Goal: Contribute content: Add original content to the website for others to see

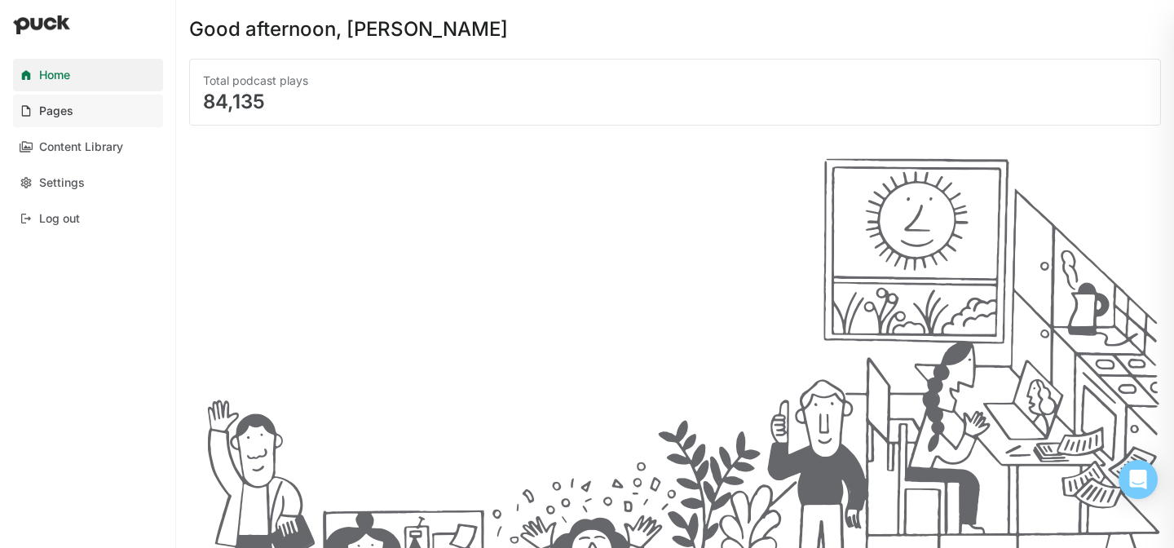
click at [118, 119] on link "Pages" at bounding box center [88, 111] width 150 height 33
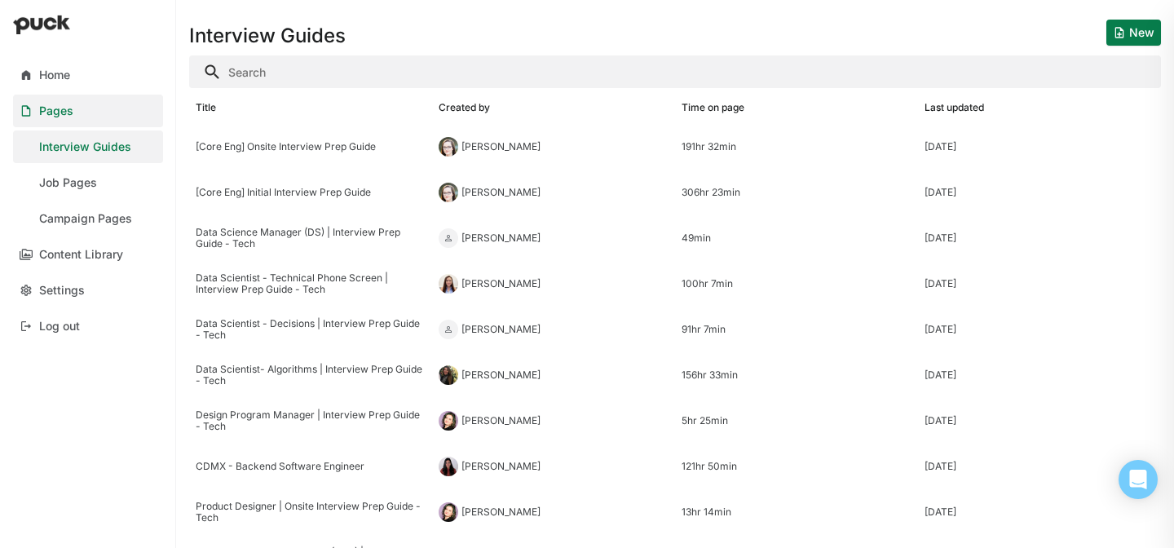
click at [307, 64] on input "Search" at bounding box center [675, 71] width 972 height 33
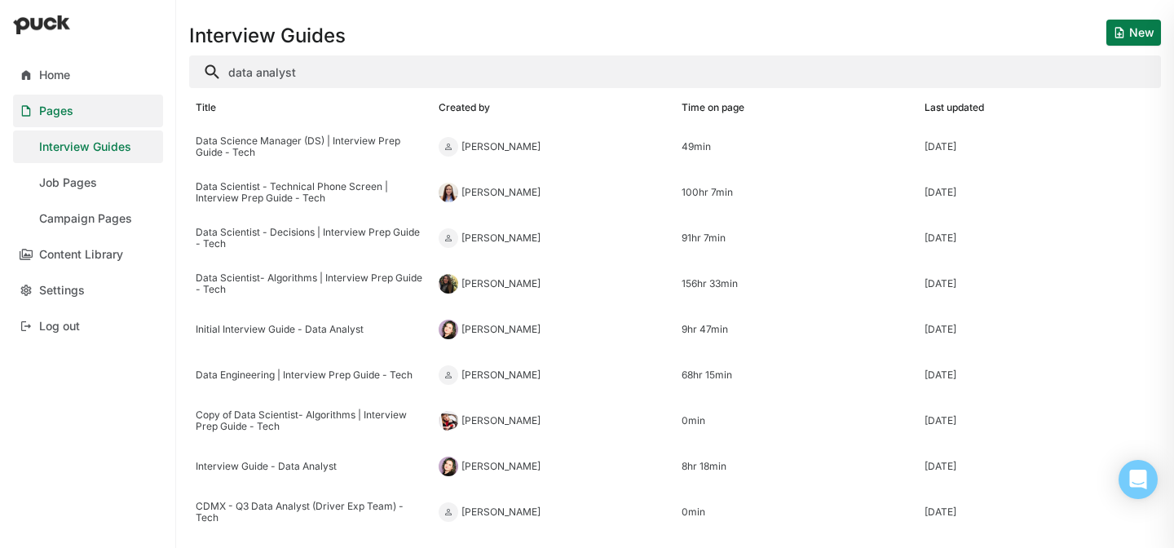
type input "data analyst"
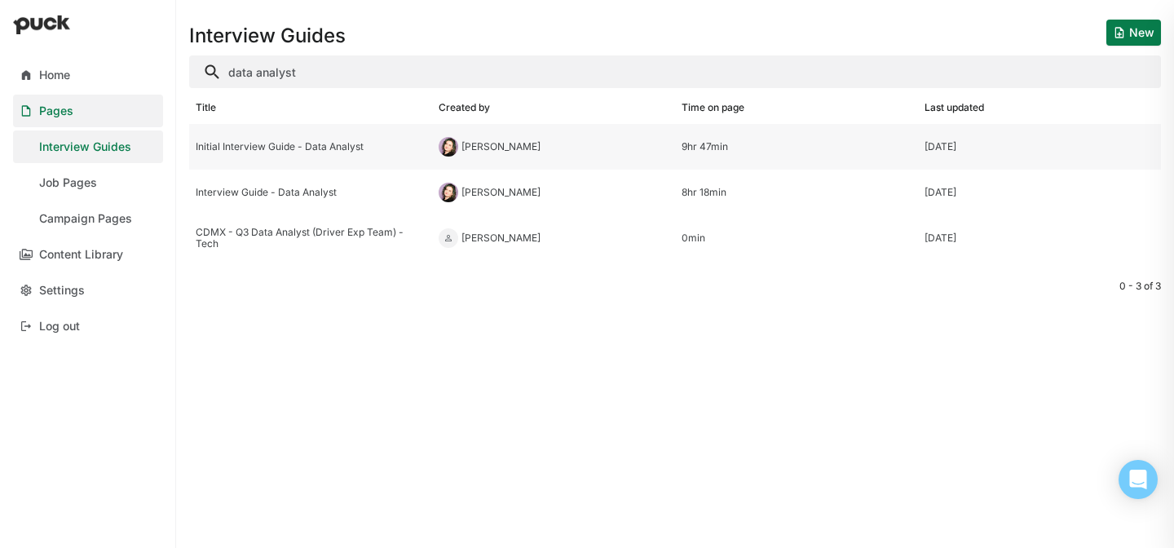
click at [336, 145] on div "Initial Interview Guide - Data Analyst" at bounding box center [311, 146] width 230 height 11
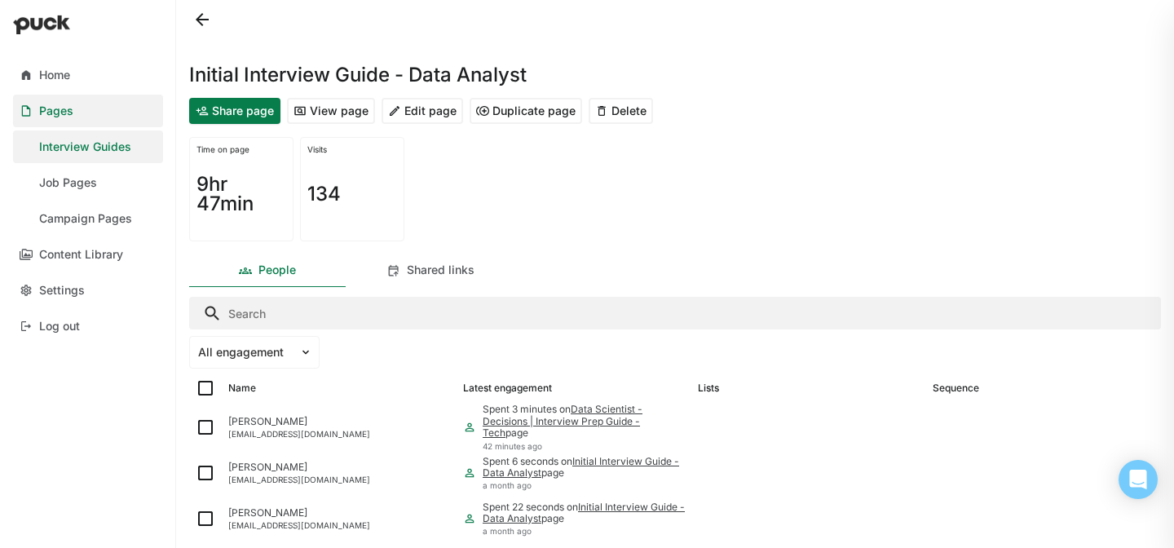
click at [430, 113] on button "Edit page" at bounding box center [423, 111] width 82 height 26
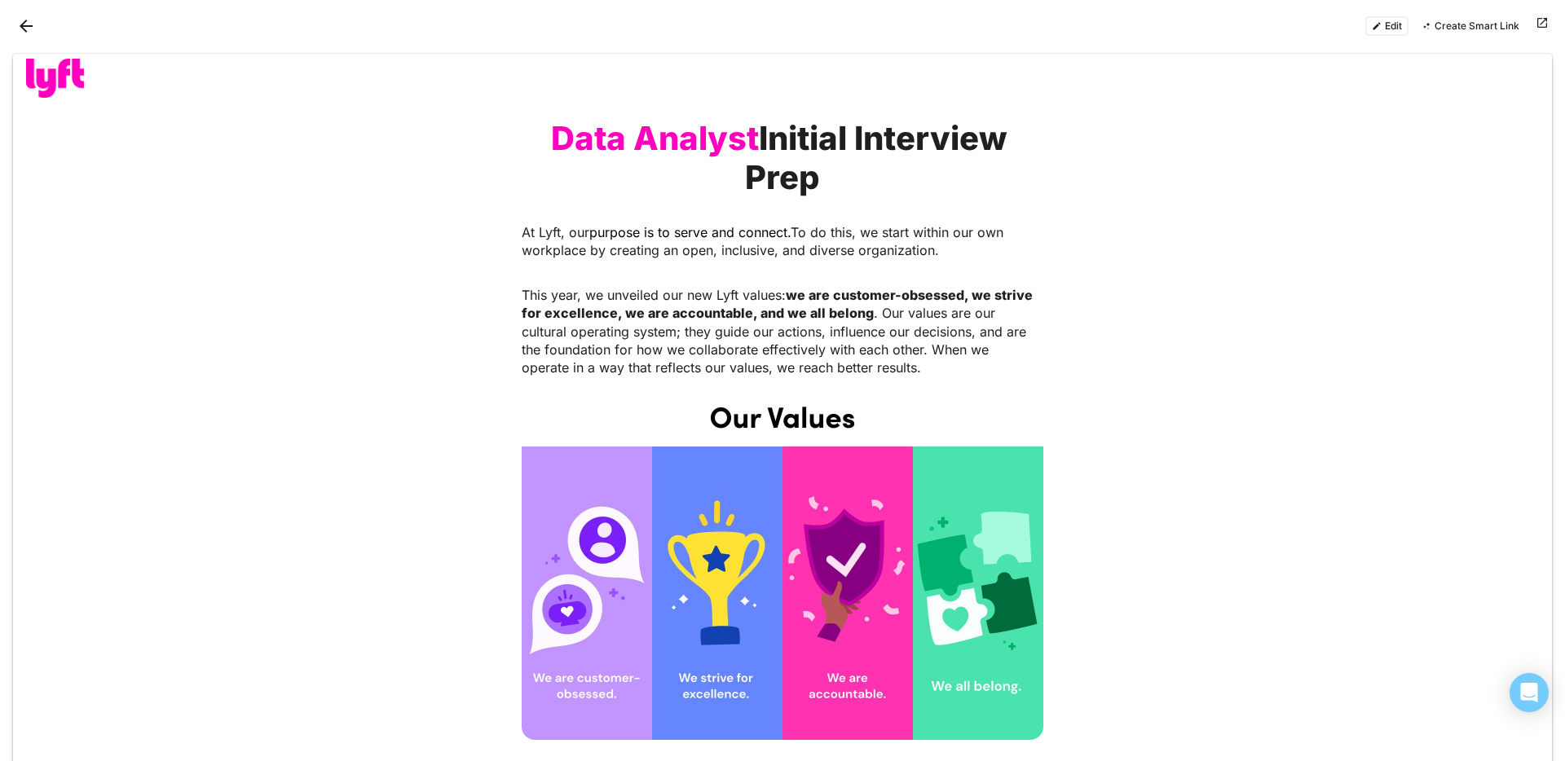
click at [1173, 18] on button "Edit" at bounding box center [1386, 26] width 43 height 20
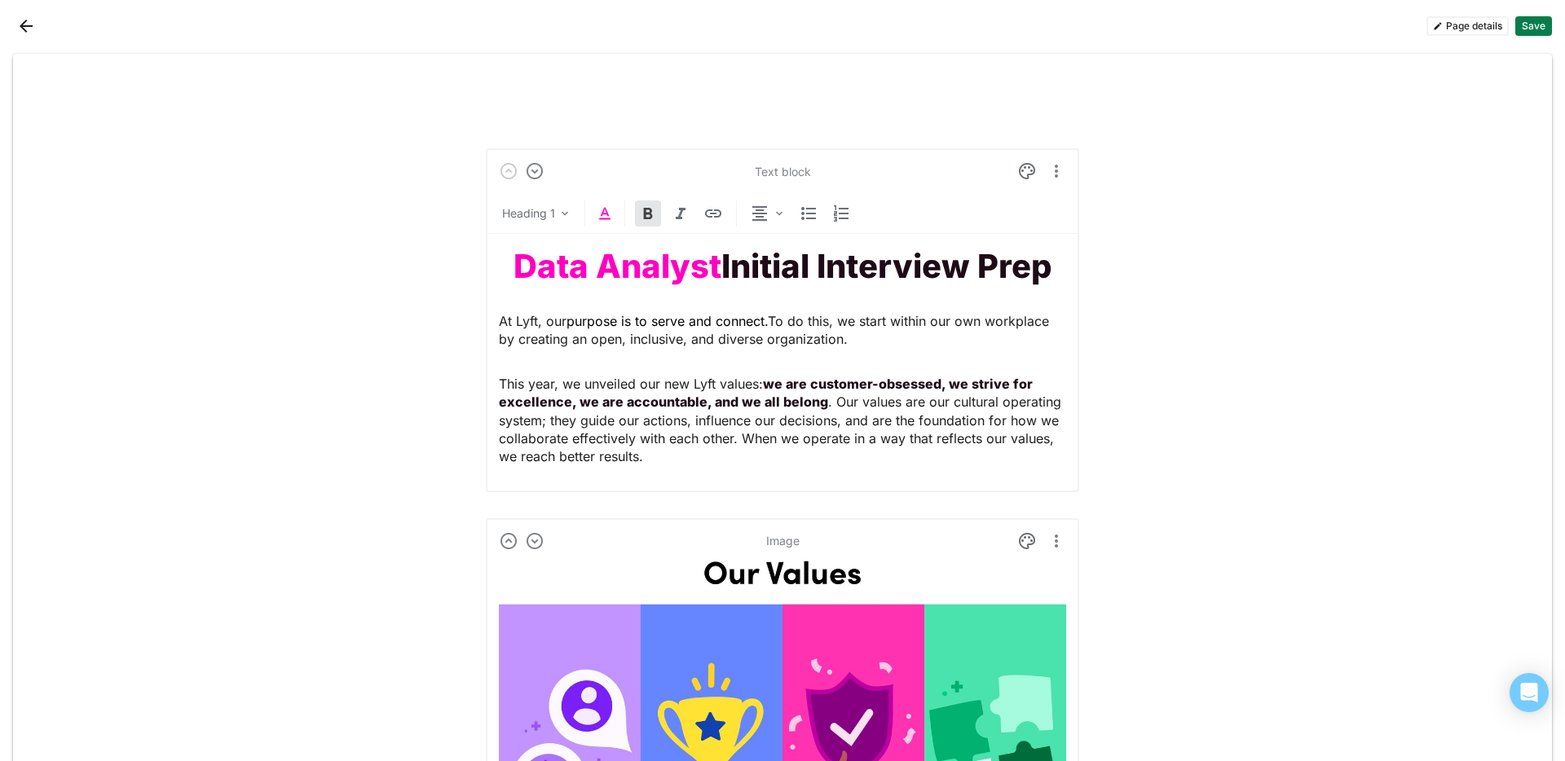
click at [620, 268] on strong "Data Analyst" at bounding box center [618, 266] width 208 height 40
drag, startPoint x: 708, startPoint y: 263, endPoint x: 472, endPoint y: 263, distance: 236.4
click at [586, 206] on div "Heading 1" at bounding box center [782, 217] width 593 height 33
drag, startPoint x: 712, startPoint y: 264, endPoint x: 543, endPoint y: 237, distance: 170.9
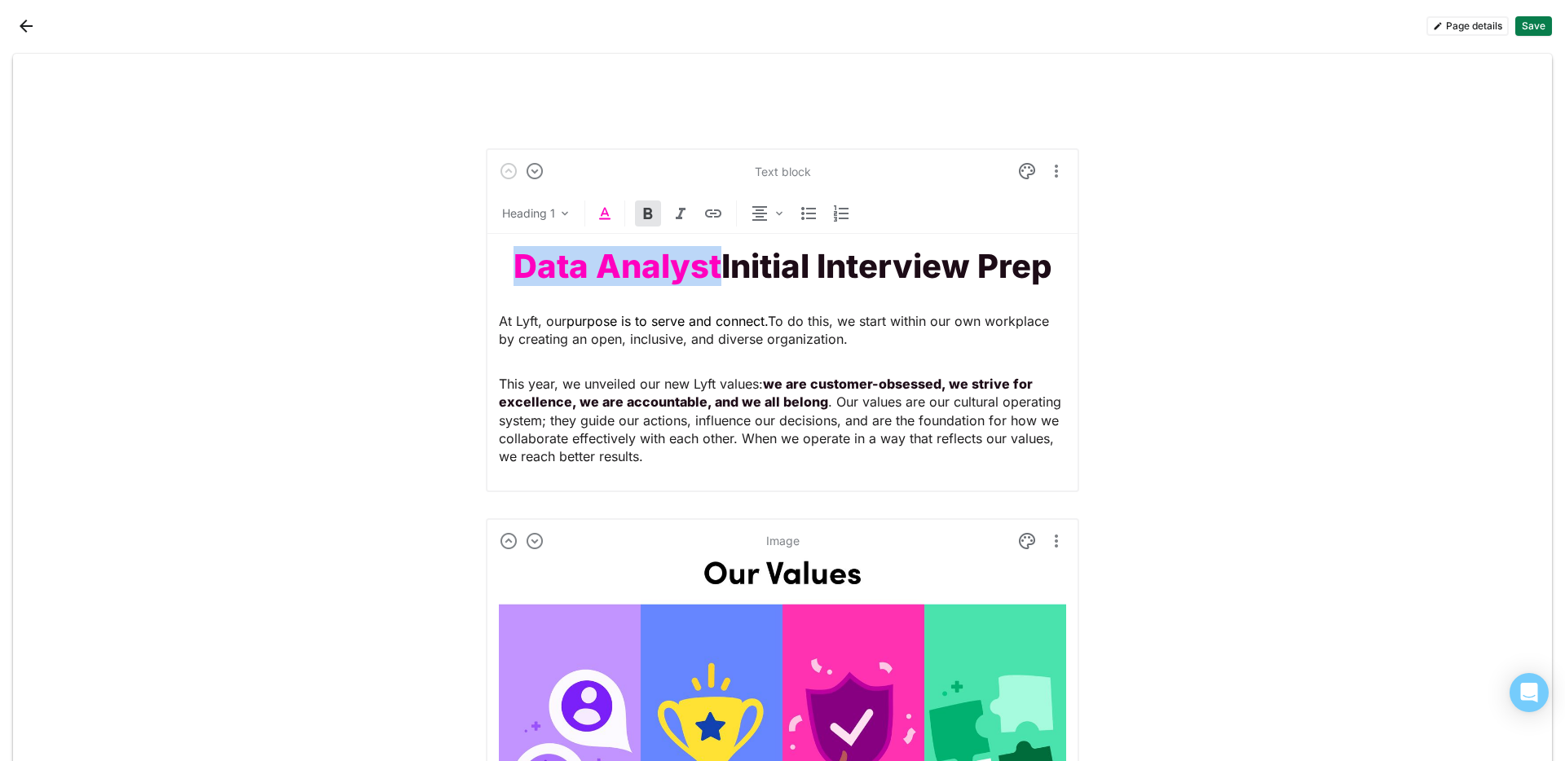
click at [488, 264] on div "Text block Heading 1 Data Analyst Initial Interview Prep At Lyft, our purpose i…" at bounding box center [782, 320] width 593 height 344
click at [602, 208] on img at bounding box center [605, 214] width 20 height 20
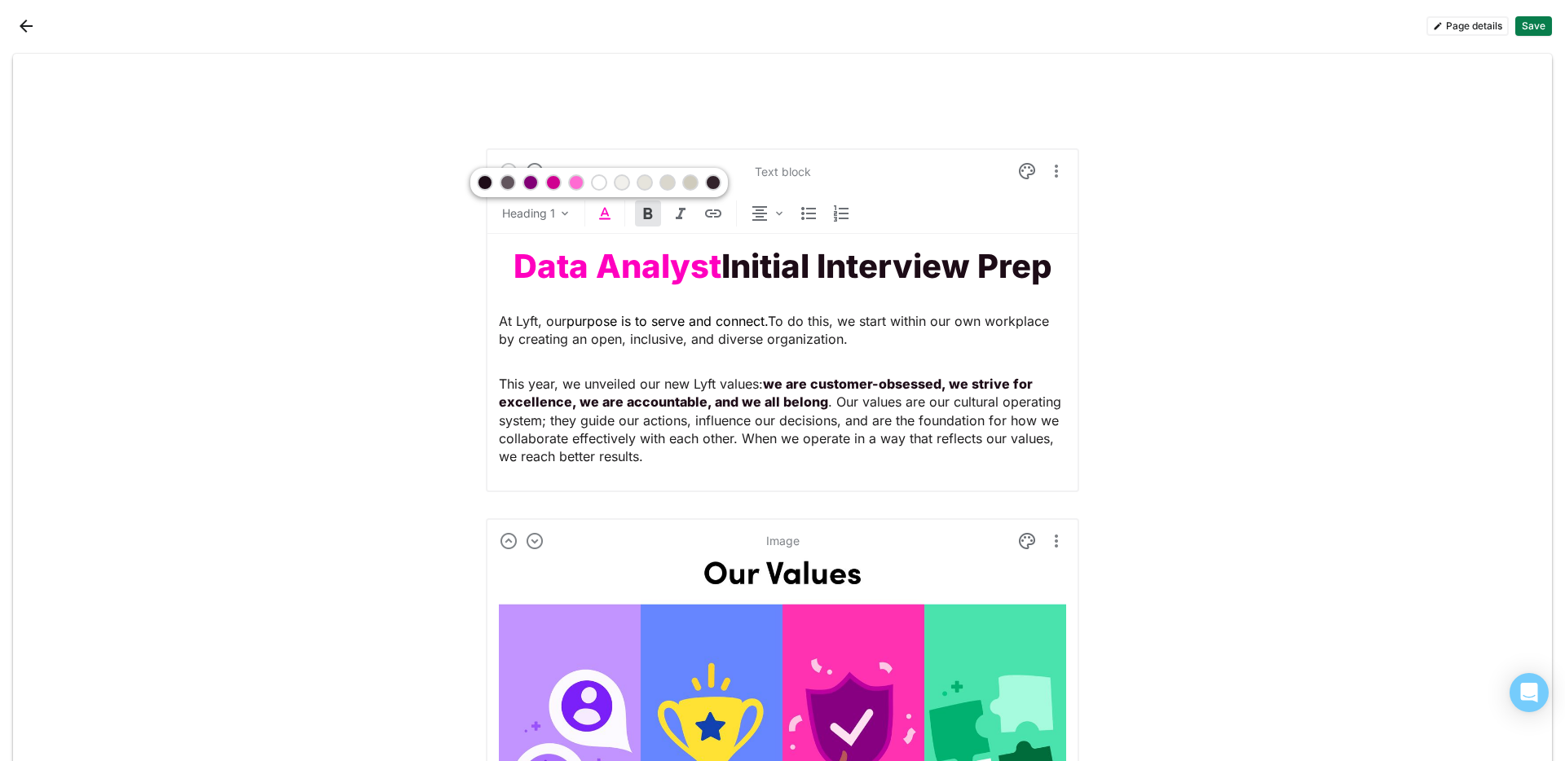
click at [549, 185] on div at bounding box center [553, 182] width 11 height 11
click at [596, 276] on strong "Data Analyst" at bounding box center [618, 266] width 208 height 40
click at [721, 268] on strong "Initial Interview Prep" at bounding box center [886, 266] width 331 height 40
click at [709, 271] on strong "Data Analyst" at bounding box center [618, 266] width 208 height 40
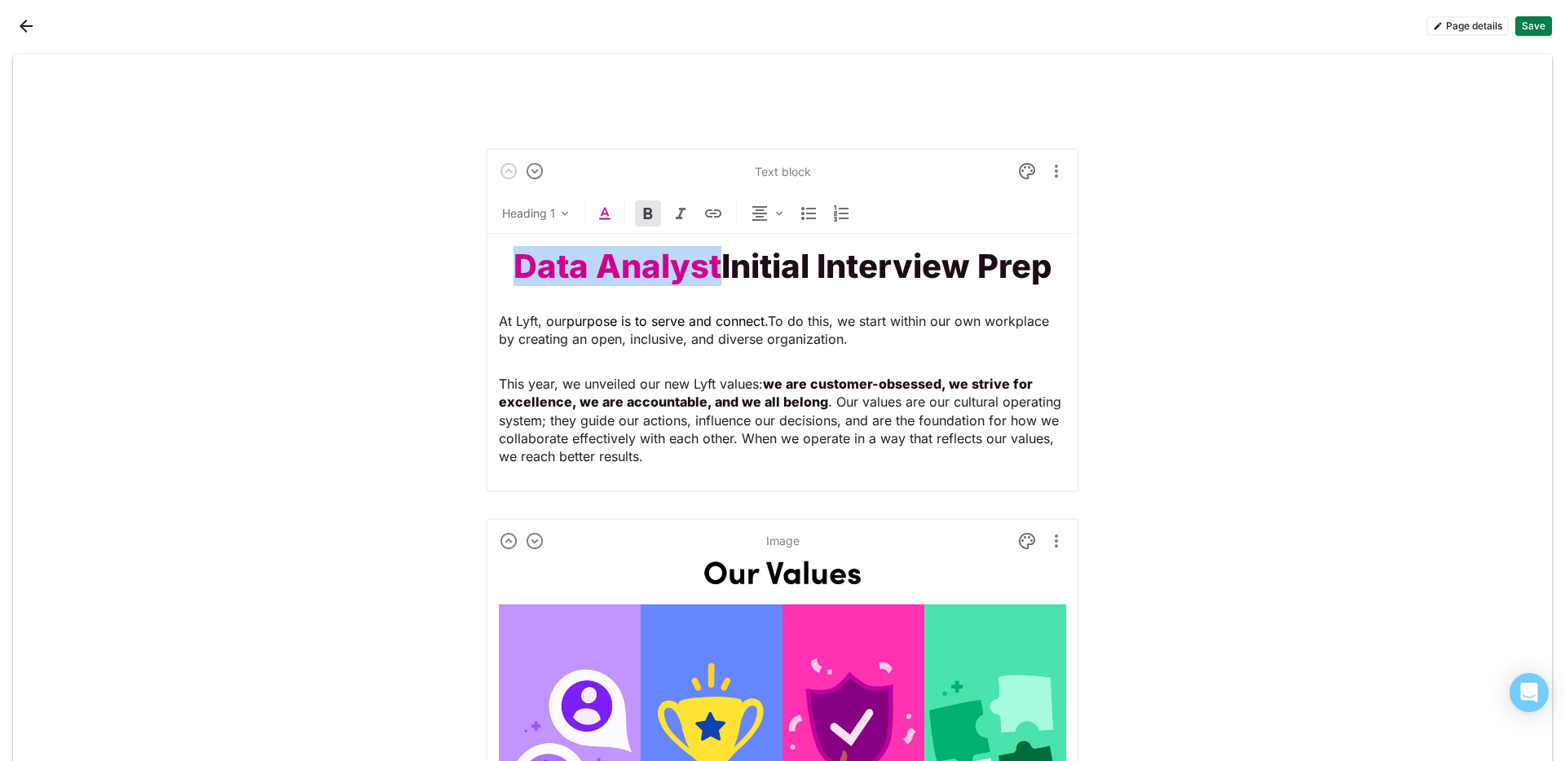
drag, startPoint x: 708, startPoint y: 267, endPoint x: 330, endPoint y: 274, distance: 378.3
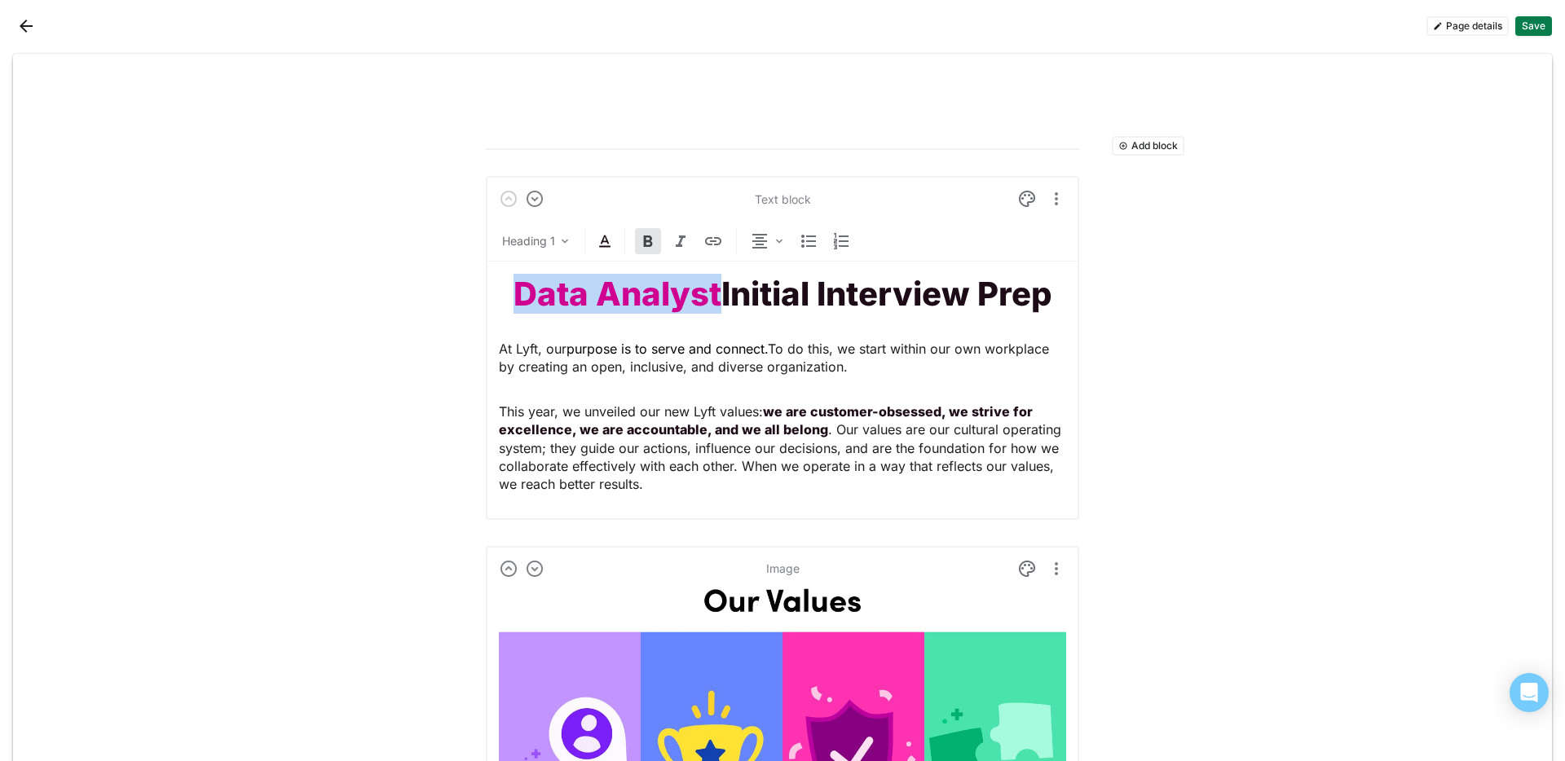
drag, startPoint x: 1047, startPoint y: 302, endPoint x: 722, endPoint y: 302, distance: 324.5
click at [722, 302] on strong "Initial Interview Prep" at bounding box center [886, 294] width 331 height 40
click at [607, 235] on img at bounding box center [605, 242] width 20 height 20
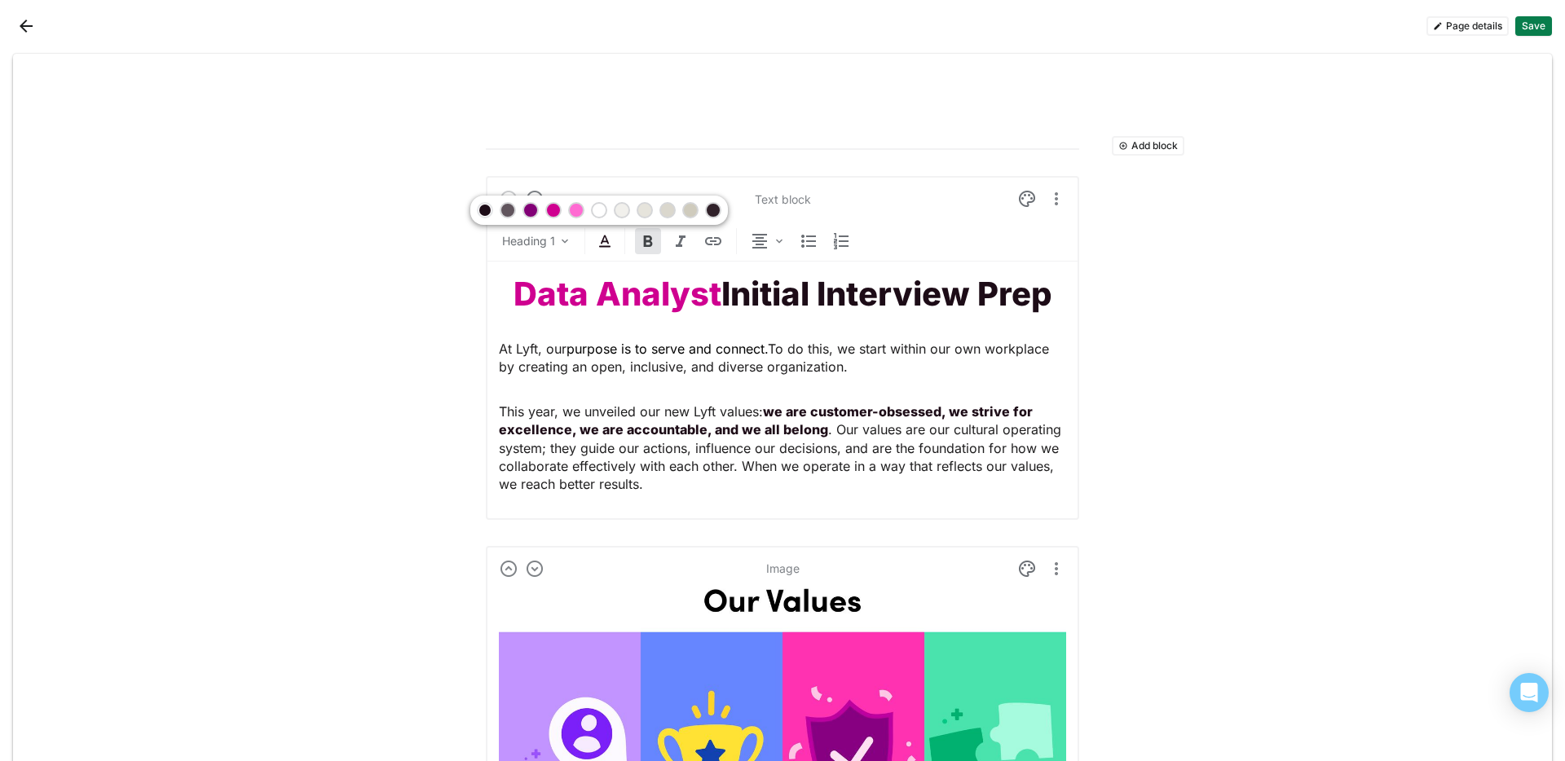
click at [549, 211] on div at bounding box center [553, 210] width 11 height 11
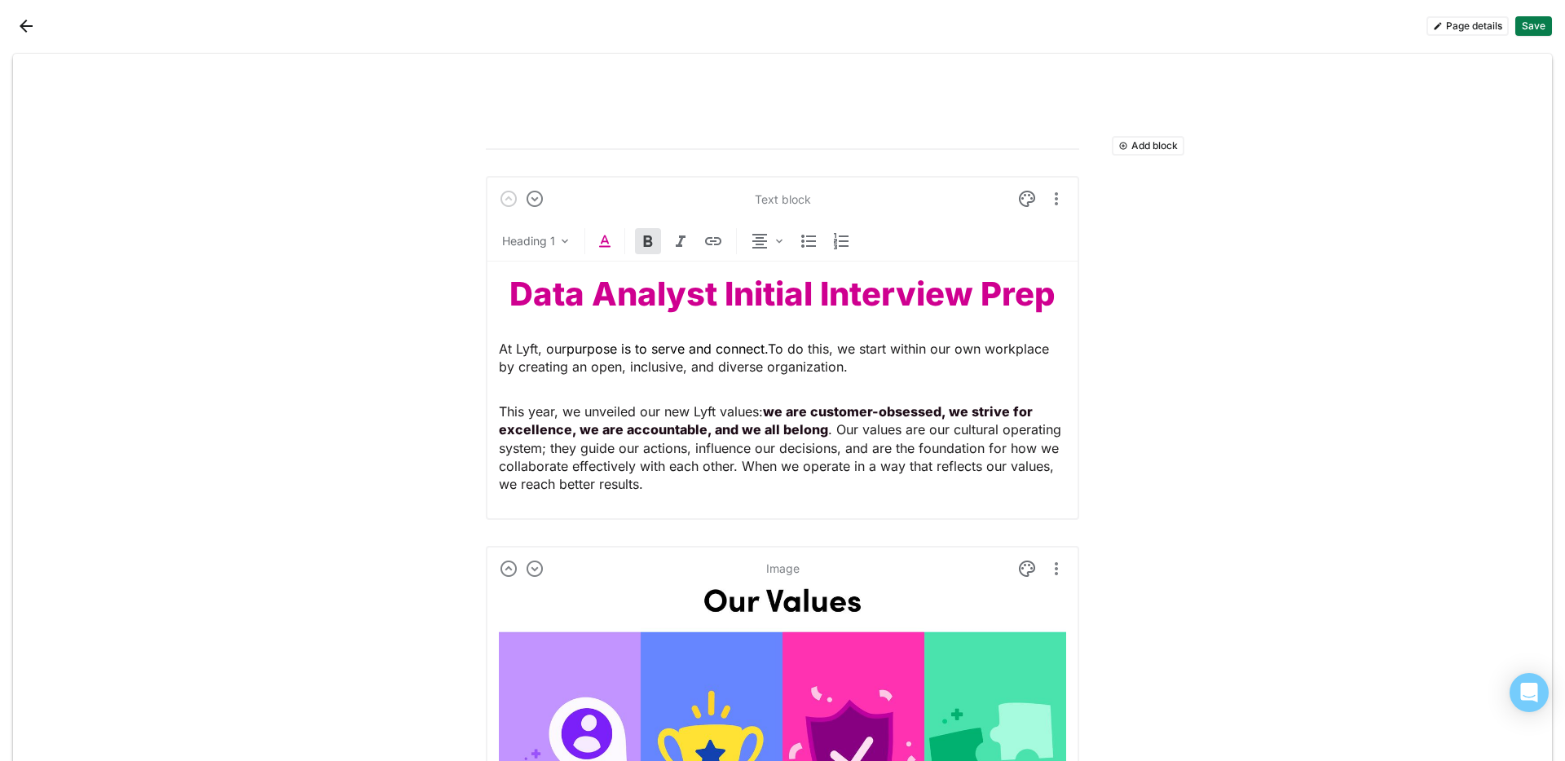
click at [652, 404] on span "This year, we unveiled our new Lyft values:" at bounding box center [631, 412] width 264 height 16
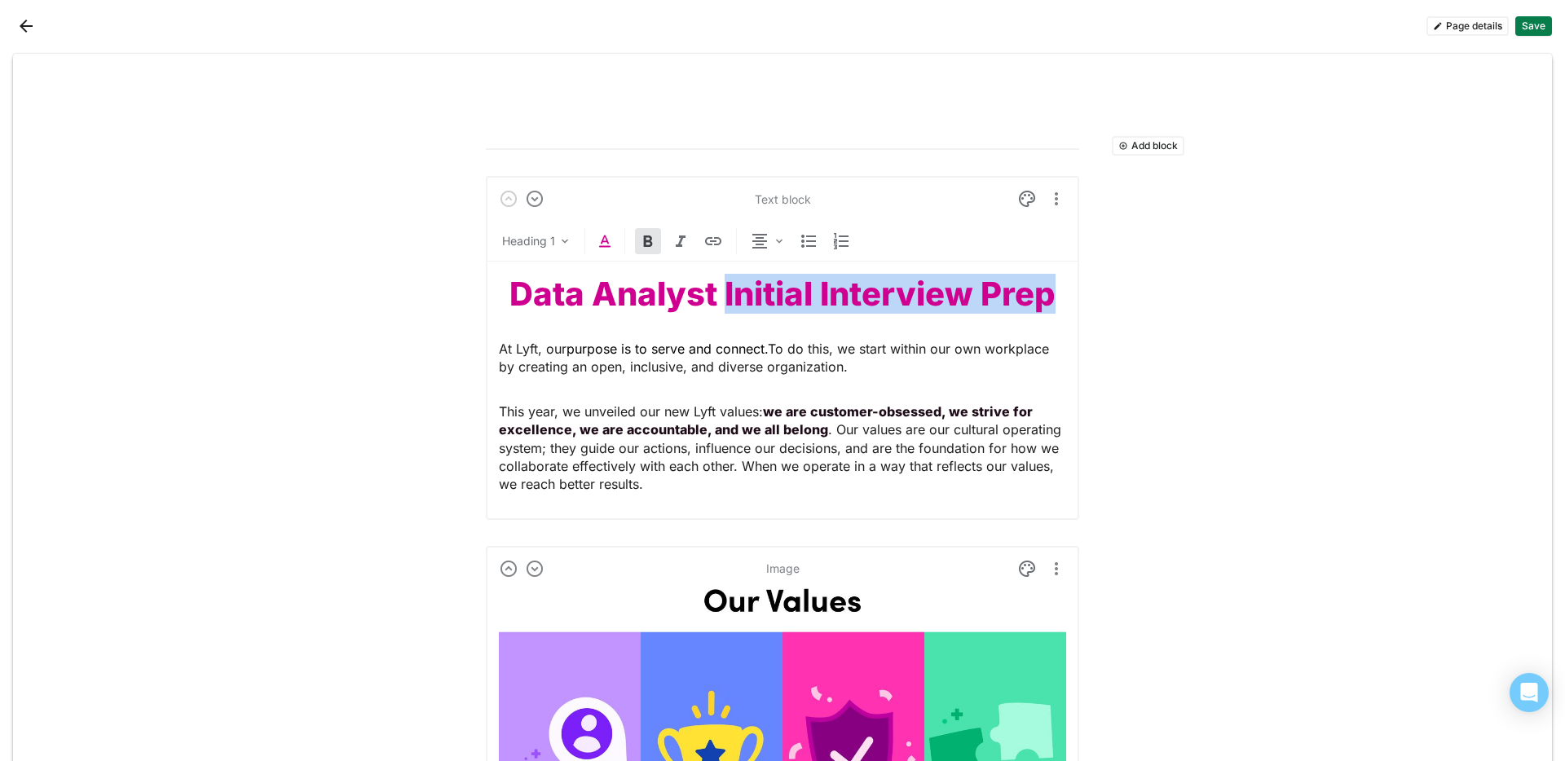
drag, startPoint x: 717, startPoint y: 299, endPoint x: 1073, endPoint y: 307, distance: 355.5
click at [599, 235] on img at bounding box center [605, 242] width 20 height 20
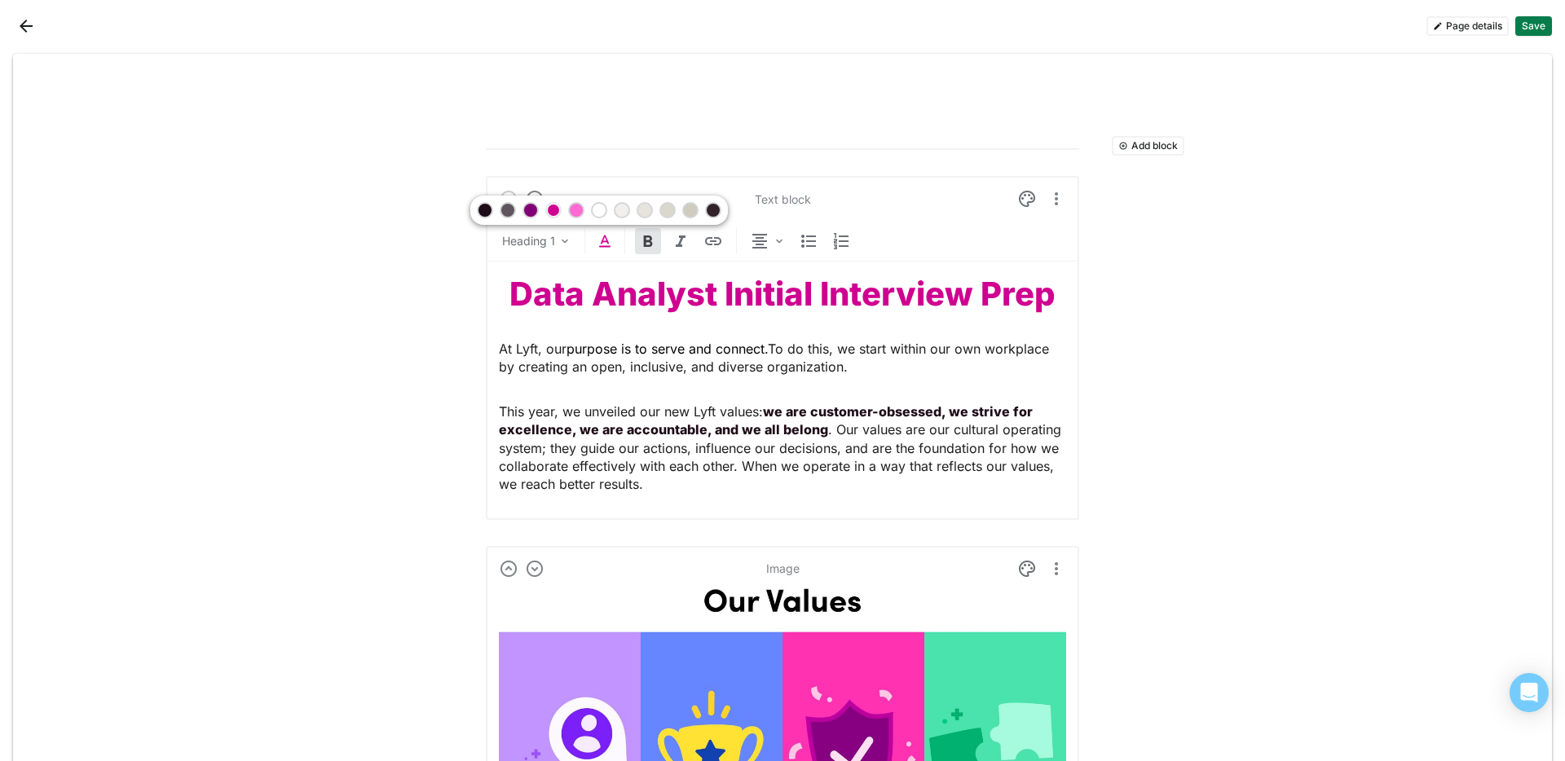
click at [713, 209] on div at bounding box center [713, 210] width 11 height 11
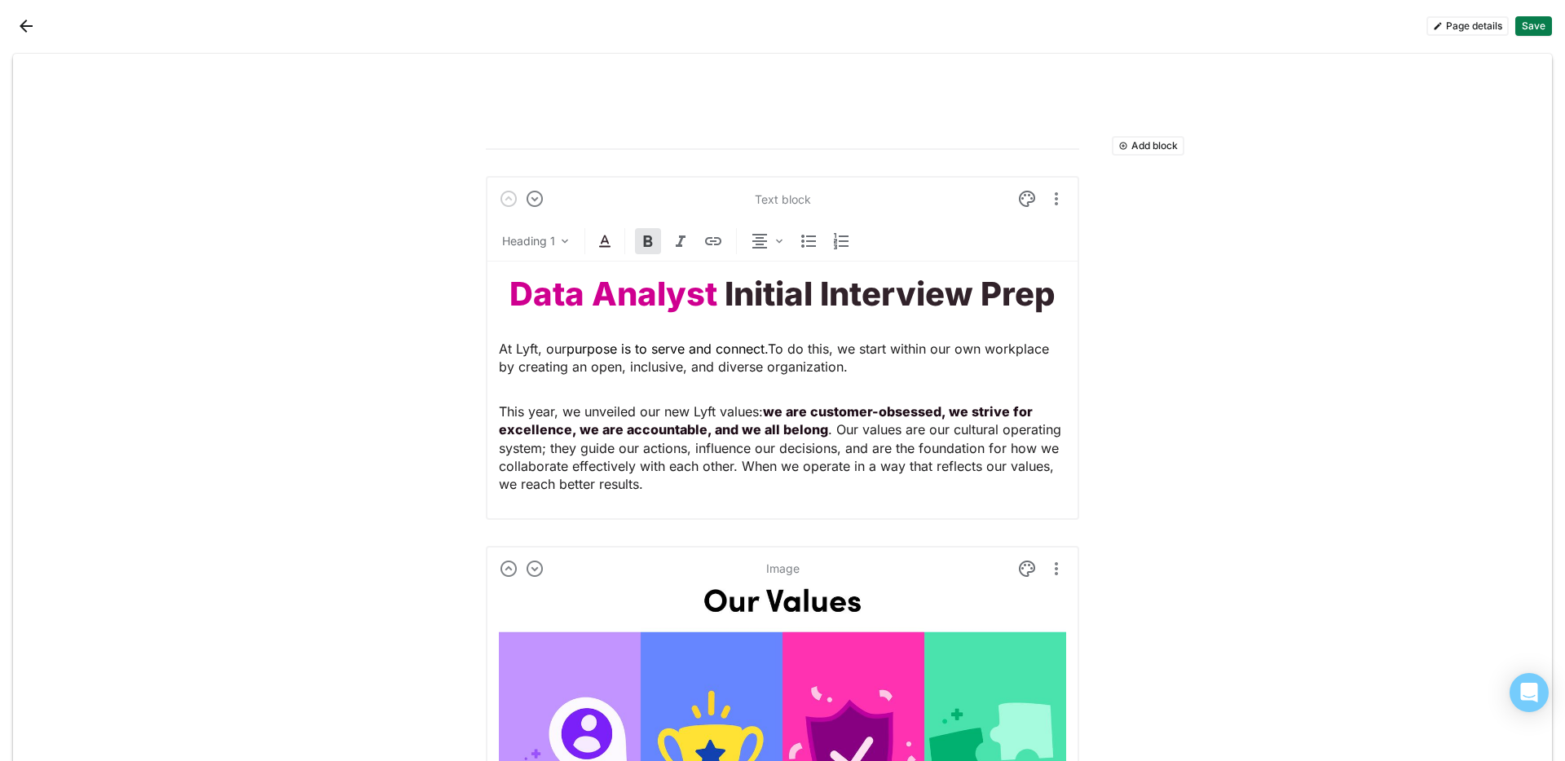
click at [707, 364] on span "To do this, we start within our own workplace by creating an open, inclusive, a…" at bounding box center [776, 358] width 554 height 34
click at [725, 299] on strong "Initial Interview Prep" at bounding box center [890, 294] width 331 height 40
drag, startPoint x: 761, startPoint y: 348, endPoint x: 647, endPoint y: 355, distance: 114.4
click at [647, 355] on span "purpose is to serve and connect." at bounding box center [667, 349] width 201 height 16
drag, startPoint x: 707, startPoint y: 298, endPoint x: 431, endPoint y: 289, distance: 275.7
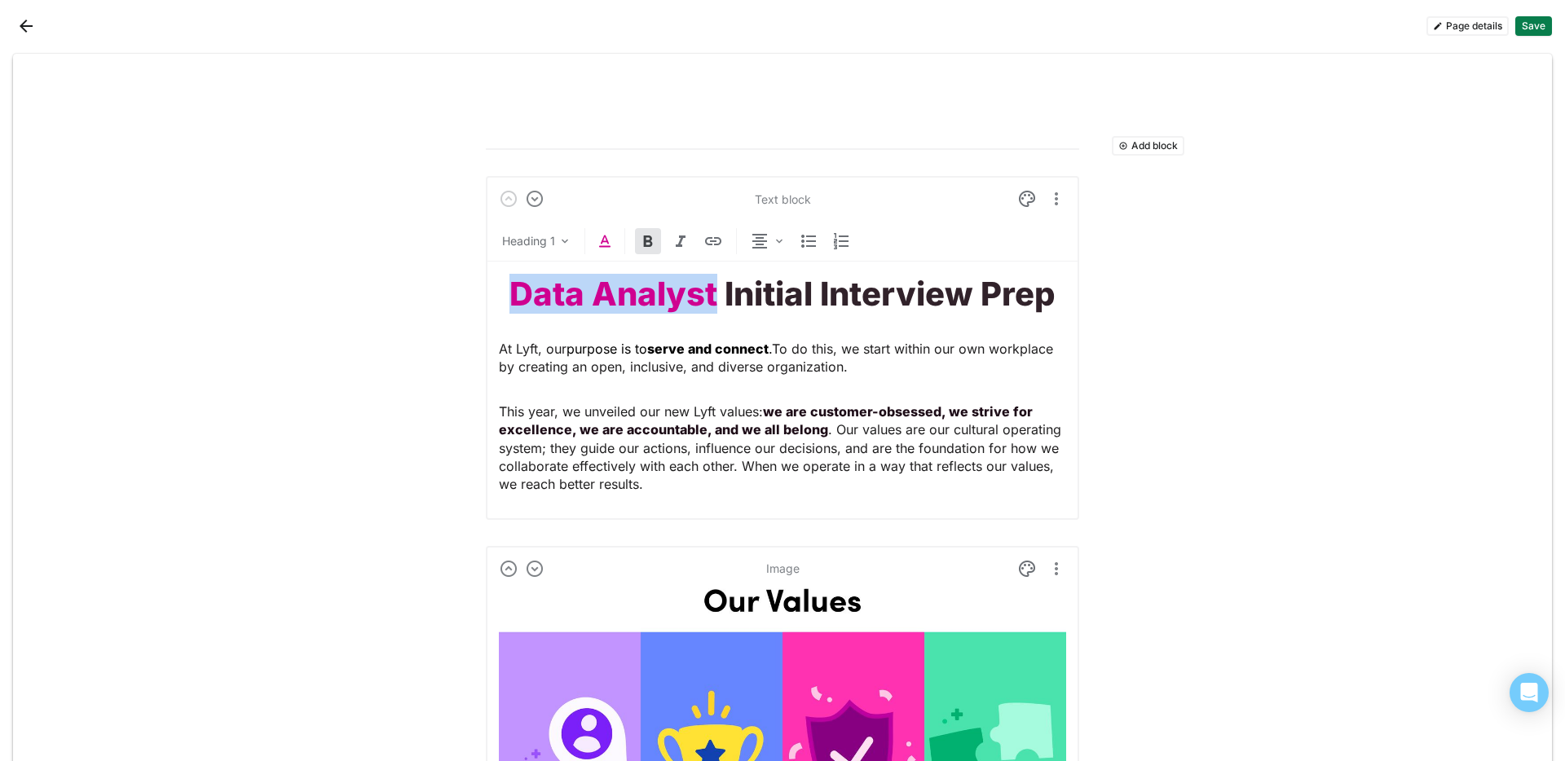
click at [600, 240] on img at bounding box center [605, 242] width 20 height 20
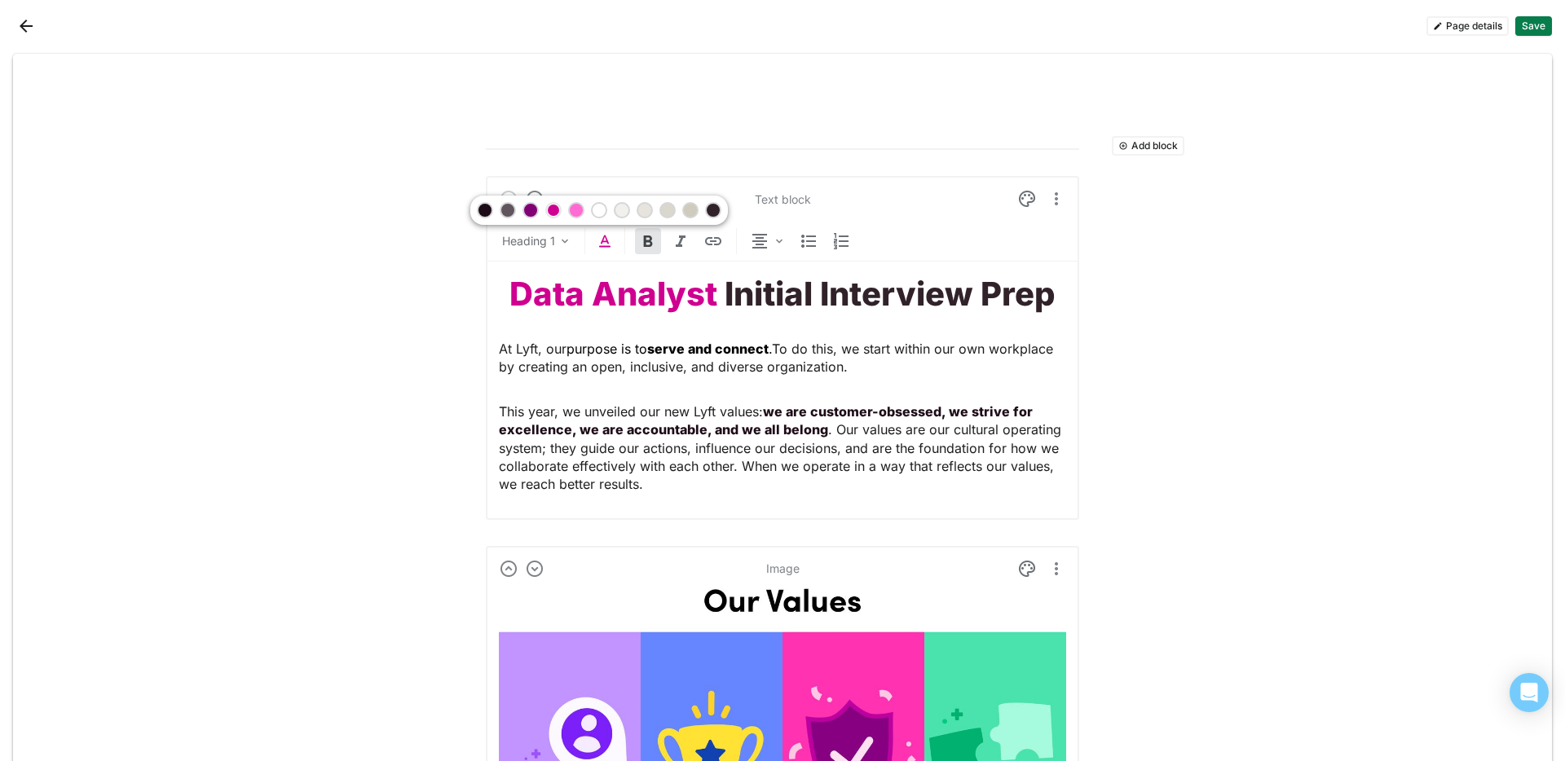
click at [535, 208] on div at bounding box center [530, 210] width 11 height 11
click at [682, 367] on span "To do this, we start within our own workplace by creating an open, inclusive, a…" at bounding box center [778, 358] width 558 height 34
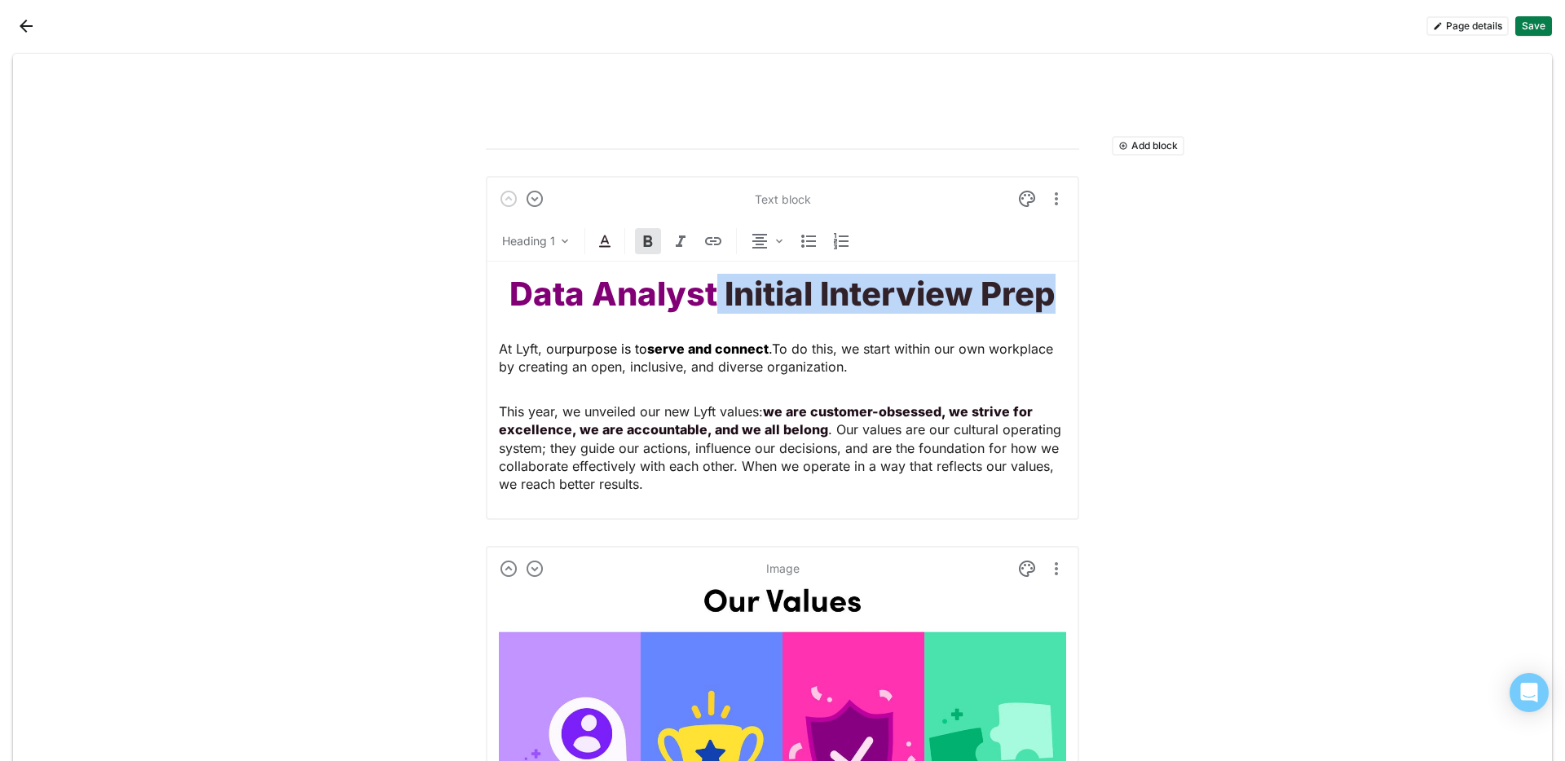
drag, startPoint x: 1059, startPoint y: 295, endPoint x: 714, endPoint y: 293, distance: 344.8
click at [714, 293] on h1 "Data Analyst Initial Interview Prep" at bounding box center [782, 294] width 567 height 39
click at [595, 238] on img at bounding box center [605, 242] width 20 height 20
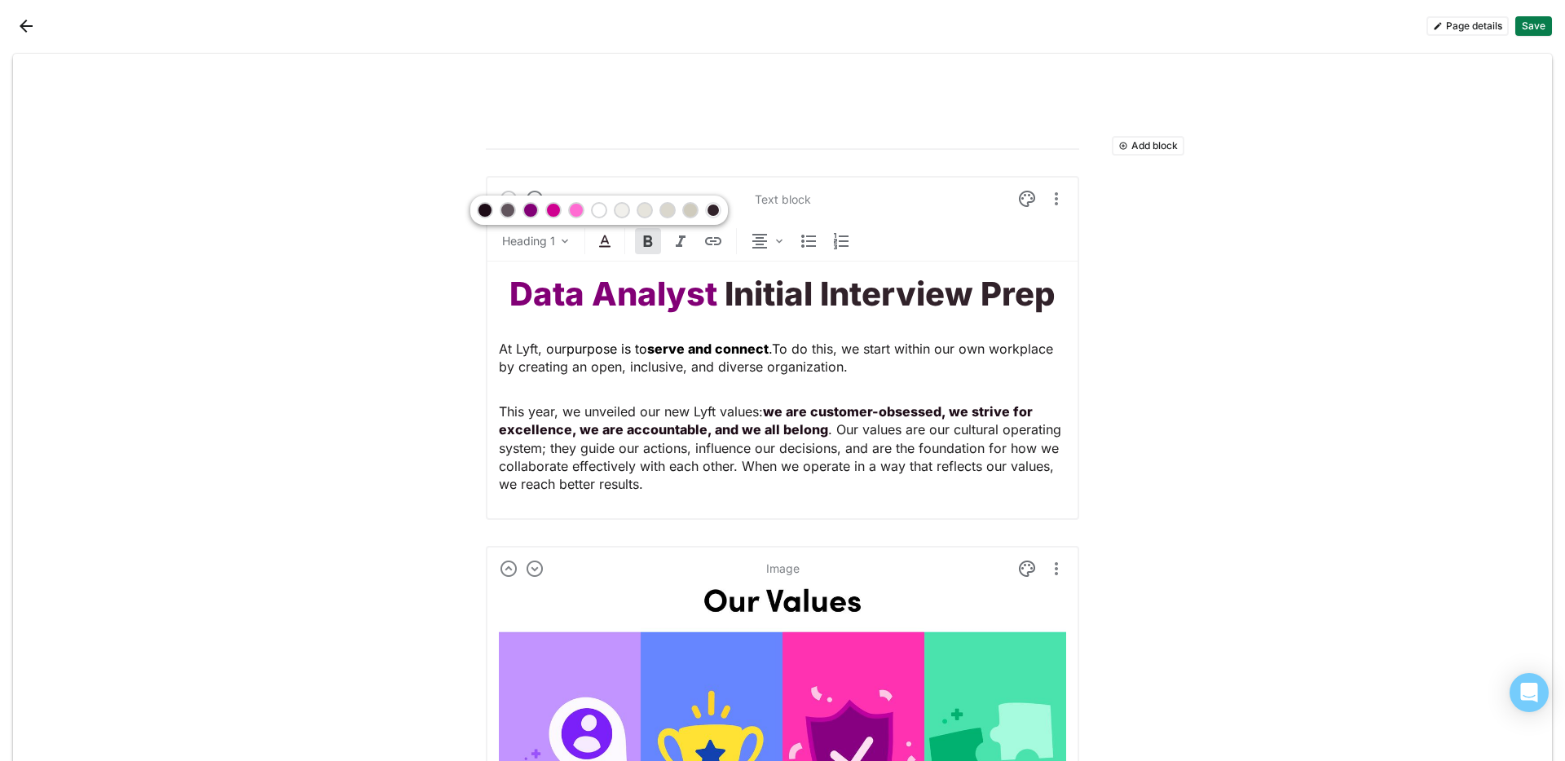
click at [534, 210] on div at bounding box center [530, 210] width 11 height 11
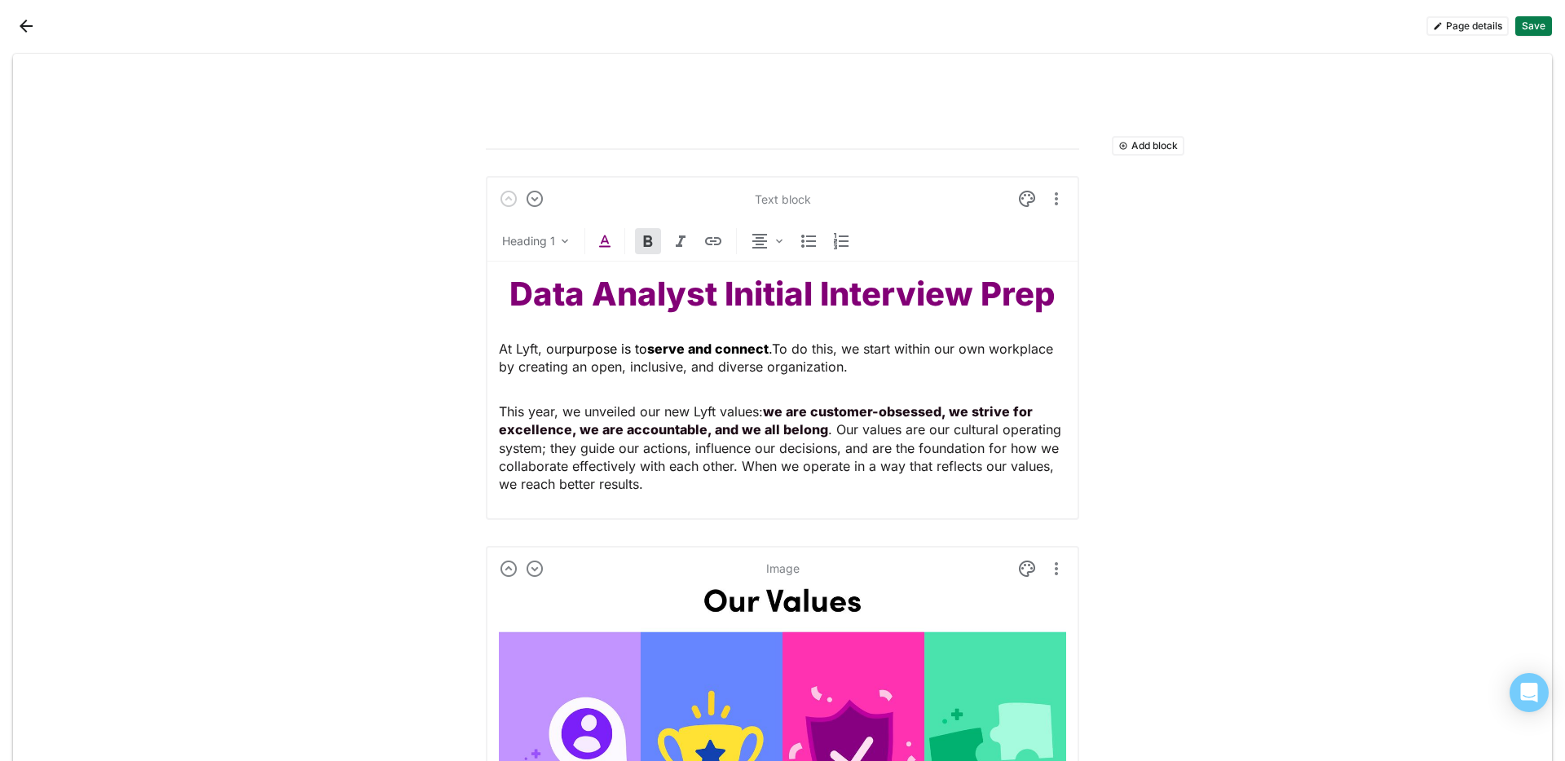
click at [769, 346] on span "purpose is to serve and connect ." at bounding box center [669, 349] width 205 height 16
click at [605, 234] on img at bounding box center [615, 242] width 20 height 20
click at [567, 214] on div at bounding box center [562, 210] width 11 height 11
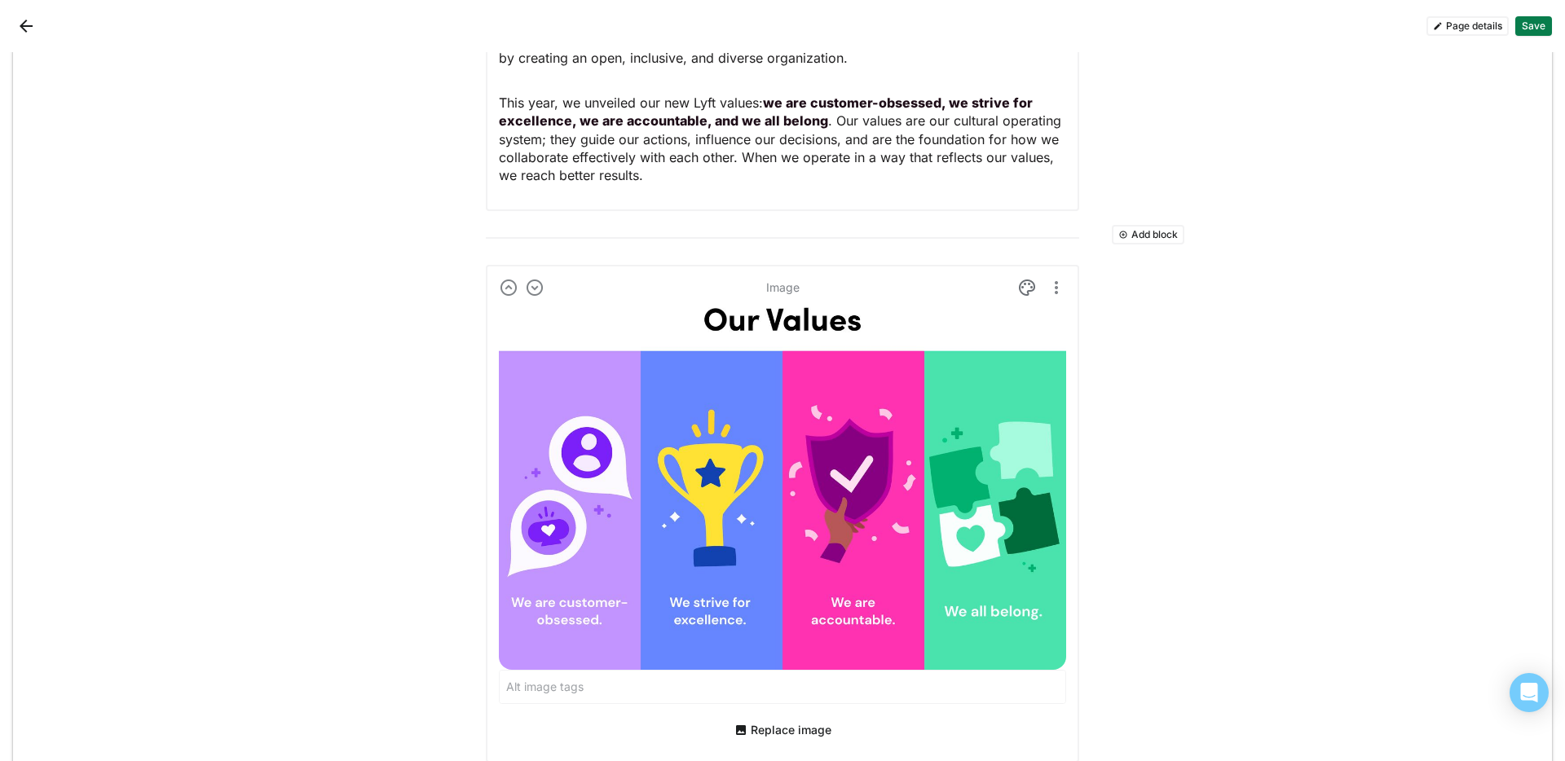
scroll to position [278, 0]
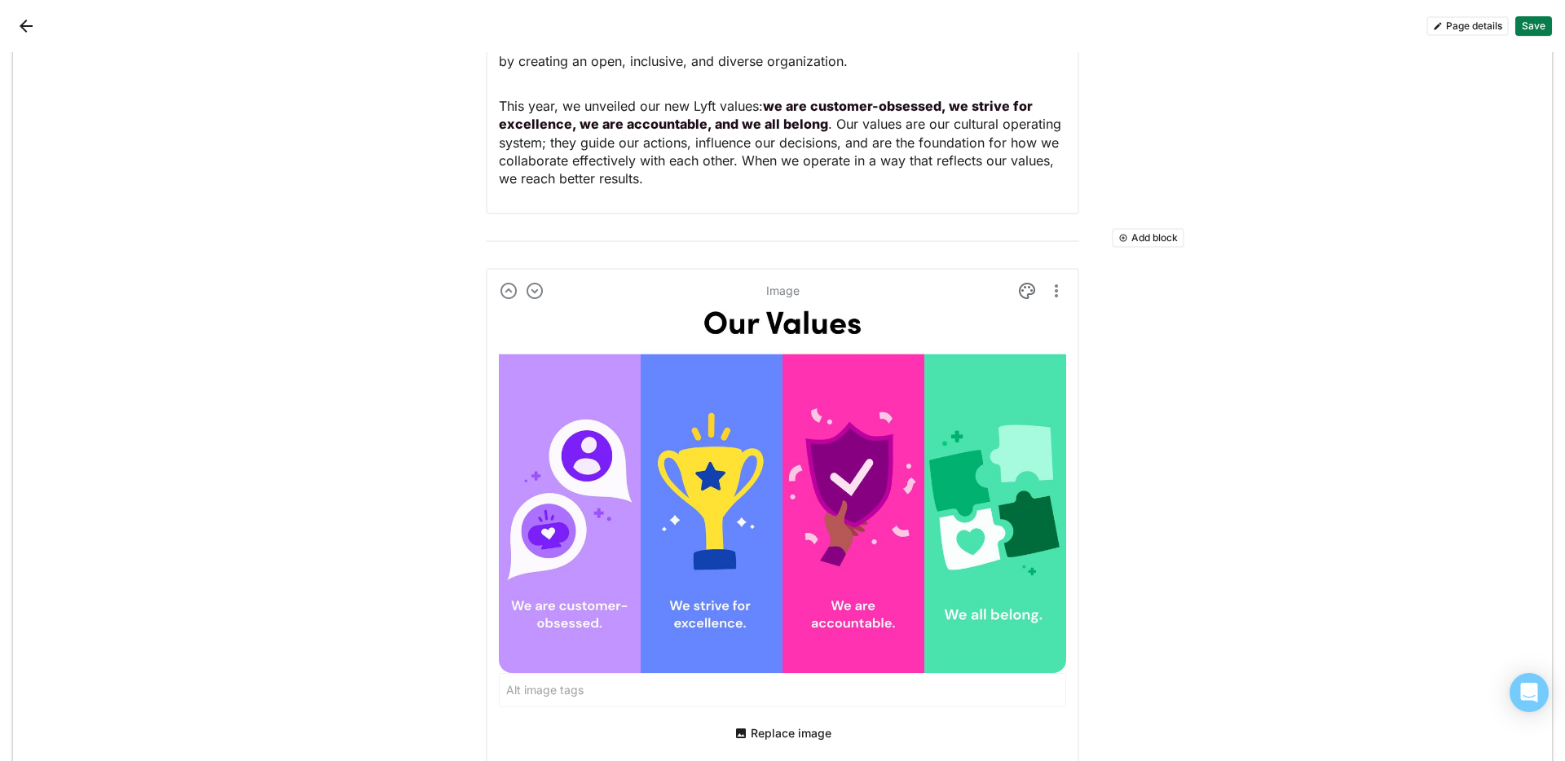
click at [896, 324] on img at bounding box center [782, 490] width 567 height 366
click at [836, 324] on img at bounding box center [782, 490] width 567 height 366
click at [821, 322] on img at bounding box center [782, 490] width 567 height 366
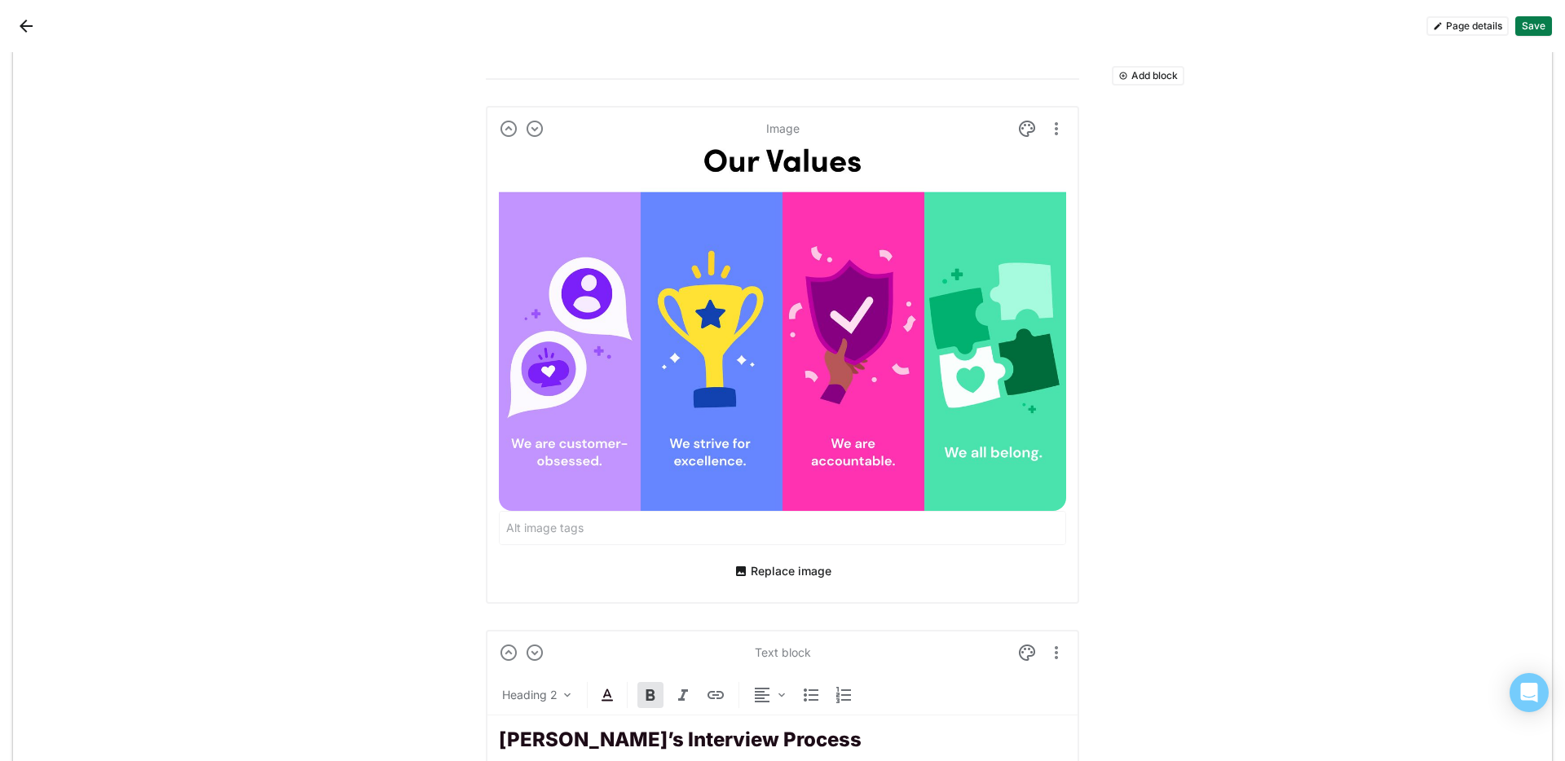
scroll to position [451, 0]
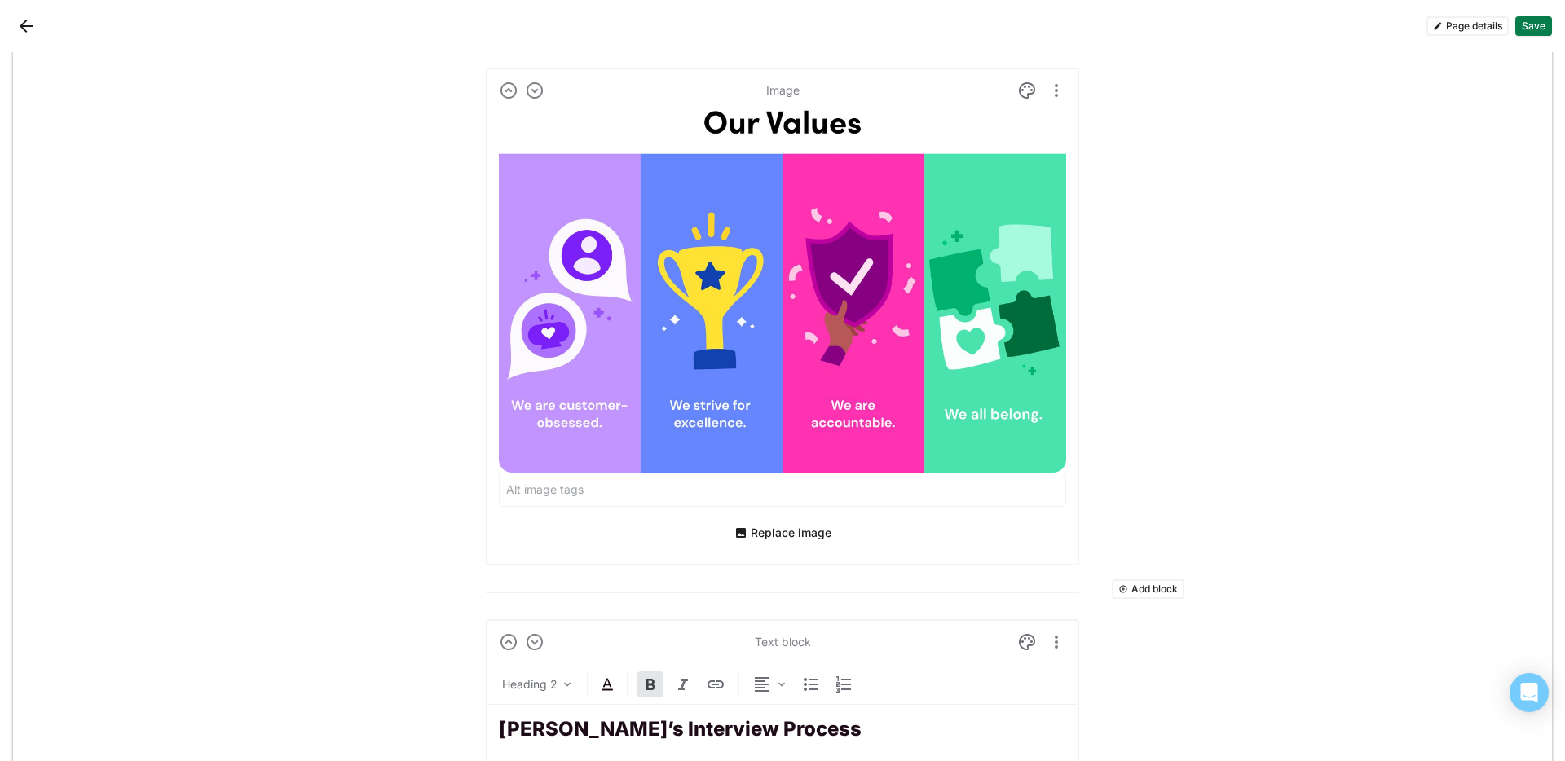
click at [804, 534] on button "Replace image" at bounding box center [783, 533] width 110 height 26
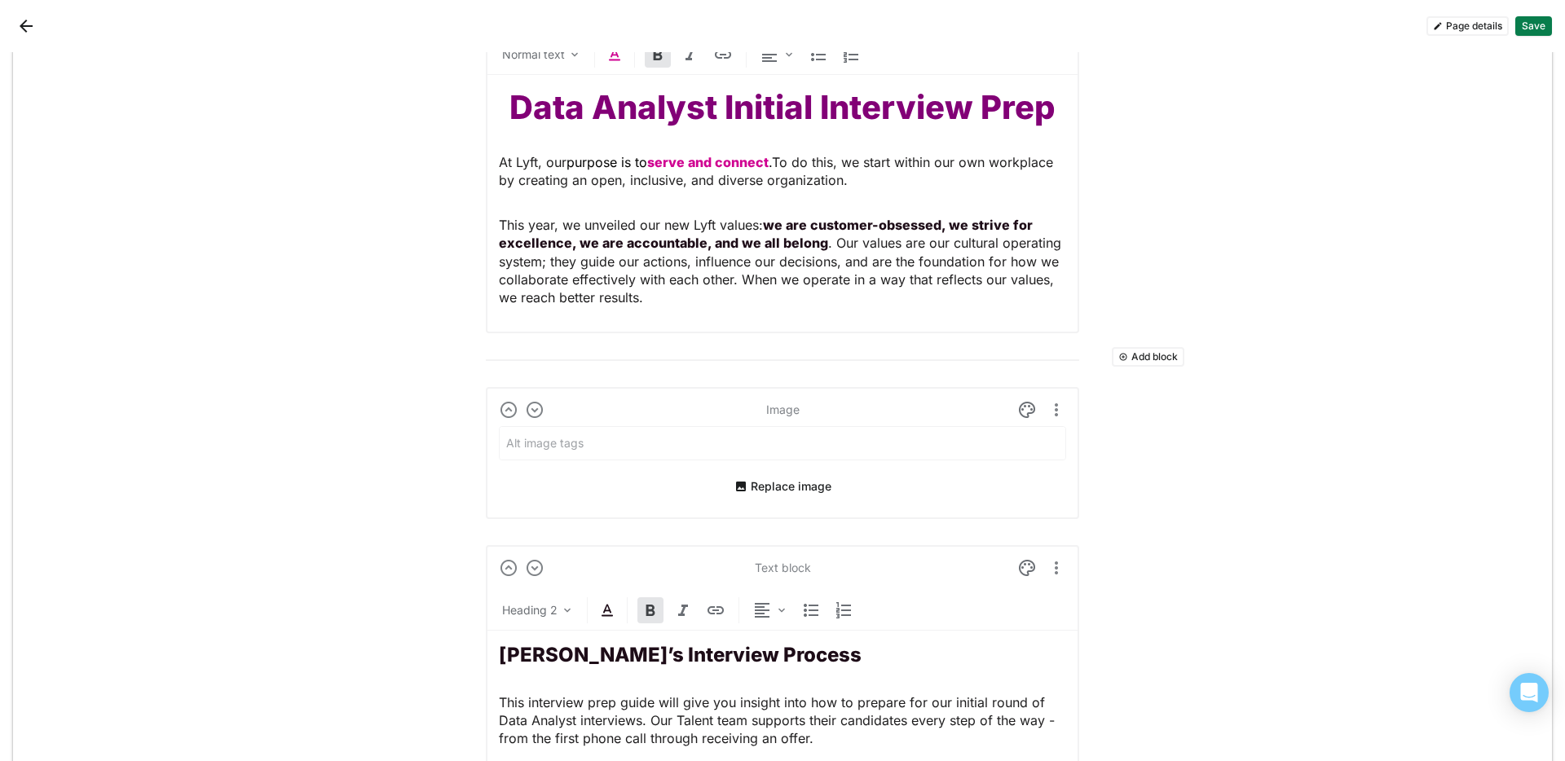
scroll to position [160, 0]
click at [1168, 359] on button "Add block" at bounding box center [1148, 356] width 73 height 20
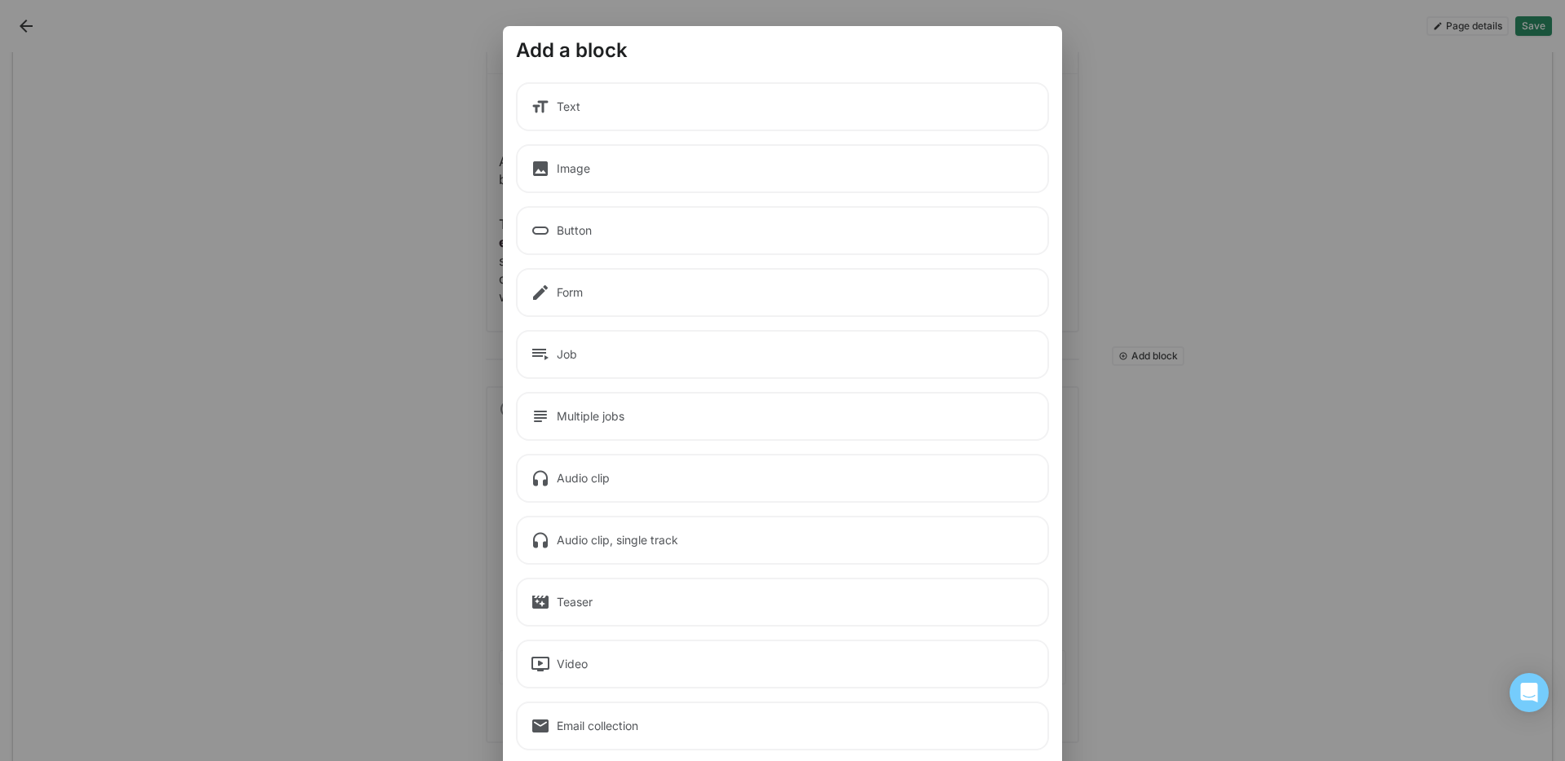
click at [725, 110] on div "Text" at bounding box center [782, 106] width 533 height 49
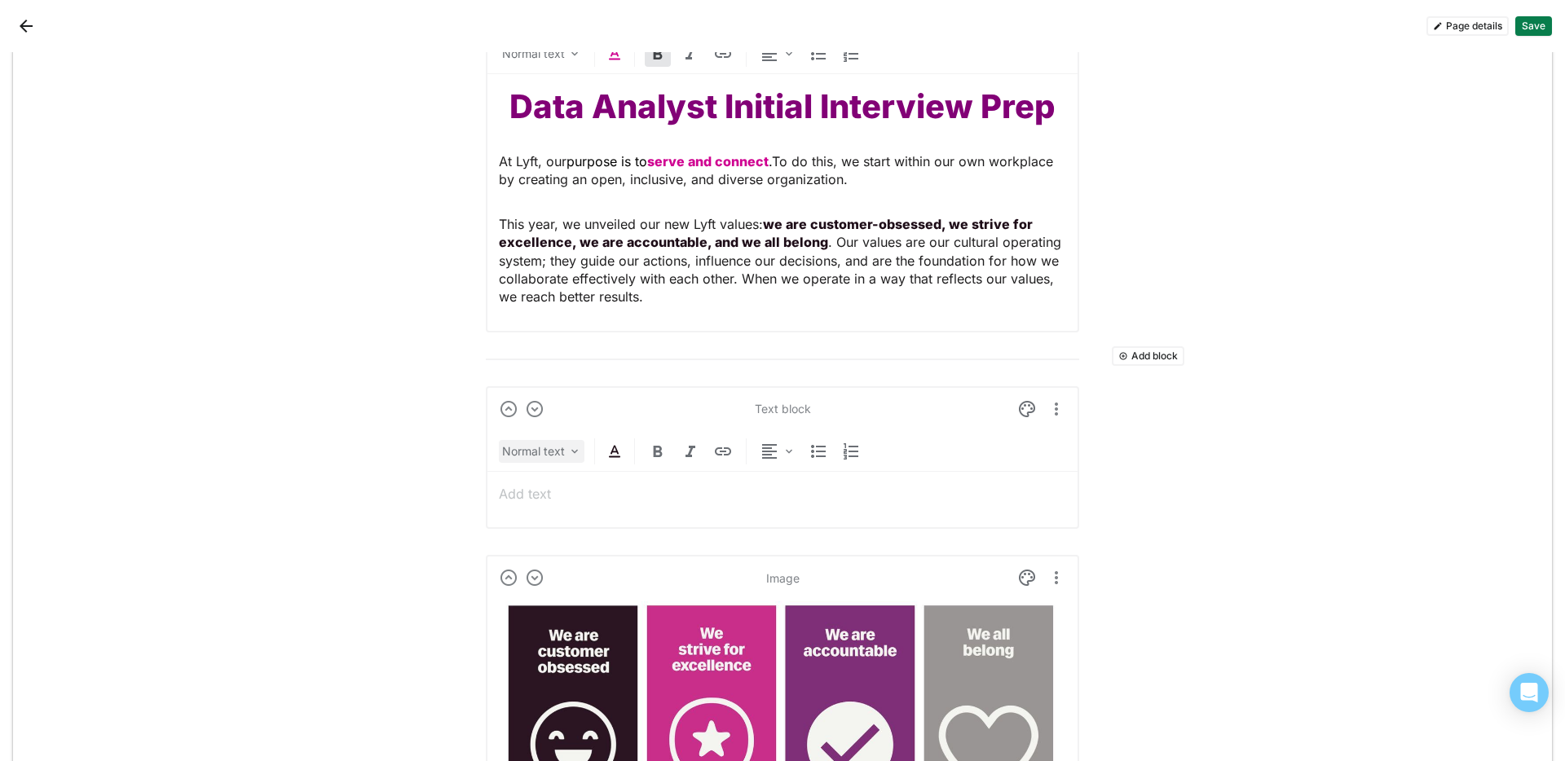
click at [551, 450] on div "Normal text" at bounding box center [533, 451] width 63 height 16
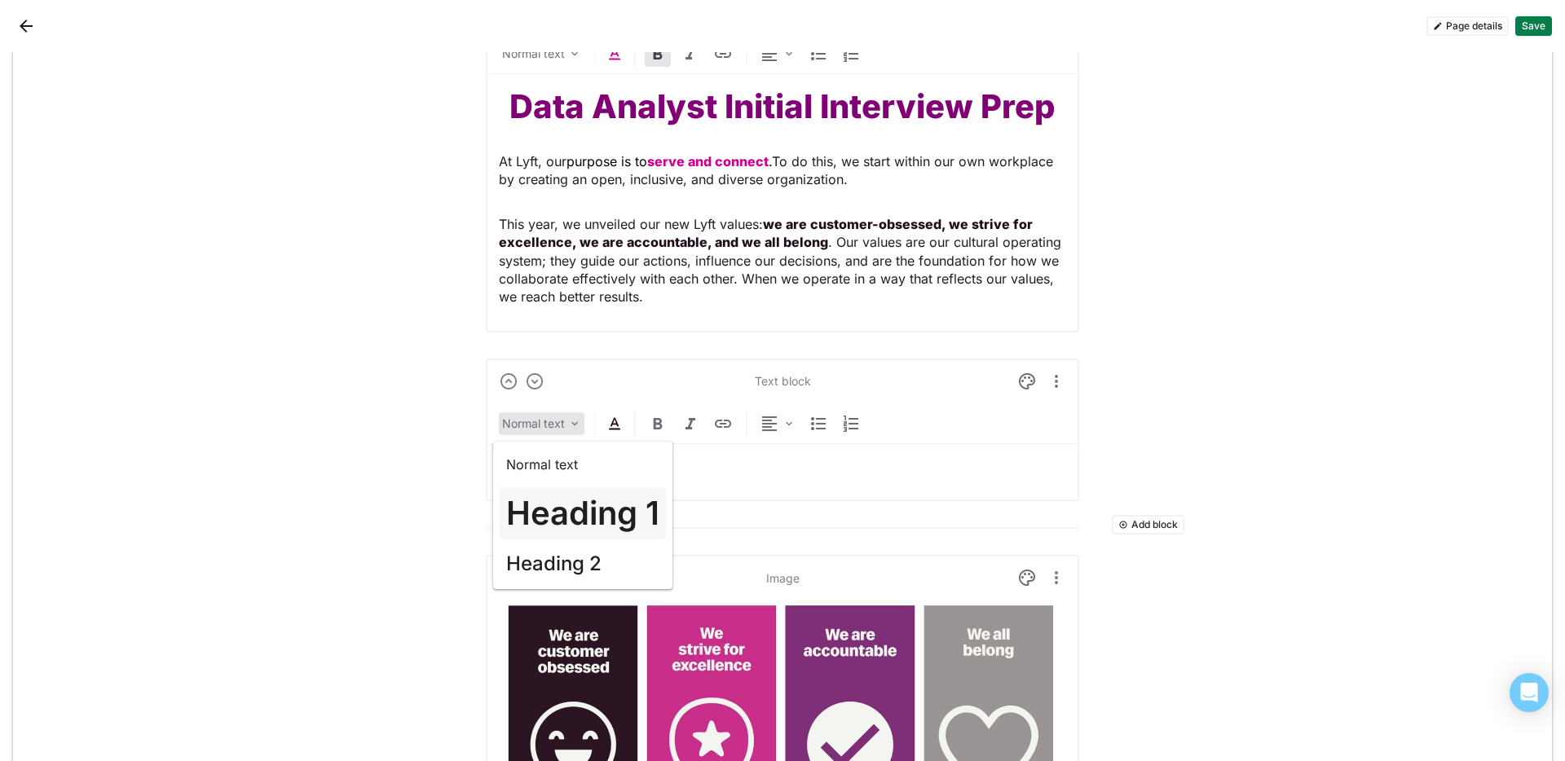
click at [602, 518] on h1 "Heading 1" at bounding box center [582, 513] width 153 height 39
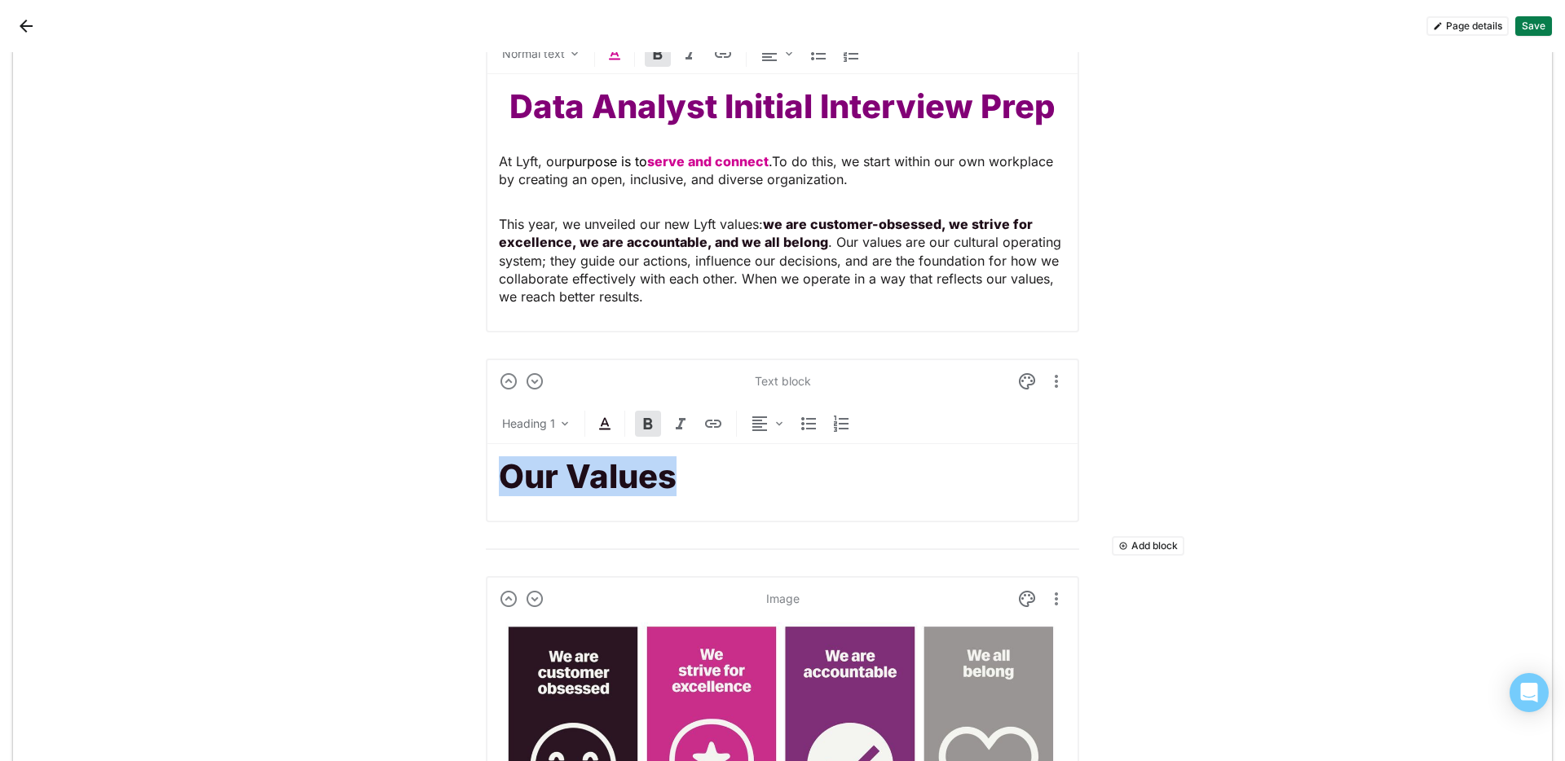
click at [611, 428] on div "Heading 1" at bounding box center [782, 427] width 593 height 33
click at [609, 427] on div "Heading 1" at bounding box center [782, 427] width 593 height 33
drag, startPoint x: 679, startPoint y: 475, endPoint x: 514, endPoint y: 483, distance: 165.7
click at [514, 483] on h1 "Our Values" at bounding box center [782, 476] width 567 height 39
click at [610, 426] on div "Heading 1" at bounding box center [782, 427] width 593 height 33
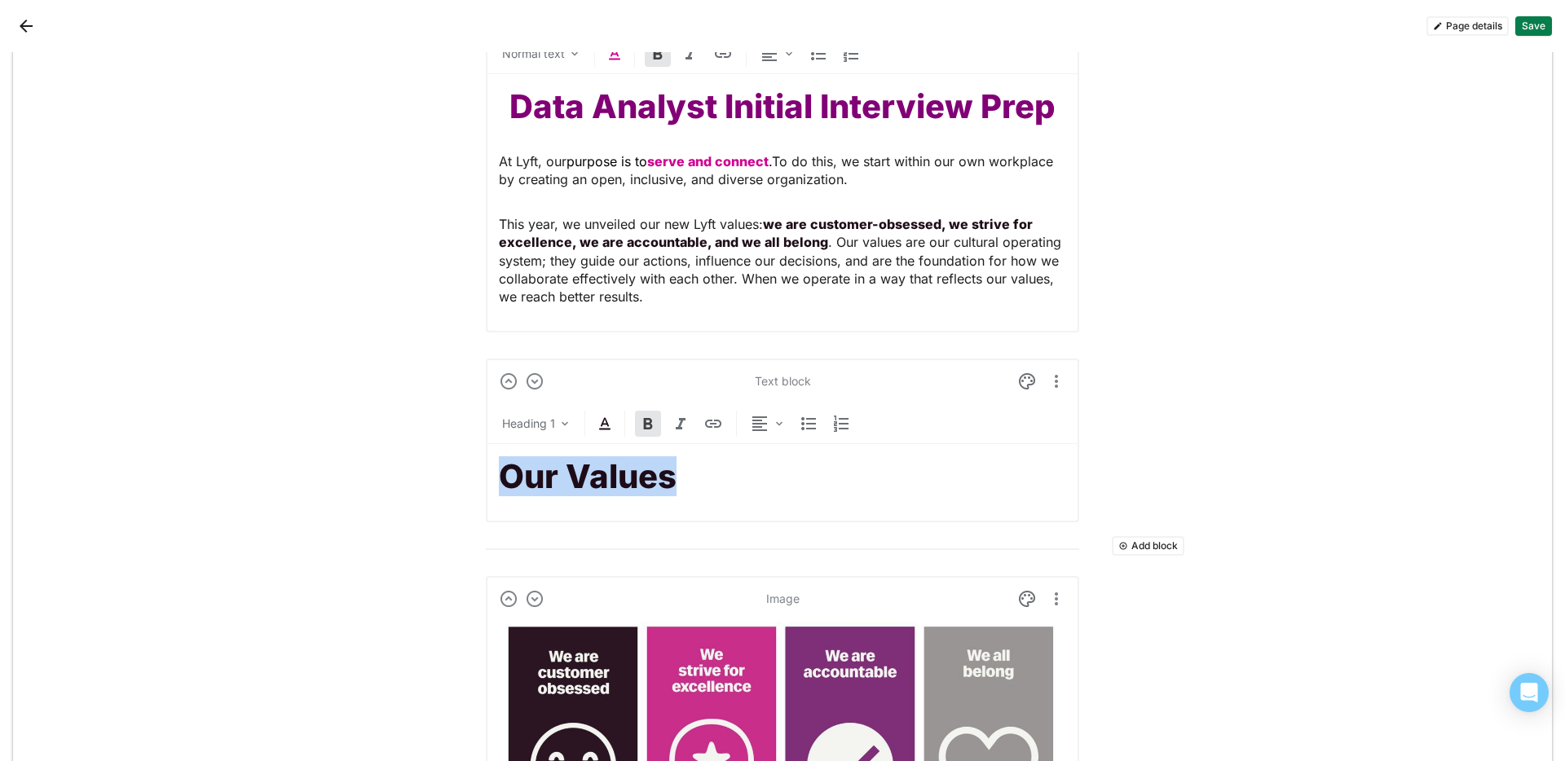
drag, startPoint x: 674, startPoint y: 470, endPoint x: 474, endPoint y: 477, distance: 199.9
click at [595, 426] on img at bounding box center [605, 424] width 20 height 20
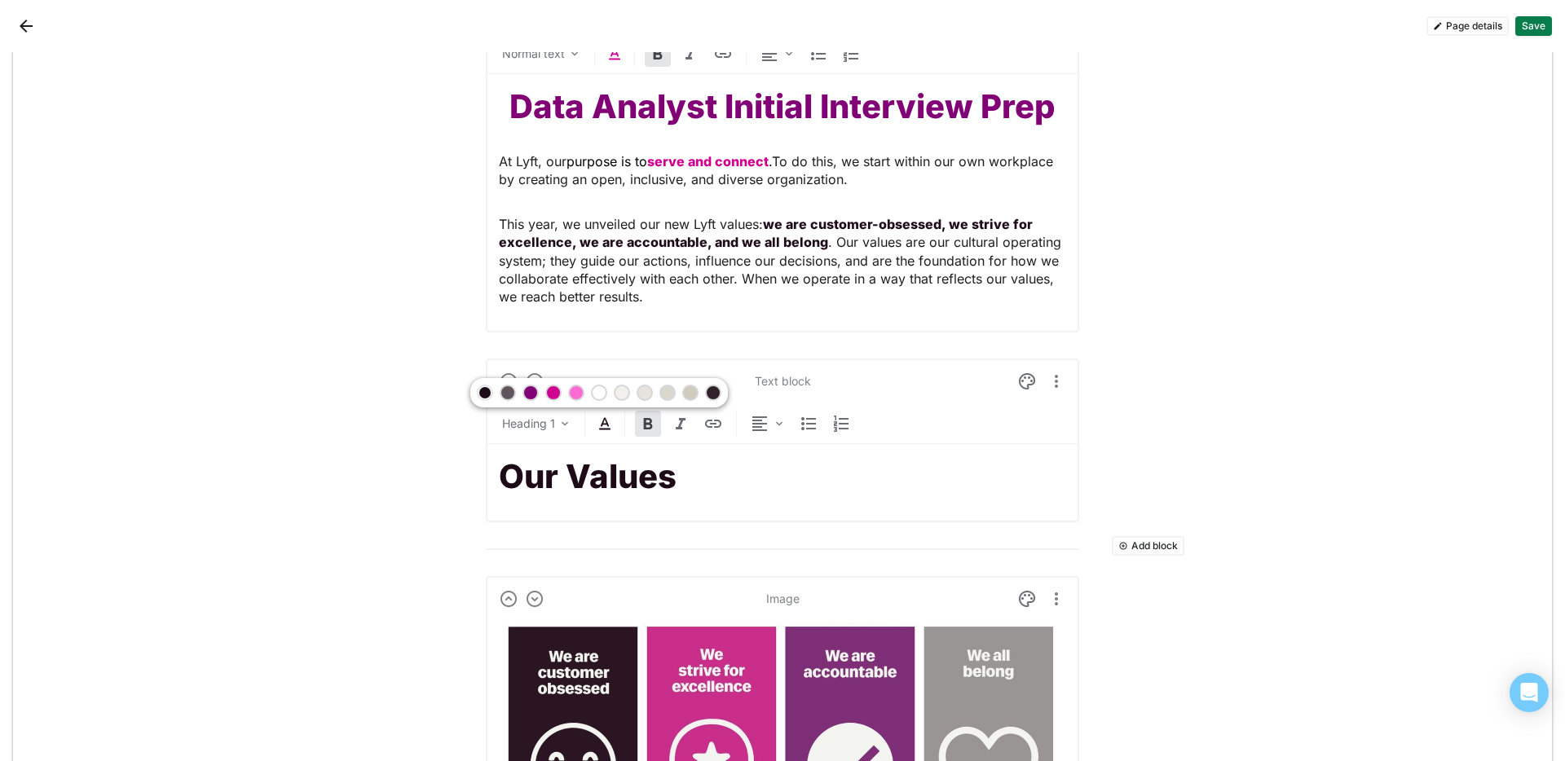
click at [527, 391] on div at bounding box center [530, 392] width 11 height 11
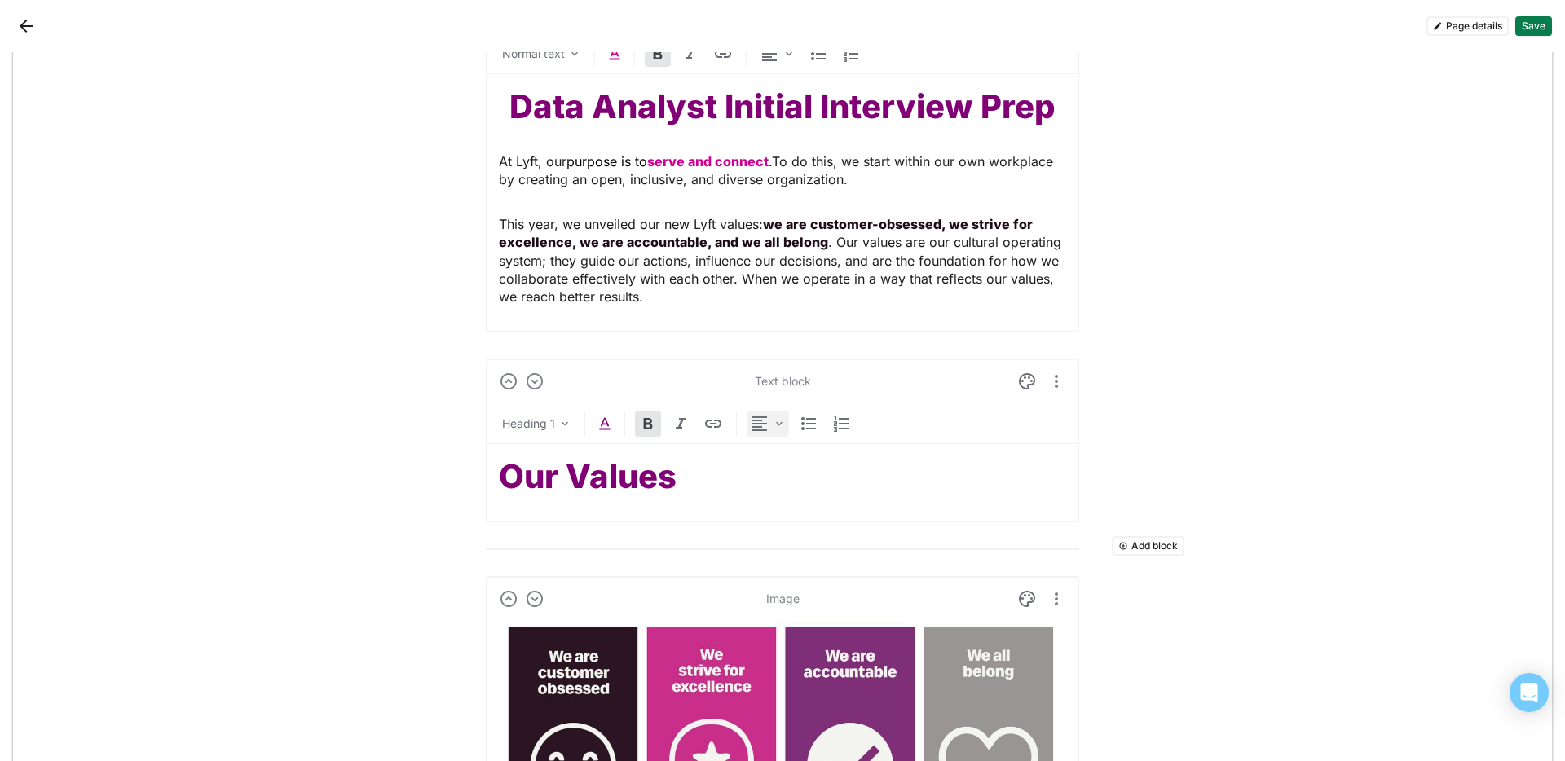
click at [758, 433] on img at bounding box center [760, 424] width 20 height 20
click at [782, 493] on div "Center" at bounding box center [782, 505] width 68 height 33
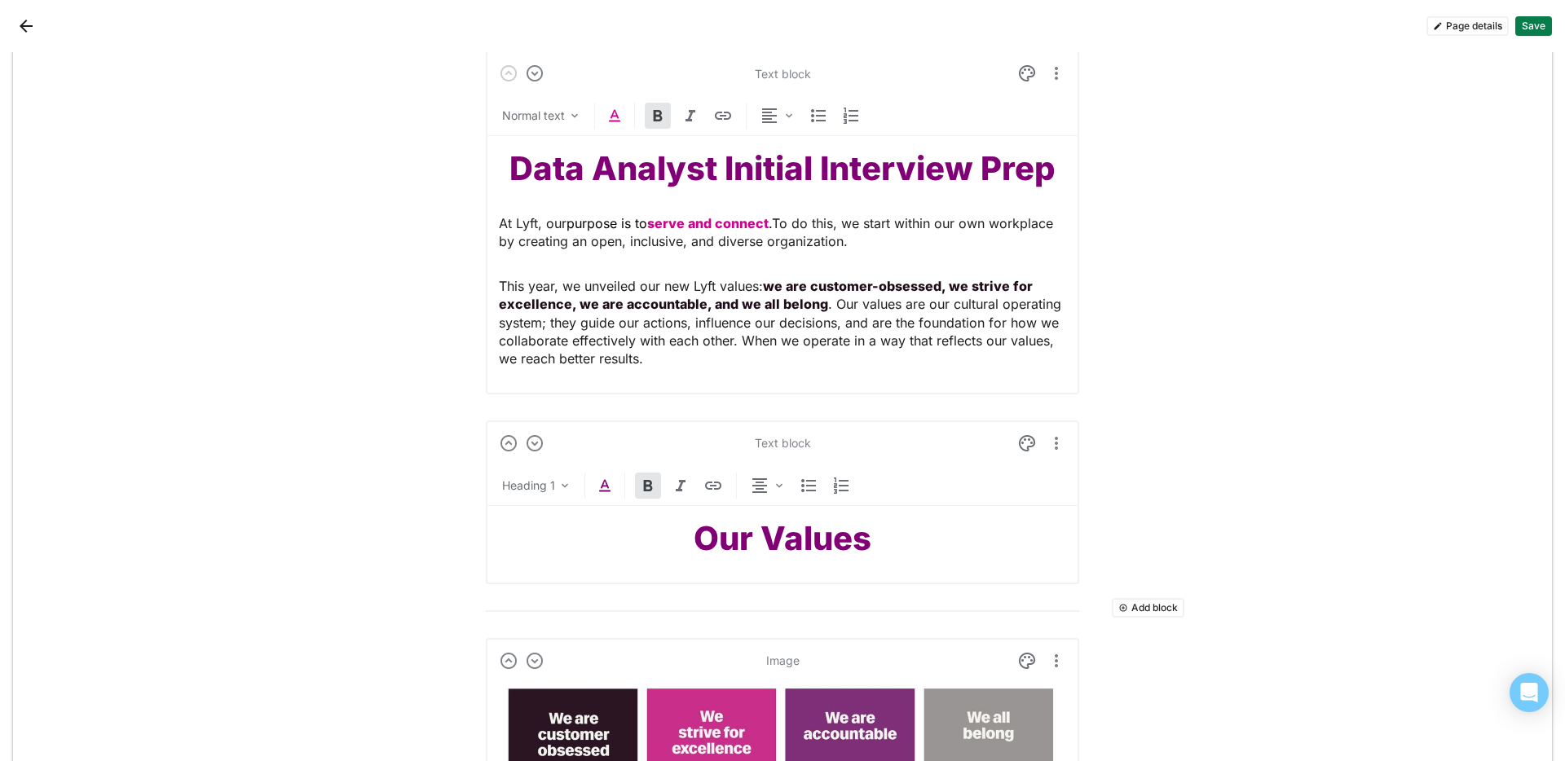
scroll to position [114, 0]
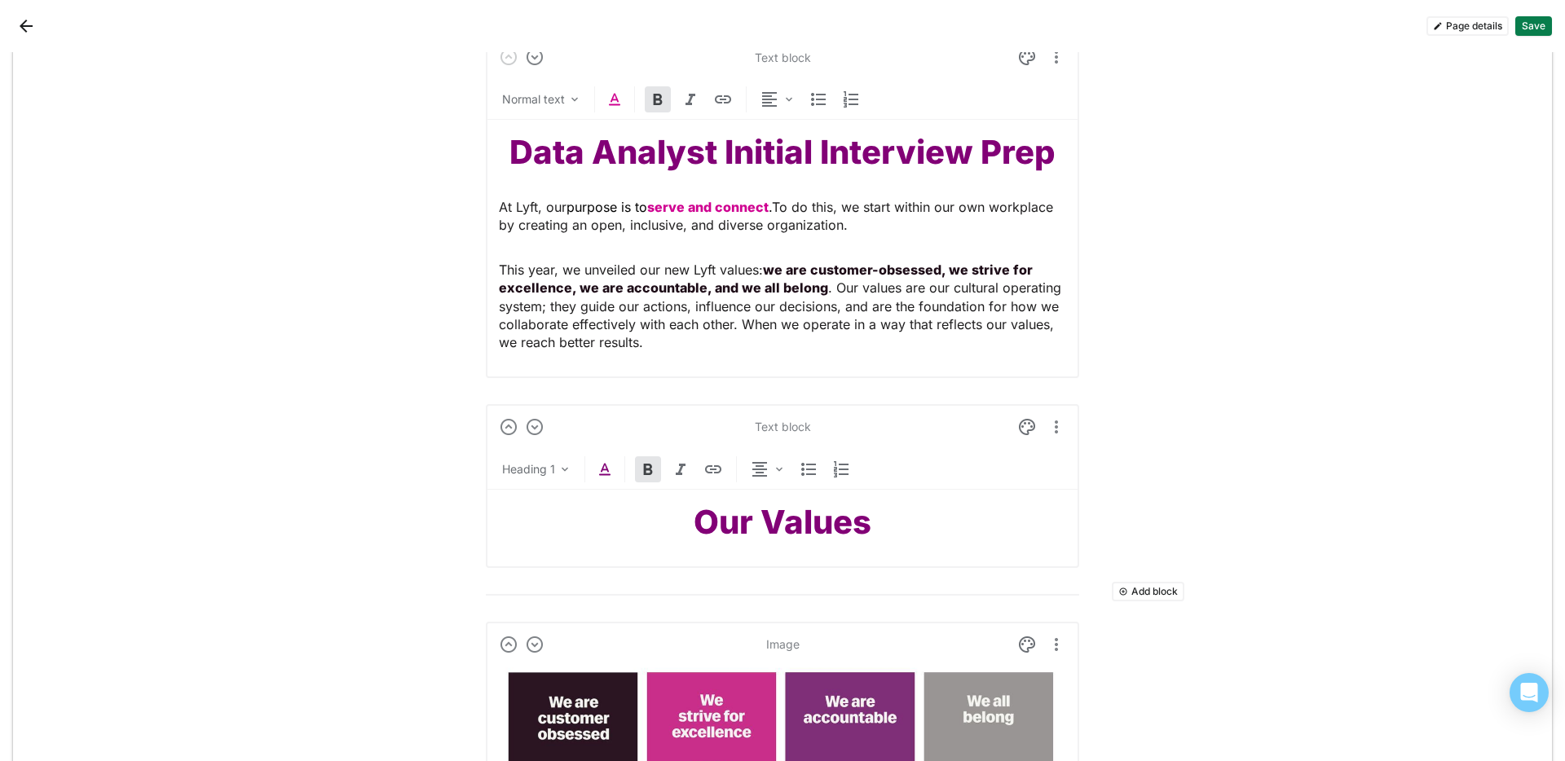
click at [835, 239] on div "Data Analyst Initial Interview Prep At Lyft, our purpose is to serve and connec…" at bounding box center [782, 242] width 567 height 245
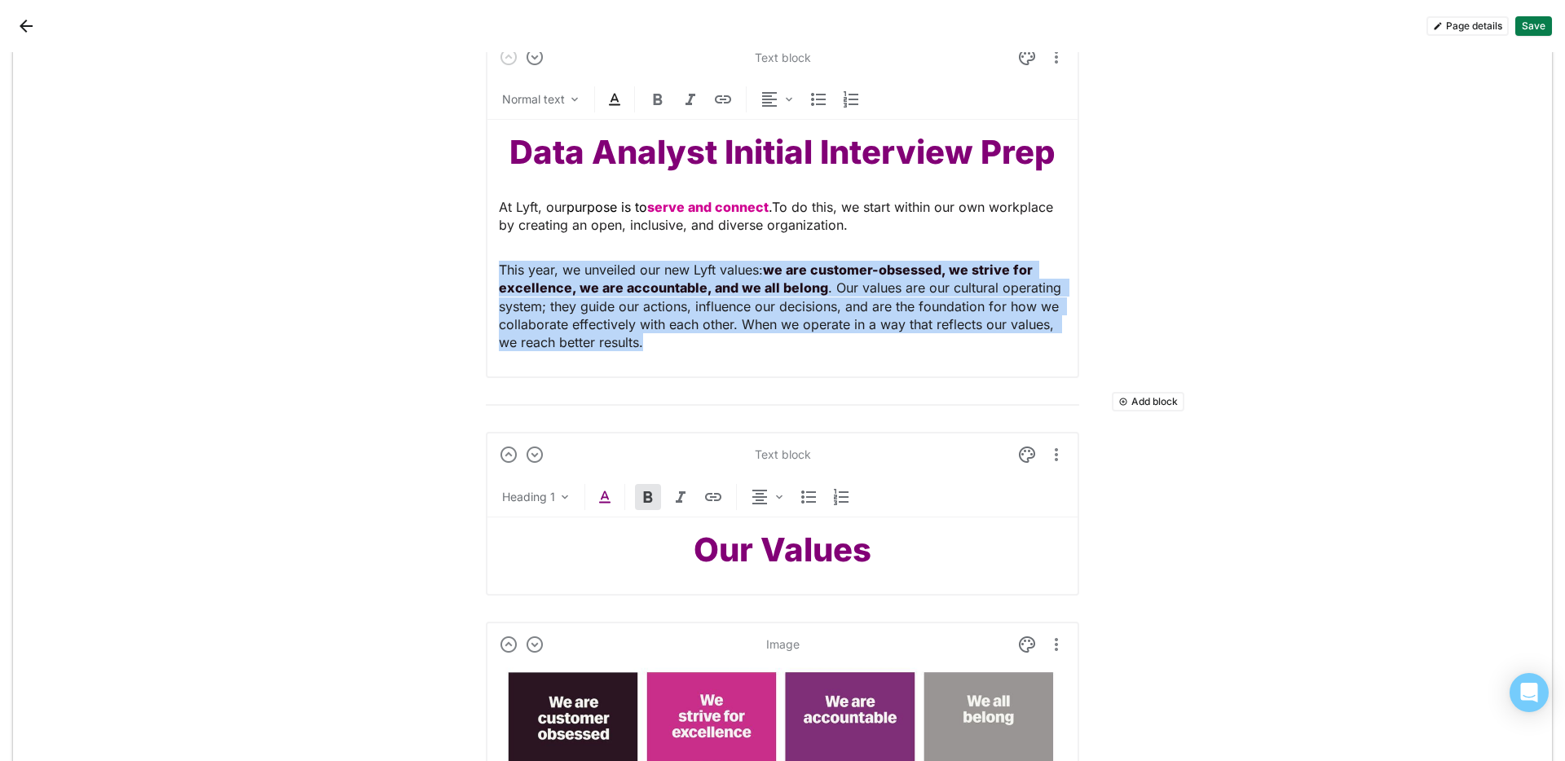
drag, startPoint x: 684, startPoint y: 349, endPoint x: 482, endPoint y: 268, distance: 217.7
click at [486, 268] on div "Text block Normal text Data Analyst Initial Interview Prep At Lyft, our purpose…" at bounding box center [782, 206] width 593 height 344
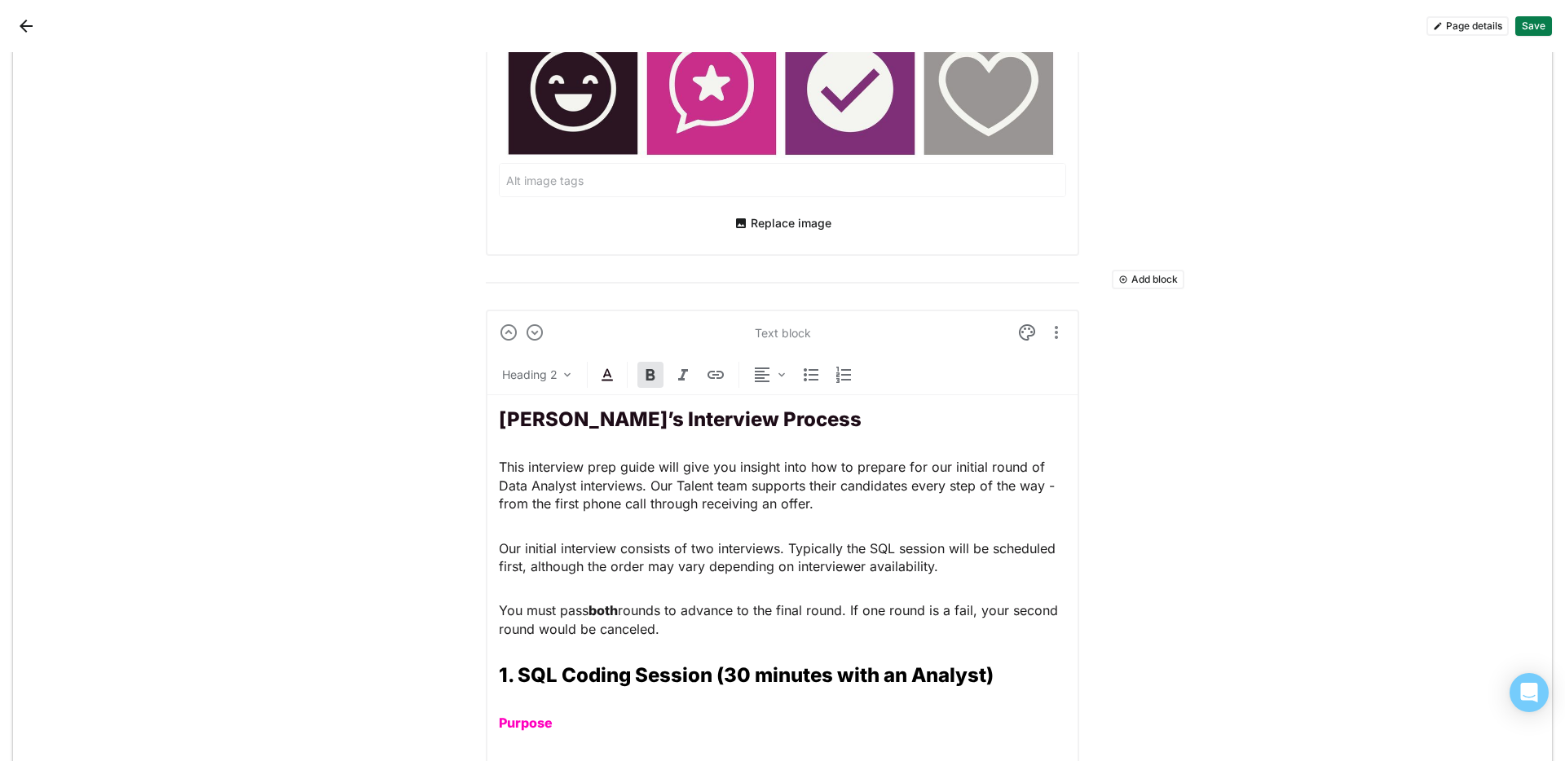
scroll to position [707, 0]
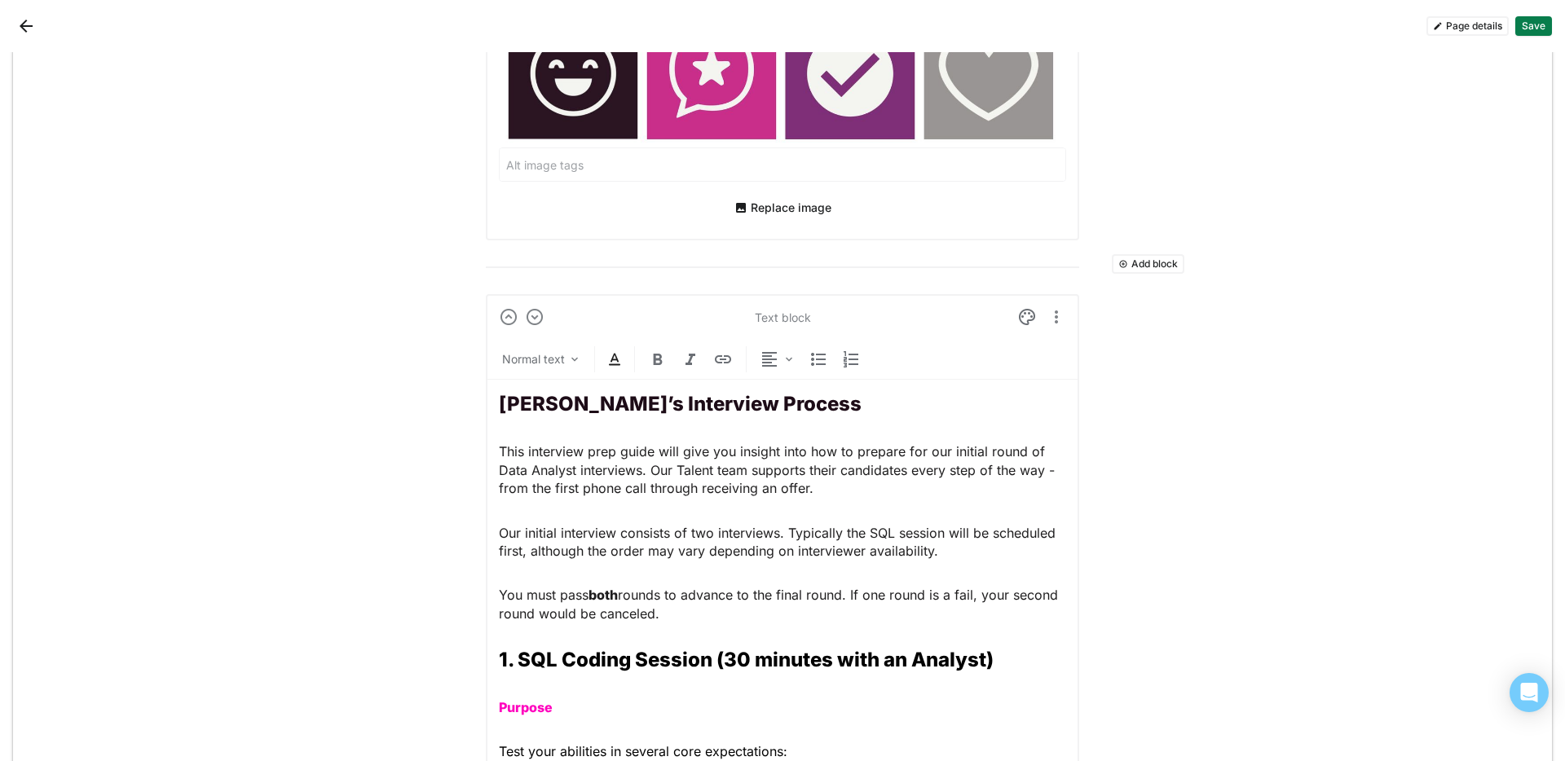
drag, startPoint x: 697, startPoint y: 618, endPoint x: 483, endPoint y: 410, distance: 298.6
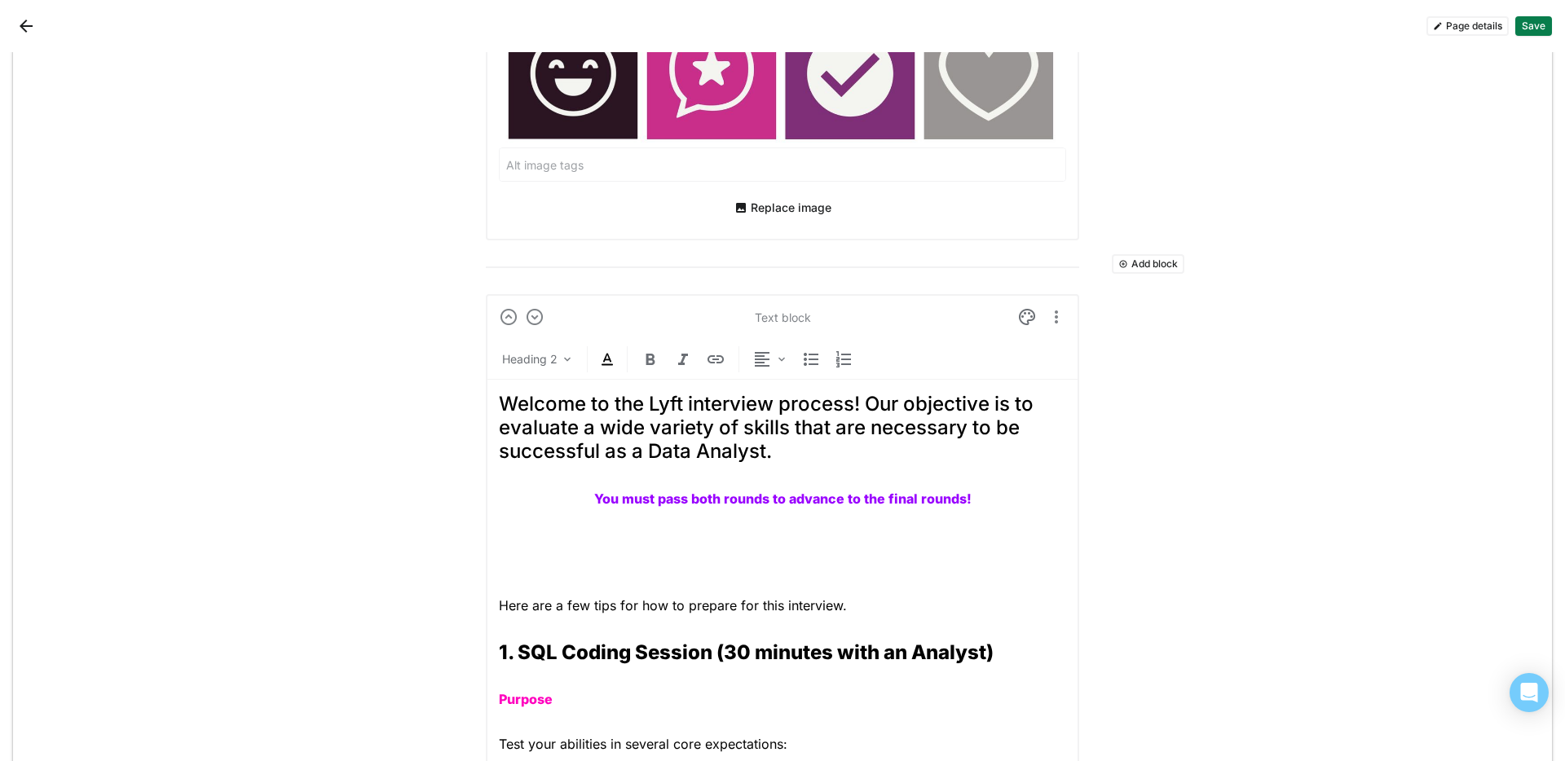
drag, startPoint x: 793, startPoint y: 462, endPoint x: 445, endPoint y: 385, distance: 356.6
click at [537, 355] on div "Heading 2" at bounding box center [529, 359] width 55 height 16
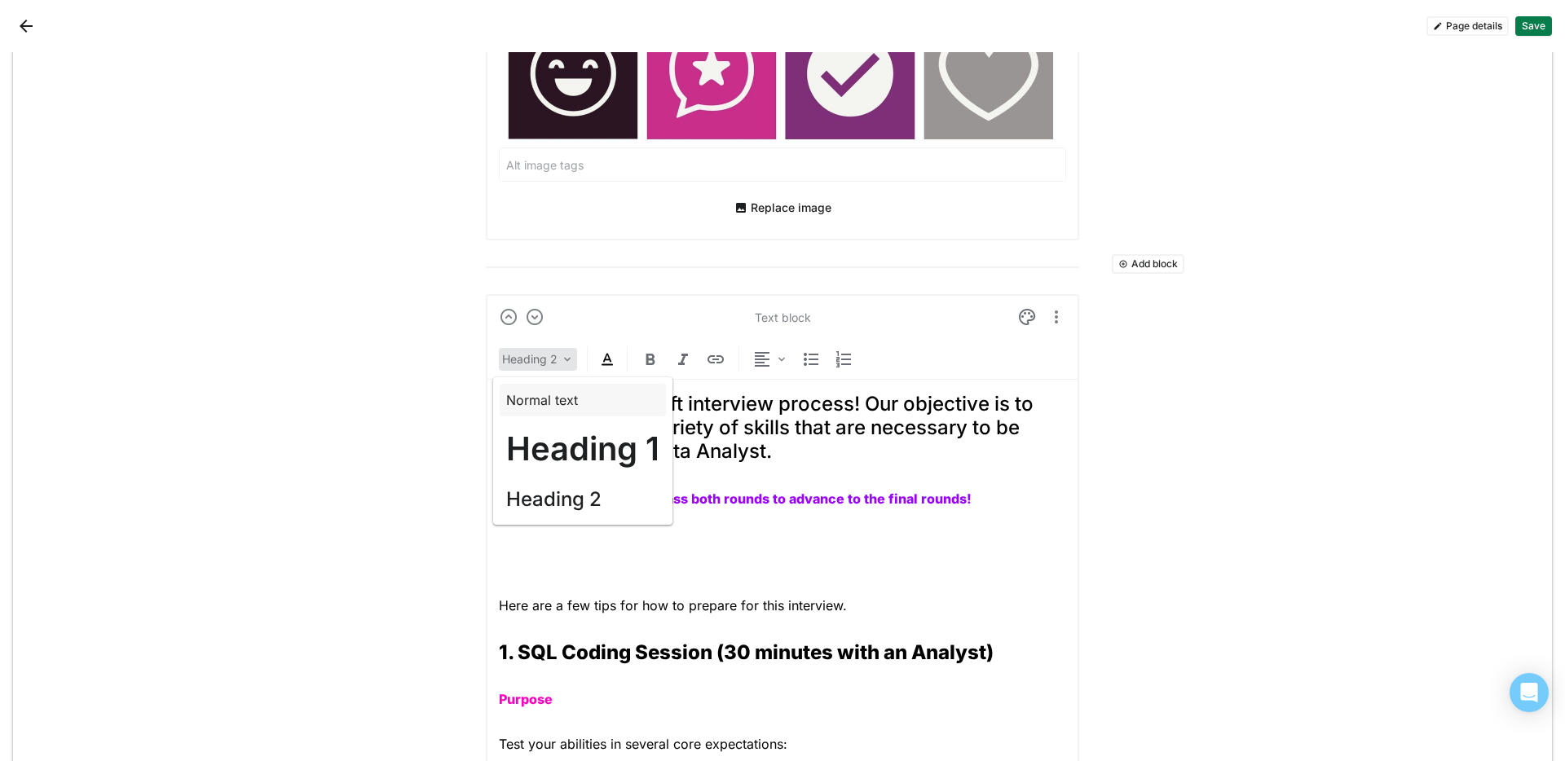
click at [560, 399] on p "Normal text" at bounding box center [542, 400] width 72 height 18
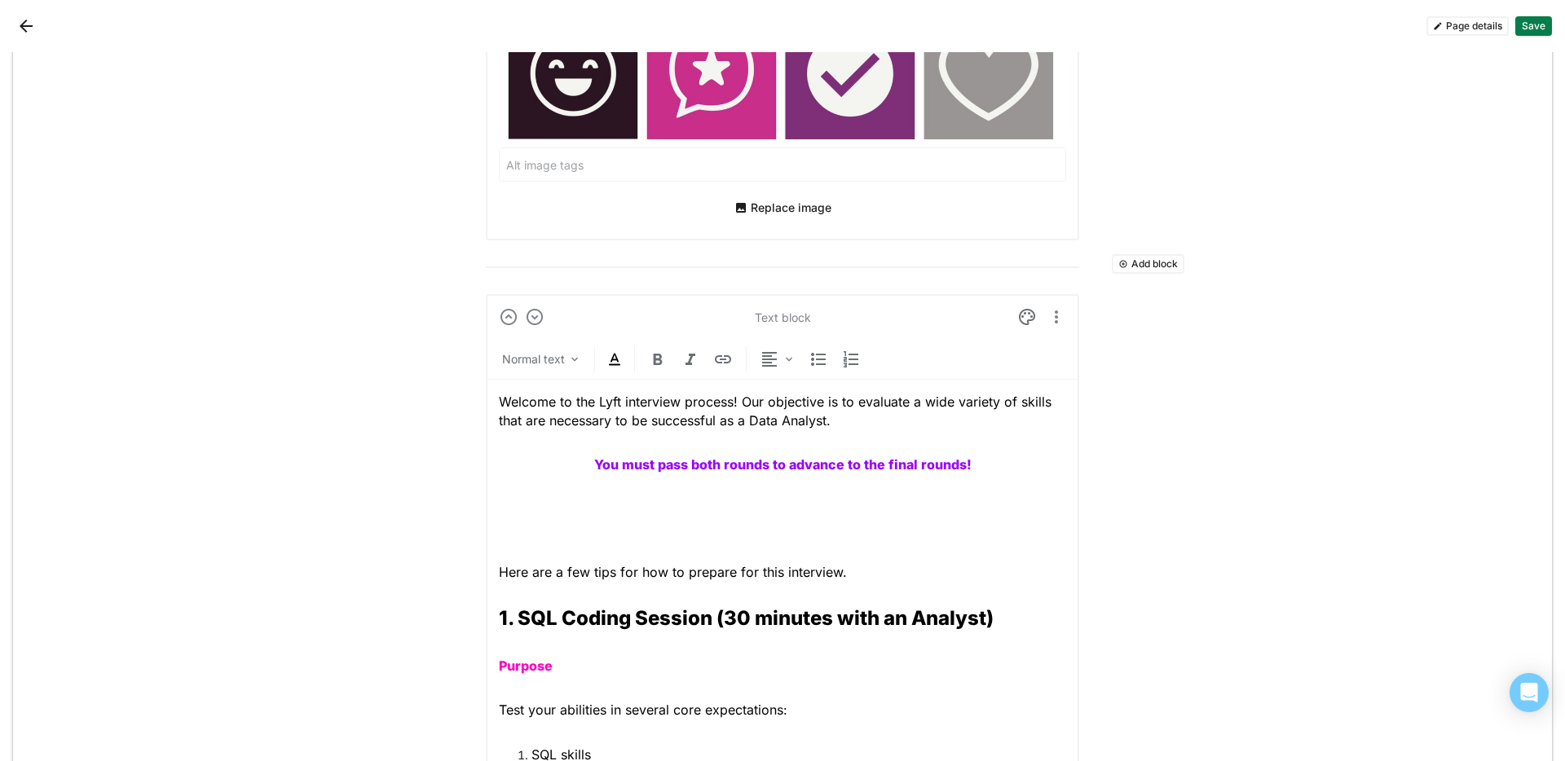
click at [867, 426] on p "Welcome to the Lyft interview process! Our objective is to evaluate a wide vari…" at bounding box center [782, 411] width 567 height 37
click at [788, 356] on img at bounding box center [789, 359] width 13 height 13
click at [800, 430] on div "Center" at bounding box center [791, 441] width 68 height 33
click at [605, 365] on img at bounding box center [615, 360] width 20 height 20
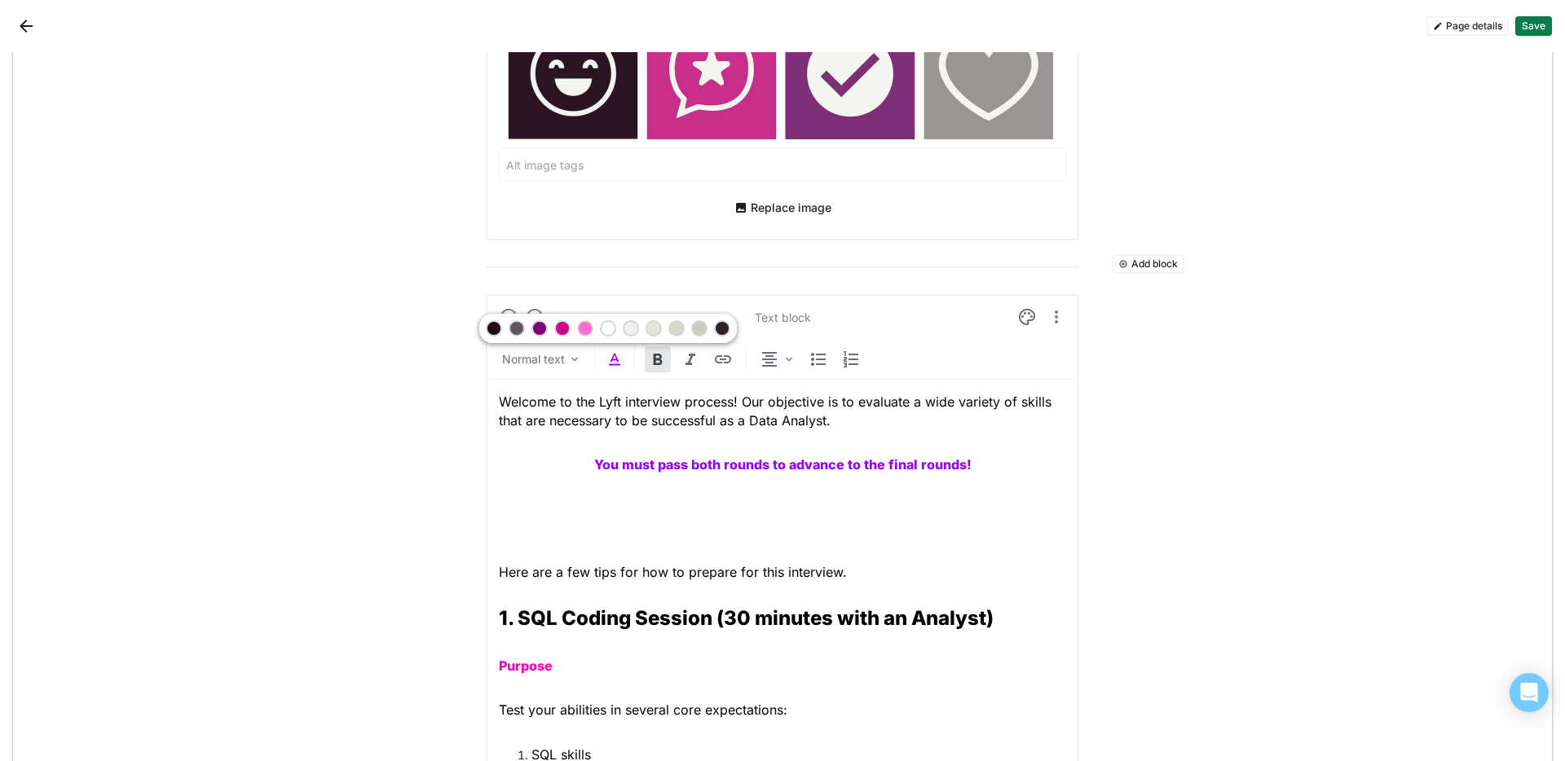
click at [568, 329] on div at bounding box center [562, 328] width 16 height 16
click at [715, 516] on p at bounding box center [782, 519] width 567 height 37
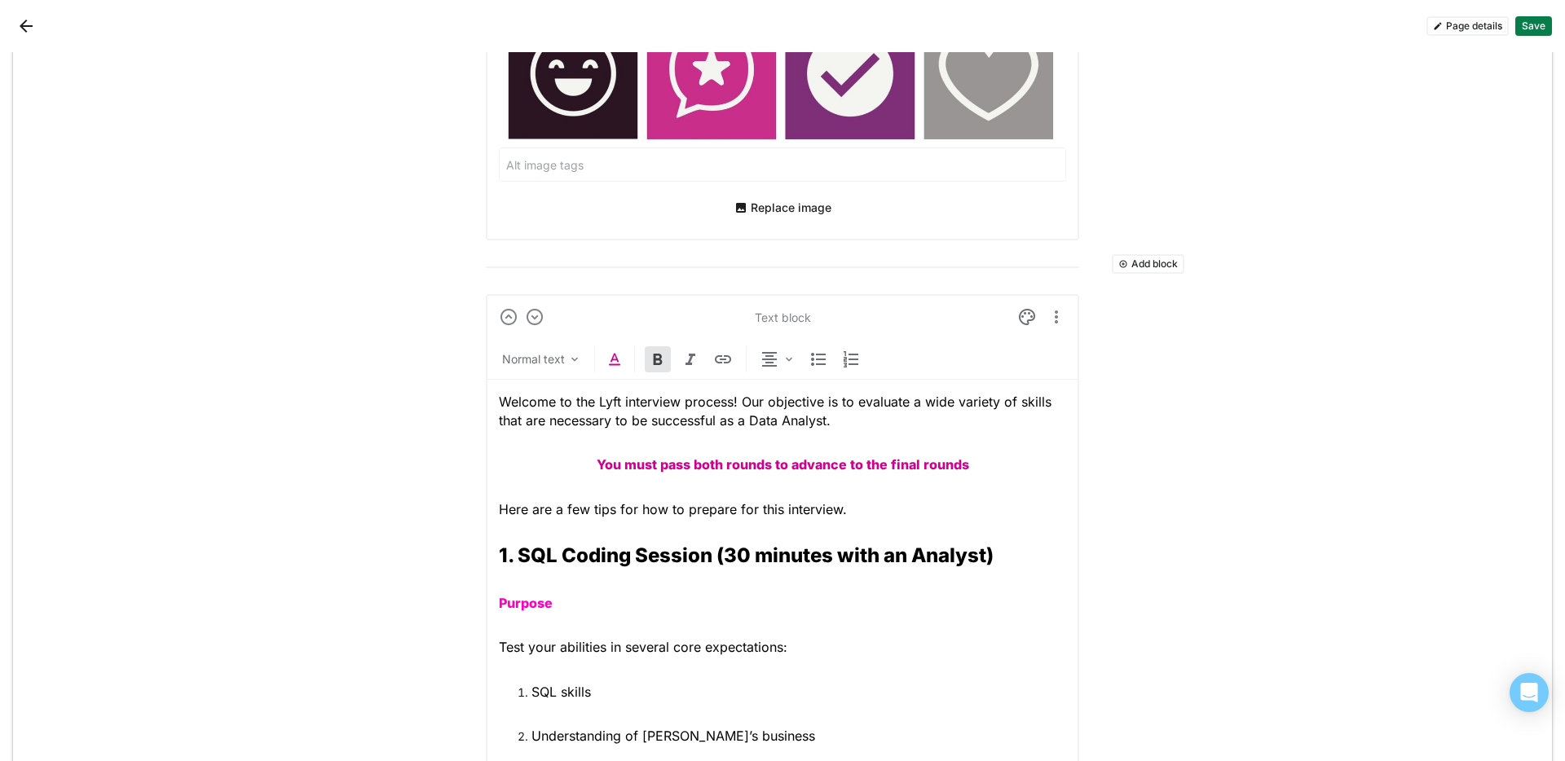
click at [853, 514] on p "Here are a few tips for how to prepare for this interview." at bounding box center [782, 510] width 567 height 18
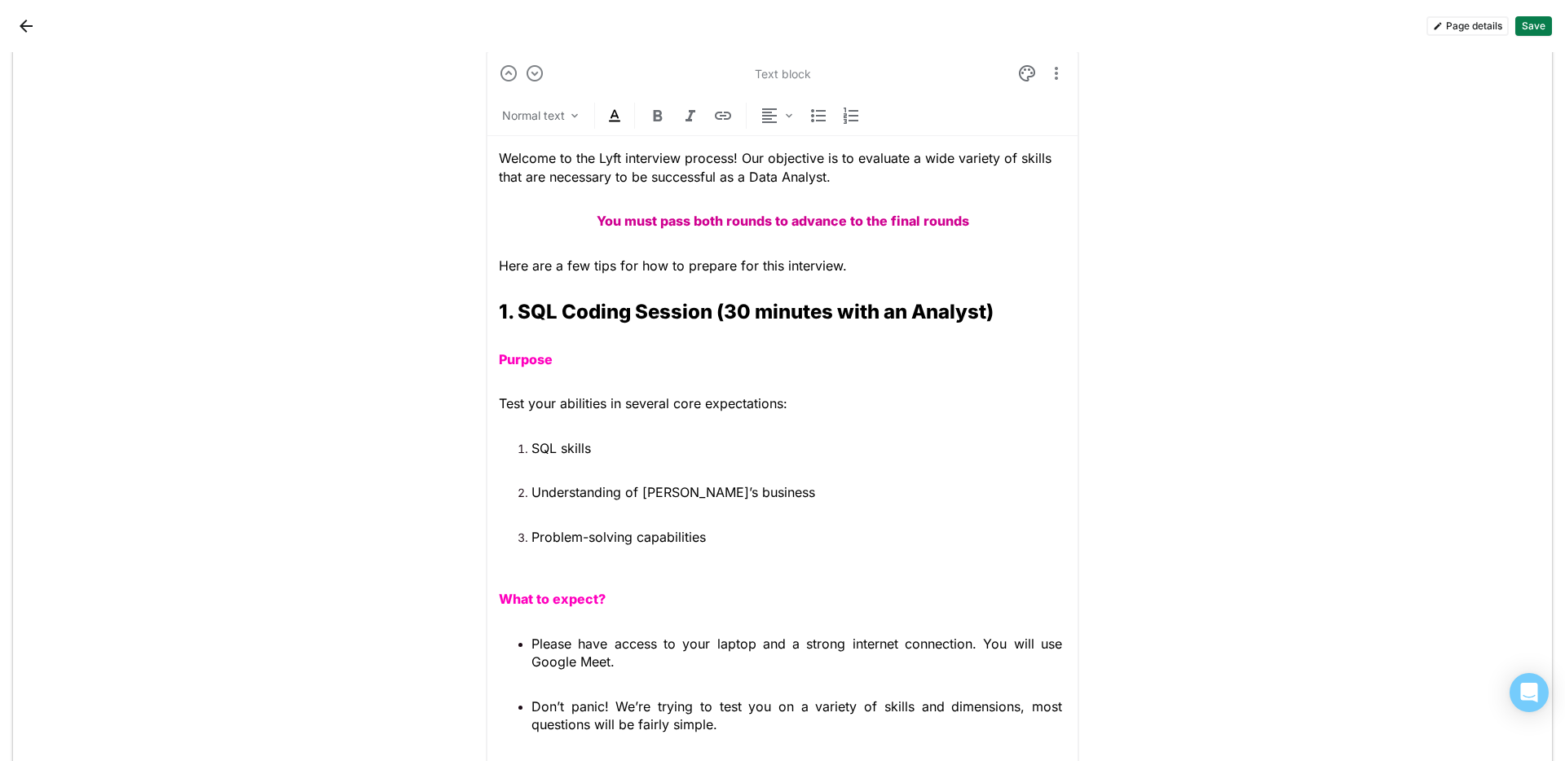
scroll to position [970, 0]
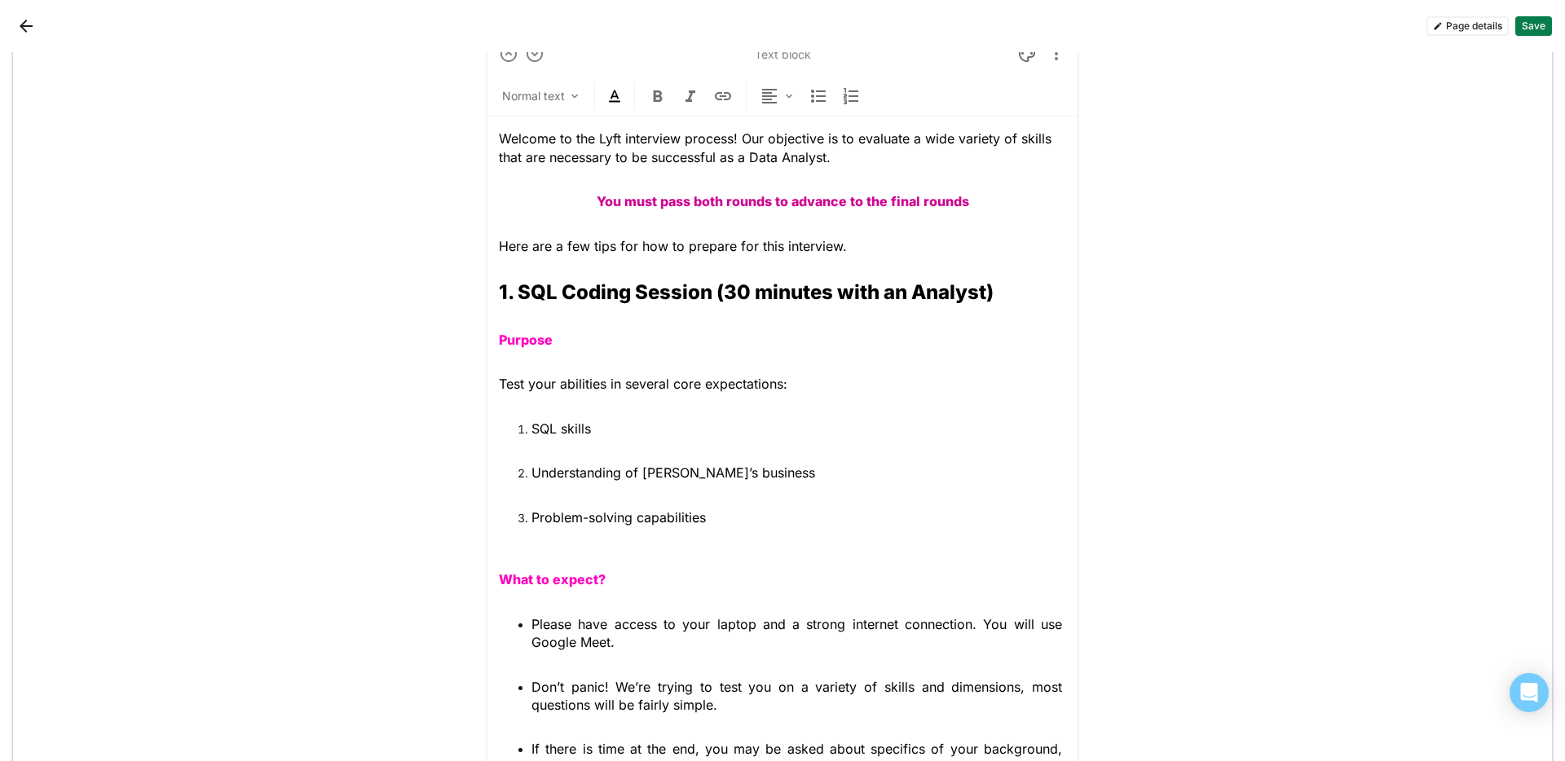
click at [499, 285] on strong "1. SQL Coding Session (30 minutes with an Analyst)" at bounding box center [746, 292] width 495 height 24
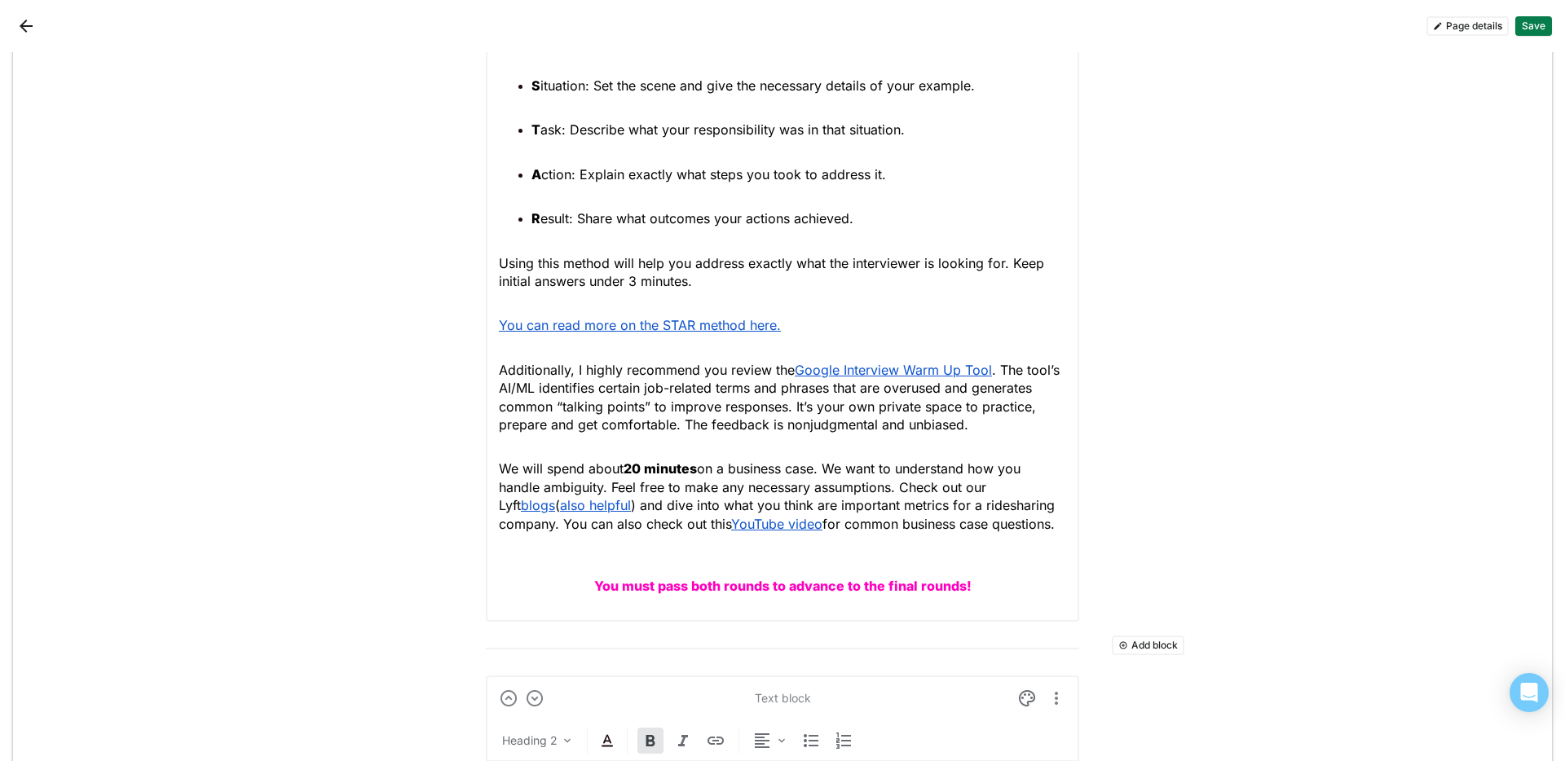
scroll to position [2287, 0]
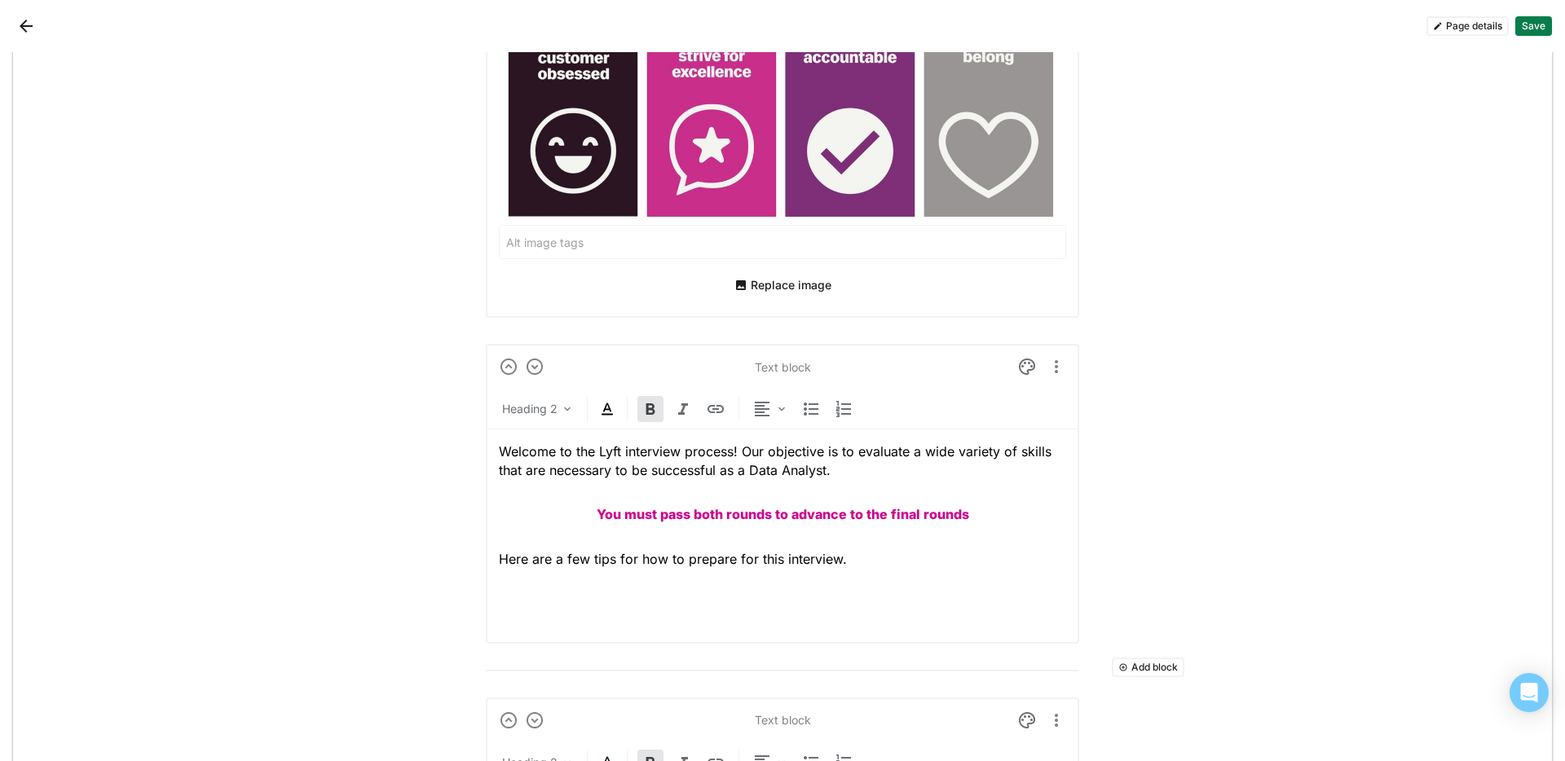
scroll to position [620, 0]
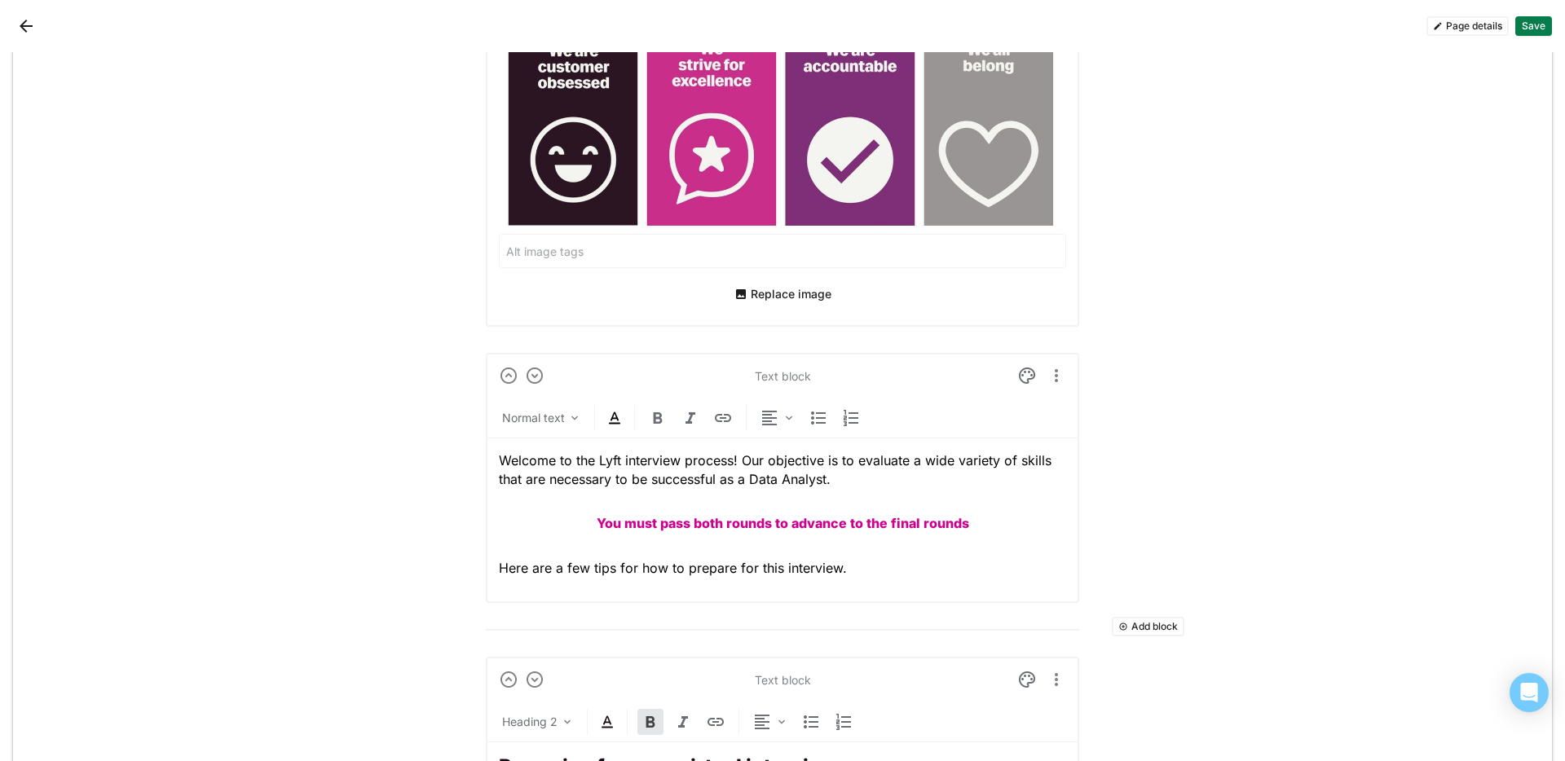
click at [1128, 547] on button "Add block" at bounding box center [1148, 627] width 73 height 20
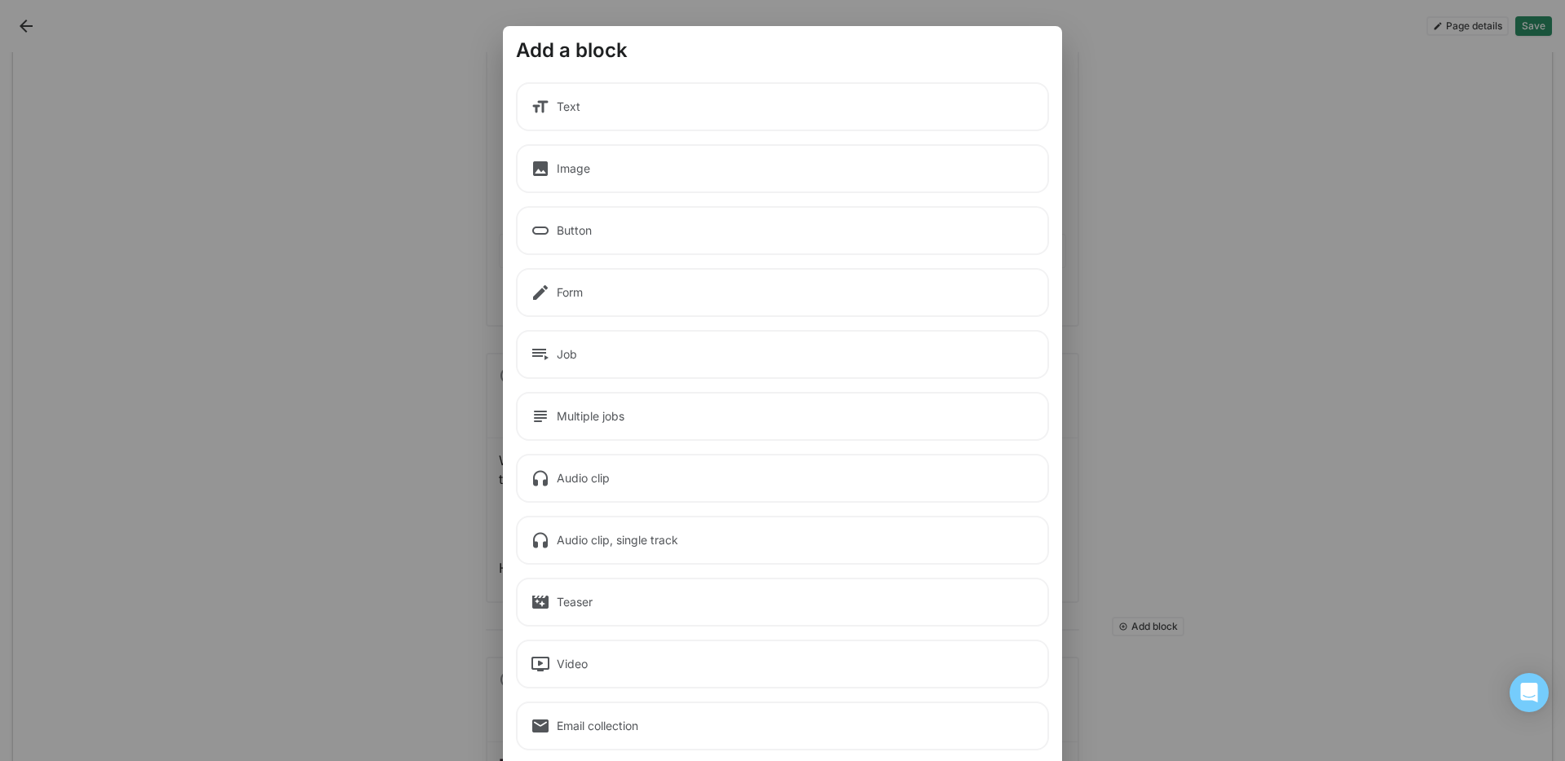
click at [619, 117] on div "Text" at bounding box center [782, 106] width 533 height 49
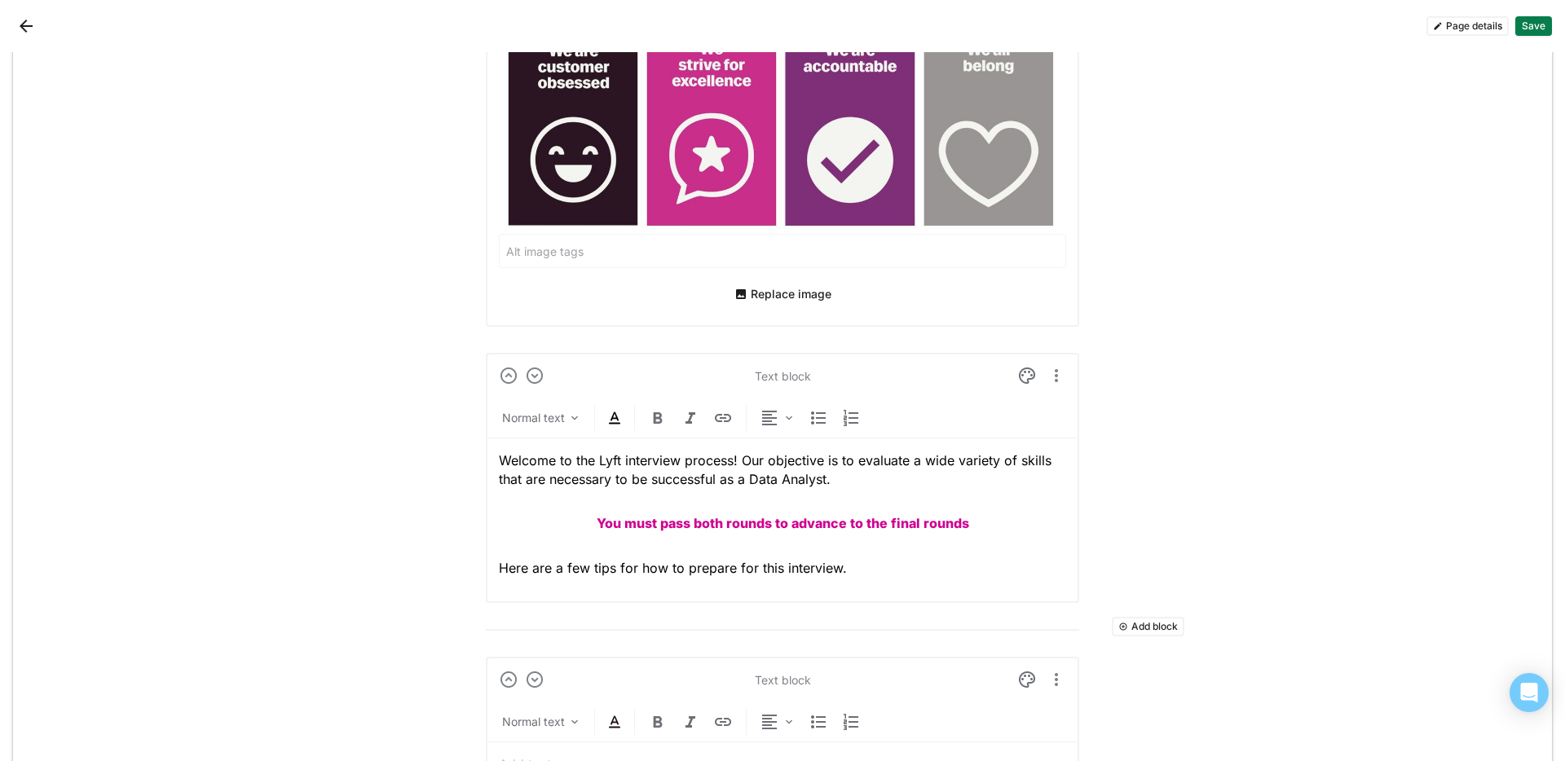
scroll to position [946, 0]
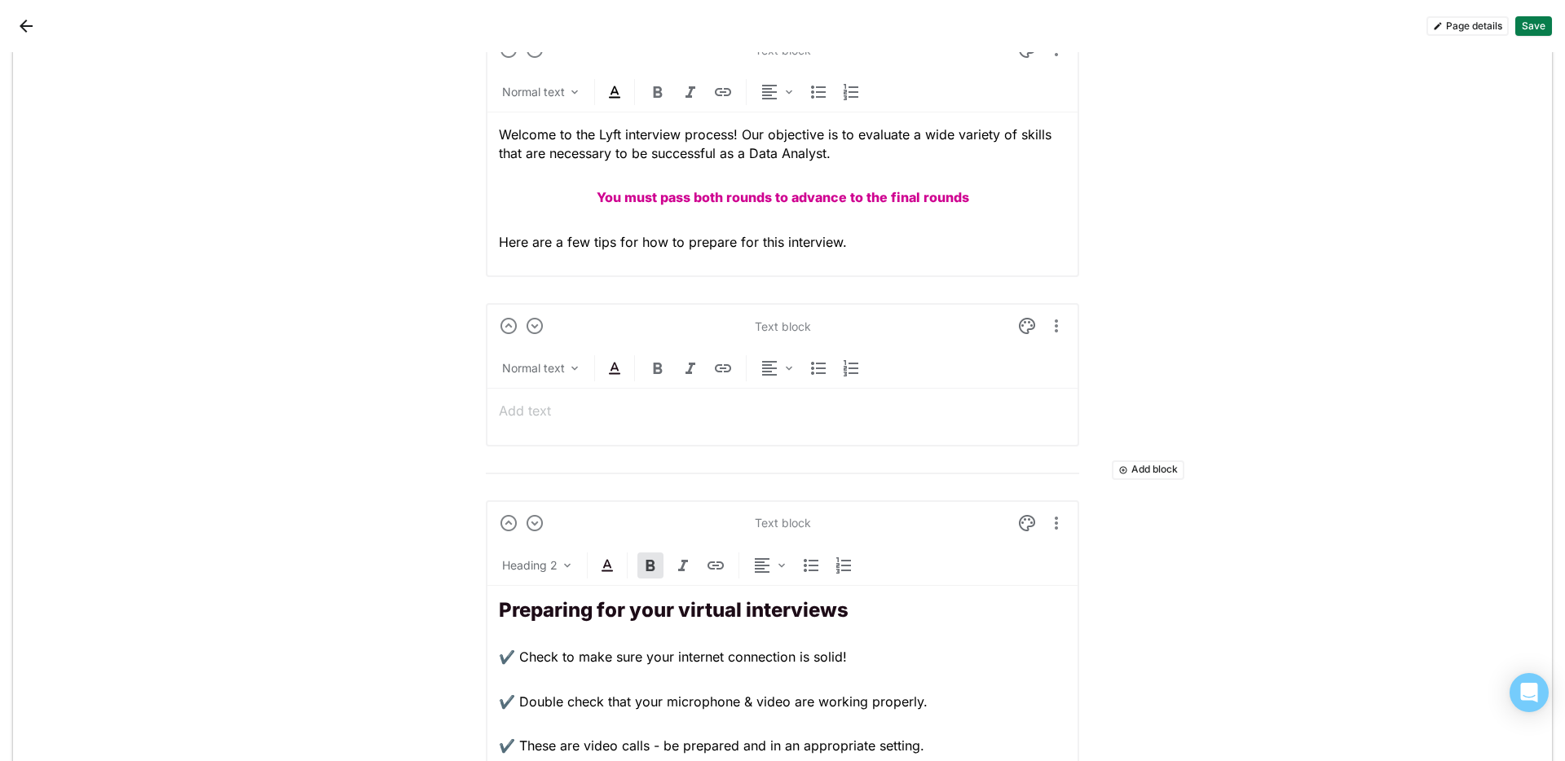
click at [662, 434] on div "Text block Normal text" at bounding box center [782, 374] width 593 height 143
click at [587, 408] on p at bounding box center [782, 411] width 567 height 18
drag, startPoint x: 742, startPoint y: 412, endPoint x: 448, endPoint y: 411, distance: 294.3
click at [448, 411] on div "Add block Text block Normal text Data Analyst Initial Interview Prep At Lyft, o…" at bounding box center [782, 485] width 1539 height 2756
click at [505, 413] on p "💻 SQL Coding Session (30 minutes)" at bounding box center [782, 411] width 567 height 18
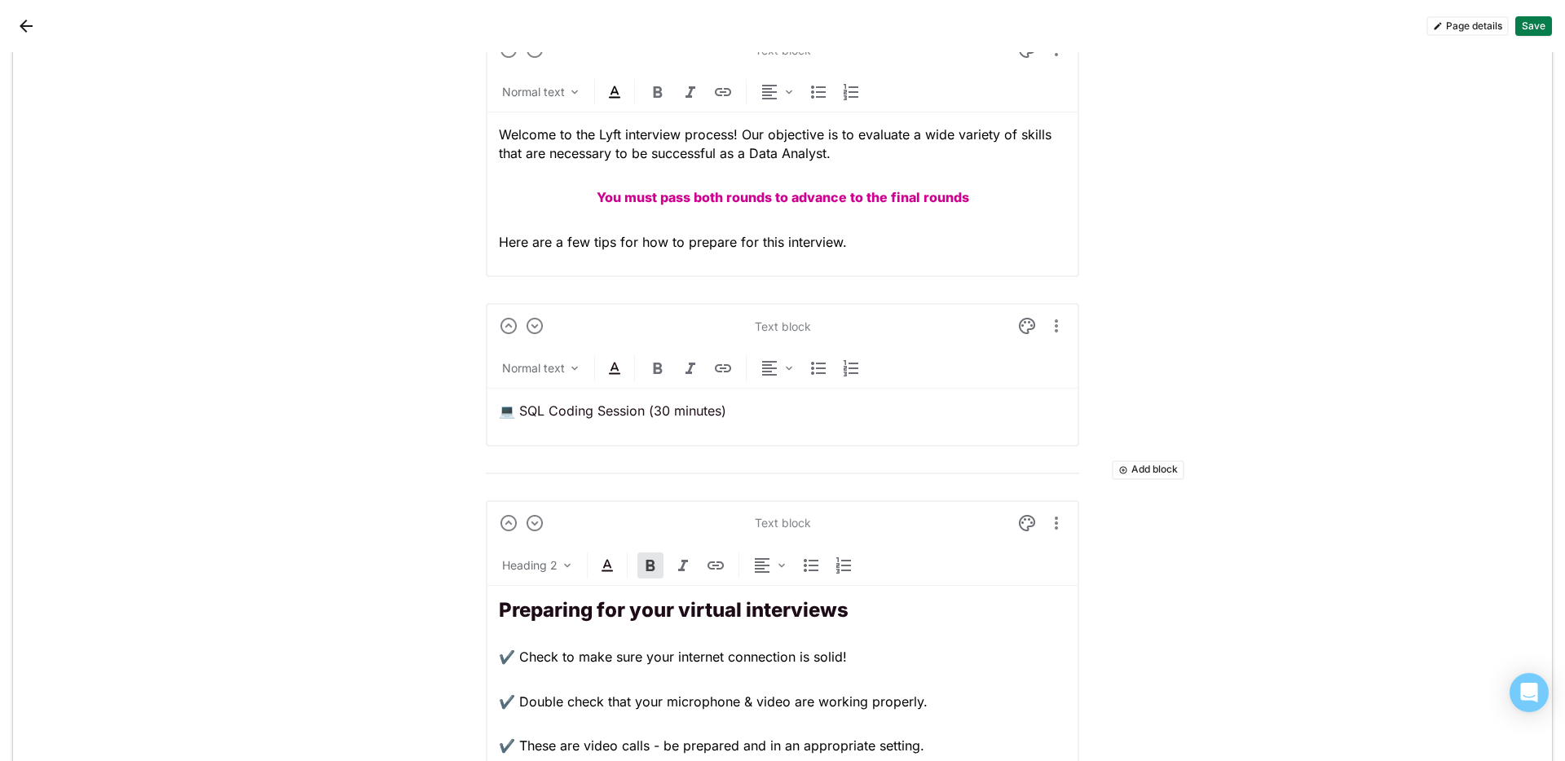
click at [575, 417] on p "💻 SQL Coding Session (30 minutes)" at bounding box center [782, 411] width 567 height 18
click at [505, 547] on span "✔️ Check to make sure your internet connection is solid!" at bounding box center [673, 657] width 348 height 16
click at [502, 547] on span "✔️ Check to make sure your internet connection is solid!" at bounding box center [673, 657] width 348 height 16
click at [510, 397] on div "💻 SQL Coding Session (30 minutes)" at bounding box center [782, 411] width 567 height 44
click at [513, 408] on p "💻 SQL Coding Session (30 minutes)" at bounding box center [782, 411] width 567 height 18
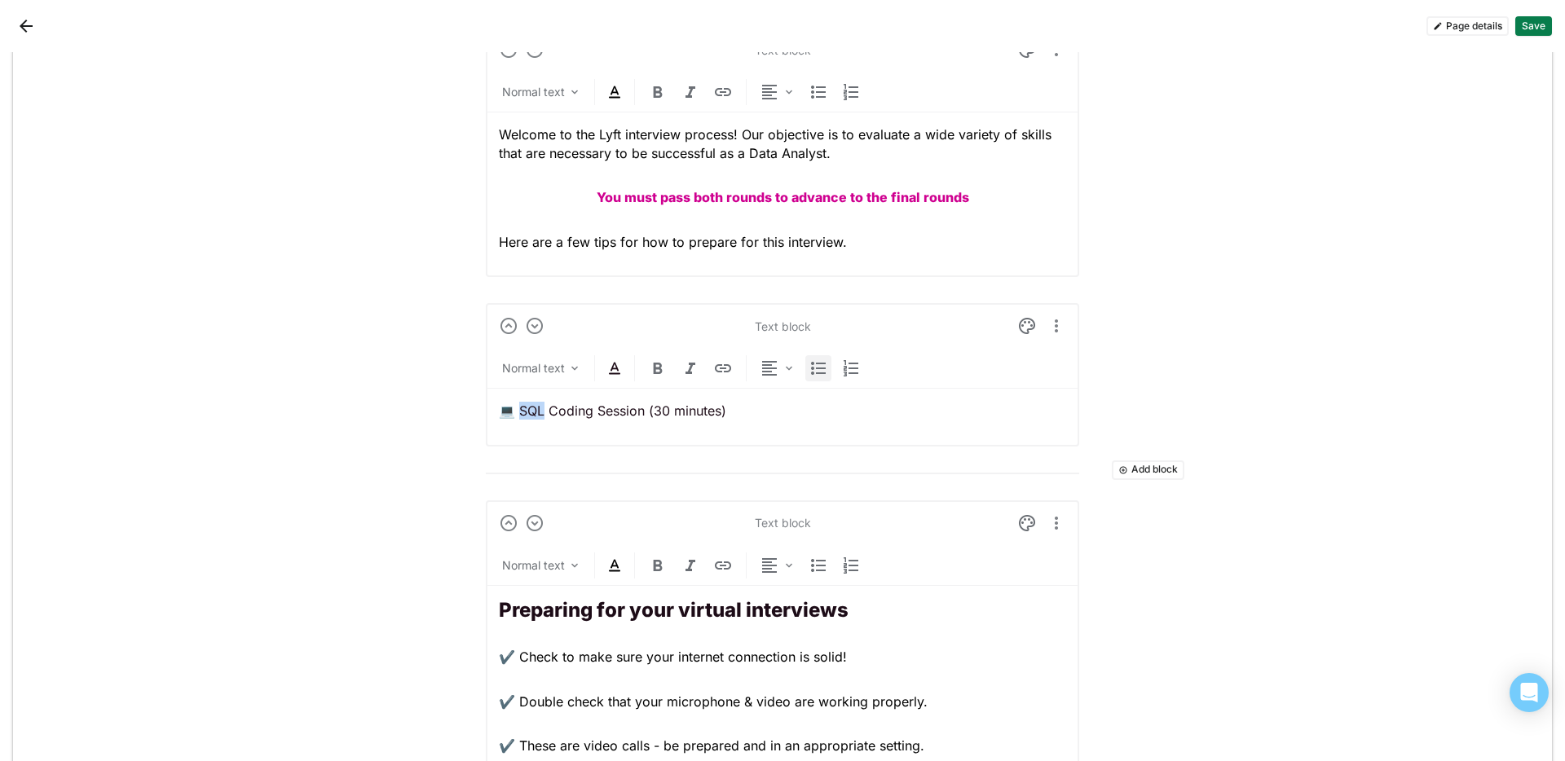
click at [810, 369] on img at bounding box center [819, 369] width 20 height 20
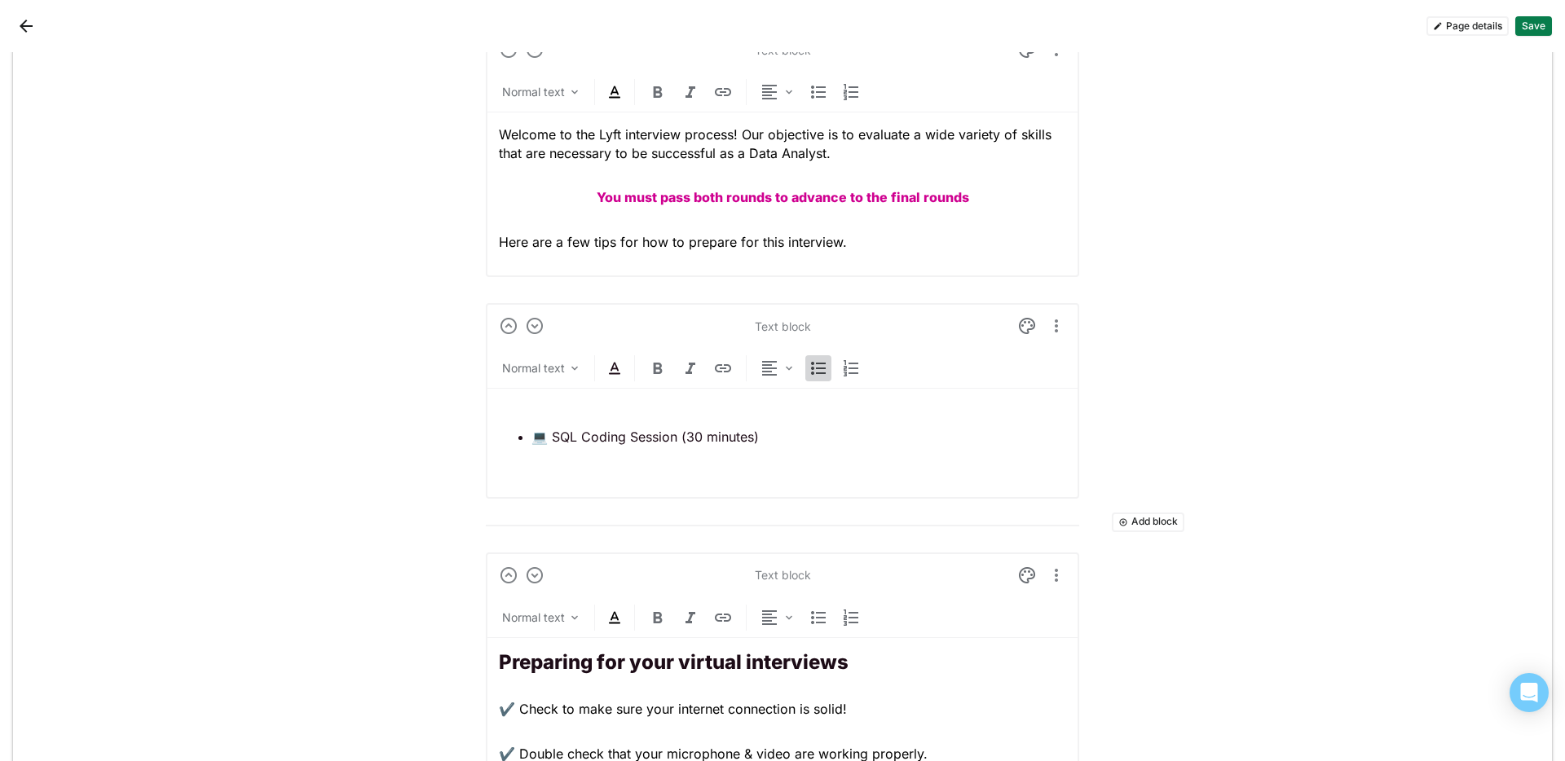
click at [532, 436] on li "💻 SQL Coding Session (30 minutes)" at bounding box center [799, 437] width 535 height 18
click at [532, 440] on li "💻 SQL Coding Session (30 minutes)" at bounding box center [799, 437] width 535 height 18
click at [532, 439] on p "💻 SQL Coding Session (30 minutes)" at bounding box center [799, 437] width 535 height 18
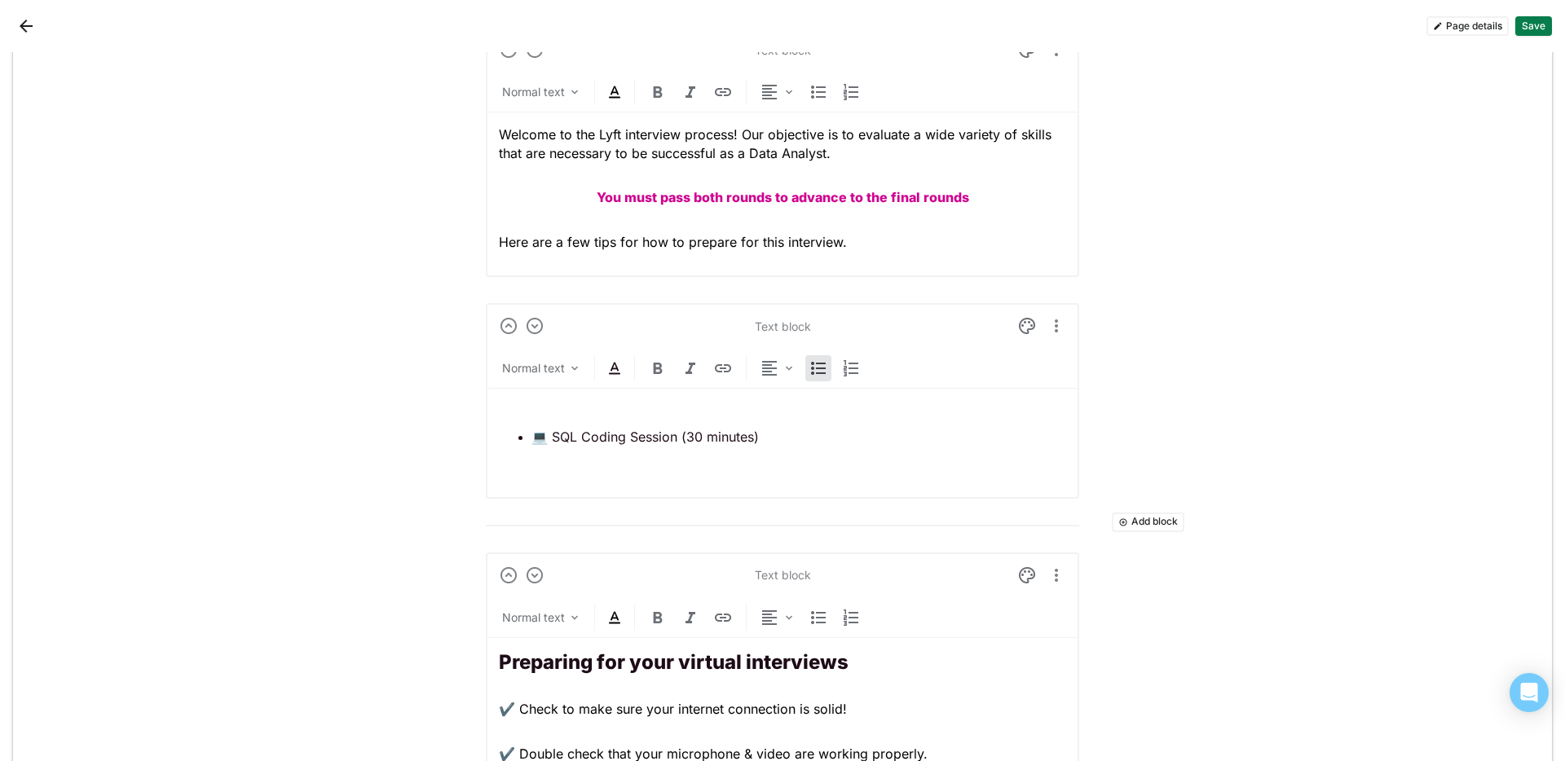
click at [518, 439] on ul "💻 SQL Coding Session (30 minutes)" at bounding box center [782, 437] width 567 height 18
click at [518, 446] on ul "💻 SQL Coding Session (30 minutes)" at bounding box center [782, 437] width 567 height 18
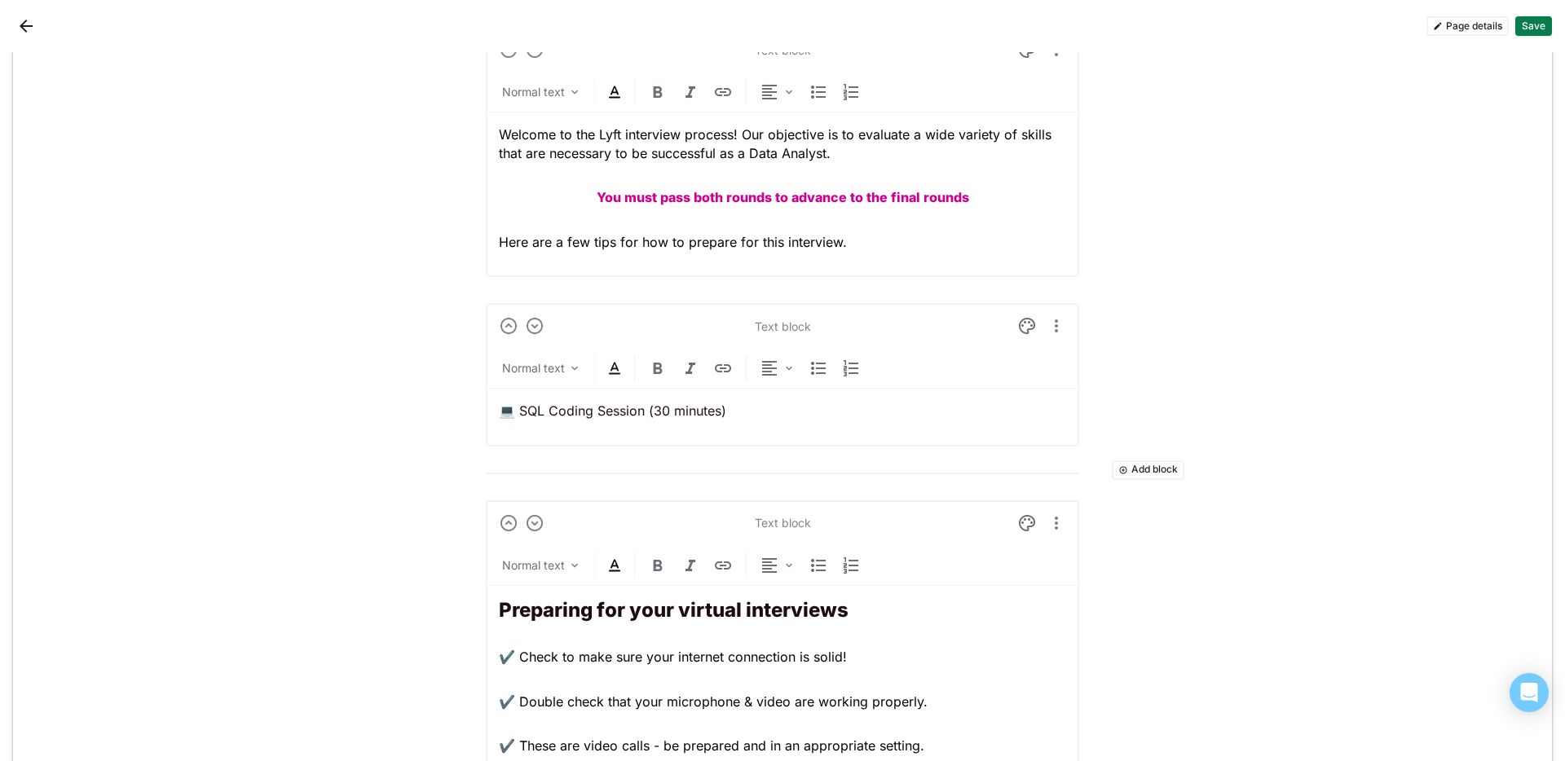
click at [679, 402] on p "💻 SQL Coding Session (30 minutes)" at bounding box center [782, 411] width 567 height 18
click at [773, 403] on p "💻 SQL Coding Session (30 minutes)" at bounding box center [782, 411] width 567 height 18
click at [511, 416] on p "💻 SQL Coding Session (30 minutes)" at bounding box center [782, 411] width 567 height 18
click at [294, 491] on div "Add block Text block Normal text Data Analyst Initial Interview Prep At Lyft, o…" at bounding box center [782, 485] width 1539 height 2756
drag, startPoint x: 752, startPoint y: 412, endPoint x: 477, endPoint y: 412, distance: 274.7
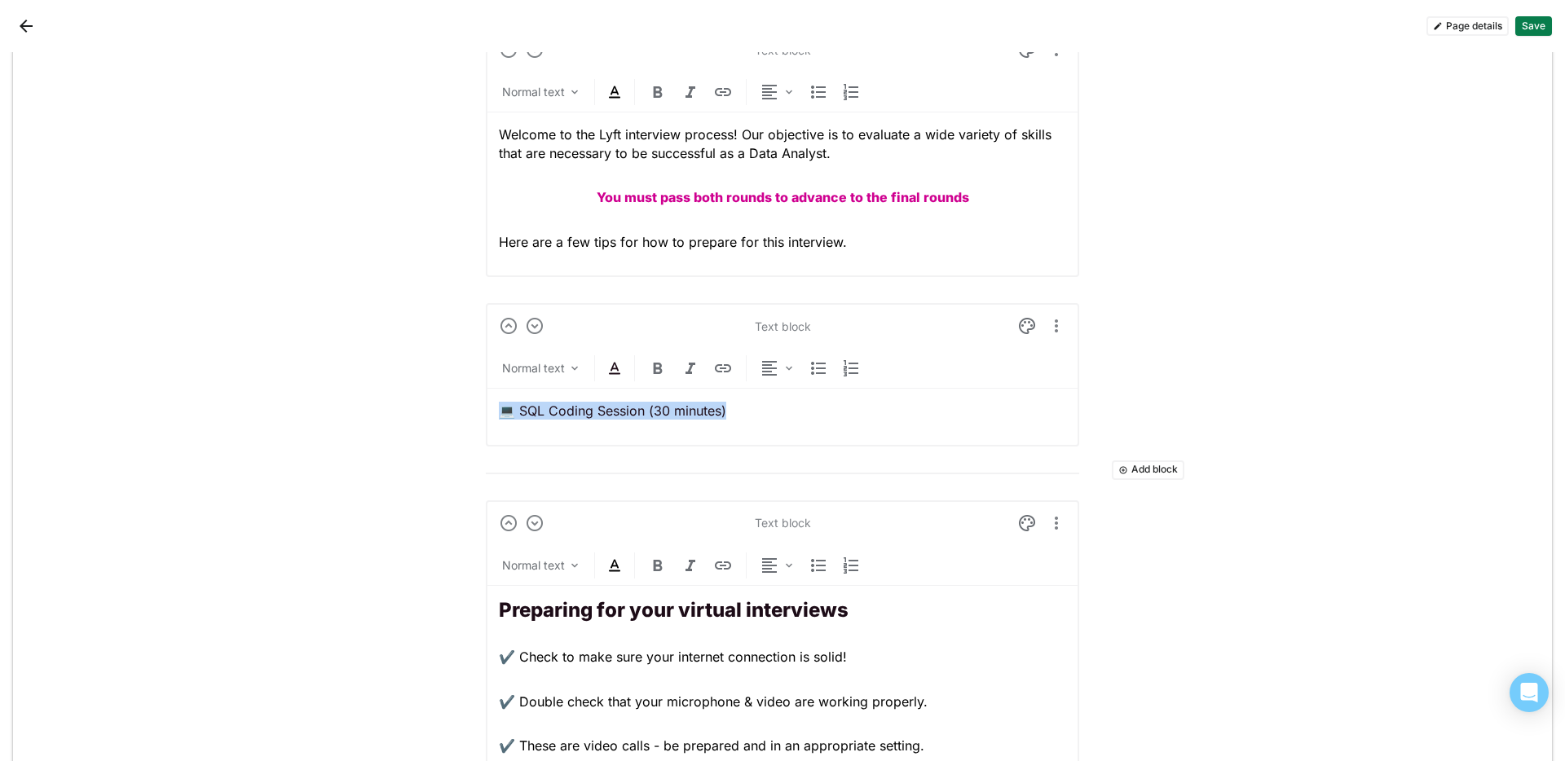
click at [477, 412] on div "Add block Text block Normal text Data Analyst Initial Interview Prep At Lyft, o…" at bounding box center [782, 485] width 1539 height 2756
click at [558, 377] on div "Normal text" at bounding box center [542, 368] width 86 height 23
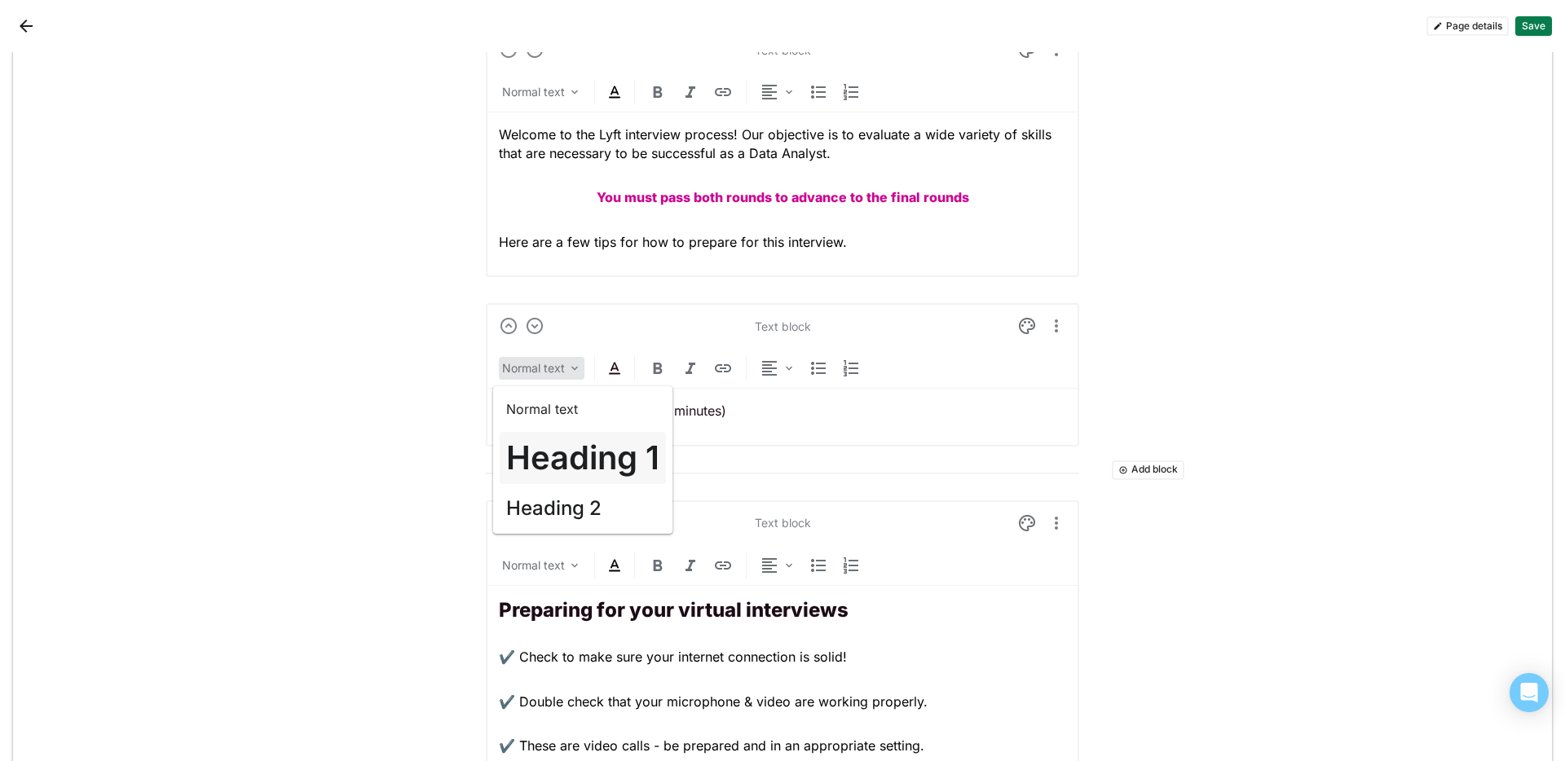
click at [560, 439] on h1 "Heading 1" at bounding box center [582, 458] width 153 height 39
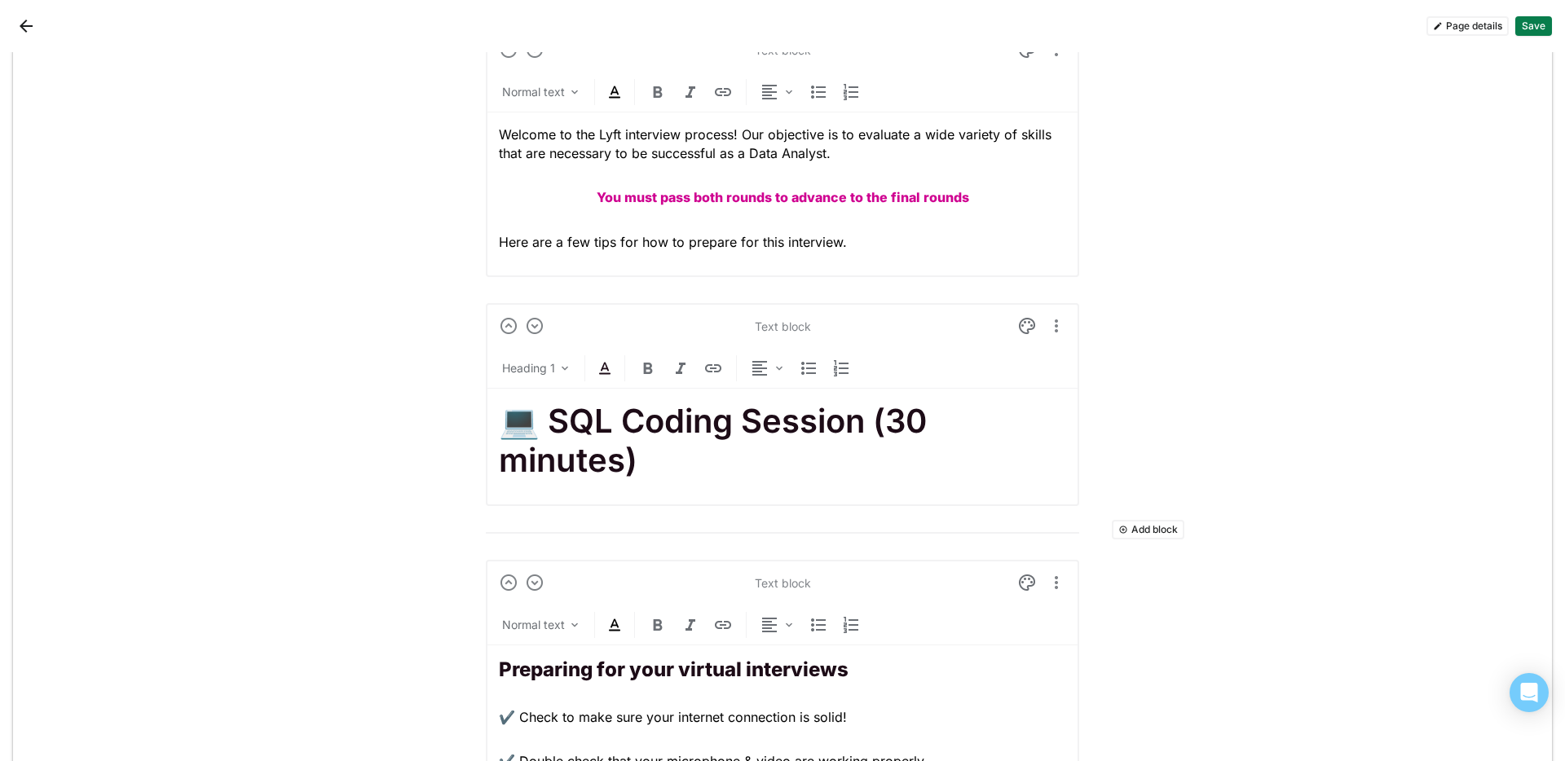
click at [602, 373] on img at bounding box center [605, 369] width 20 height 20
click at [602, 340] on div at bounding box center [598, 337] width 11 height 11
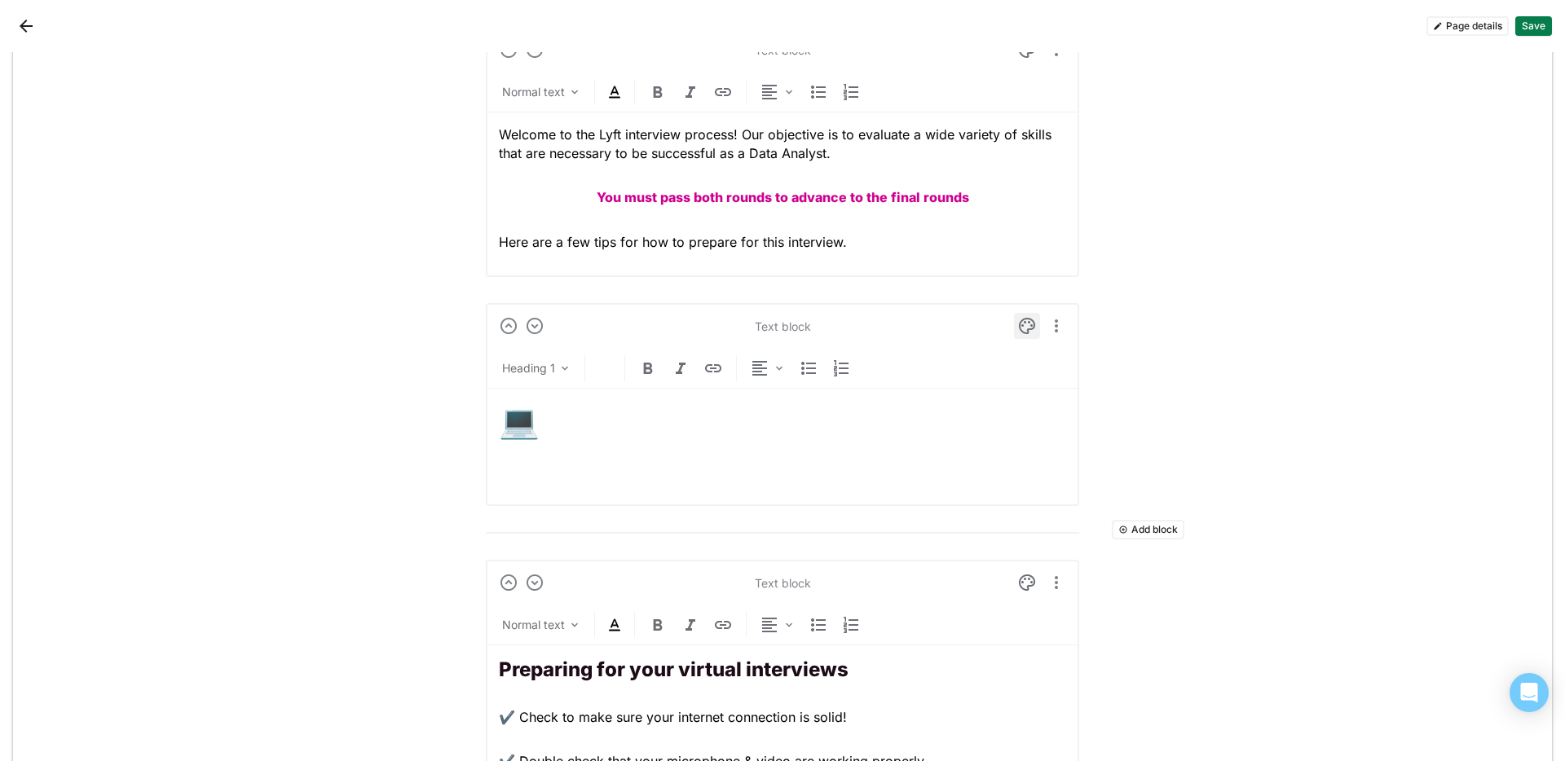
click at [1024, 331] on img at bounding box center [1027, 326] width 20 height 20
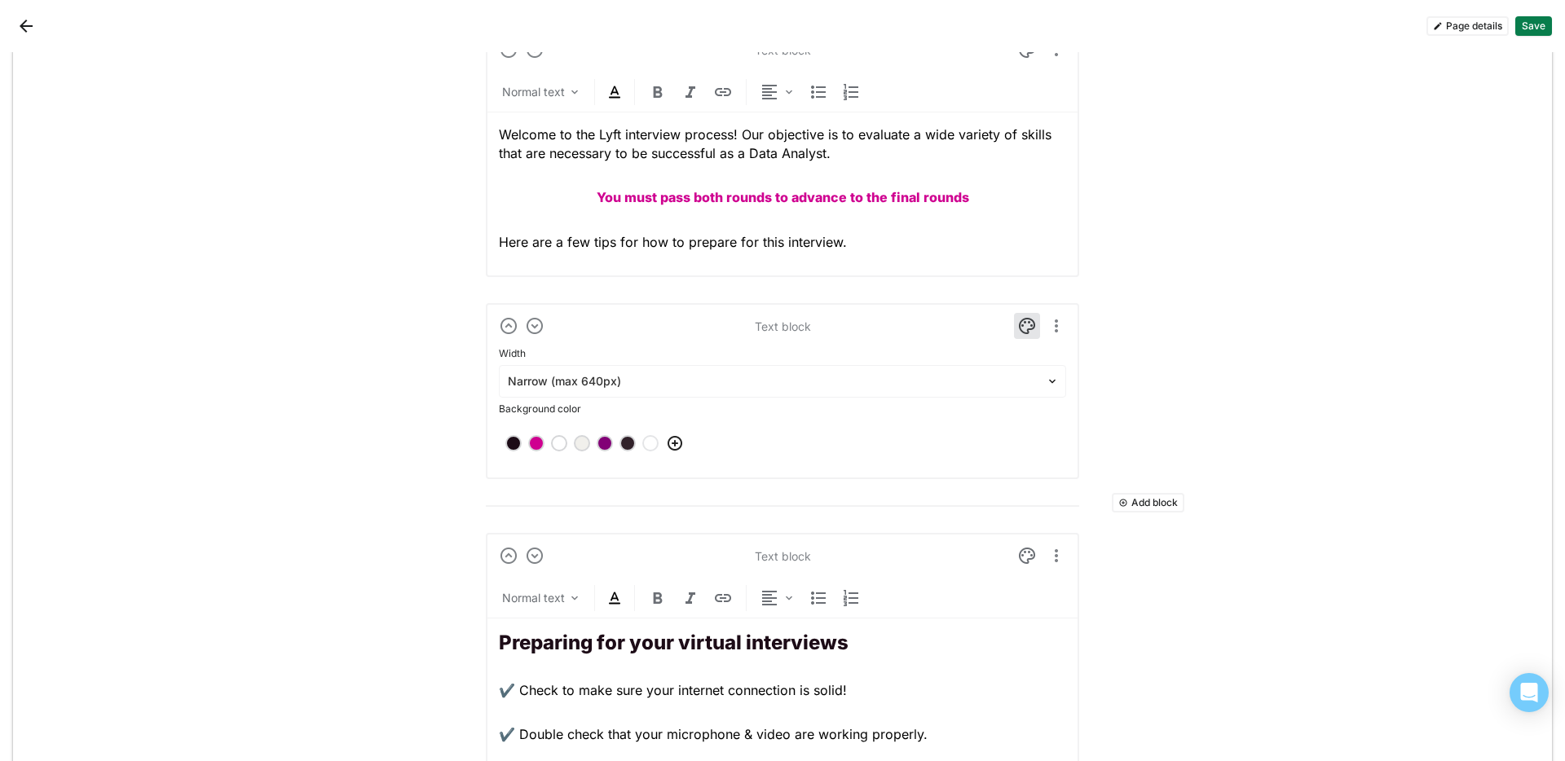
click at [601, 447] on div at bounding box center [604, 443] width 11 height 11
click at [1020, 328] on img at bounding box center [1027, 326] width 20 height 20
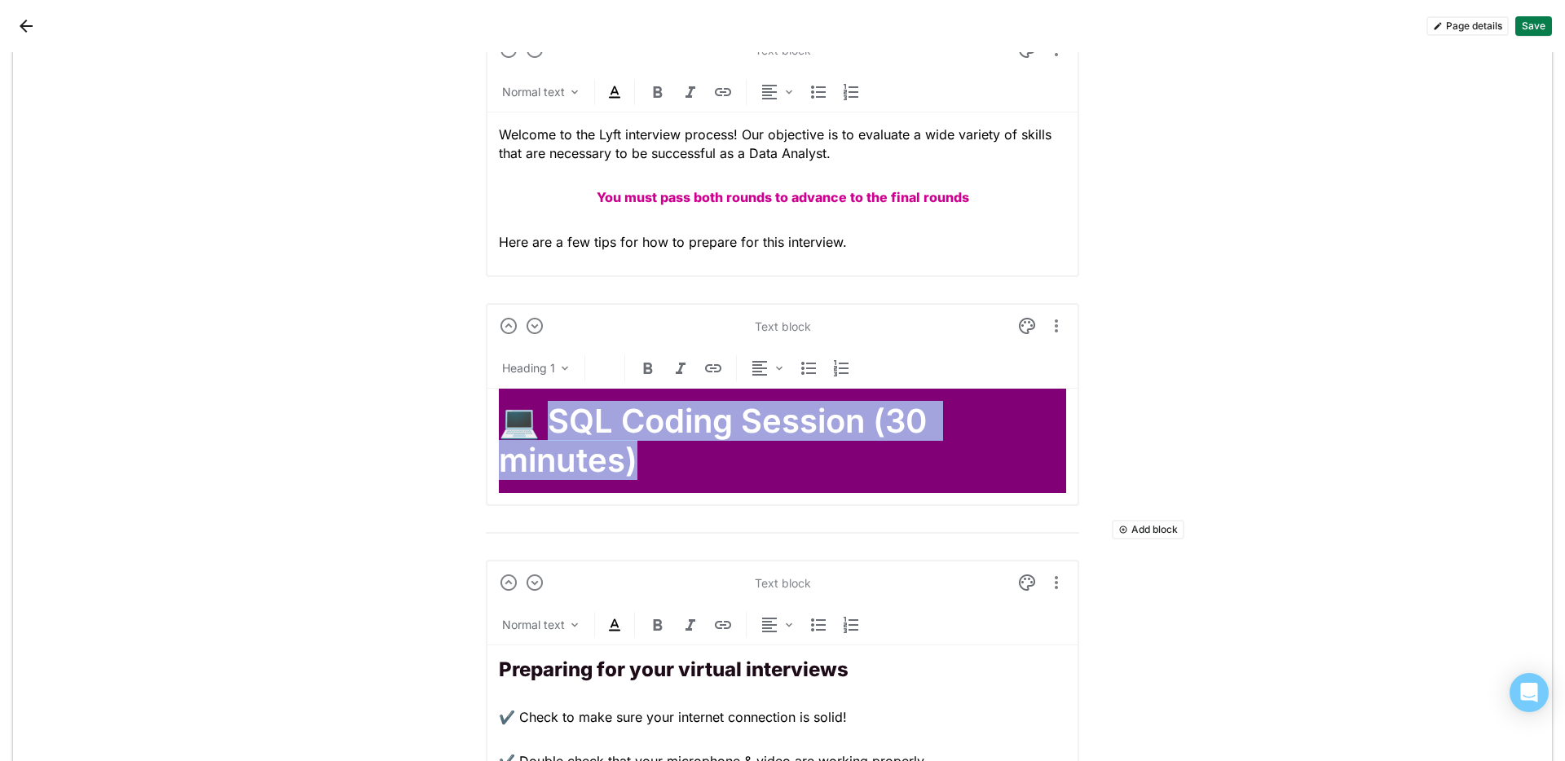
drag, startPoint x: 726, startPoint y: 474, endPoint x: 543, endPoint y: 419, distance: 190.8
click at [543, 419] on h1 "💻 SQL Coding Session (30 minutes)" at bounding box center [782, 441] width 567 height 78
click at [646, 375] on img at bounding box center [648, 369] width 20 height 20
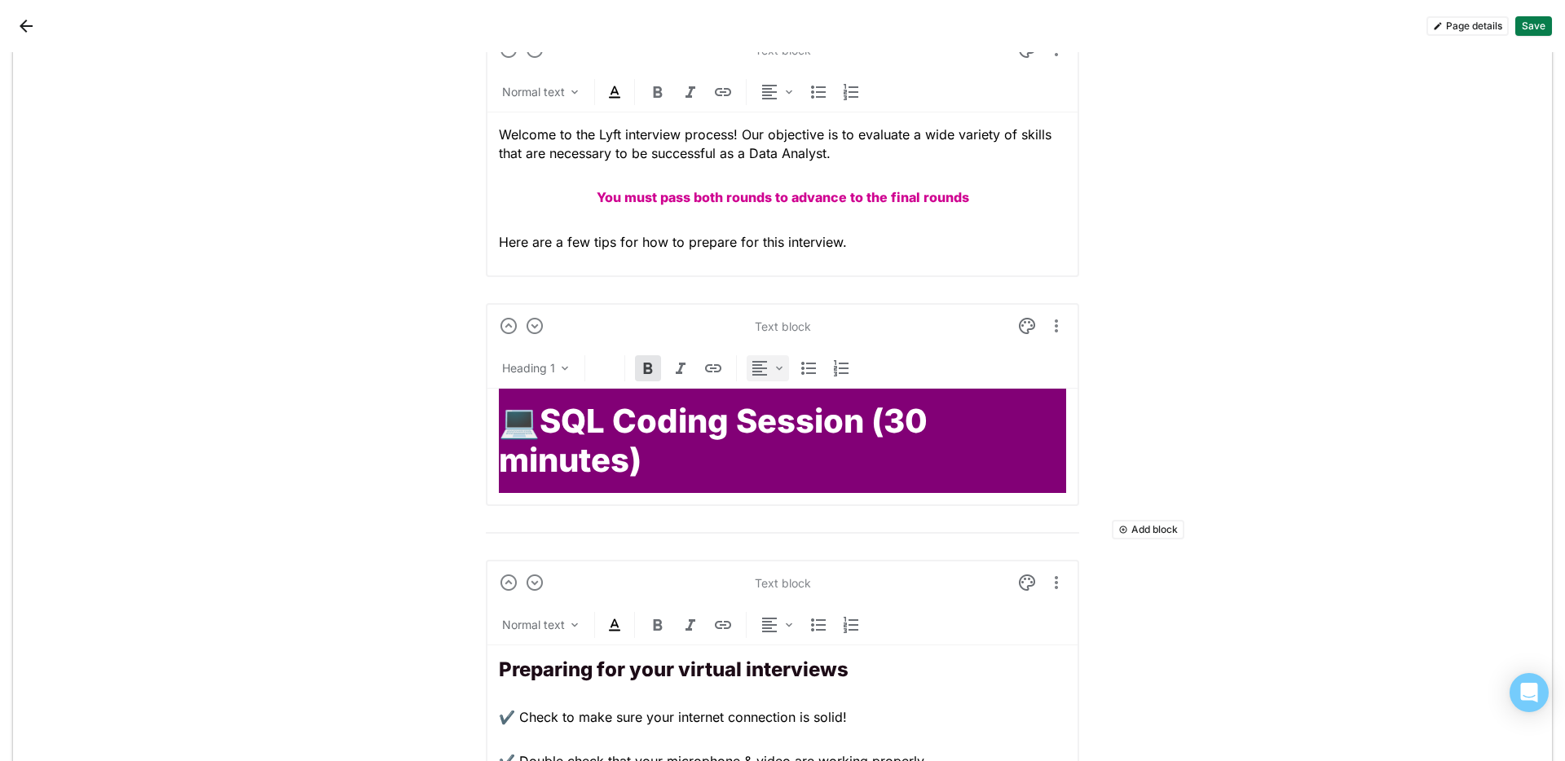
click at [773, 377] on div at bounding box center [768, 368] width 42 height 26
click at [784, 438] on div "Center" at bounding box center [782, 450] width 68 height 33
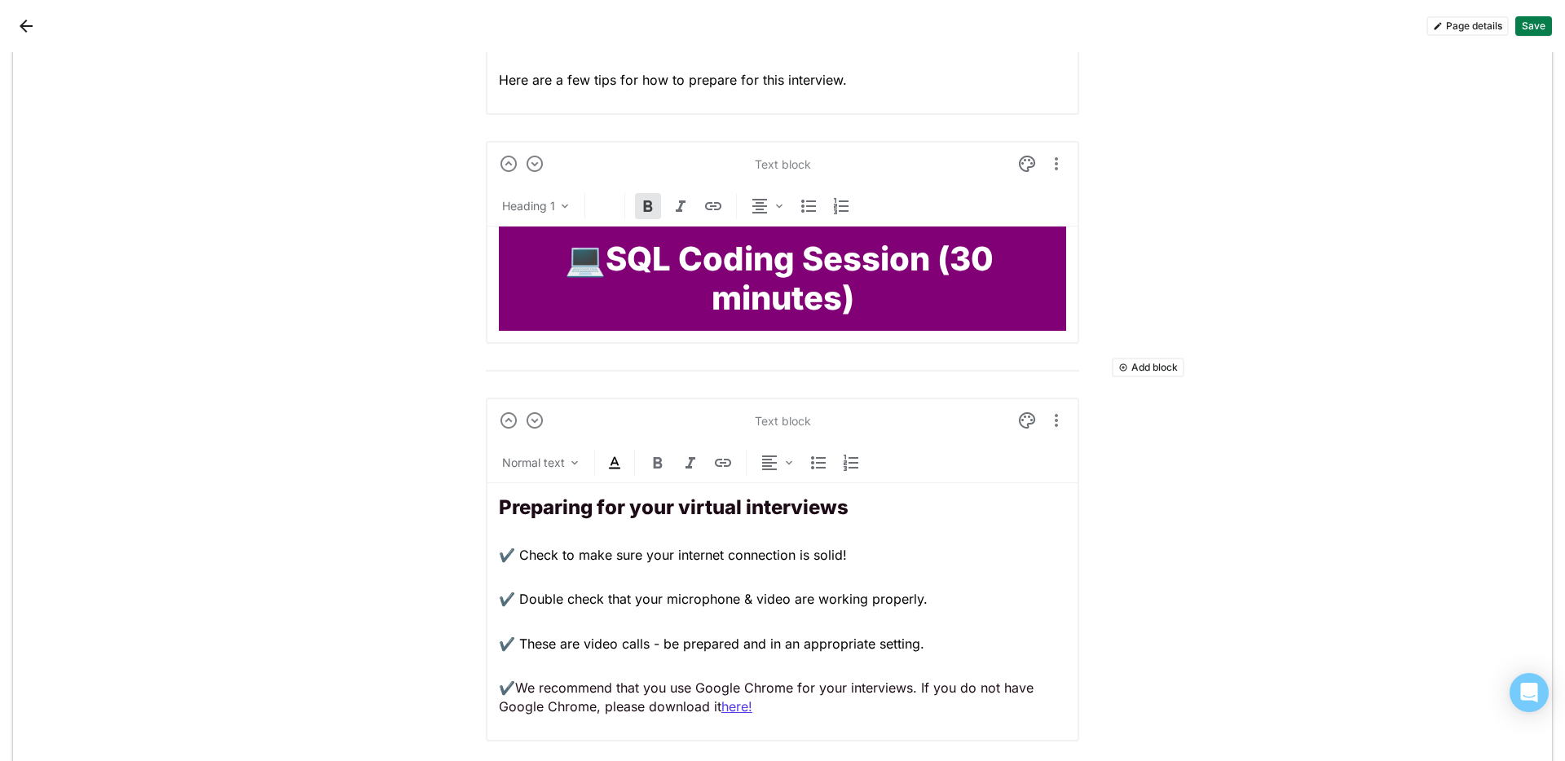
scroll to position [1114, 0]
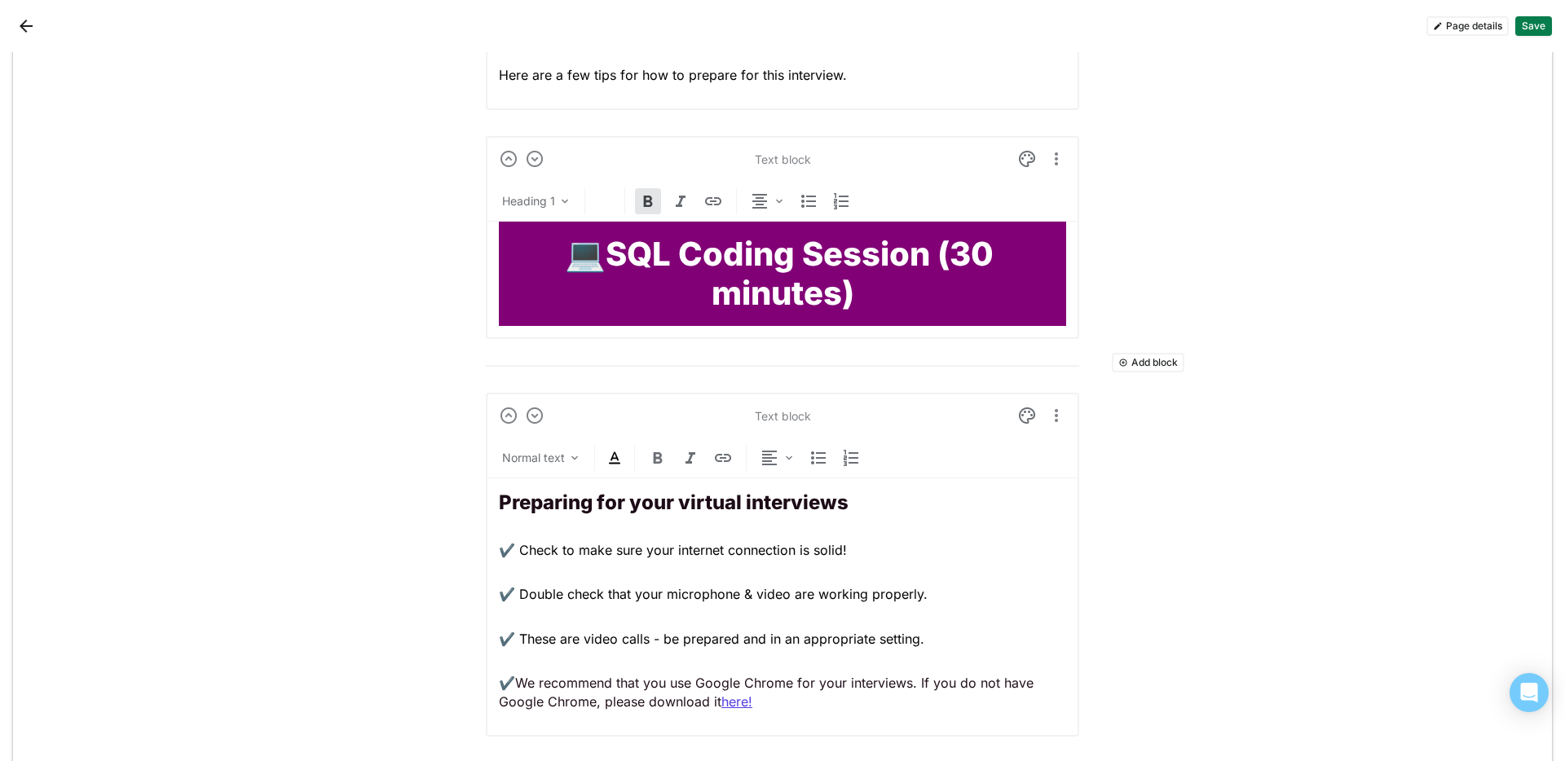
click at [1137, 365] on button "Add block" at bounding box center [1148, 363] width 73 height 20
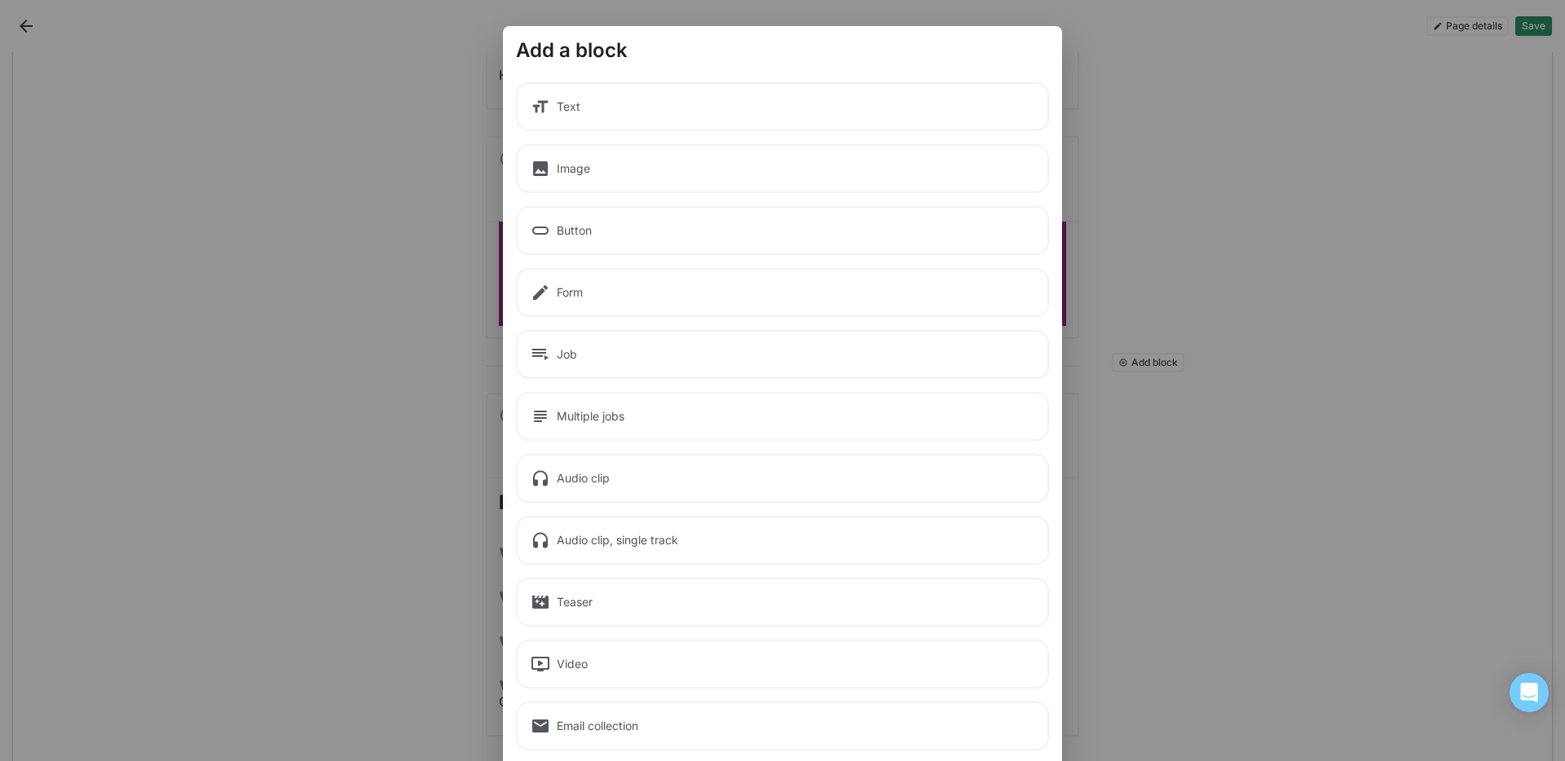
click at [573, 102] on div "Text" at bounding box center [782, 106] width 533 height 49
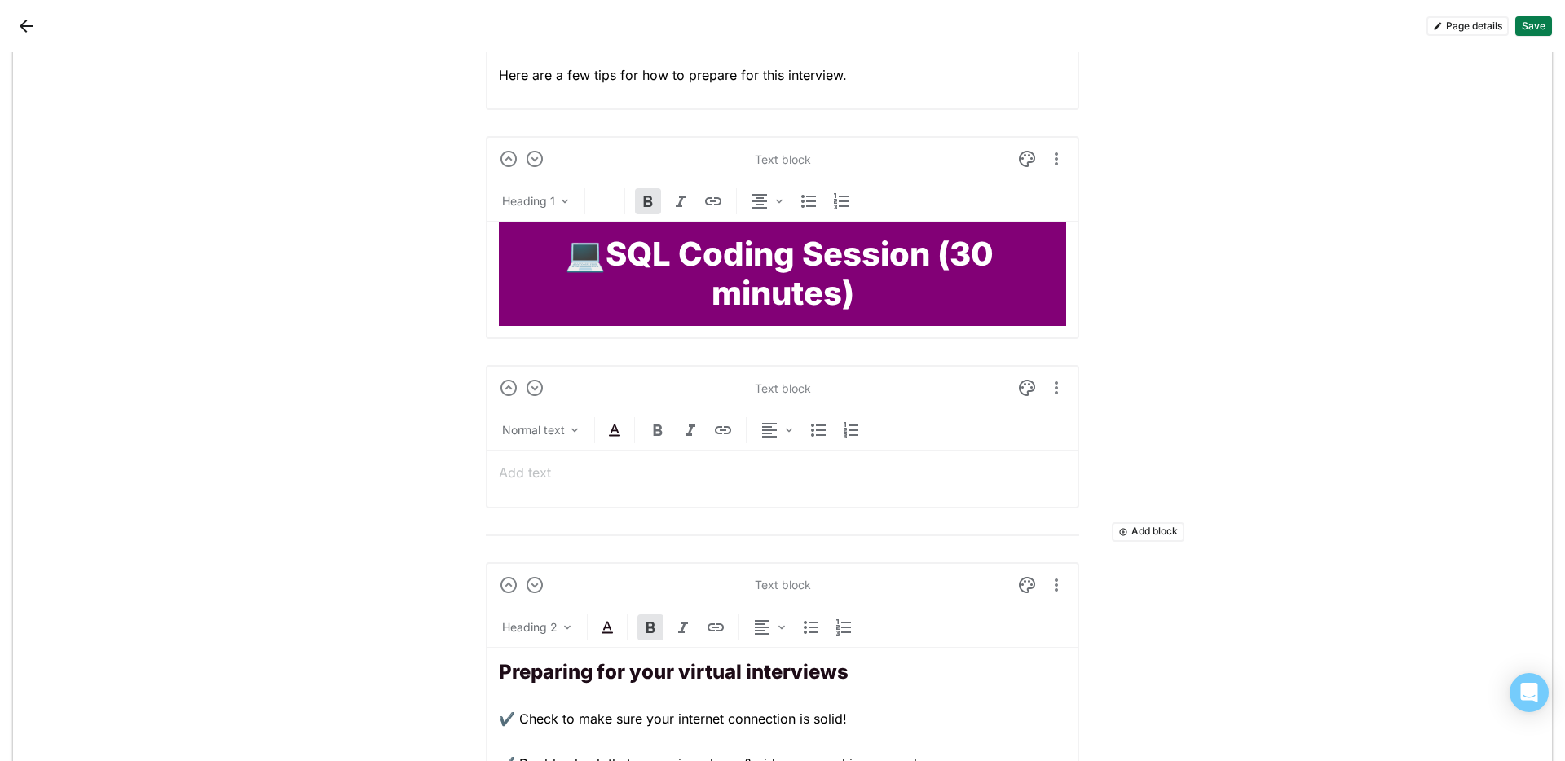
click at [517, 466] on p at bounding box center [782, 473] width 567 height 18
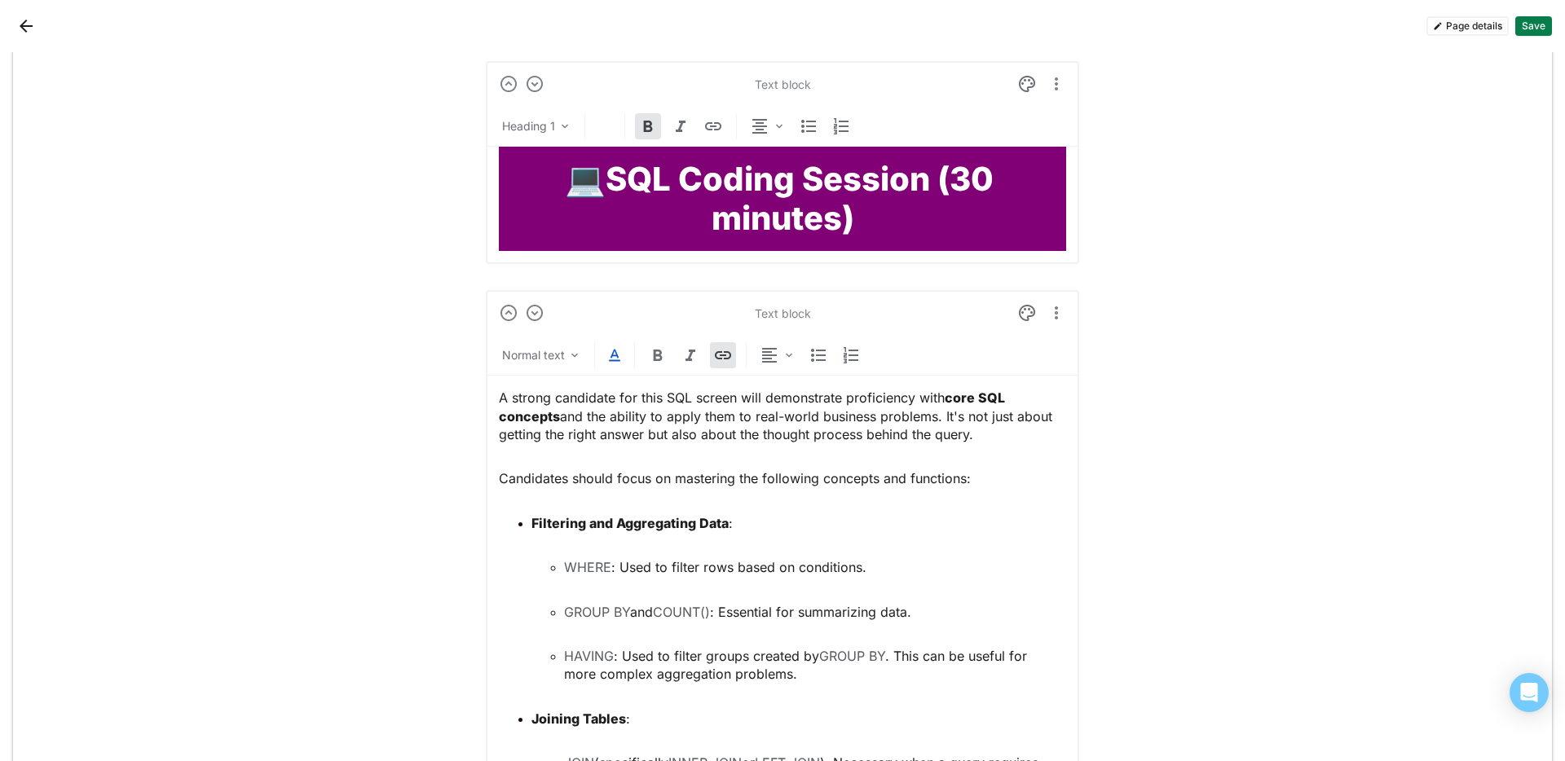
scroll to position [1345, 0]
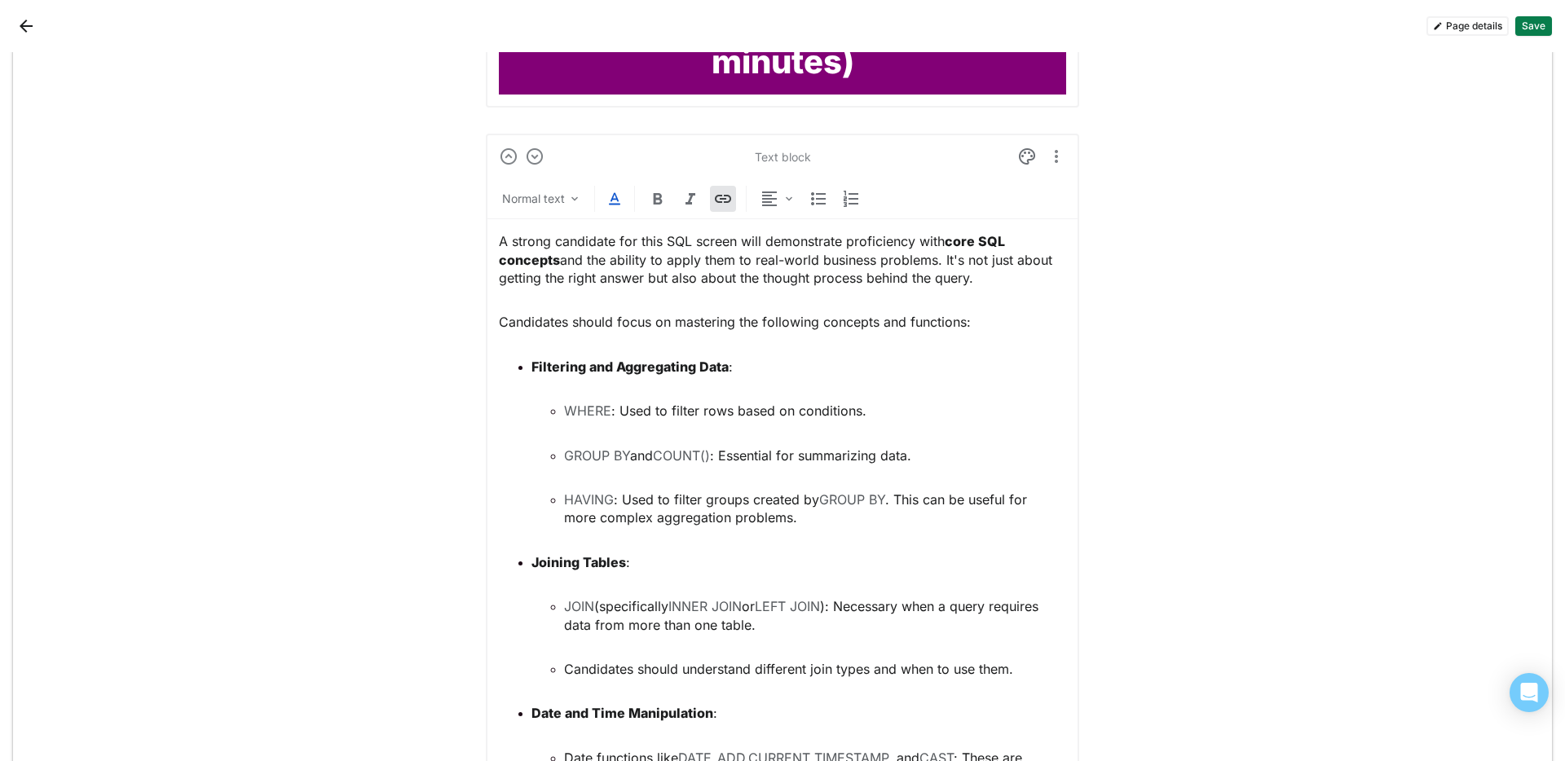
click at [813, 370] on p "Filtering and Aggregating Data :" at bounding box center [799, 367] width 535 height 18
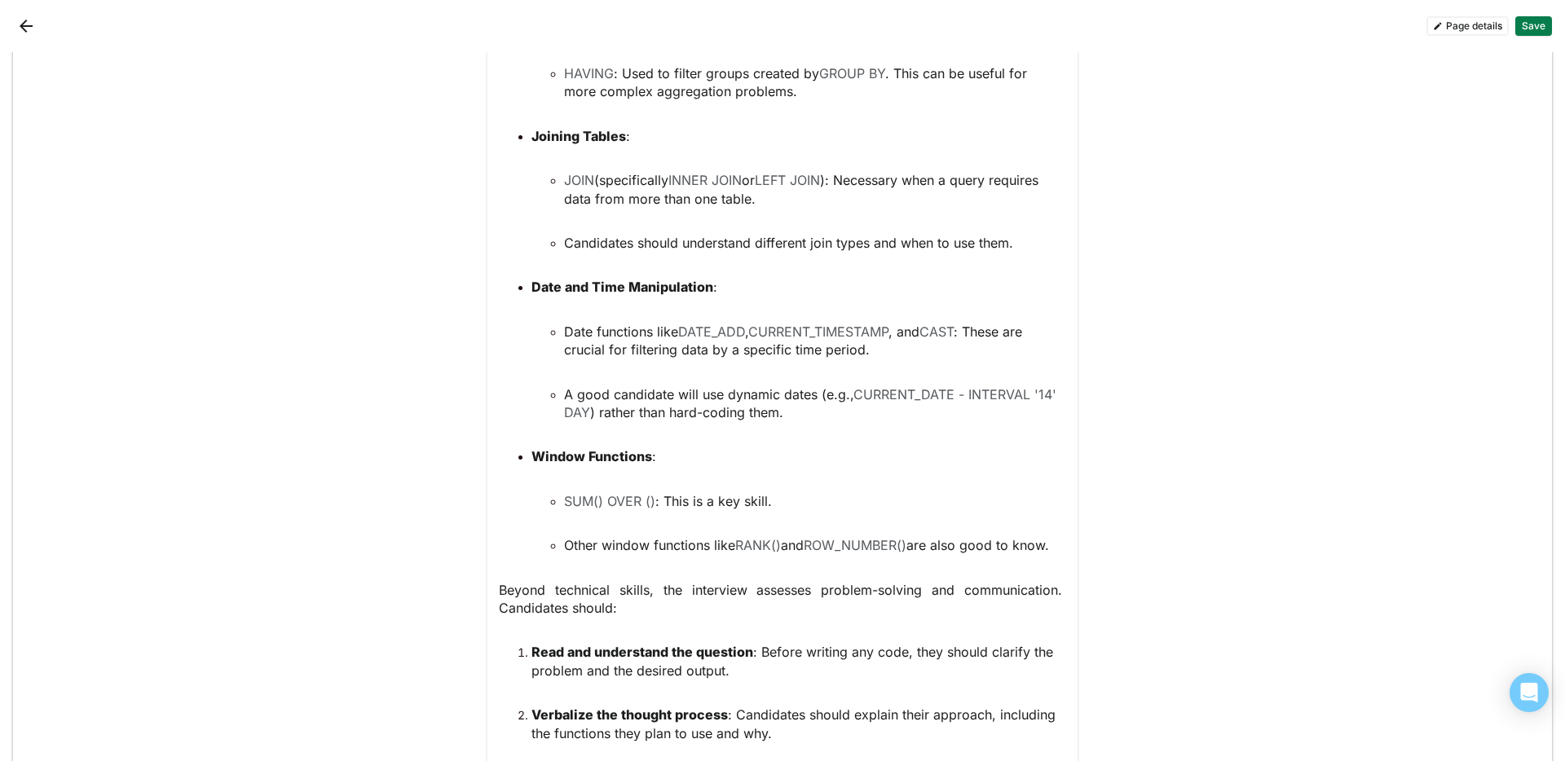
scroll to position [1789, 0]
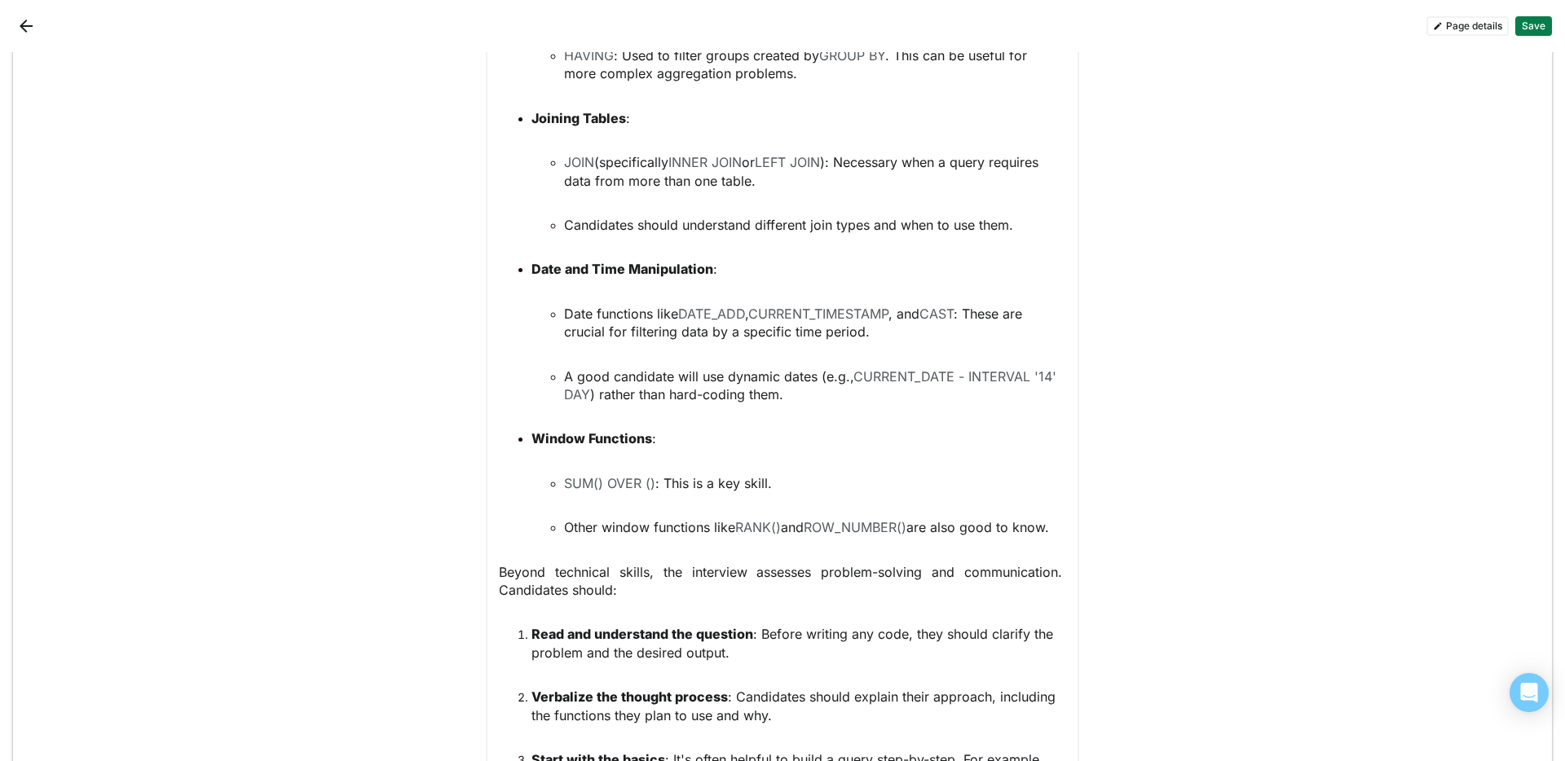
click at [698, 547] on p "Beyond technical skills, the interview assesses problem-solving and communicati…" at bounding box center [782, 581] width 567 height 37
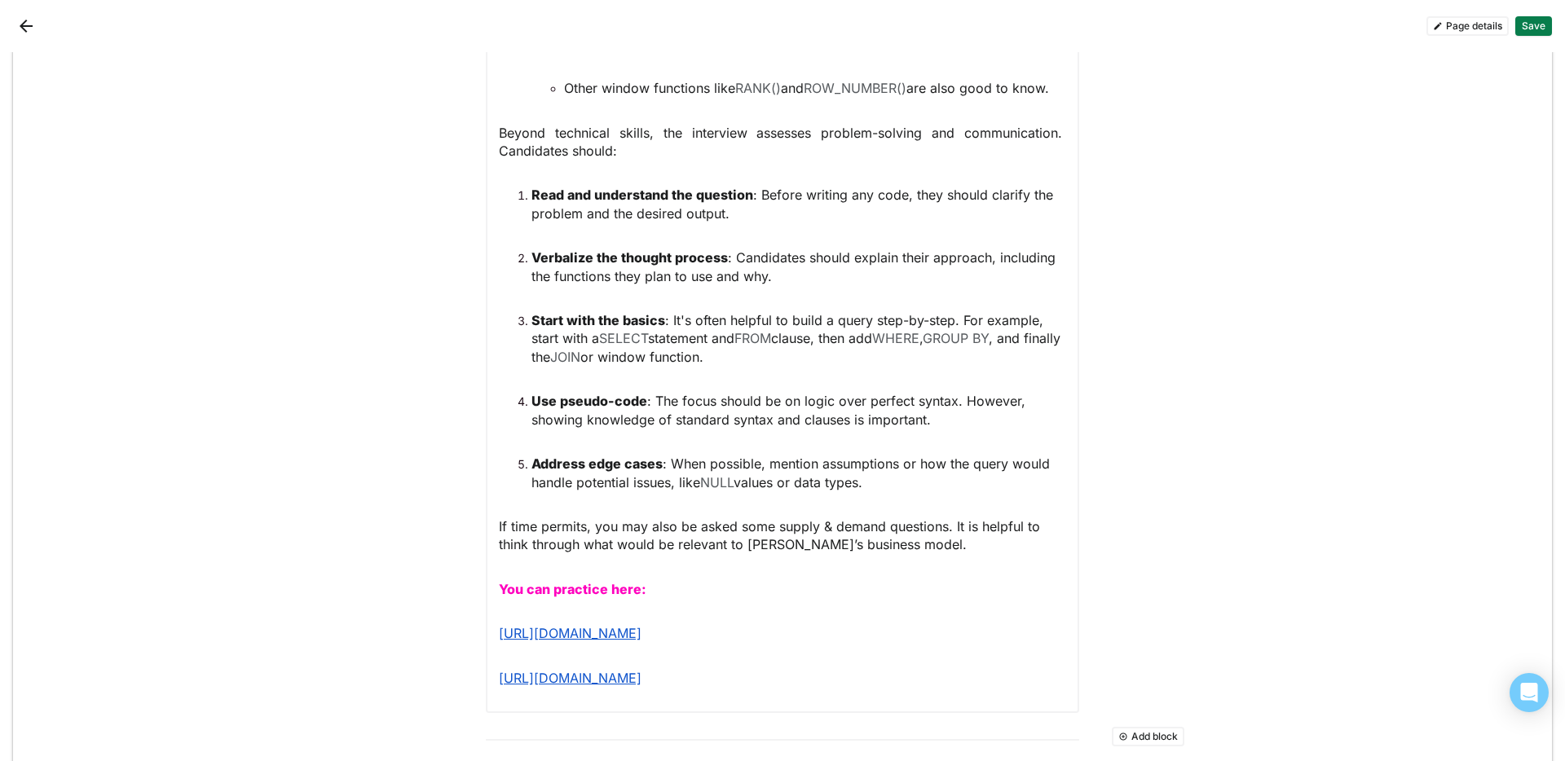
scroll to position [2257, 0]
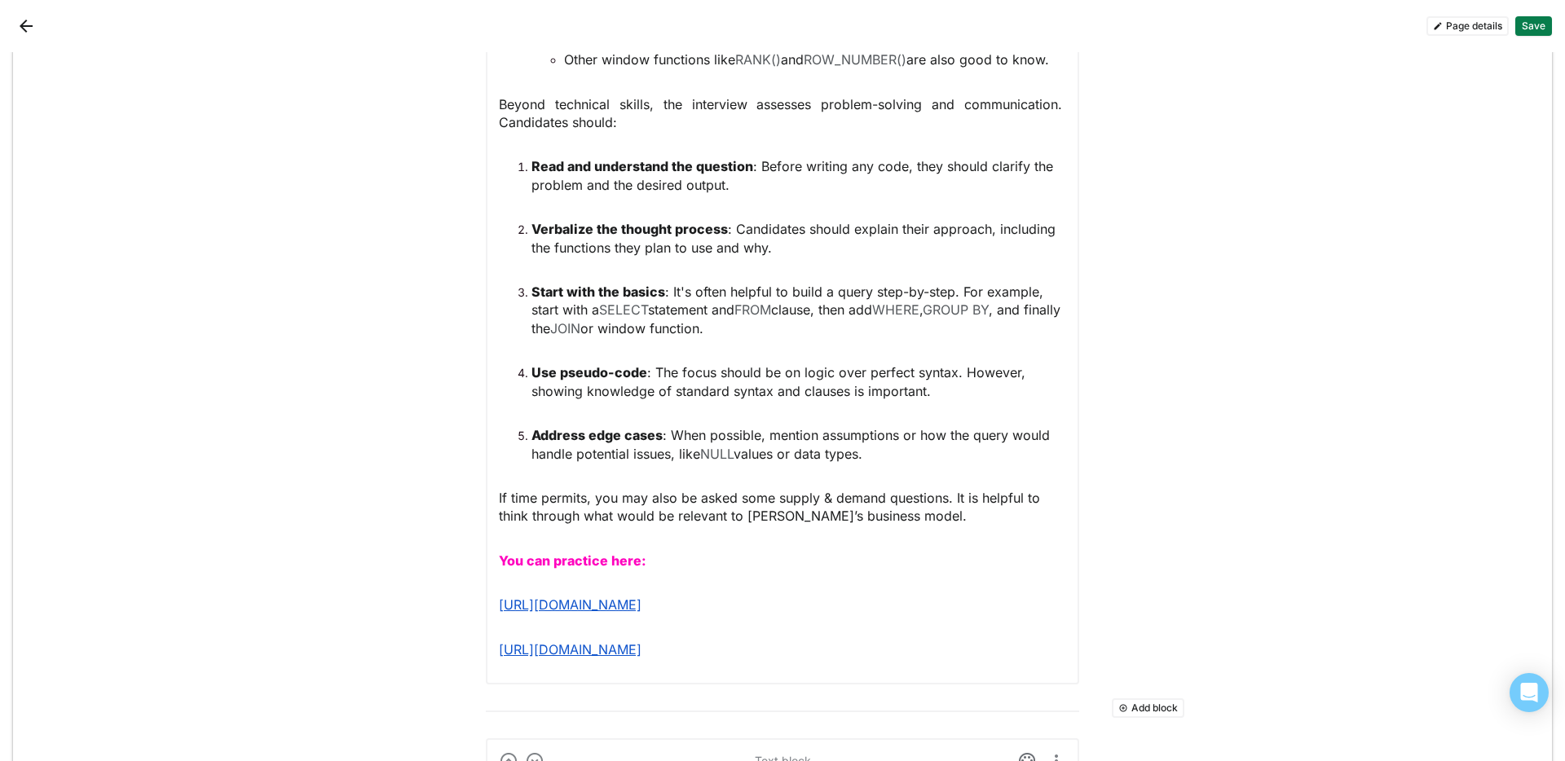
drag, startPoint x: 689, startPoint y: 567, endPoint x: 388, endPoint y: 576, distance: 301.0
drag, startPoint x: 662, startPoint y: 558, endPoint x: 383, endPoint y: 558, distance: 278.8
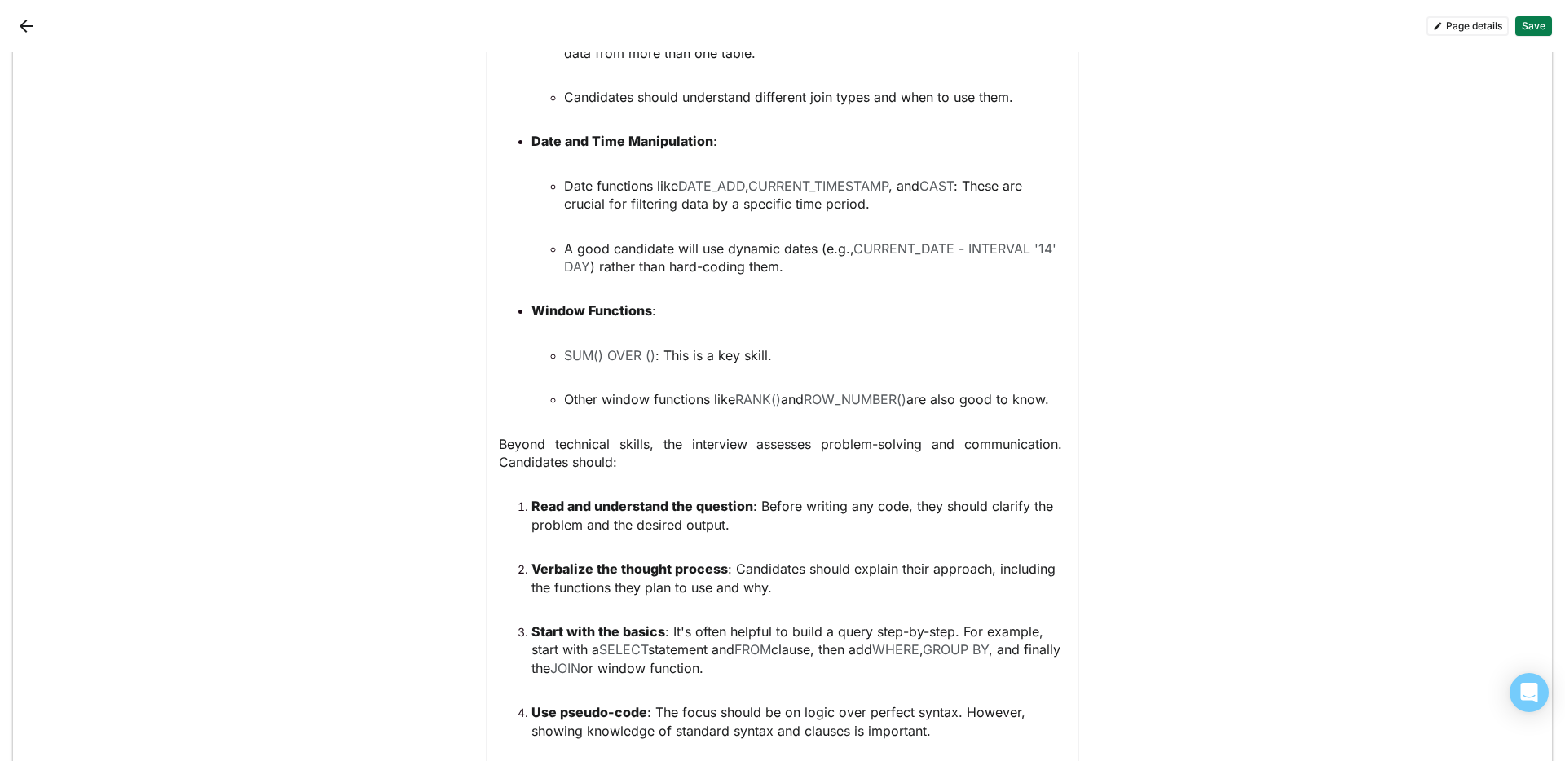
scroll to position [1350, 0]
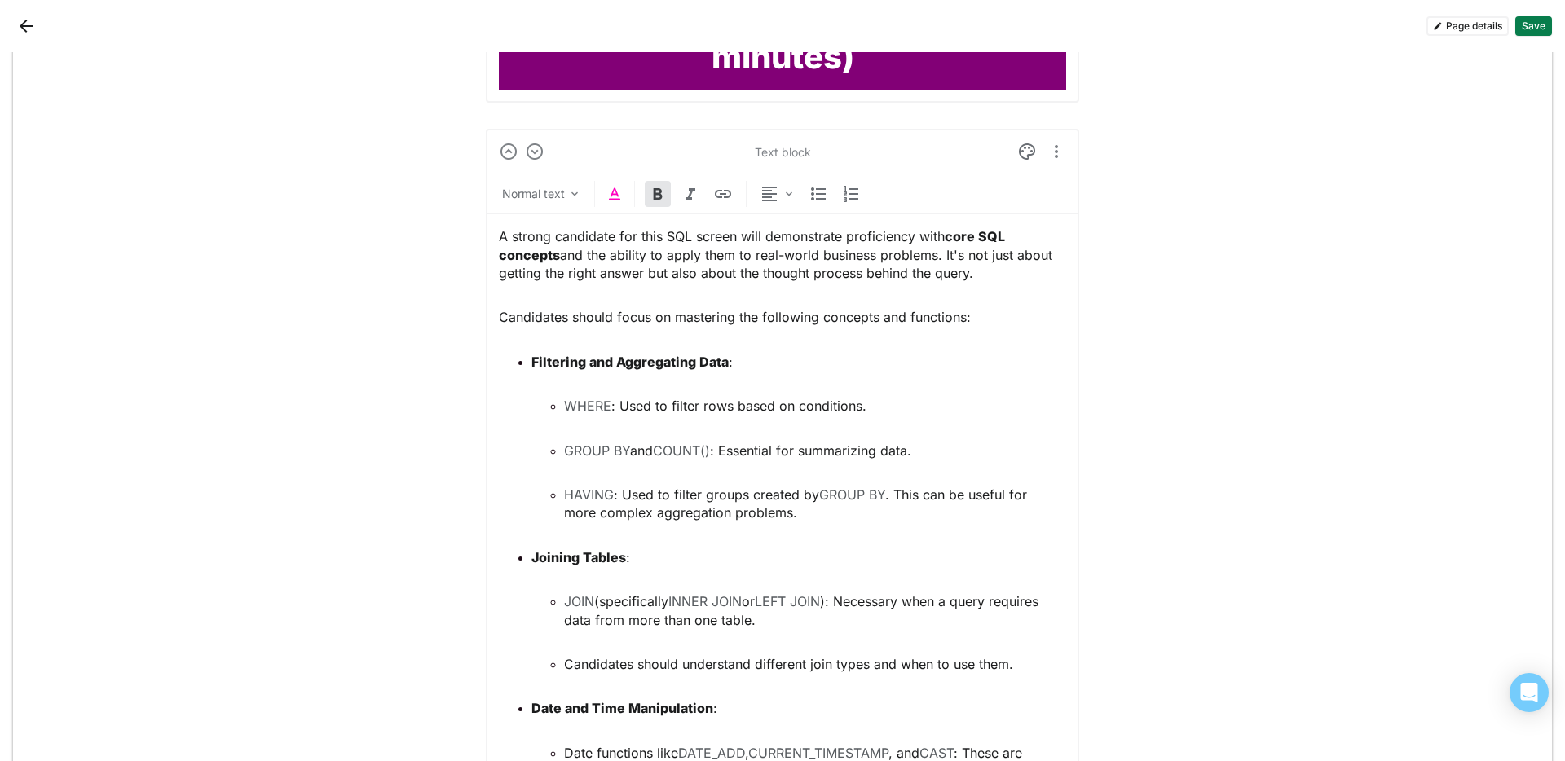
click at [605, 202] on img at bounding box center [615, 194] width 20 height 20
click at [560, 162] on div at bounding box center [562, 162] width 11 height 11
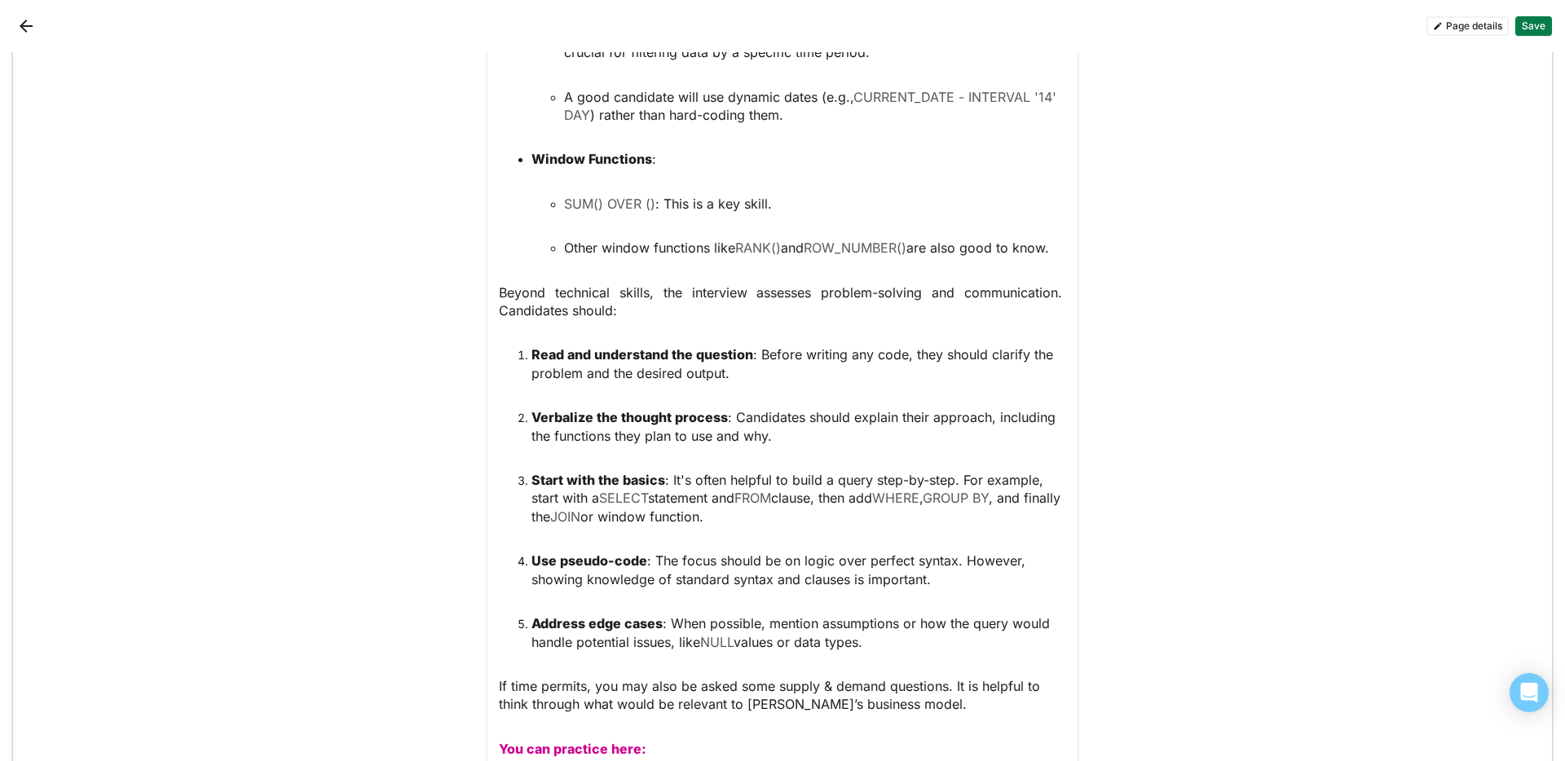
click at [597, 390] on ol "Read and understand the question : Before writing any code, they should clarify…" at bounding box center [782, 498] width 567 height 305
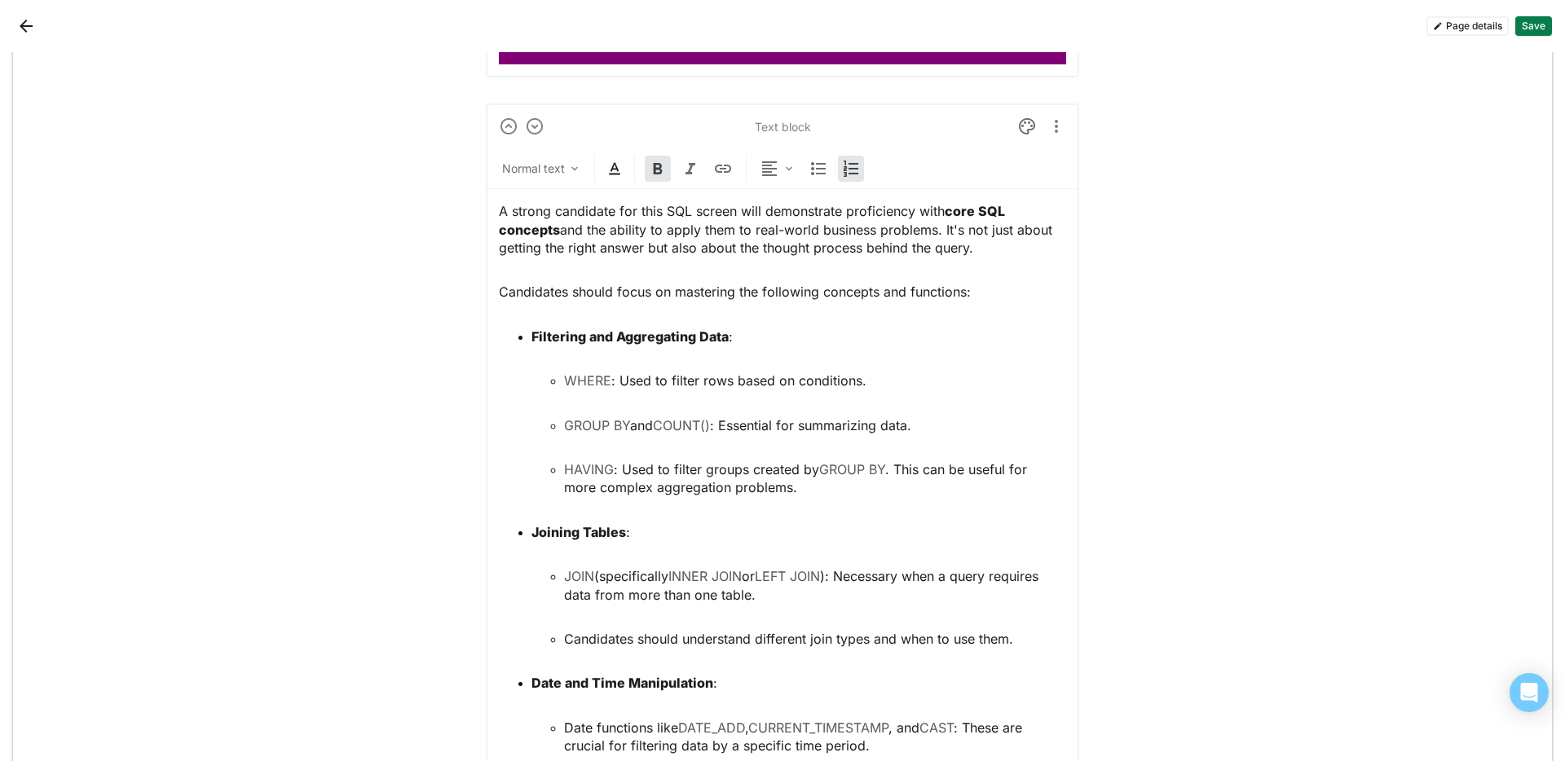
scroll to position [2183, 0]
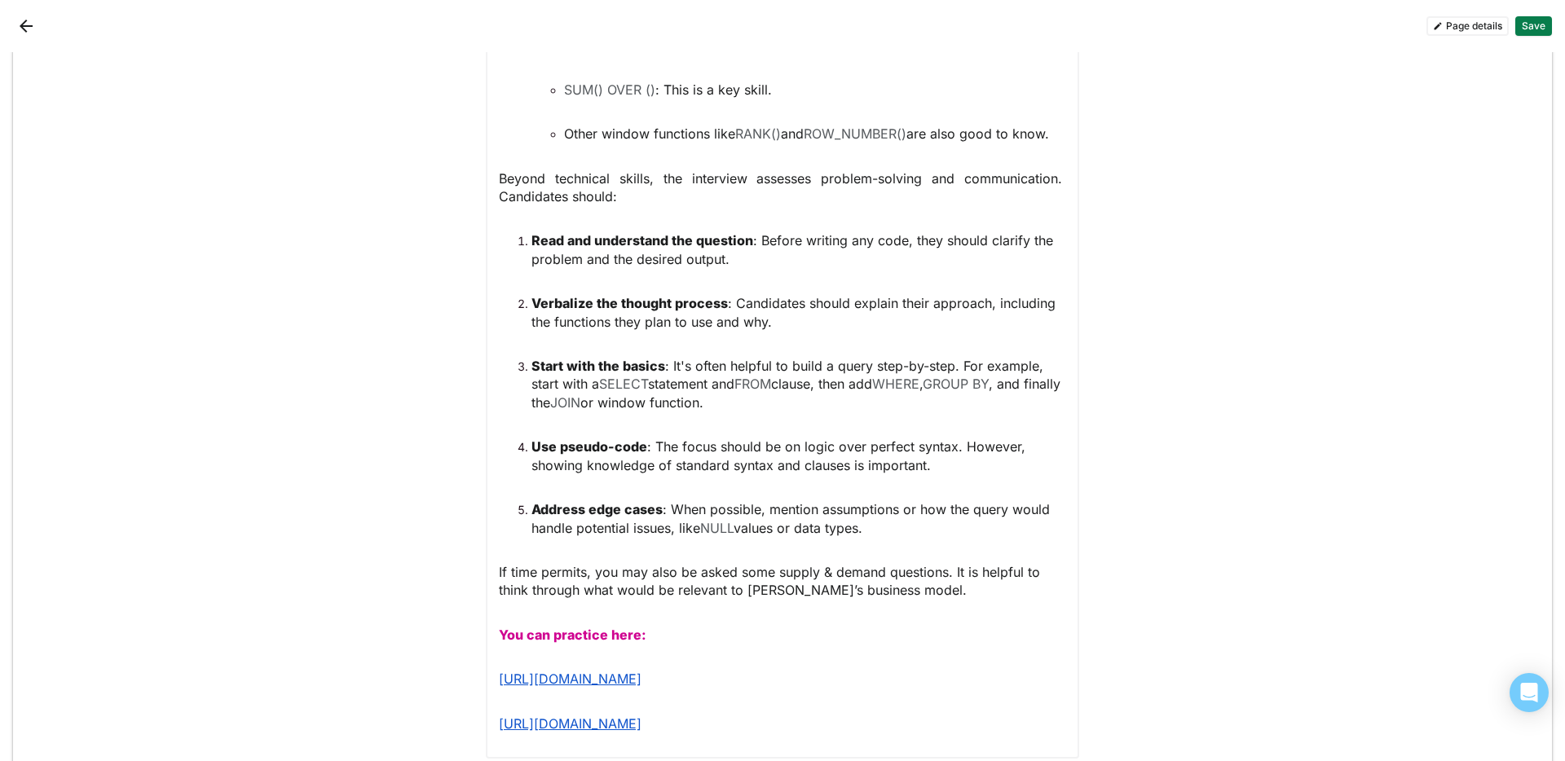
click at [642, 547] on span "https://www.hackerrank.com/domains/sql" at bounding box center [570, 679] width 143 height 16
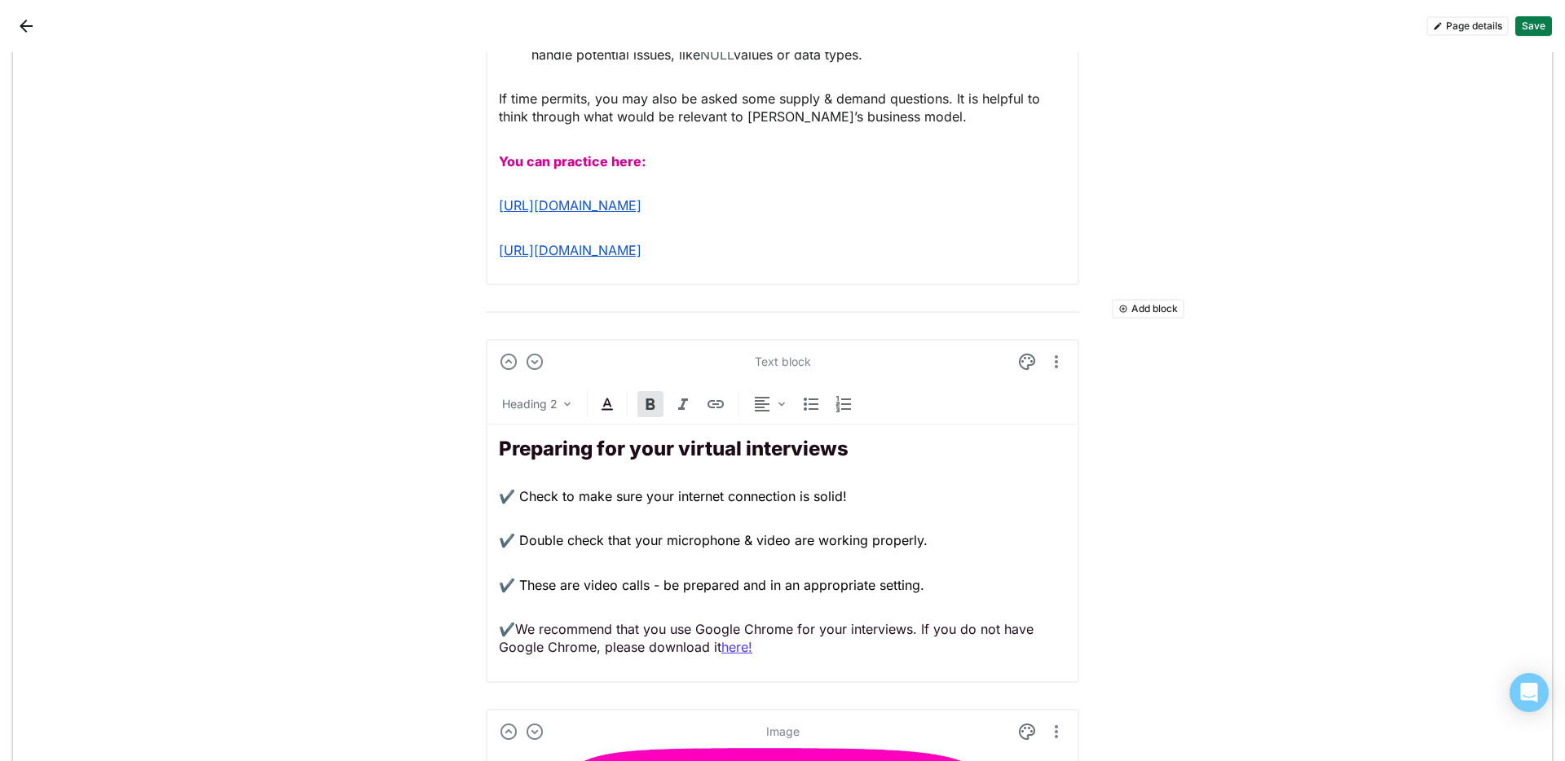
scroll to position [2643, 0]
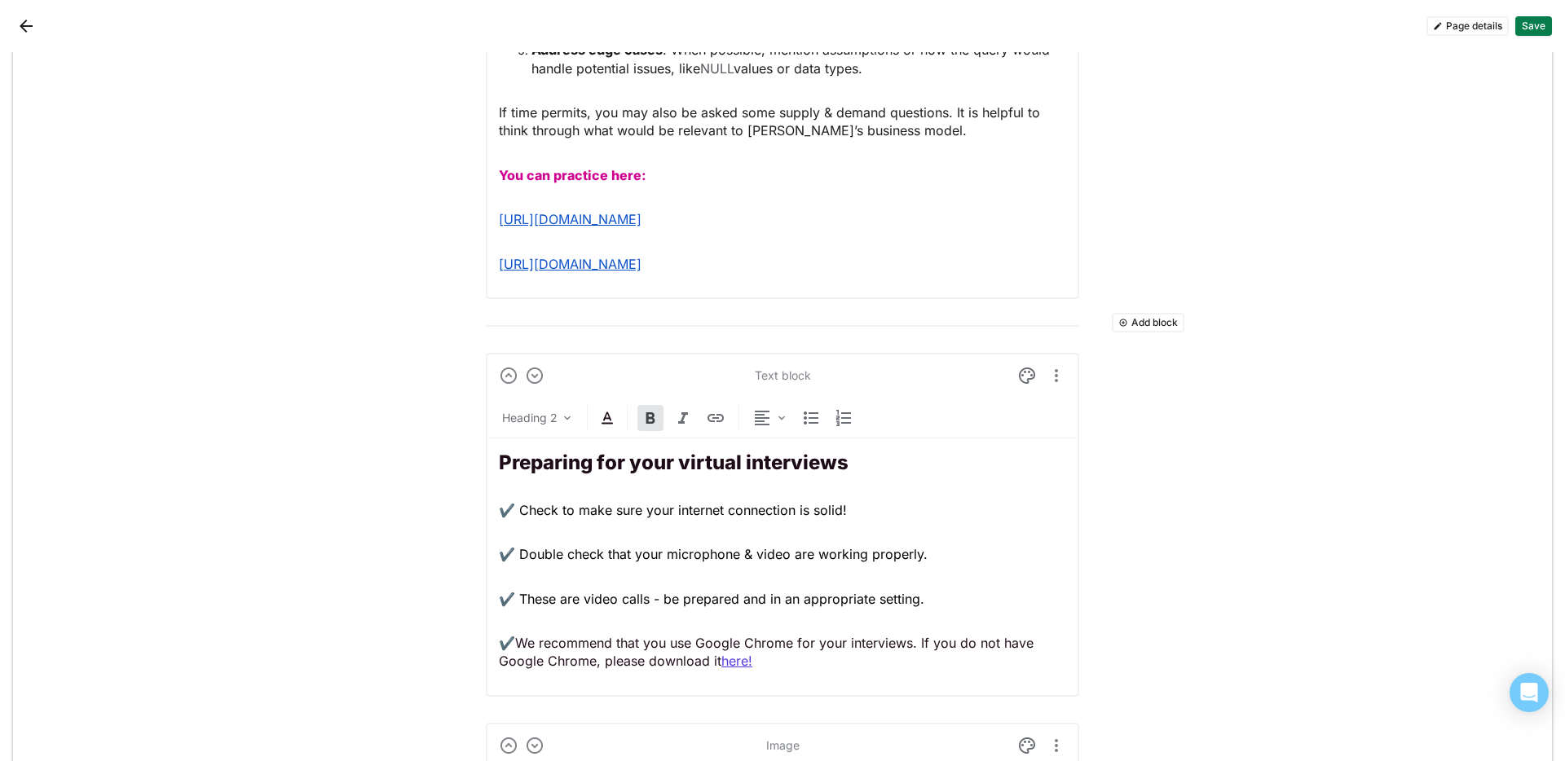
click at [1127, 321] on button "Add block" at bounding box center [1148, 323] width 73 height 20
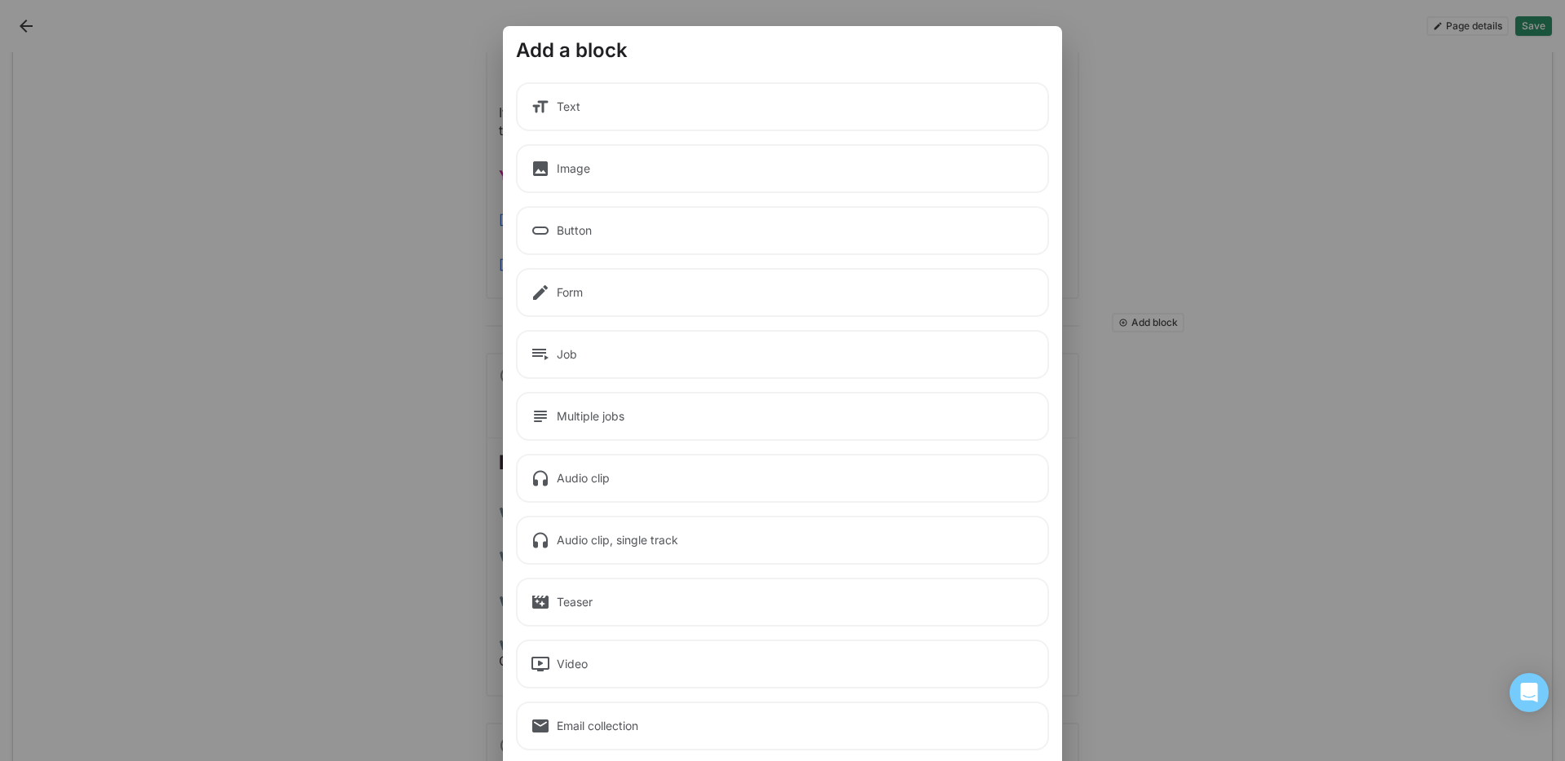
click at [777, 115] on div "Text" at bounding box center [782, 106] width 533 height 49
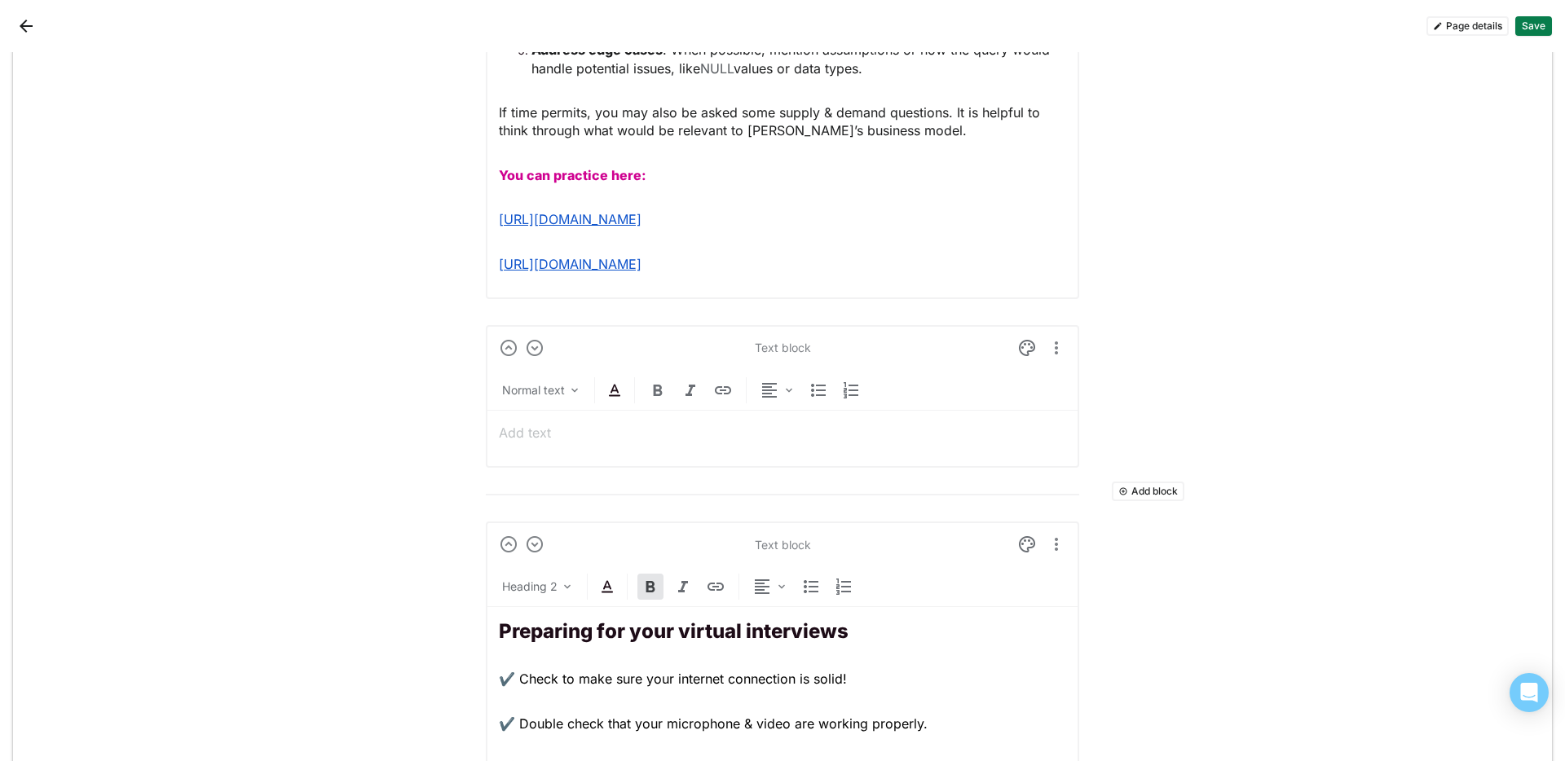
click at [523, 427] on p at bounding box center [782, 433] width 567 height 18
click at [557, 382] on div "Normal text" at bounding box center [533, 390] width 63 height 16
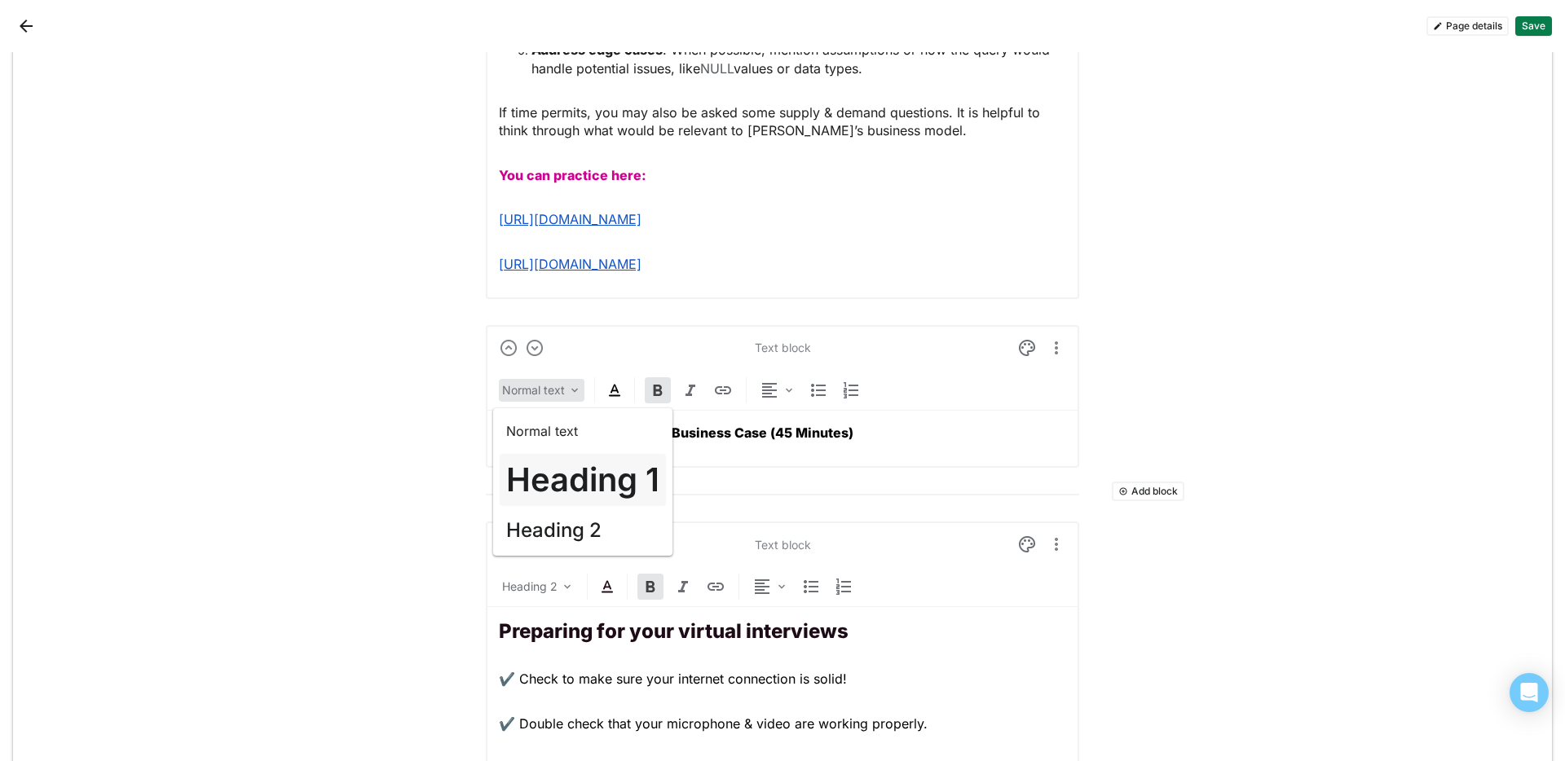
click at [558, 475] on h1 "Heading 1" at bounding box center [582, 480] width 153 height 39
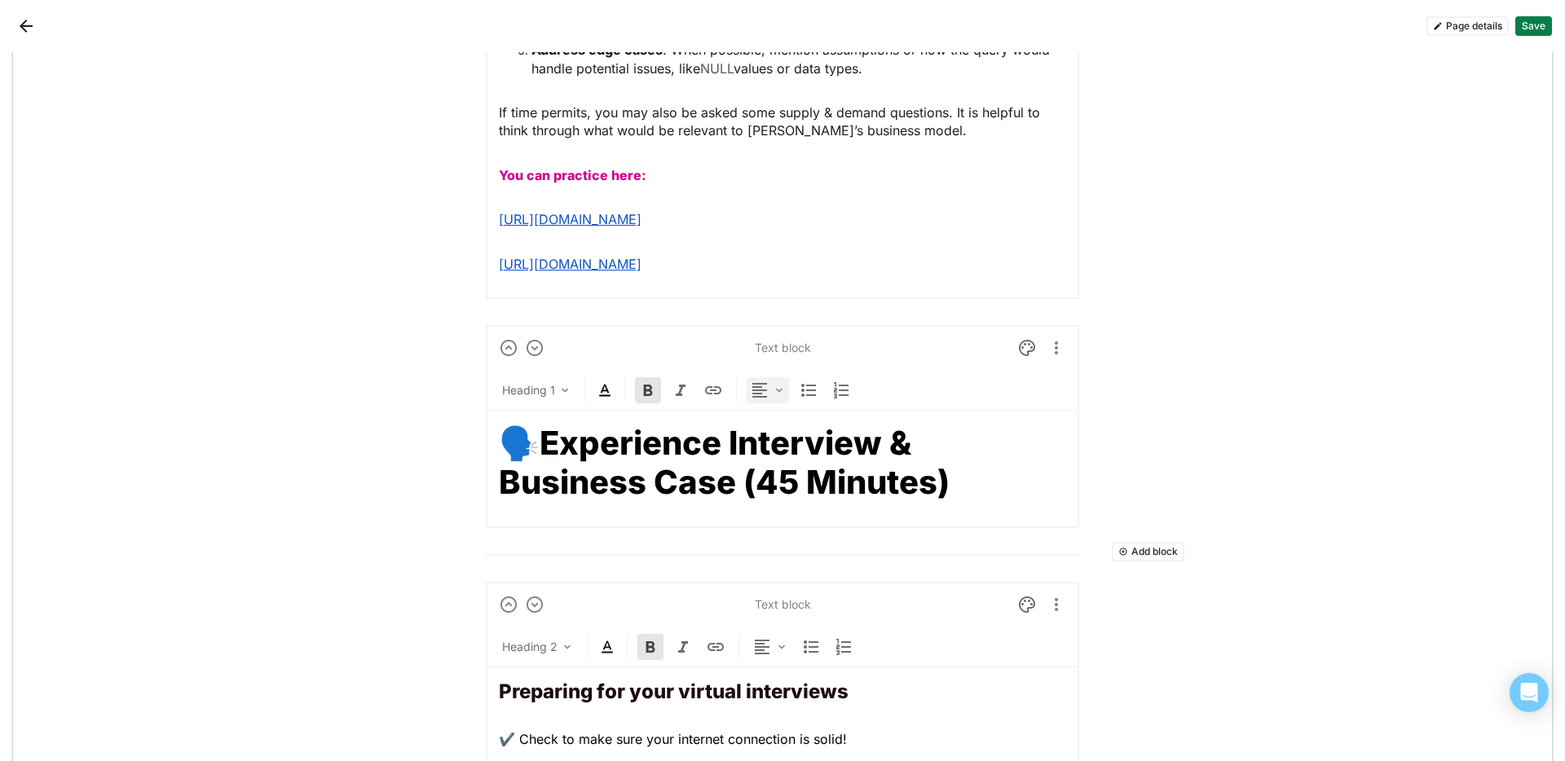
click at [761, 391] on img at bounding box center [760, 391] width 20 height 20
click at [786, 465] on div "Center" at bounding box center [792, 472] width 36 height 14
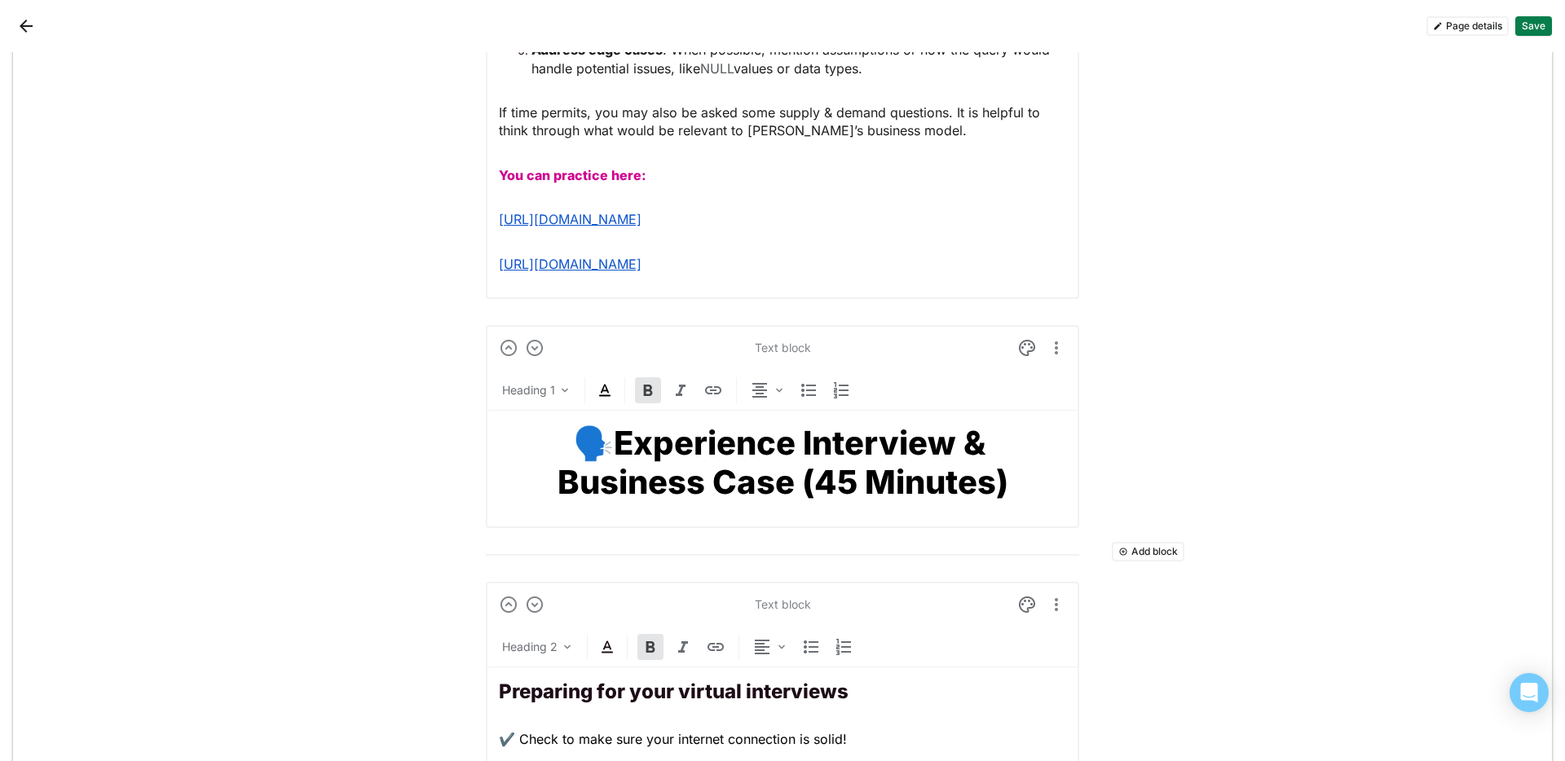
click at [604, 391] on img at bounding box center [605, 391] width 20 height 20
click at [598, 365] on div at bounding box center [599, 359] width 16 height 16
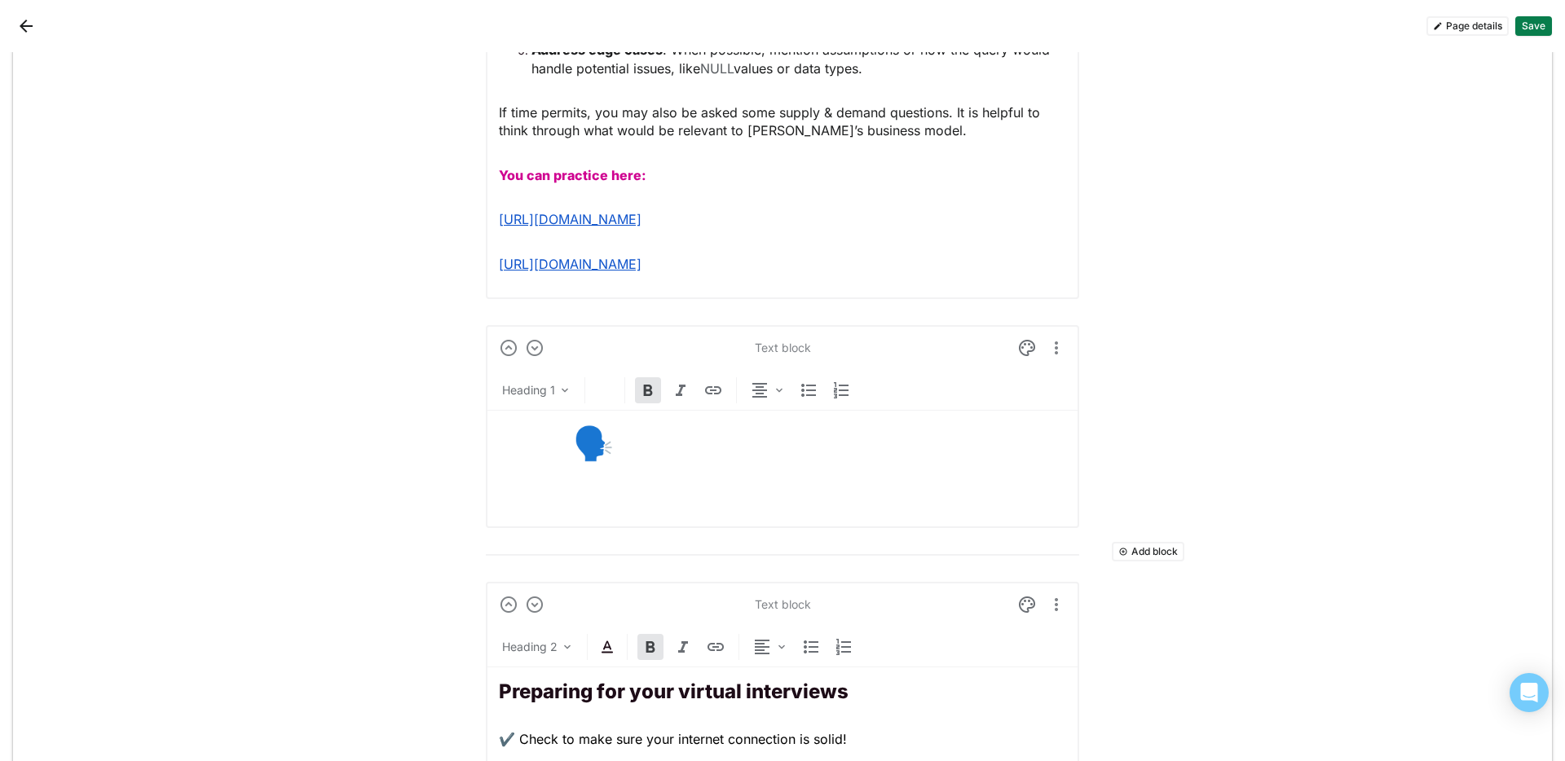
click at [1035, 346] on div at bounding box center [939, 348] width 256 height 26
click at [1030, 346] on img at bounding box center [1027, 348] width 20 height 20
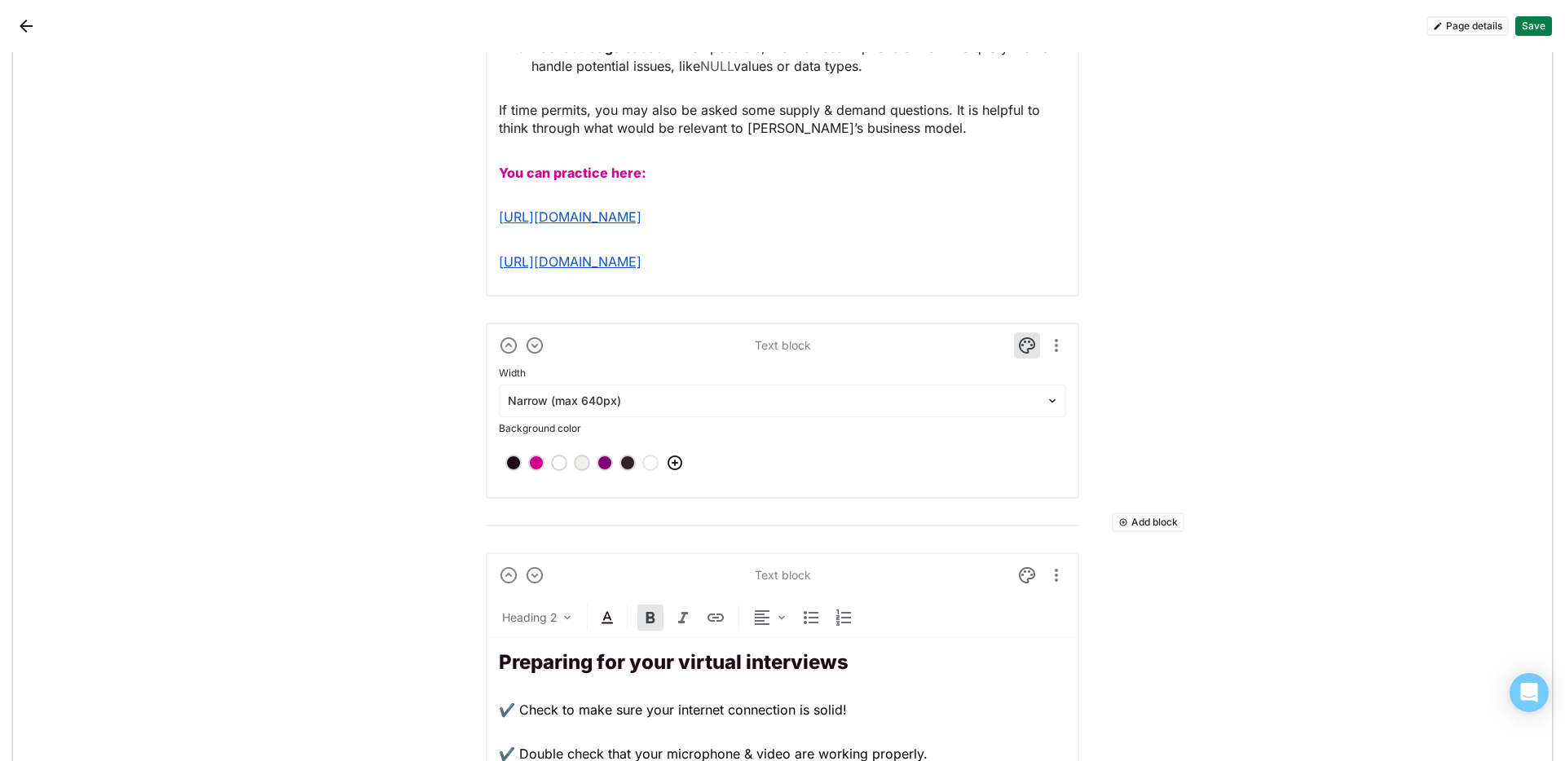
scroll to position [2646, 0]
click at [604, 460] on div at bounding box center [605, 462] width 16 height 16
click at [1017, 347] on img at bounding box center [1027, 345] width 20 height 20
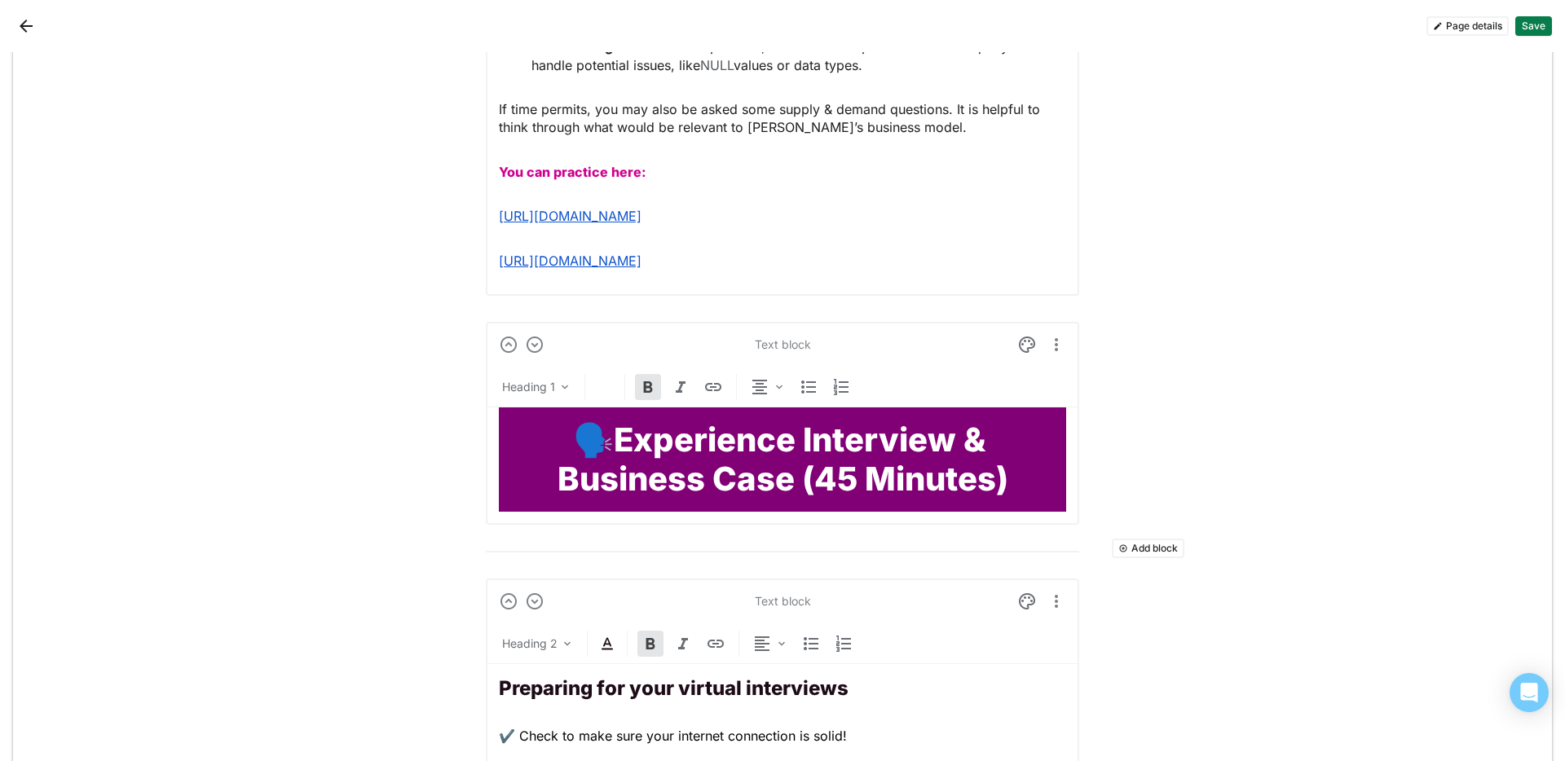
click at [558, 450] on strong "🗣️Experience Interview & Business Case (45 Minutes)" at bounding box center [783, 459] width 451 height 79
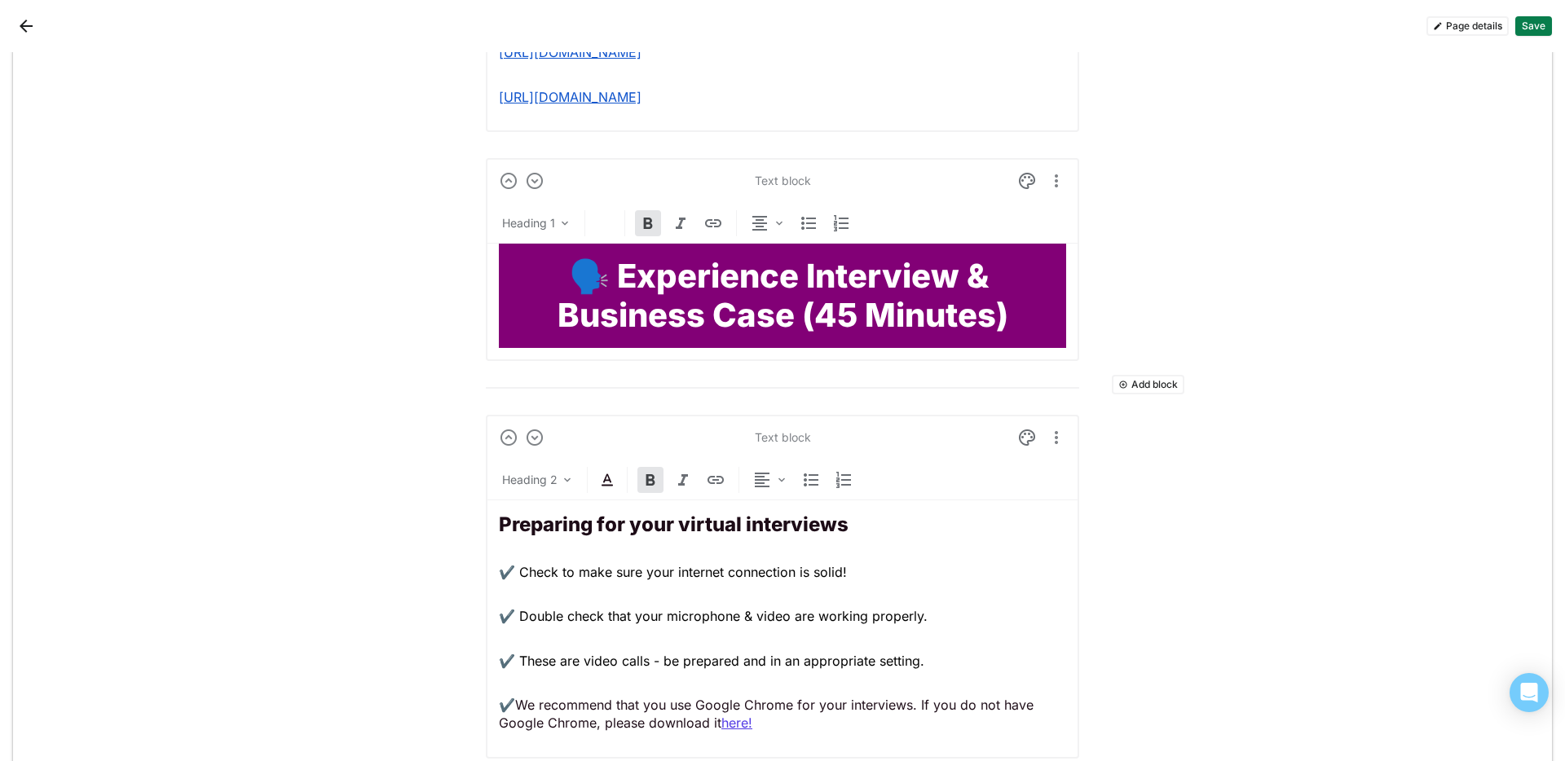
scroll to position [2848, 0]
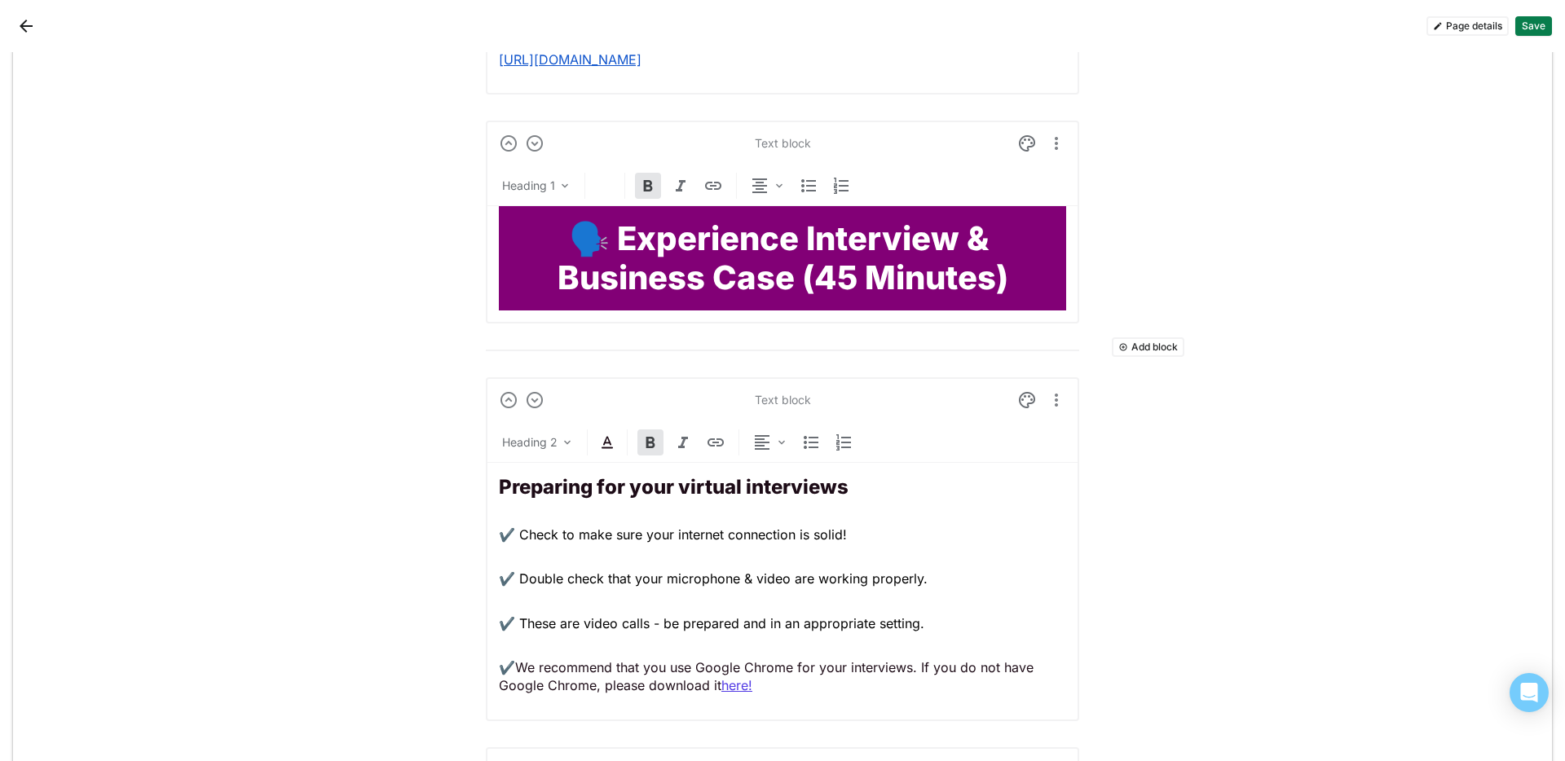
click at [1173, 351] on button "Add block" at bounding box center [1148, 348] width 73 height 20
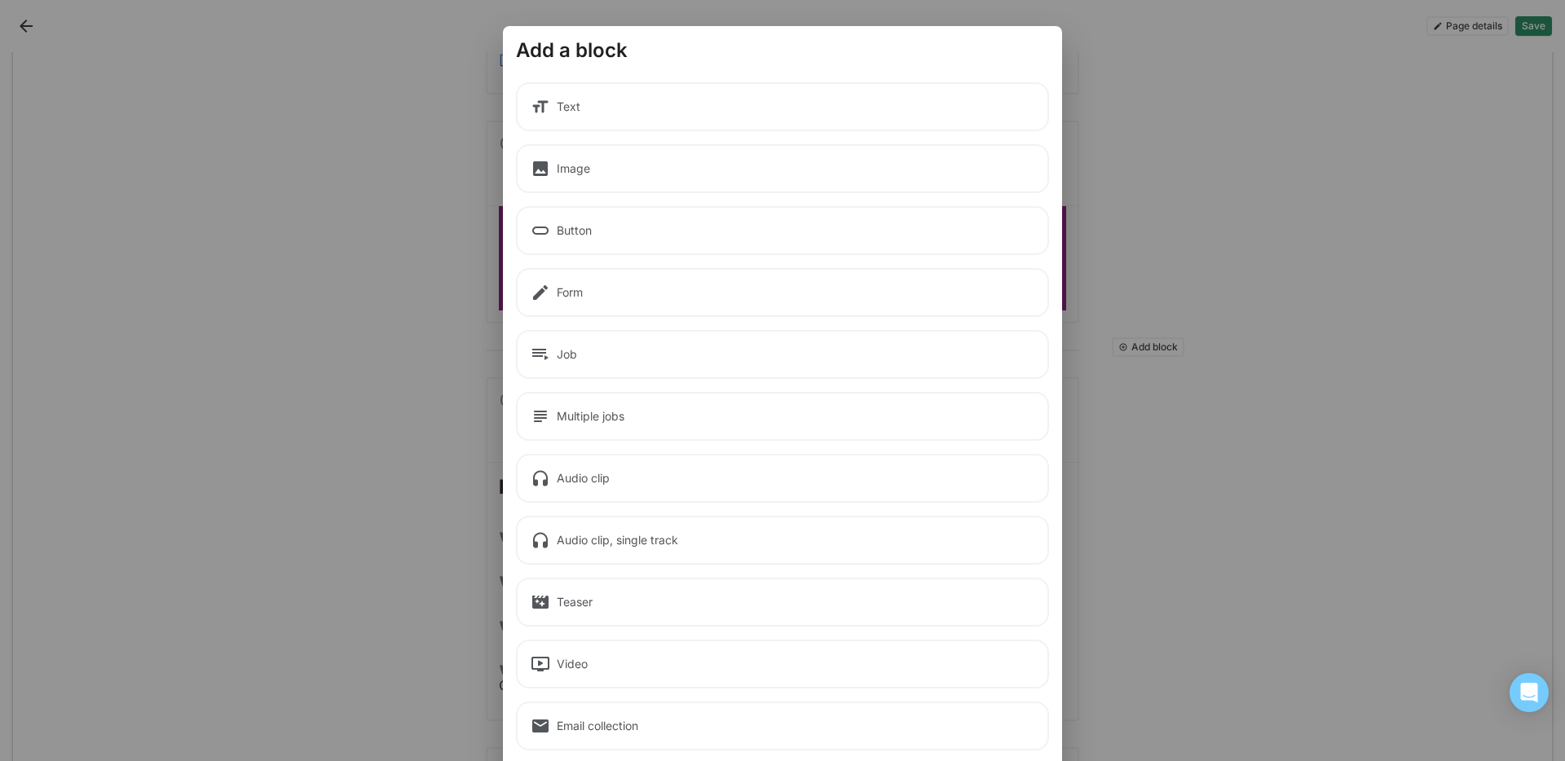
click at [630, 126] on div "Text" at bounding box center [782, 106] width 533 height 49
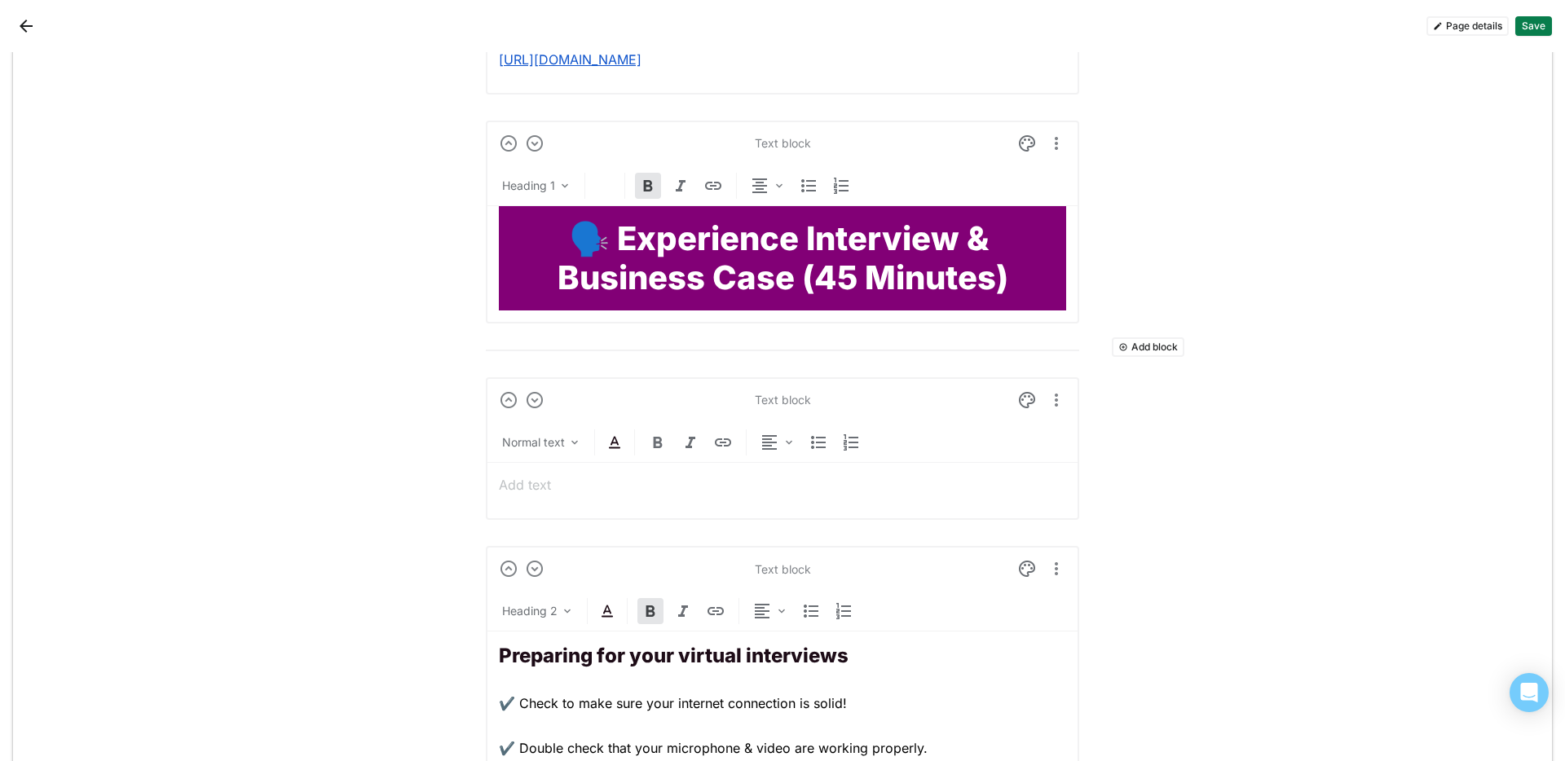
click at [578, 476] on p at bounding box center [782, 485] width 567 height 18
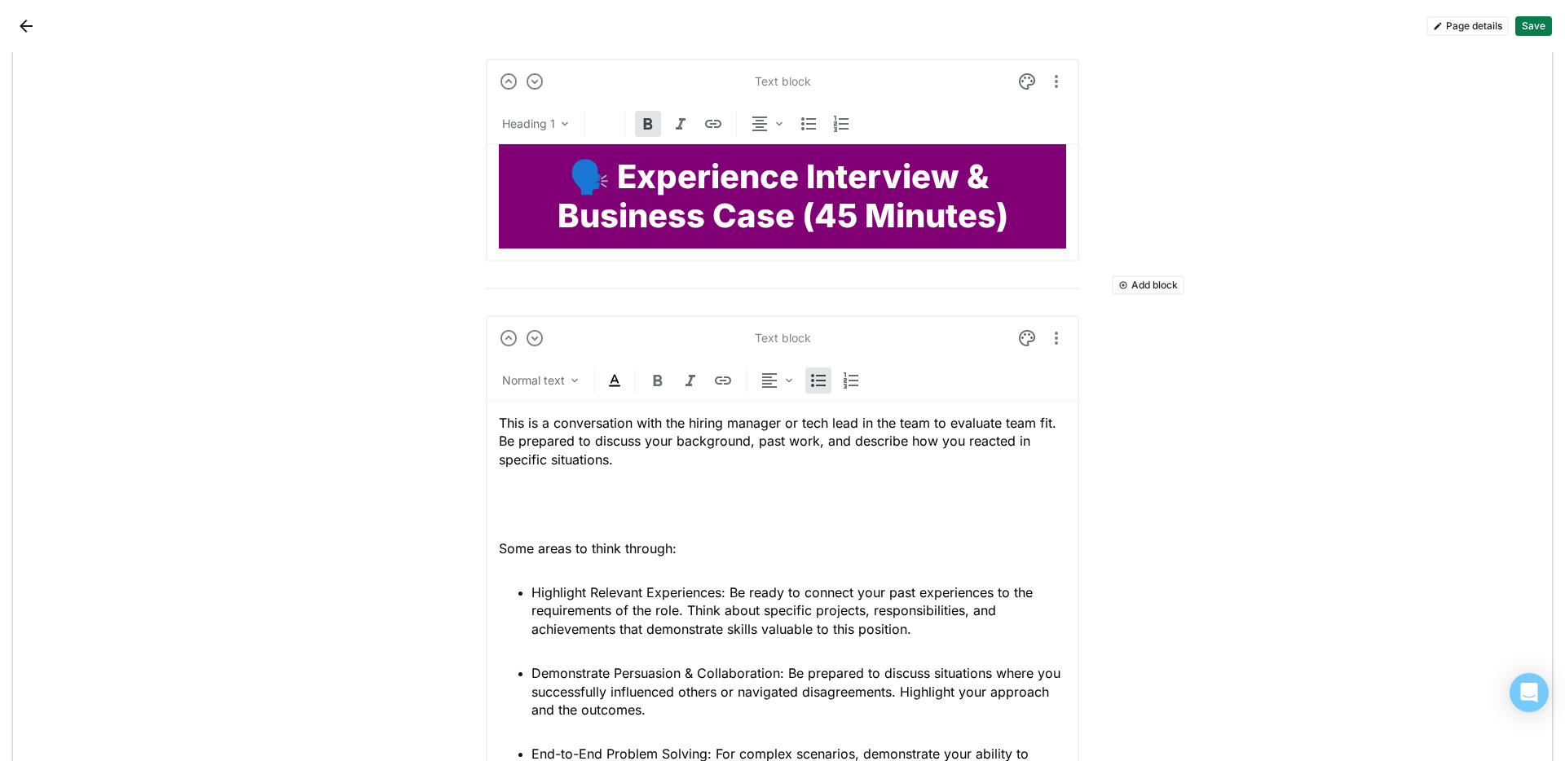
scroll to position [2905, 0]
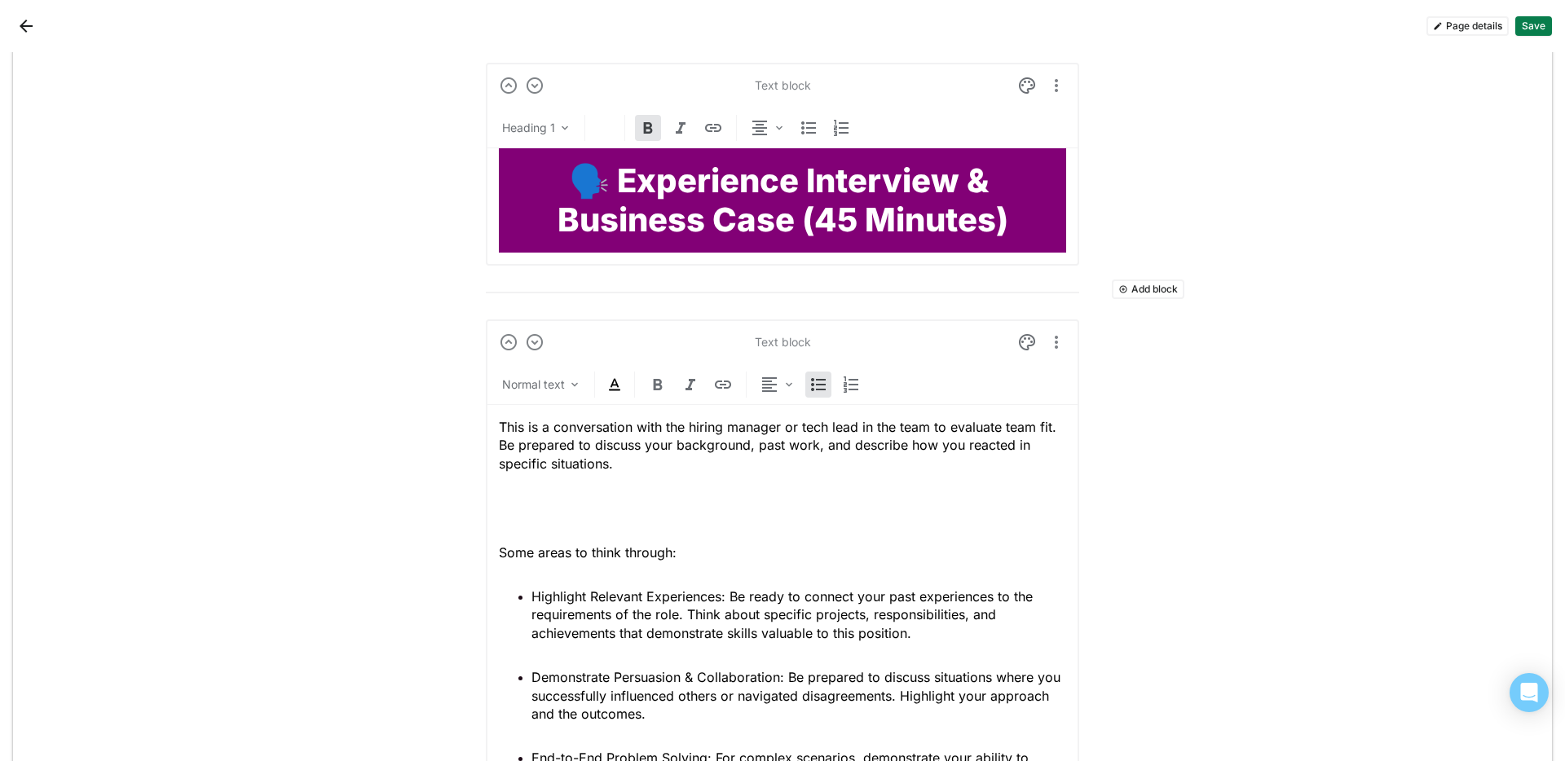
click at [547, 507] on p at bounding box center [782, 508] width 567 height 18
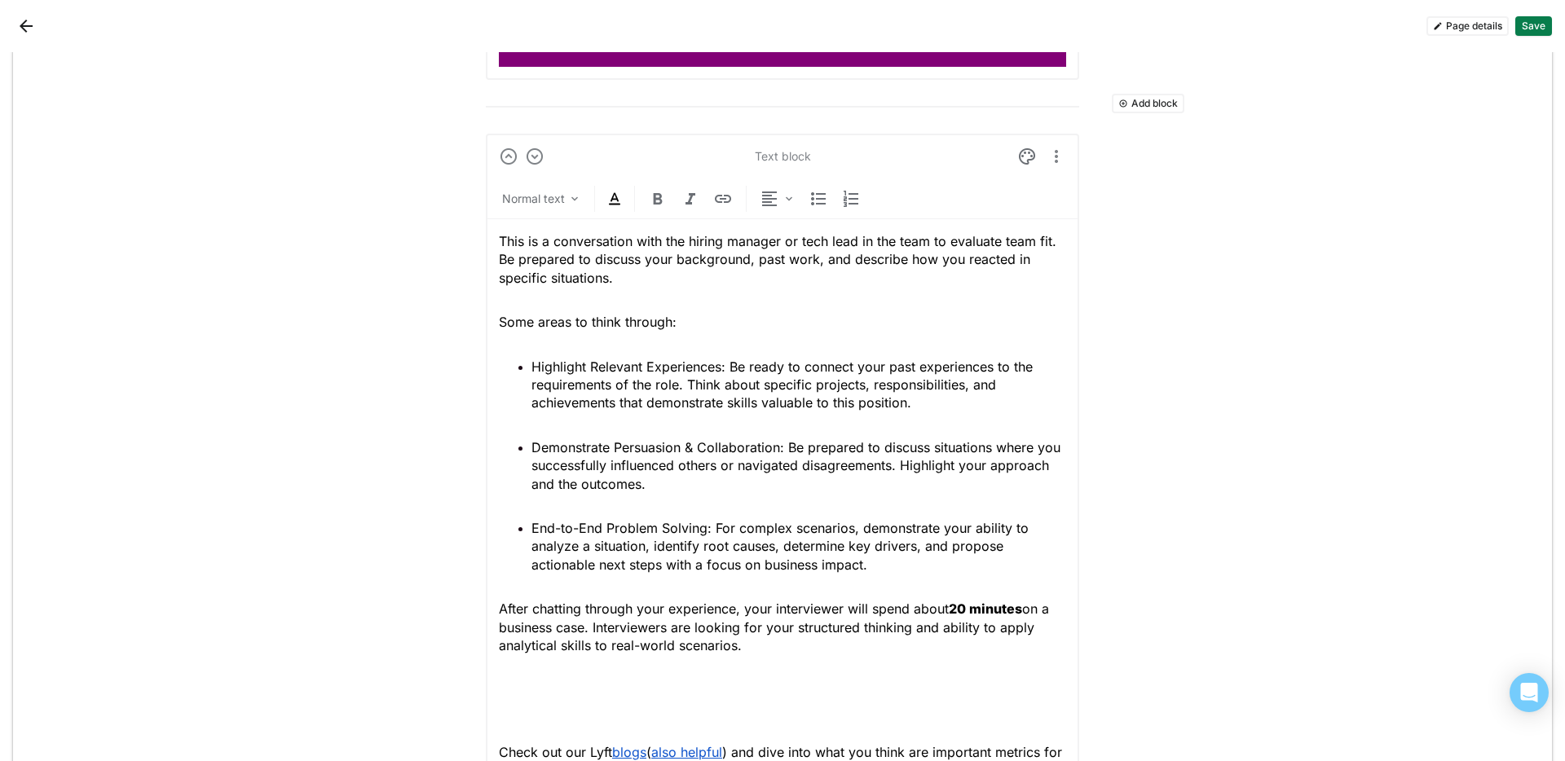
scroll to position [3094, 0]
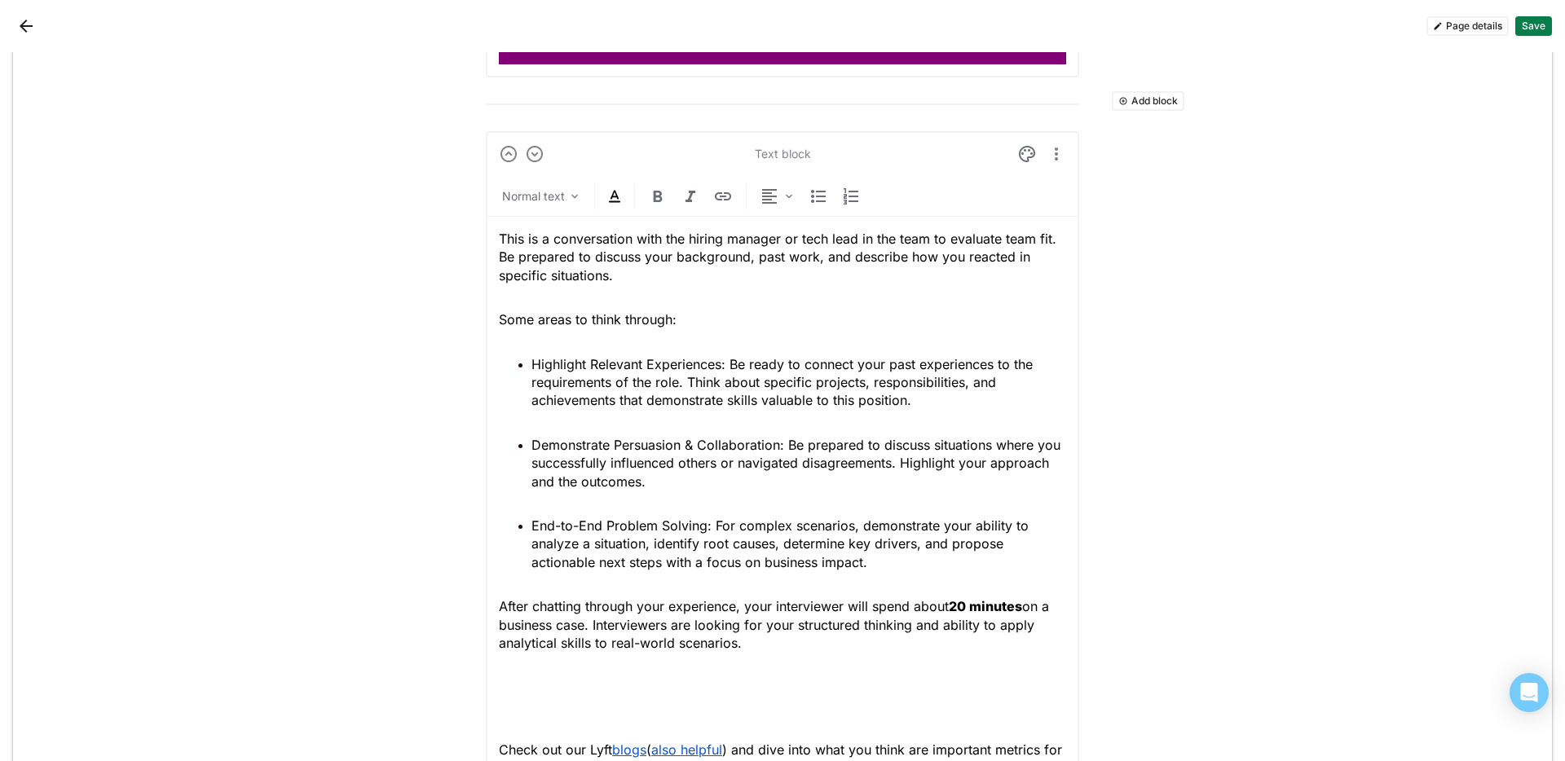
click at [513, 547] on p at bounding box center [782, 696] width 567 height 37
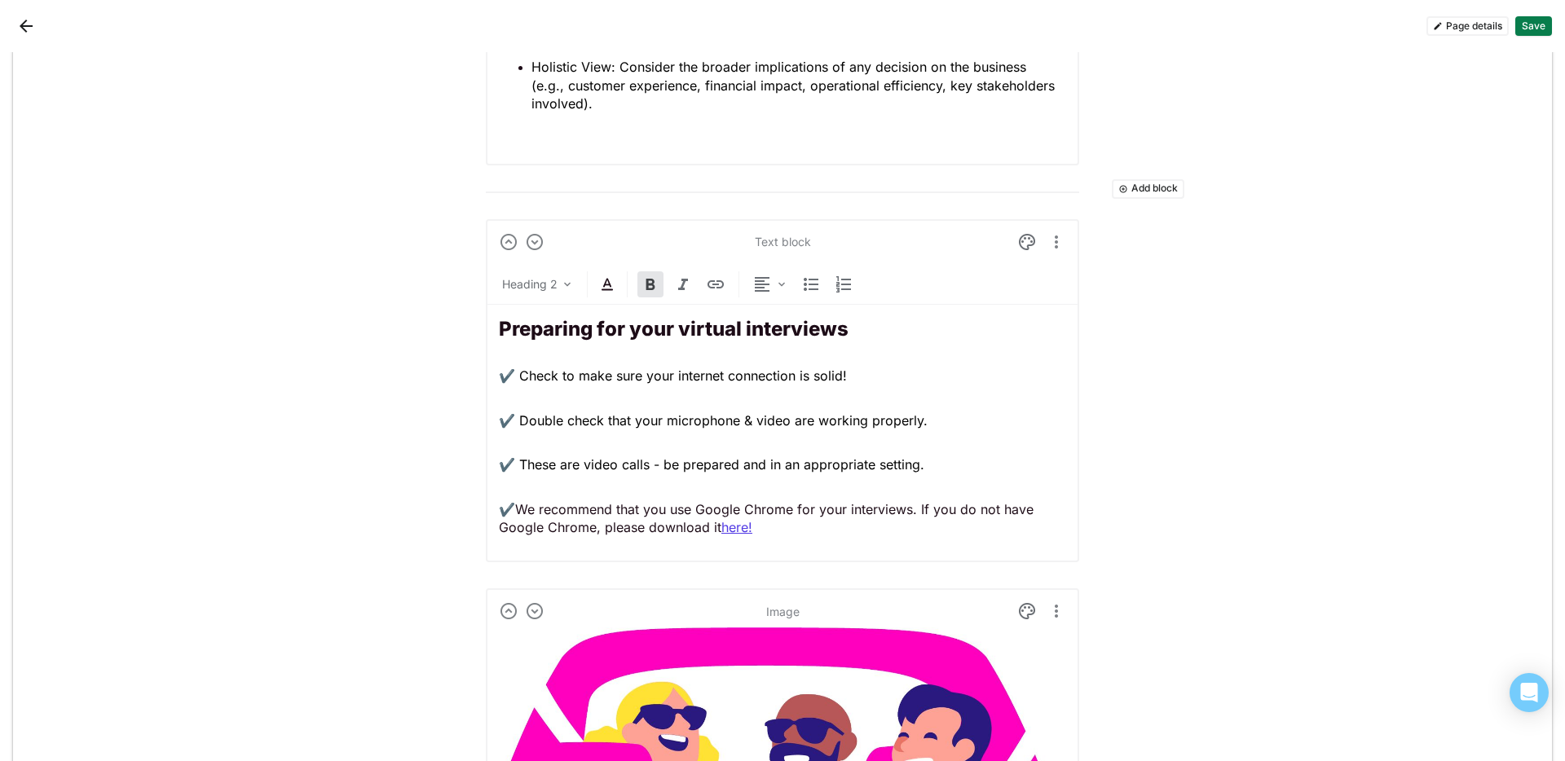
scroll to position [4376, 0]
click at [1047, 515] on p "✔️ We recommend that you use Google Chrome for your interviews. If you do not h…" at bounding box center [782, 518] width 567 height 37
click at [834, 536] on div "Preparing for your virtual interviews ✔️ Check to make sure your internet conne…" at bounding box center [782, 426] width 567 height 245
click at [499, 333] on strong "Preparing for your virtual interviews" at bounding box center [674, 328] width 350 height 24
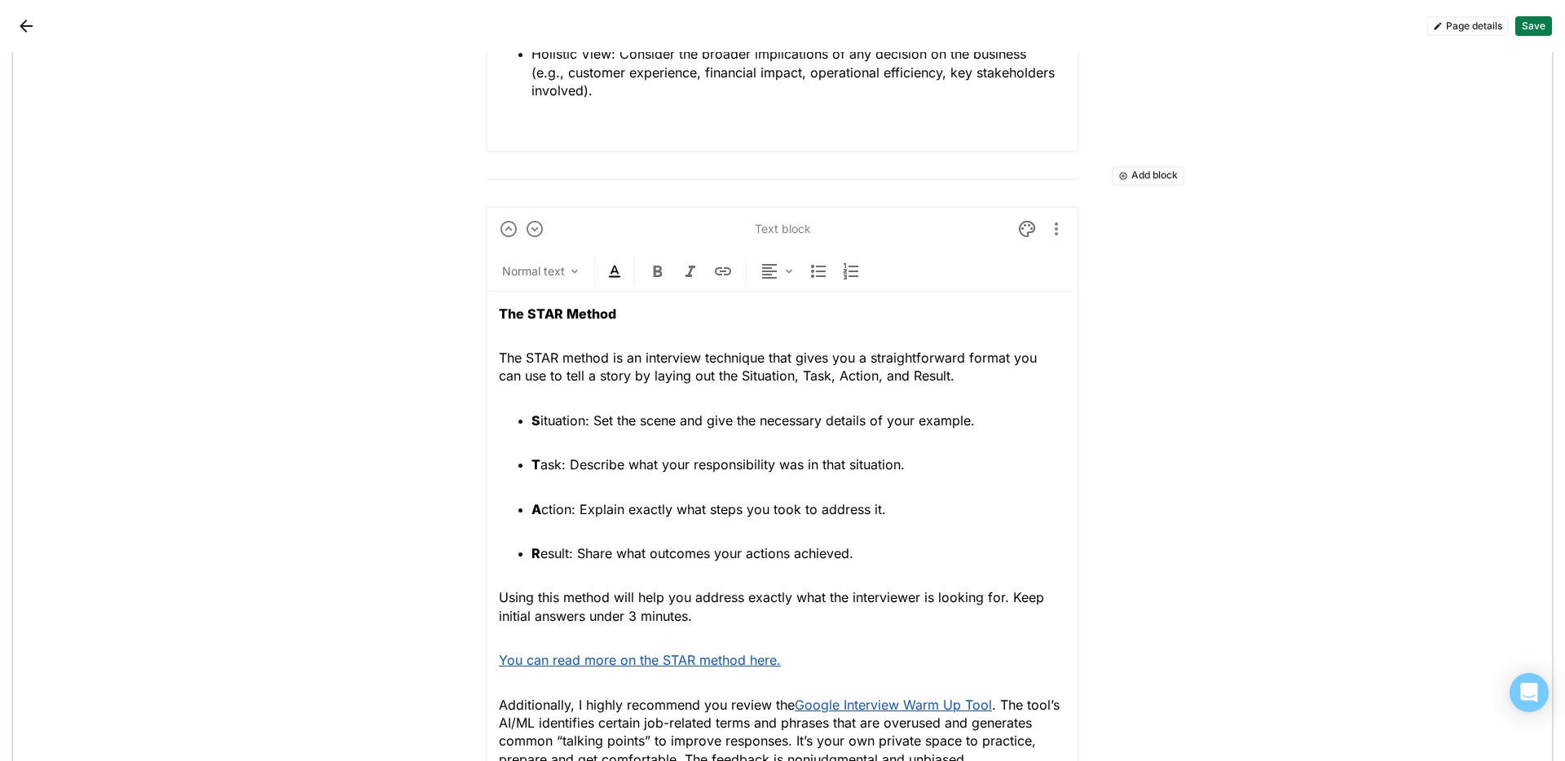
scroll to position [4383, 0]
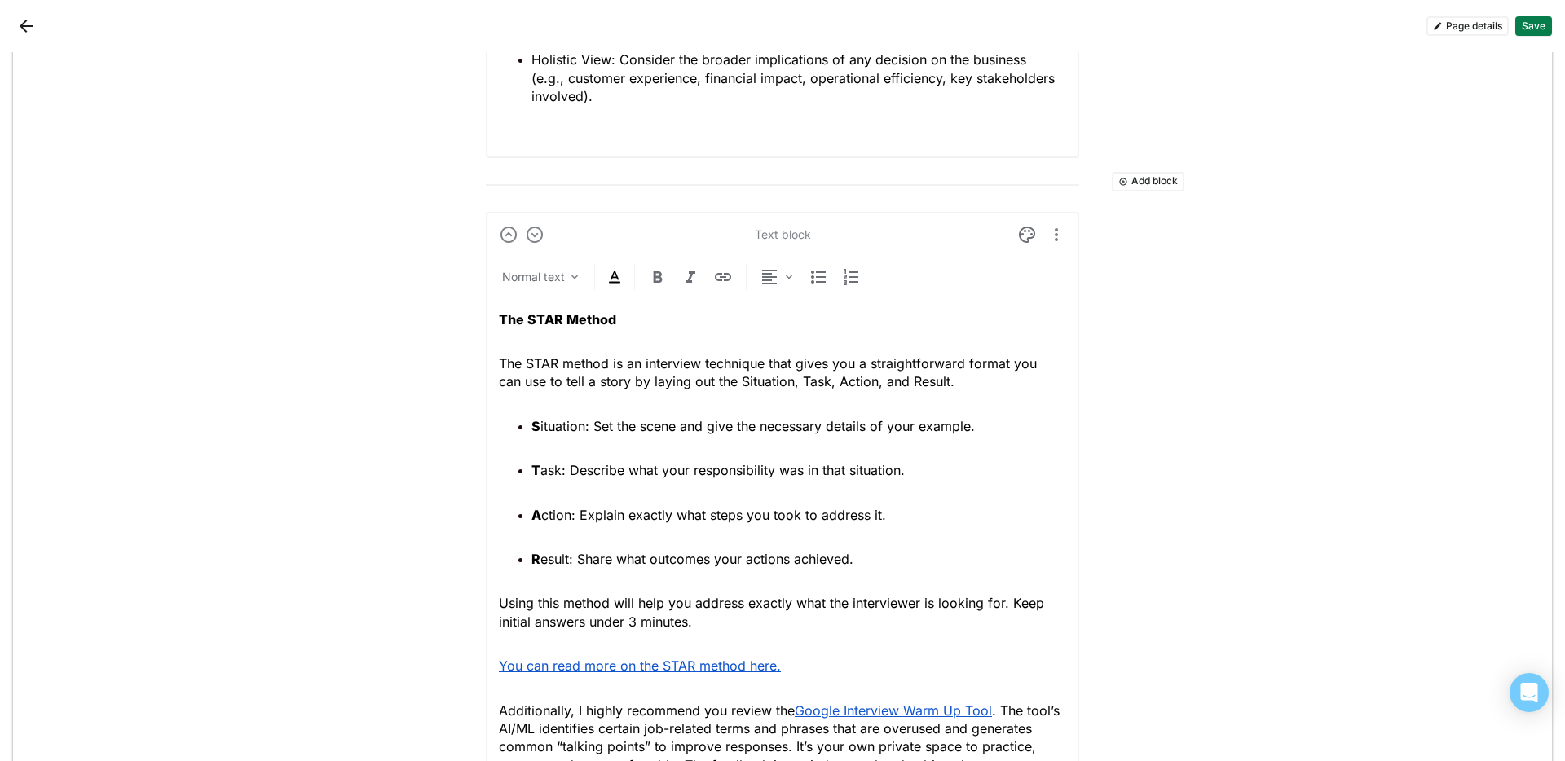
click at [1143, 177] on button "Add block" at bounding box center [1148, 182] width 73 height 20
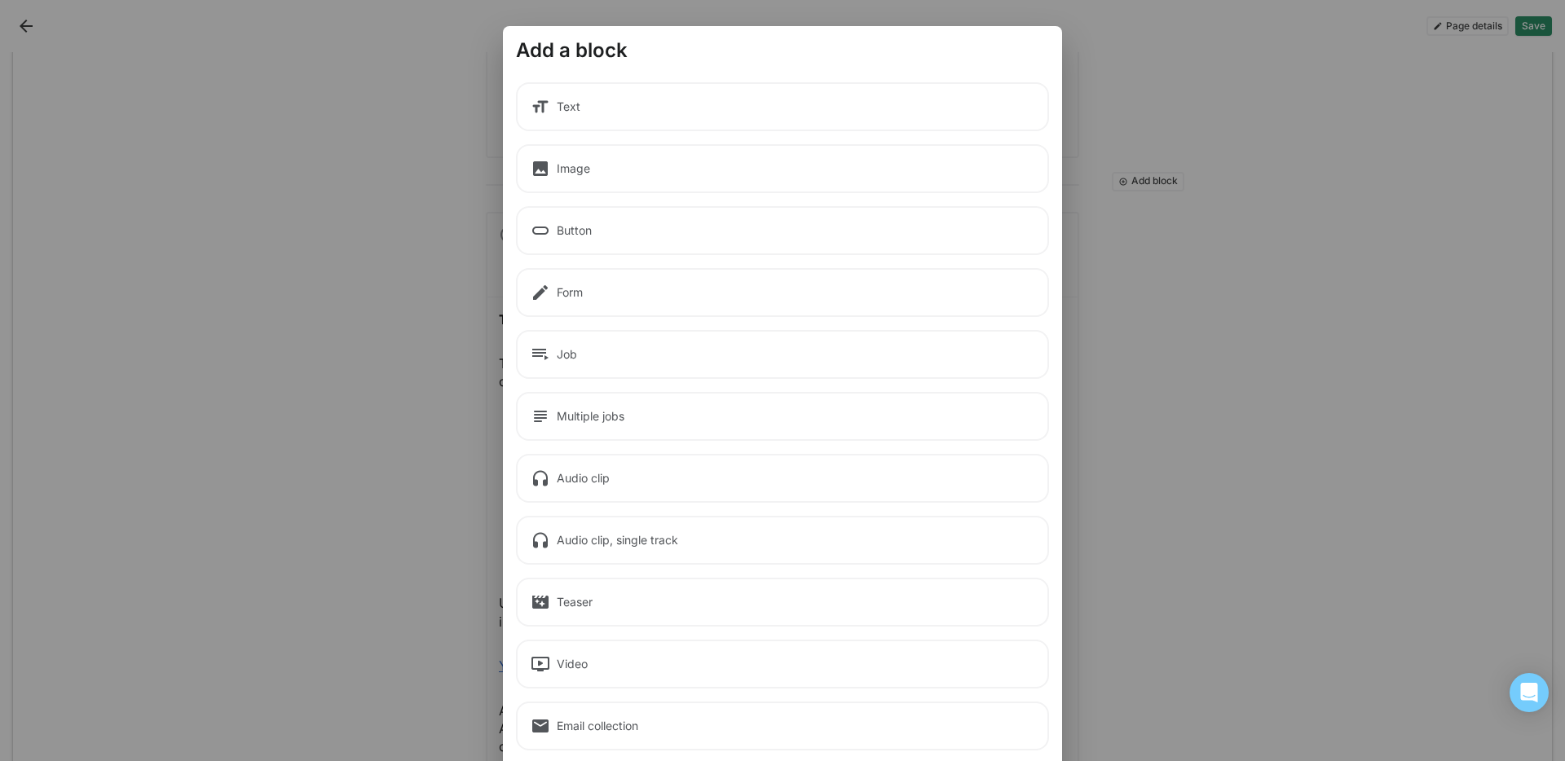
click at [682, 115] on div "Text" at bounding box center [782, 106] width 533 height 49
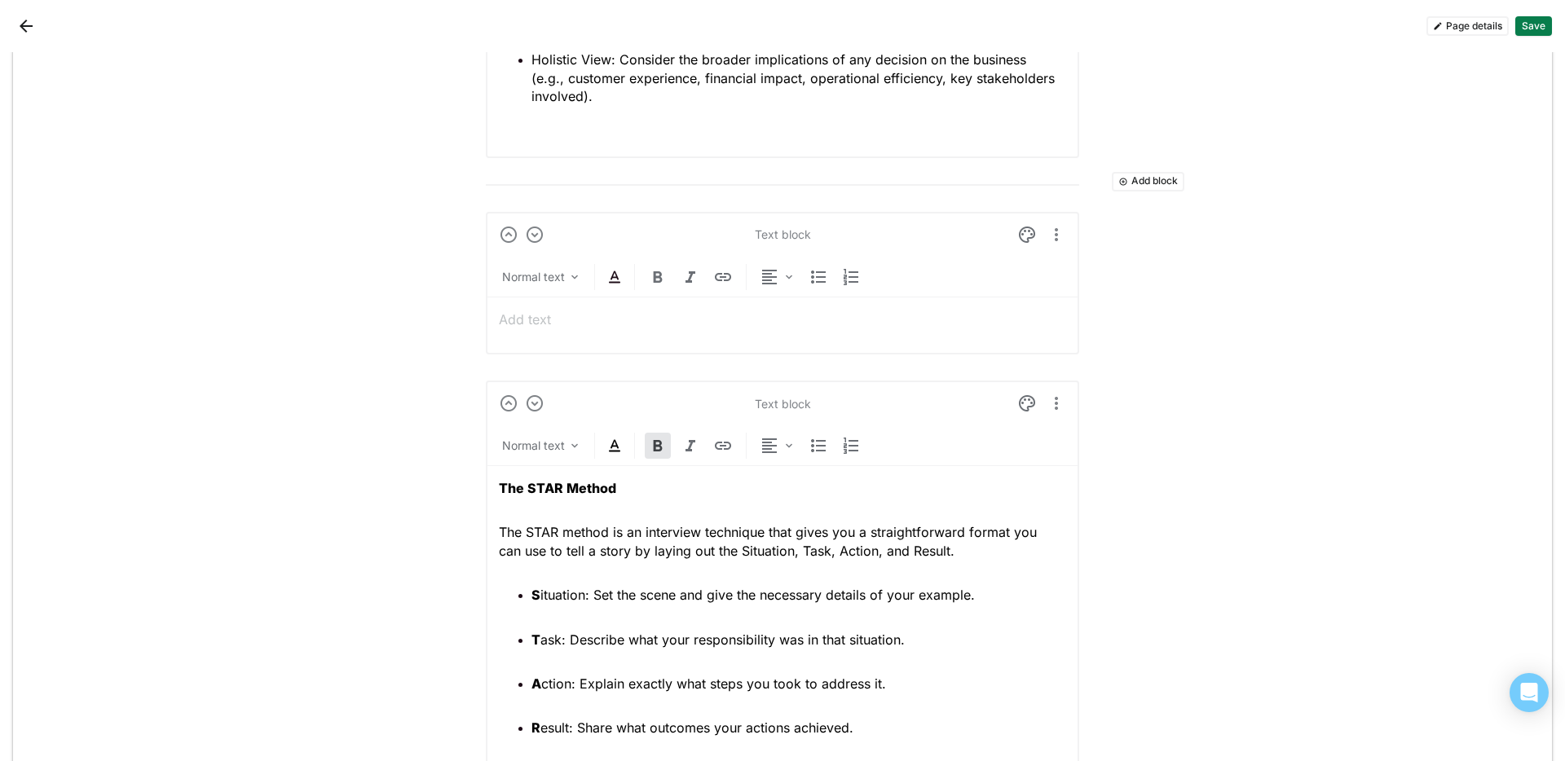
click at [590, 329] on div at bounding box center [782, 320] width 567 height 44
click at [541, 282] on div "Normal text" at bounding box center [533, 277] width 63 height 16
click at [558, 355] on h1 "Heading 1" at bounding box center [582, 366] width 153 height 39
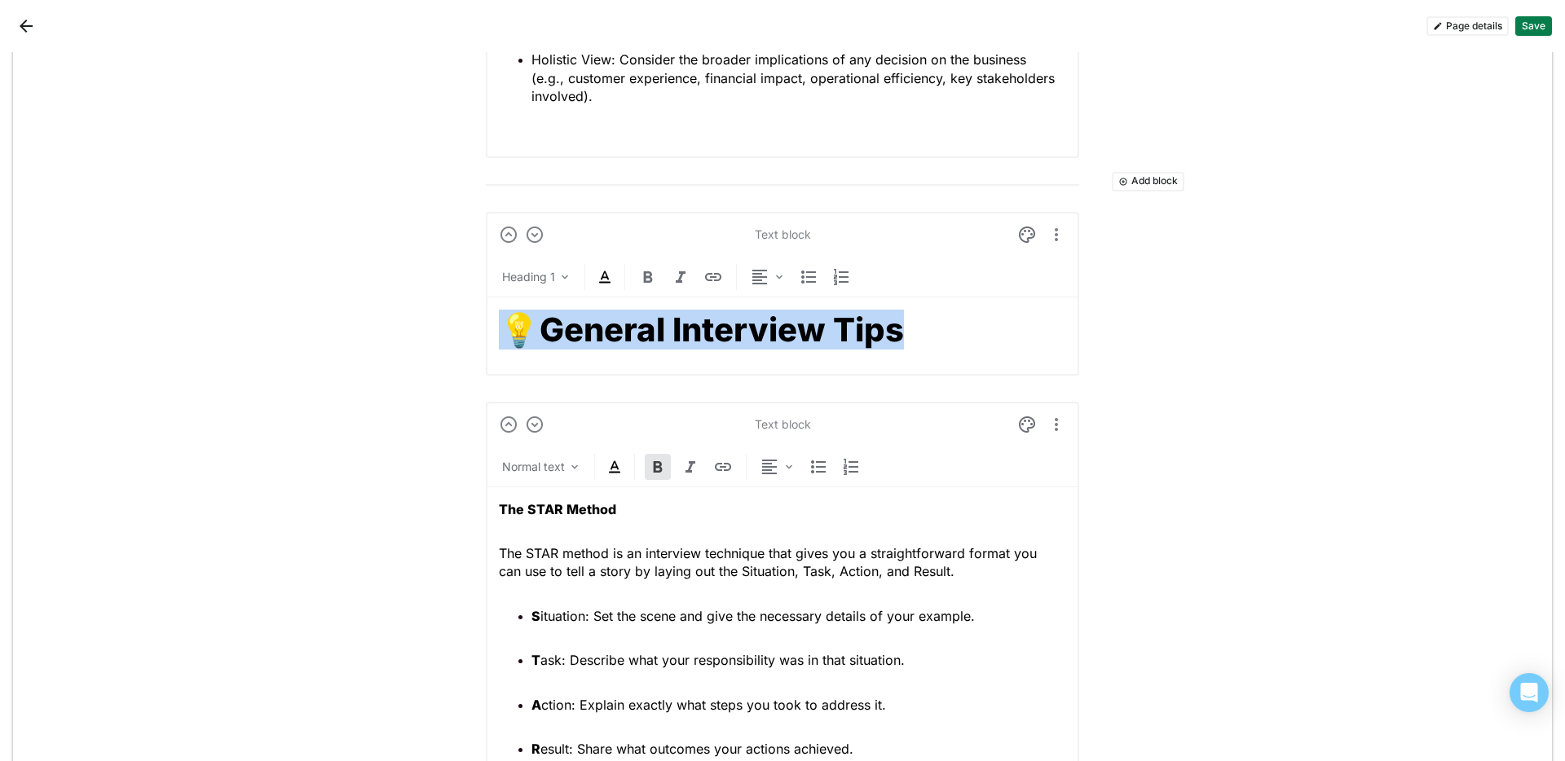
click at [595, 280] on img at bounding box center [605, 277] width 20 height 20
click at [600, 244] on div at bounding box center [598, 245] width 11 height 11
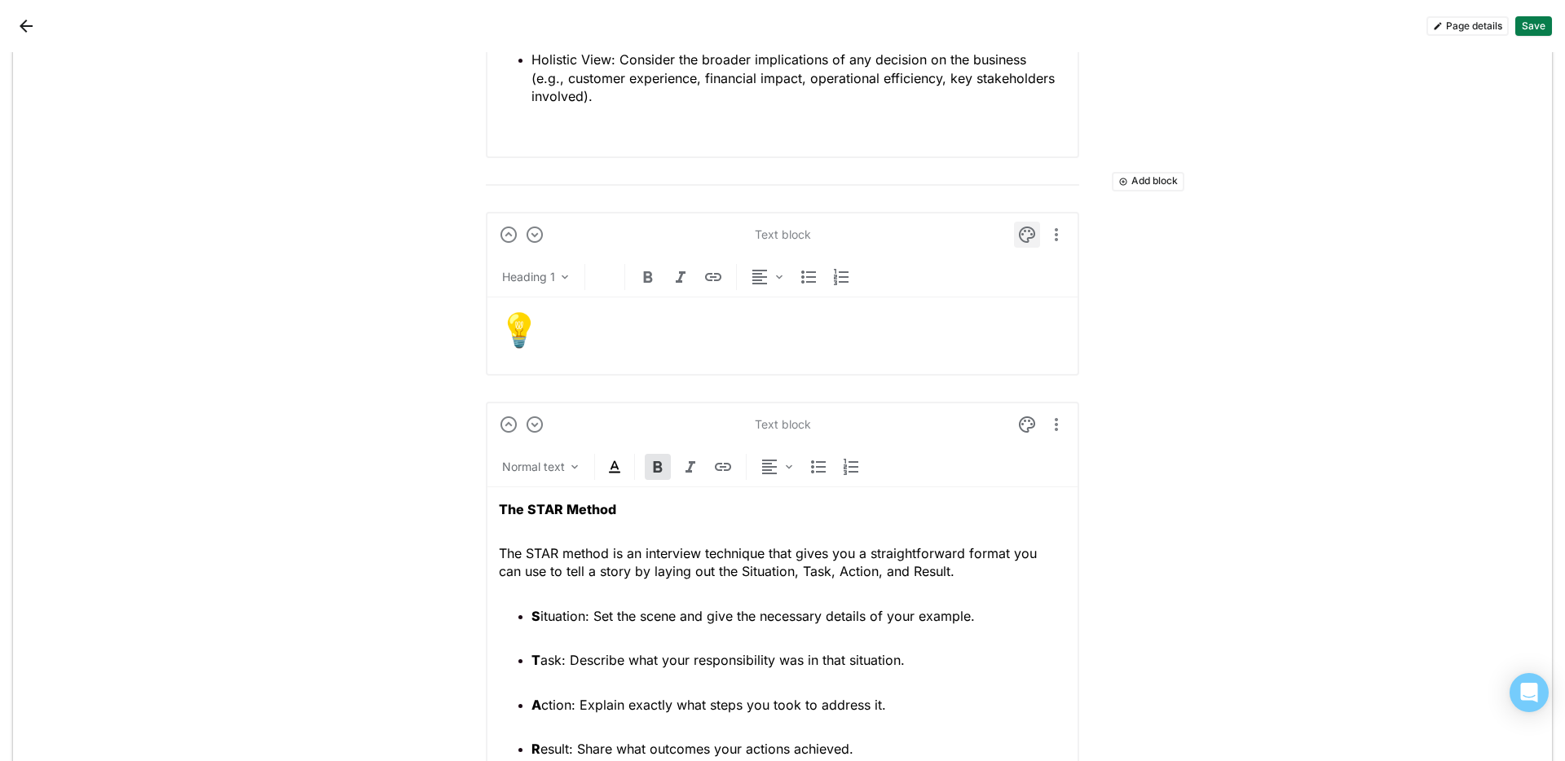
click at [1029, 240] on img at bounding box center [1027, 235] width 20 height 20
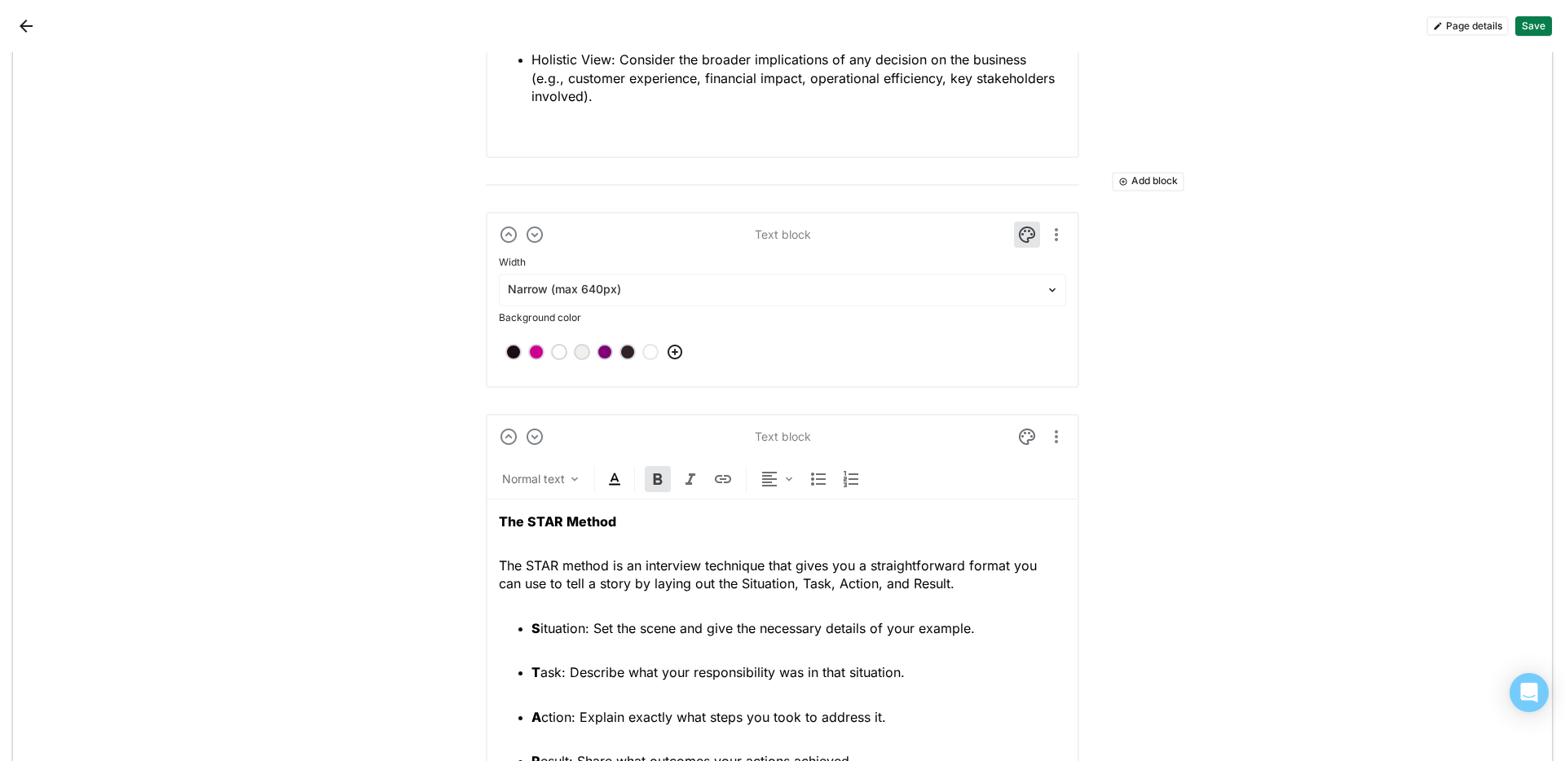
click at [602, 351] on div at bounding box center [604, 351] width 11 height 11
click at [1018, 238] on img at bounding box center [1027, 235] width 20 height 20
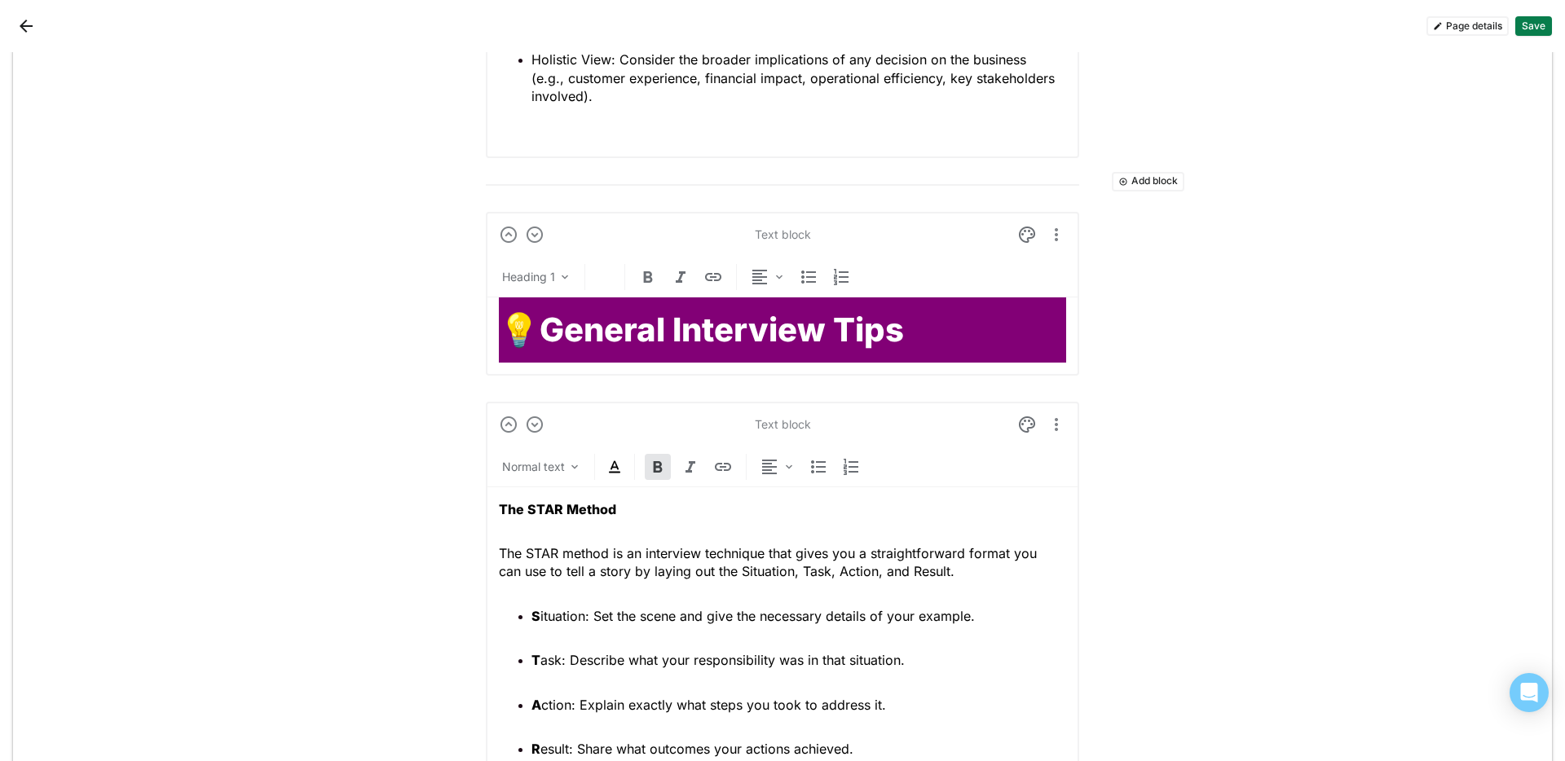
click at [906, 320] on h1 "💡 General Interview Tips" at bounding box center [782, 330] width 567 height 39
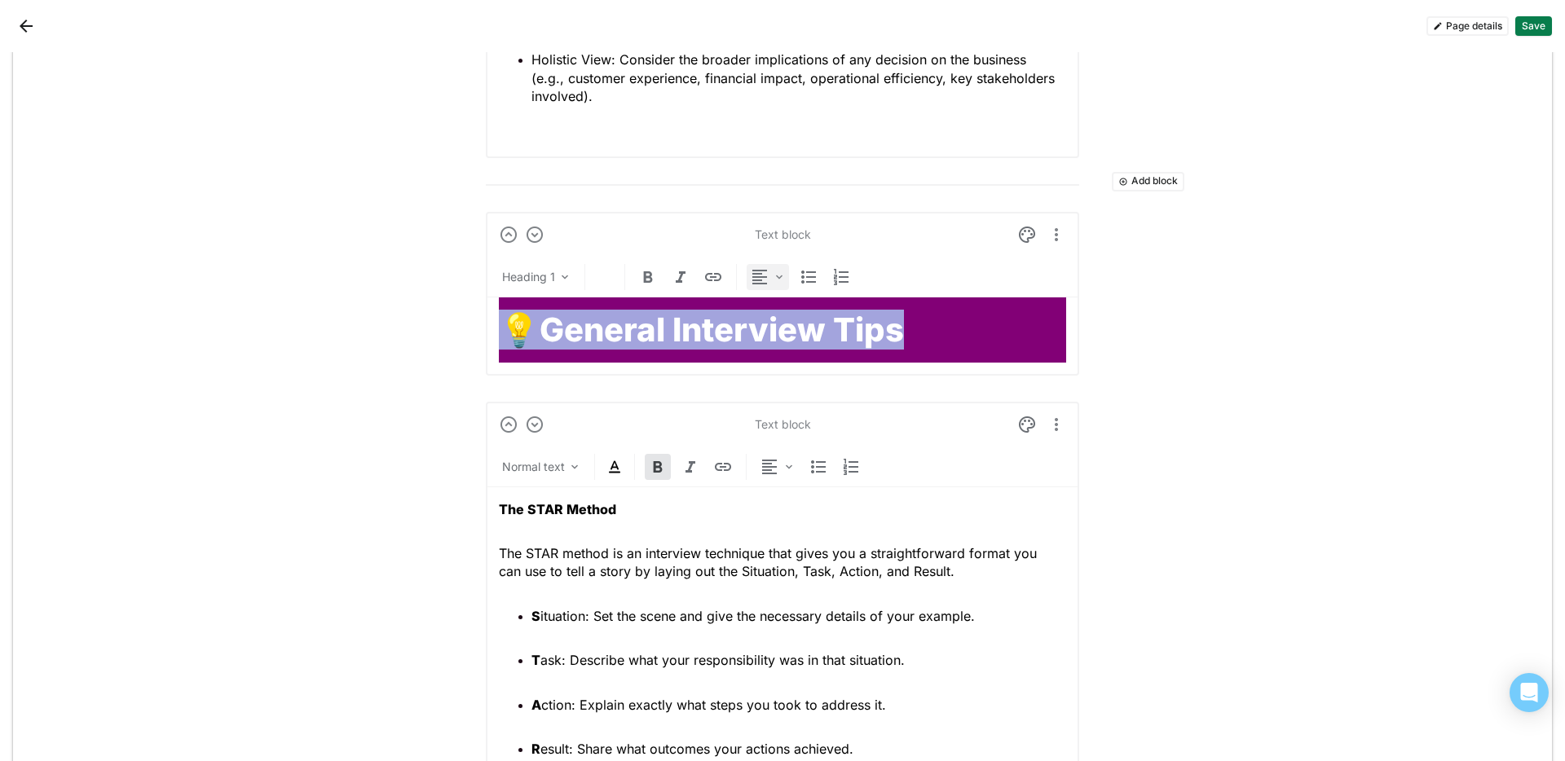
click at [750, 285] on img at bounding box center [760, 277] width 20 height 20
click at [784, 343] on div "Center" at bounding box center [782, 358] width 68 height 33
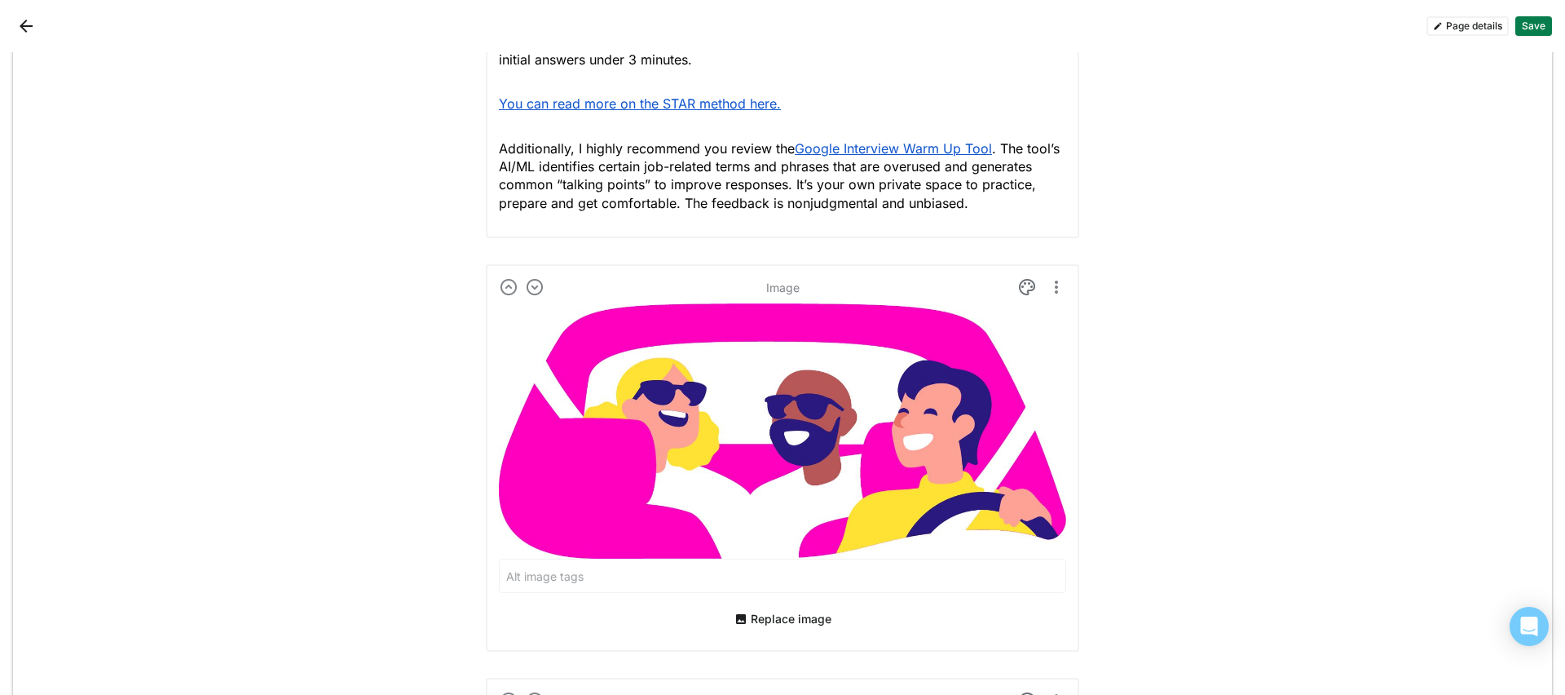
scroll to position [5135, 0]
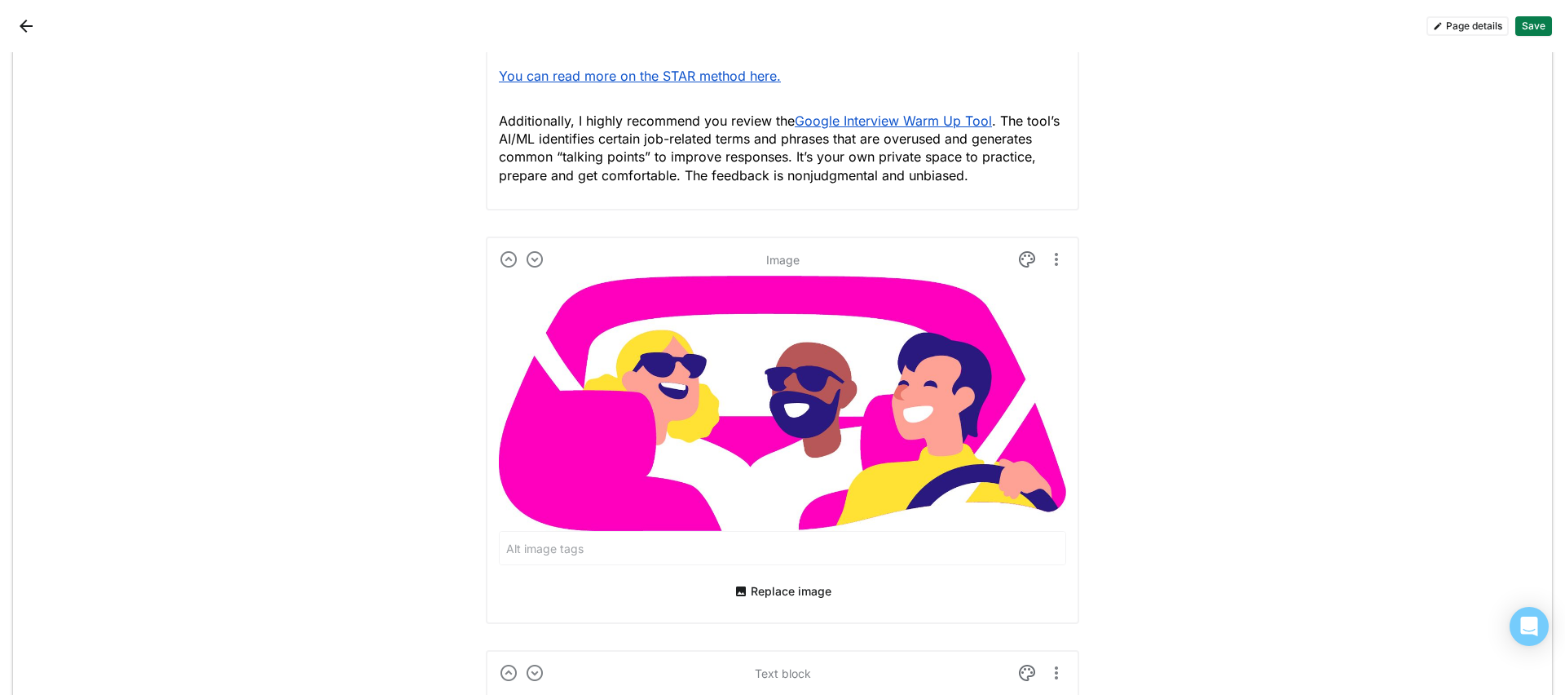
click at [807, 547] on button "Replace image" at bounding box center [783, 591] width 110 height 26
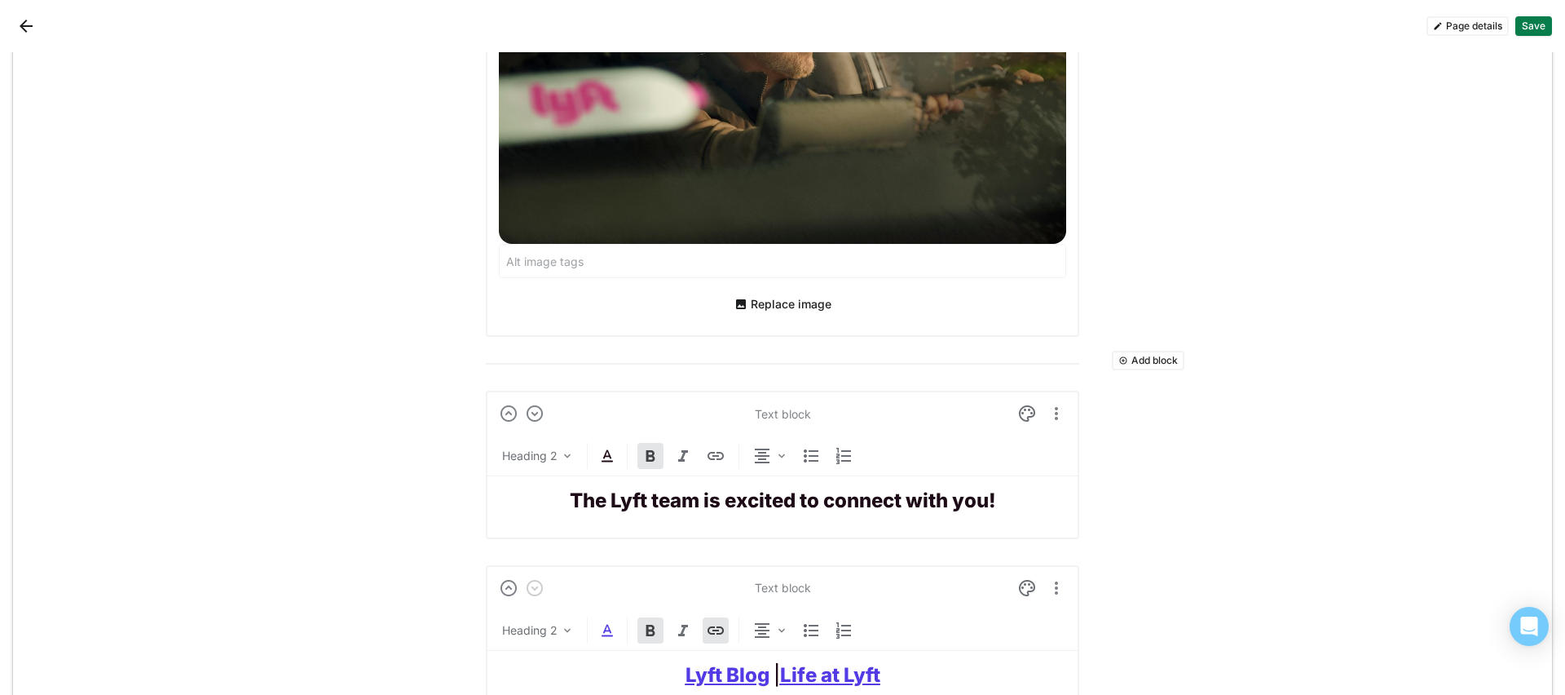
scroll to position [5546, 0]
click at [879, 510] on strong "The Lyft team is excited to connect with you!" at bounding box center [783, 500] width 426 height 24
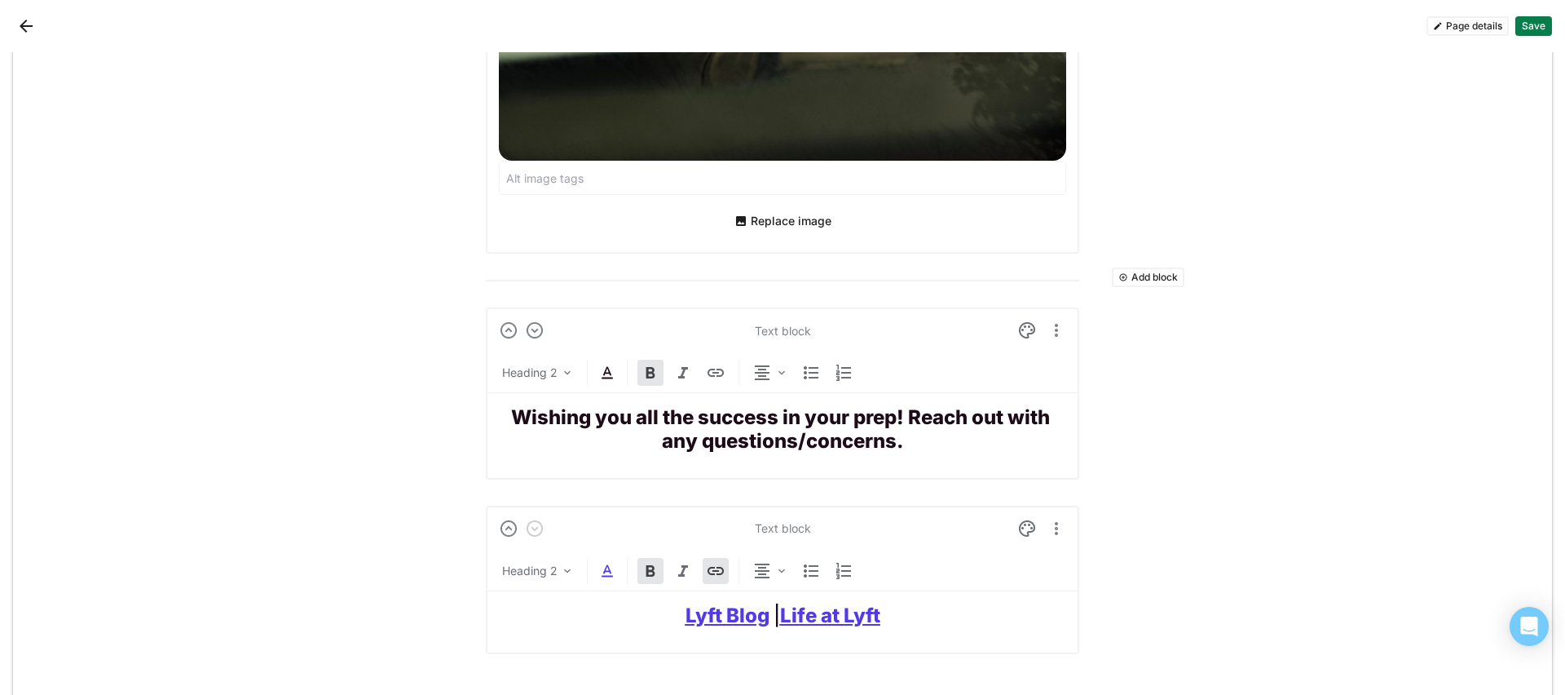
scroll to position [5636, 0]
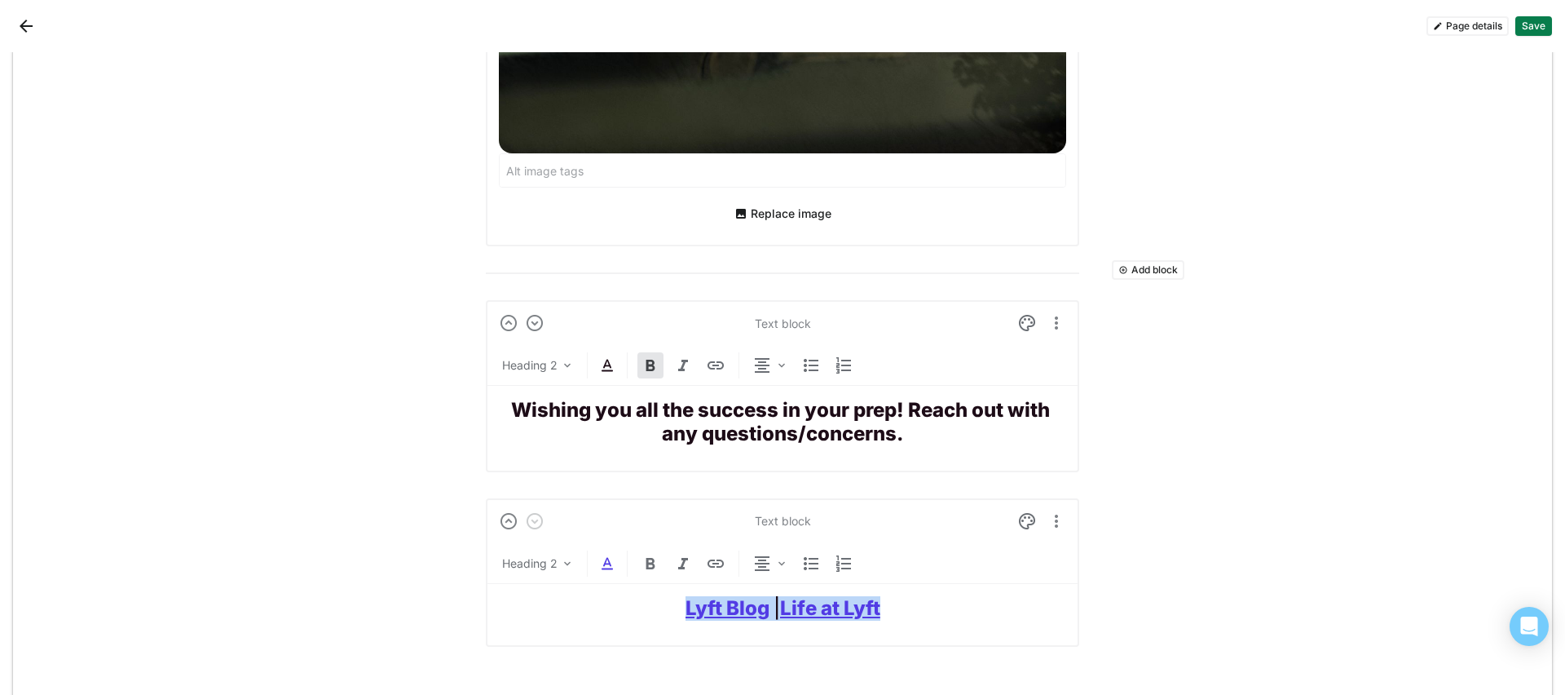
drag, startPoint x: 917, startPoint y: 615, endPoint x: 651, endPoint y: 597, distance: 266.4
click at [651, 547] on h2 "Lyft Blog | Life at Lyft" at bounding box center [782, 609] width 567 height 24
click at [598, 547] on img at bounding box center [608, 564] width 20 height 20
click at [535, 533] on div at bounding box center [532, 532] width 11 height 11
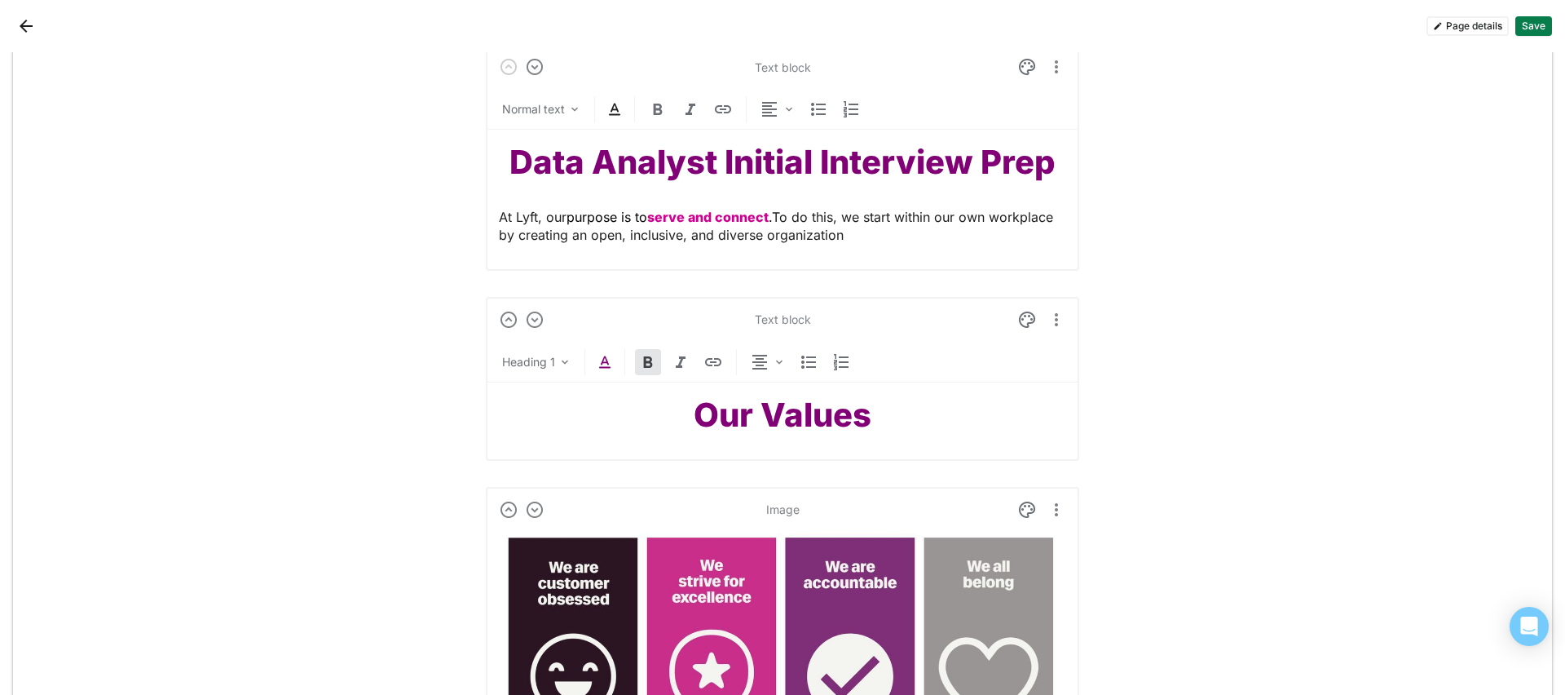
scroll to position [0, 0]
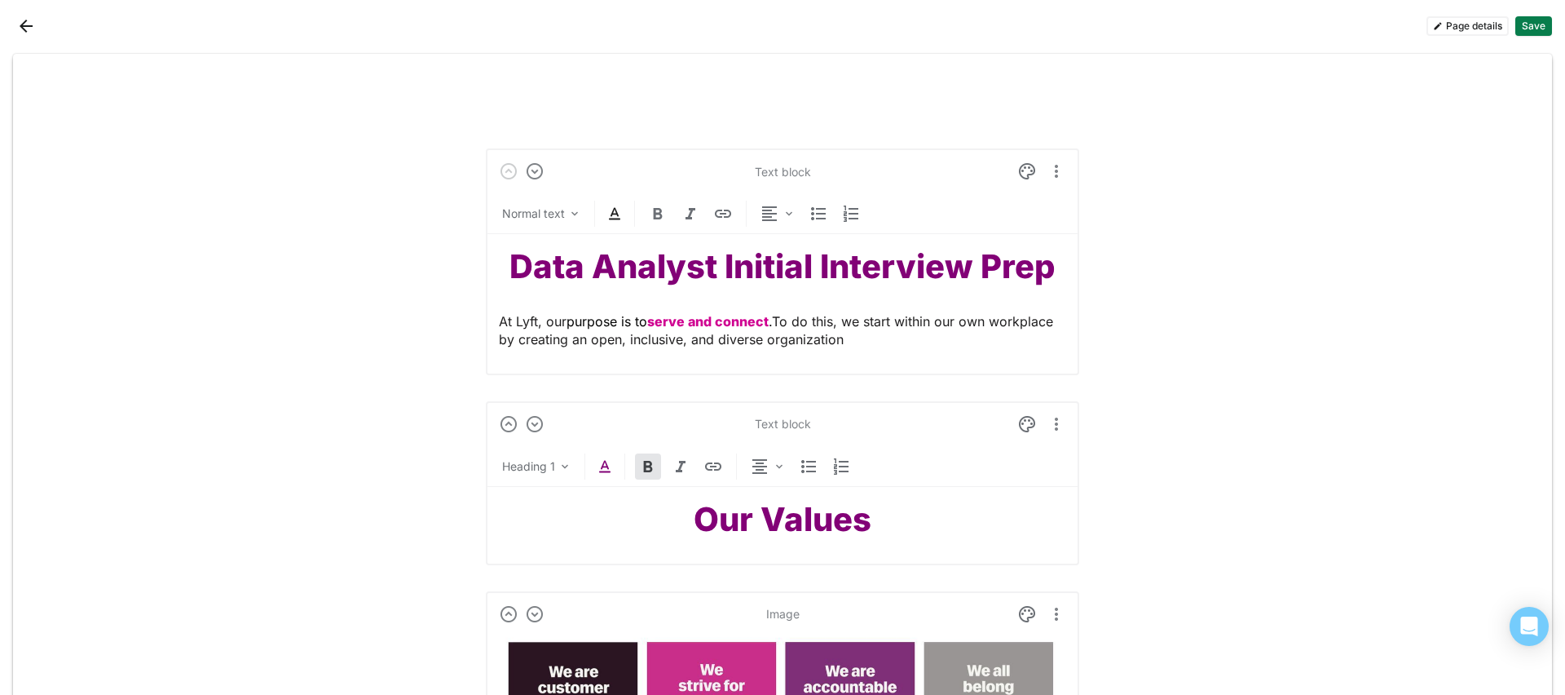
click at [1173, 27] on button "Save" at bounding box center [1534, 26] width 37 height 20
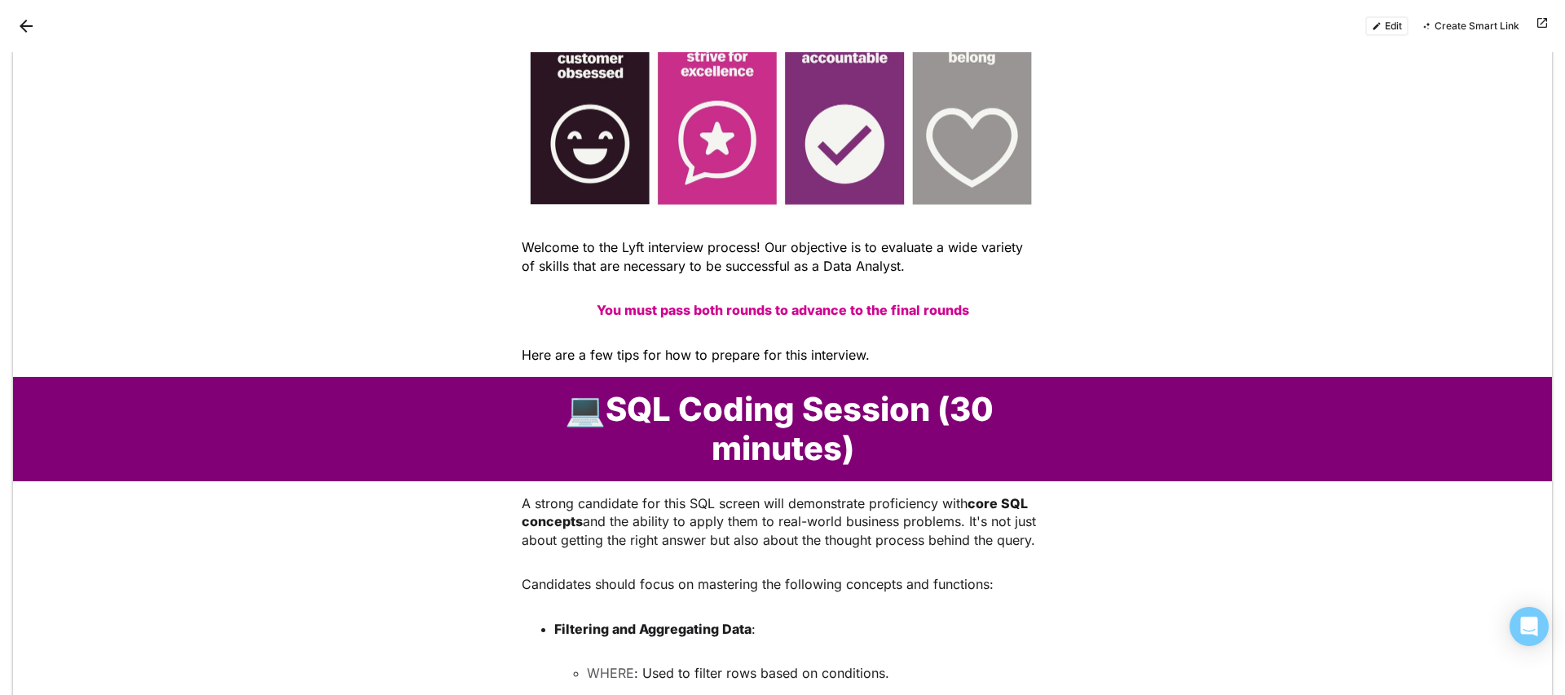
scroll to position [309, 0]
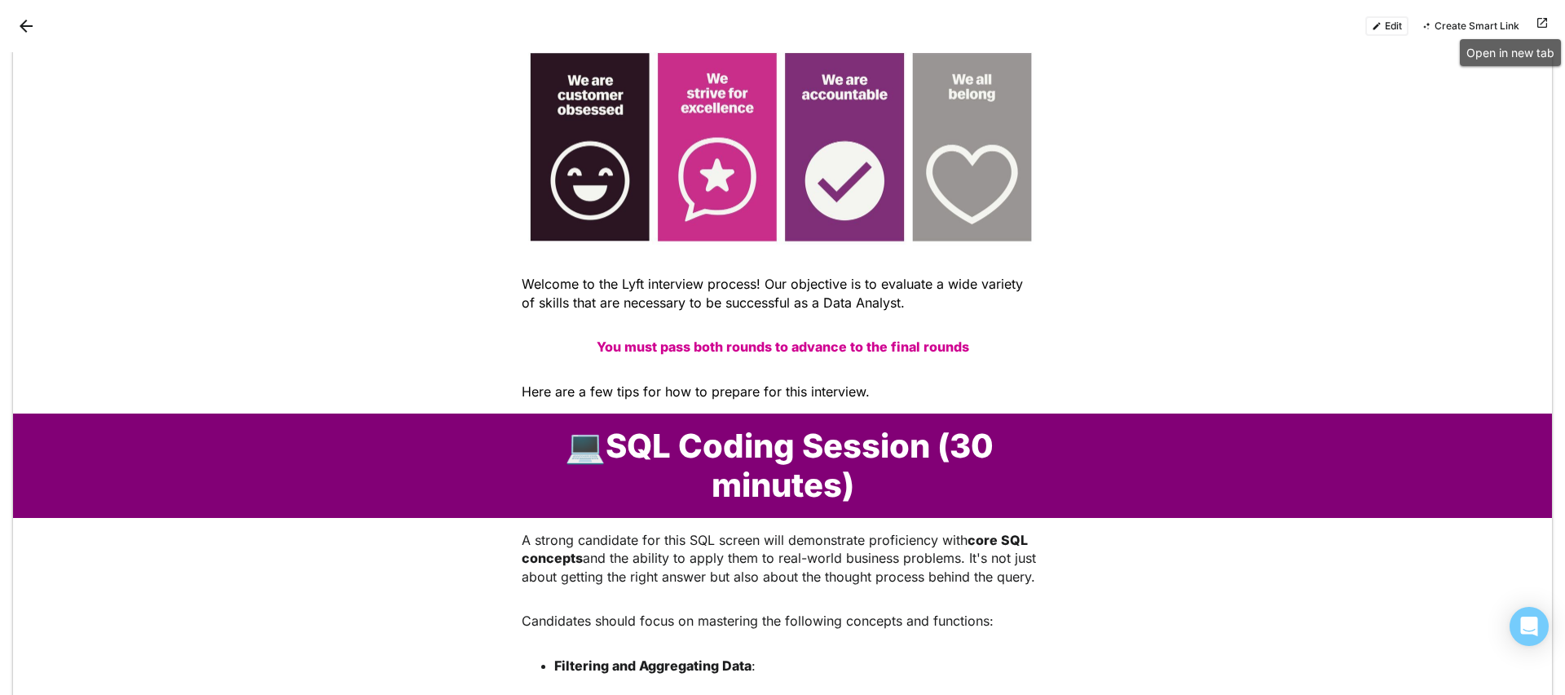
click at [1173, 21] on button at bounding box center [1543, 26] width 20 height 20
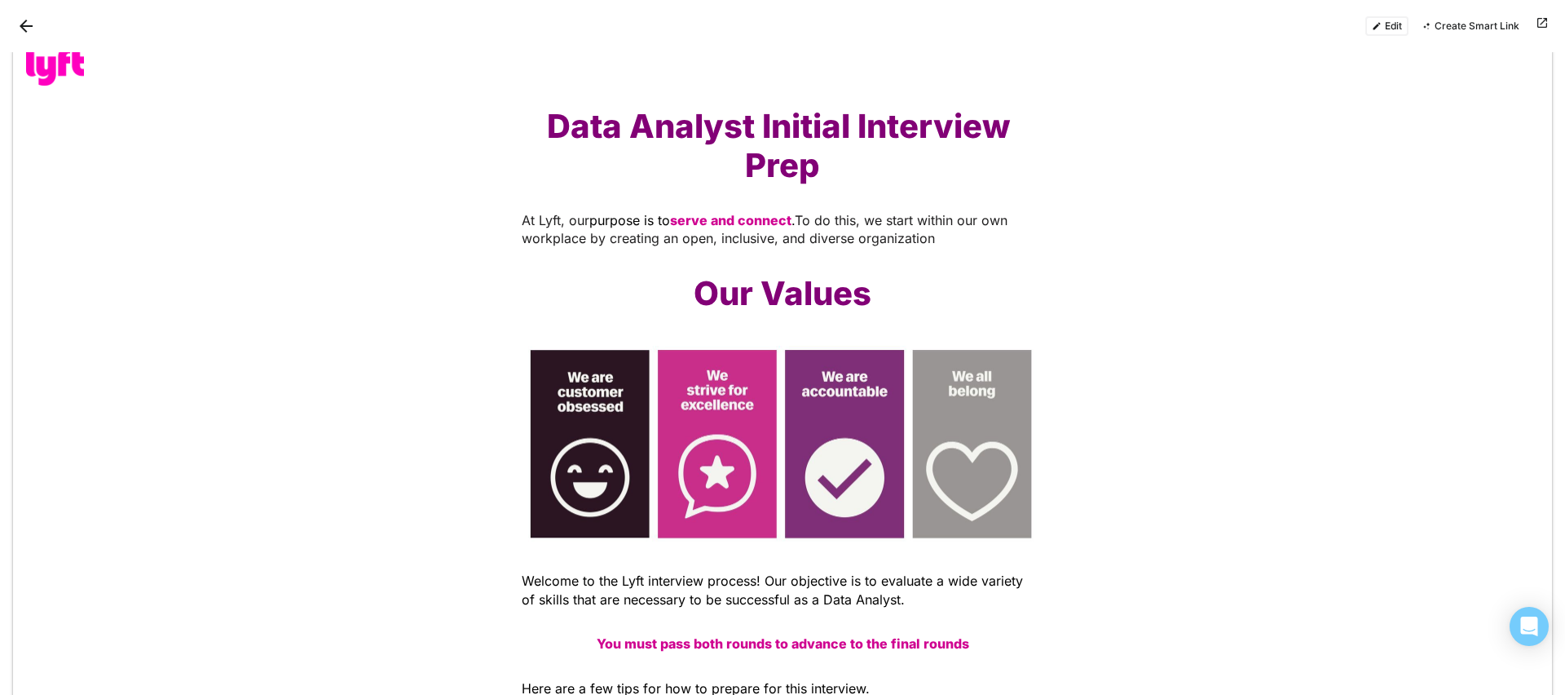
scroll to position [0, 0]
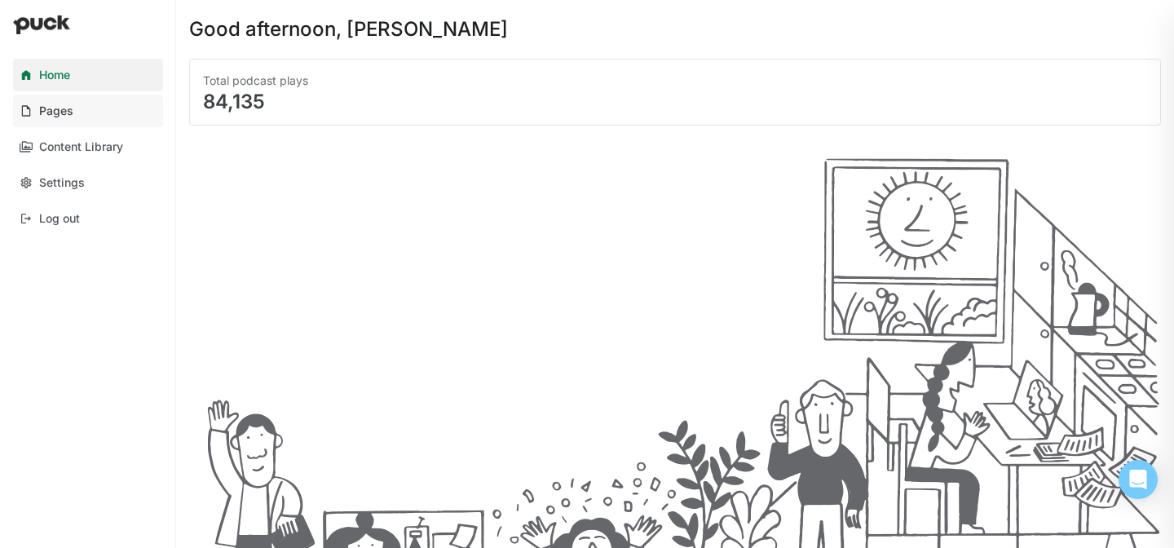
click at [77, 104] on link "Pages" at bounding box center [88, 111] width 150 height 33
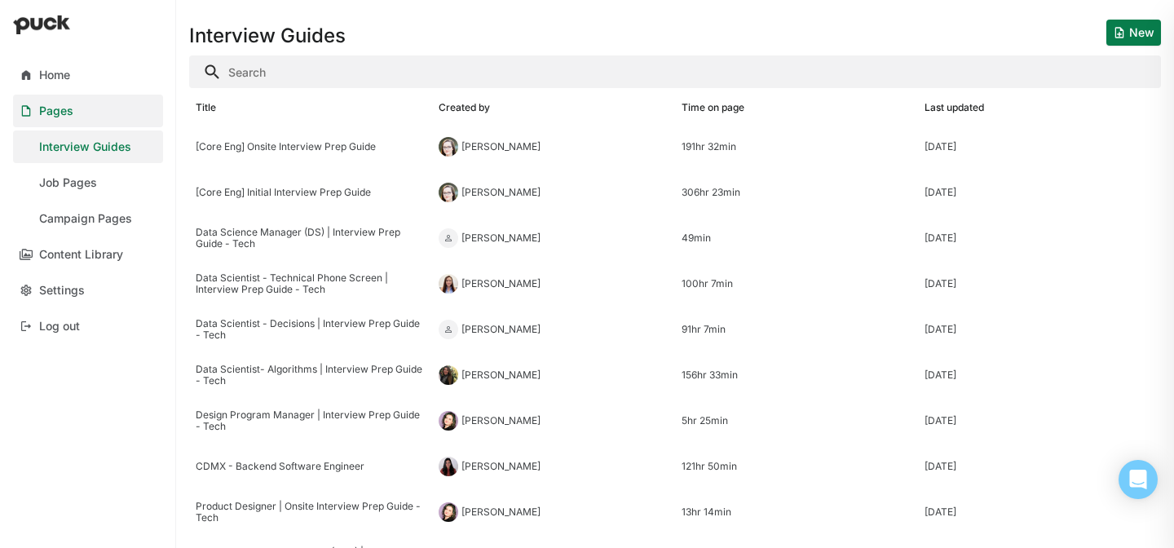
click at [331, 77] on input "Search" at bounding box center [675, 71] width 972 height 33
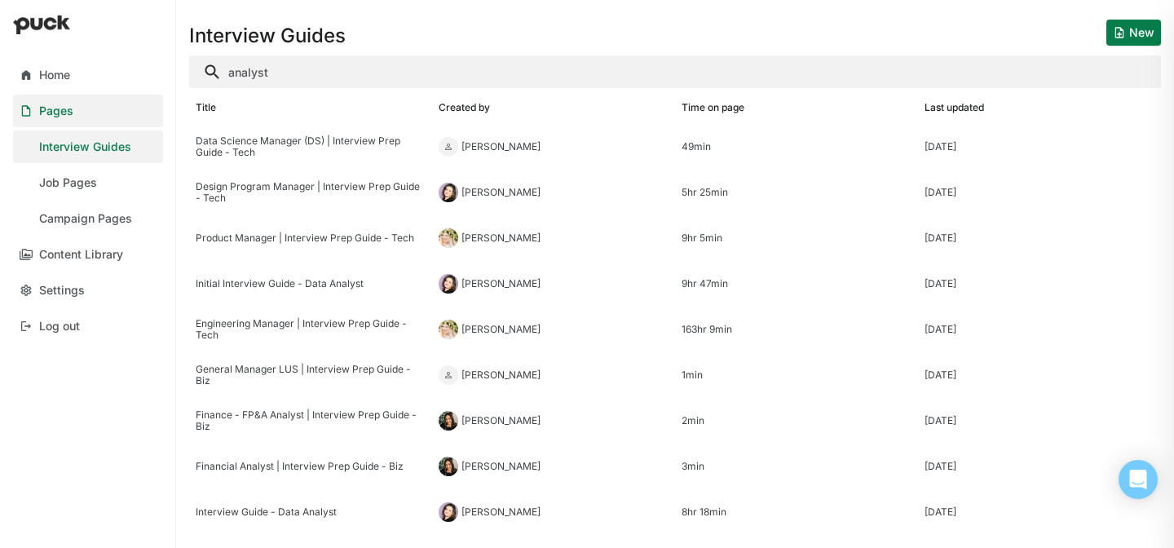
type input "analyst"
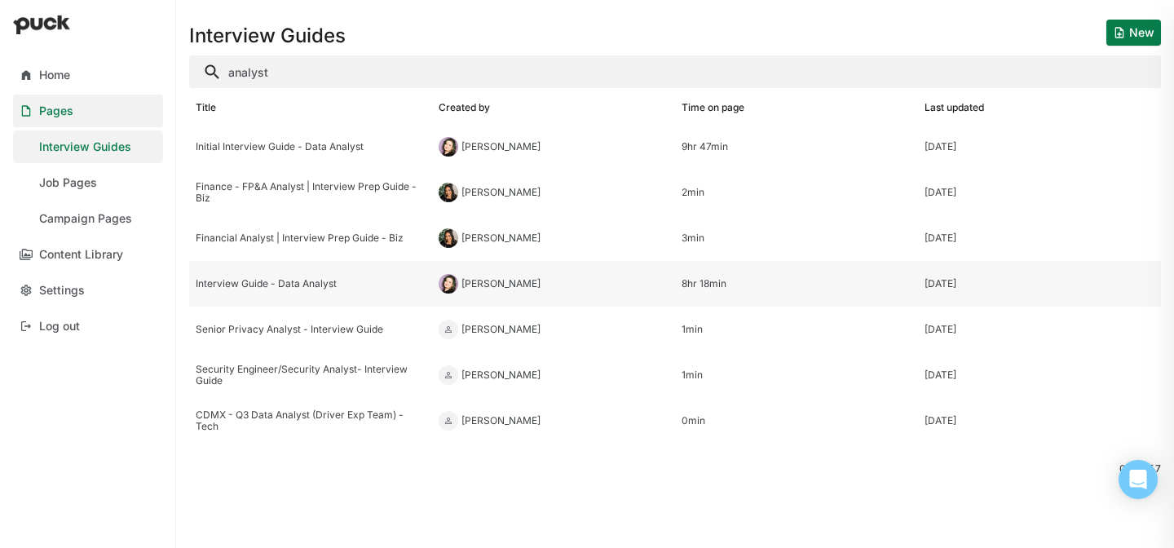
click at [309, 285] on div "Interview Guide - Data Analyst" at bounding box center [311, 283] width 230 height 11
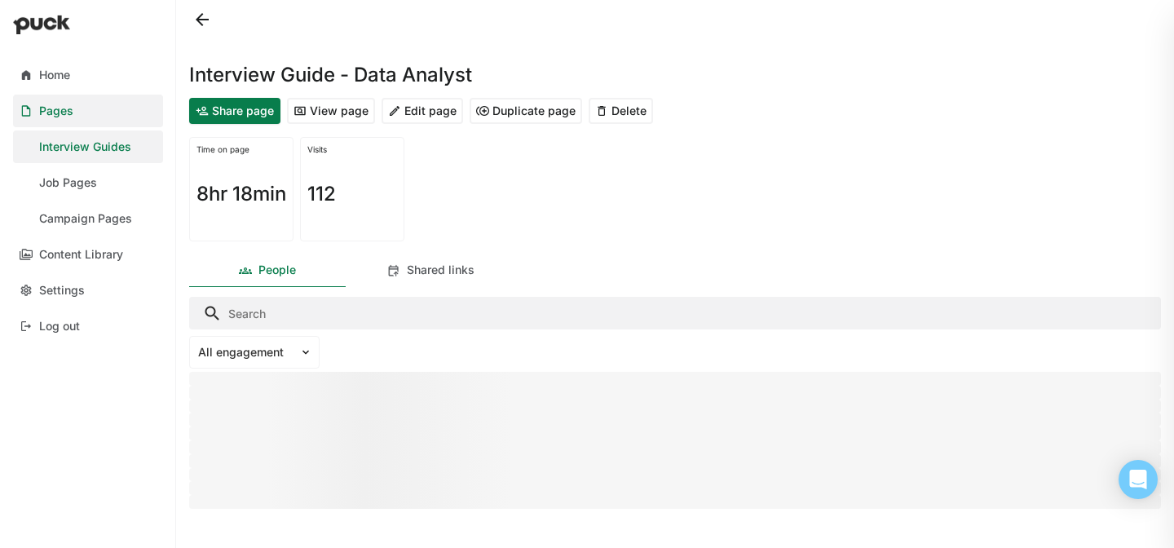
click at [441, 100] on button "Edit page" at bounding box center [423, 111] width 82 height 26
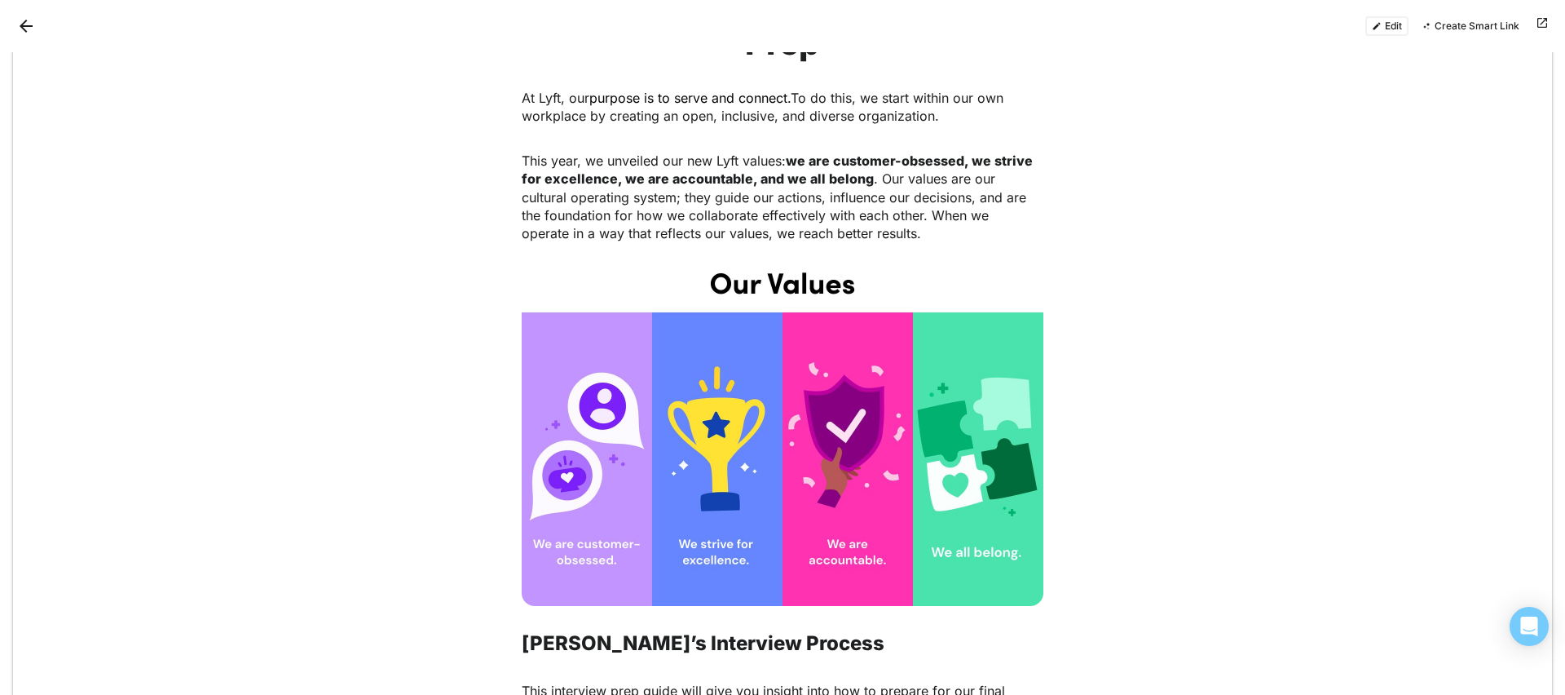
scroll to position [135, 0]
click at [1173, 22] on button "Edit" at bounding box center [1386, 26] width 43 height 20
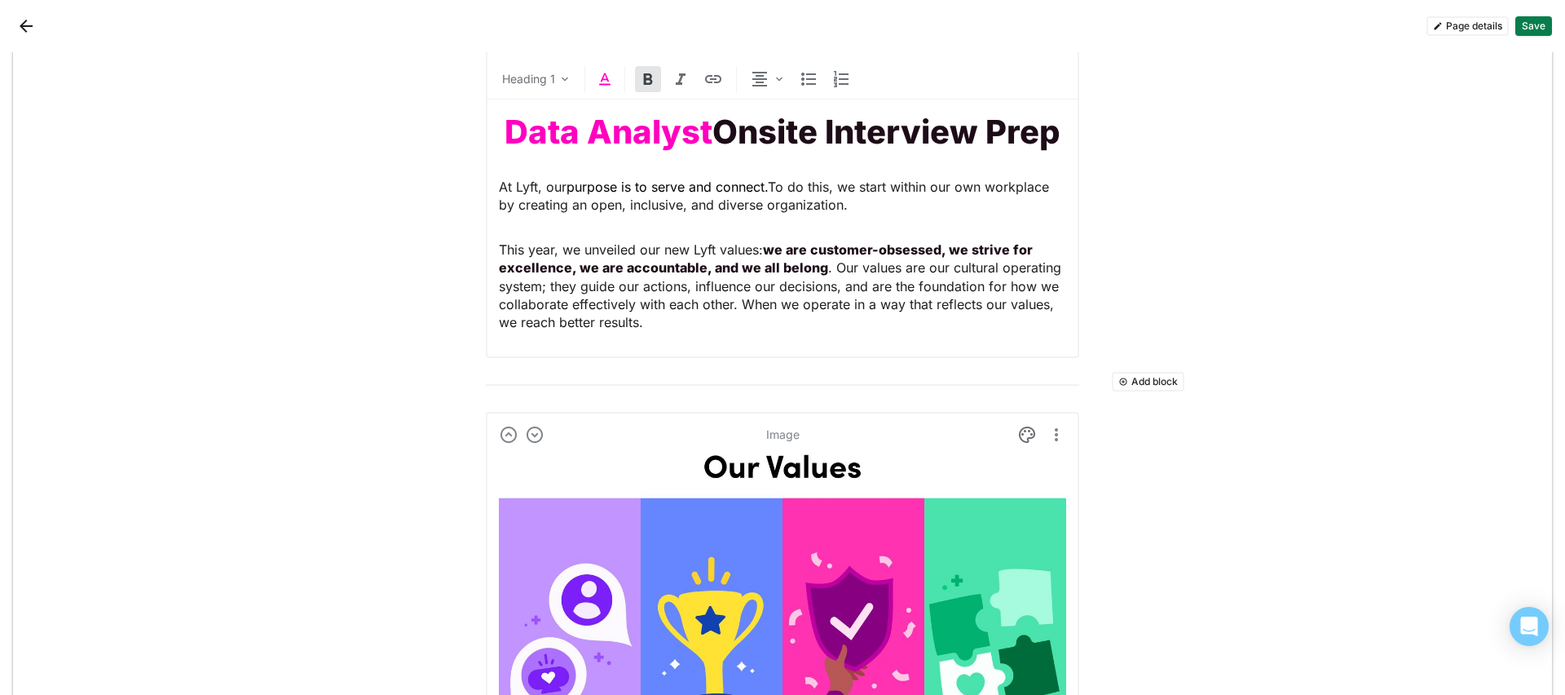
click at [670, 135] on strong "Data Analyst" at bounding box center [609, 132] width 208 height 40
click at [595, 84] on img at bounding box center [605, 79] width 20 height 20
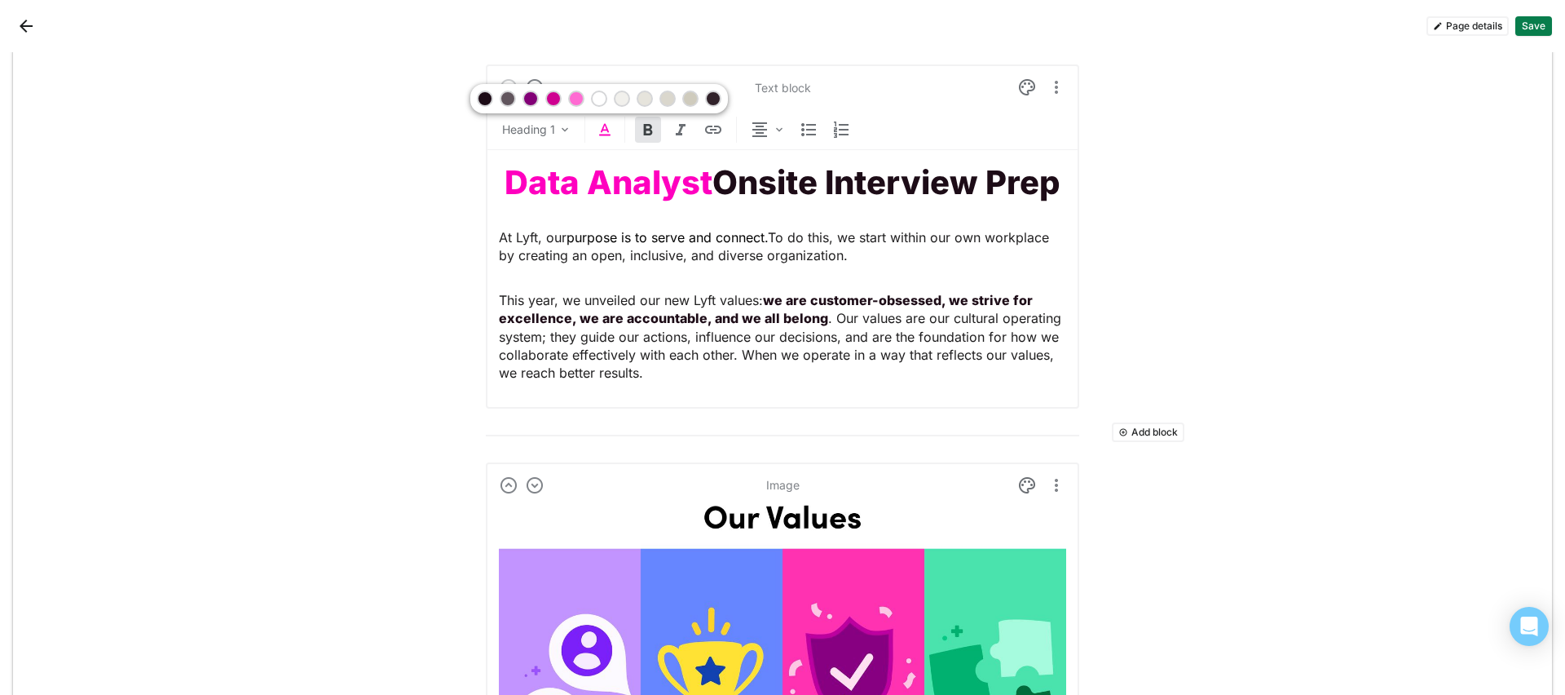
click at [526, 103] on div at bounding box center [530, 98] width 11 height 11
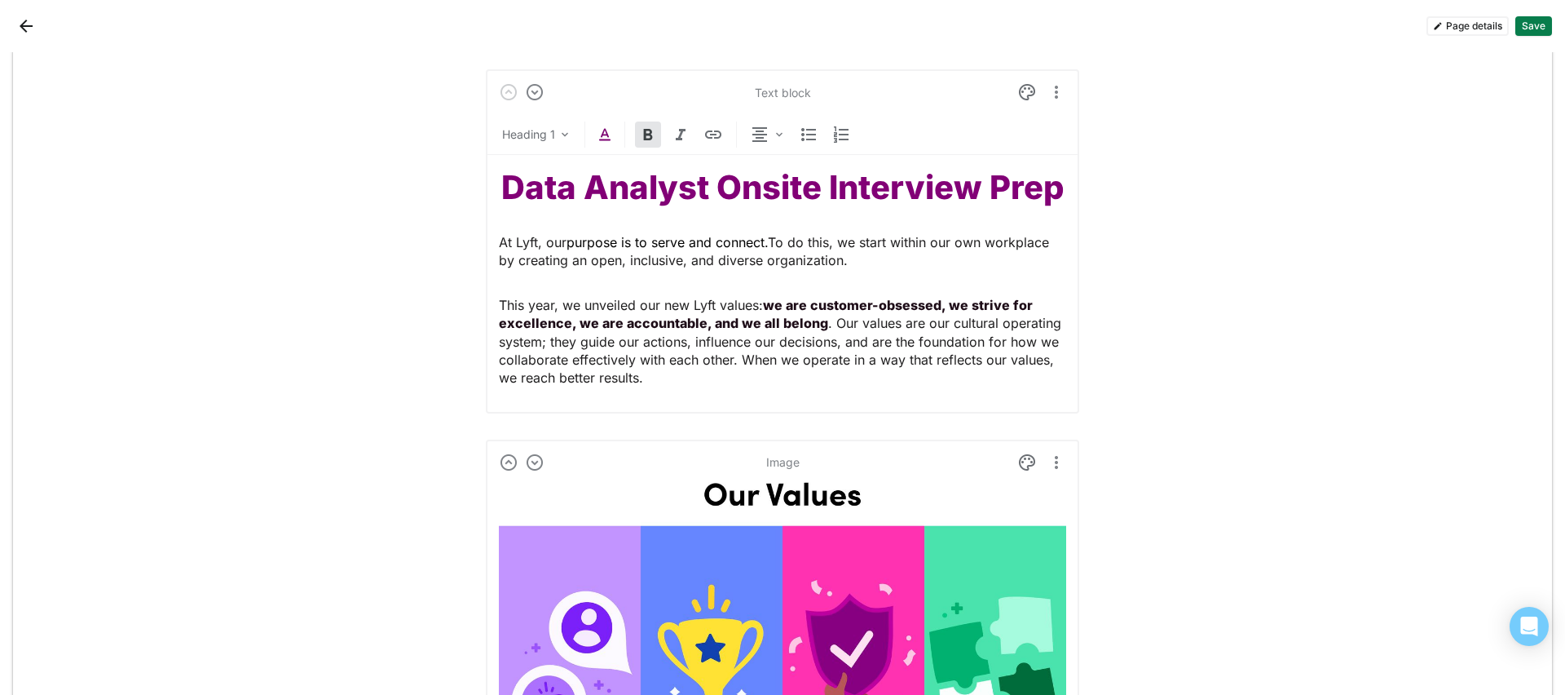
scroll to position [112, 0]
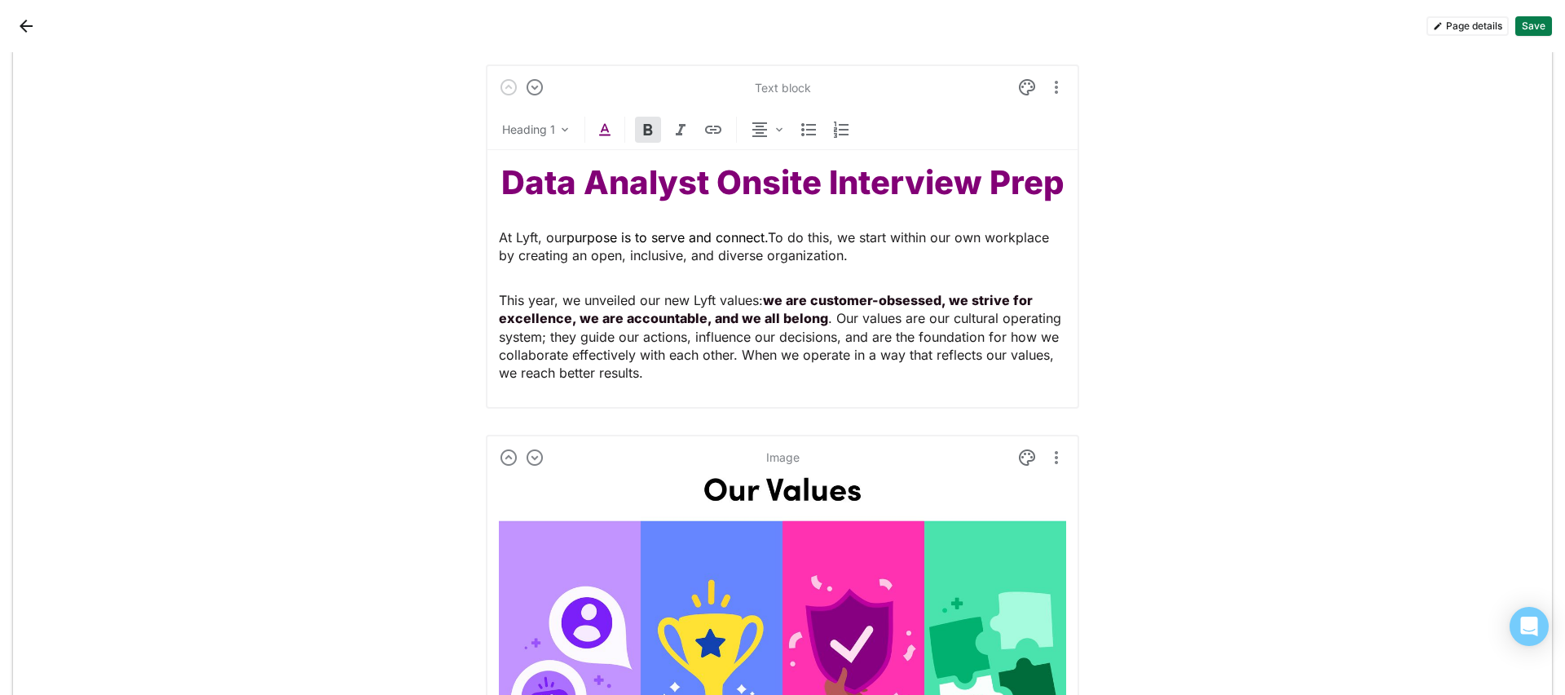
click at [677, 374] on p "This year, we unveiled our new Lyft values: we are customer-obsessed, we strive…" at bounding box center [782, 336] width 567 height 91
click at [499, 284] on div "Data Analyst Onsite Interview Prep At Lyft, our purpose is to serve and connect…" at bounding box center [782, 272] width 567 height 245
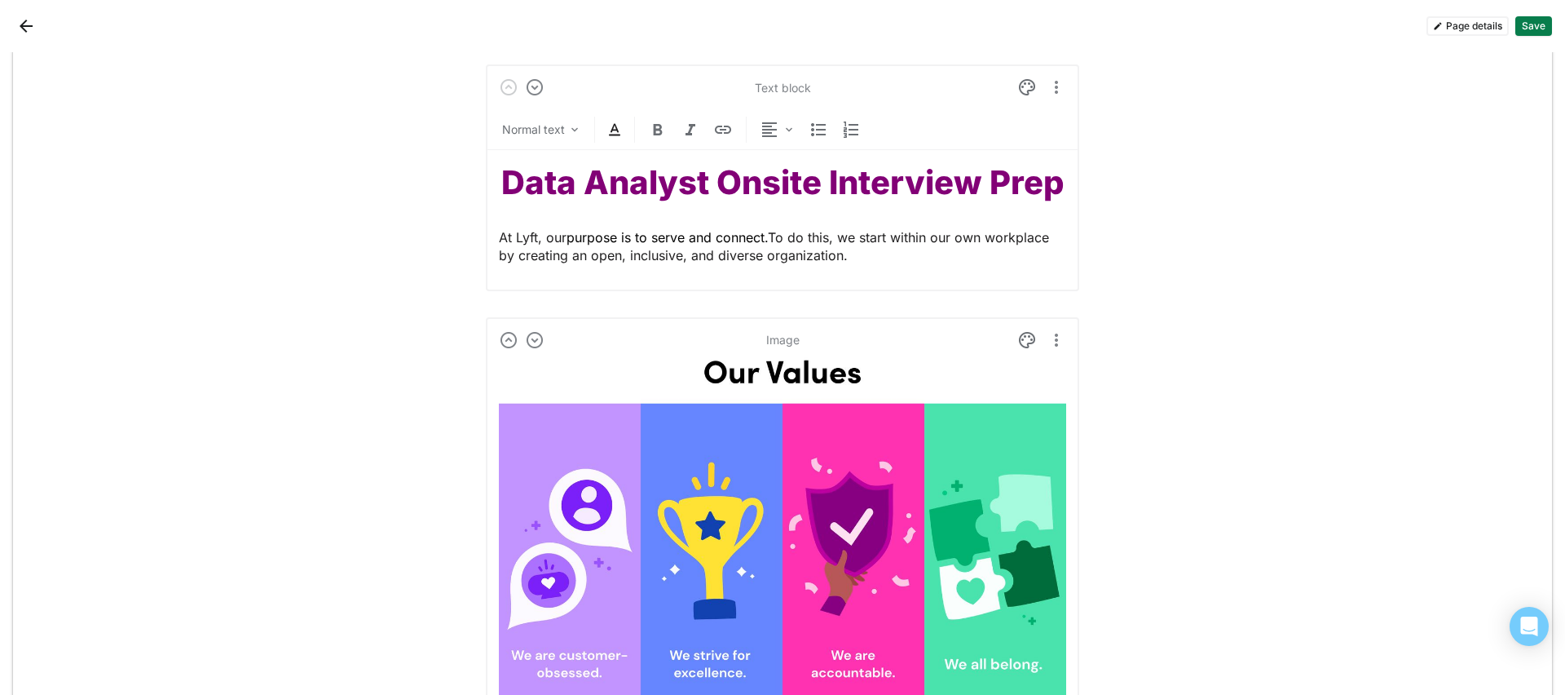
click at [760, 239] on span "purpose is to serve and connect." at bounding box center [667, 237] width 201 height 16
click at [606, 121] on img at bounding box center [615, 130] width 20 height 20
click at [536, 95] on div at bounding box center [539, 98] width 11 height 11
click at [611, 130] on img at bounding box center [615, 130] width 20 height 20
click at [563, 99] on div at bounding box center [562, 98] width 11 height 11
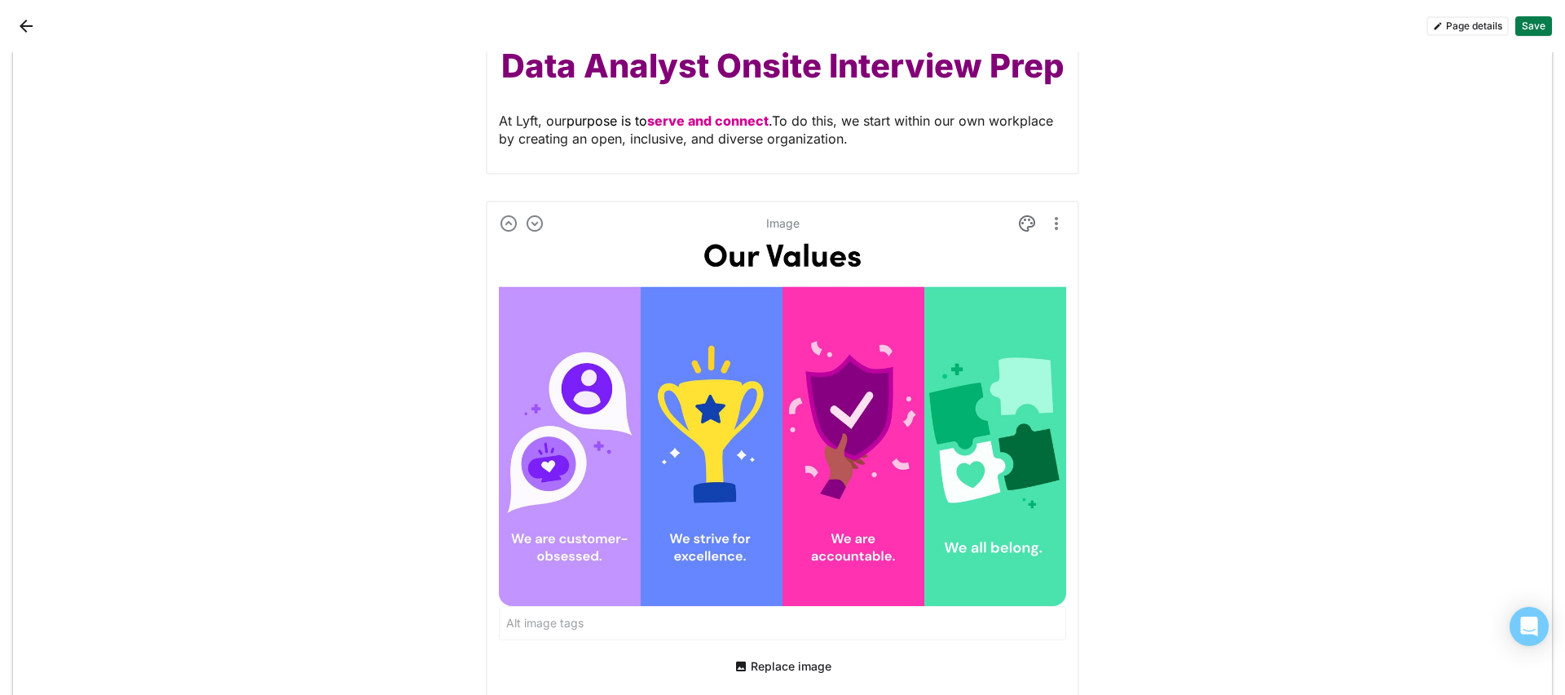
scroll to position [230, 0]
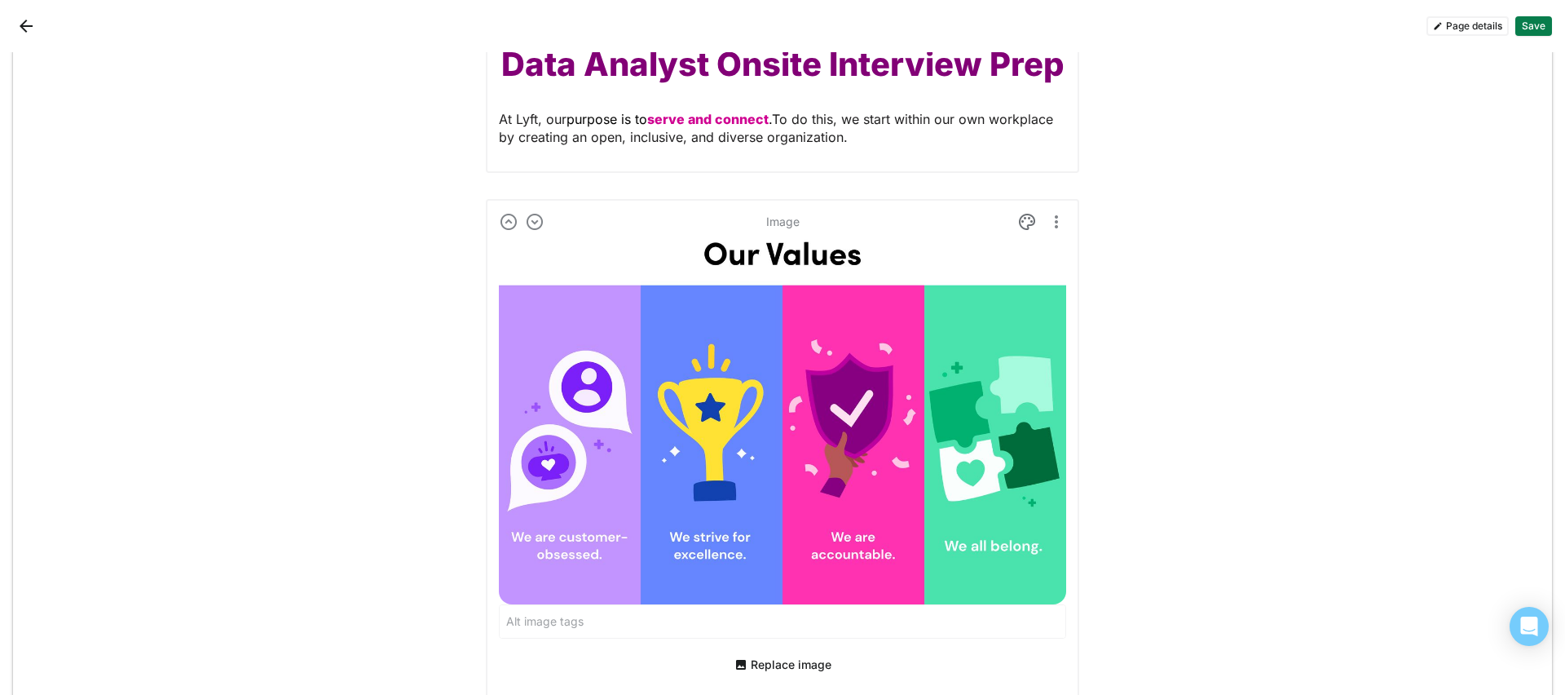
click at [832, 335] on img at bounding box center [782, 421] width 567 height 366
click at [799, 547] on button "Replace image" at bounding box center [783, 664] width 110 height 26
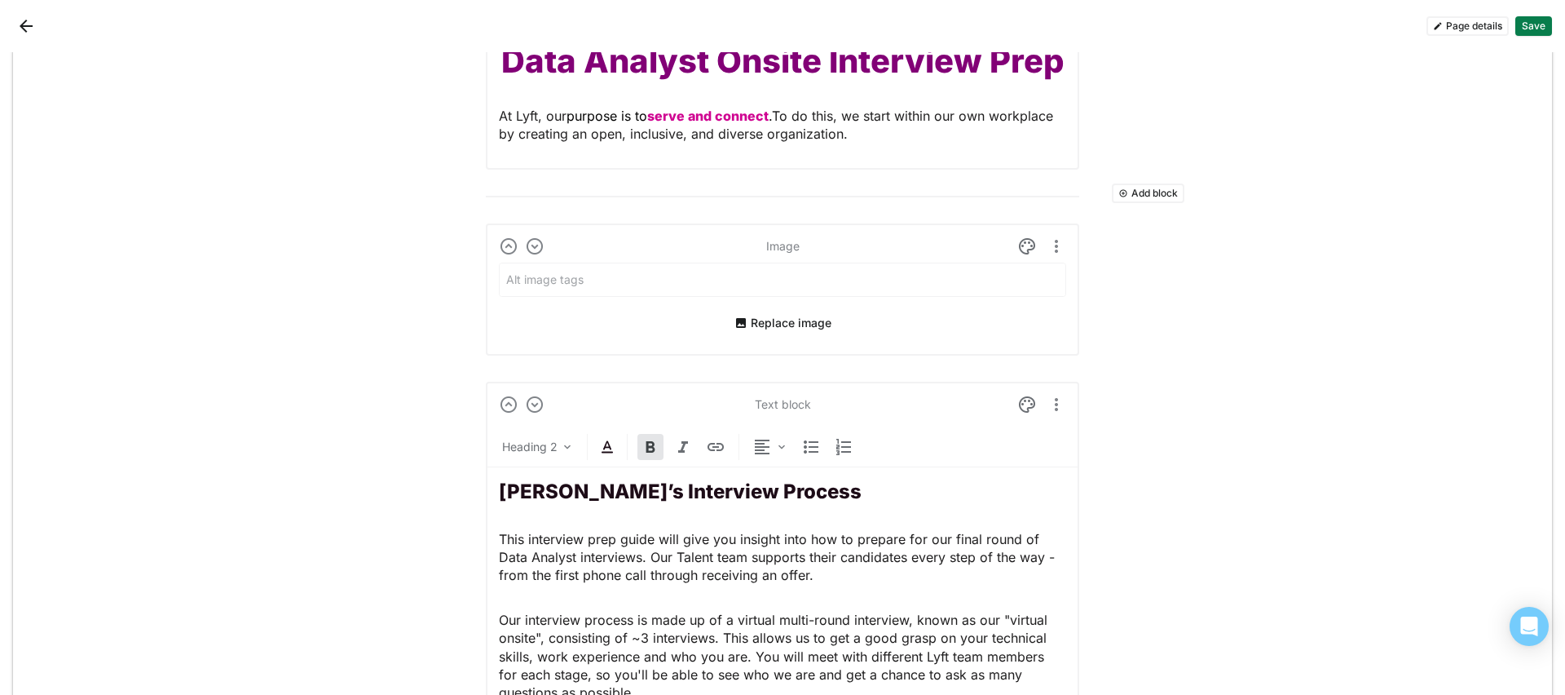
scroll to position [202, 0]
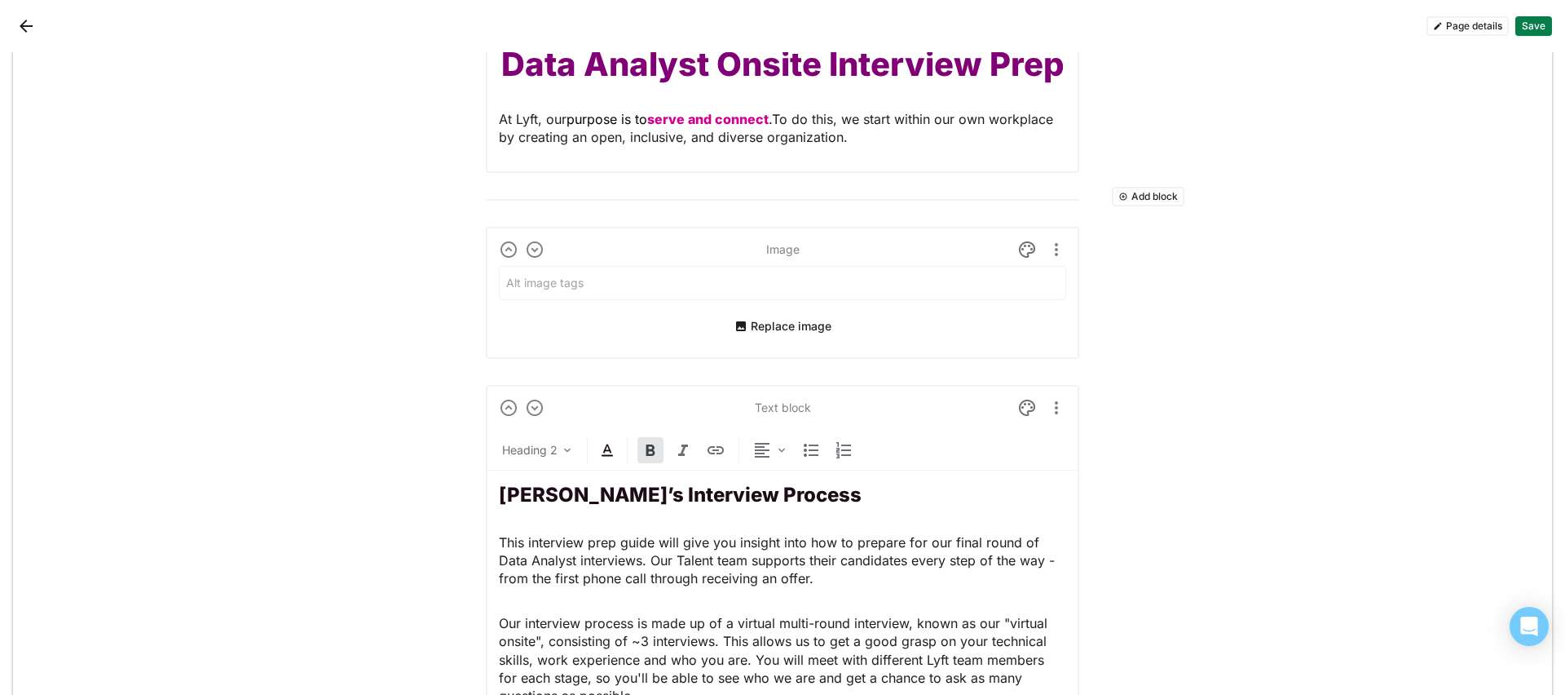
click at [1128, 201] on button "Add block" at bounding box center [1148, 197] width 73 height 20
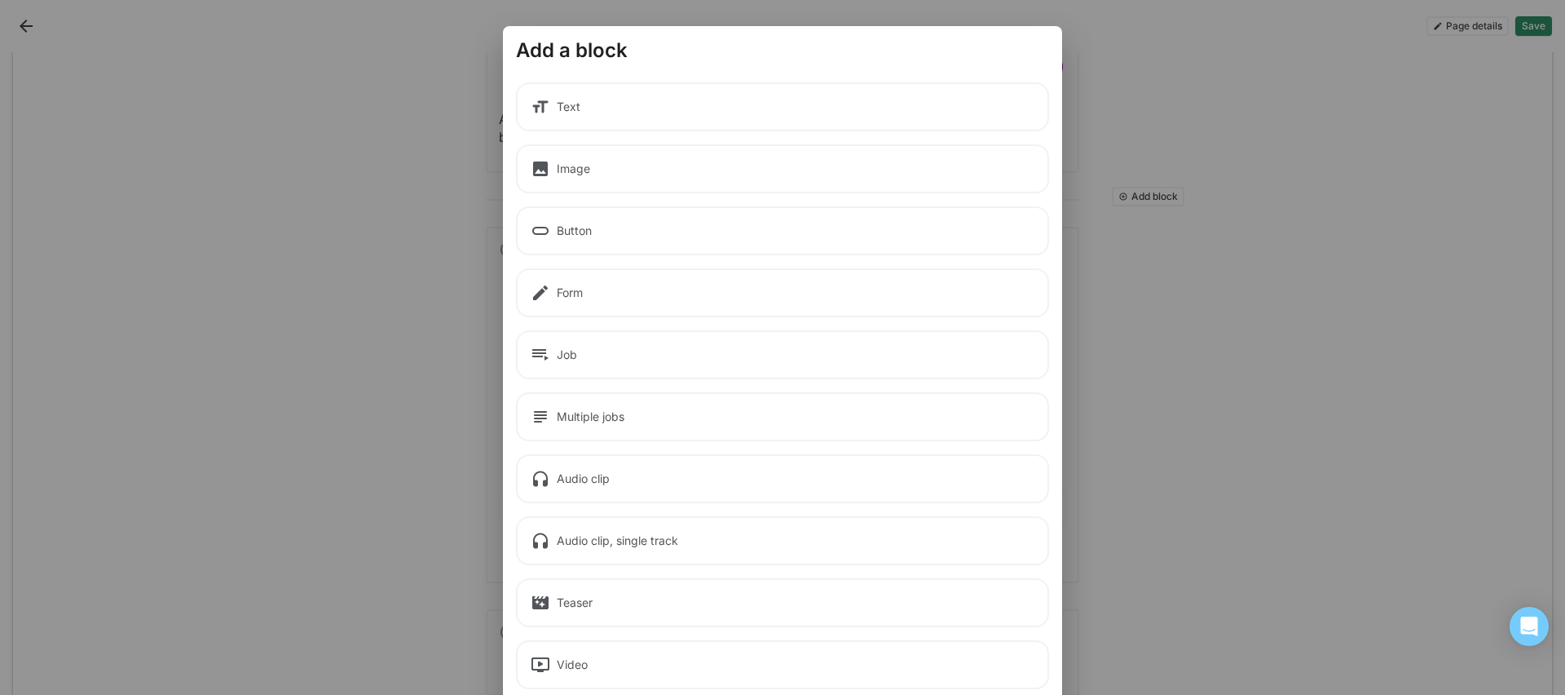
click at [651, 106] on div "Text" at bounding box center [782, 106] width 533 height 49
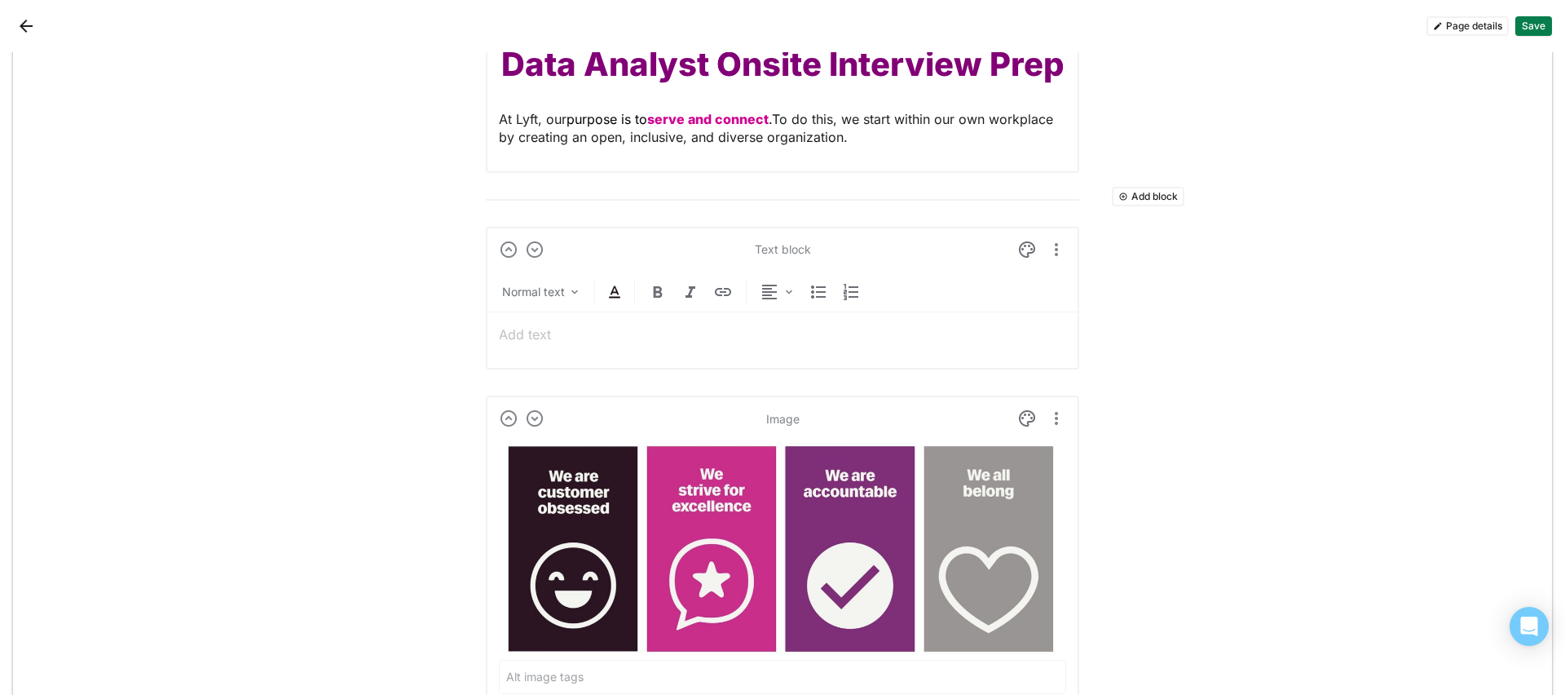
click at [639, 336] on p at bounding box center [782, 334] width 567 height 18
click at [550, 288] on div "Normal text" at bounding box center [533, 292] width 63 height 16
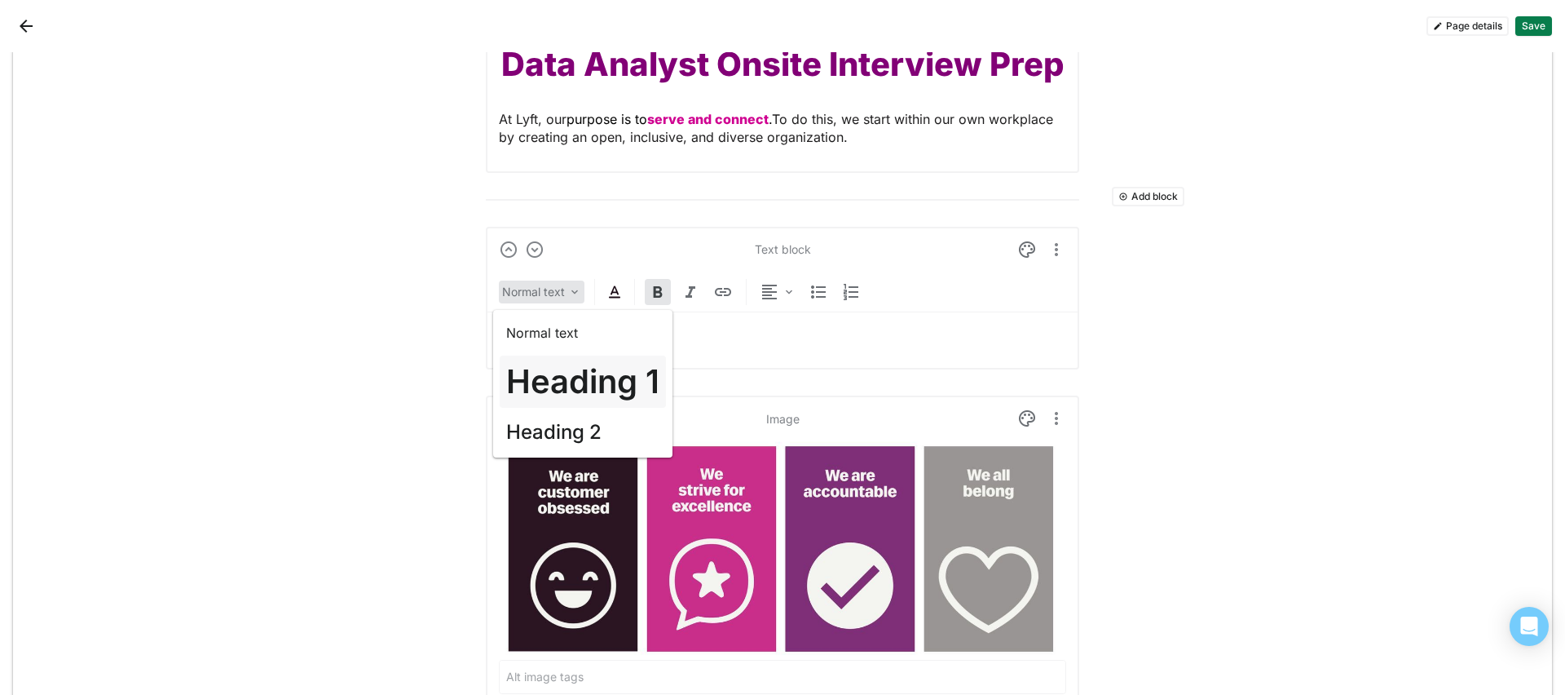
click at [560, 357] on div "Heading 1" at bounding box center [583, 381] width 166 height 52
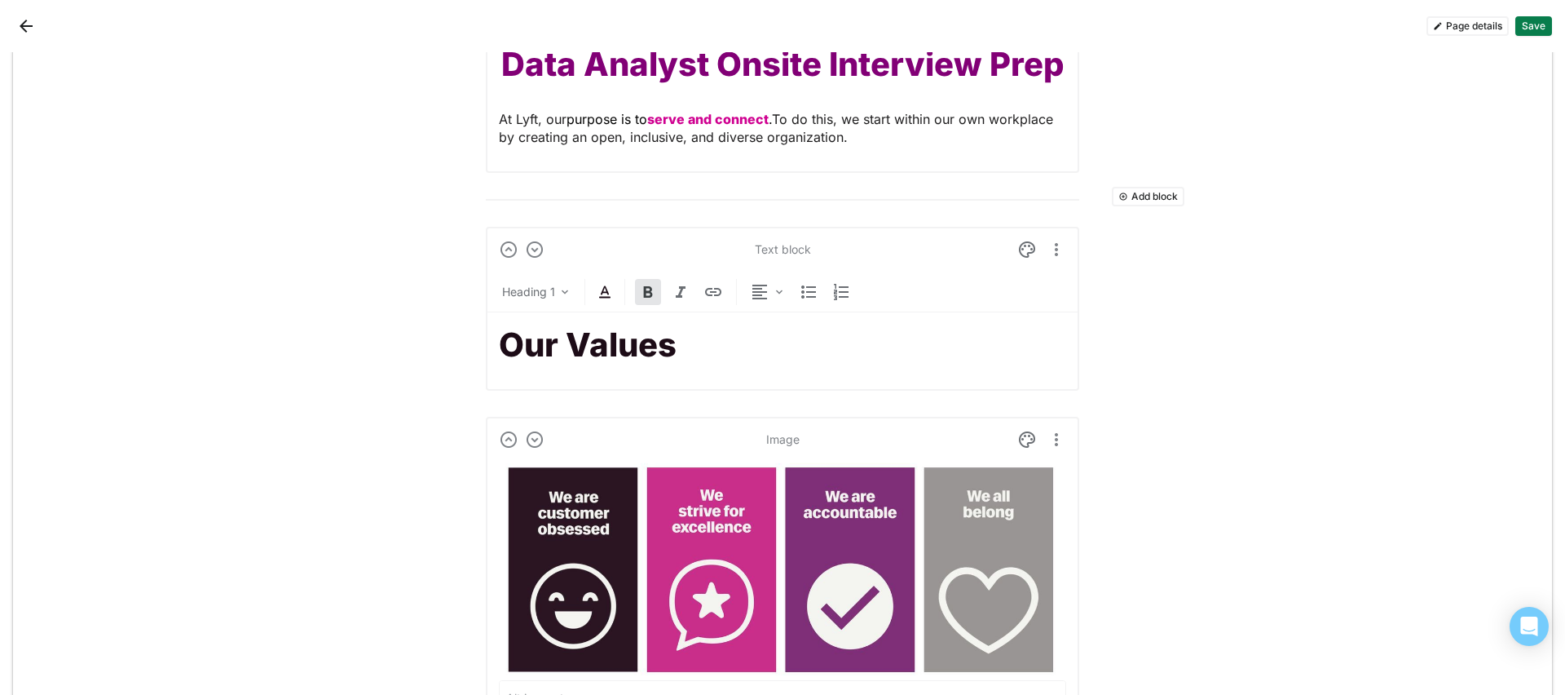
click at [600, 300] on img at bounding box center [605, 292] width 20 height 20
click at [530, 260] on div at bounding box center [530, 260] width 11 height 11
click at [752, 285] on img at bounding box center [760, 292] width 20 height 20
click at [789, 364] on div "Center" at bounding box center [782, 373] width 68 height 33
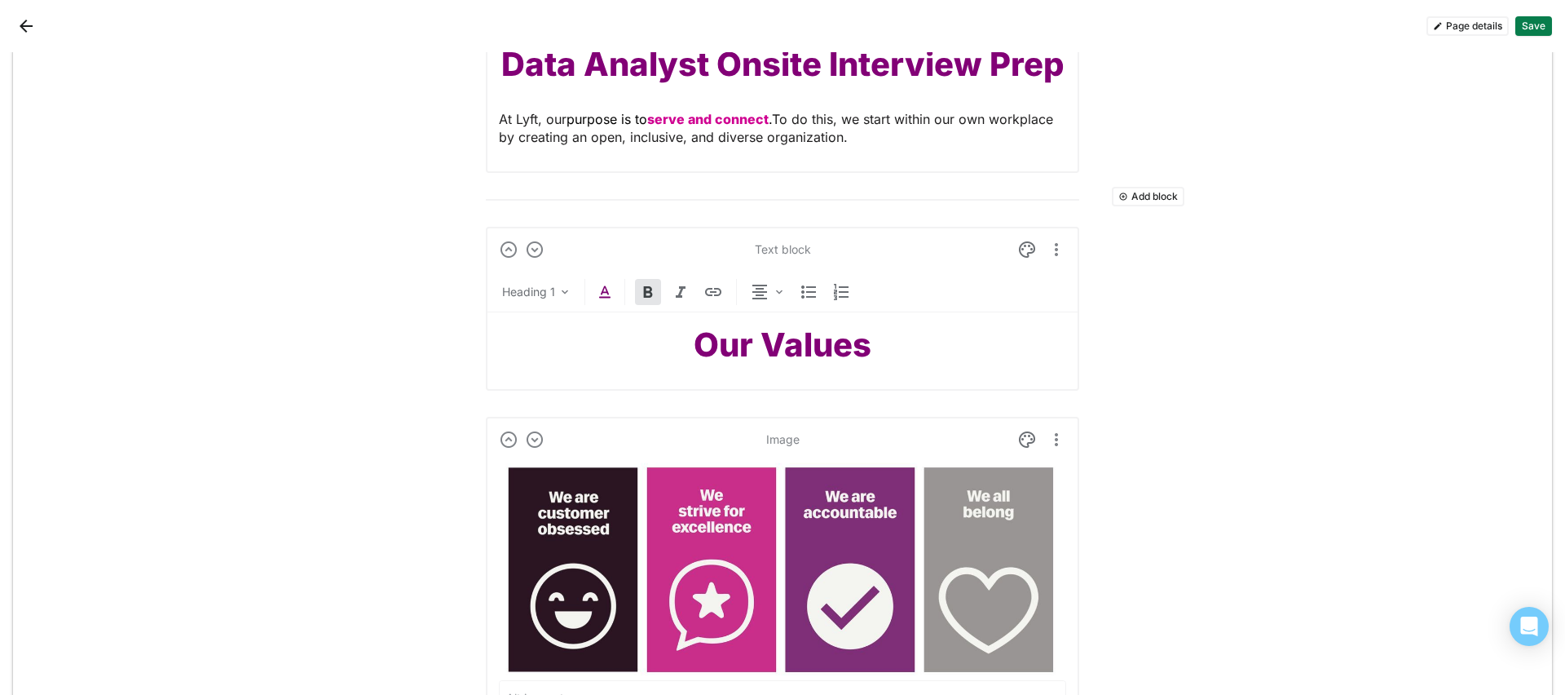
click at [514, 374] on div "Our Values" at bounding box center [782, 344] width 567 height 65
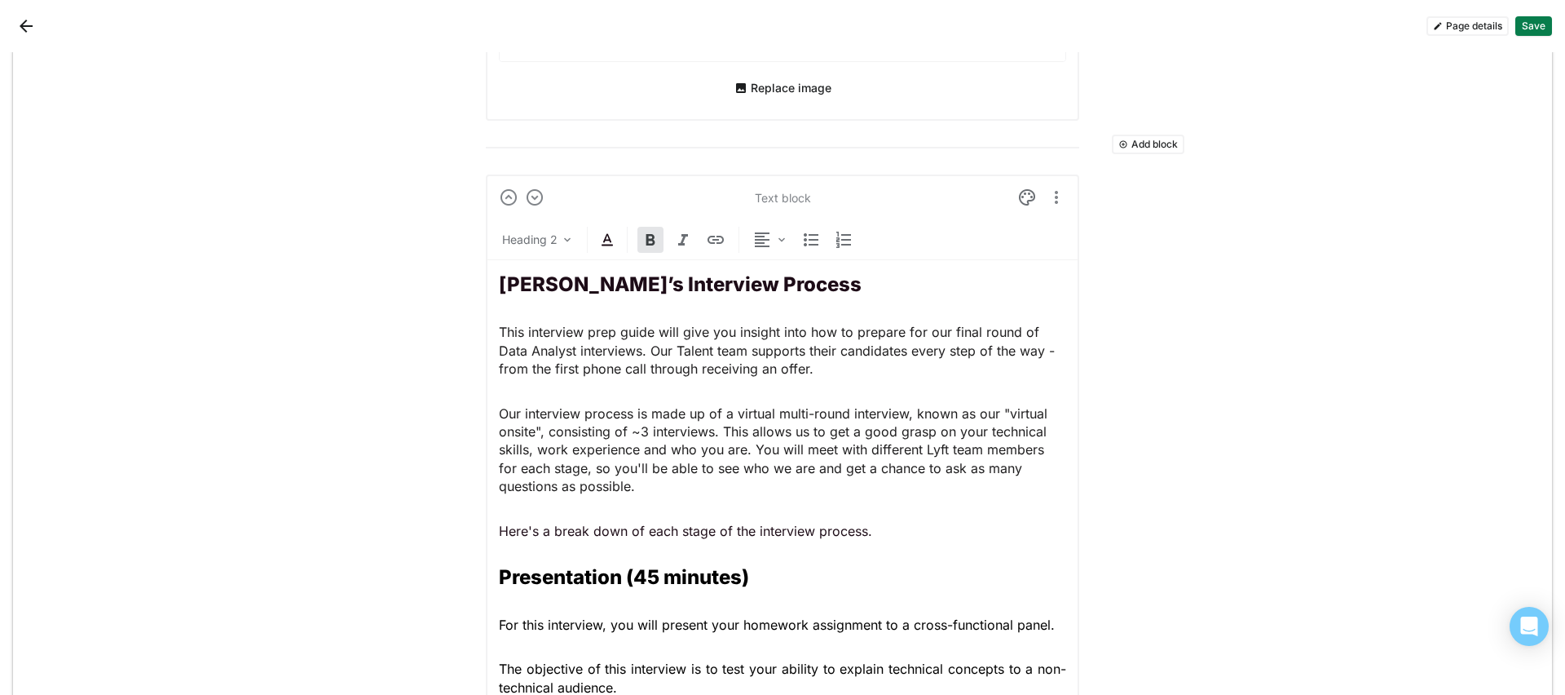
scroll to position [820, 0]
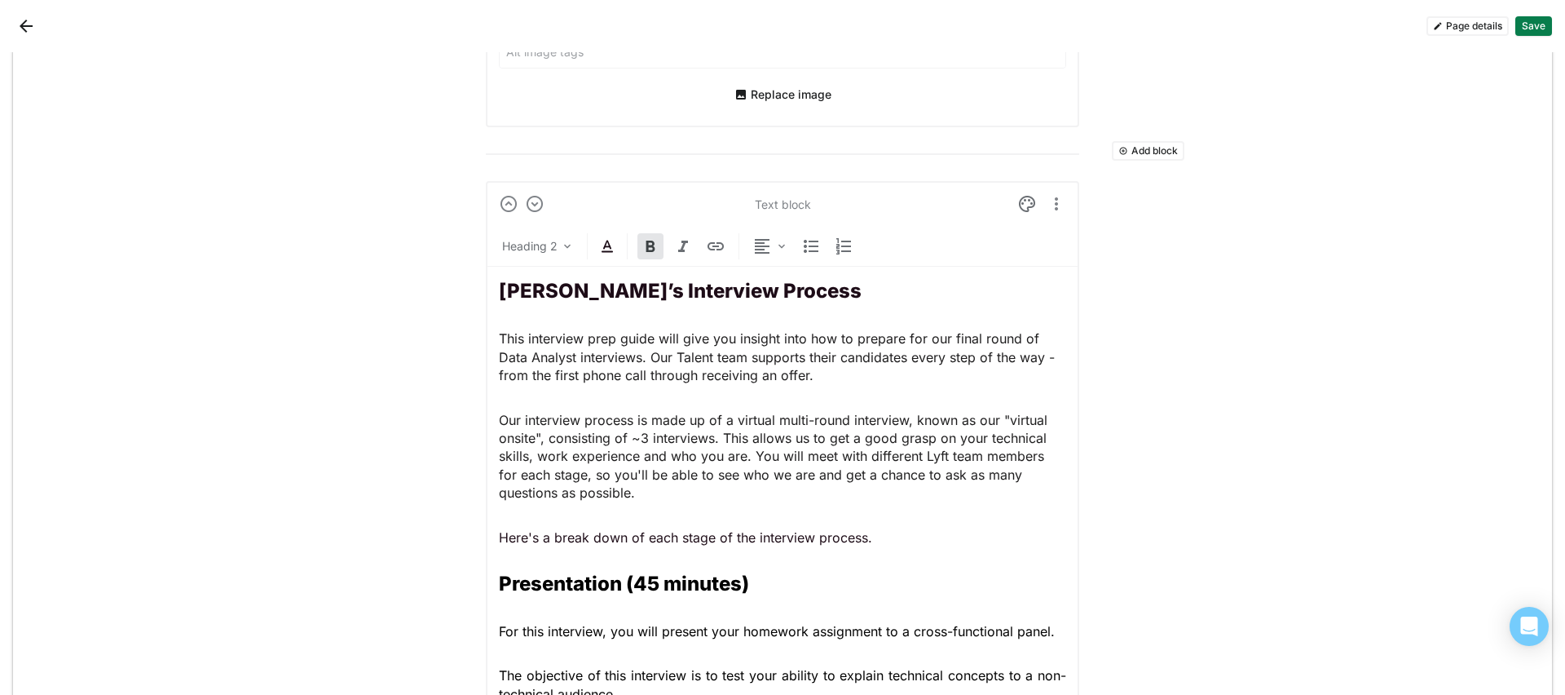
click at [885, 540] on p "Here's a break down of each stage of the interview process." at bounding box center [782, 537] width 567 height 18
click at [499, 289] on strong "[PERSON_NAME]’s Interview Process" at bounding box center [680, 291] width 363 height 24
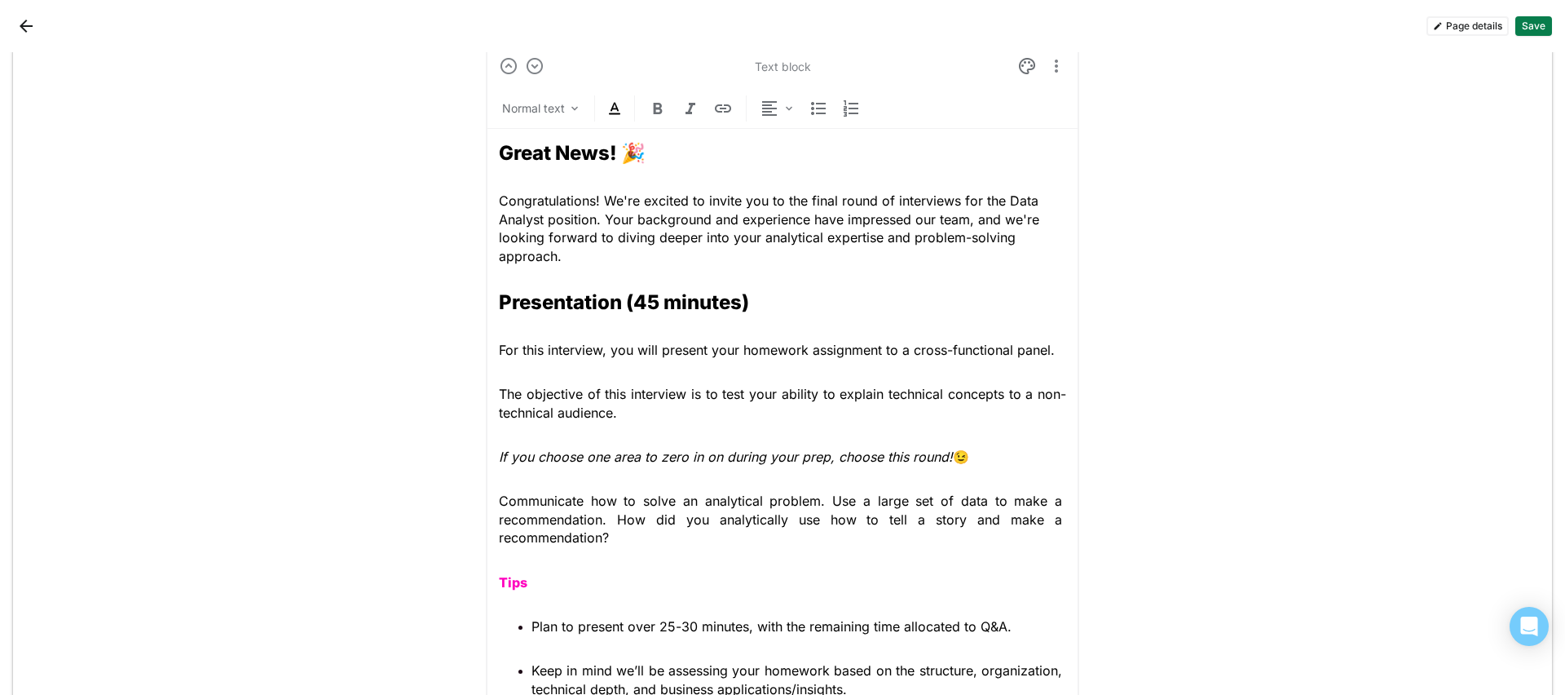
scroll to position [970, 0]
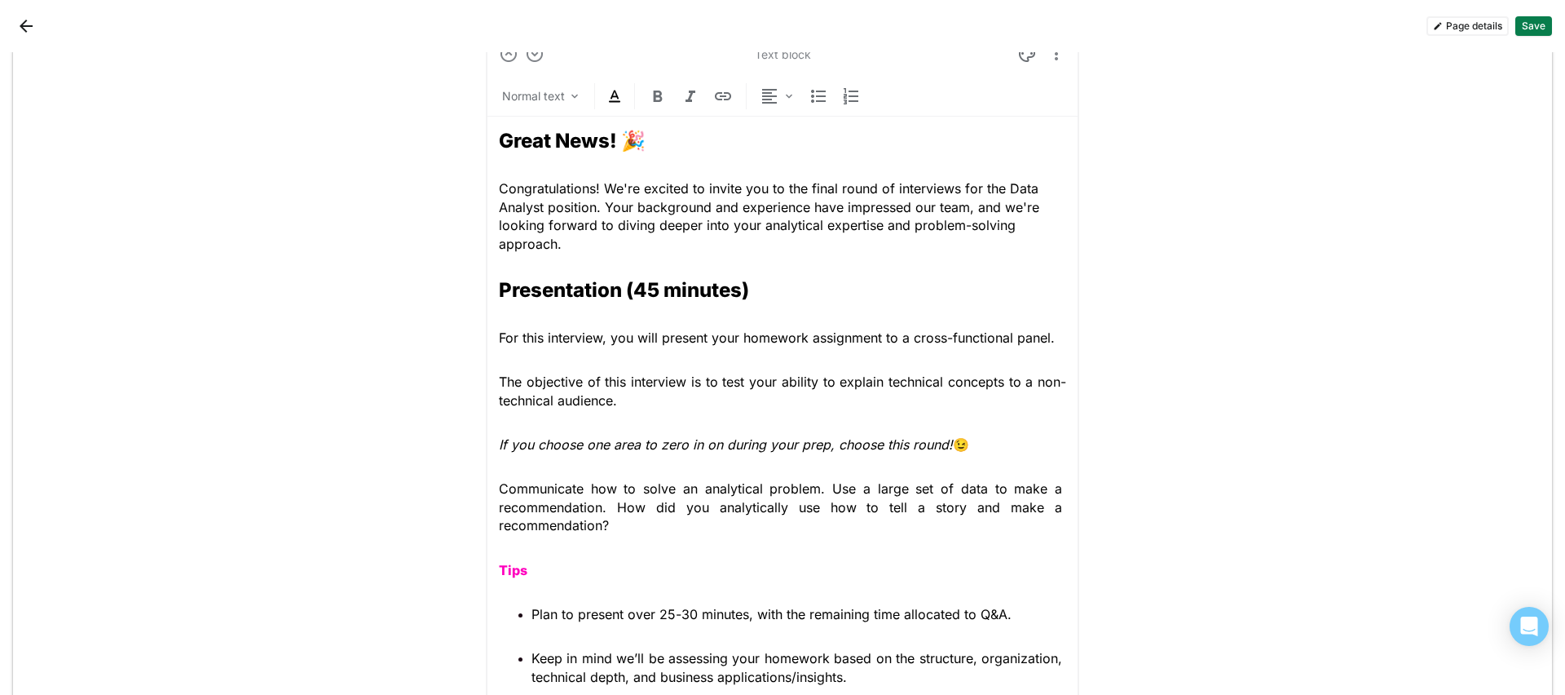
click at [504, 289] on strong "Presentation (45 minutes)" at bounding box center [624, 290] width 250 height 24
click at [500, 289] on strong "Presentation (45 minutes)" at bounding box center [624, 290] width 250 height 24
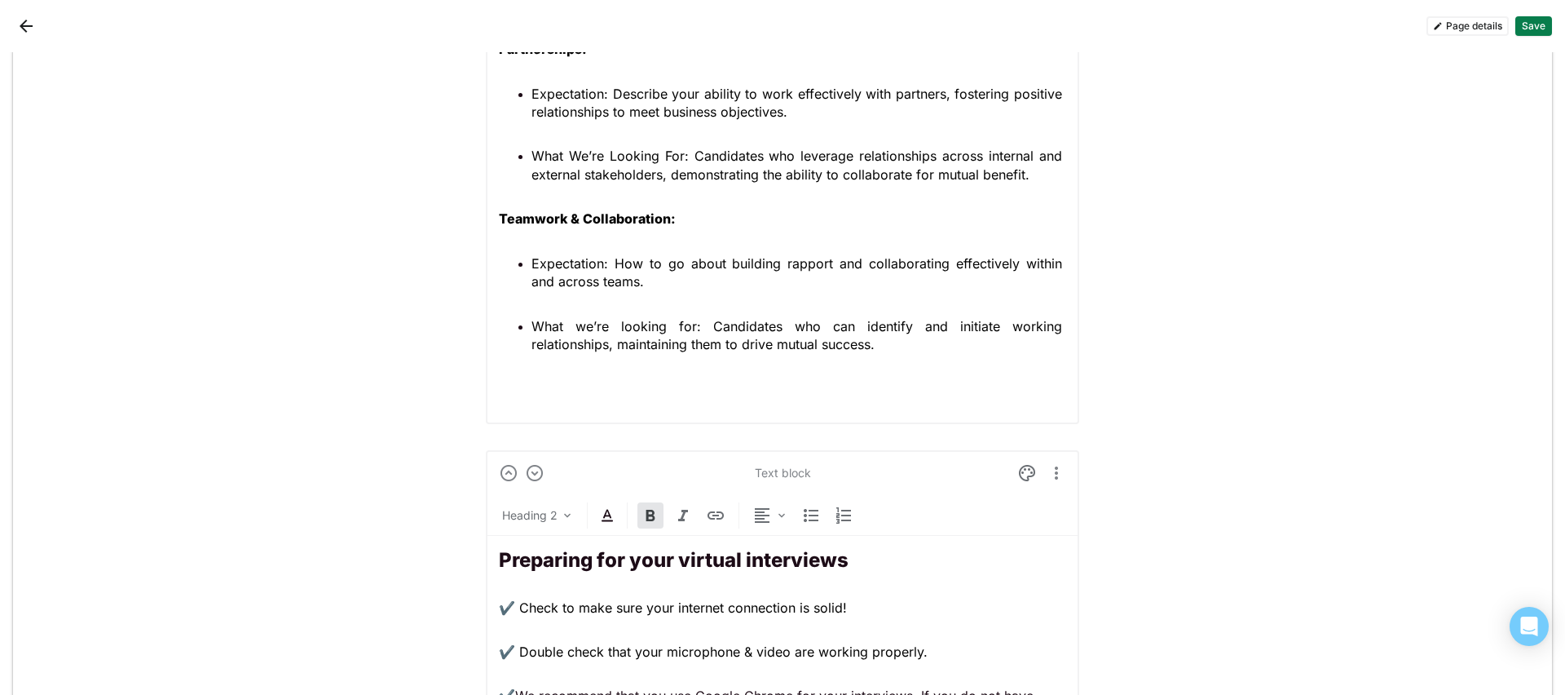
scroll to position [3377, 0]
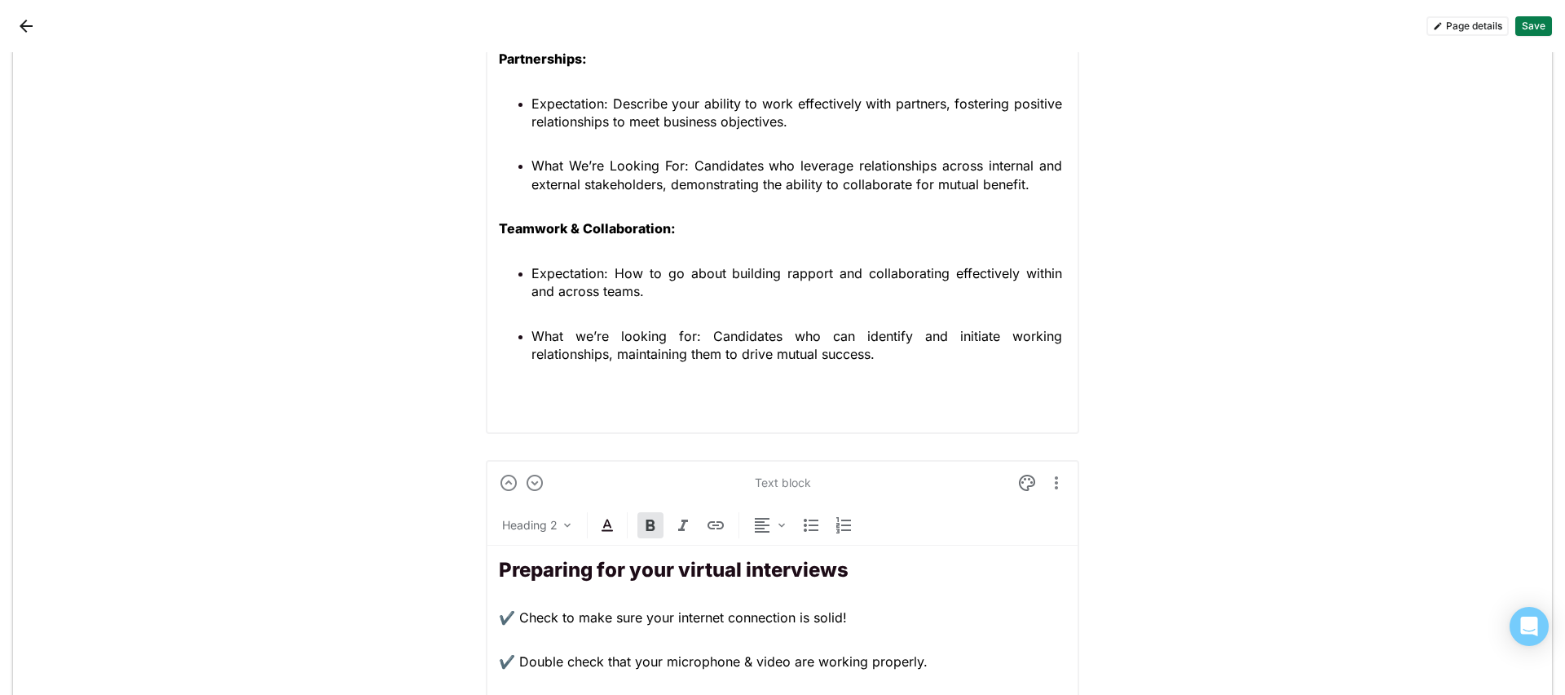
click at [808, 342] on span "What we’re looking for: Candidates who can identify and initiate working relati…" at bounding box center [799, 345] width 535 height 34
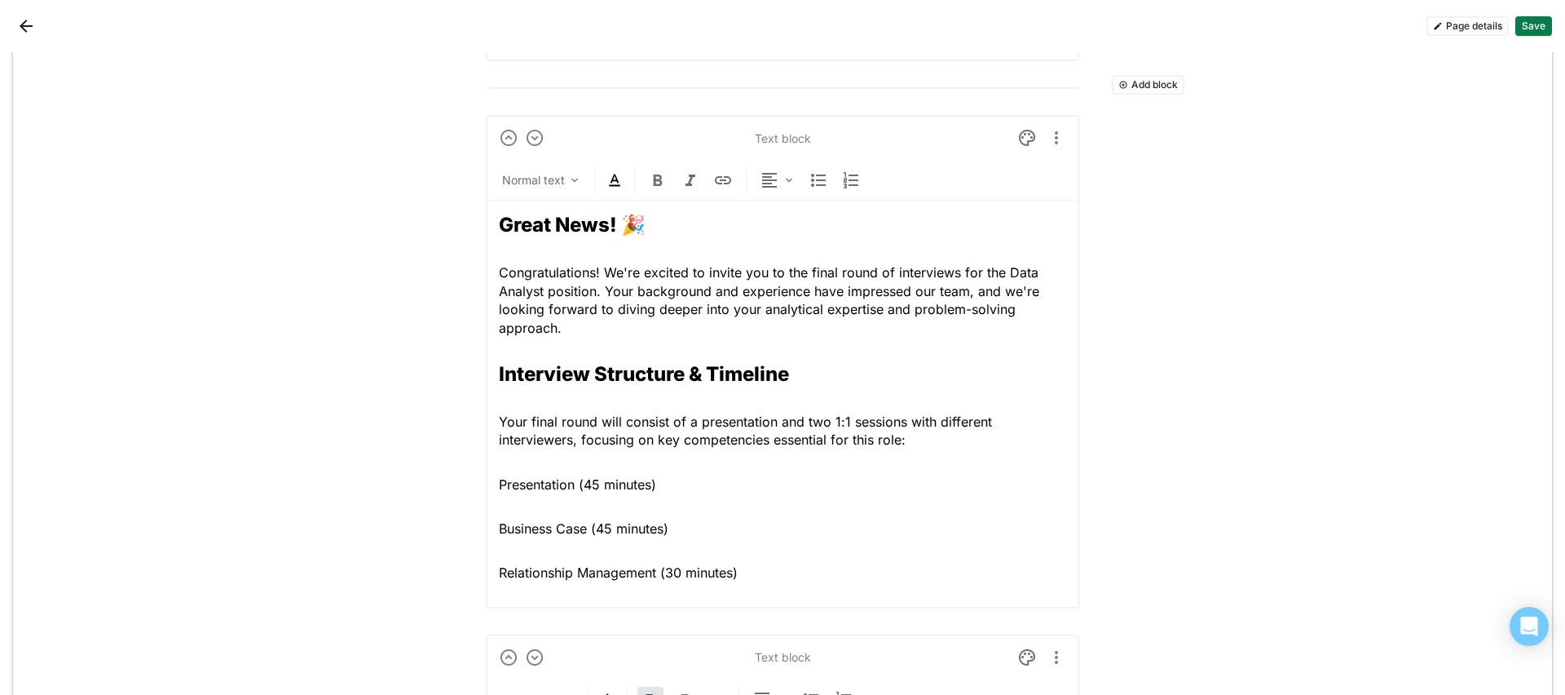
scroll to position [891, 0]
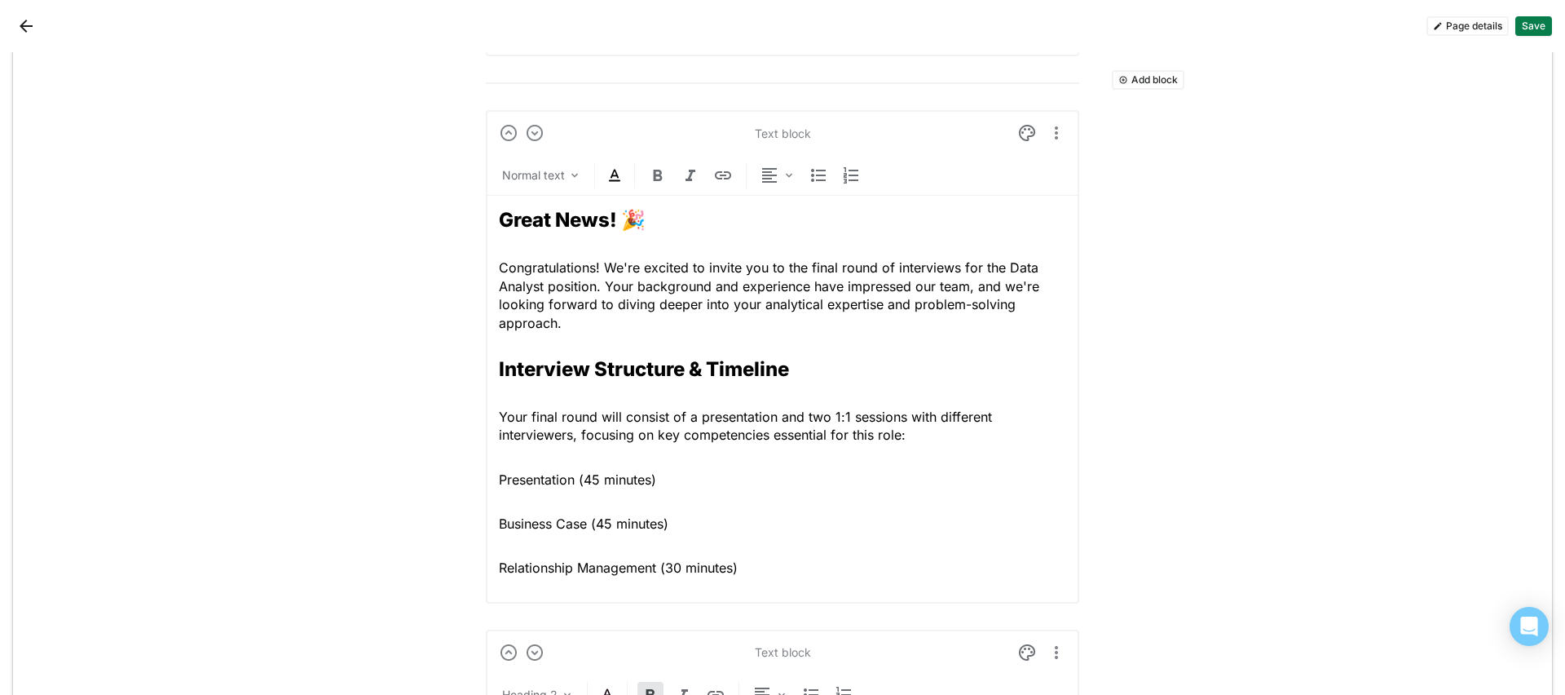
click at [775, 547] on p "Relationship Management (30 minutes)" at bounding box center [782, 567] width 567 height 18
click at [499, 478] on span "Presentation (45 minutes)" at bounding box center [577, 479] width 157 height 16
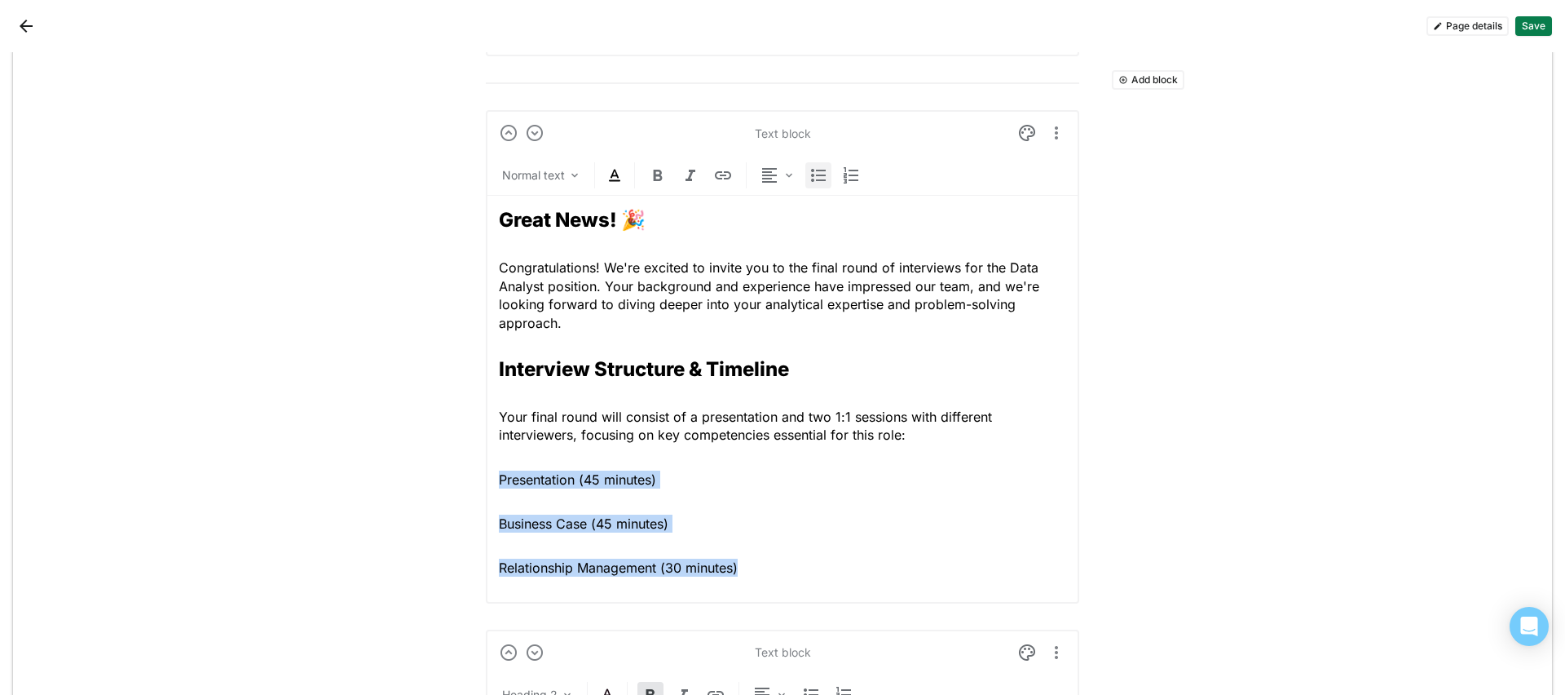
click at [809, 172] on img at bounding box center [819, 175] width 20 height 20
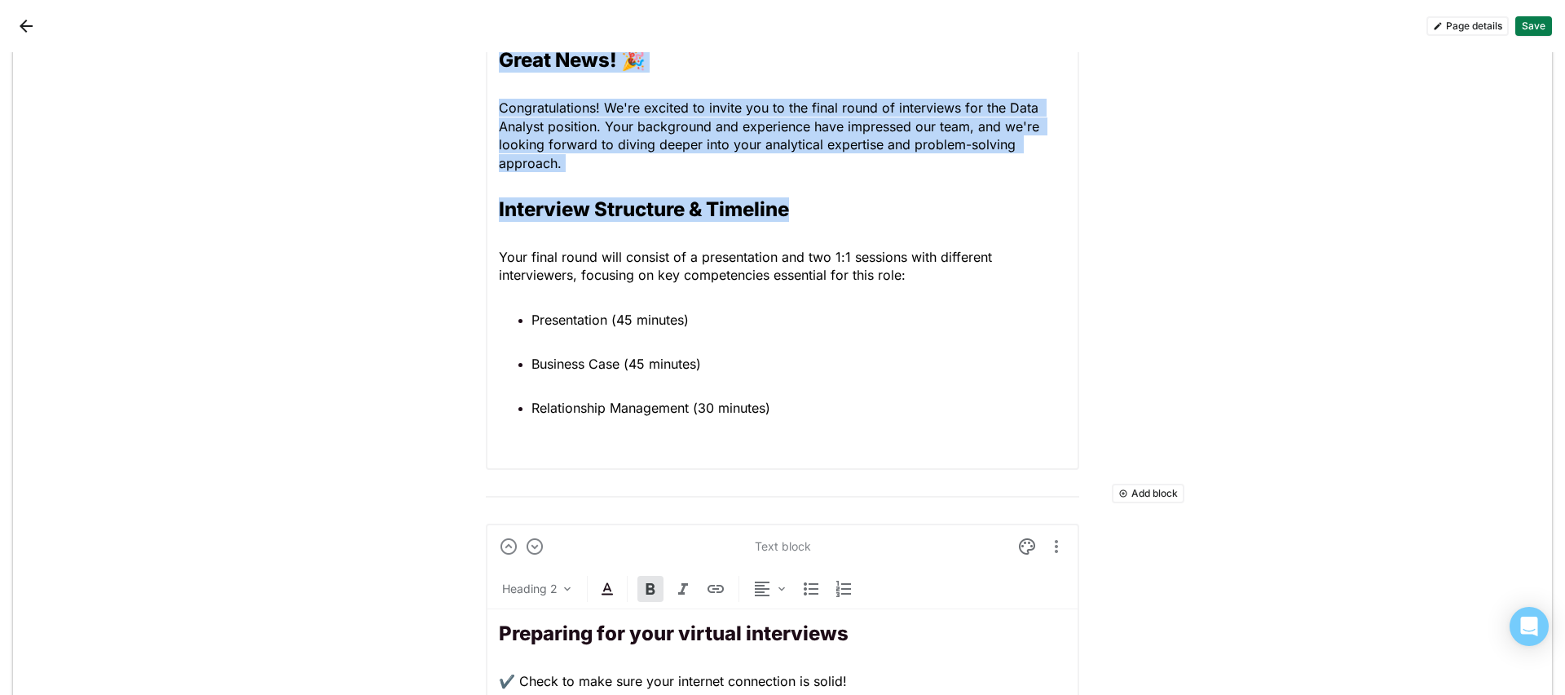
scroll to position [1019, 0]
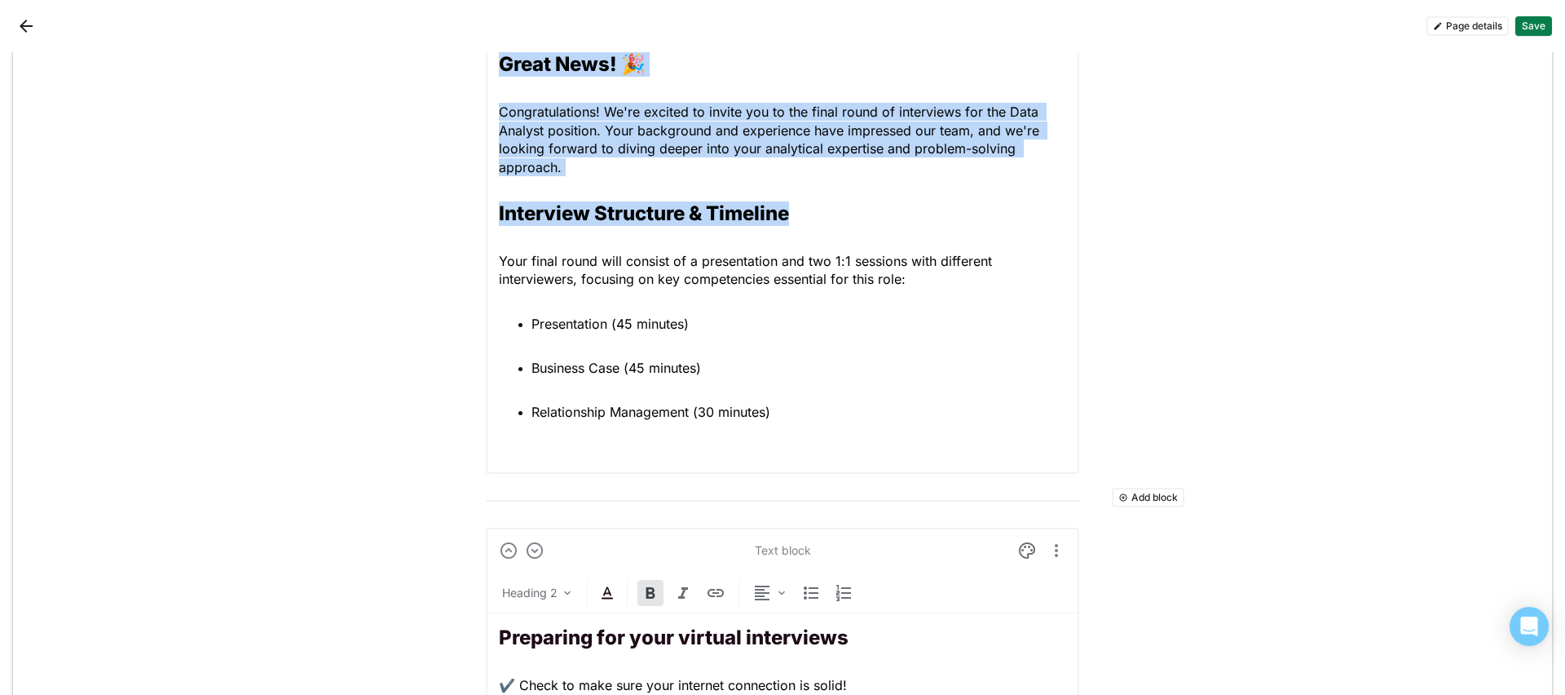
click at [819, 452] on div "Great News! 🎉 Congratulations! We're excited to invite you to the final round o…" at bounding box center [782, 250] width 567 height 420
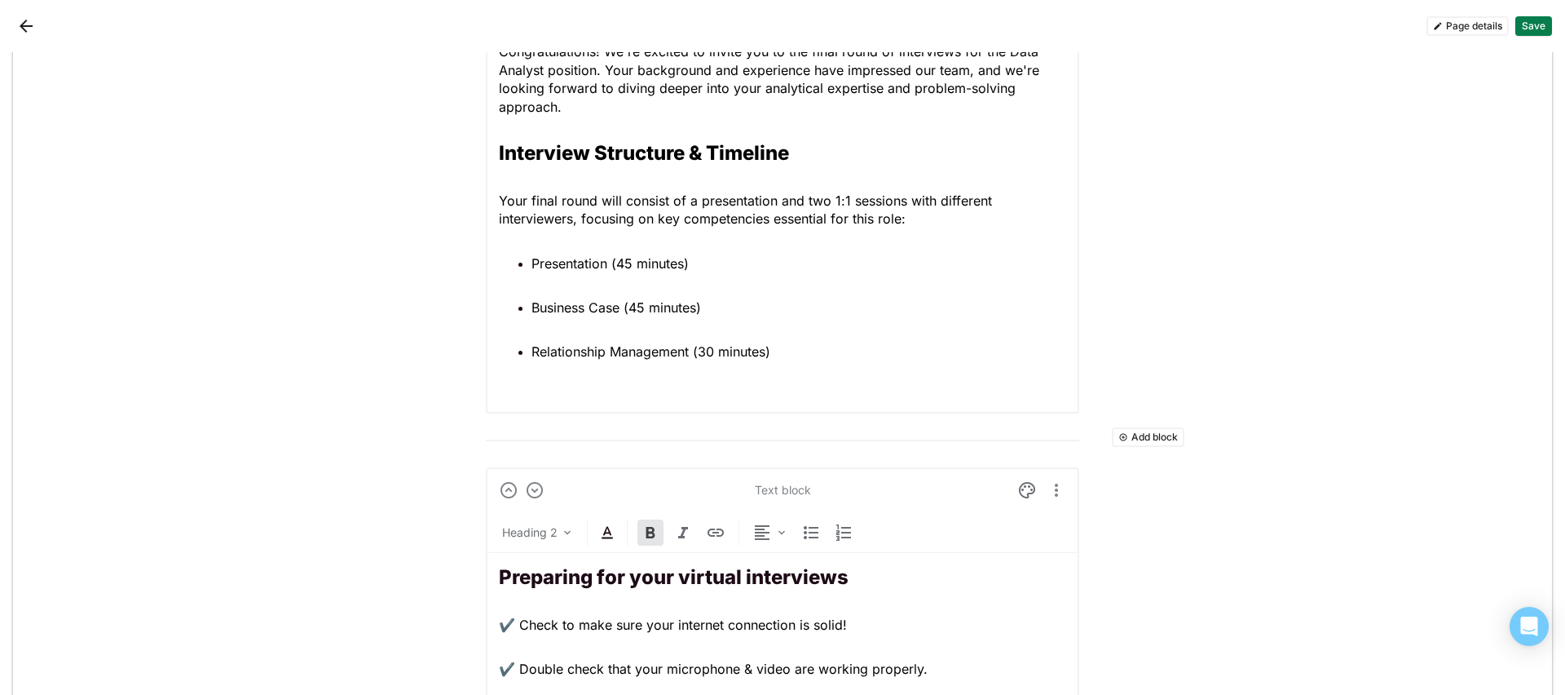
scroll to position [1087, 0]
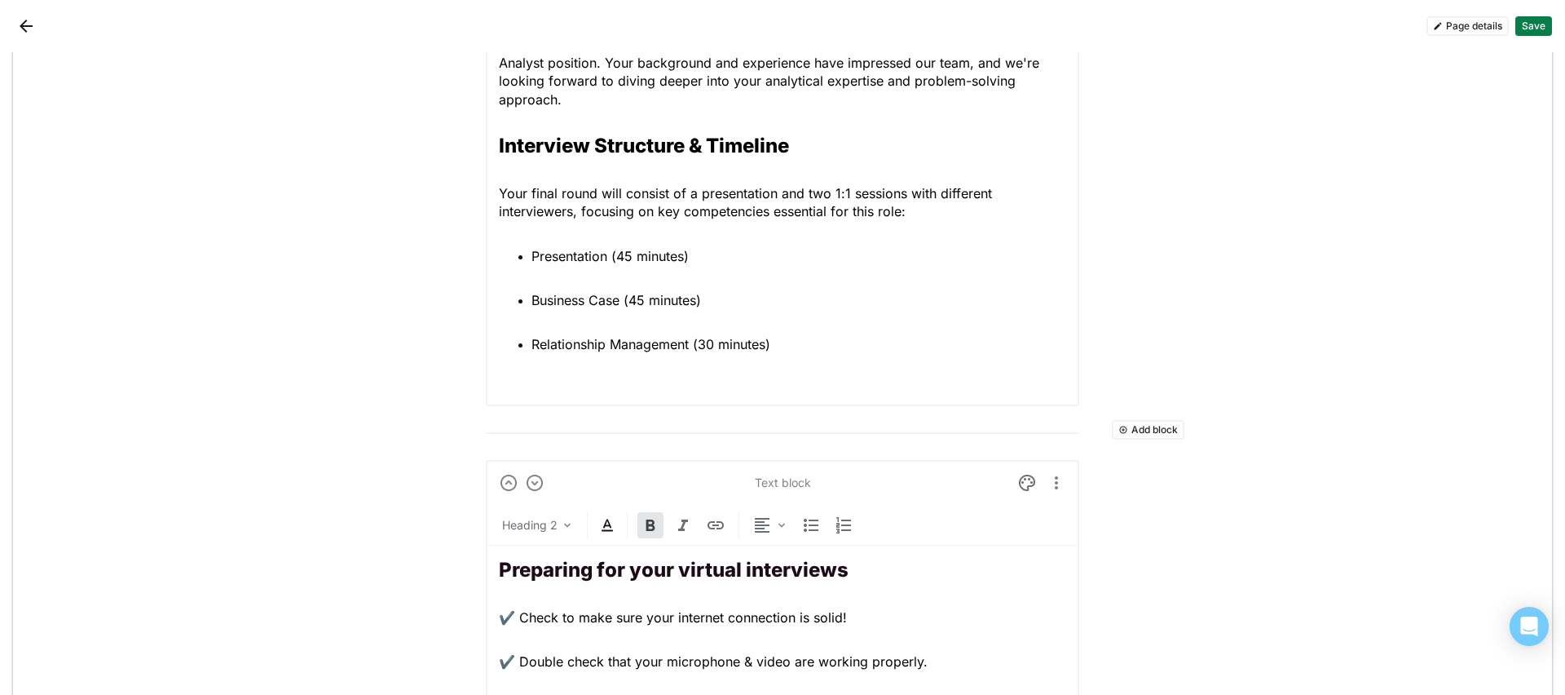
click at [1158, 428] on button "Add block" at bounding box center [1148, 430] width 73 height 20
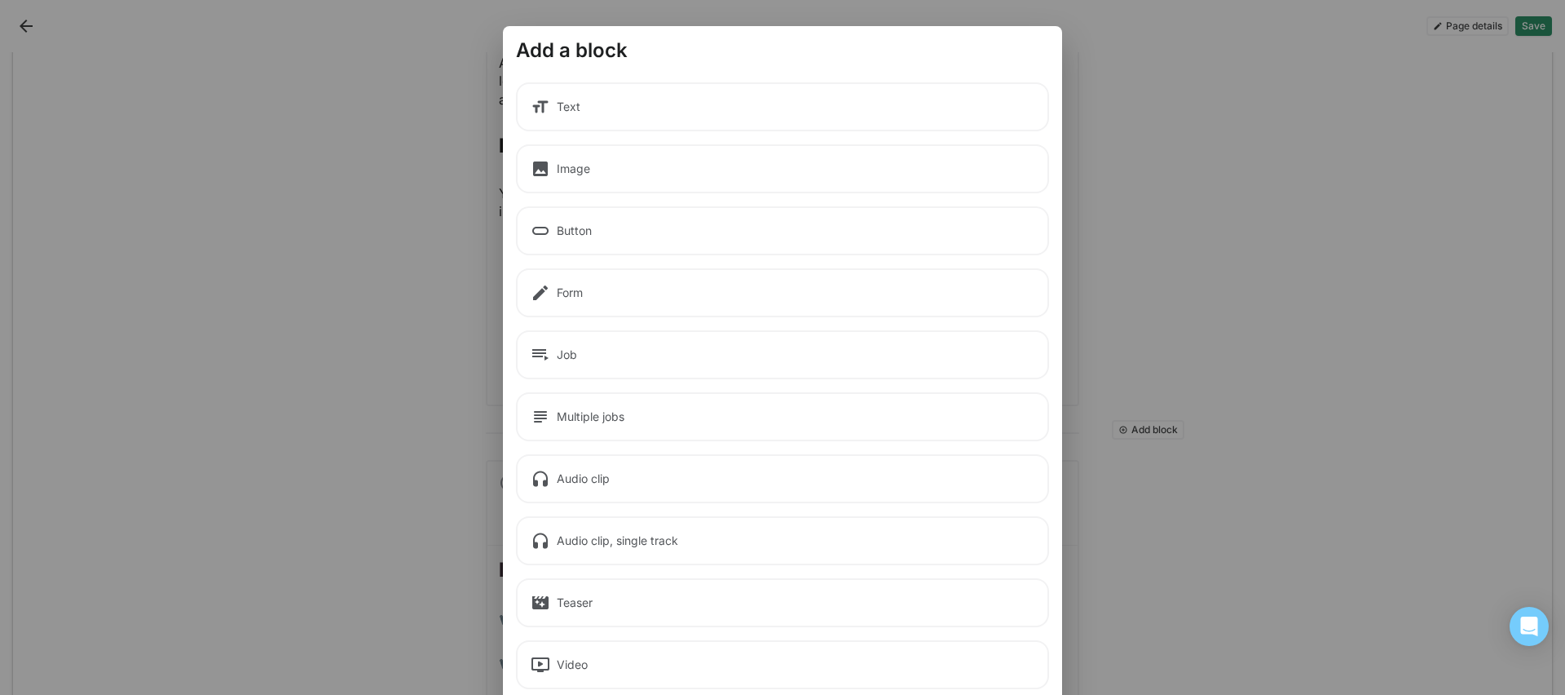
click at [737, 106] on div "Text" at bounding box center [782, 106] width 533 height 49
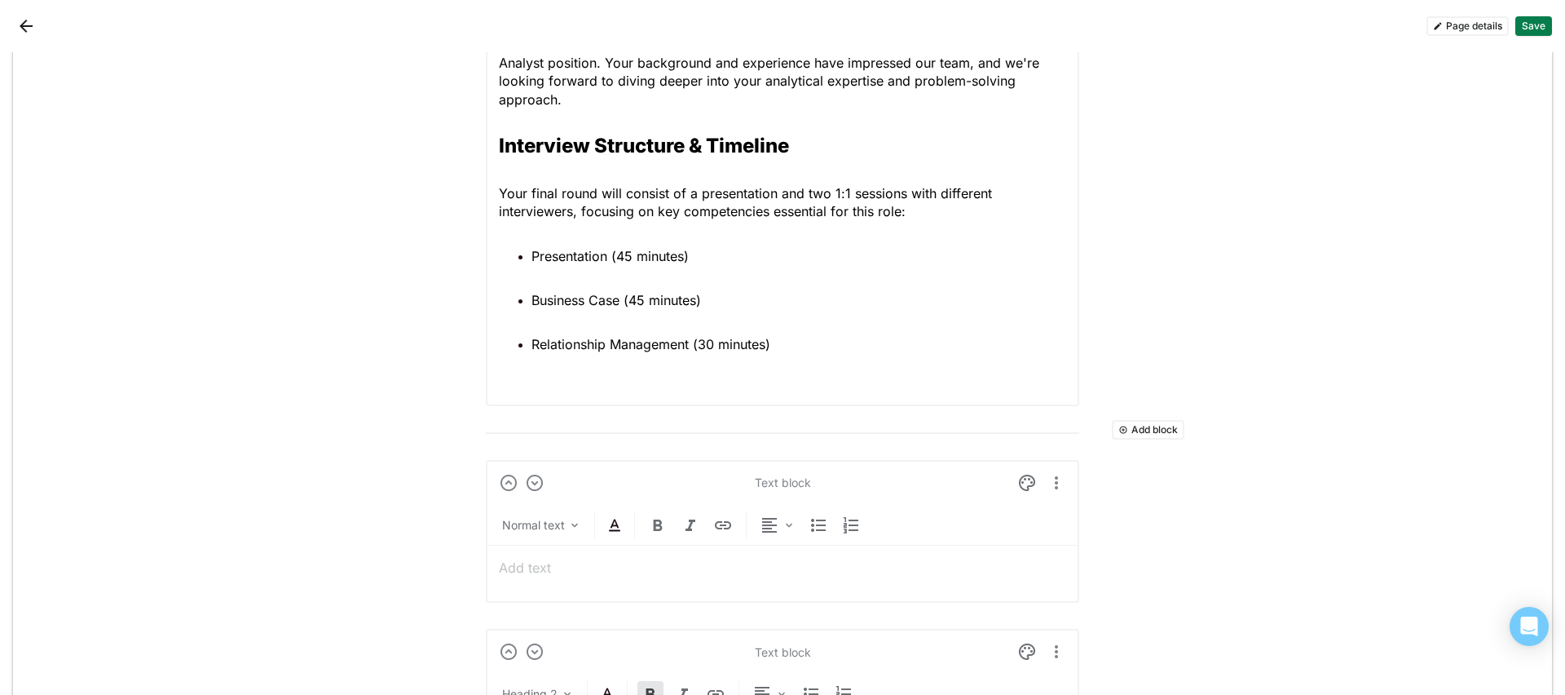
click at [697, 547] on div at bounding box center [782, 567] width 567 height 44
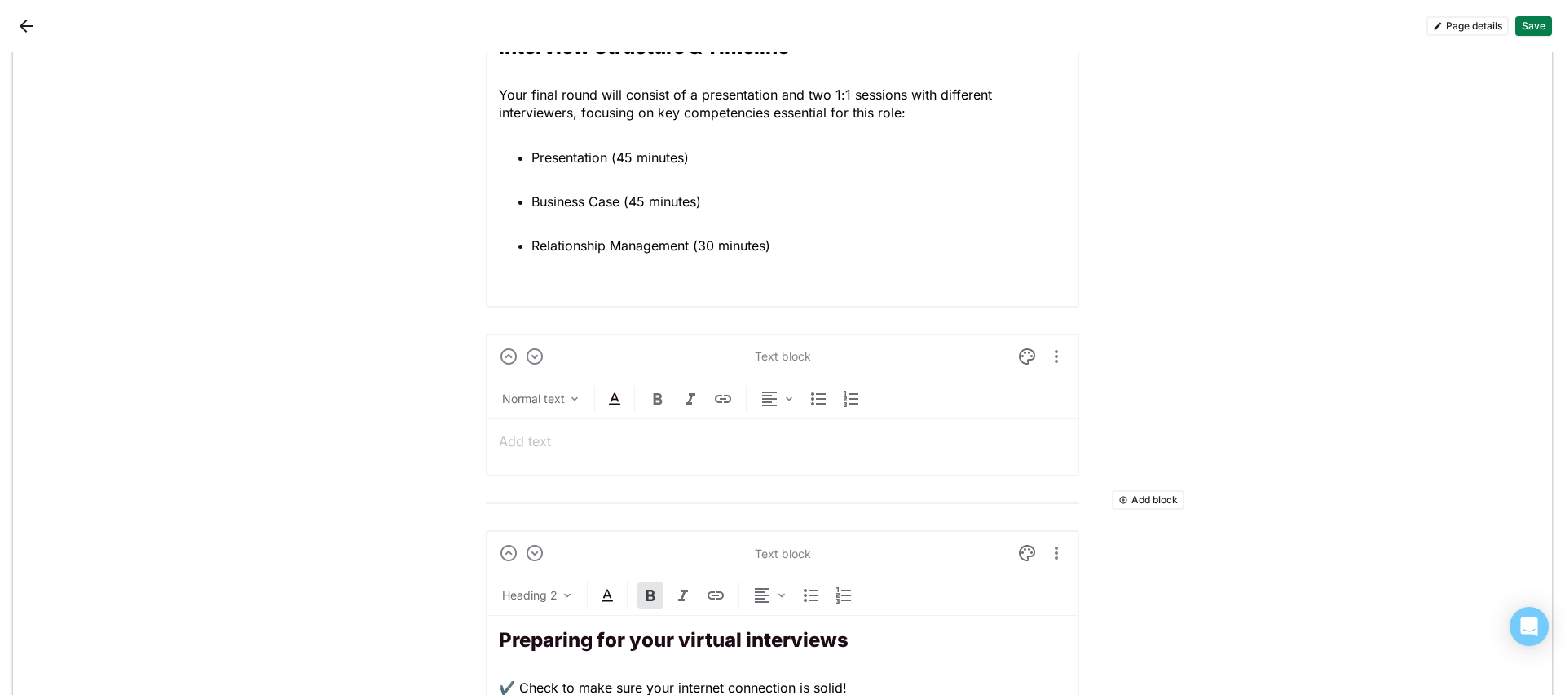
scroll to position [1200, 0]
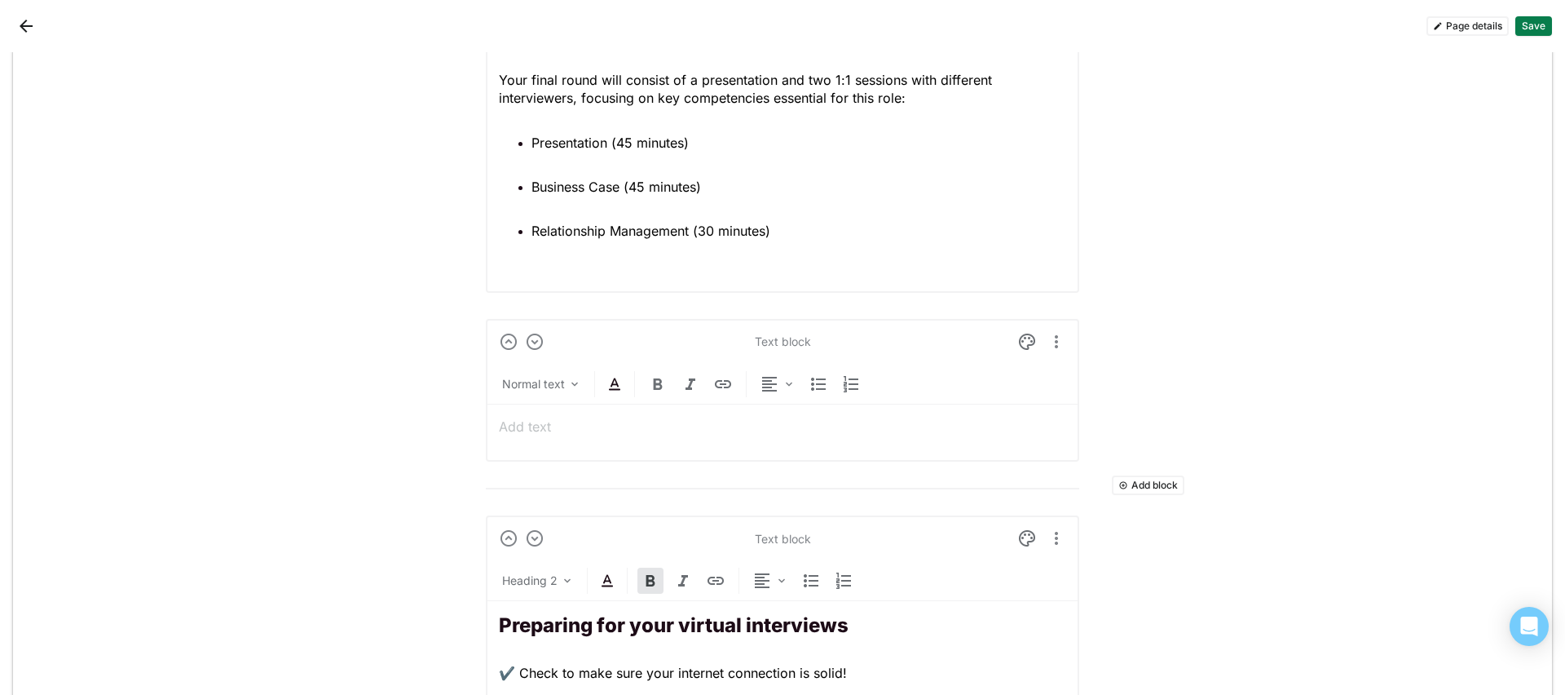
paste div
click at [546, 373] on div "Normal text" at bounding box center [542, 384] width 86 height 23
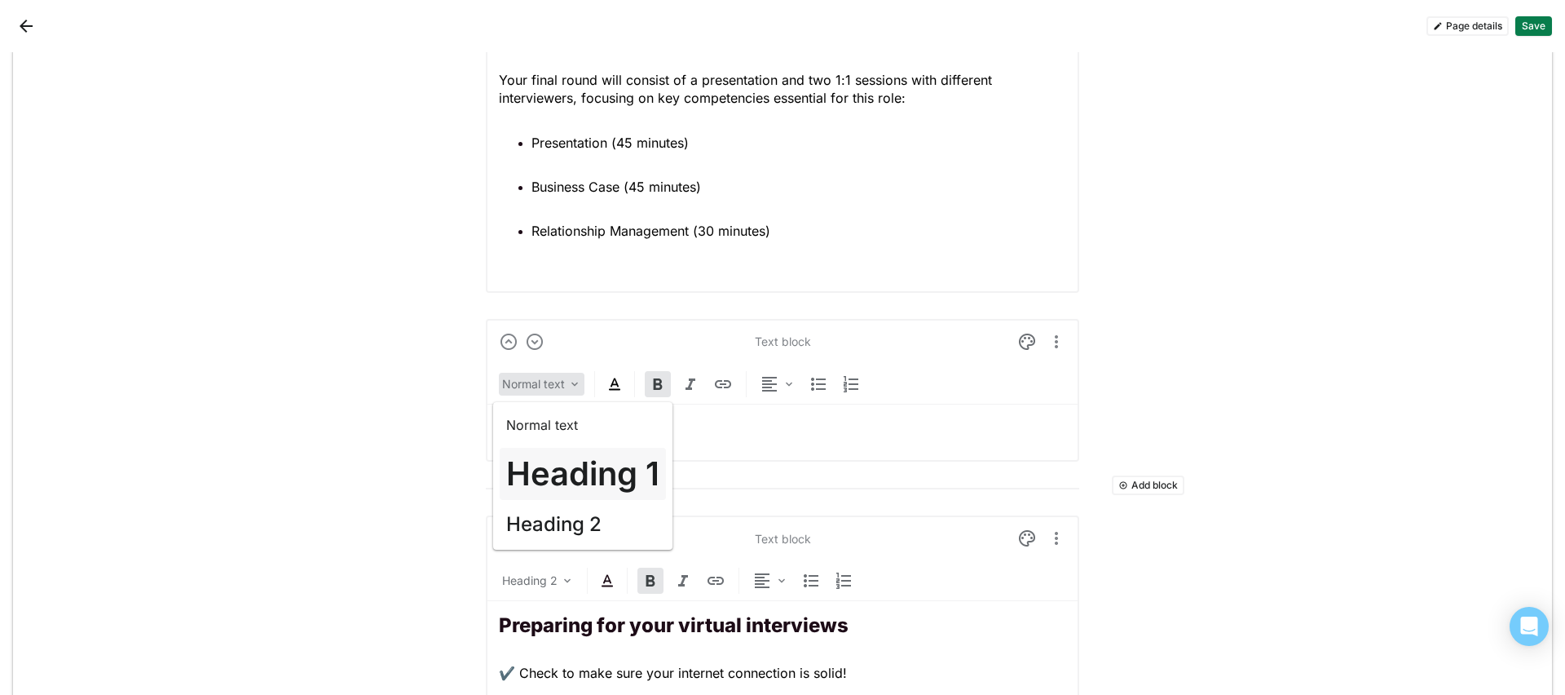
click at [561, 454] on h1 "Heading 1" at bounding box center [582, 473] width 153 height 39
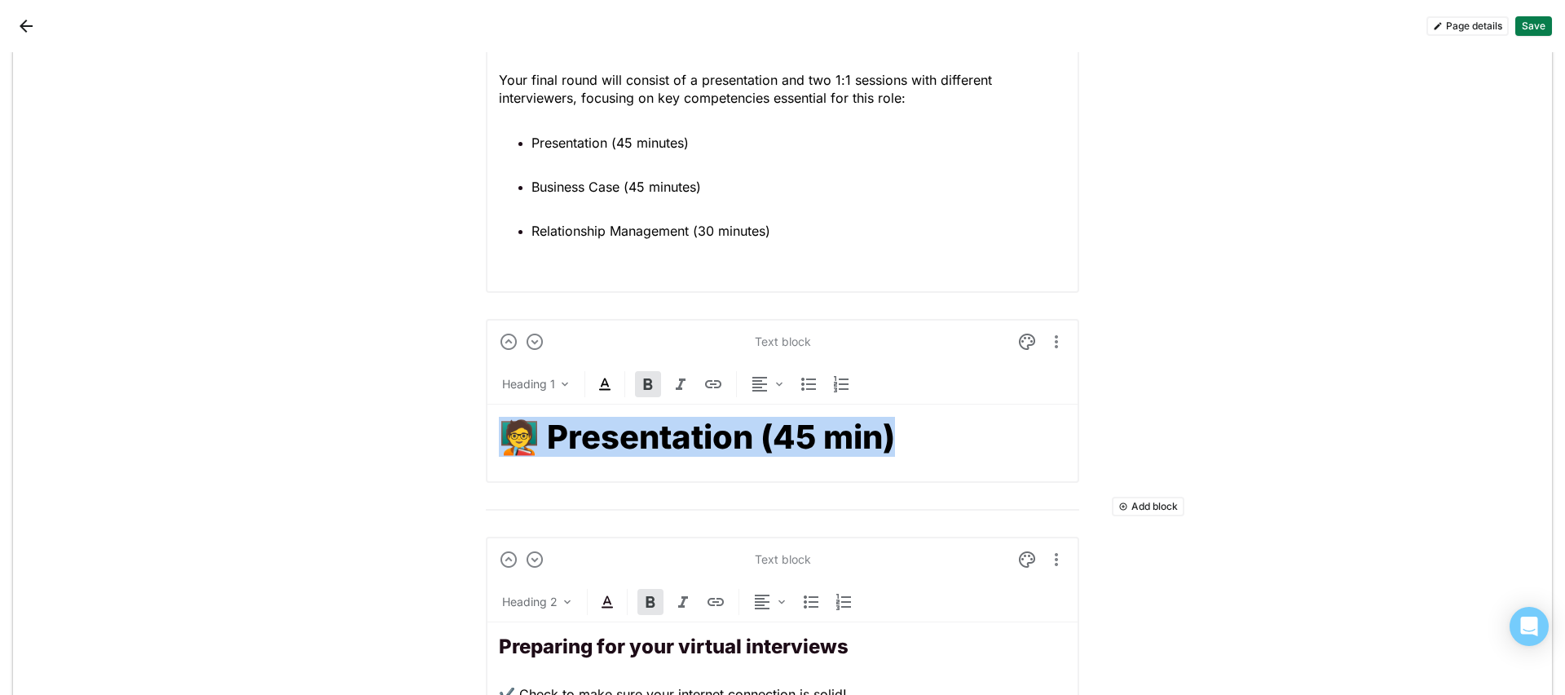
click at [604, 385] on img at bounding box center [605, 384] width 20 height 20
click at [602, 354] on div at bounding box center [598, 352] width 11 height 11
click at [1023, 344] on img at bounding box center [1027, 342] width 20 height 20
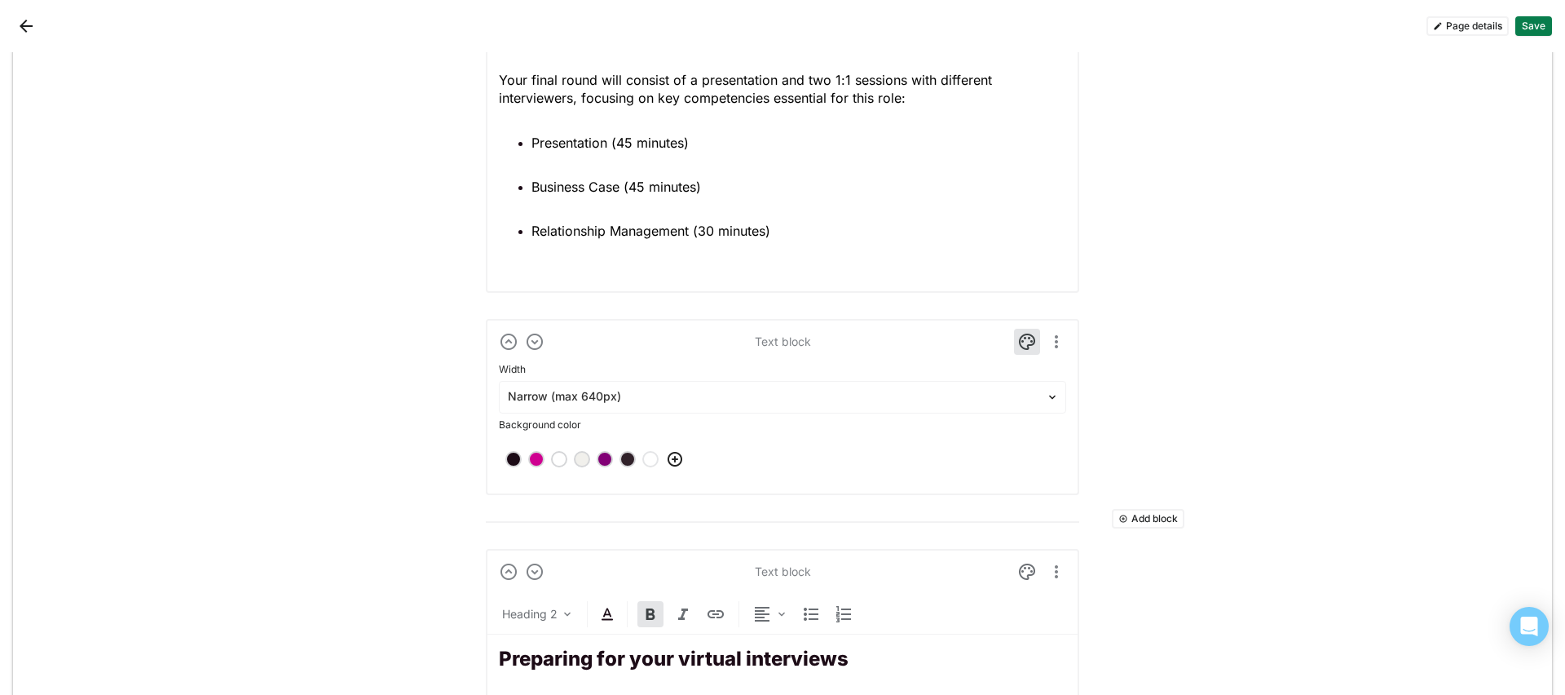
click at [599, 458] on div at bounding box center [604, 458] width 11 height 11
click at [1017, 344] on img at bounding box center [1027, 342] width 20 height 20
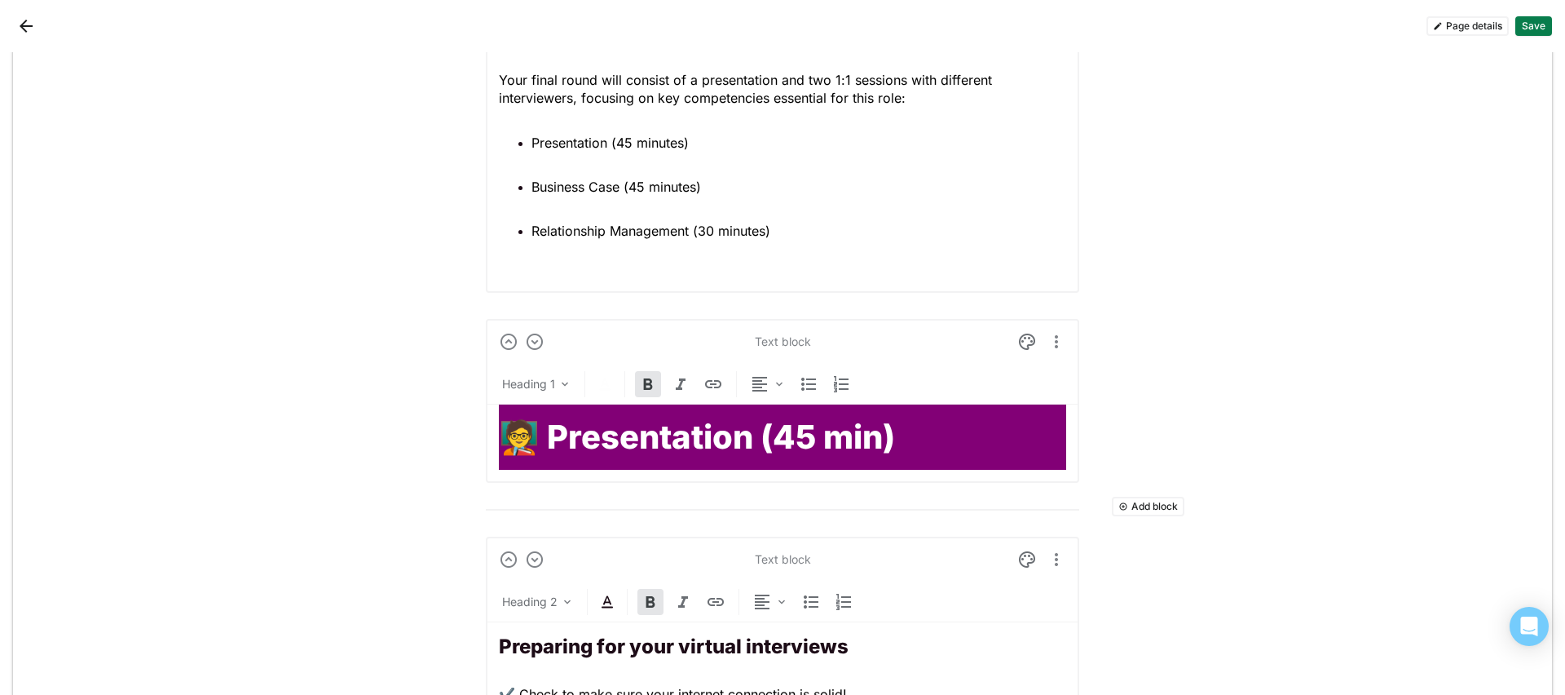
click at [959, 443] on h1 "🧑‍🏫 Presentation (45 min)" at bounding box center [782, 436] width 567 height 39
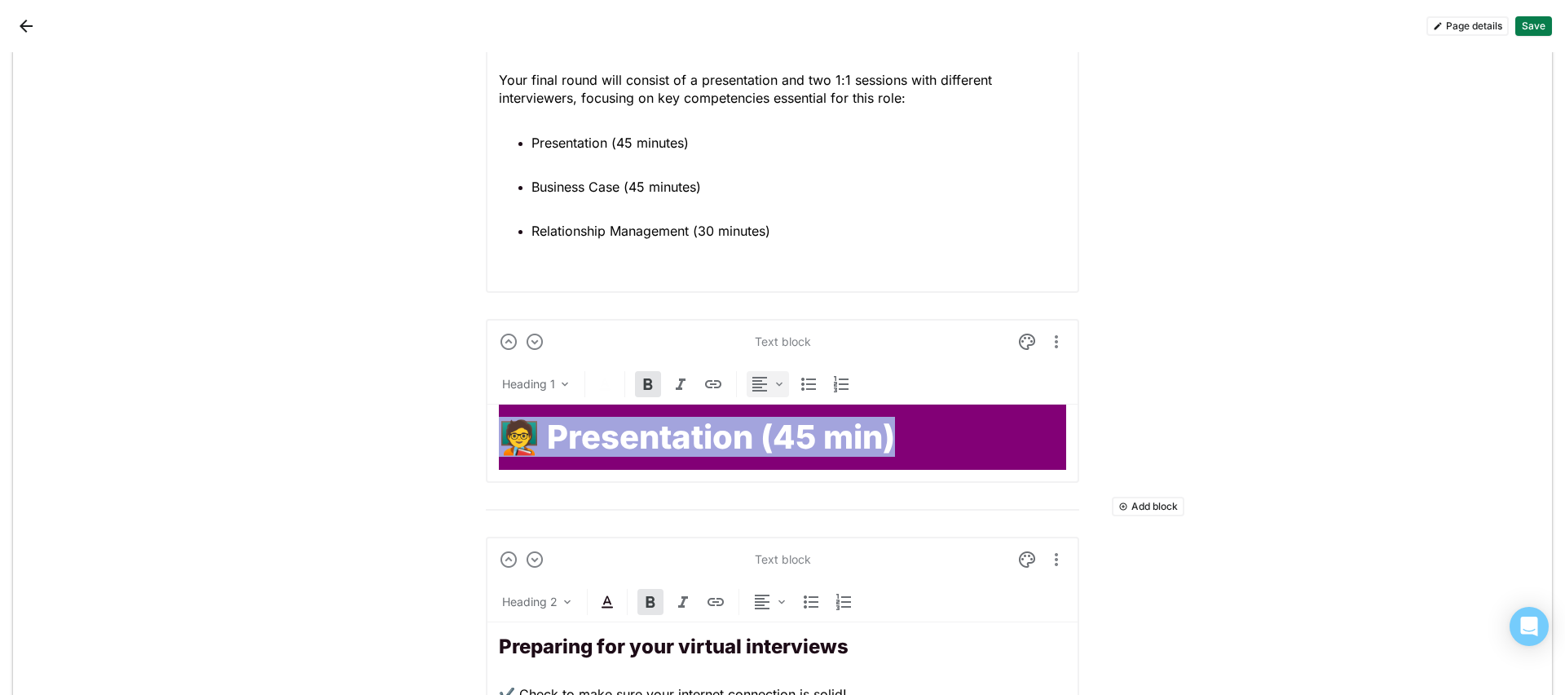
click at [750, 379] on img at bounding box center [760, 384] width 20 height 20
click at [789, 464] on div "Center" at bounding box center [792, 466] width 36 height 14
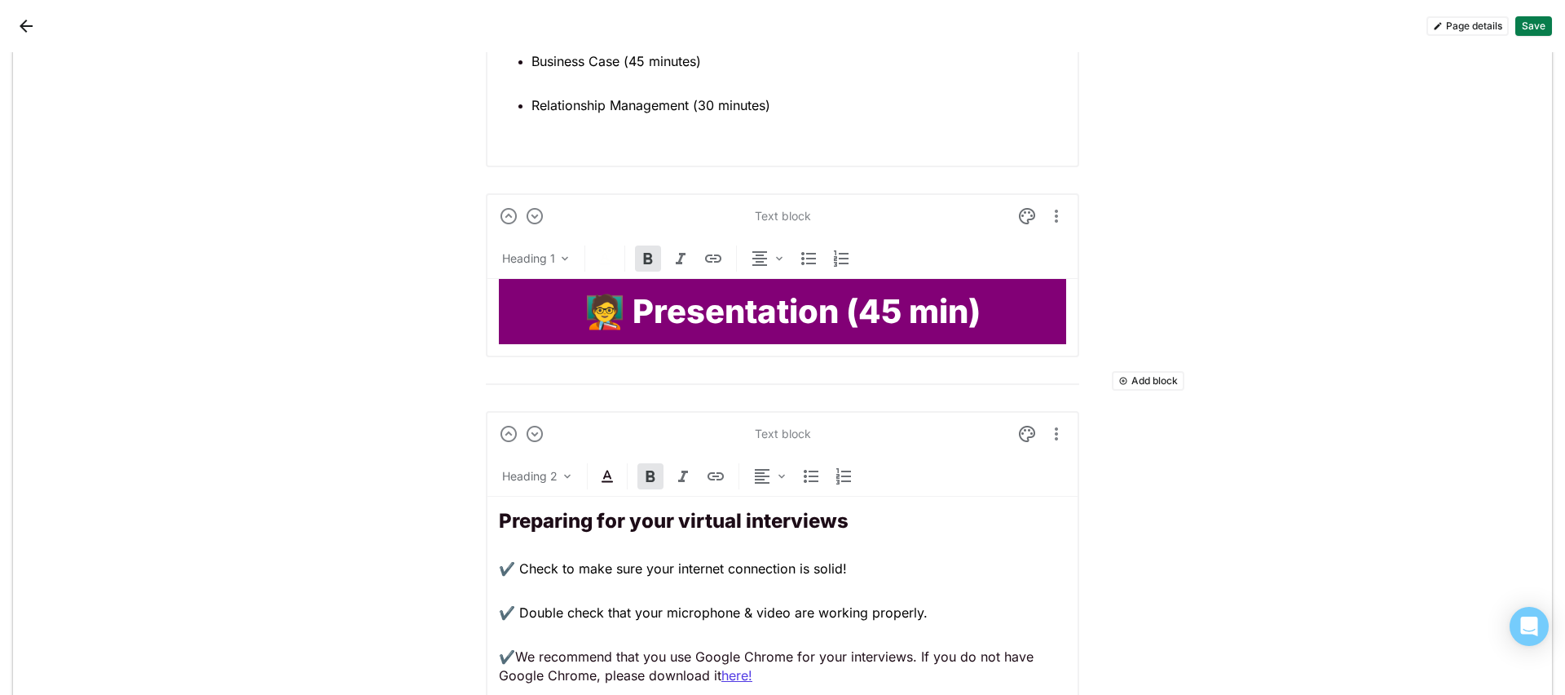
scroll to position [1332, 0]
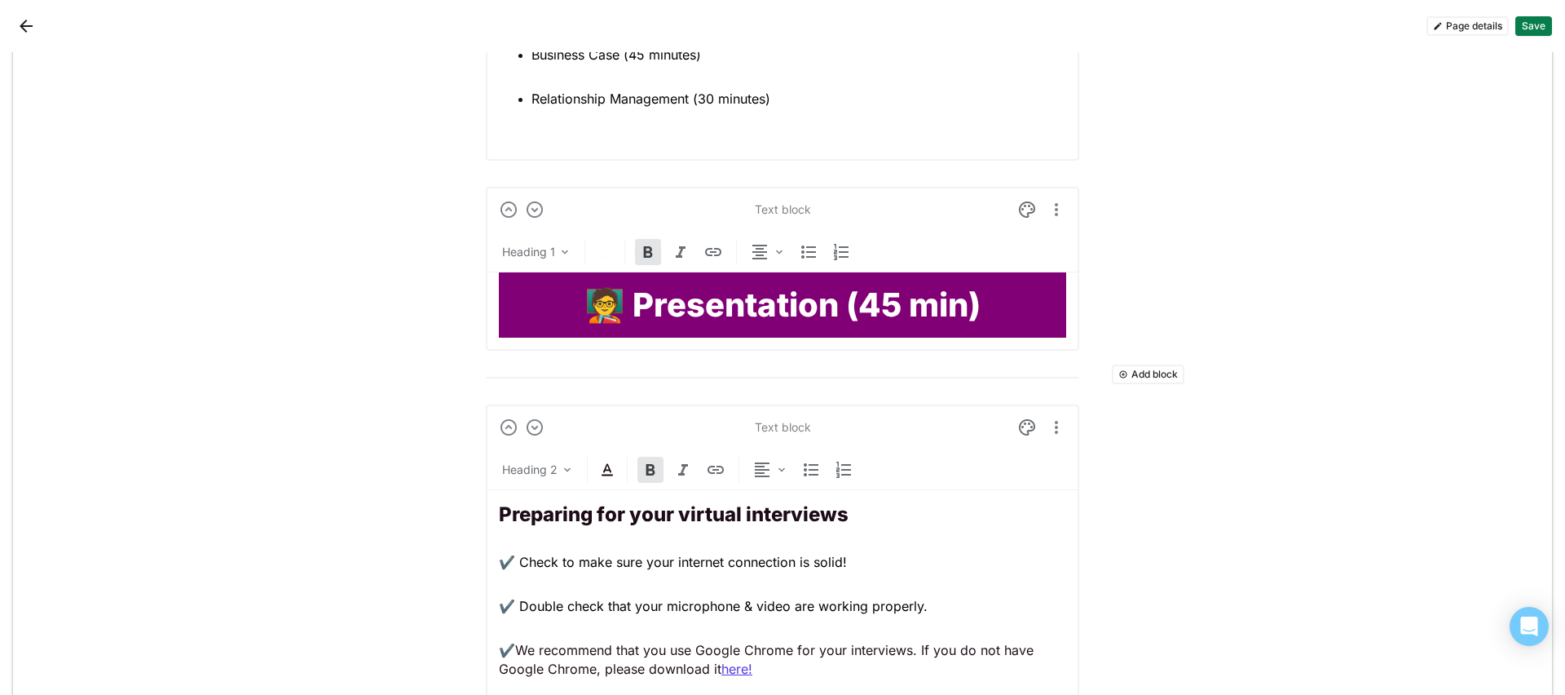
click at [1172, 370] on button "Add block" at bounding box center [1148, 374] width 73 height 20
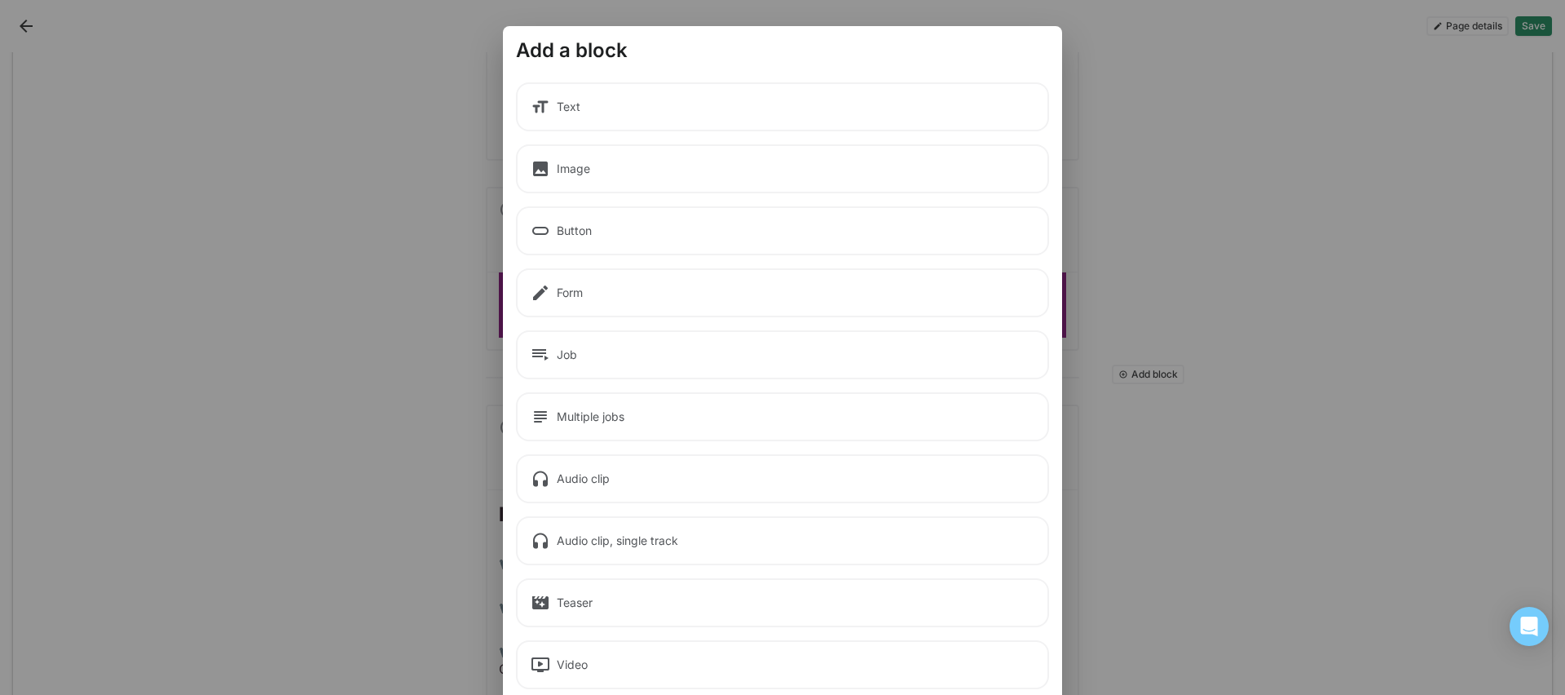
click at [630, 117] on div "Text" at bounding box center [782, 106] width 533 height 49
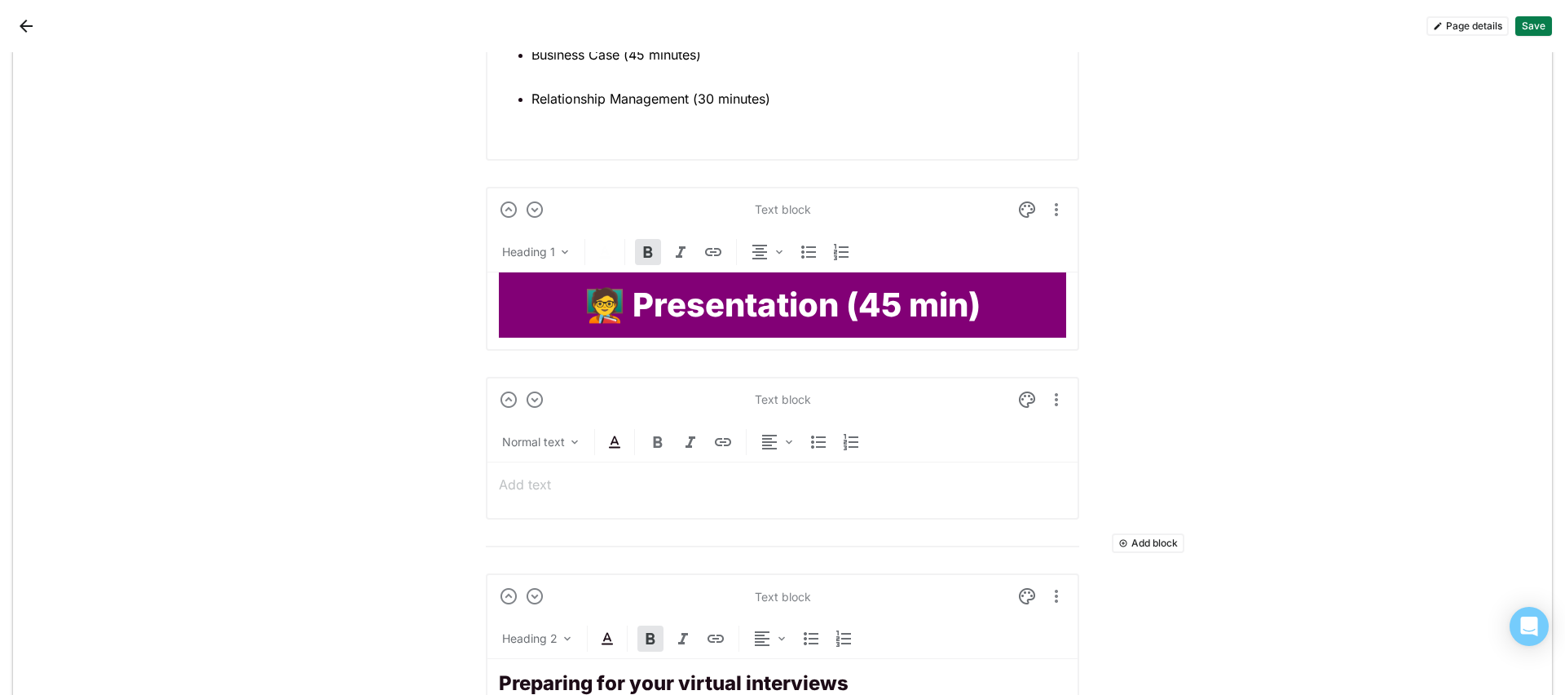
click at [665, 496] on div at bounding box center [782, 484] width 567 height 44
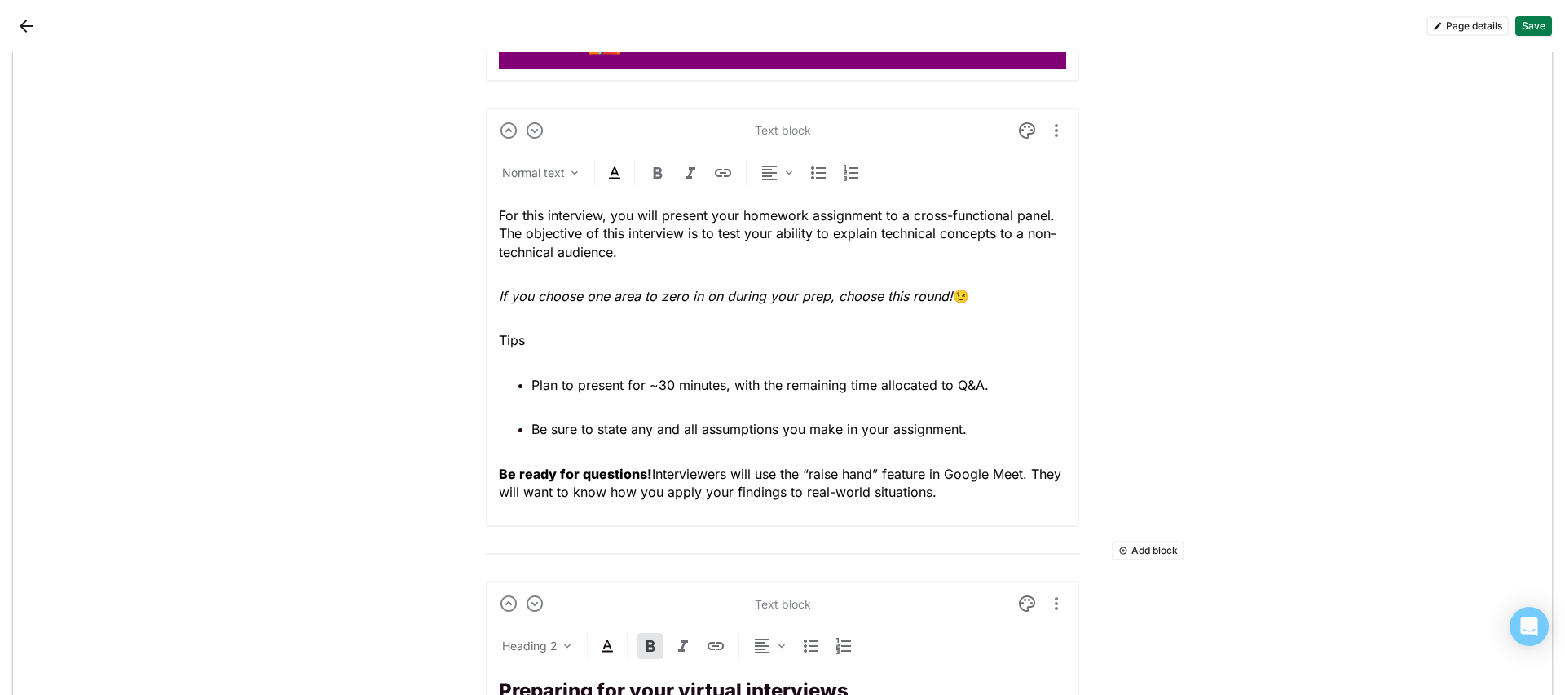
scroll to position [1603, 0]
click at [1154, 547] on button "Add block" at bounding box center [1148, 549] width 73 height 20
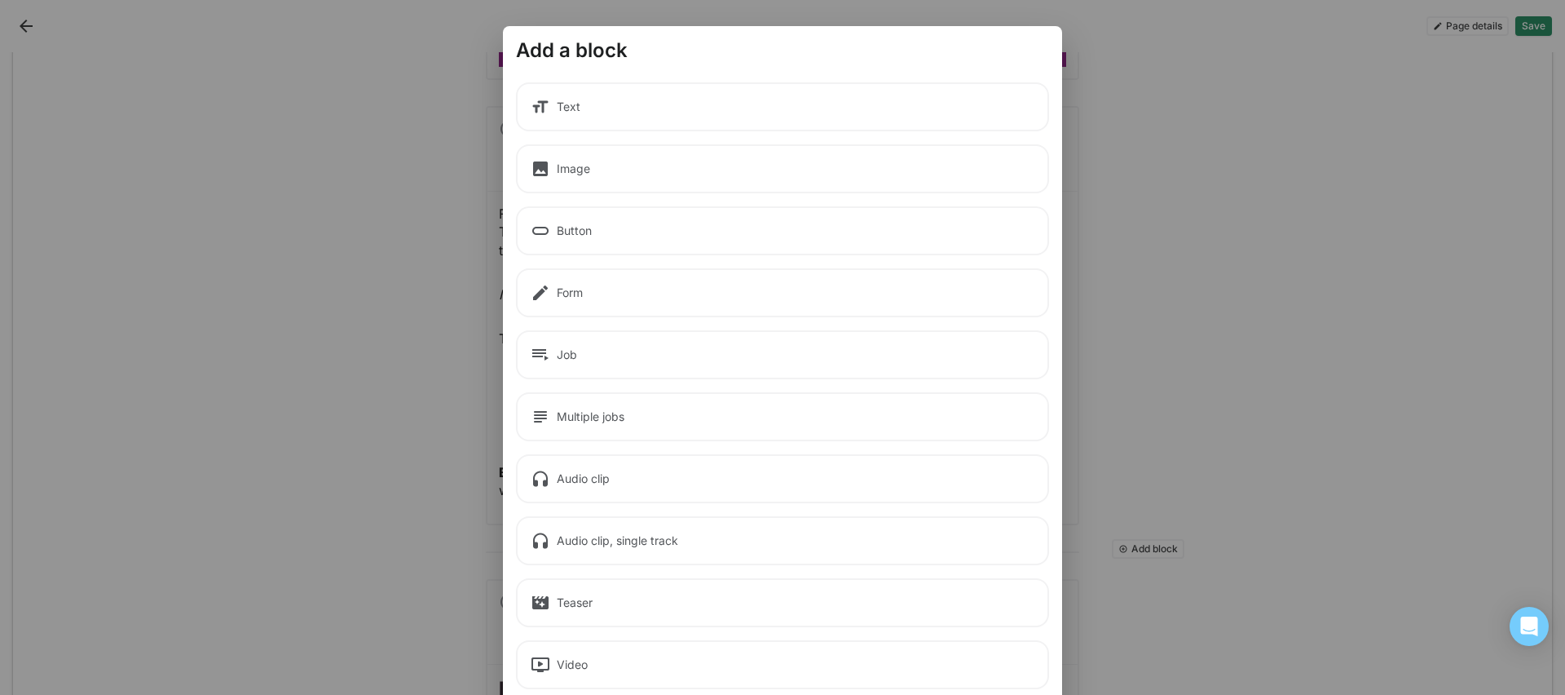
click at [684, 112] on div "Text" at bounding box center [782, 106] width 533 height 49
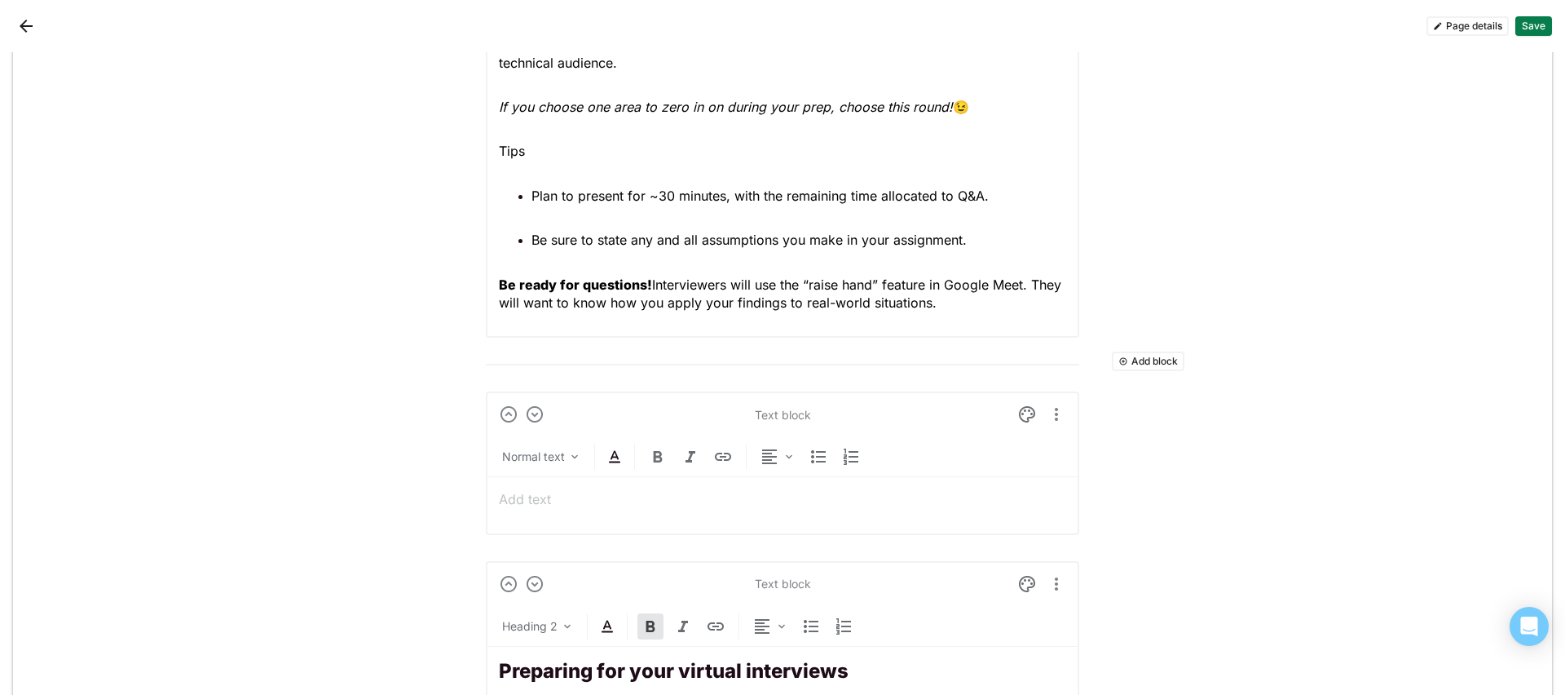
scroll to position [1790, 0]
click at [578, 504] on p at bounding box center [782, 499] width 567 height 18
click at [554, 461] on div "Normal text" at bounding box center [533, 456] width 63 height 16
click at [576, 538] on h1 "Heading 1" at bounding box center [582, 546] width 153 height 39
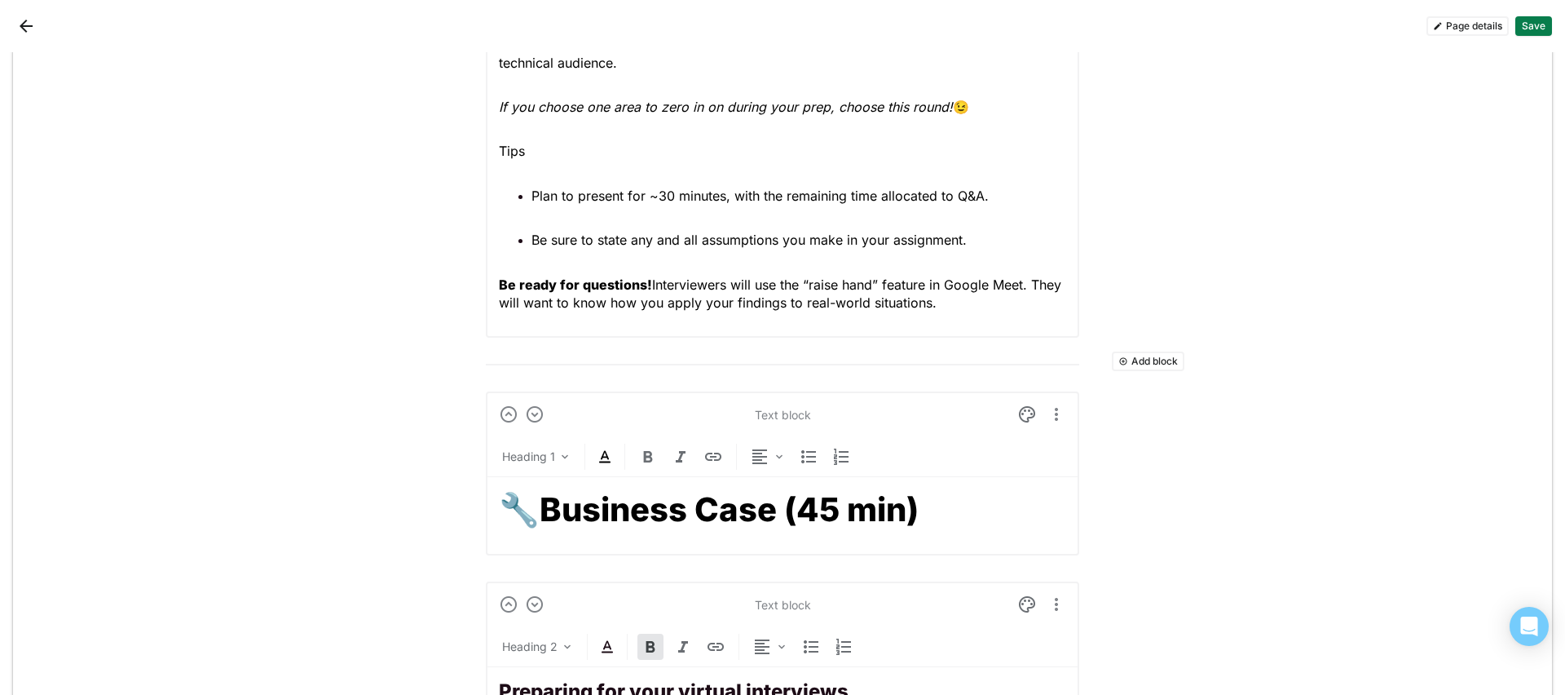
click at [609, 455] on div "Heading 1" at bounding box center [782, 459] width 593 height 33
click at [603, 453] on img at bounding box center [605, 457] width 20 height 20
click at [673, 500] on strong "Business Case (45 min)" at bounding box center [729, 509] width 379 height 40
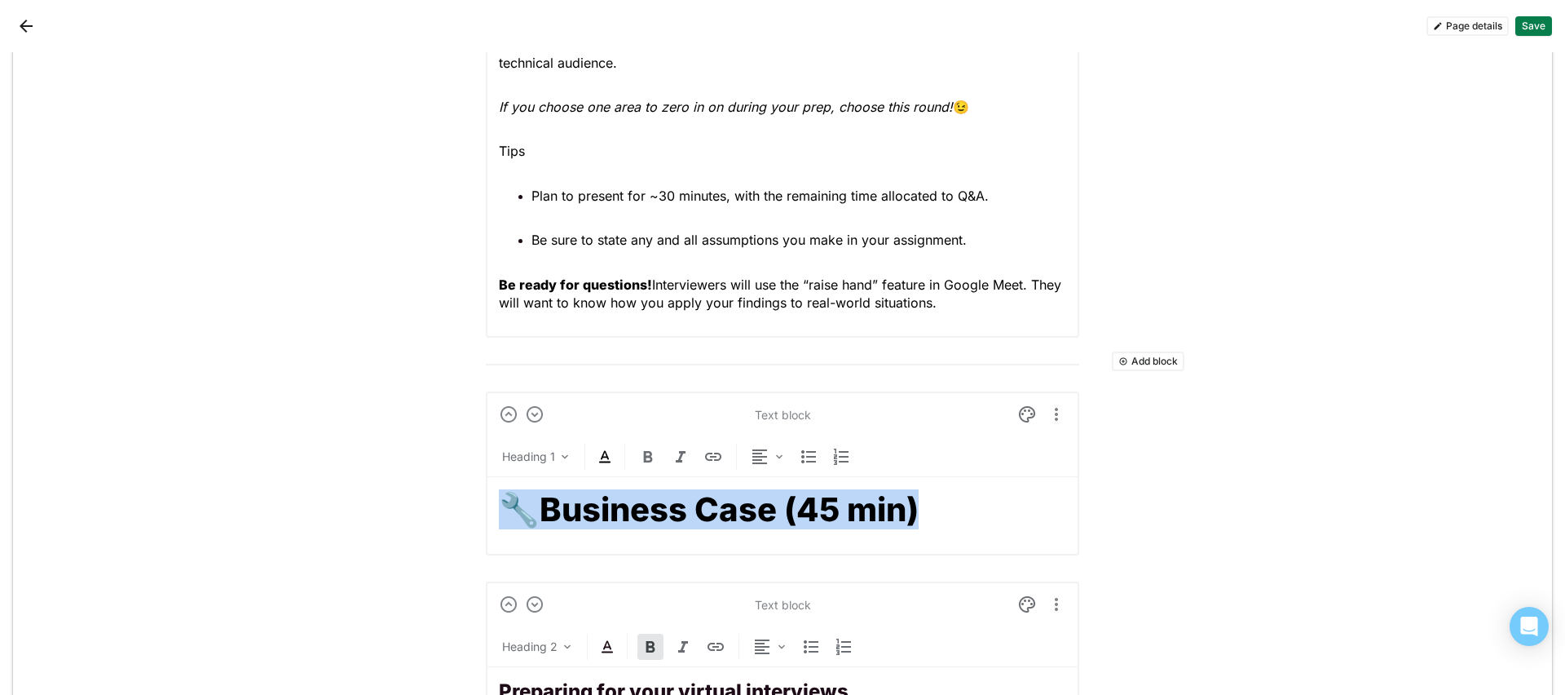
click at [600, 454] on img at bounding box center [605, 457] width 20 height 20
click at [598, 420] on div at bounding box center [598, 425] width 11 height 11
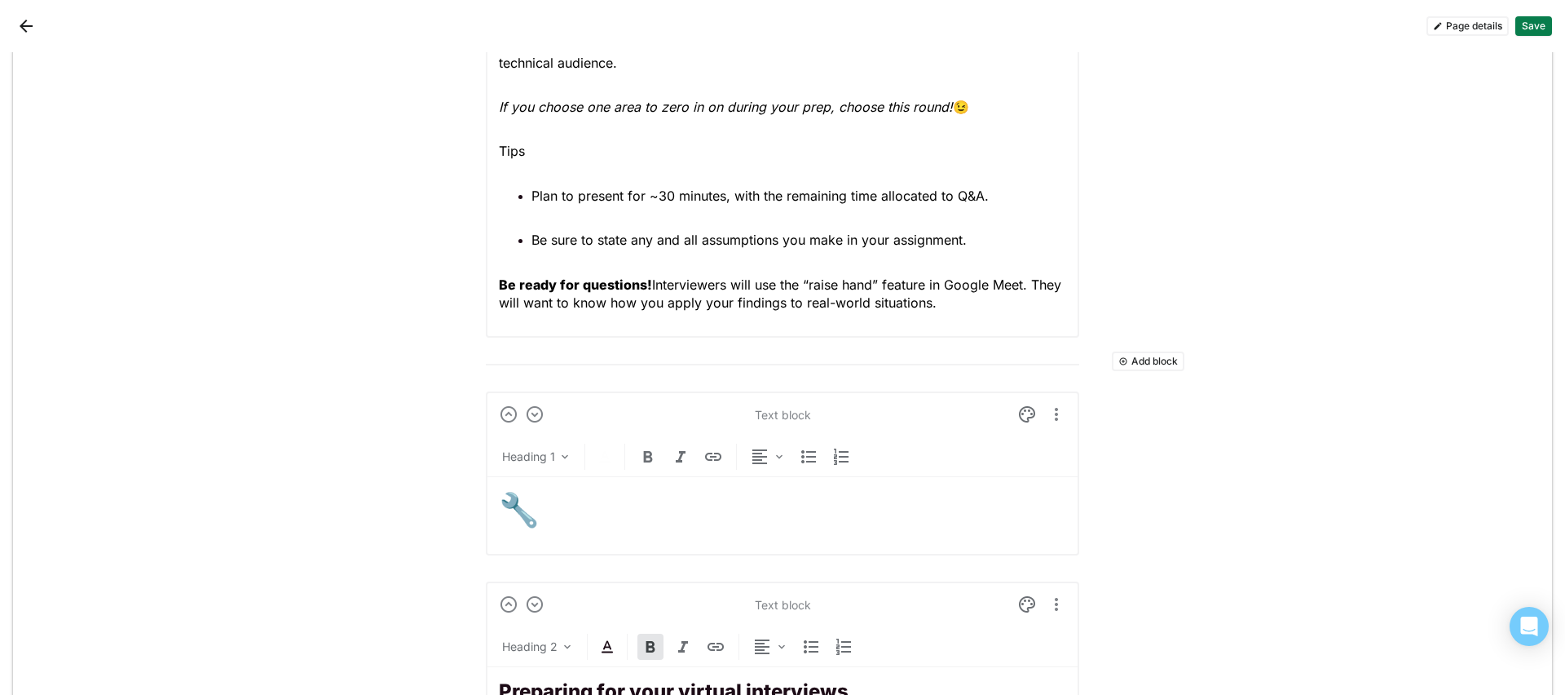
click at [1021, 427] on div "Text block Heading 1 🔧 Business Case (45 min)" at bounding box center [782, 473] width 593 height 164
click at [933, 493] on h1 "🔧 Business Case (45 min)" at bounding box center [782, 509] width 567 height 39
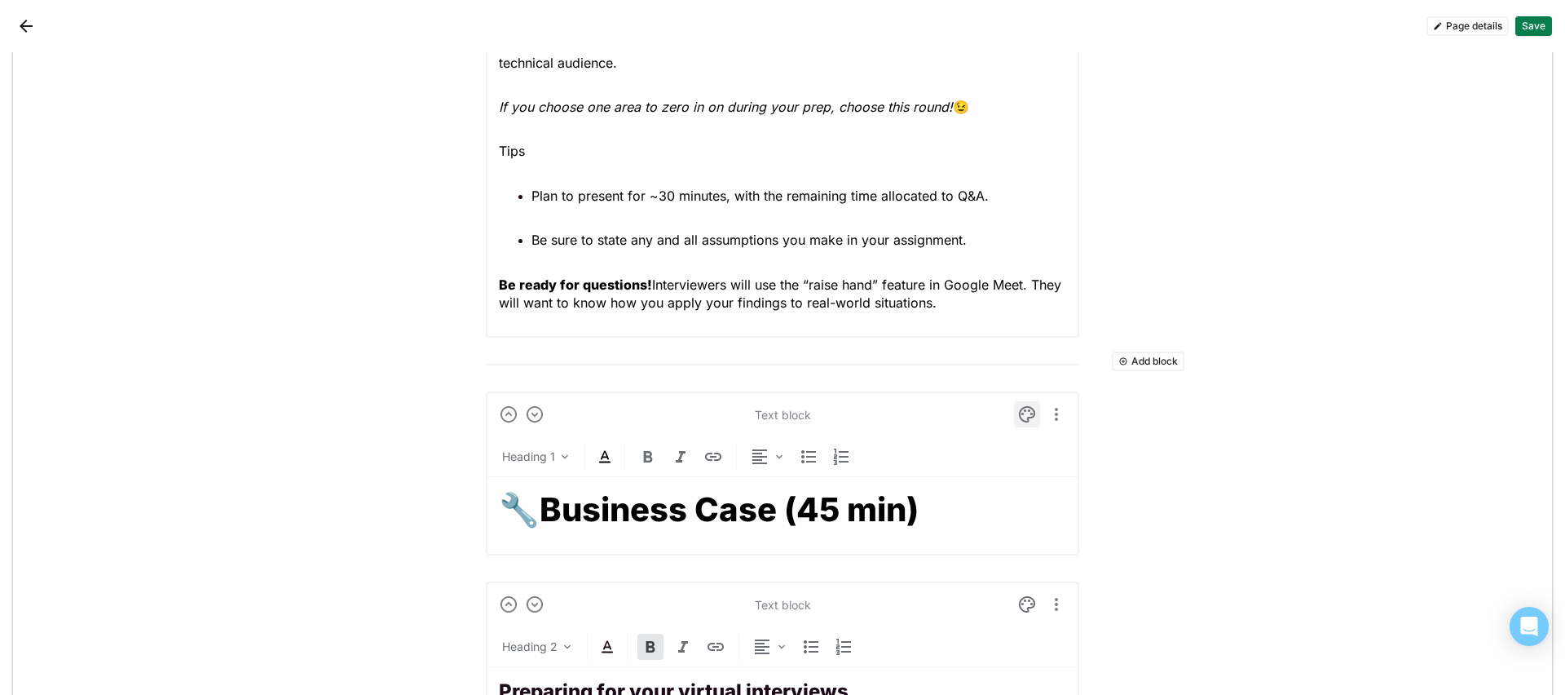
click at [1020, 412] on img at bounding box center [1027, 414] width 20 height 20
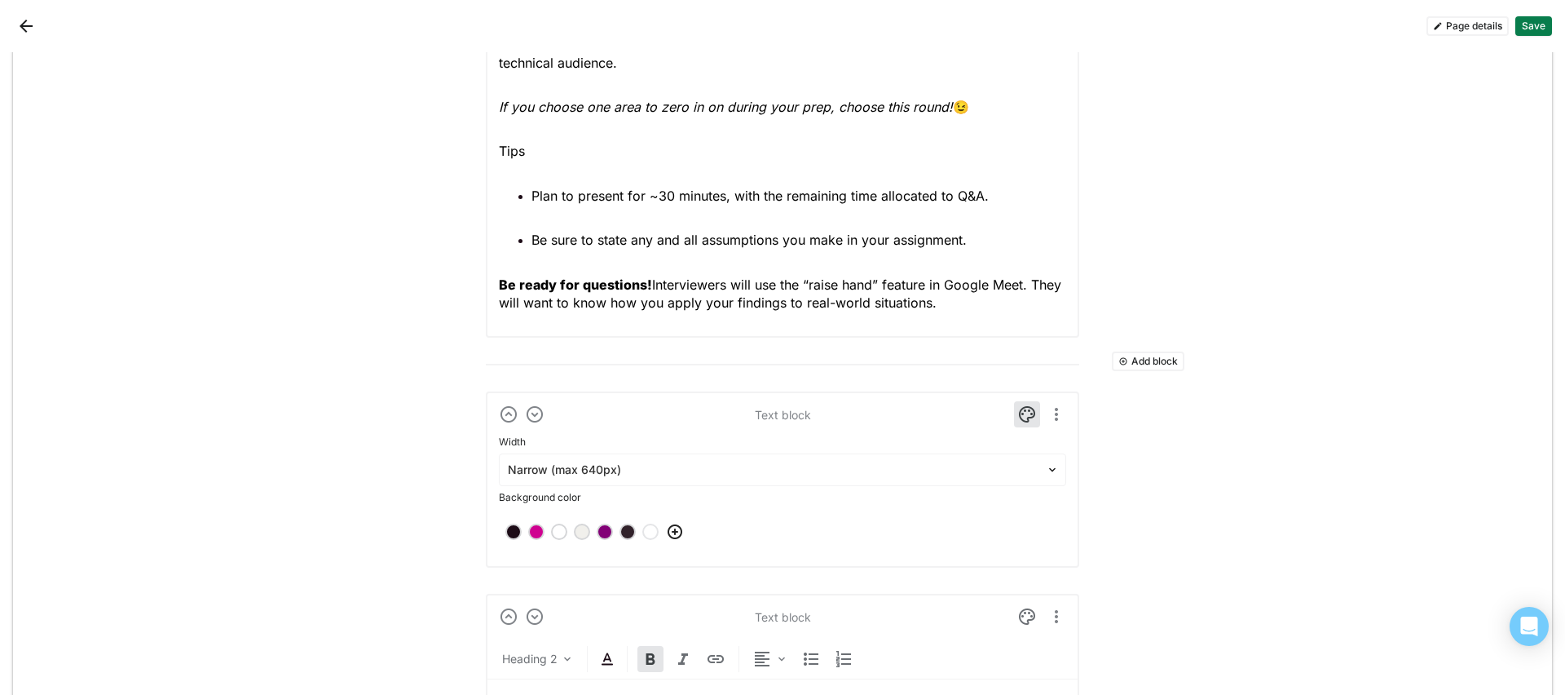
click at [610, 530] on div at bounding box center [782, 532] width 567 height 46
click at [603, 530] on div at bounding box center [604, 531] width 11 height 11
click at [1018, 408] on img at bounding box center [1027, 414] width 20 height 20
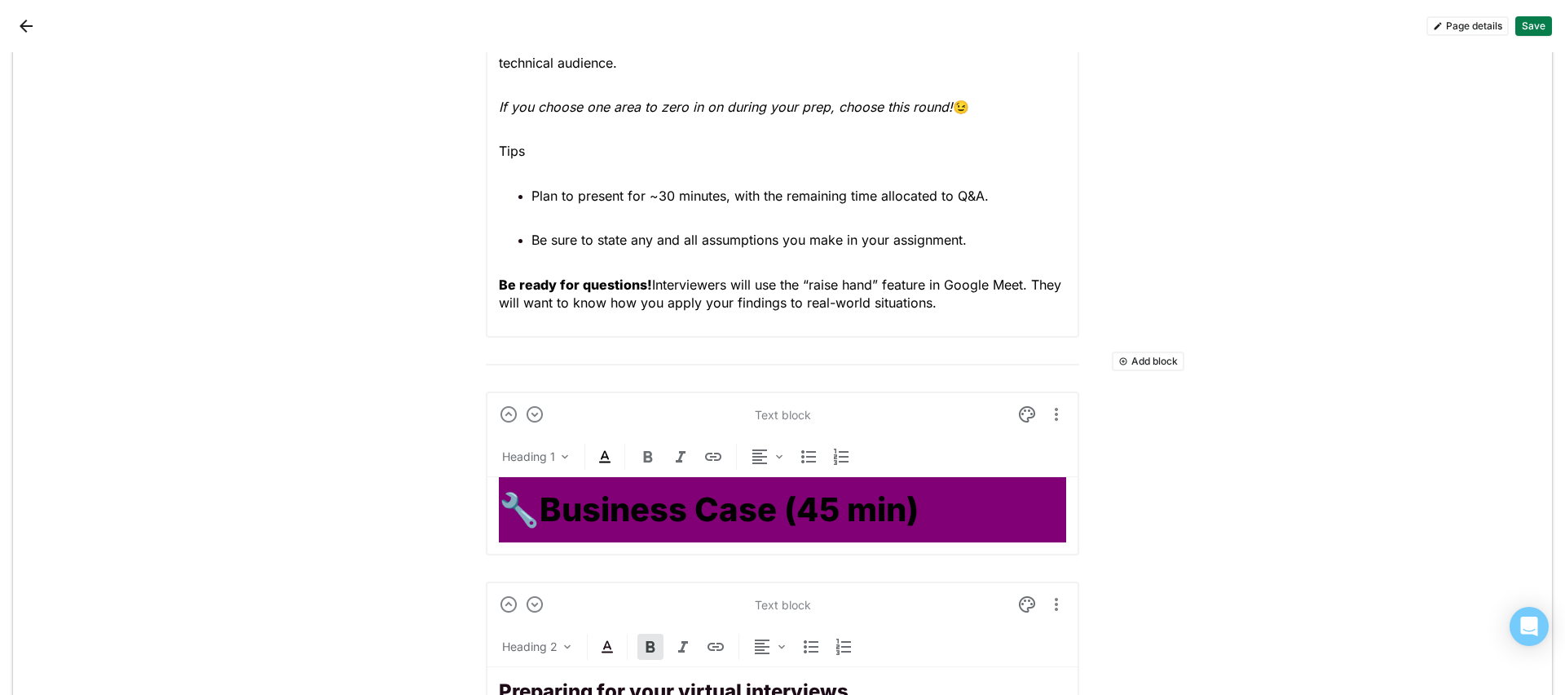
click at [879, 518] on strong "Business Case (45 min)" at bounding box center [729, 509] width 379 height 40
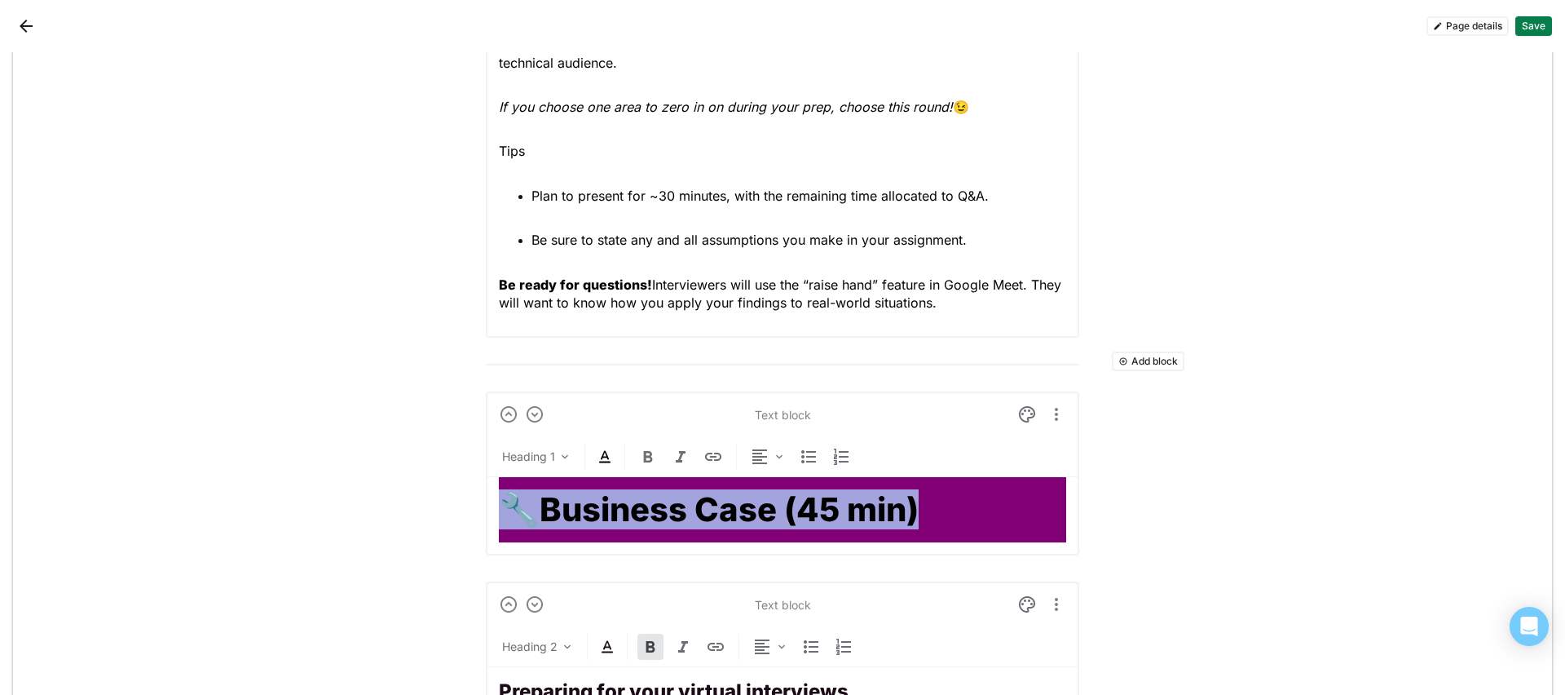
click at [595, 454] on img at bounding box center [605, 457] width 20 height 20
click at [596, 420] on div at bounding box center [598, 425] width 11 height 11
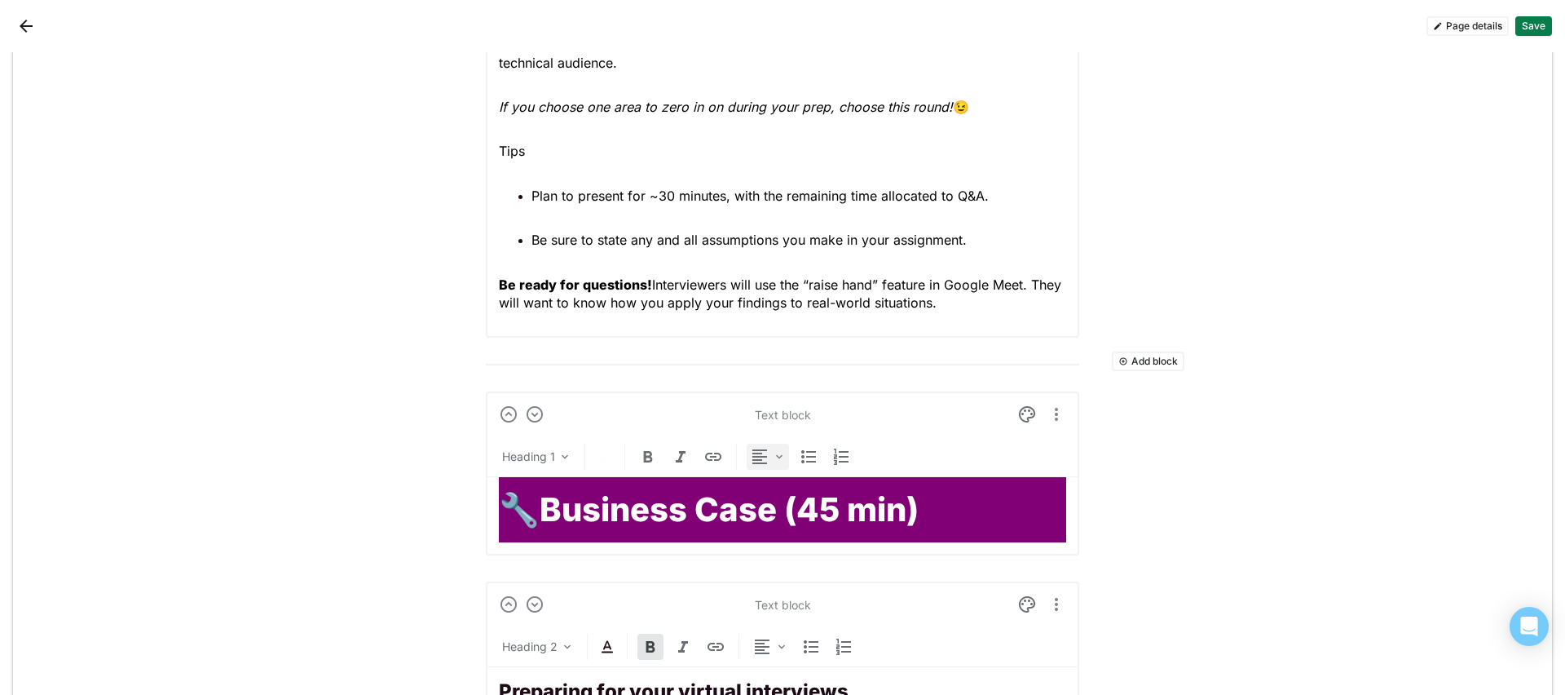
click at [773, 459] on img at bounding box center [779, 456] width 13 height 13
click at [793, 529] on div "Center" at bounding box center [782, 538] width 68 height 33
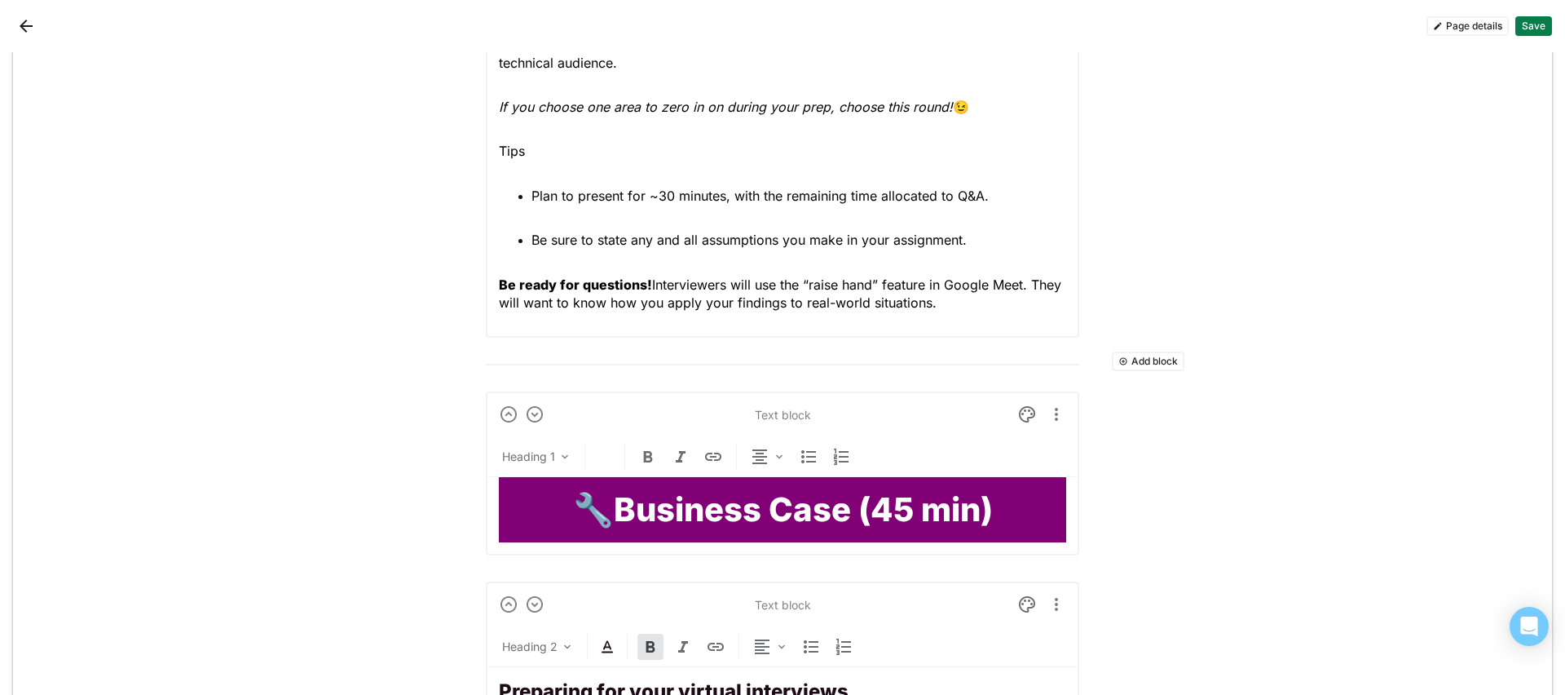
click at [1099, 547] on div "Add block Text block Normal text Data Analyst Onsite Interview Prep At Lyft, ou…" at bounding box center [782, 83] width 1539 height 3638
click at [1132, 547] on button "Add block" at bounding box center [1148, 579] width 73 height 20
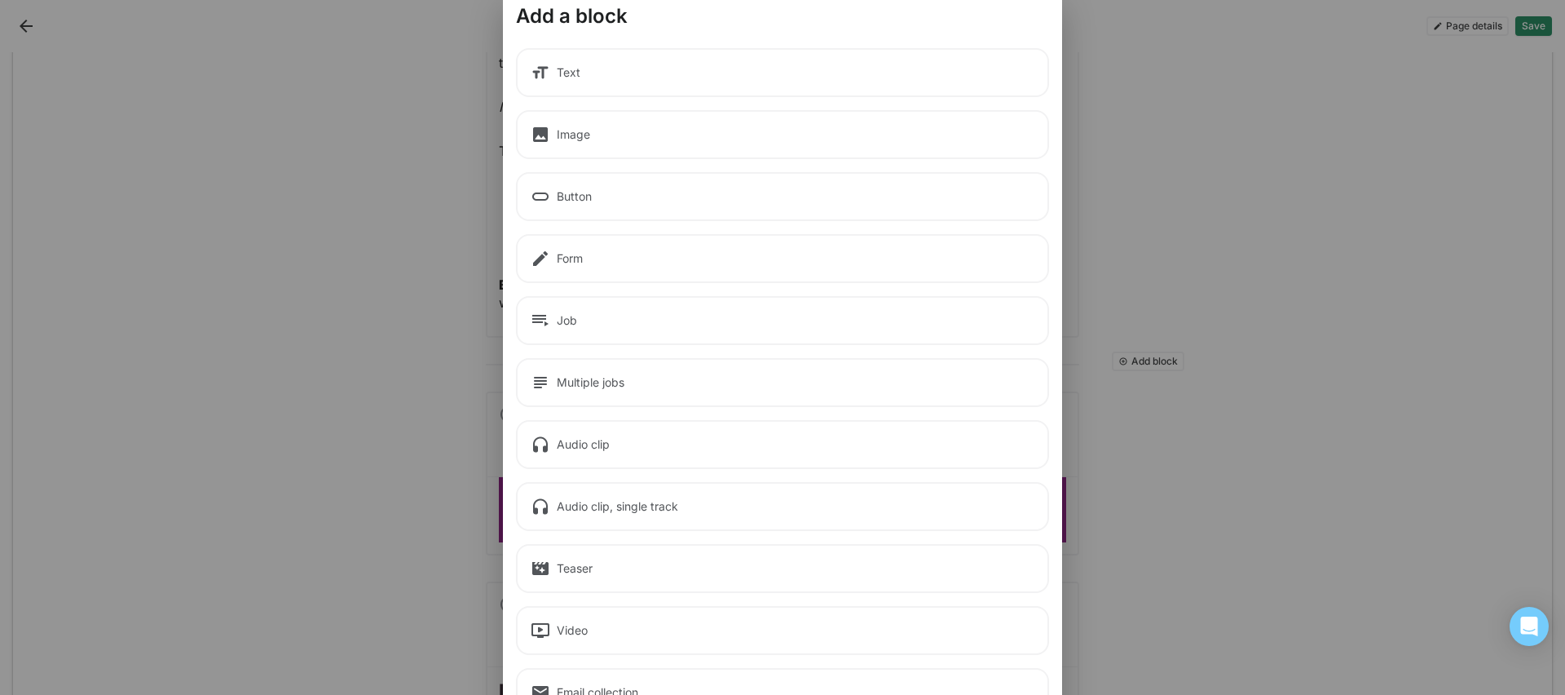
scroll to position [35, 0]
click at [858, 87] on div "Text" at bounding box center [782, 71] width 533 height 49
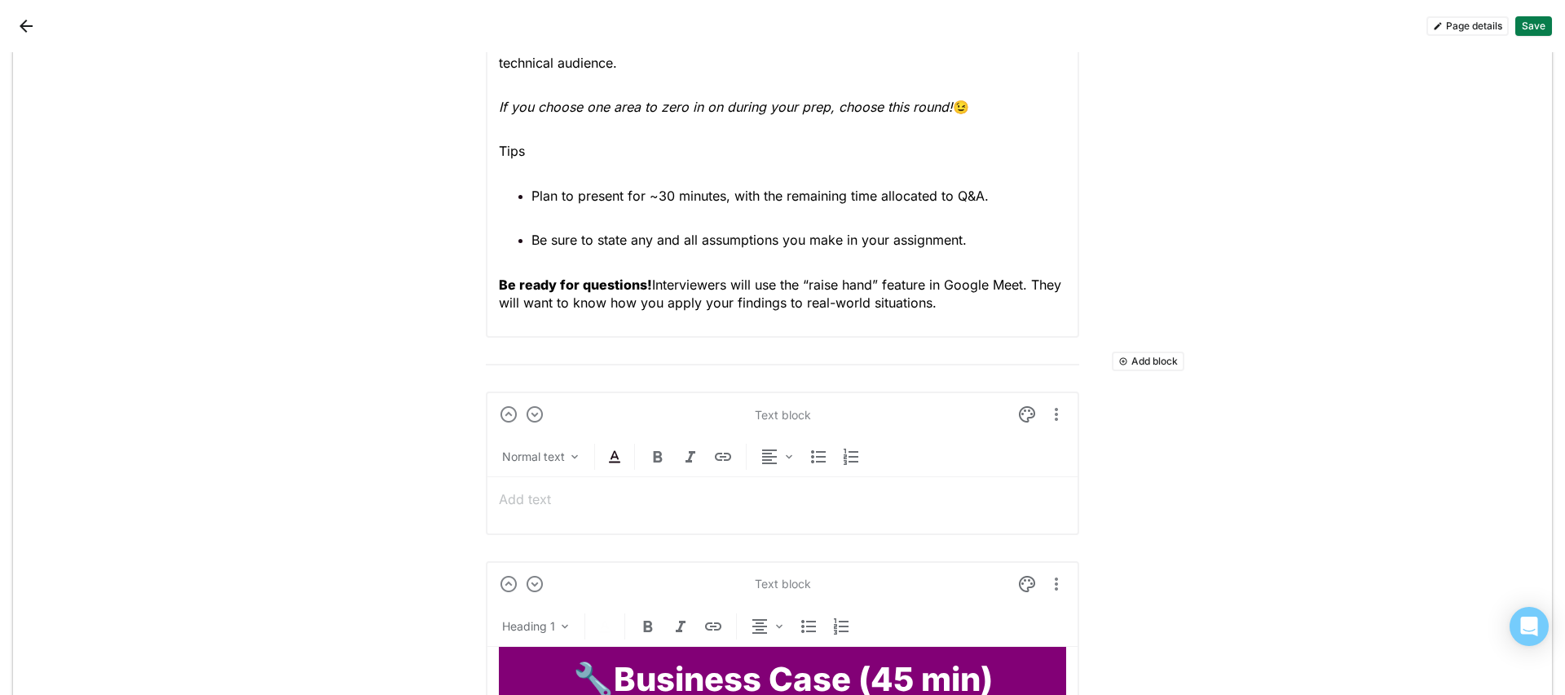
click at [593, 503] on p at bounding box center [782, 499] width 567 height 18
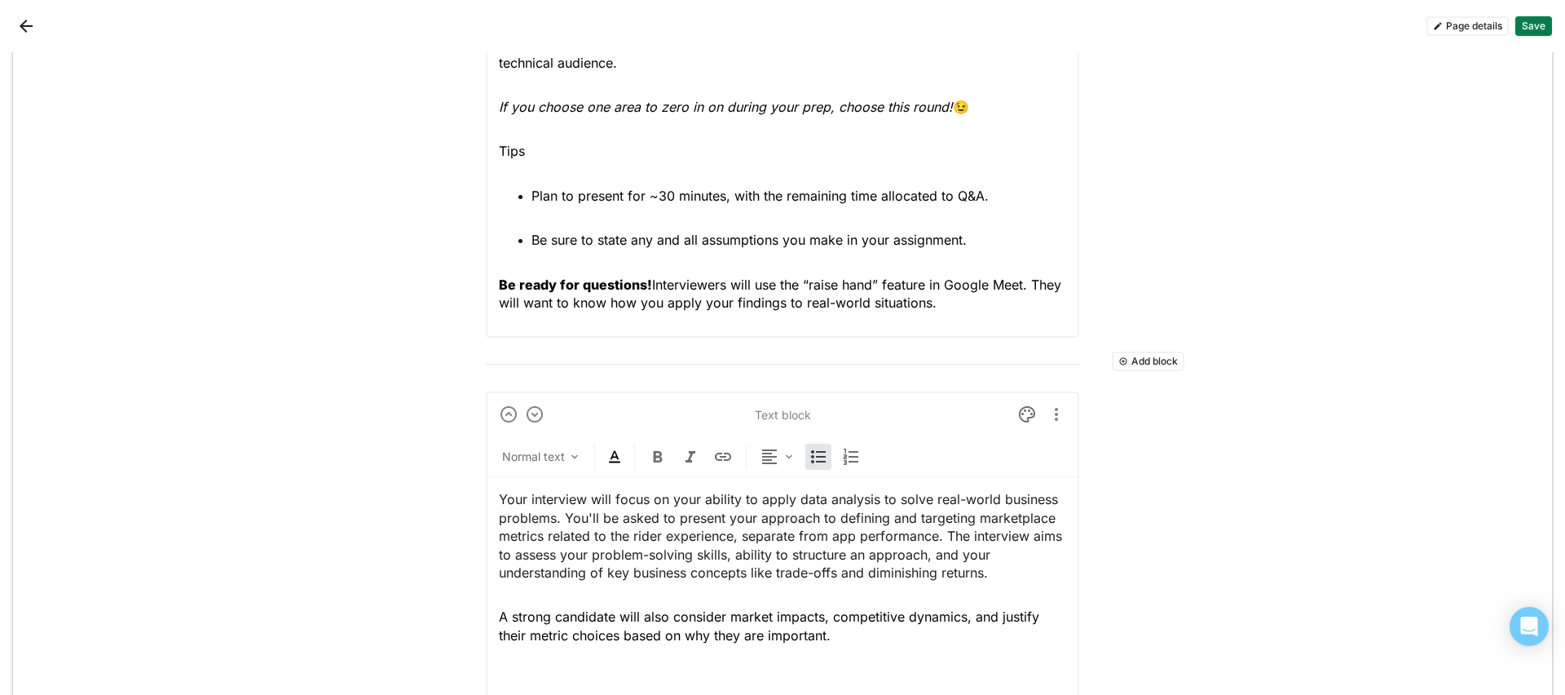
scroll to position [2116, 0]
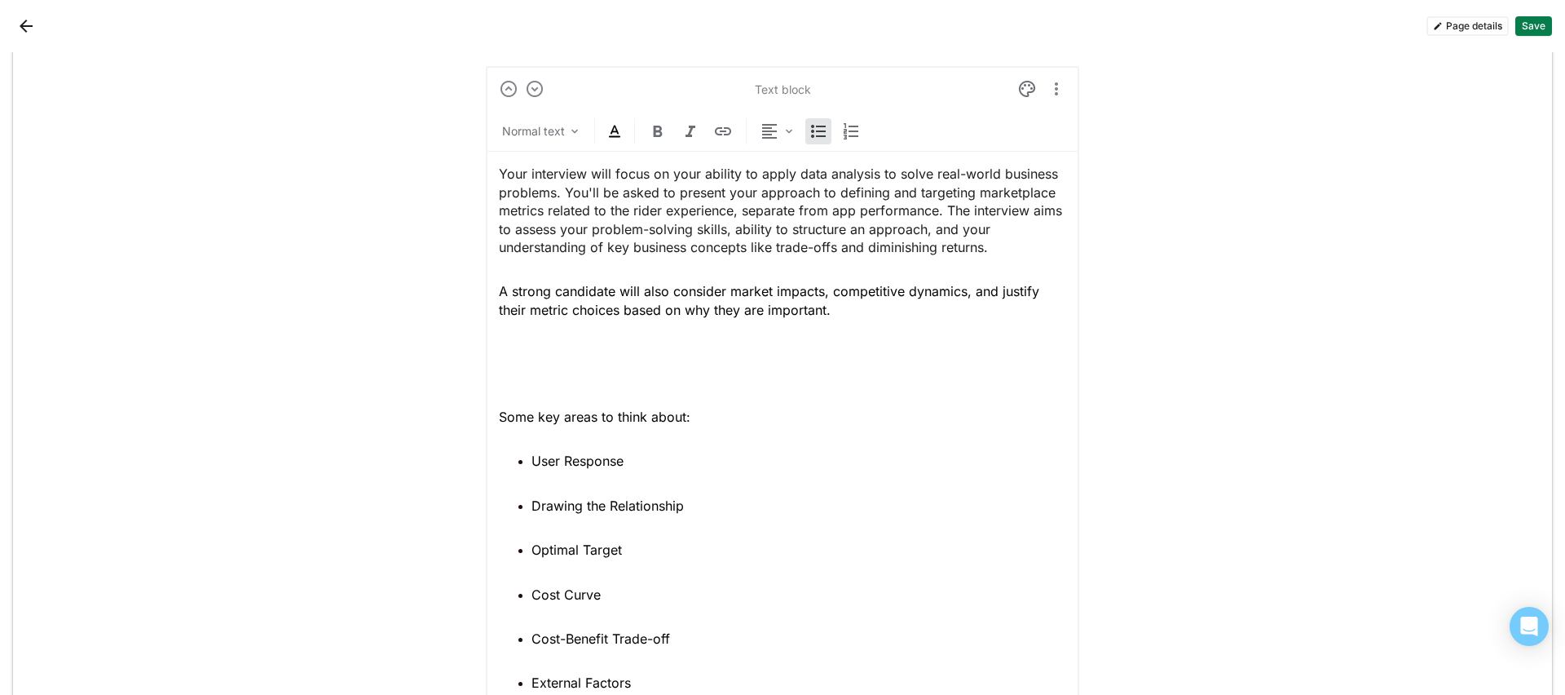
click at [554, 371] on p at bounding box center [782, 363] width 567 height 37
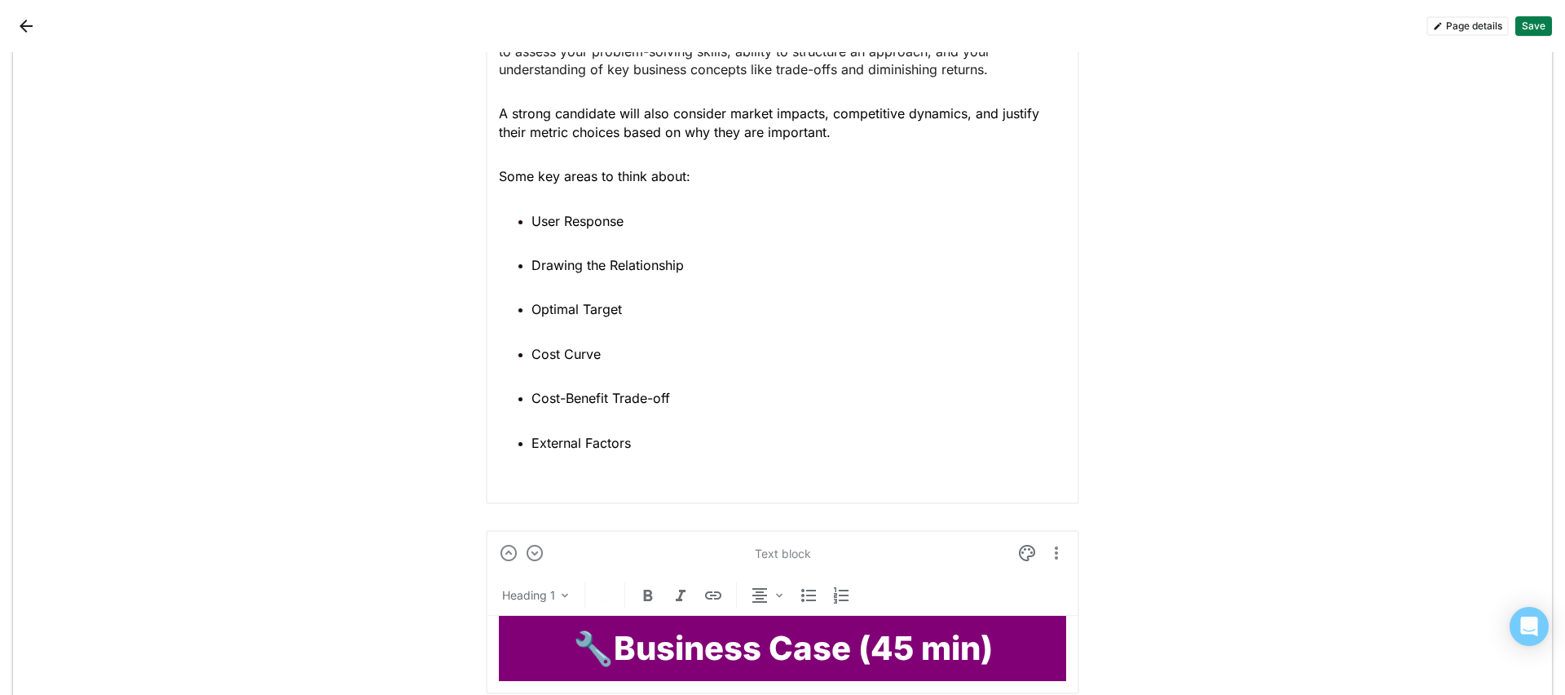
scroll to position [2296, 0]
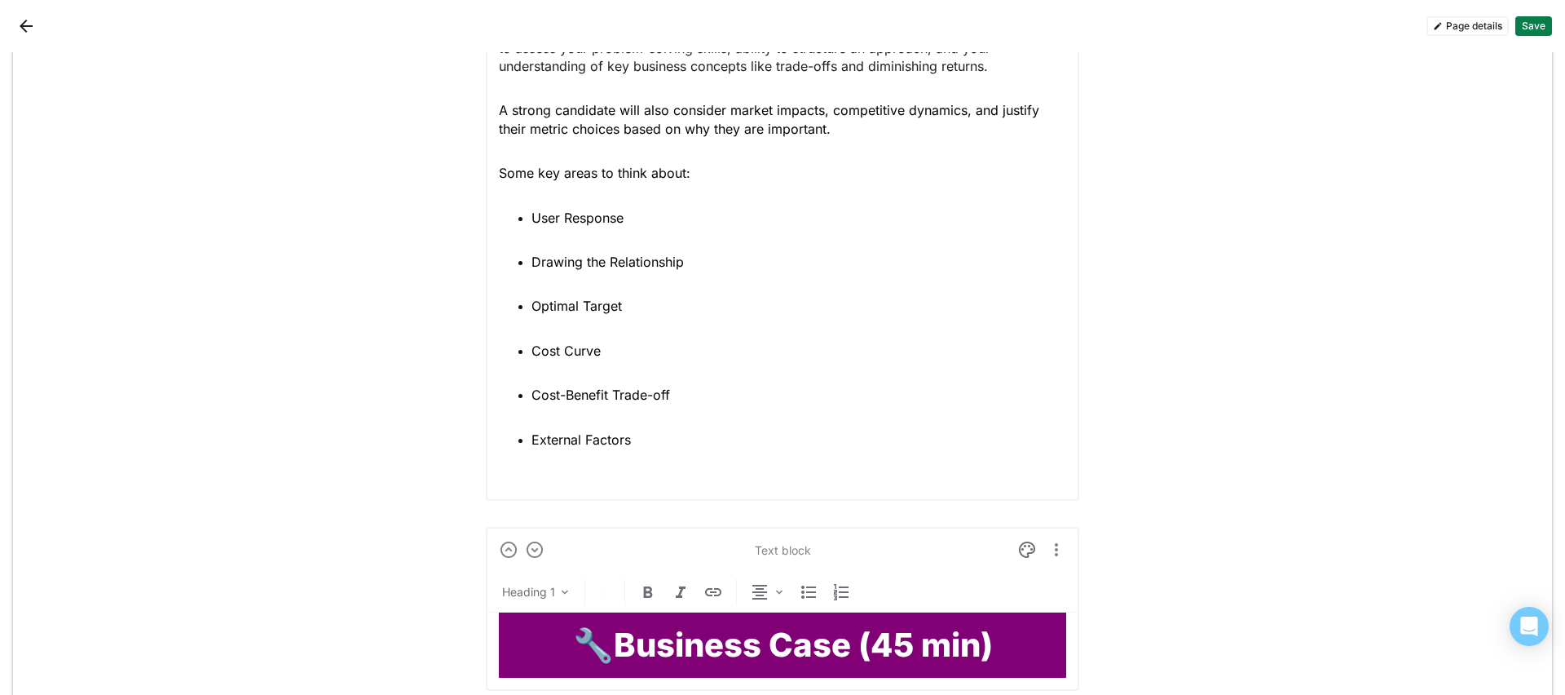
click at [522, 488] on div "Text block Normal text Your interview will focus on your ability to apply data …" at bounding box center [782, 192] width 593 height 615
click at [522, 482] on div "Your interview will focus on your ability to apply data analysis to solve real-…" at bounding box center [782, 229] width 567 height 517
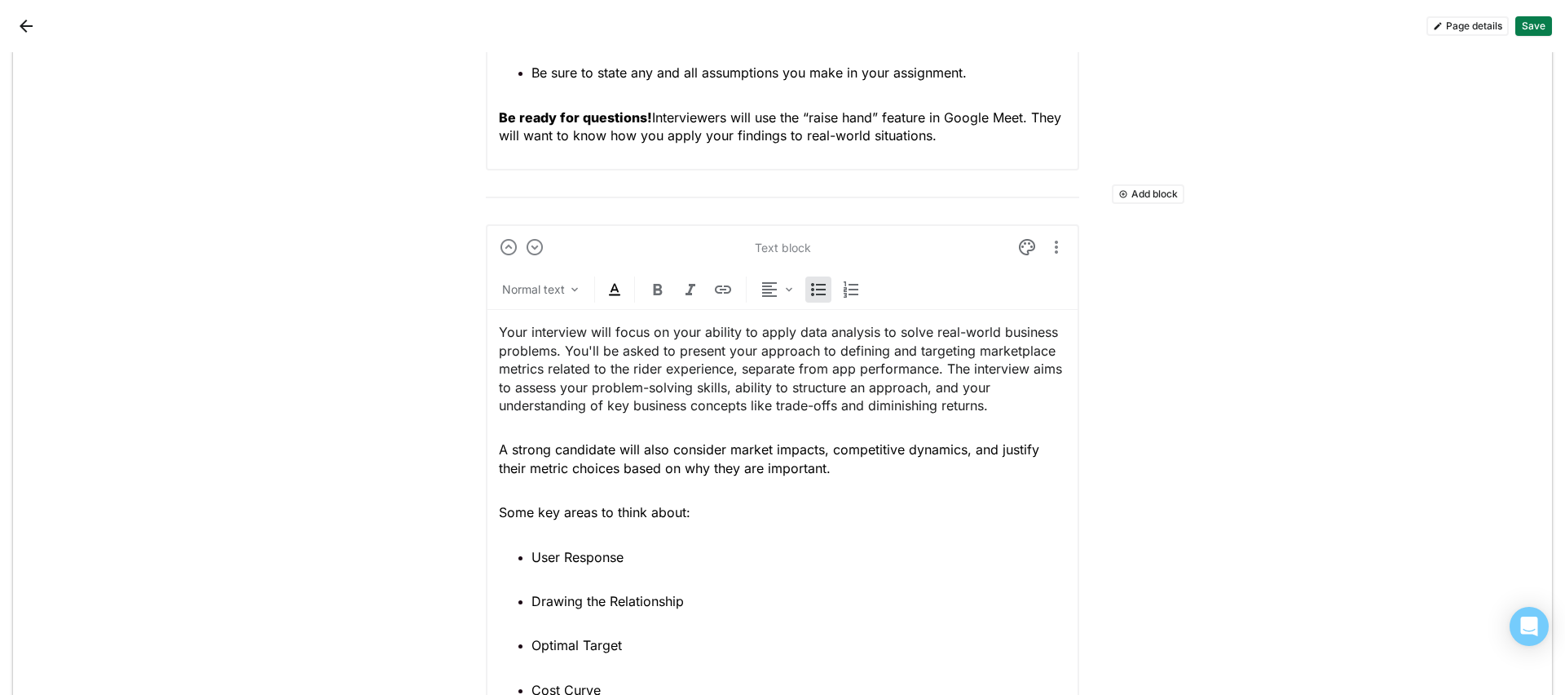
scroll to position [1954, 0]
click at [532, 249] on img at bounding box center [535, 250] width 20 height 20
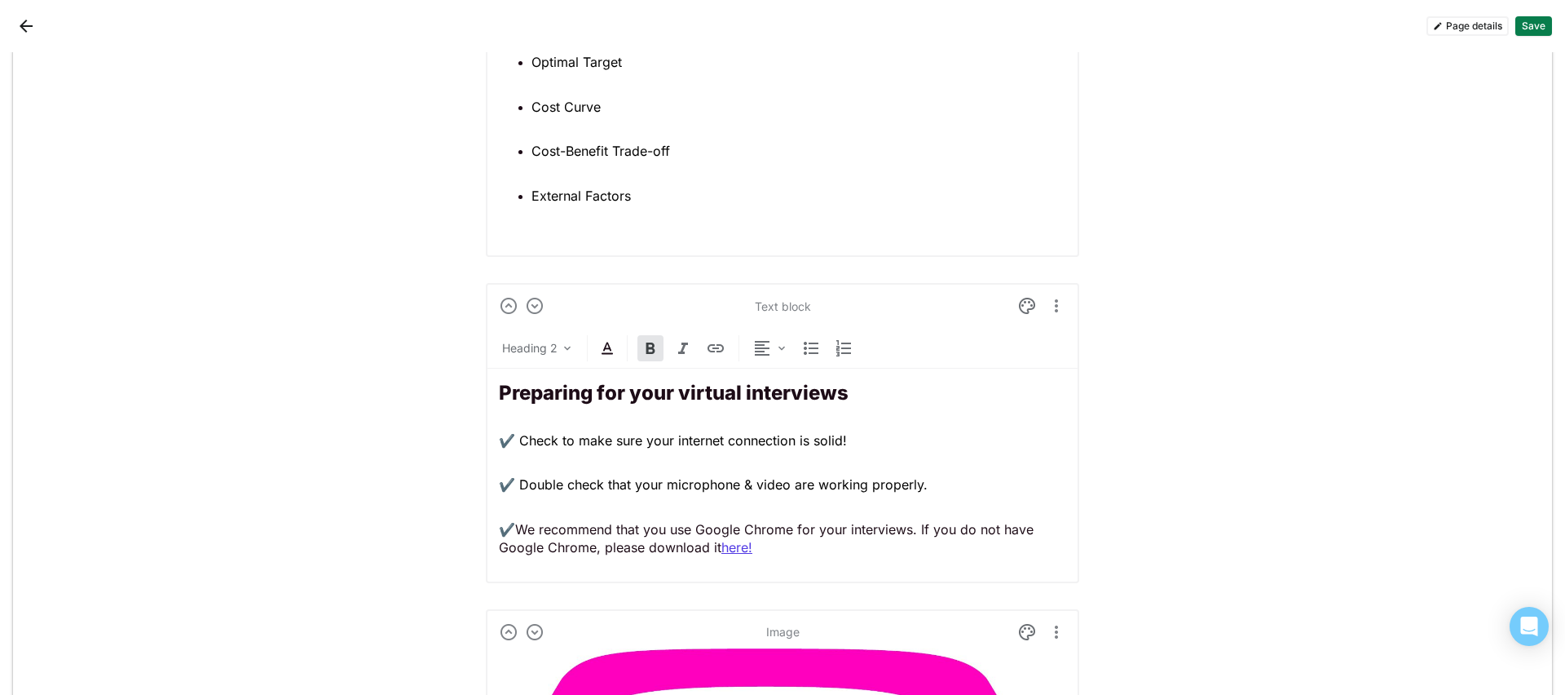
scroll to position [2821, 0]
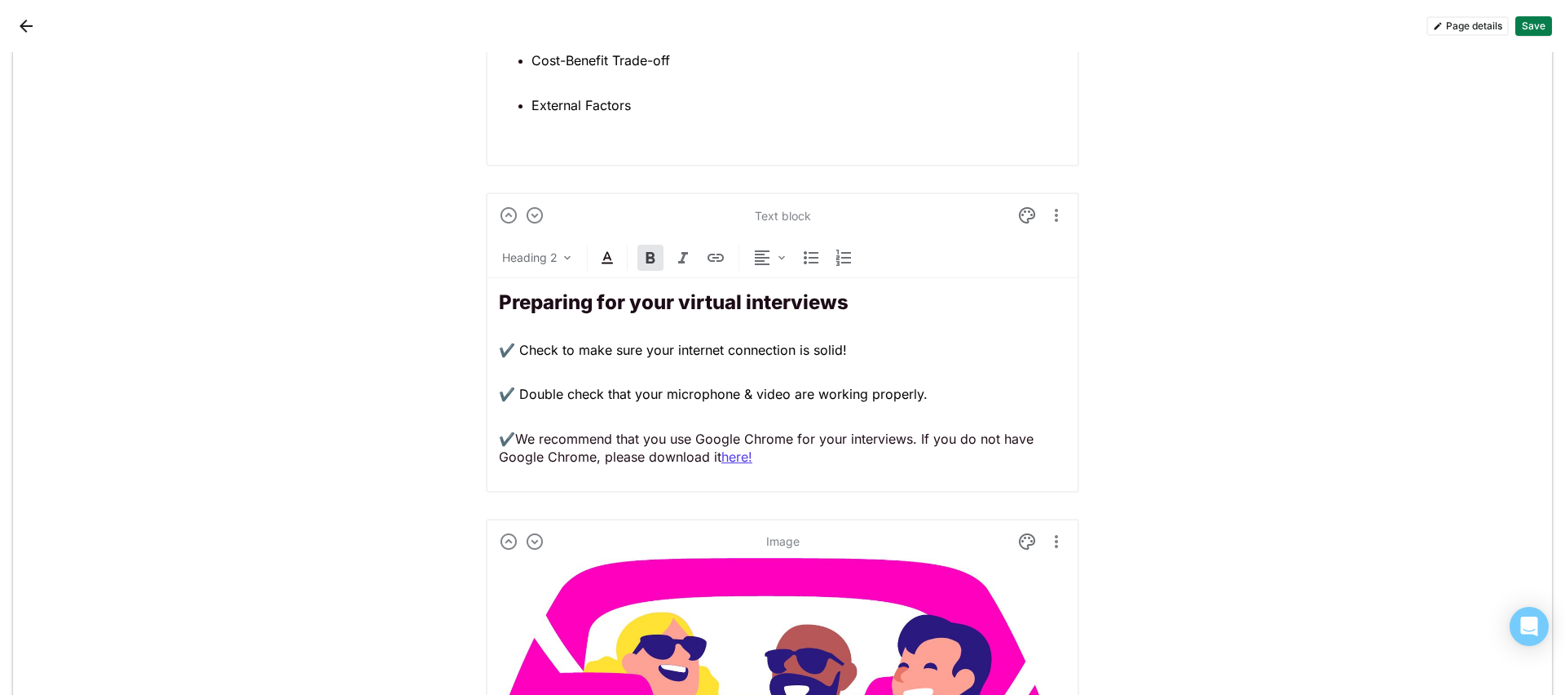
click at [1172, 184] on button "Add block" at bounding box center [1148, 190] width 73 height 20
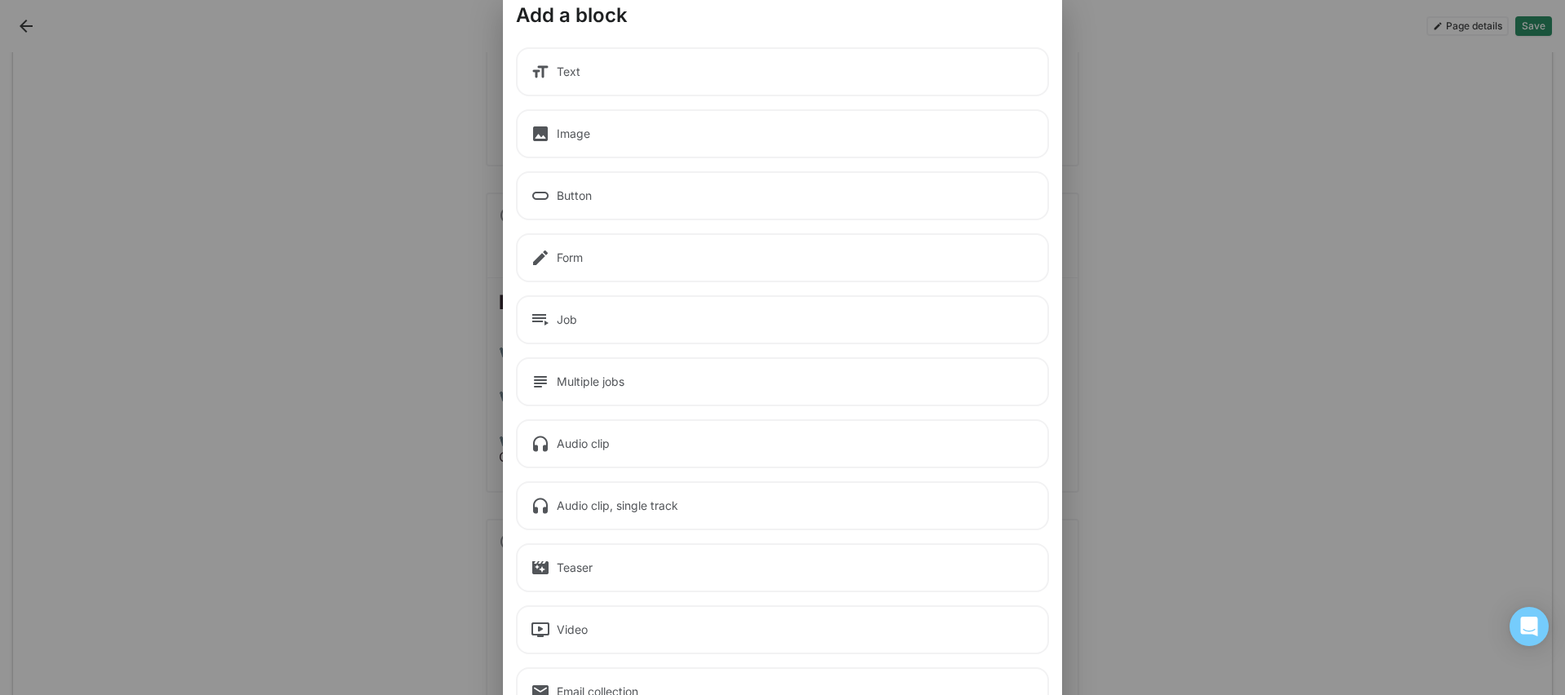
click at [704, 87] on div "Text" at bounding box center [782, 71] width 533 height 49
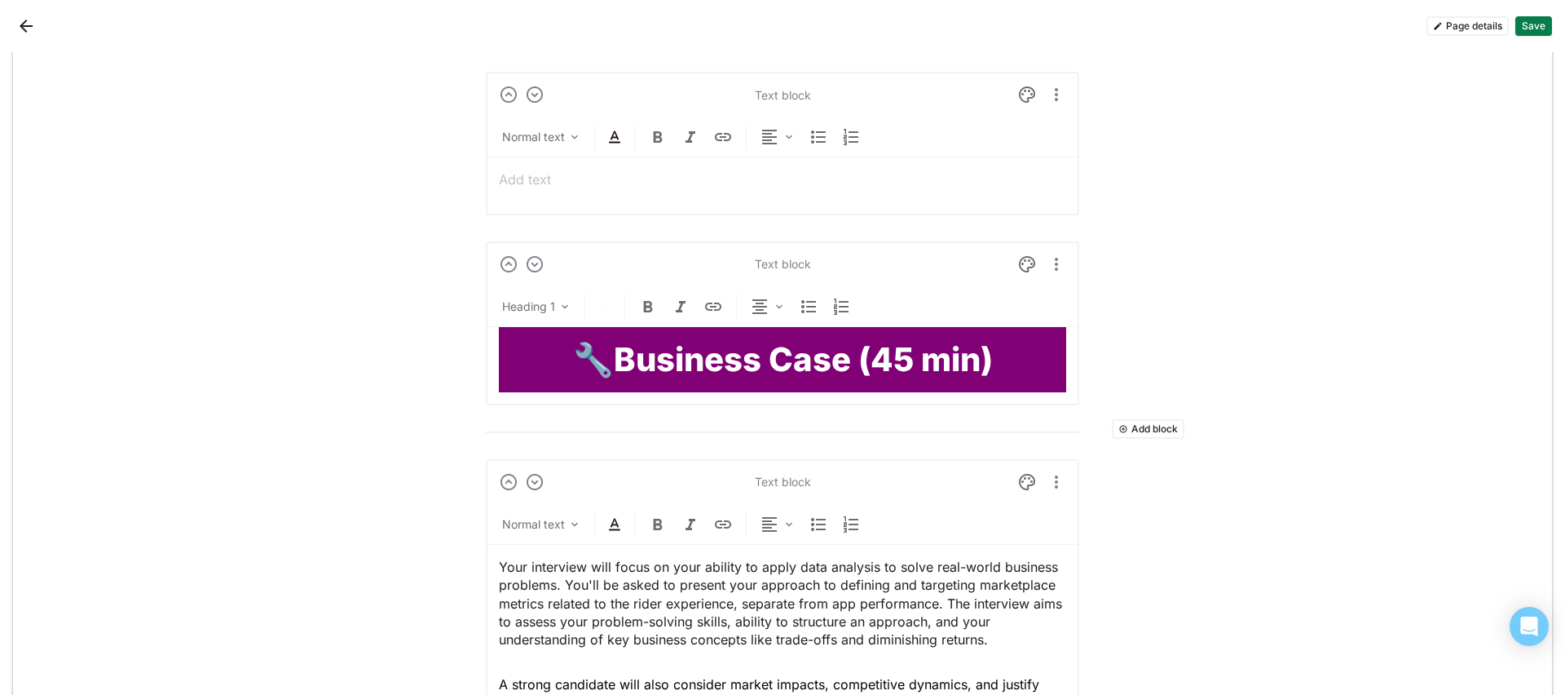
scroll to position [2074, 0]
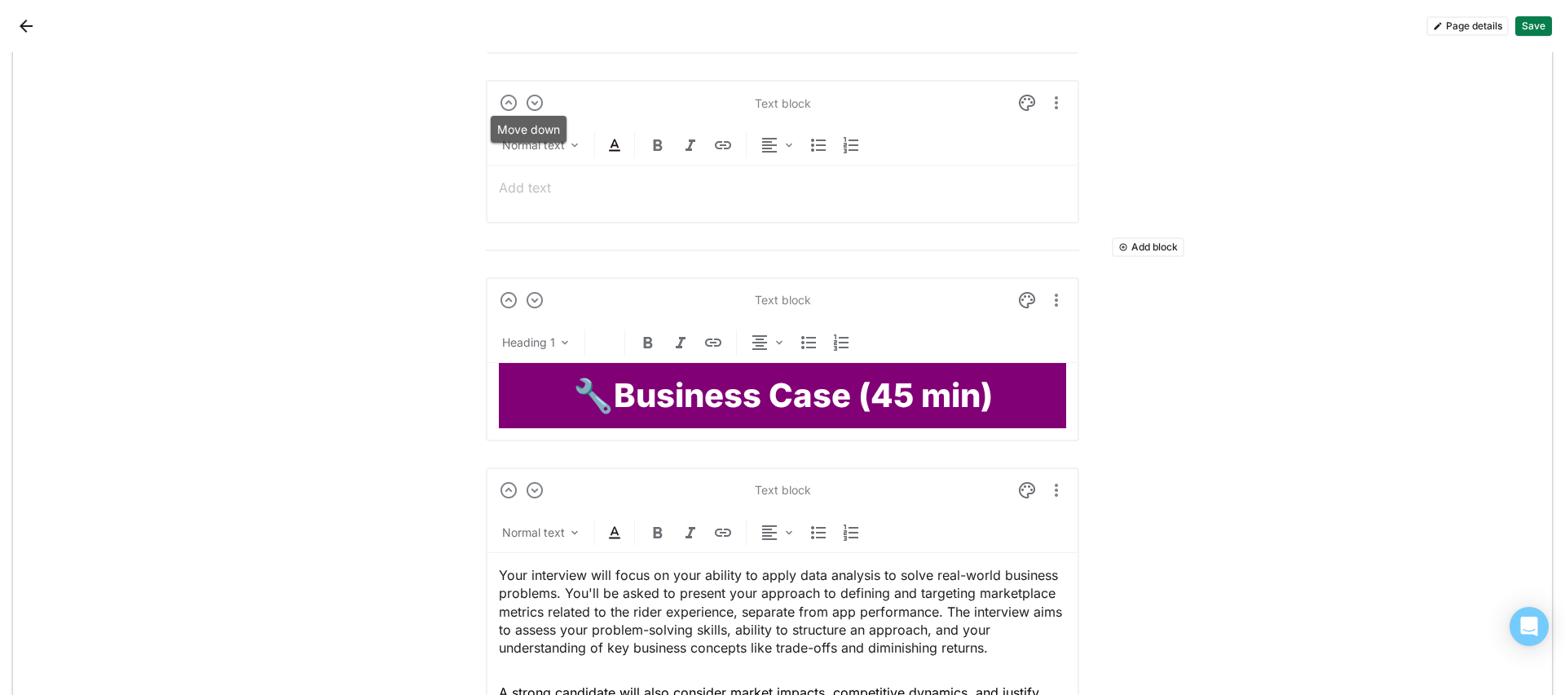
click at [528, 98] on img at bounding box center [535, 103] width 20 height 20
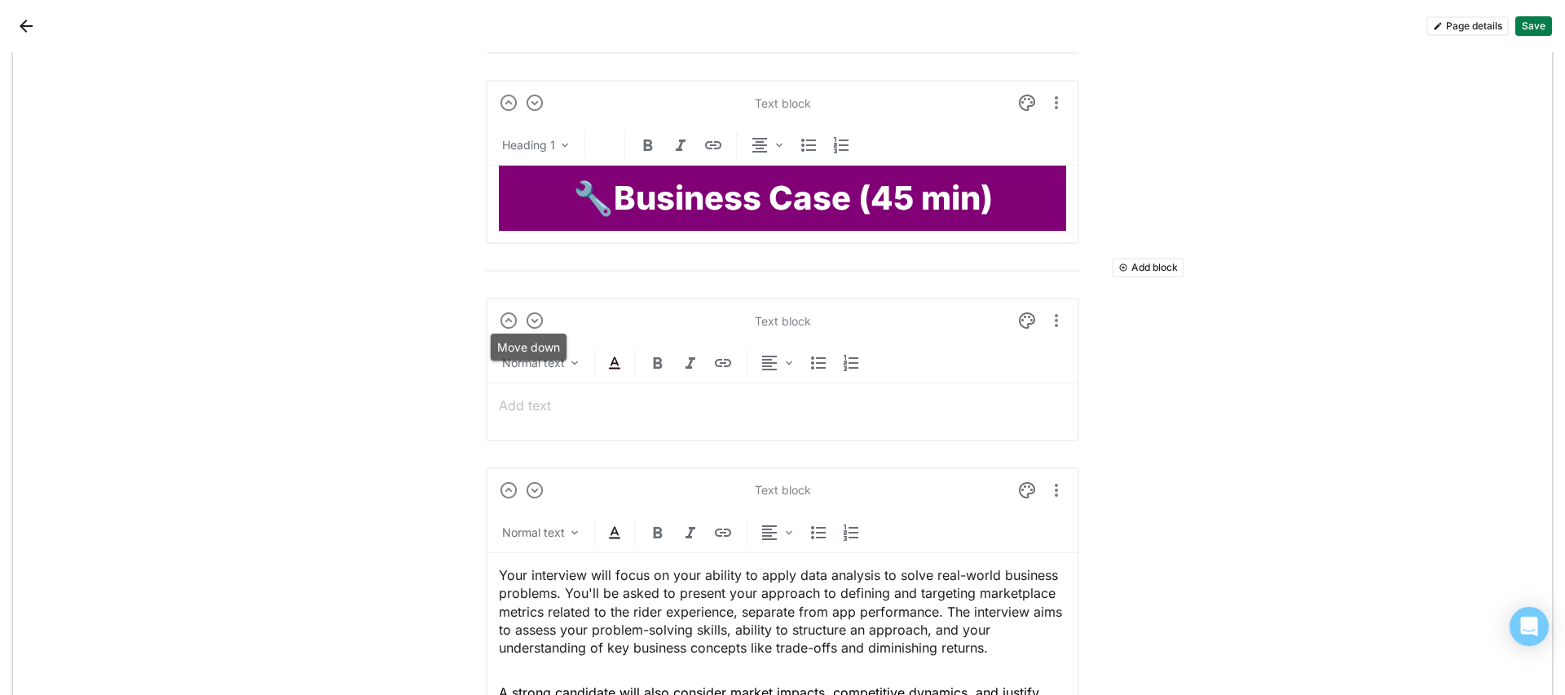
click at [532, 319] on img at bounding box center [535, 321] width 20 height 20
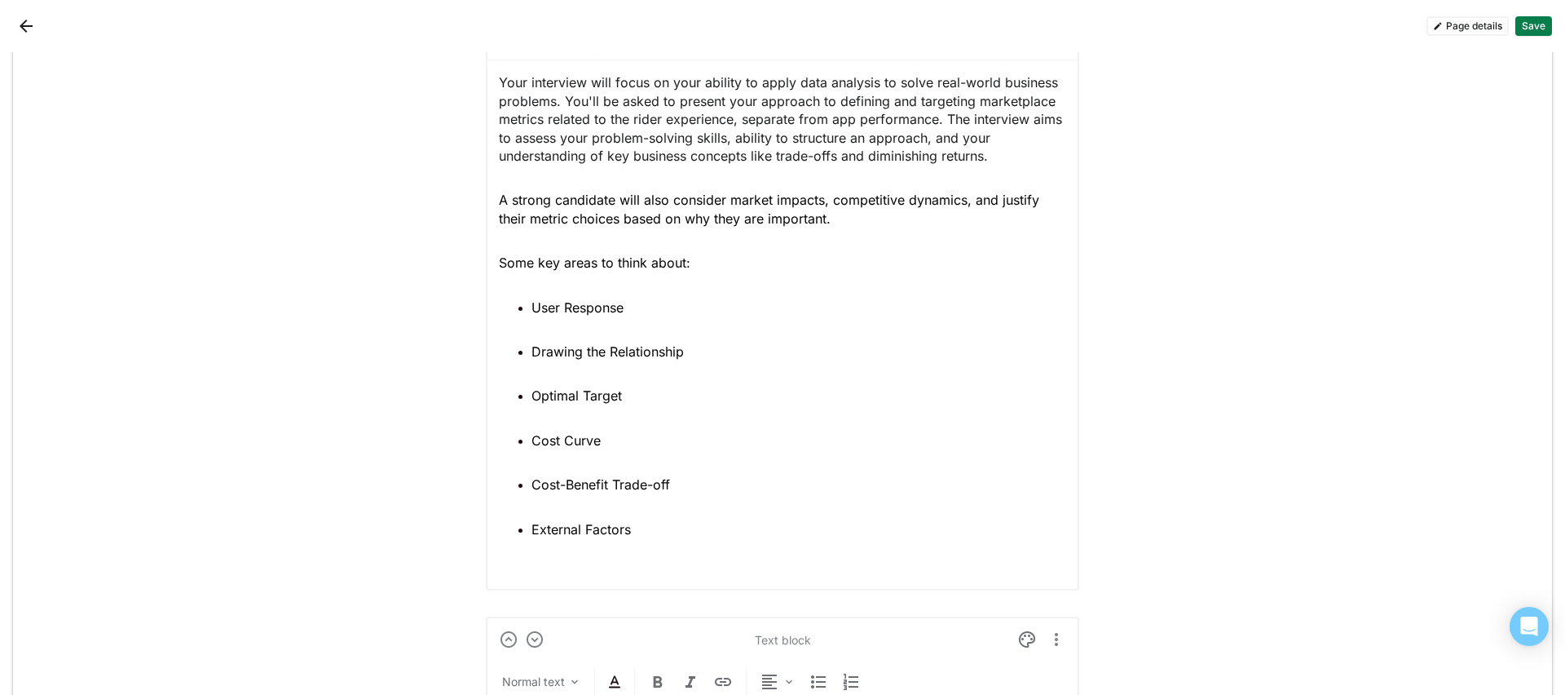
scroll to position [2808, 0]
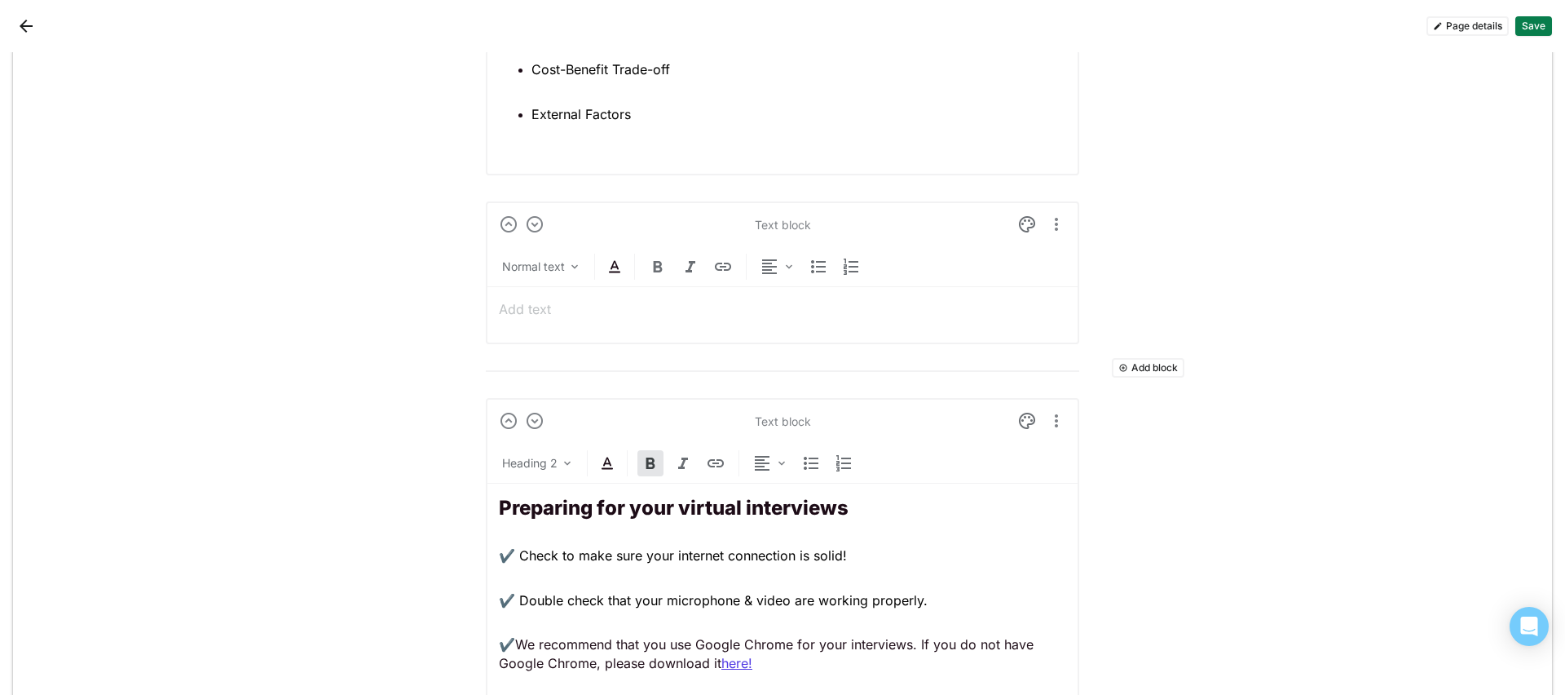
click at [540, 326] on div at bounding box center [782, 309] width 567 height 44
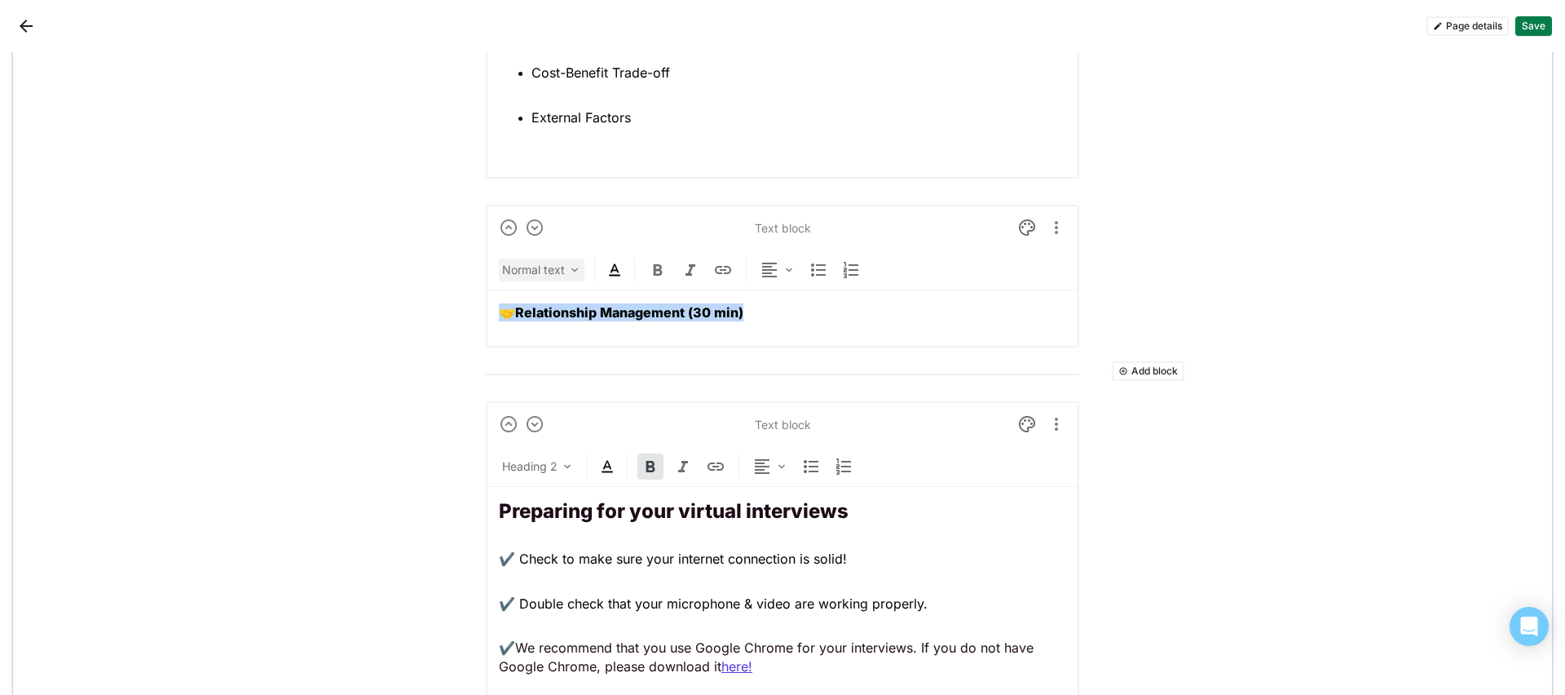
click at [519, 274] on div "Normal text" at bounding box center [533, 270] width 63 height 16
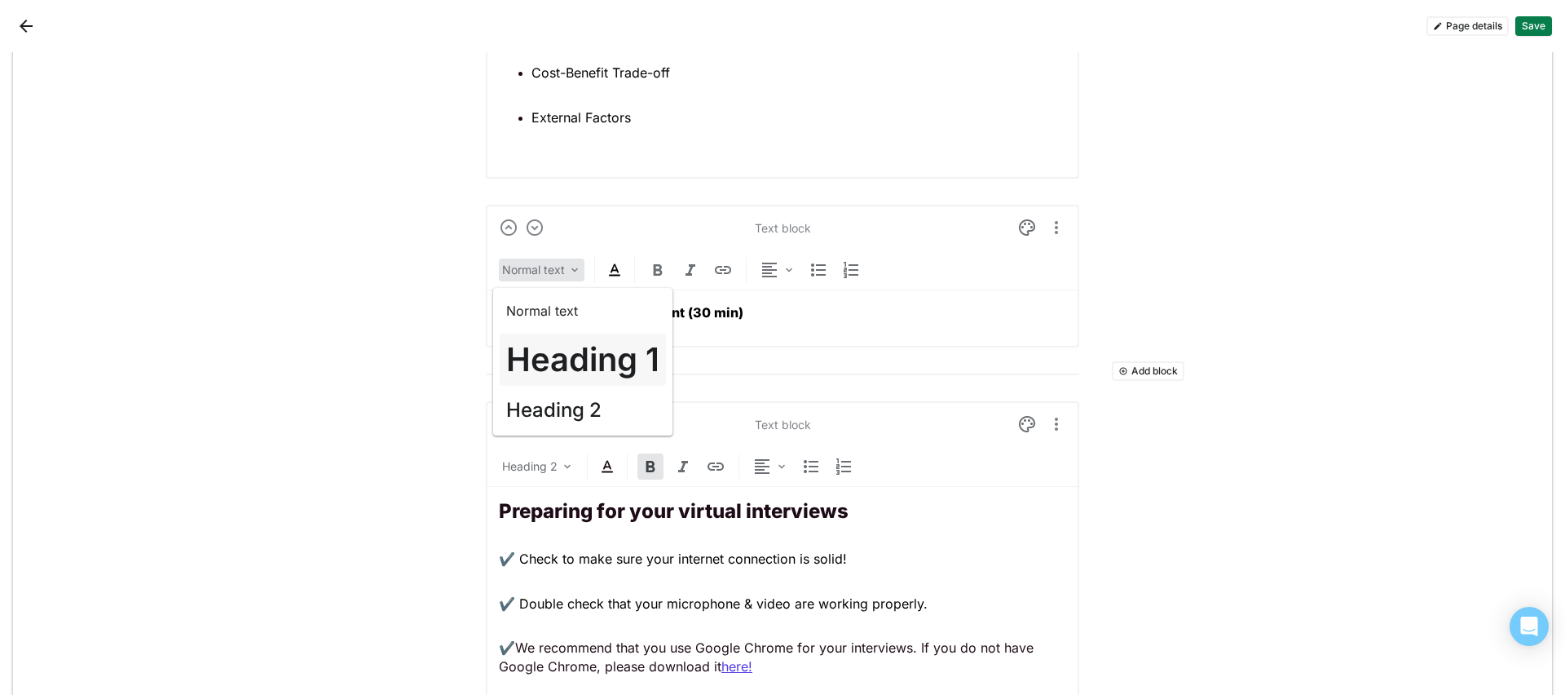
click at [588, 360] on h1 "Heading 1" at bounding box center [582, 359] width 153 height 39
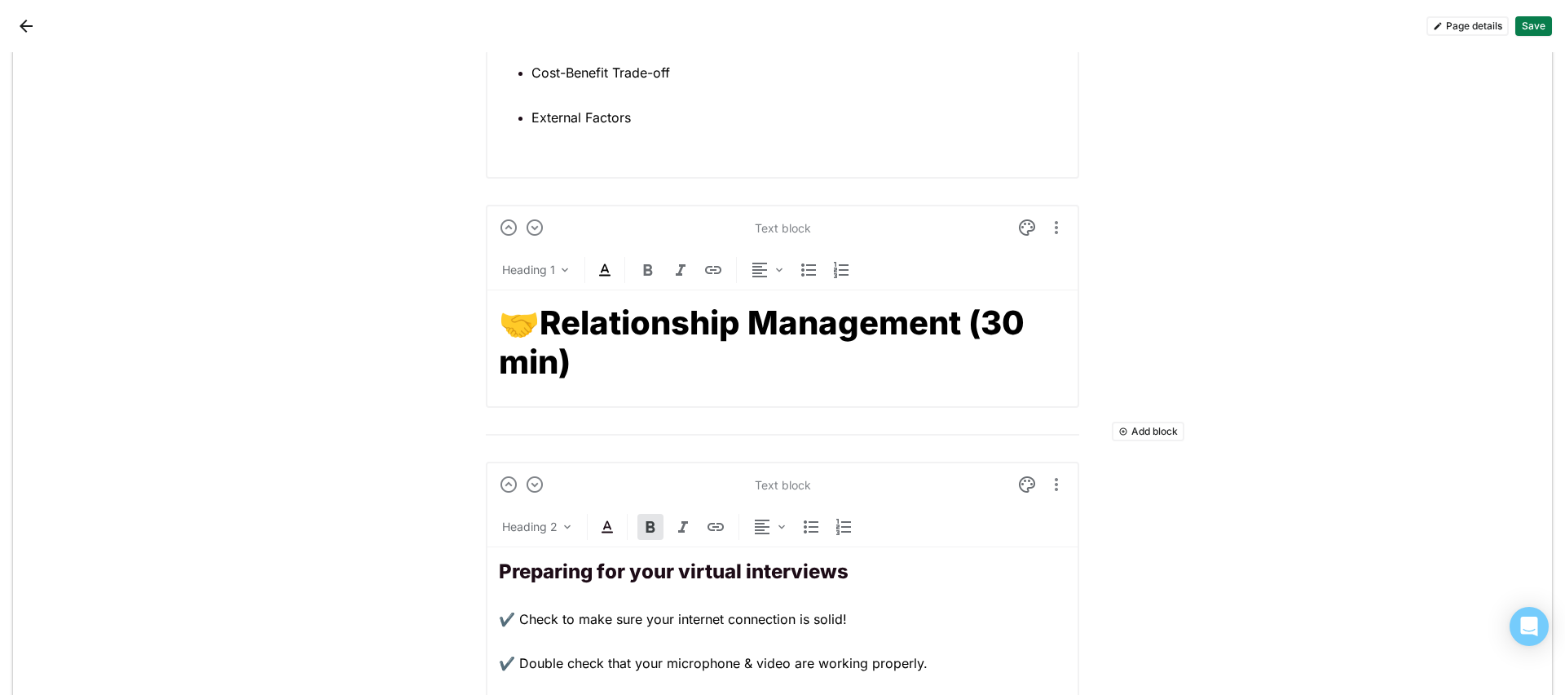
click at [600, 272] on img at bounding box center [605, 270] width 20 height 20
click at [594, 240] on div at bounding box center [598, 238] width 11 height 11
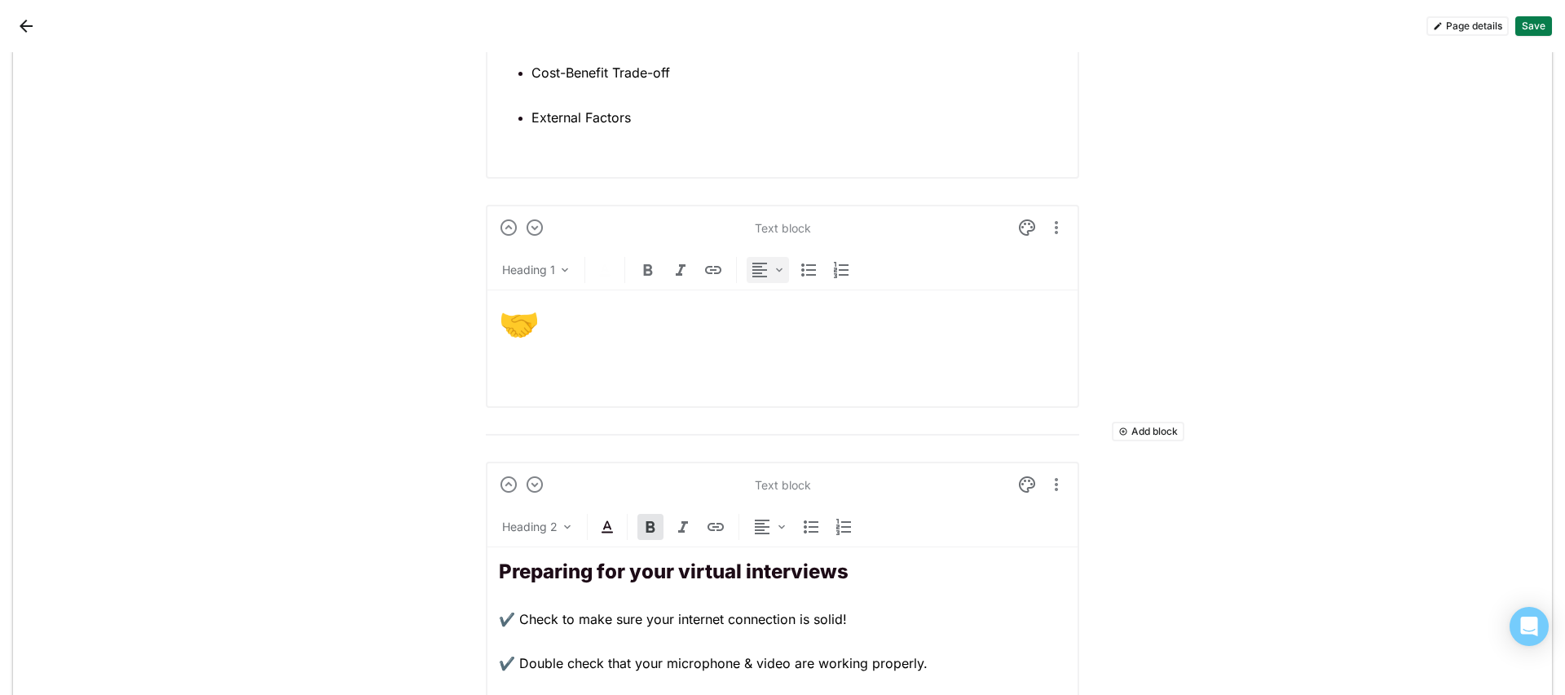
click at [773, 271] on img at bounding box center [779, 269] width 13 height 13
click at [786, 345] on div "Center" at bounding box center [792, 352] width 36 height 14
click at [1018, 227] on img at bounding box center [1027, 228] width 20 height 20
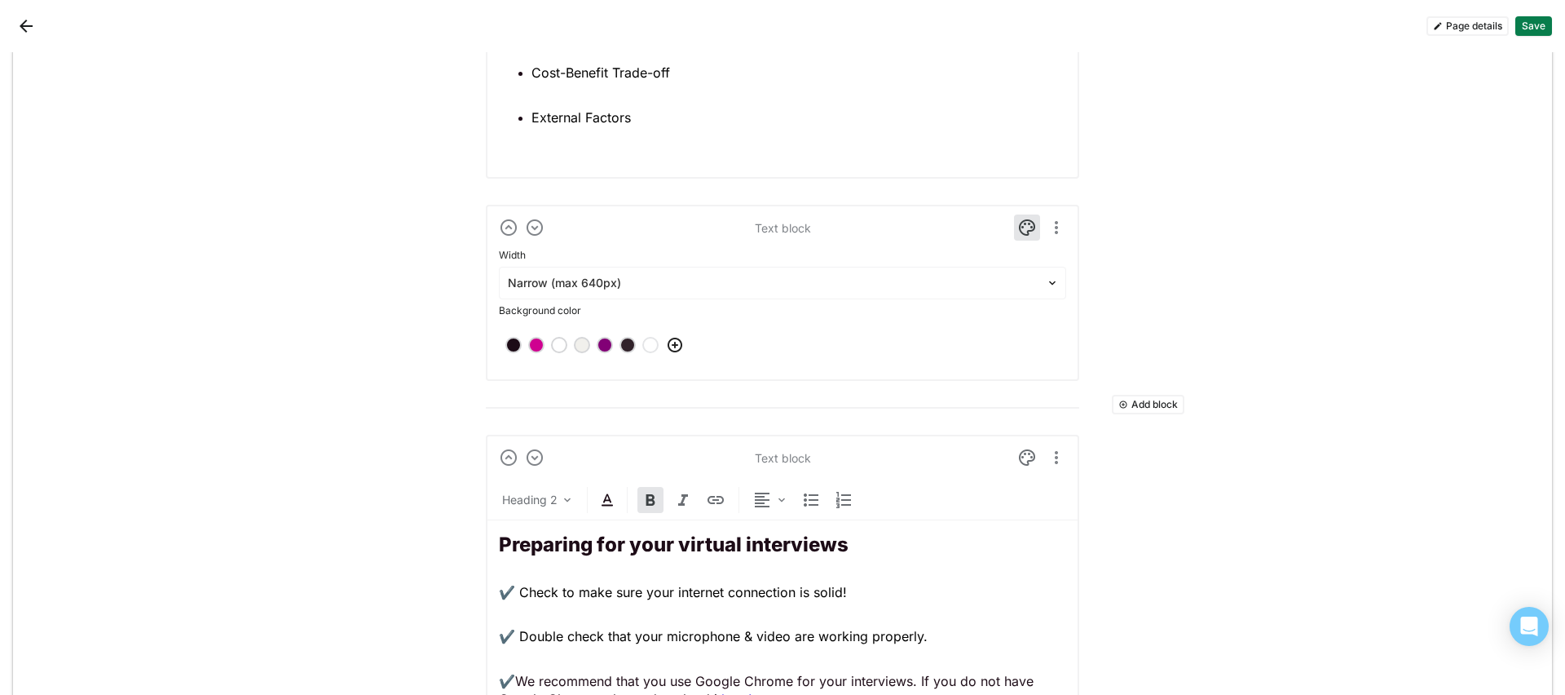
click at [599, 346] on div at bounding box center [604, 344] width 11 height 11
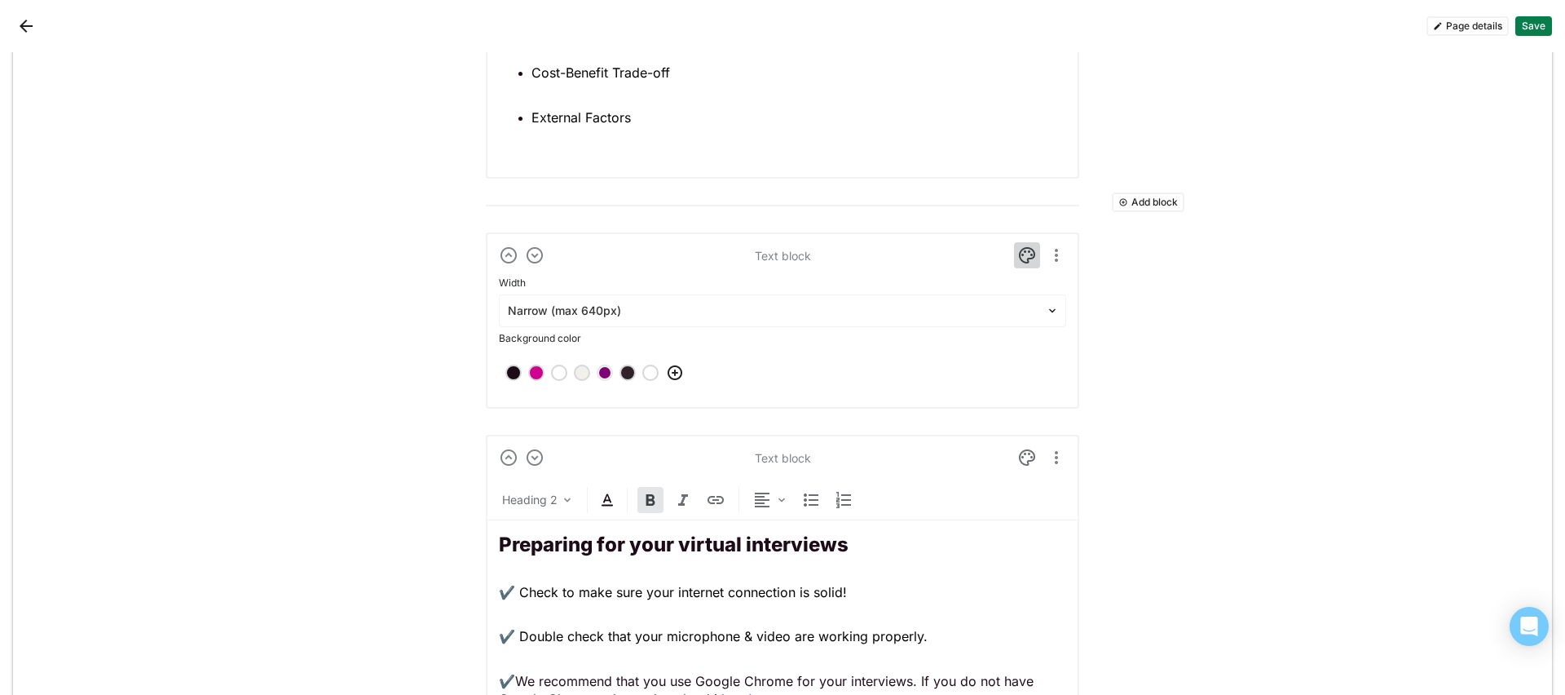
click at [1019, 248] on img at bounding box center [1027, 255] width 20 height 20
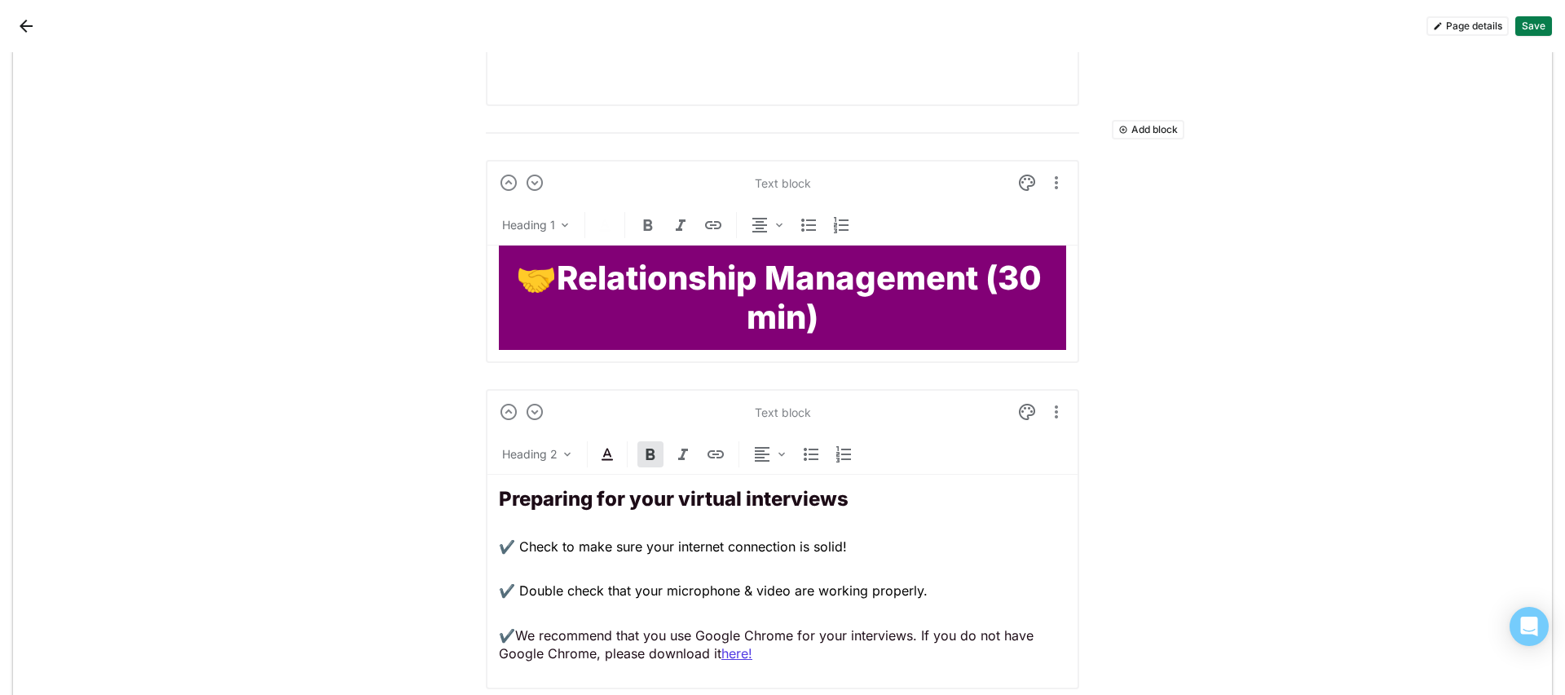
scroll to position [2854, 0]
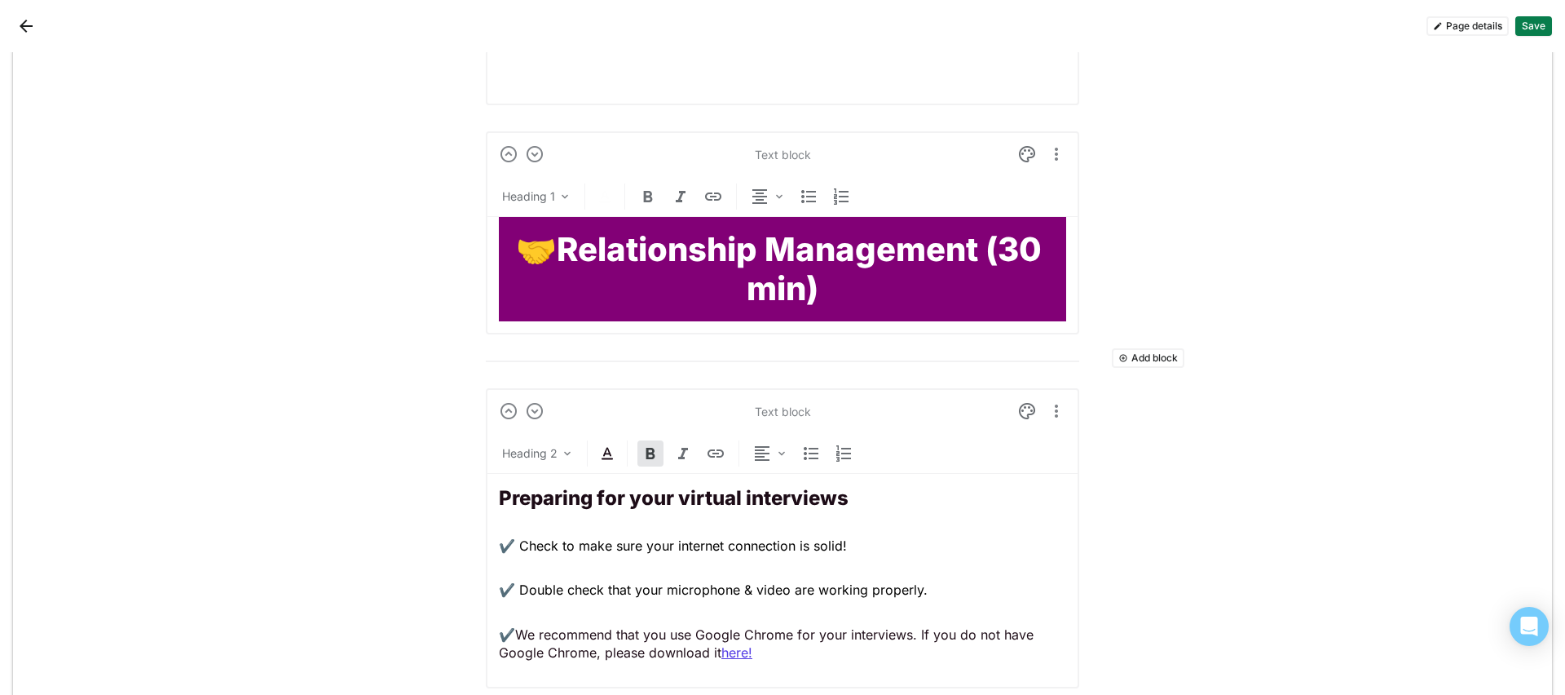
click at [1129, 363] on button "Add block" at bounding box center [1148, 358] width 73 height 20
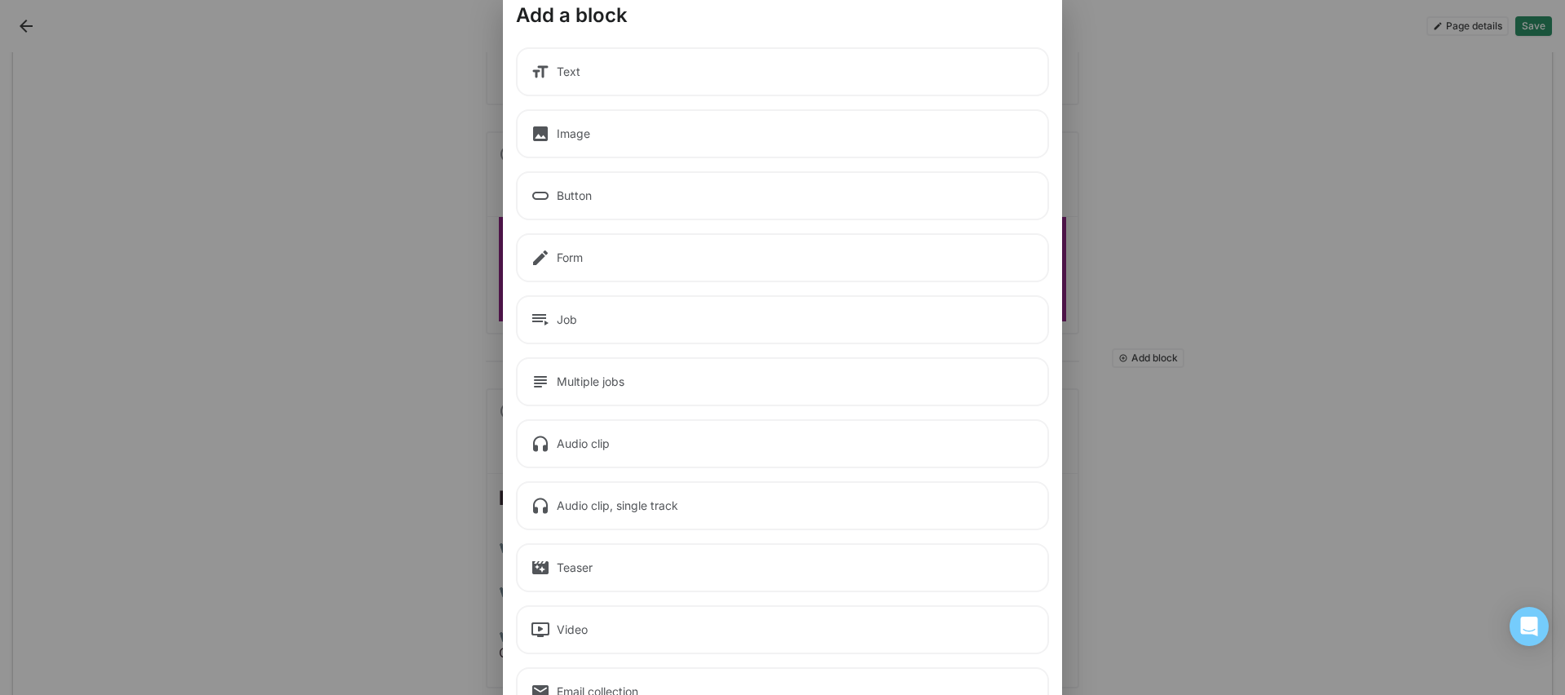
click at [827, 87] on div "Text" at bounding box center [782, 71] width 533 height 49
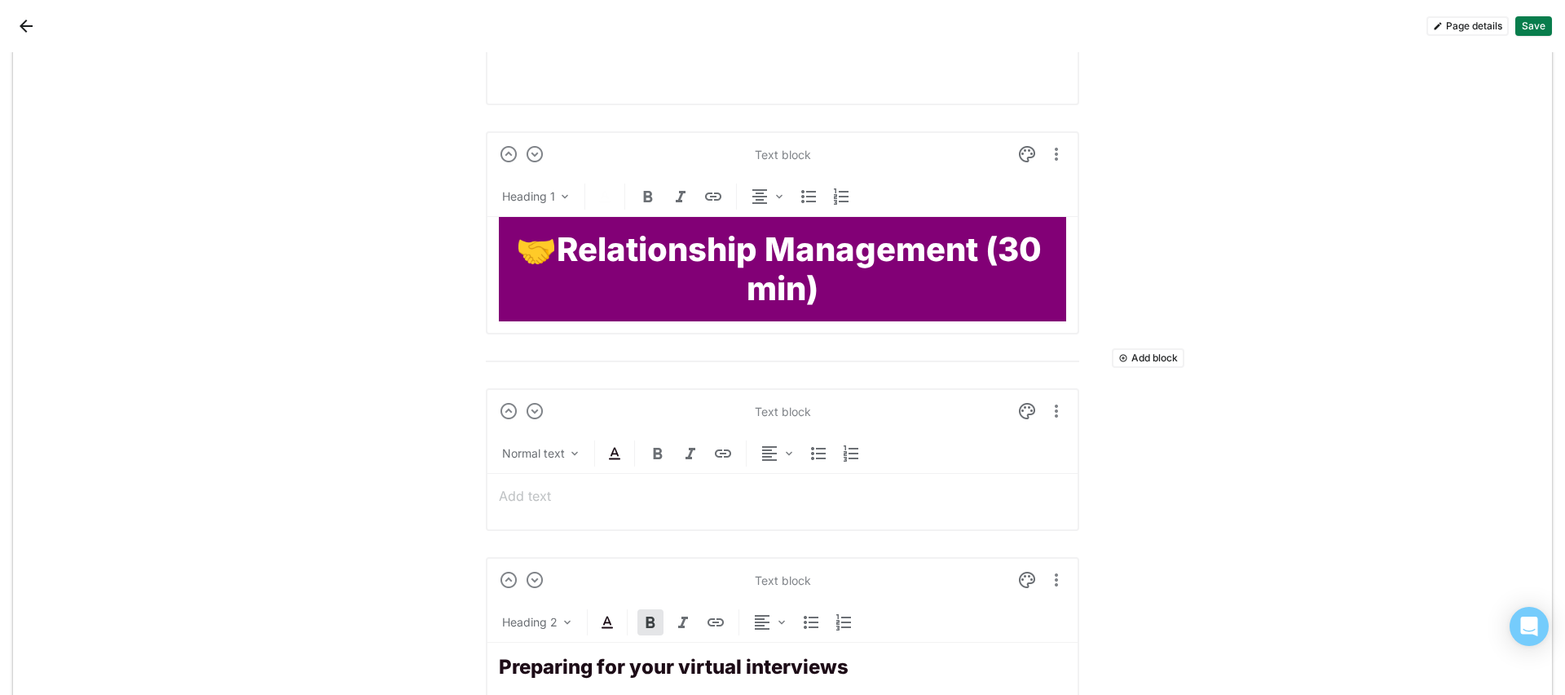
click at [541, 496] on p at bounding box center [782, 496] width 567 height 18
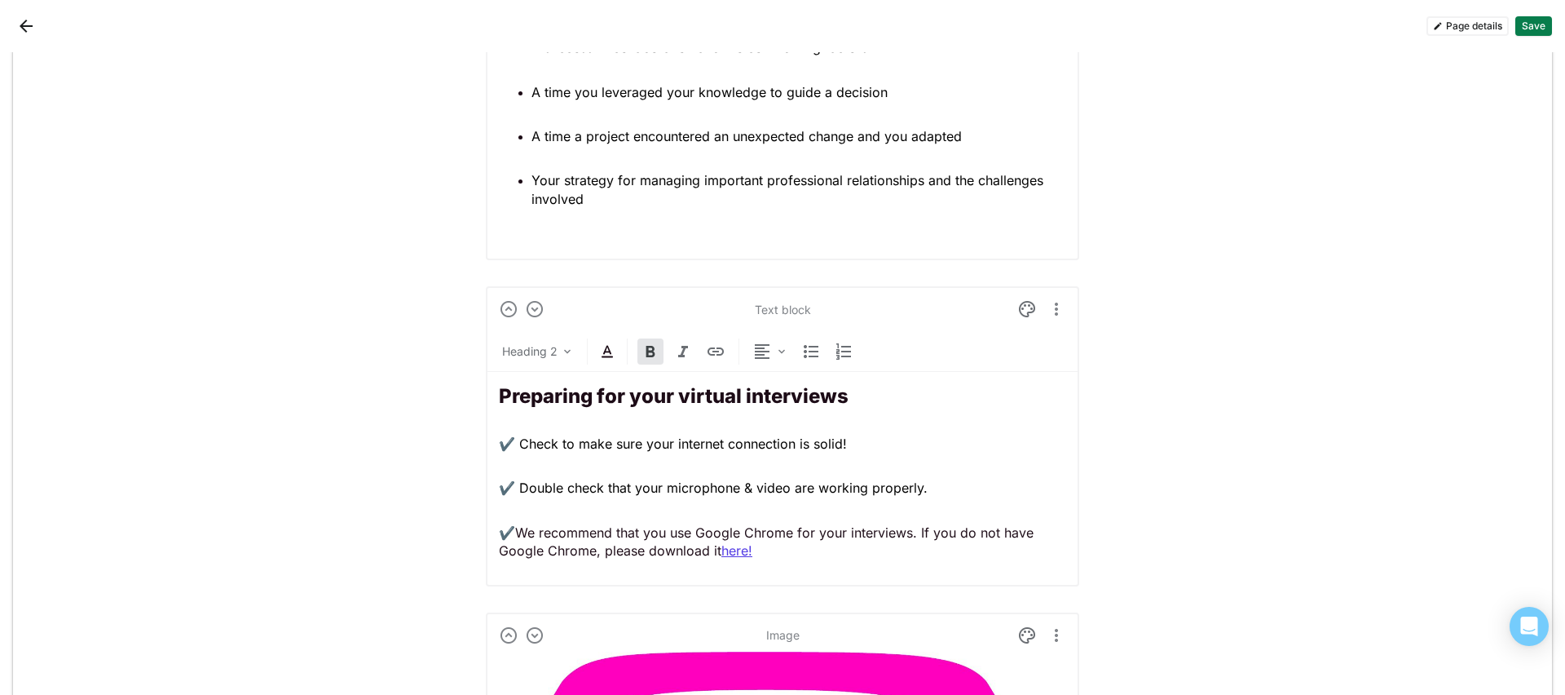
scroll to position [3494, 0]
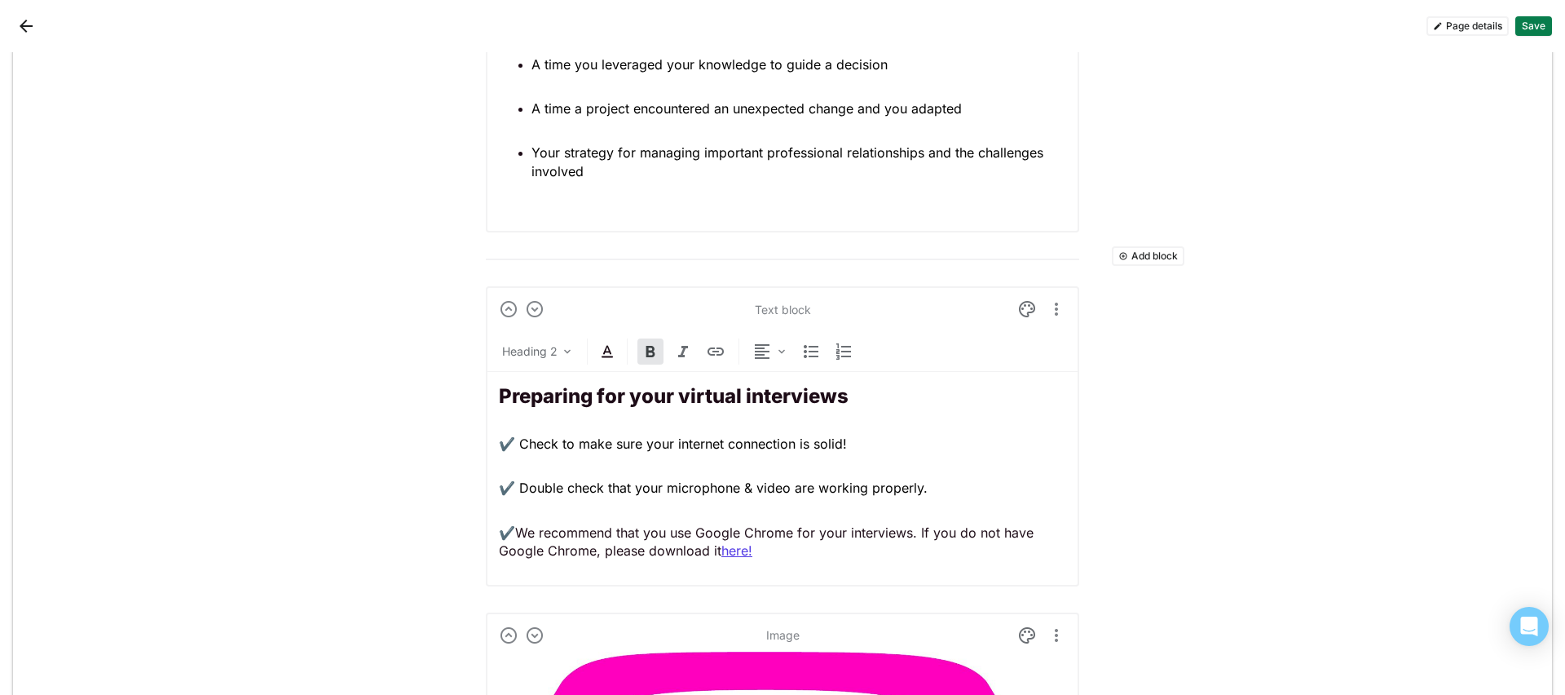
scroll to position [3466, 0]
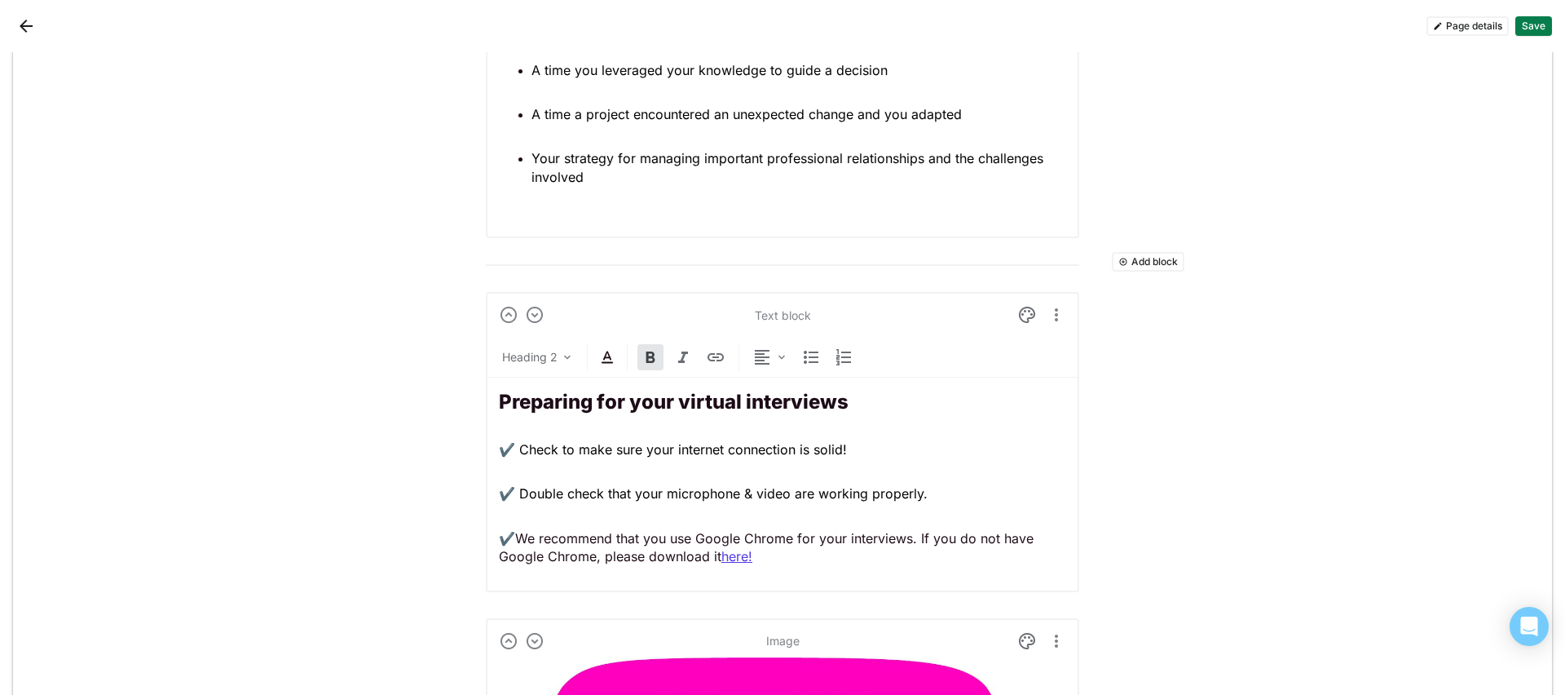
click at [1137, 260] on button "Add block" at bounding box center [1148, 262] width 73 height 20
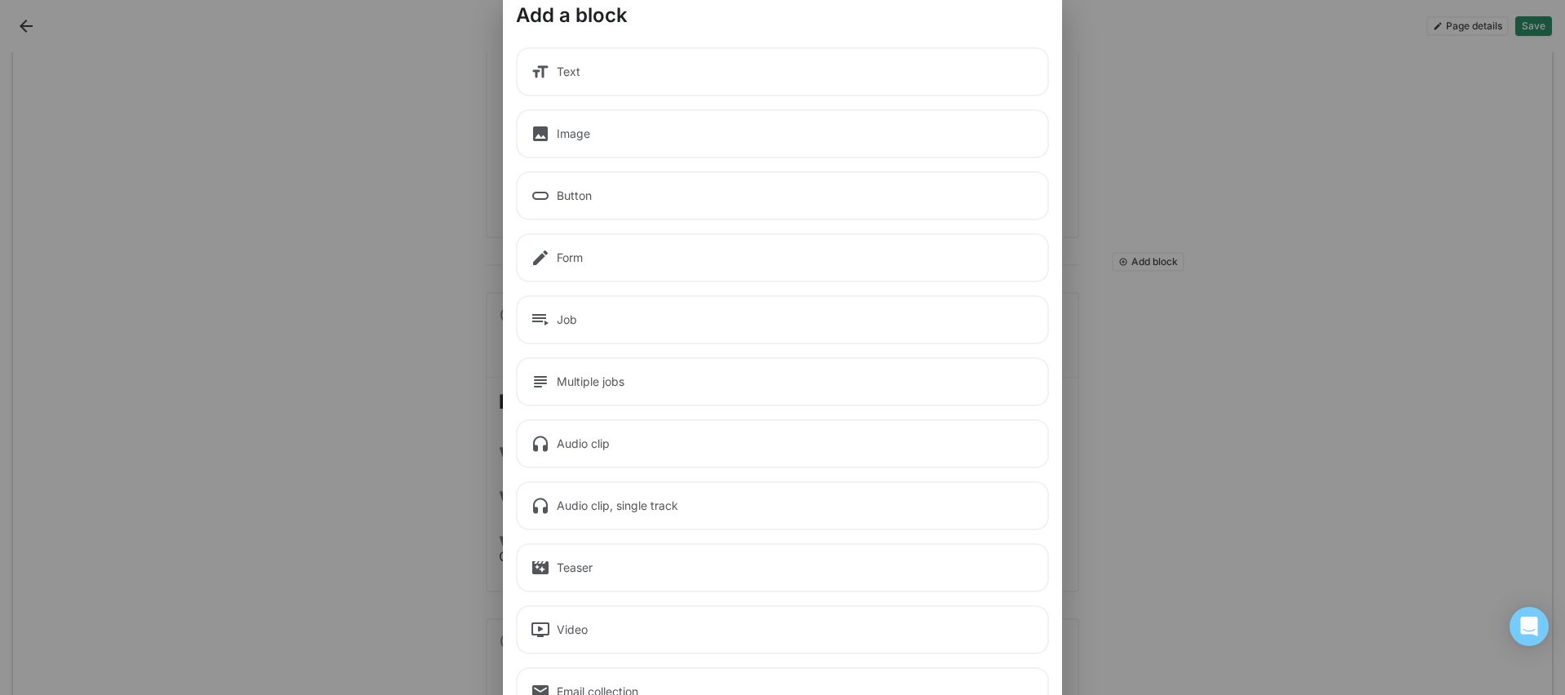
click at [624, 74] on div "Text" at bounding box center [782, 71] width 533 height 49
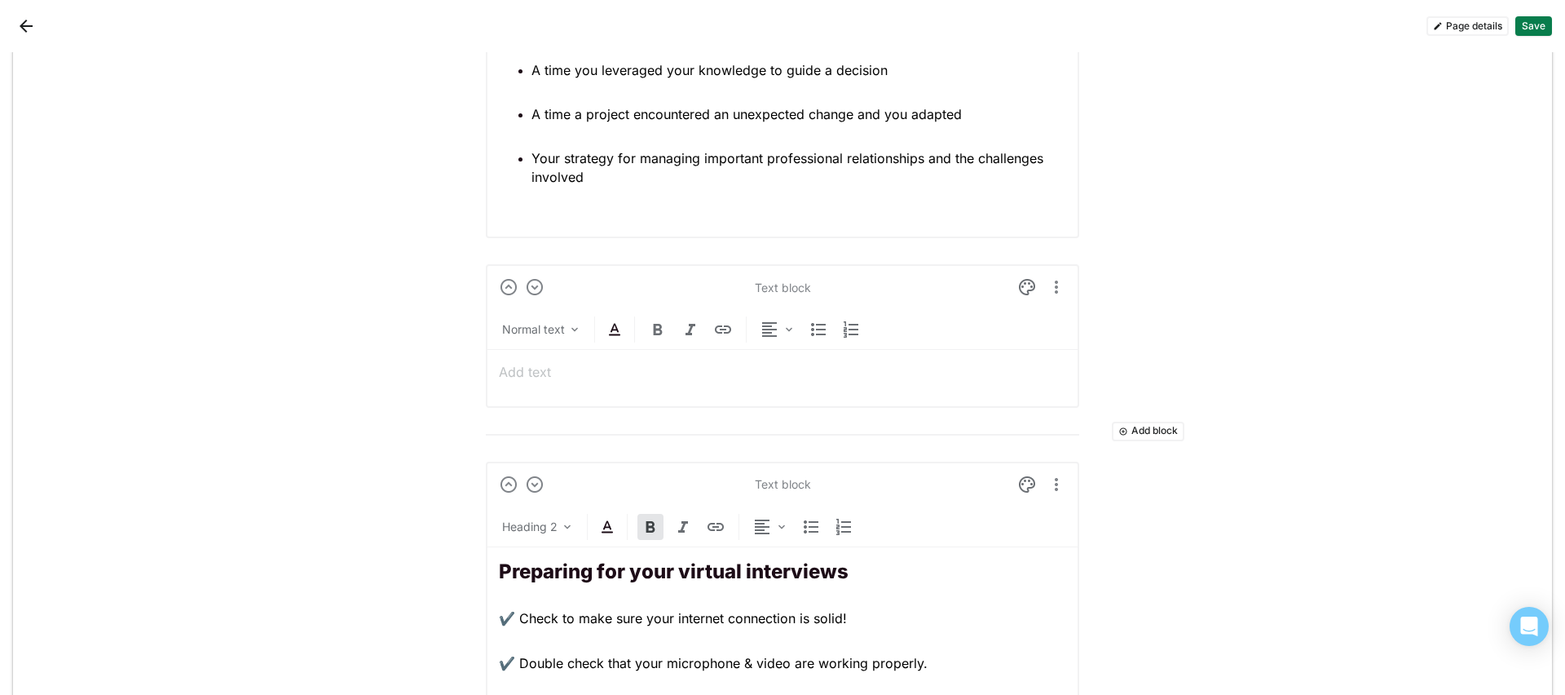
click at [585, 358] on div at bounding box center [782, 372] width 567 height 44
click at [558, 336] on div "Normal text" at bounding box center [542, 329] width 86 height 23
click at [585, 425] on h1 "Heading 1" at bounding box center [582, 418] width 153 height 39
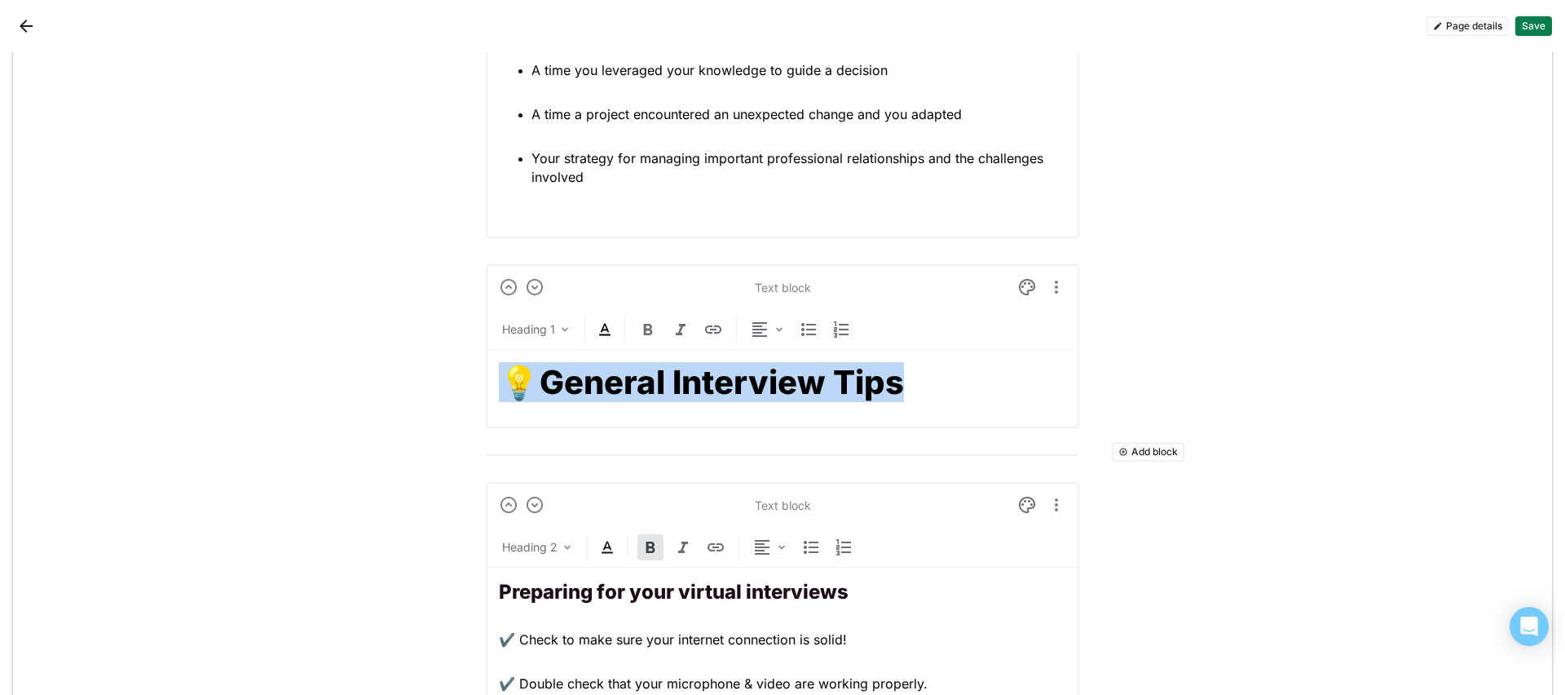
click at [602, 332] on img at bounding box center [605, 330] width 20 height 20
click at [607, 300] on div at bounding box center [599, 298] width 16 height 16
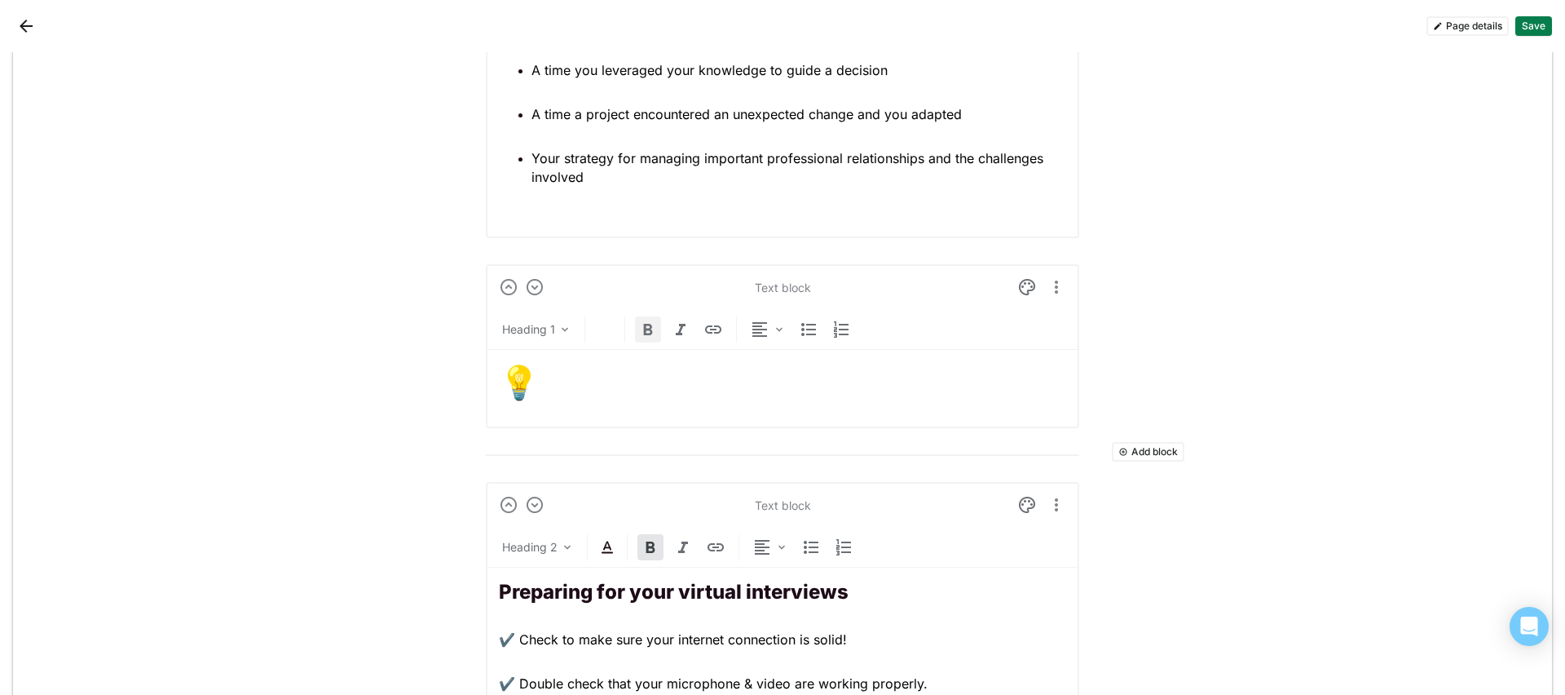
click at [646, 338] on img at bounding box center [648, 330] width 20 height 20
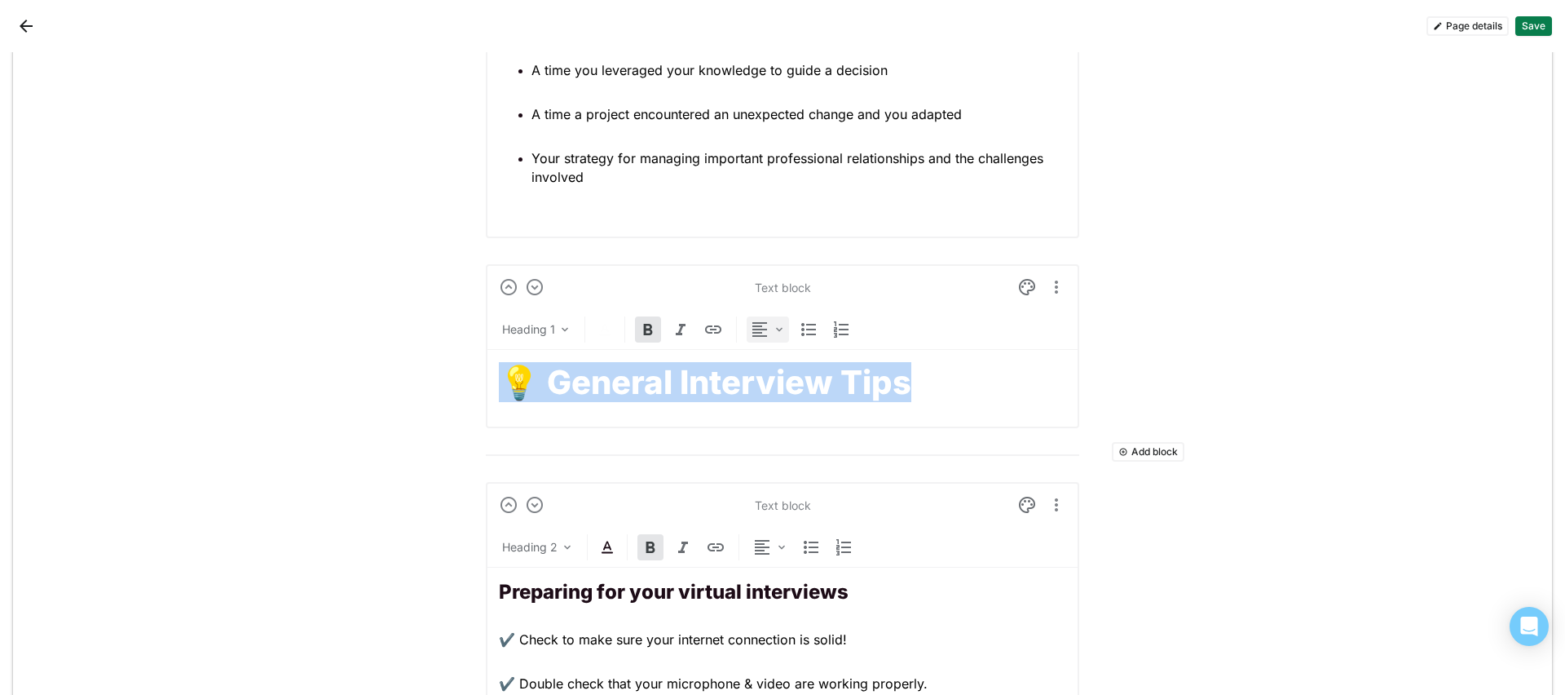
click at [762, 338] on img at bounding box center [760, 330] width 20 height 20
click at [793, 400] on div "Center" at bounding box center [782, 411] width 68 height 33
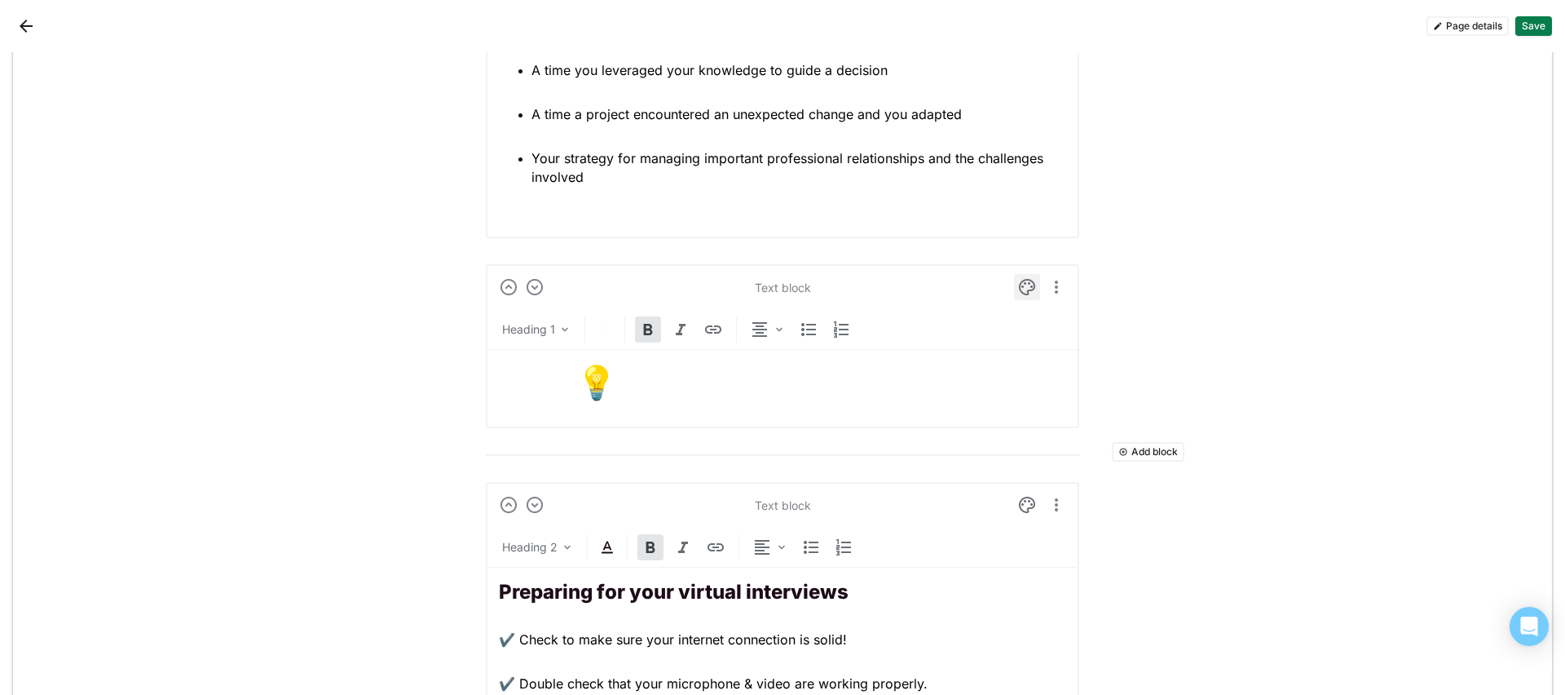
click at [1018, 289] on img at bounding box center [1027, 287] width 20 height 20
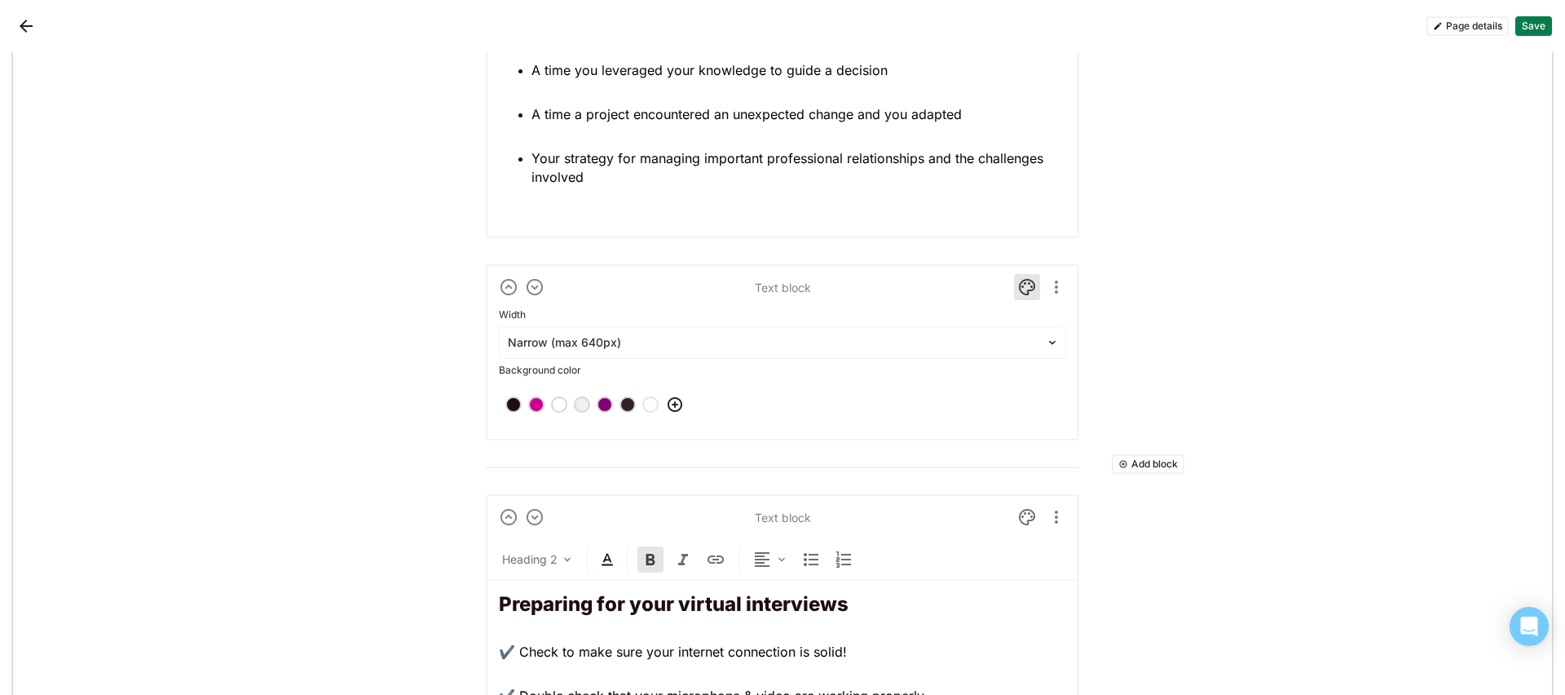
click at [603, 404] on div at bounding box center [604, 404] width 11 height 11
click at [1017, 293] on img at bounding box center [1027, 287] width 20 height 20
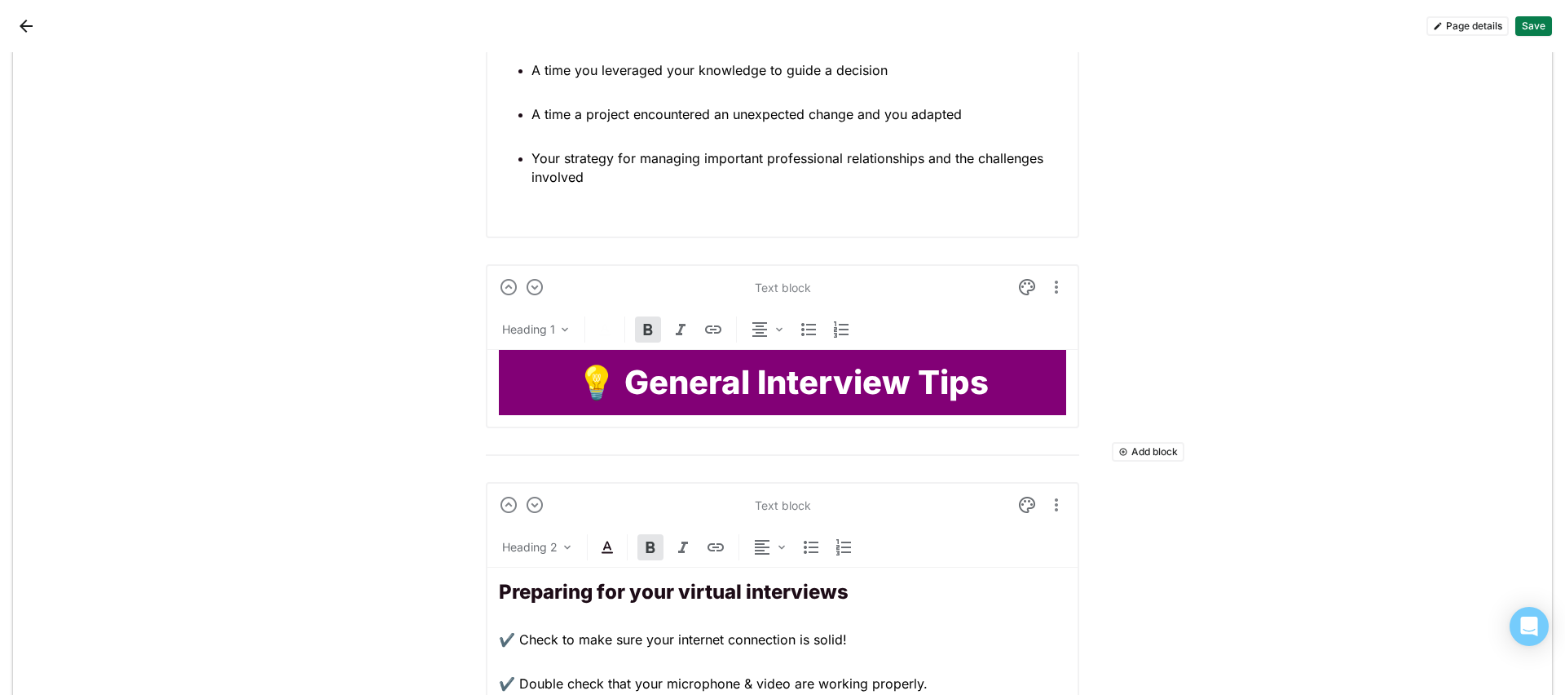
scroll to position [3487, 0]
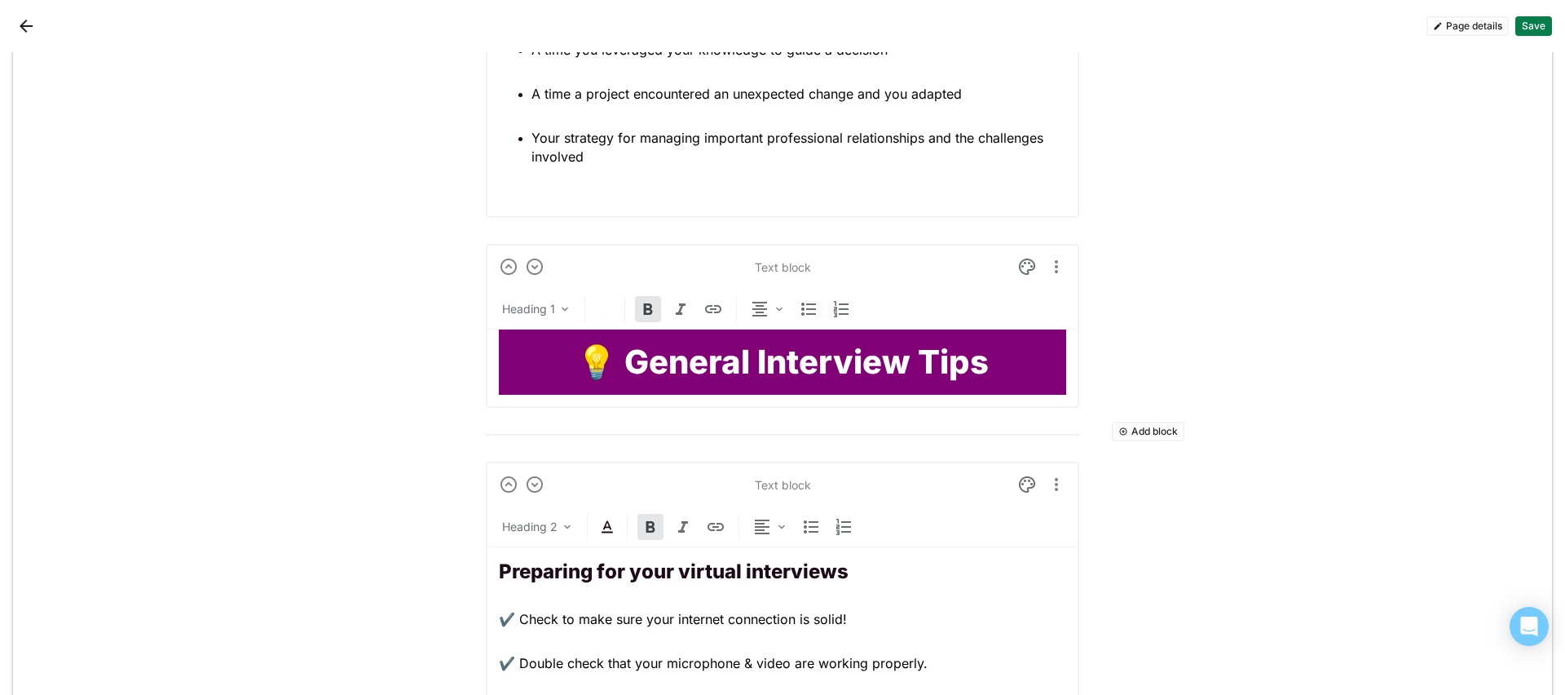
click at [1148, 431] on button "Add block" at bounding box center [1148, 431] width 73 height 20
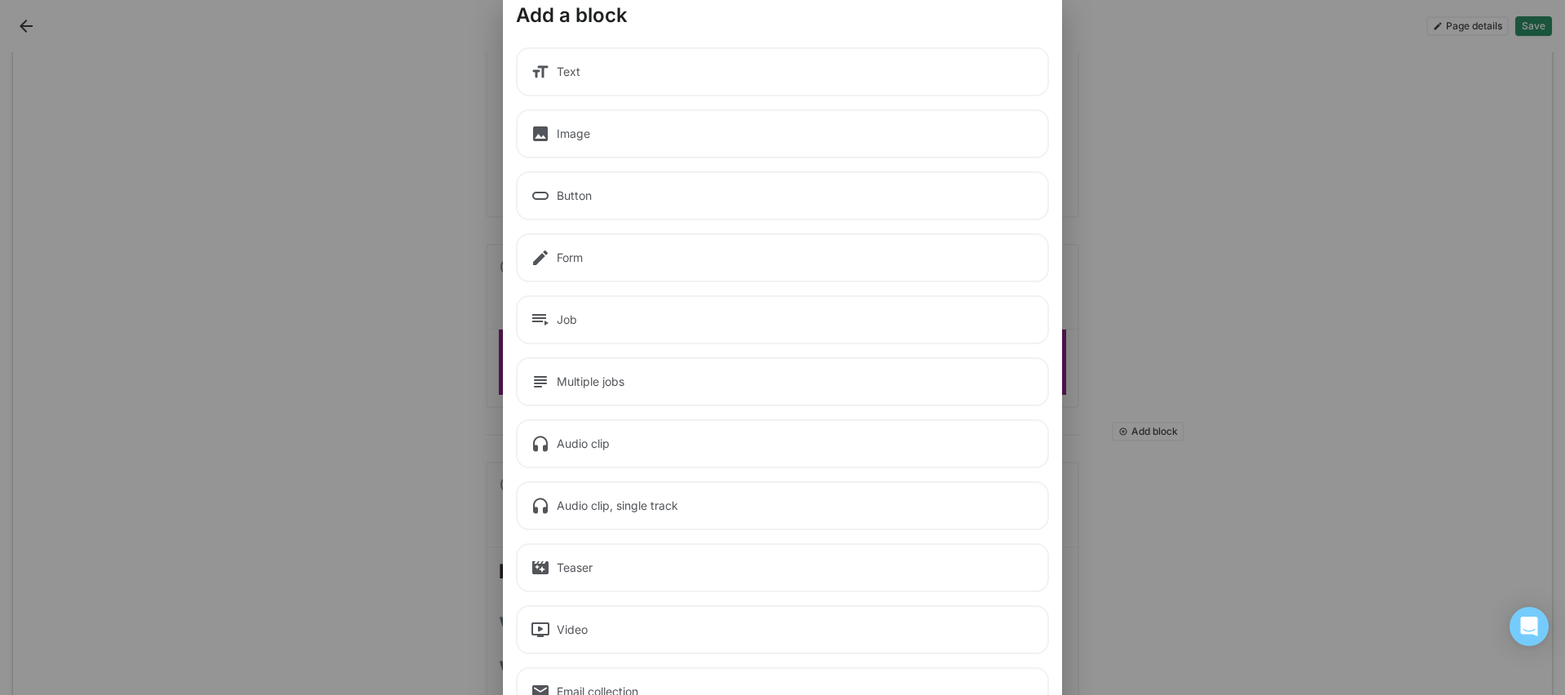
click at [772, 88] on div "Text" at bounding box center [782, 71] width 533 height 49
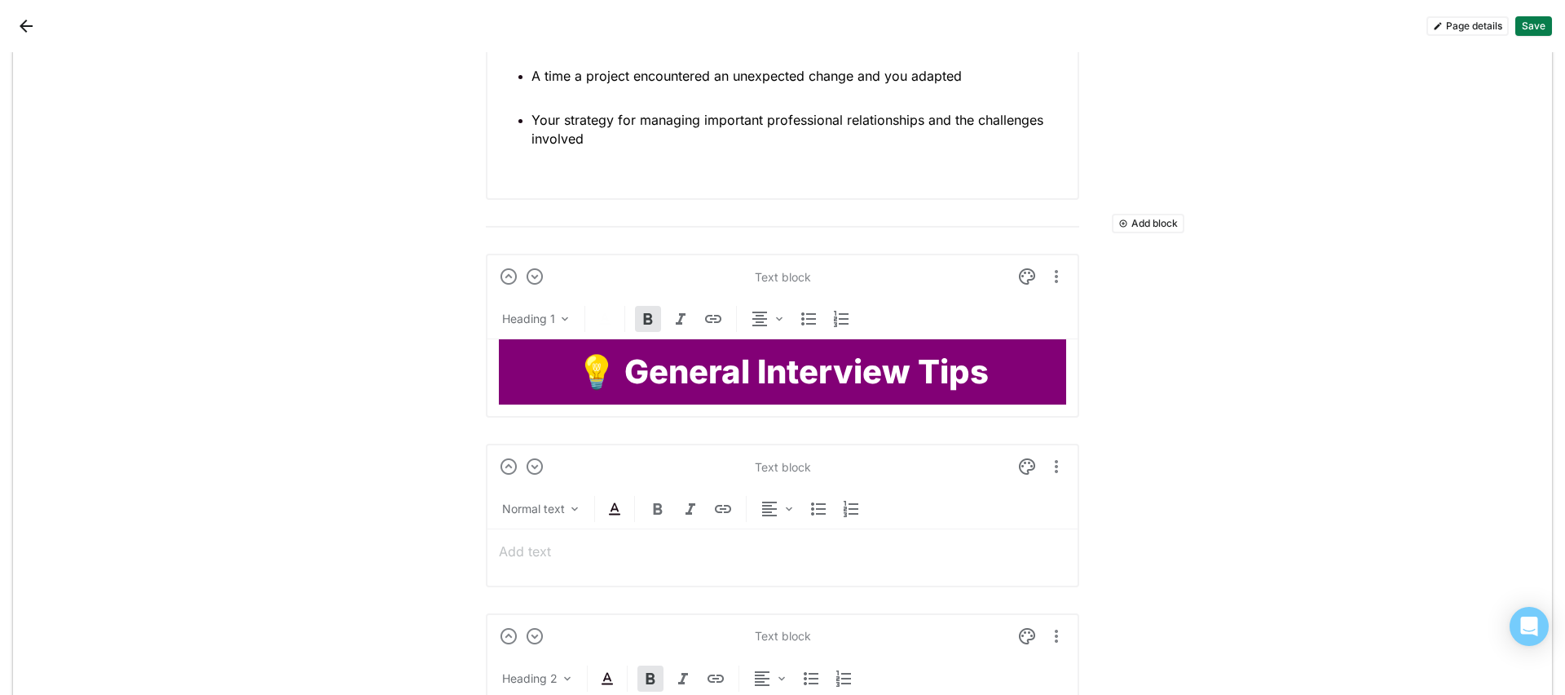
scroll to position [3504, 0]
click at [656, 543] on p at bounding box center [782, 552] width 567 height 18
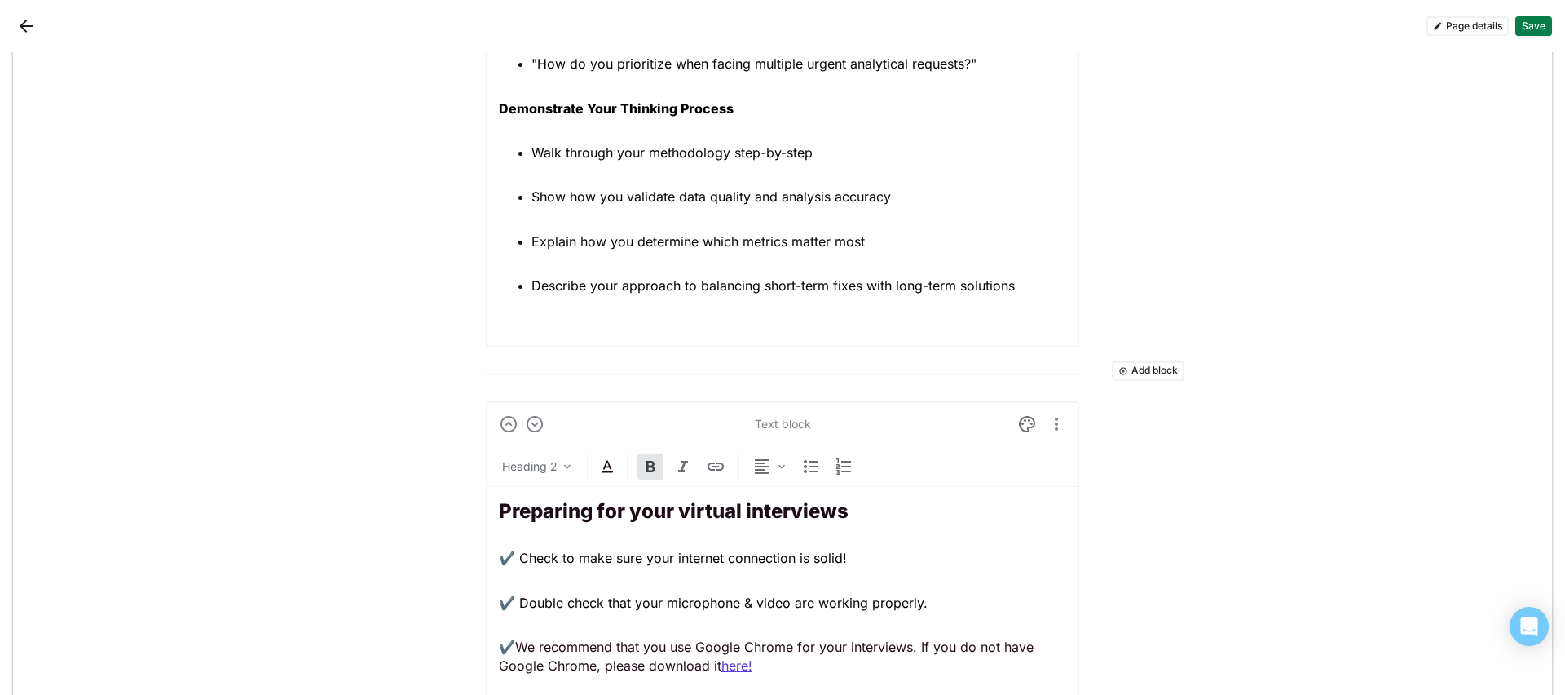
scroll to position [4440, 0]
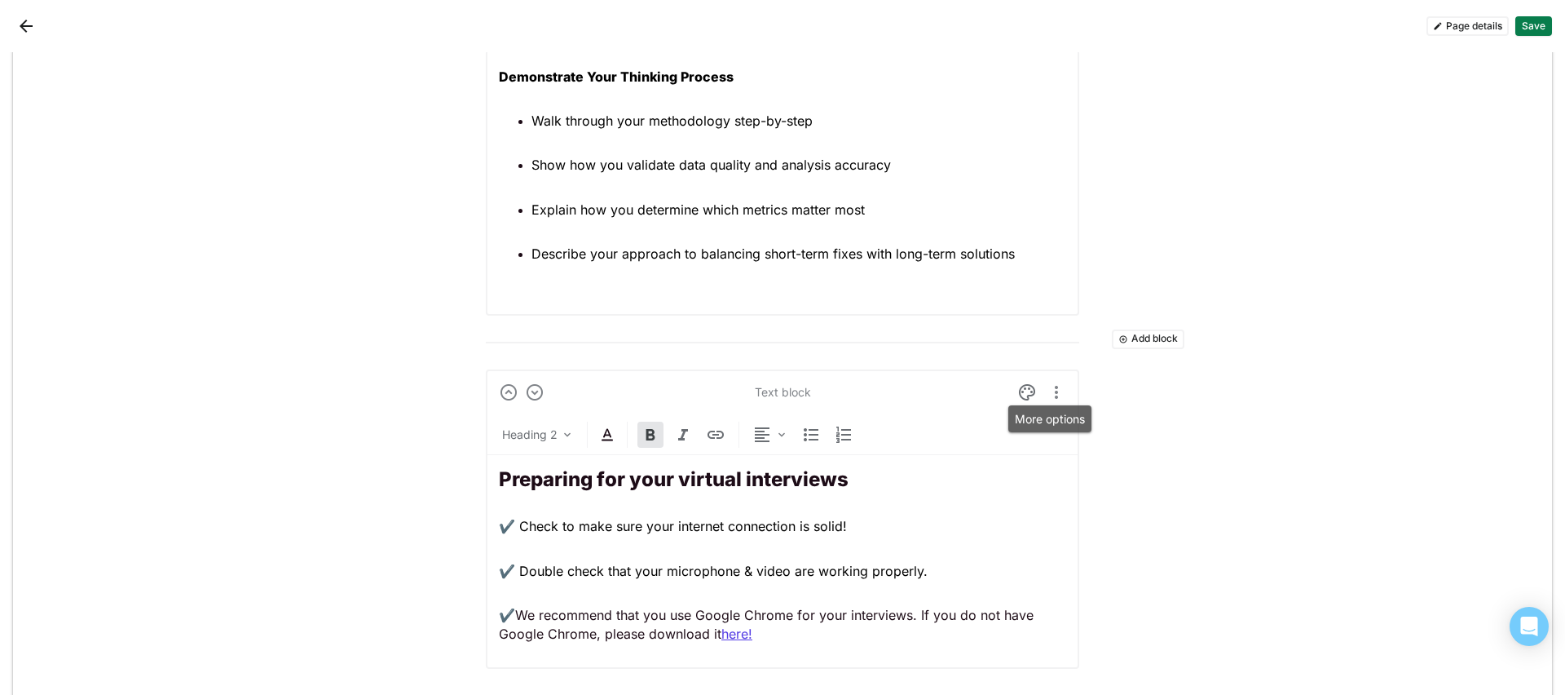
click at [1052, 392] on img "More options" at bounding box center [1057, 392] width 20 height 20
click at [1036, 467] on div "Delete" at bounding box center [1012, 473] width 83 height 33
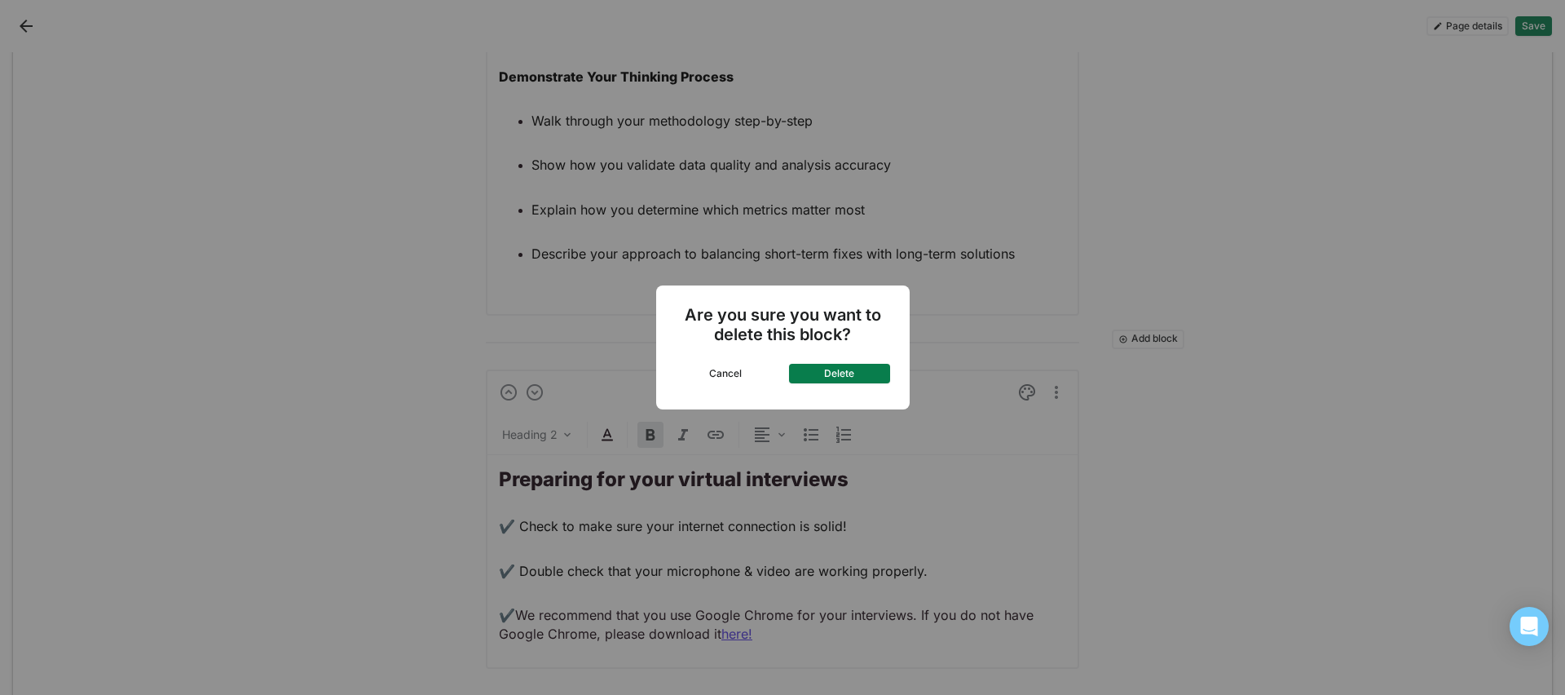
click at [864, 370] on button "Delete" at bounding box center [839, 374] width 101 height 20
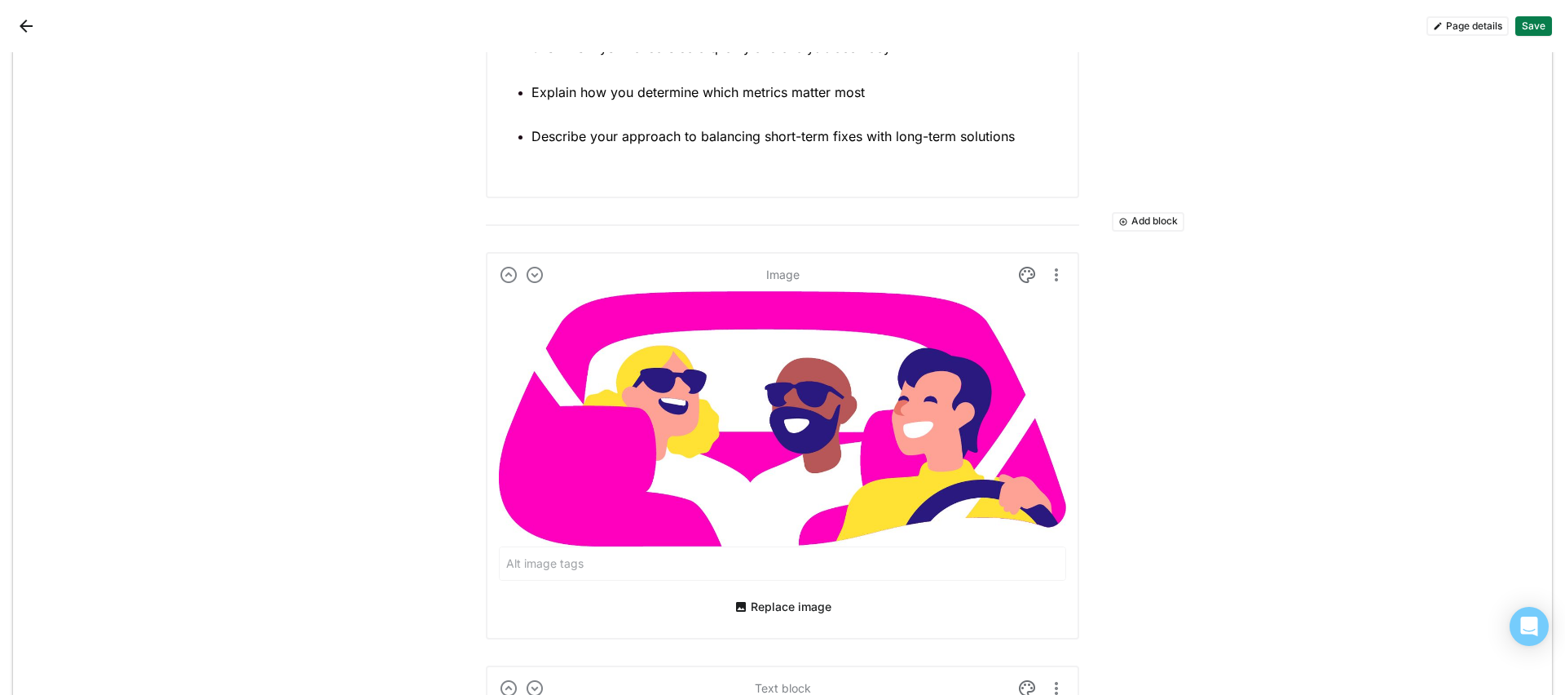
scroll to position [4577, 0]
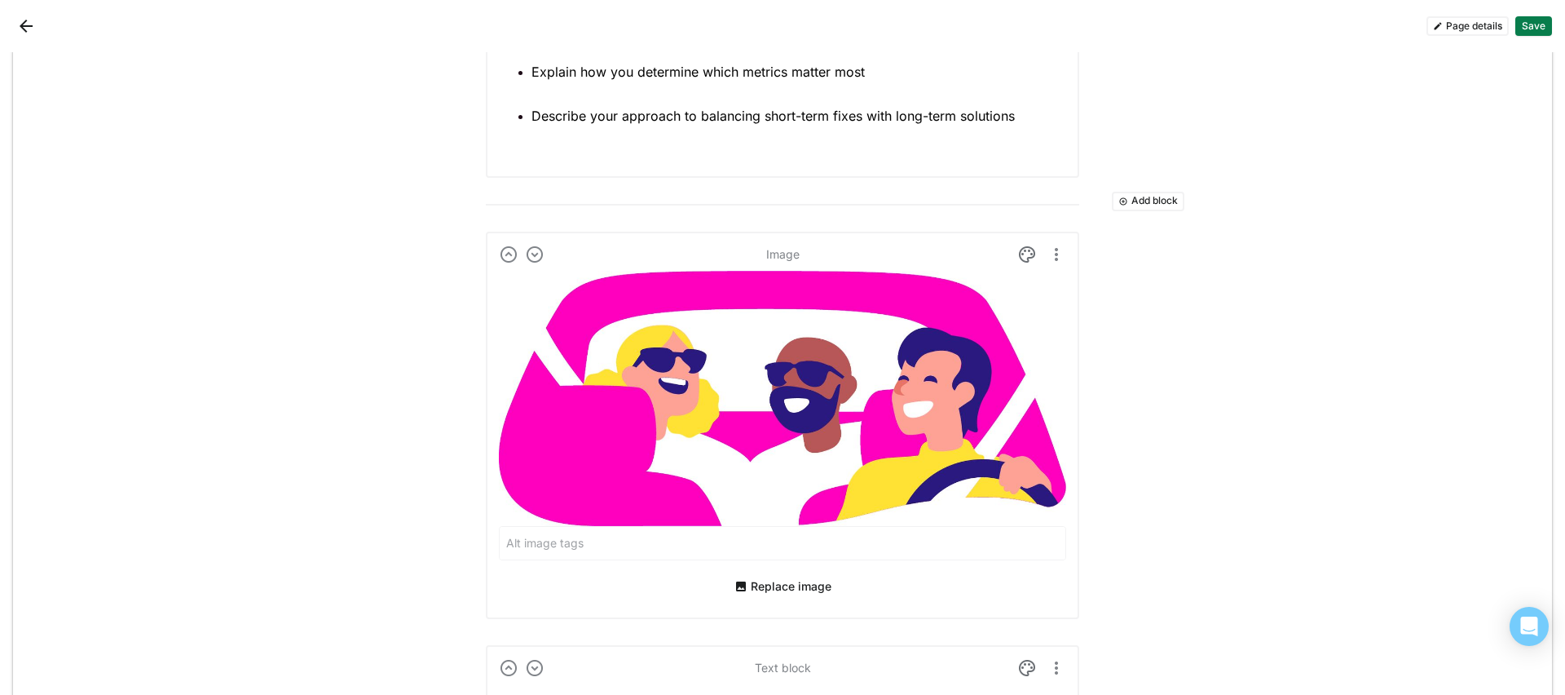
click at [898, 393] on img at bounding box center [782, 398] width 567 height 255
click at [805, 547] on button "Replace image" at bounding box center [783, 586] width 110 height 26
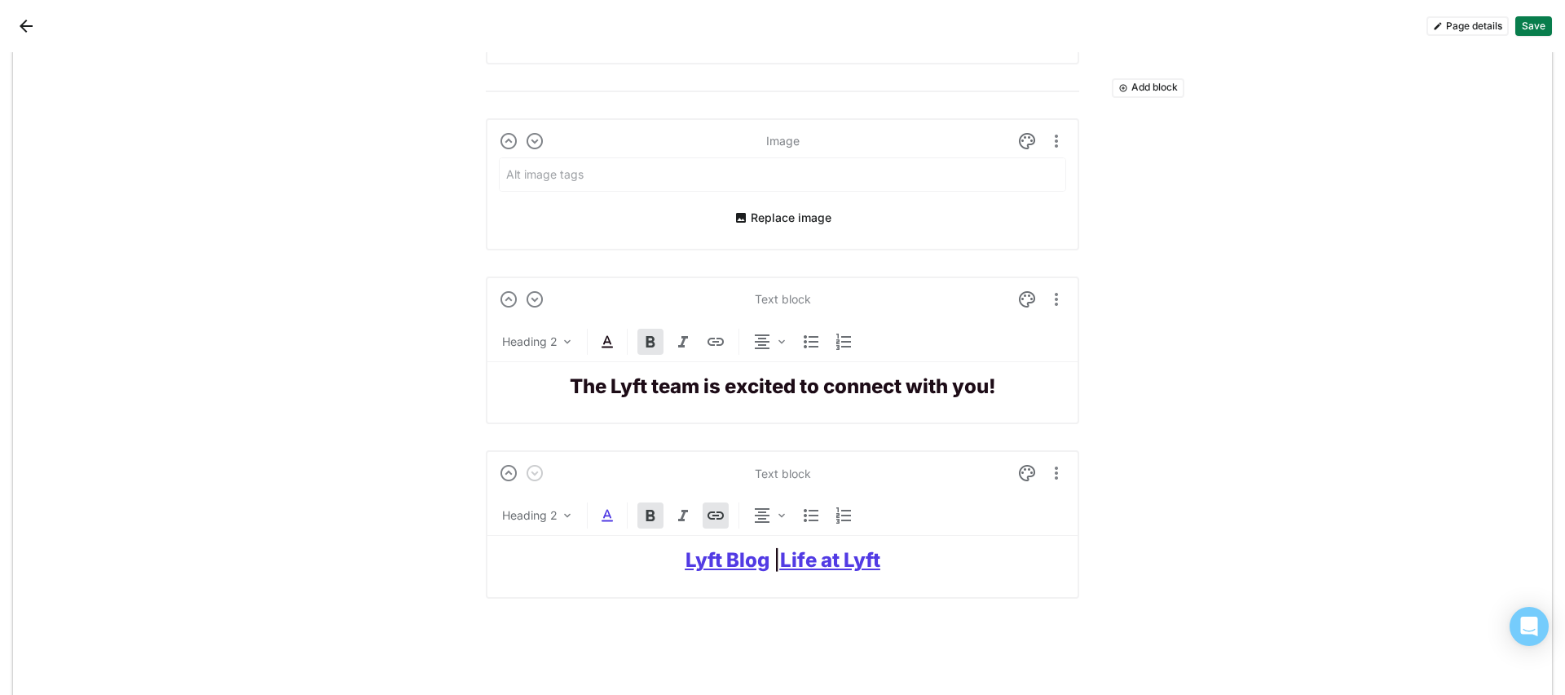
scroll to position [4692, 0]
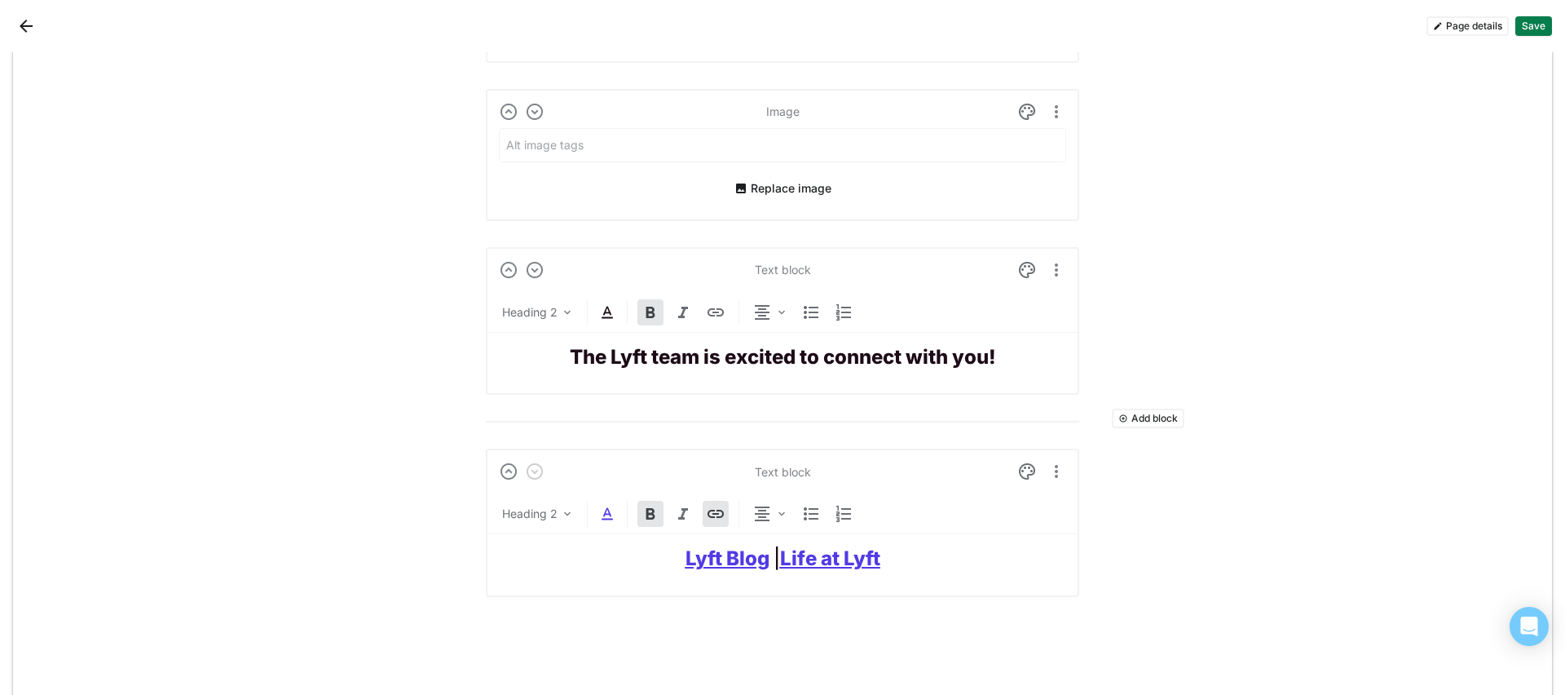
click at [1012, 400] on div at bounding box center [782, 401] width 593 height 13
click at [1008, 372] on div "The Lyft team is excited to connect with you!" at bounding box center [782, 358] width 567 height 50
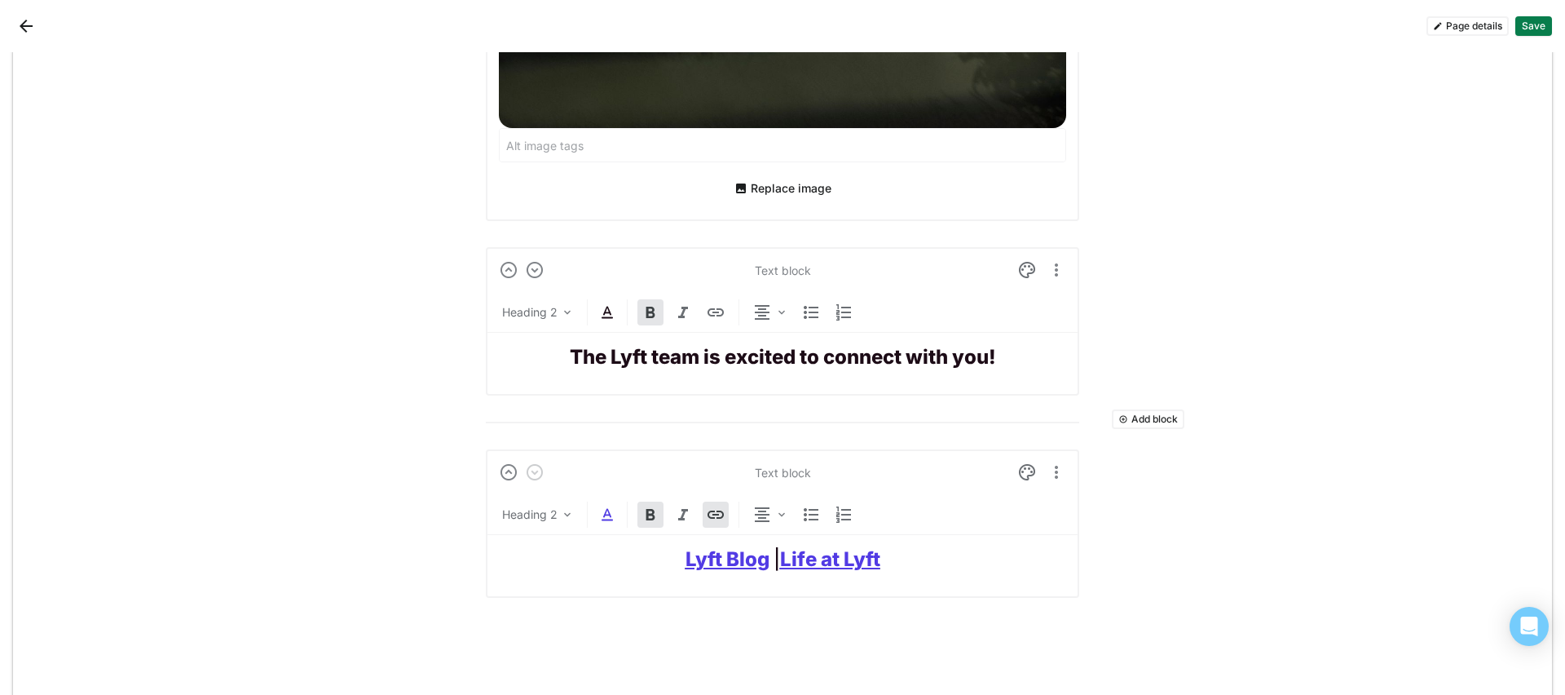
click at [1004, 364] on h2 "The Lyft team is excited to connect with you!" at bounding box center [782, 358] width 567 height 24
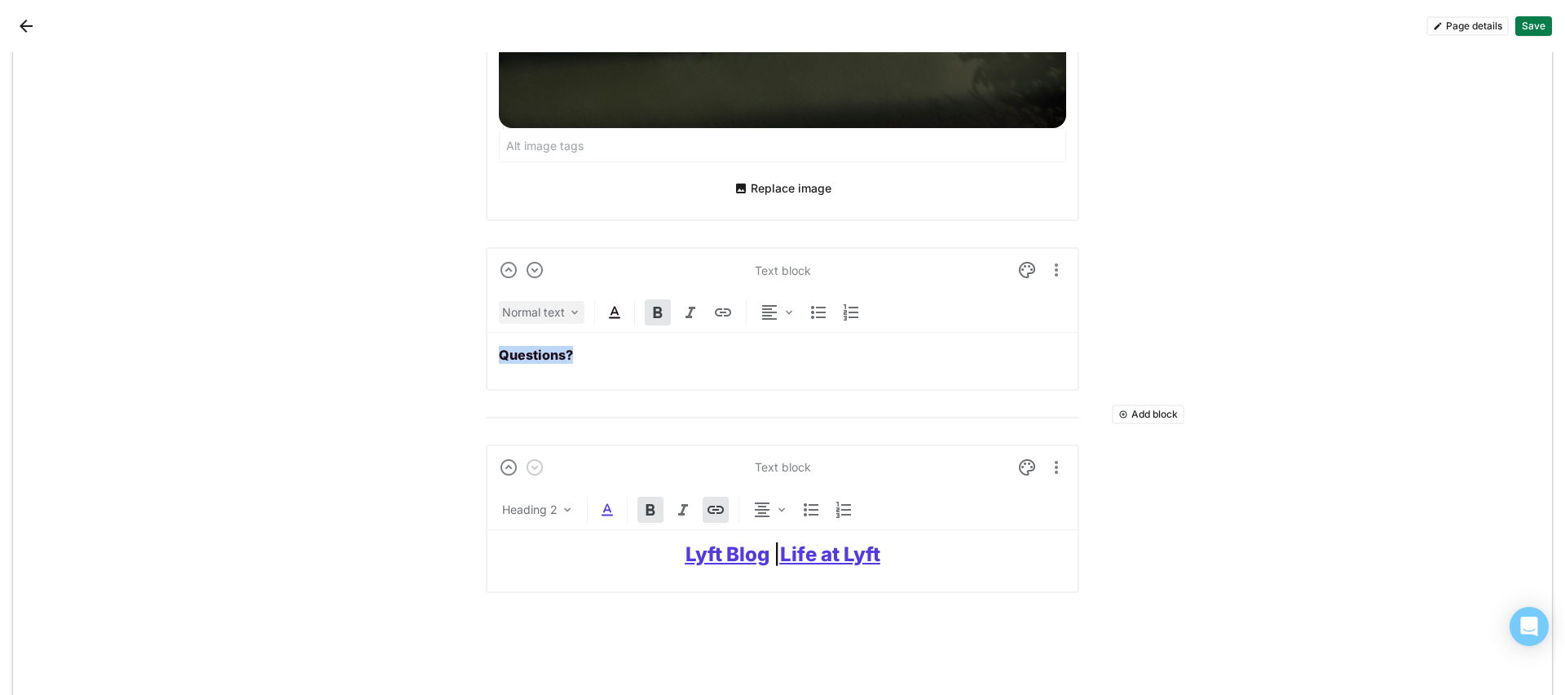
click at [560, 319] on div "Normal text" at bounding box center [542, 312] width 86 height 23
click at [580, 466] on div "Heading 2" at bounding box center [583, 453] width 166 height 37
click at [604, 310] on img at bounding box center [608, 312] width 20 height 20
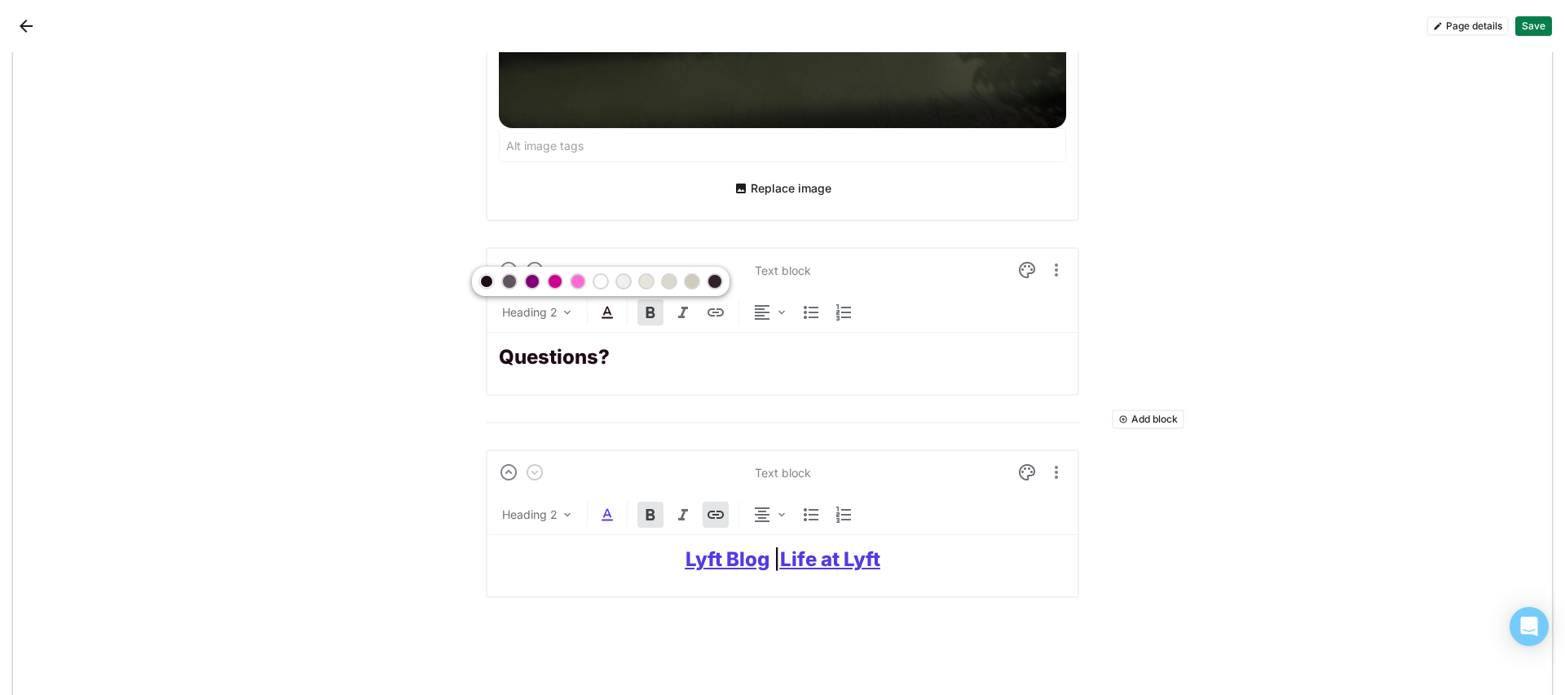
click at [534, 280] on div at bounding box center [532, 281] width 11 height 11
click at [651, 367] on h2 "Questions?" at bounding box center [782, 358] width 567 height 24
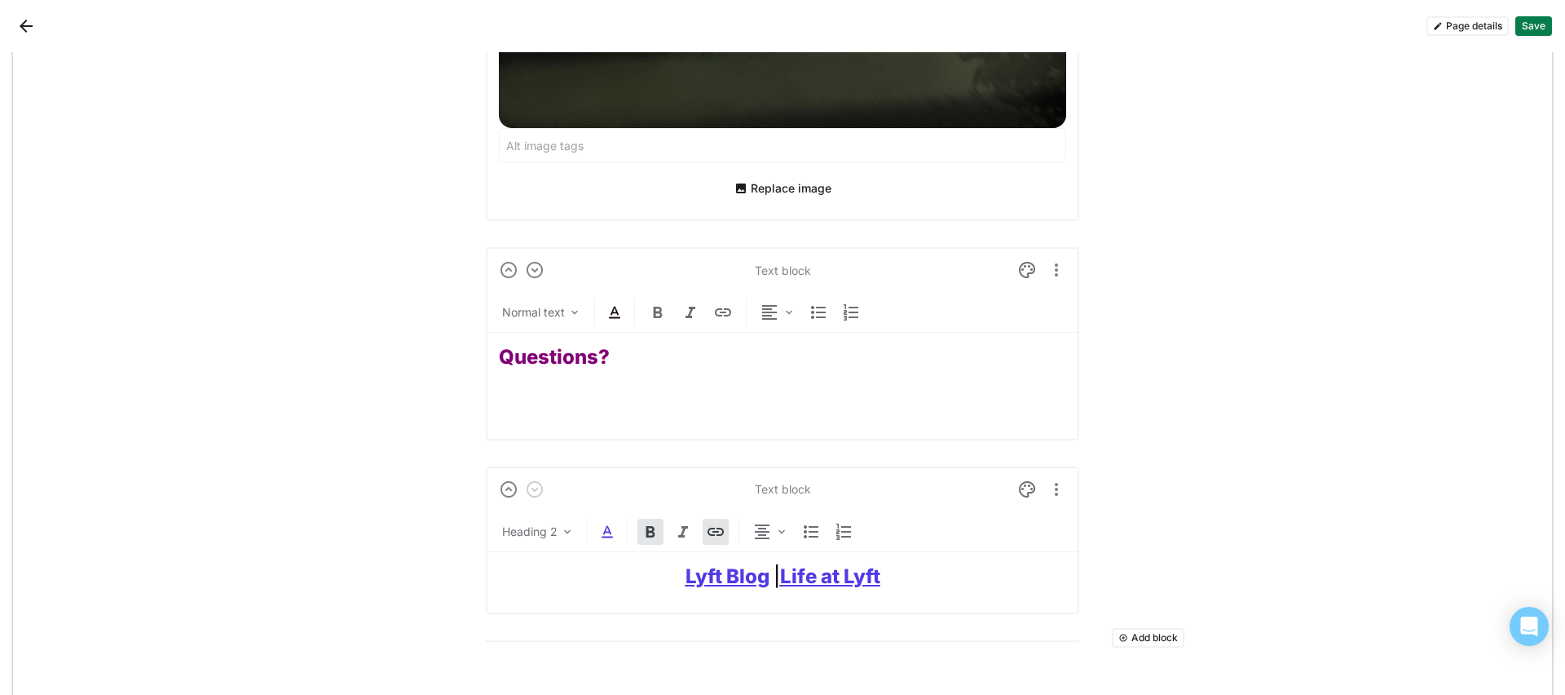
click at [546, 372] on div "Questions?" at bounding box center [782, 380] width 567 height 94
click at [532, 390] on div "Questions?" at bounding box center [782, 380] width 567 height 94
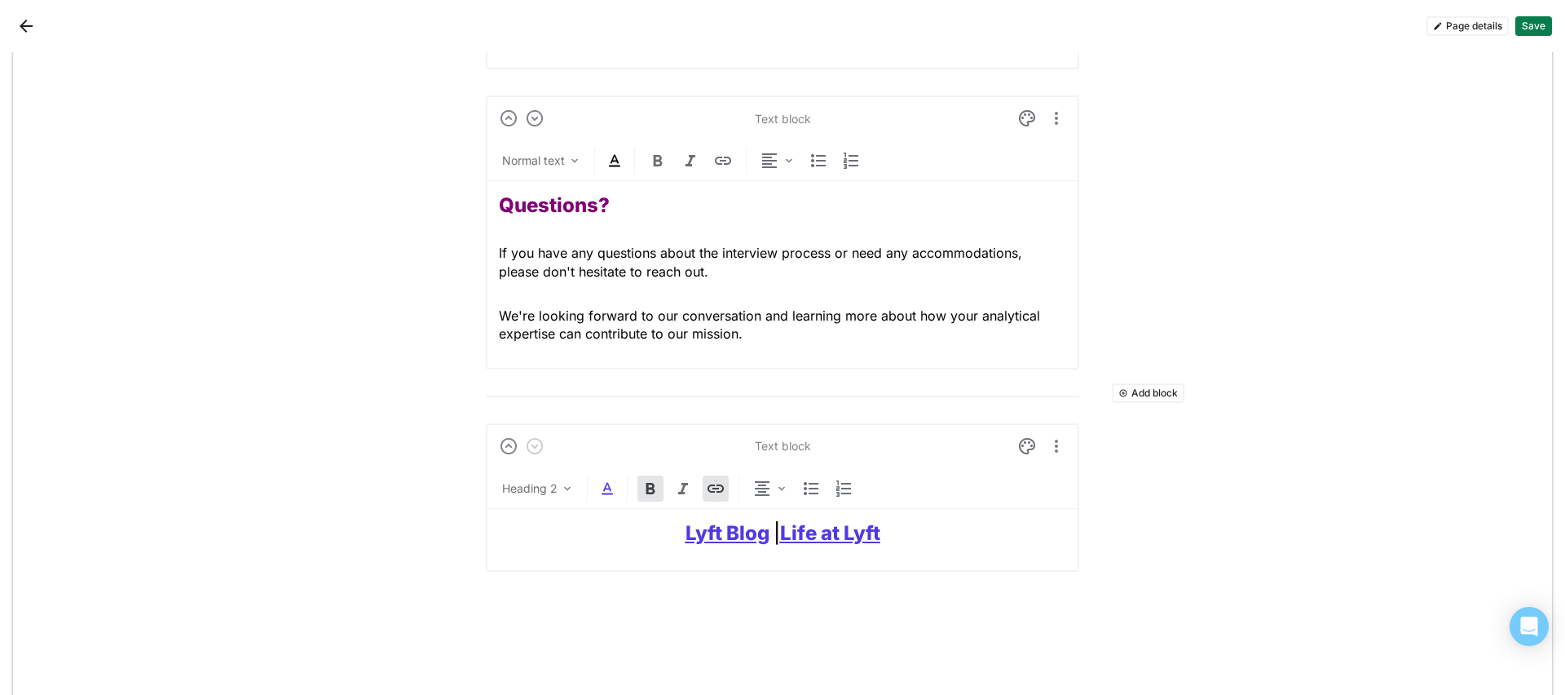
scroll to position [5244, 0]
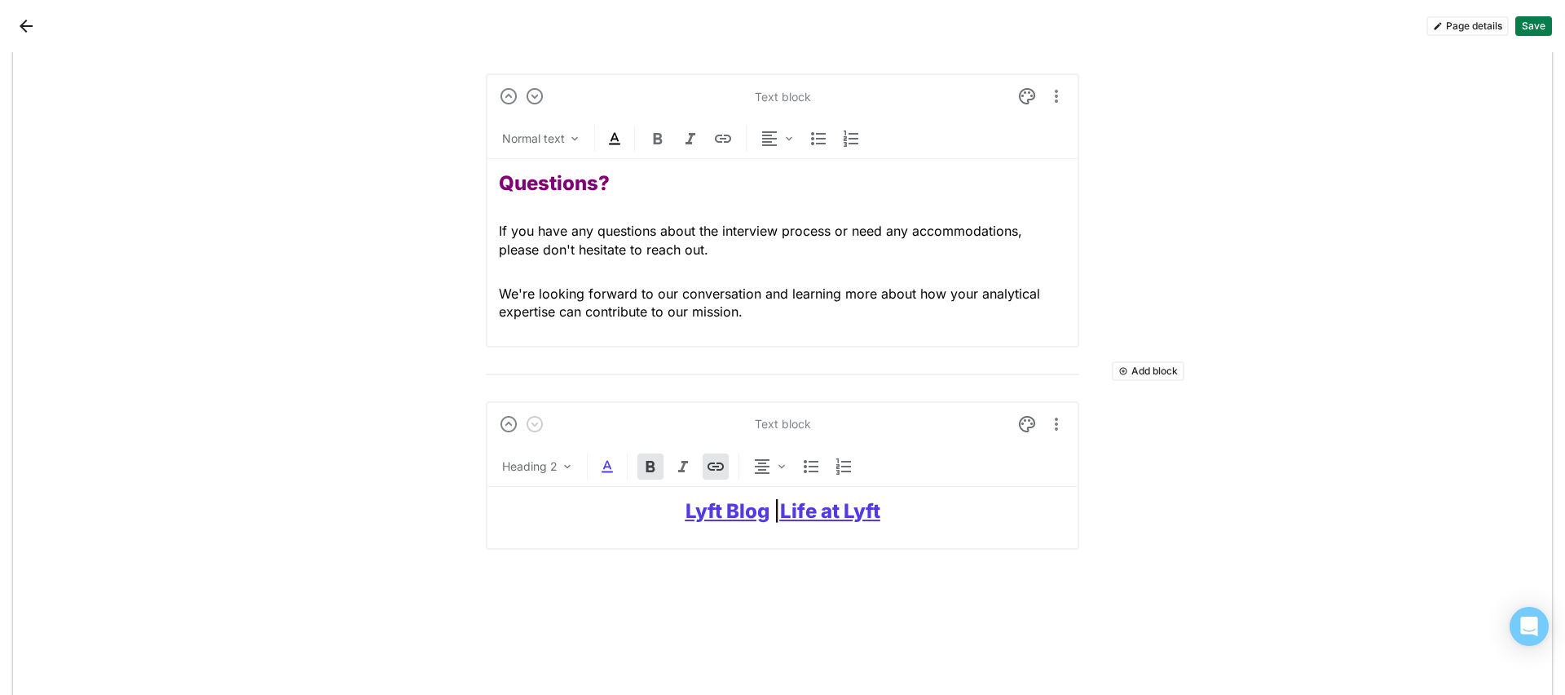
click at [890, 502] on h2 "Lyft Blog | Life at Lyft" at bounding box center [782, 512] width 567 height 24
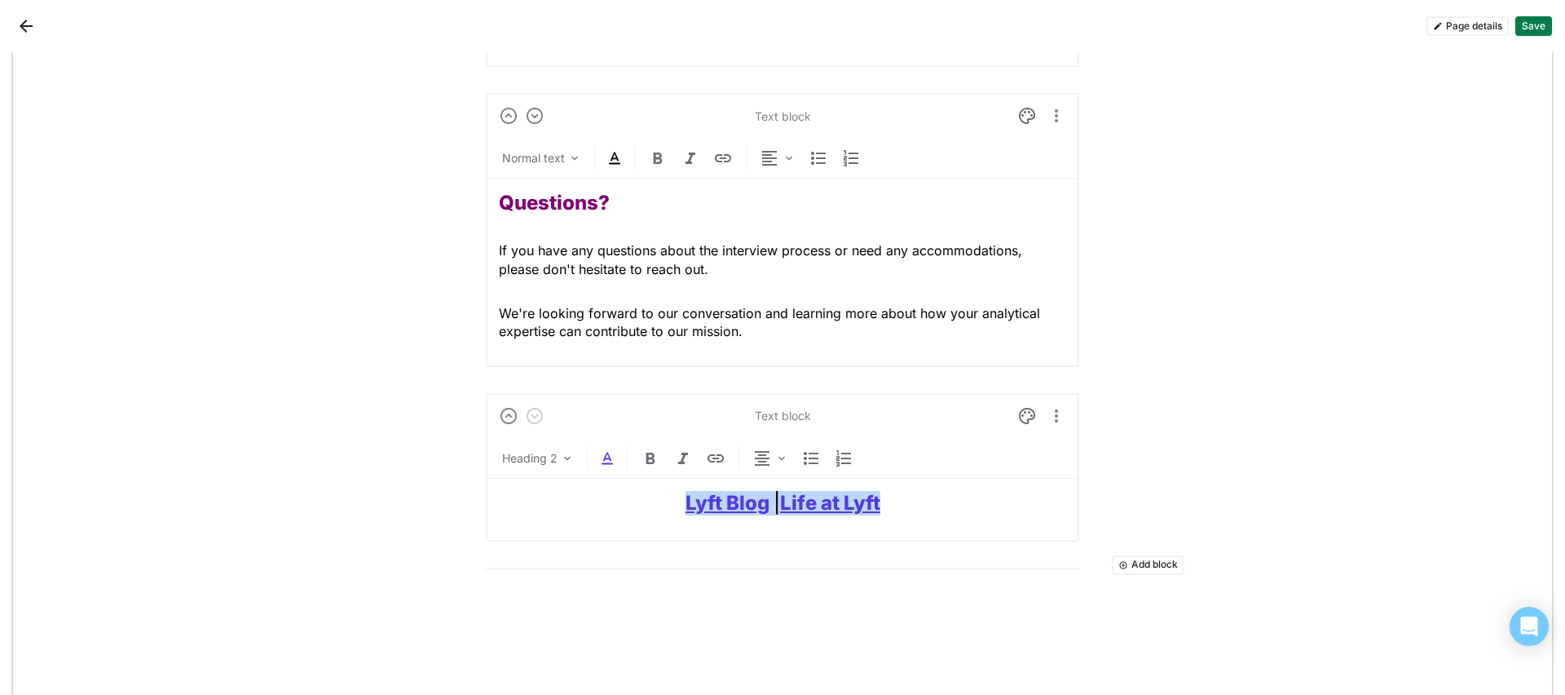
scroll to position [5216, 0]
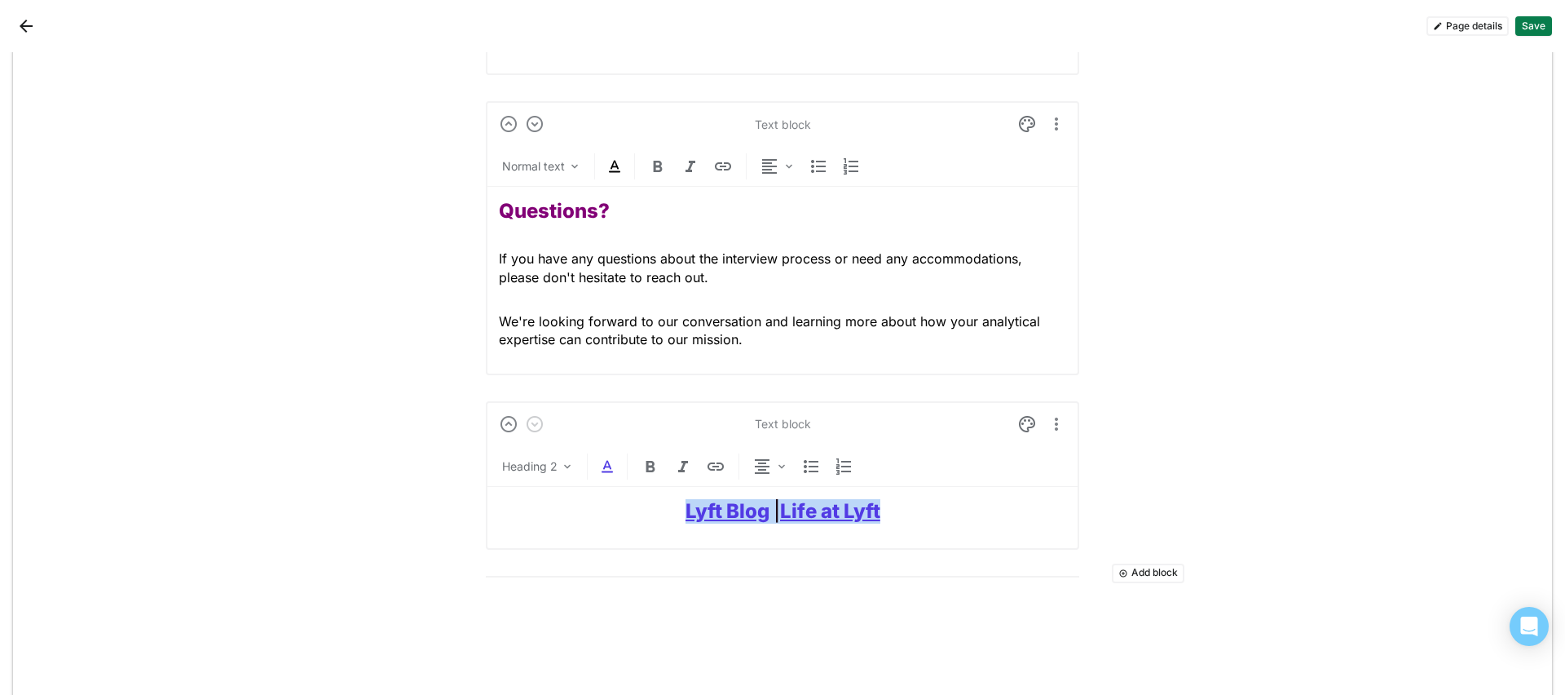
click at [613, 468] on div "Heading 2" at bounding box center [782, 469] width 593 height 33
click at [602, 467] on img at bounding box center [608, 467] width 20 height 20
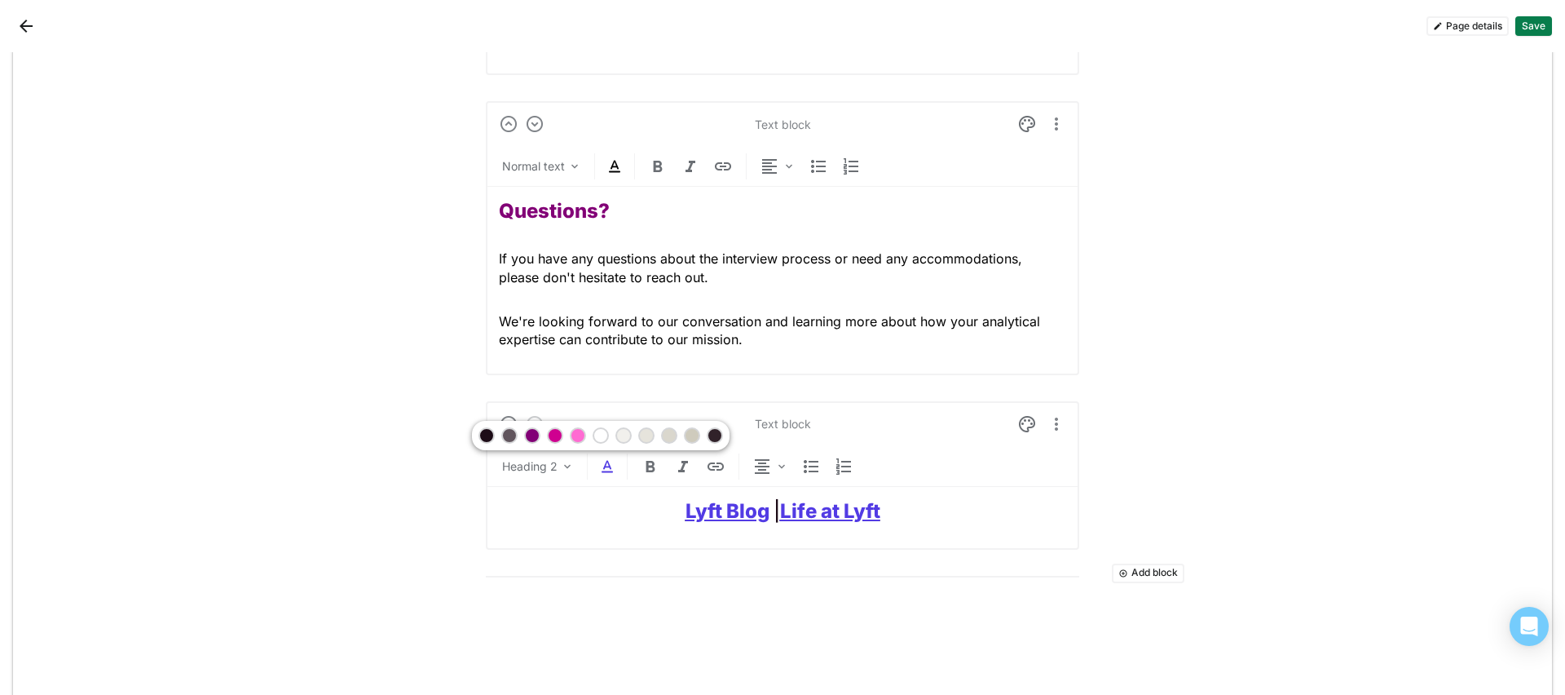
click at [528, 432] on div at bounding box center [532, 435] width 11 height 11
click at [571, 547] on div "Add block" at bounding box center [782, 577] width 593 height 28
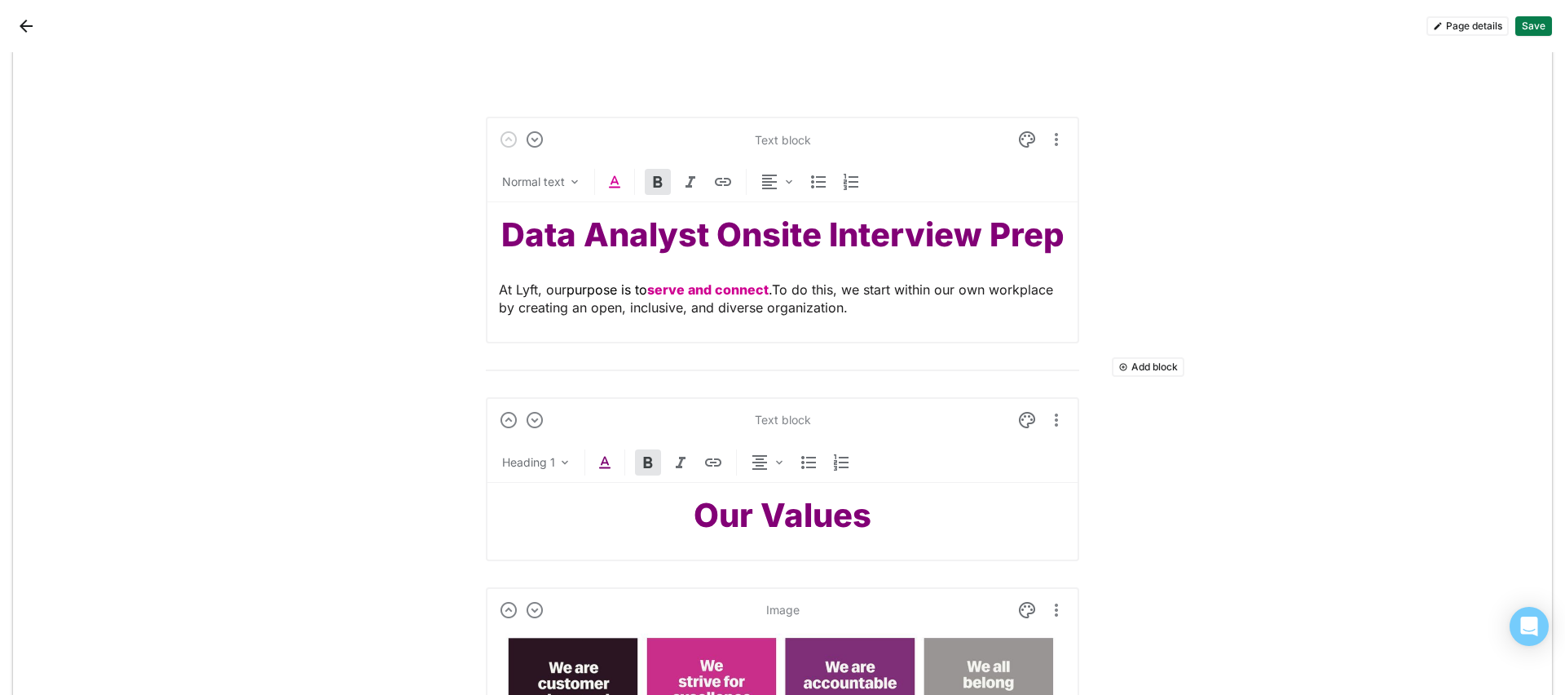
scroll to position [0, 0]
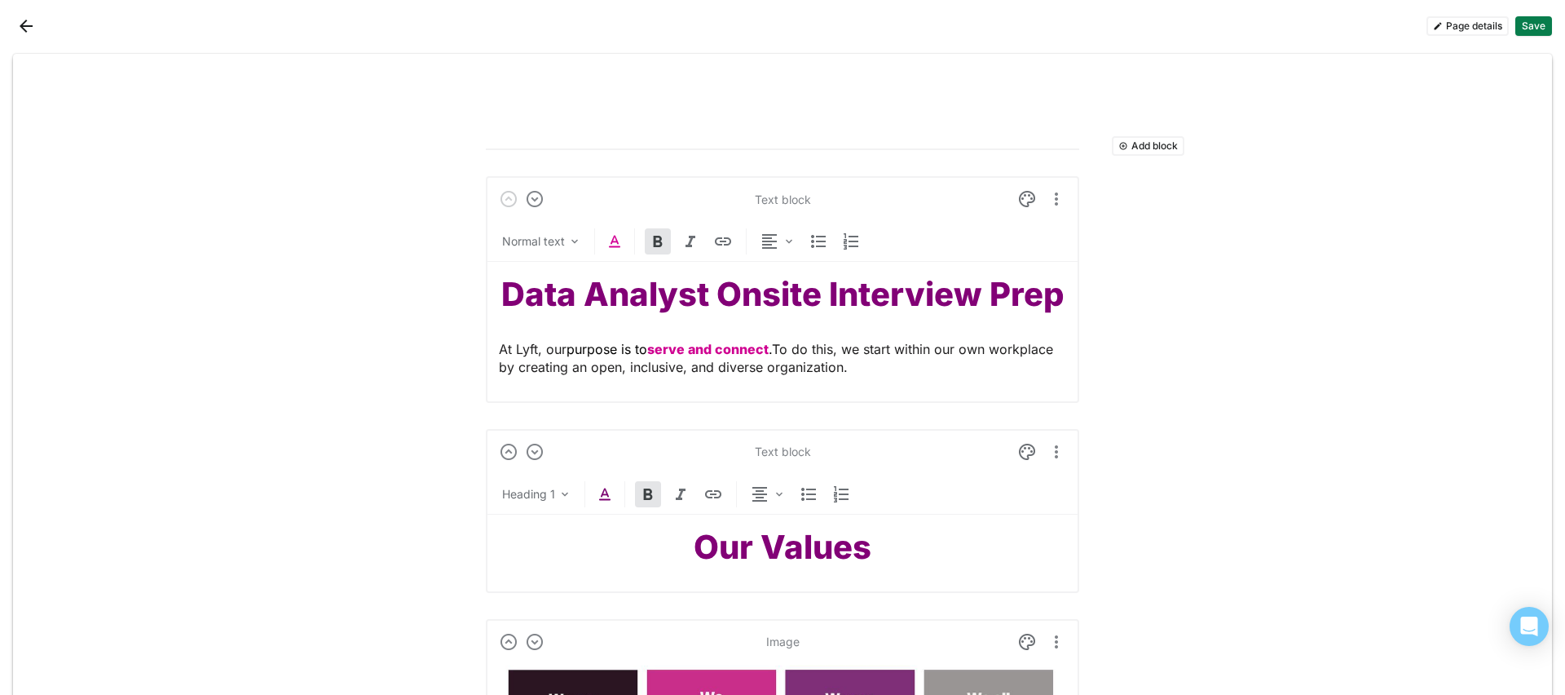
click at [1173, 29] on button "Save" at bounding box center [1534, 26] width 37 height 20
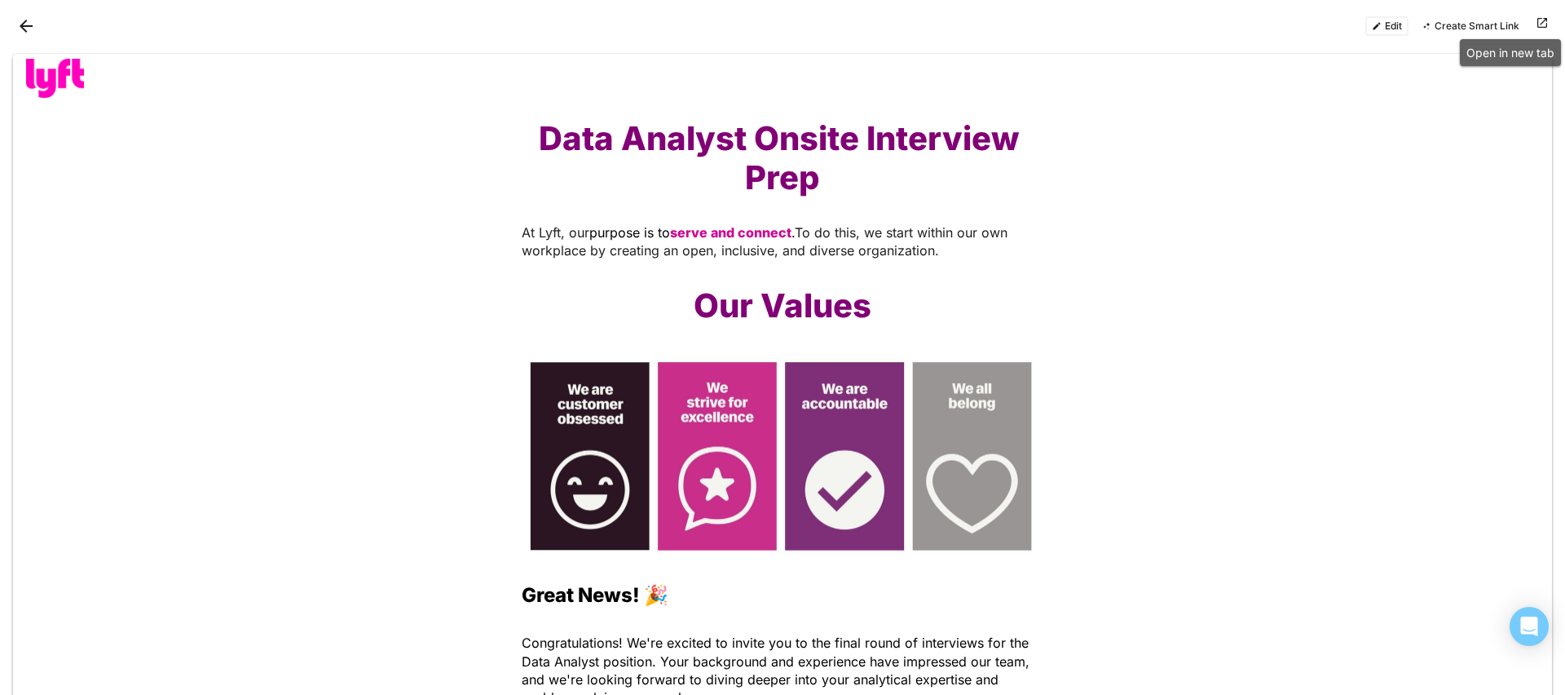
click at [1173, 25] on button at bounding box center [1543, 26] width 20 height 20
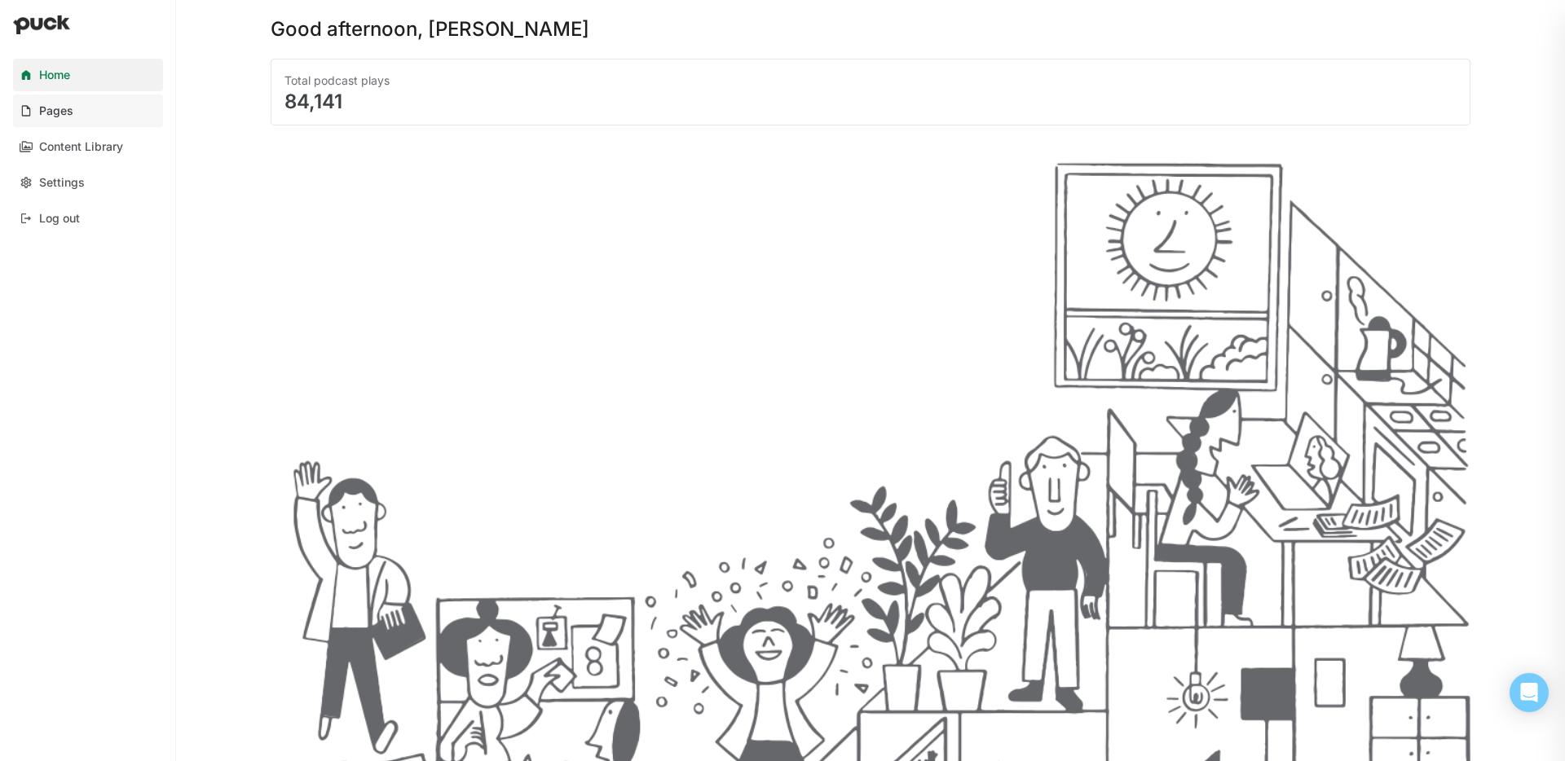
click at [77, 121] on link "Pages" at bounding box center [88, 111] width 150 height 33
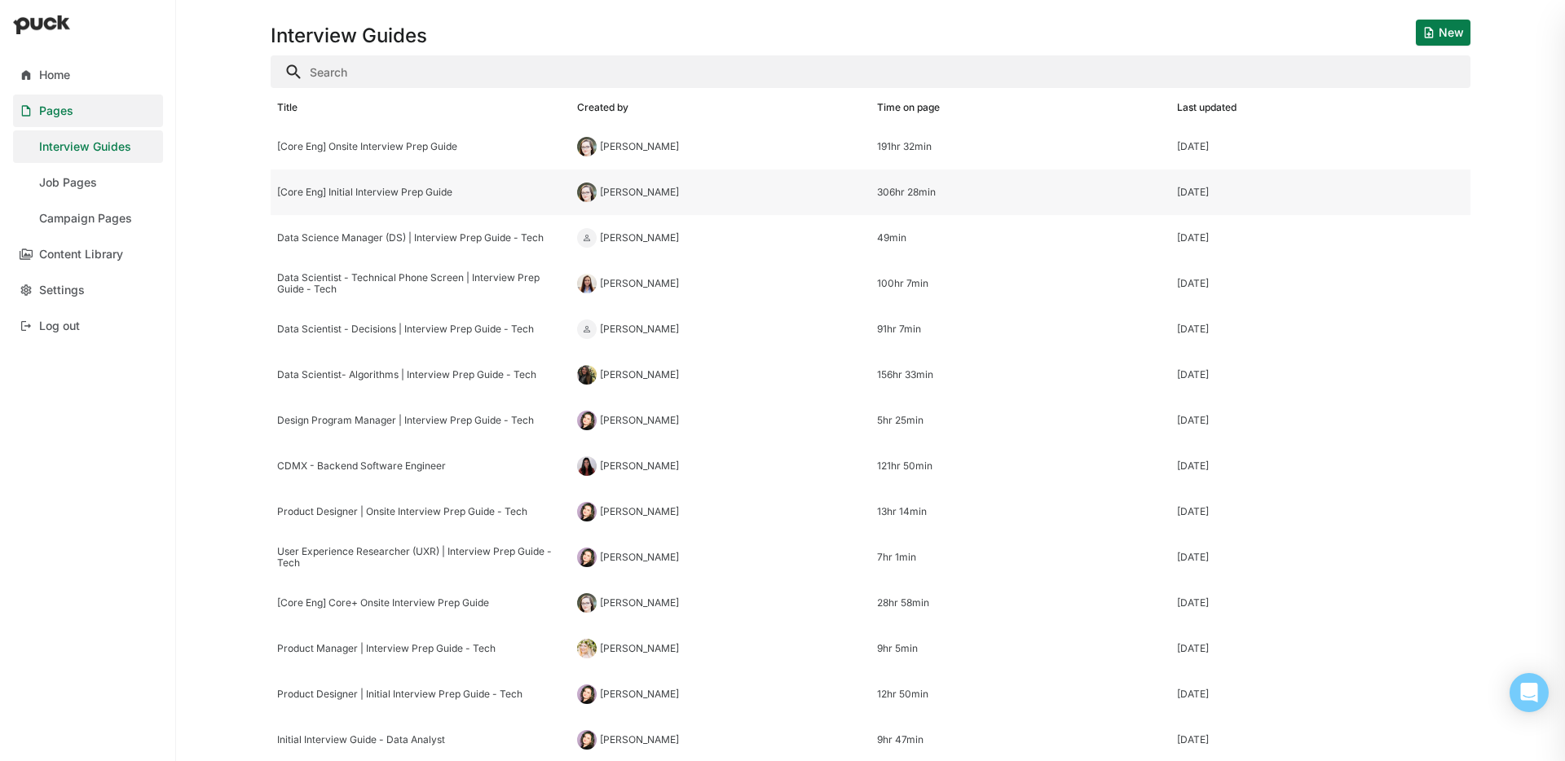
click at [458, 185] on div "[Core Eng] Initial Interview Prep Guide" at bounding box center [421, 193] width 300 height 46
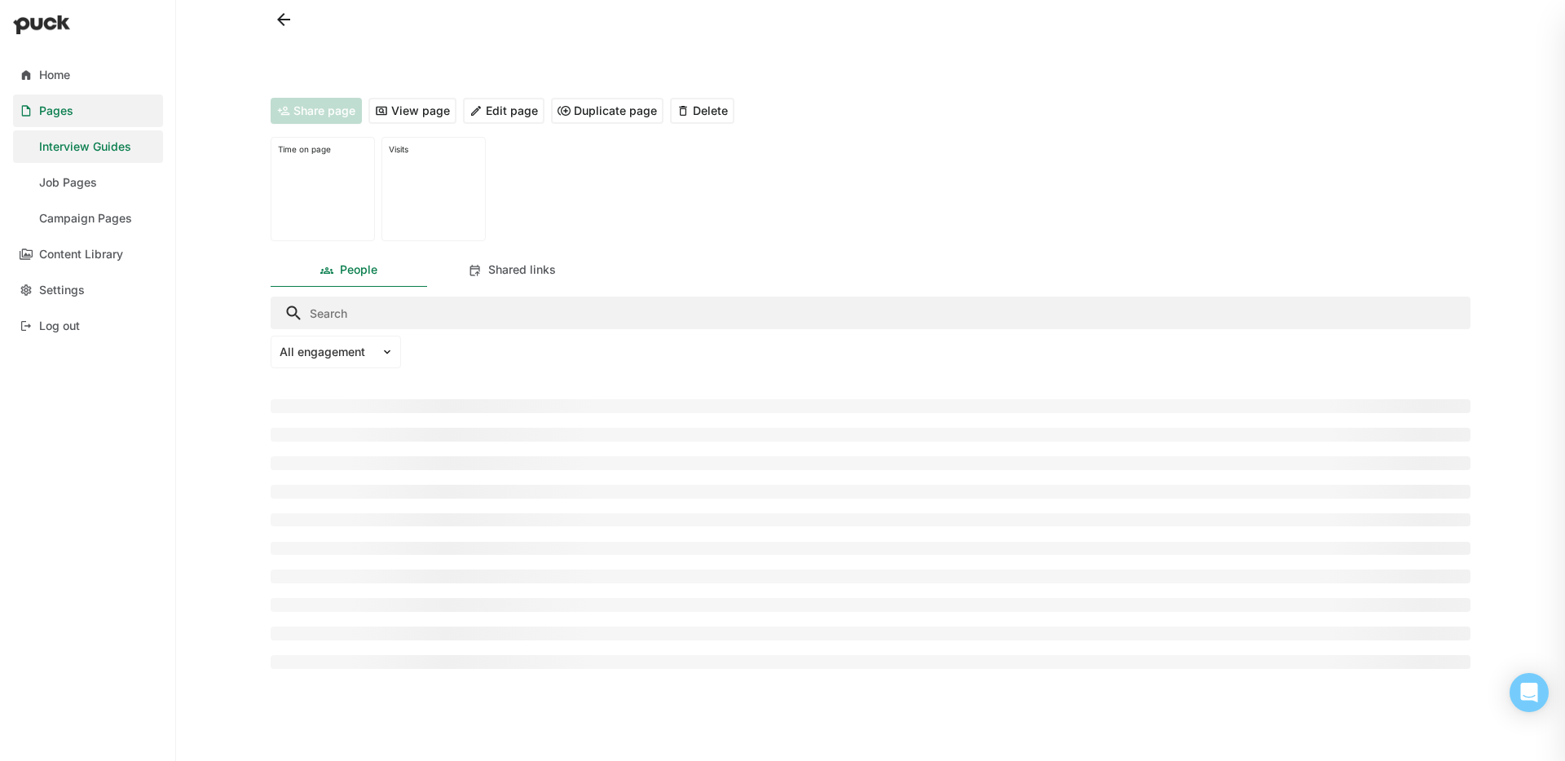
click at [458, 185] on div "Home Pages Interview Guides Job Pages Campaign Pages Content Library Settings L…" at bounding box center [782, 380] width 1565 height 761
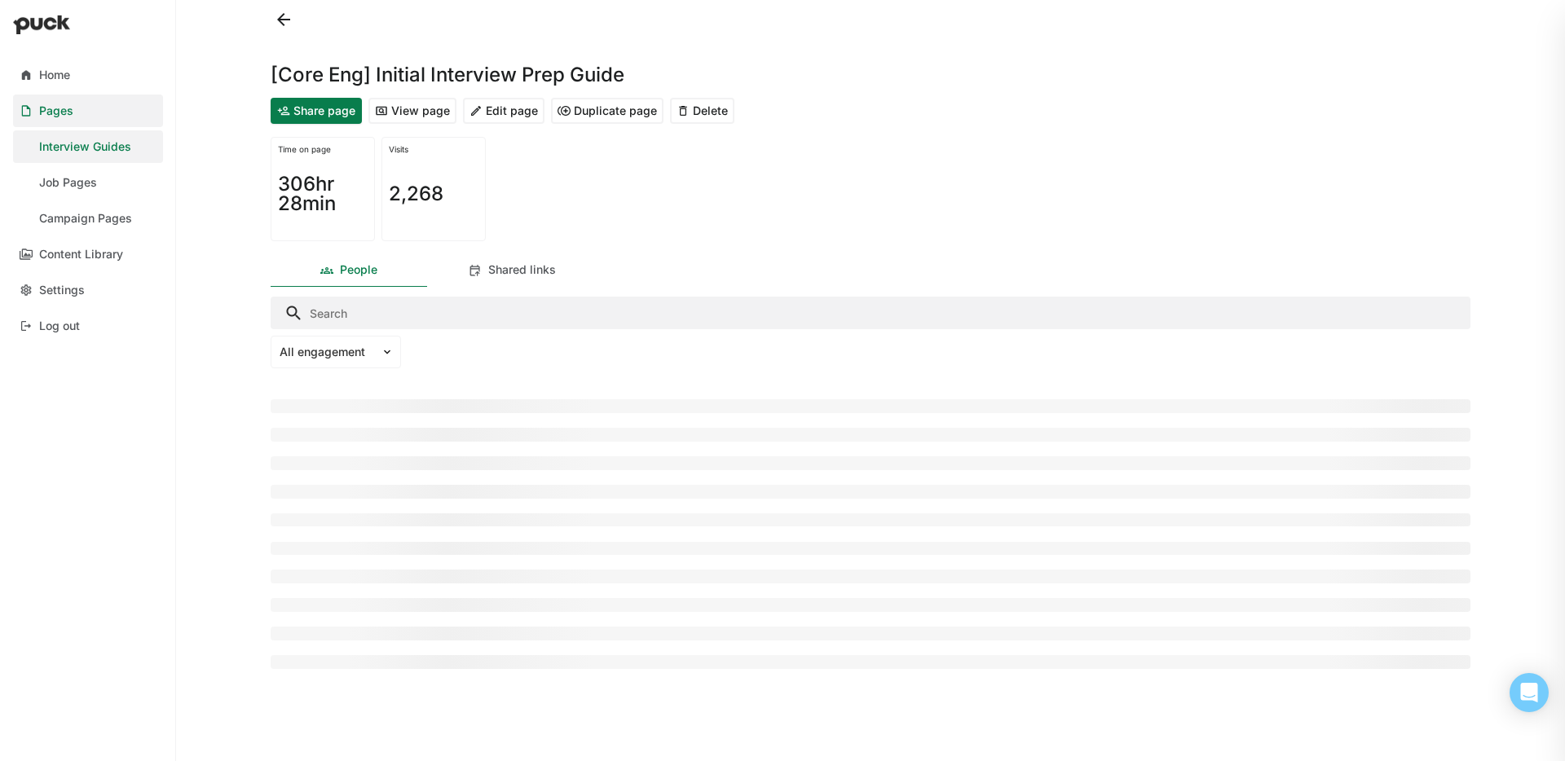
click at [480, 113] on button "Edit page" at bounding box center [504, 111] width 82 height 26
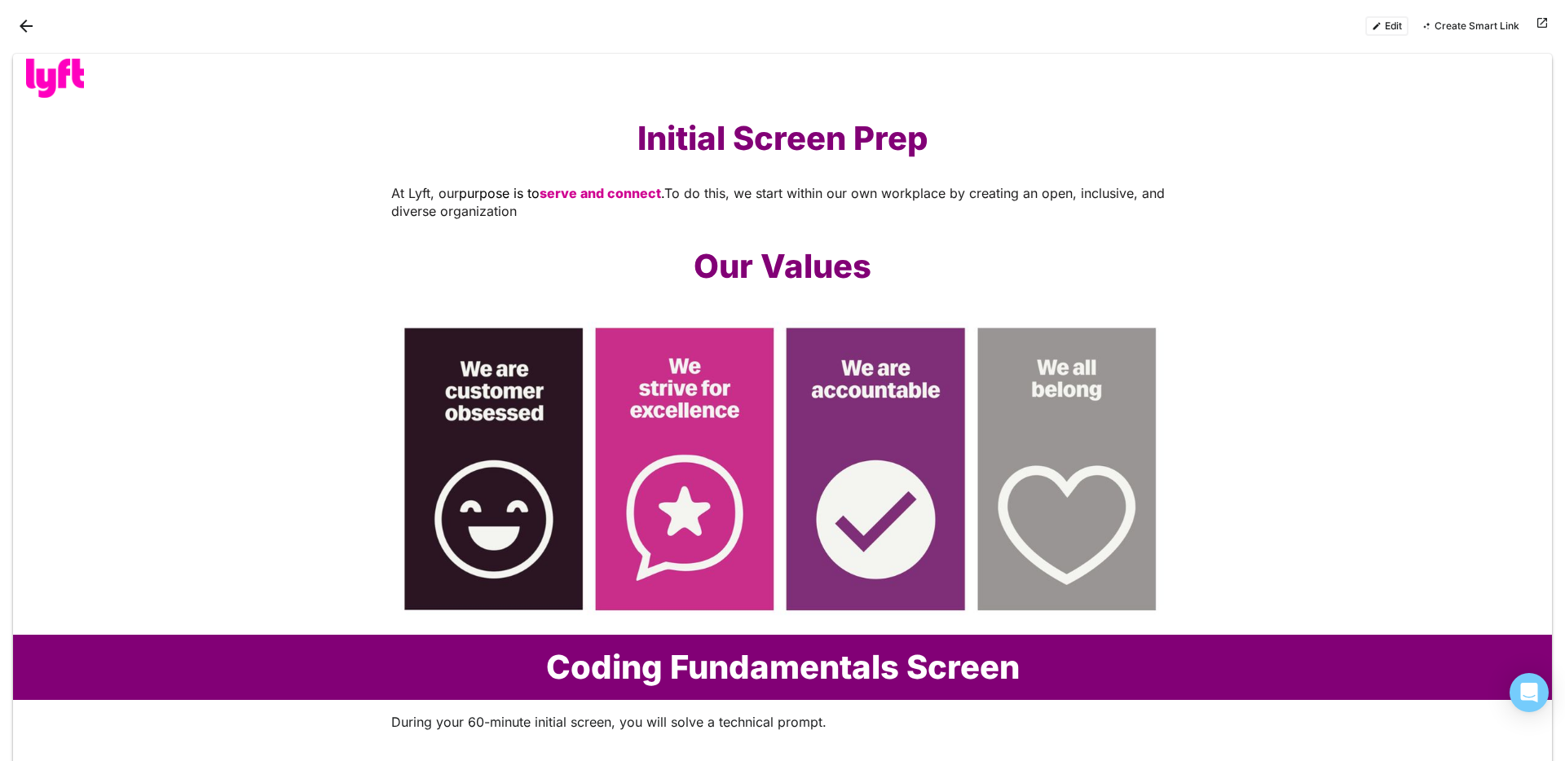
click at [1396, 35] on button "Edit" at bounding box center [1386, 26] width 43 height 20
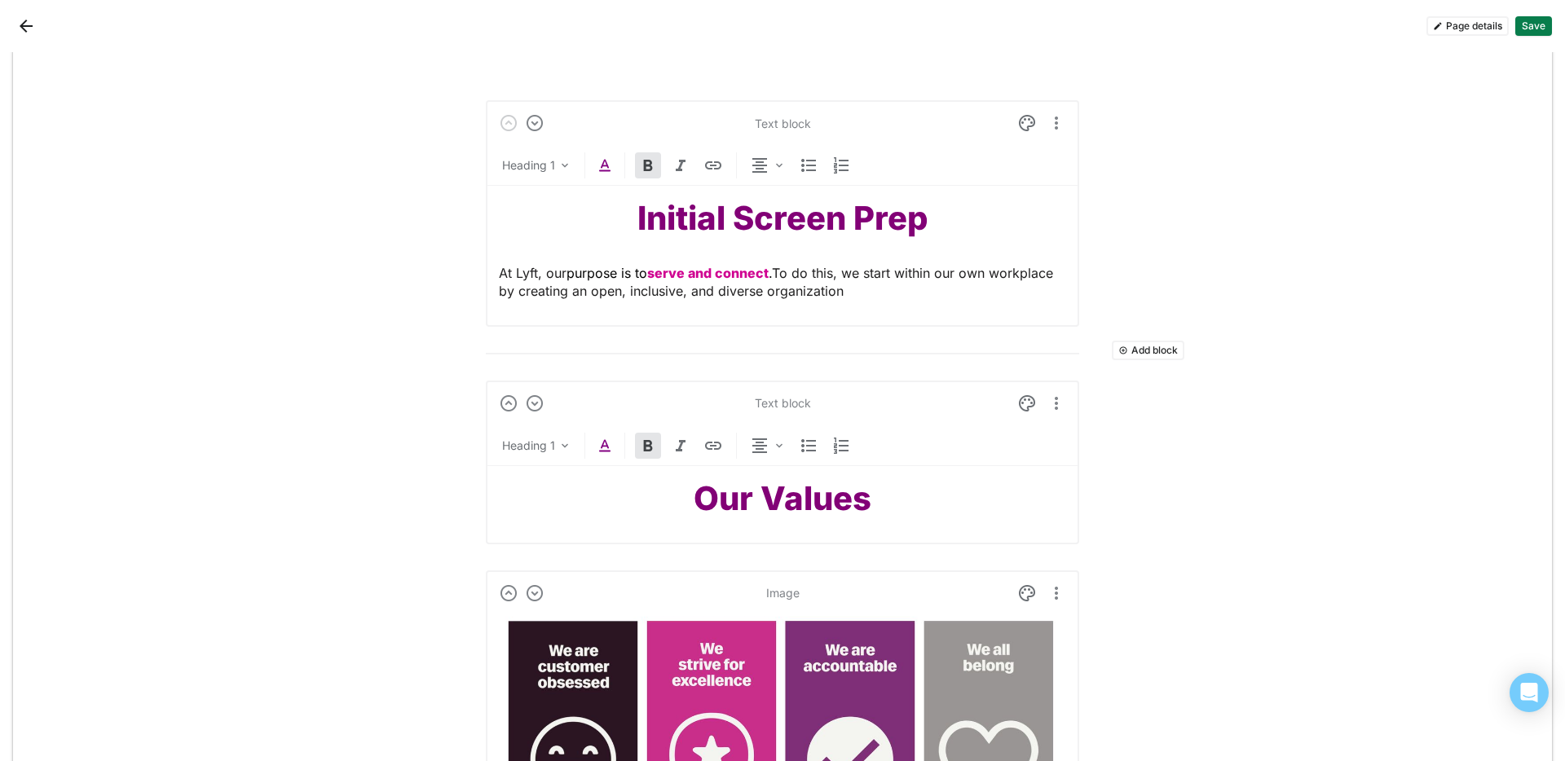
scroll to position [50, 0]
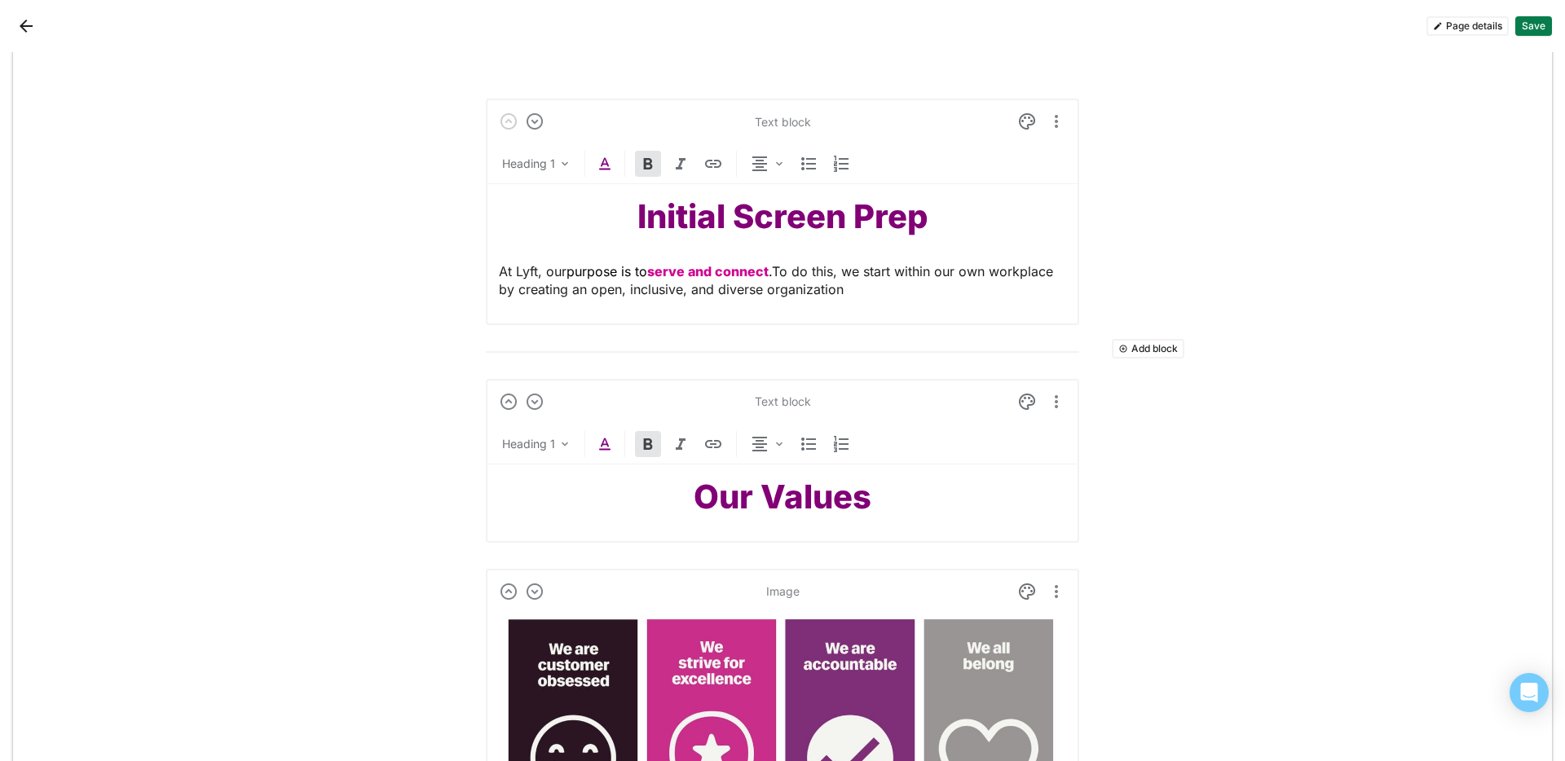
click at [789, 491] on strong "Our Values" at bounding box center [783, 497] width 178 height 40
click at [771, 516] on strong "Our Values" at bounding box center [783, 497] width 178 height 40
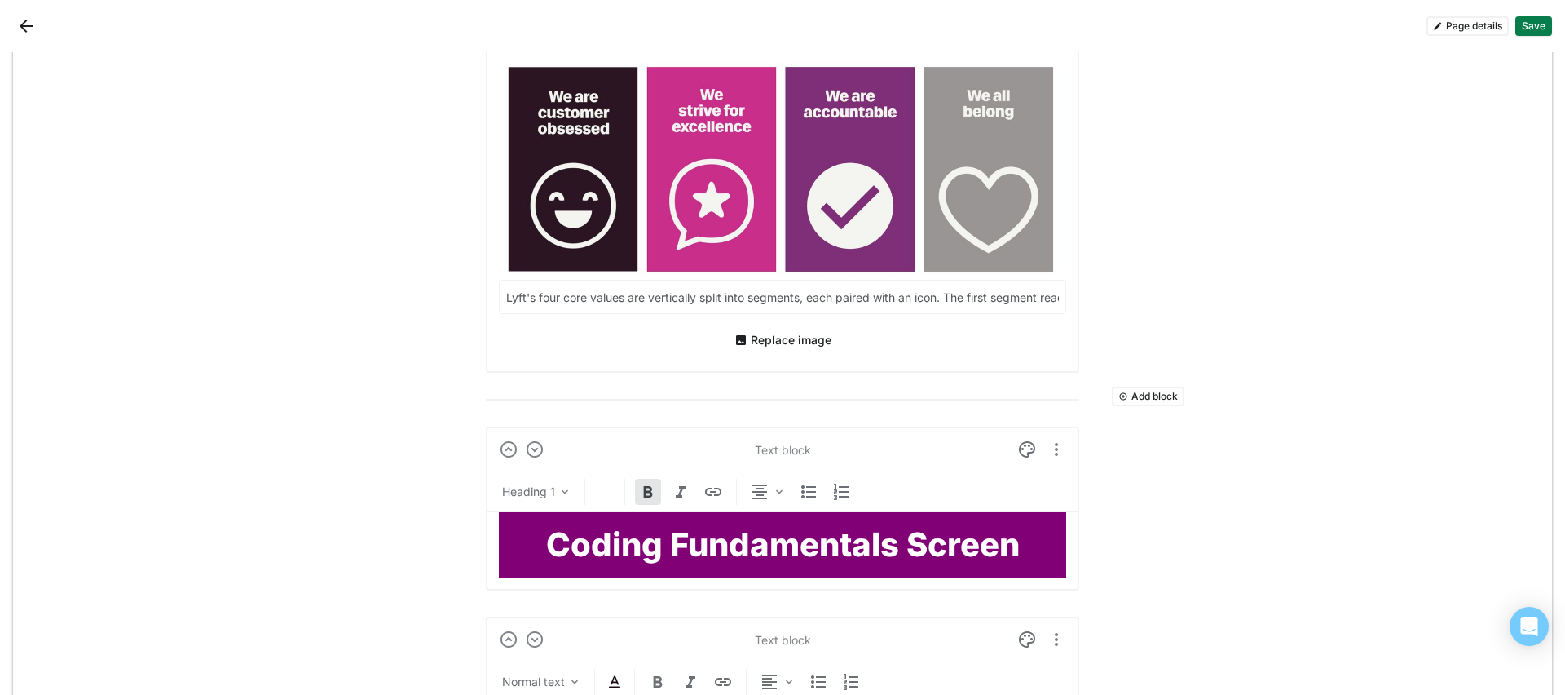
scroll to position [575, 0]
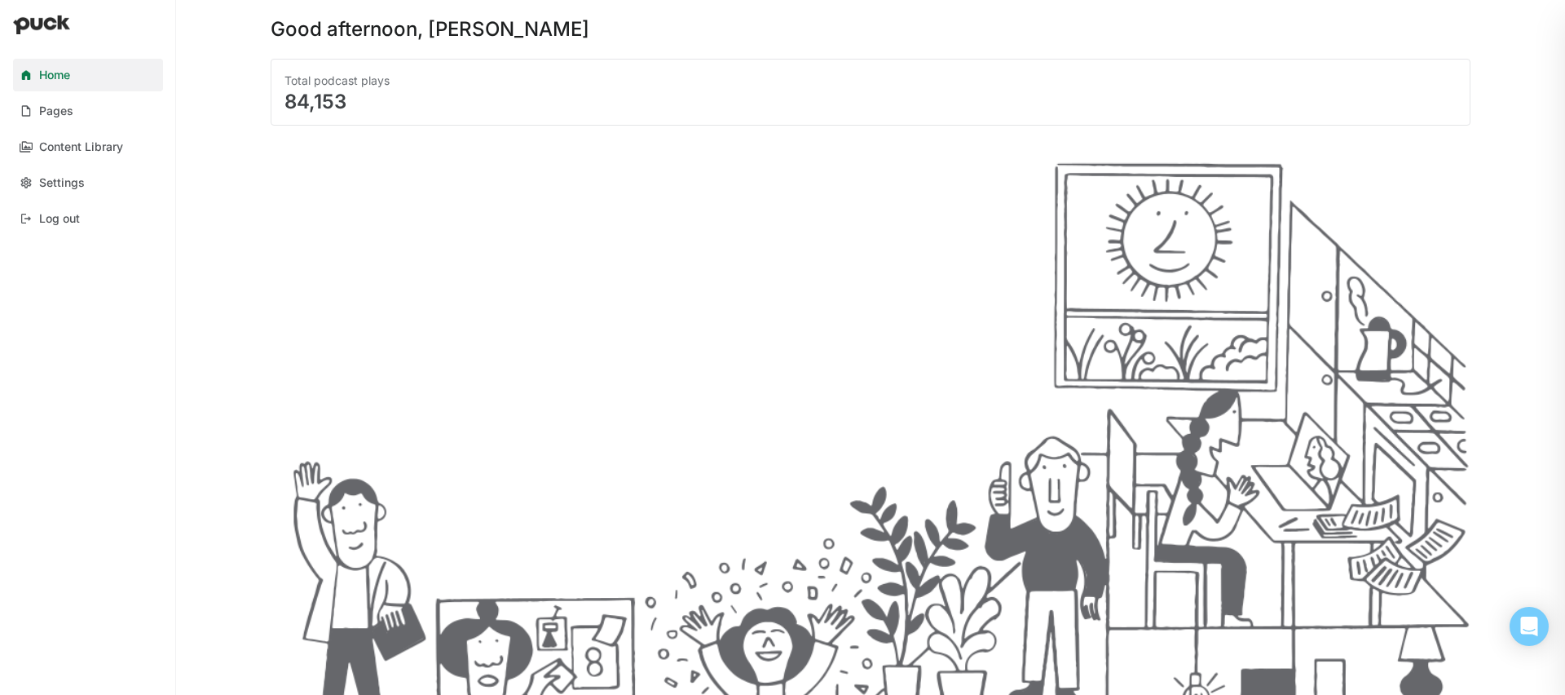
click at [114, 129] on div "Home Pages Content Library Settings Log out" at bounding box center [88, 146] width 176 height 189
click at [105, 121] on link "Pages" at bounding box center [88, 111] width 150 height 33
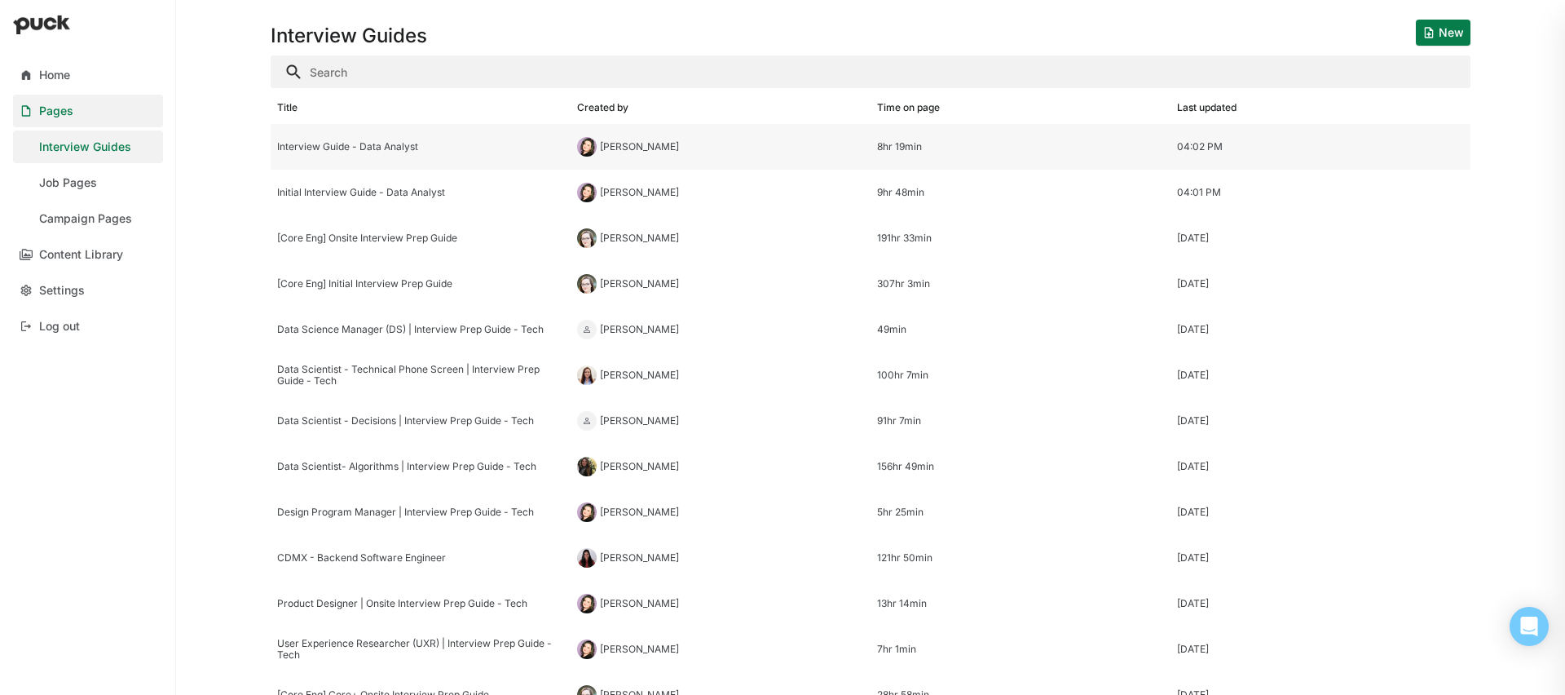
click at [402, 145] on div "Interview Guide - Data Analyst" at bounding box center [420, 146] width 287 height 11
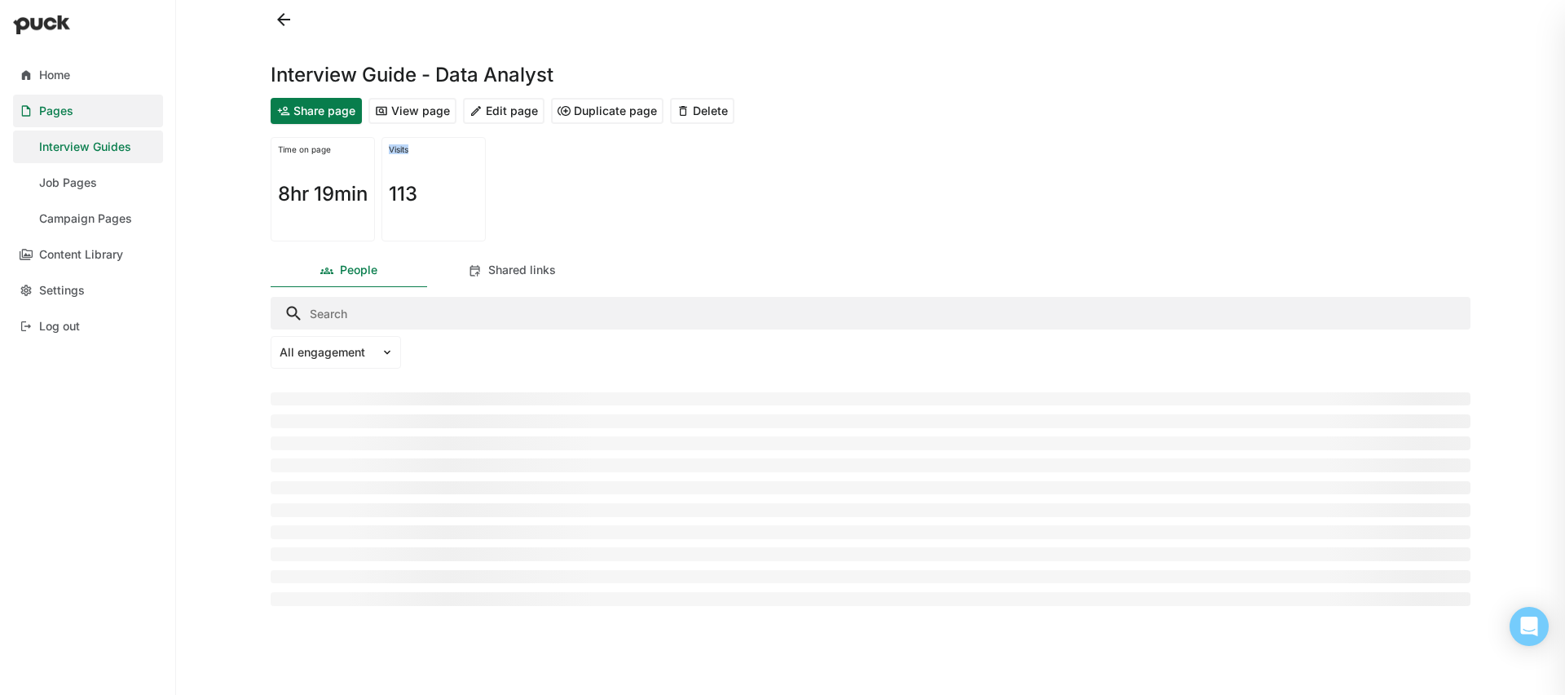
click at [518, 157] on div "Time on page 8hr 19min Visits 113" at bounding box center [871, 188] width 1200 height 117
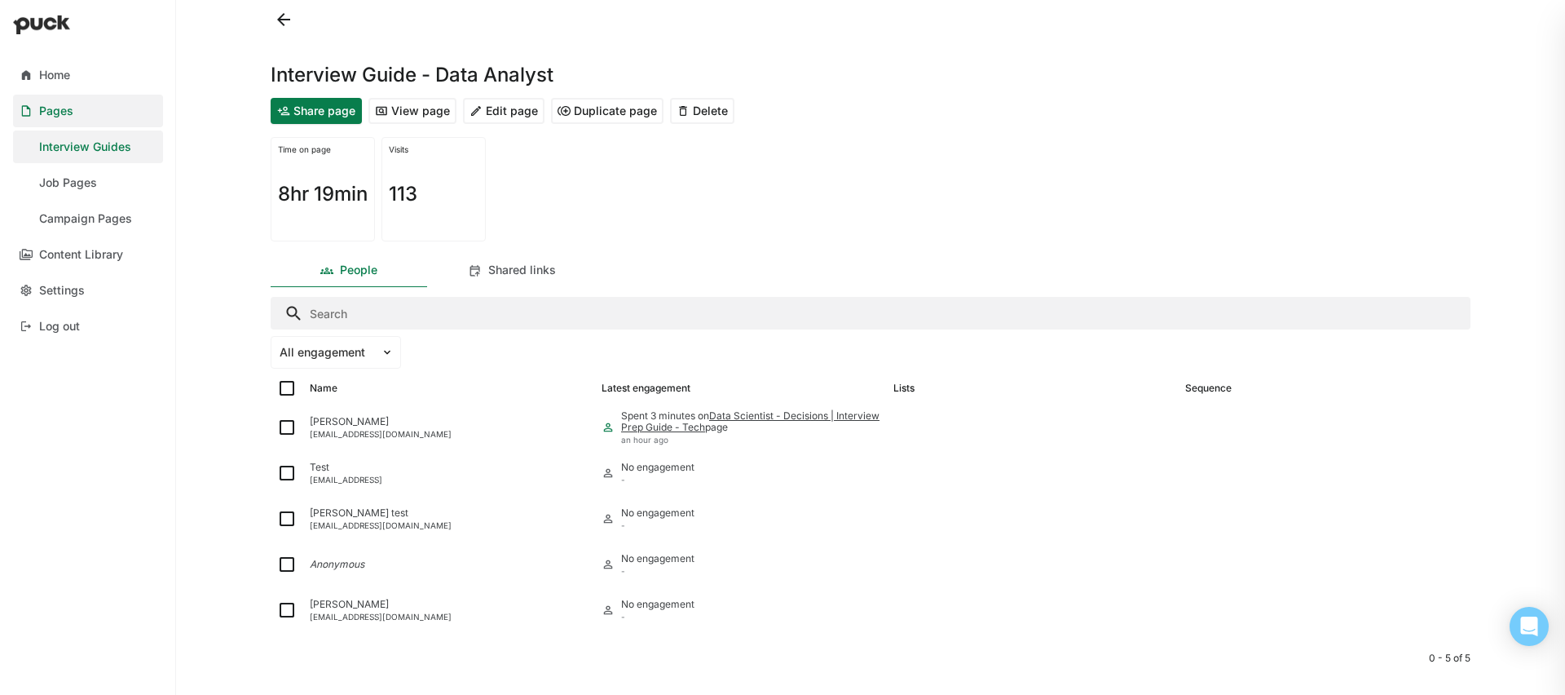
click at [501, 113] on button "Edit page" at bounding box center [504, 111] width 82 height 26
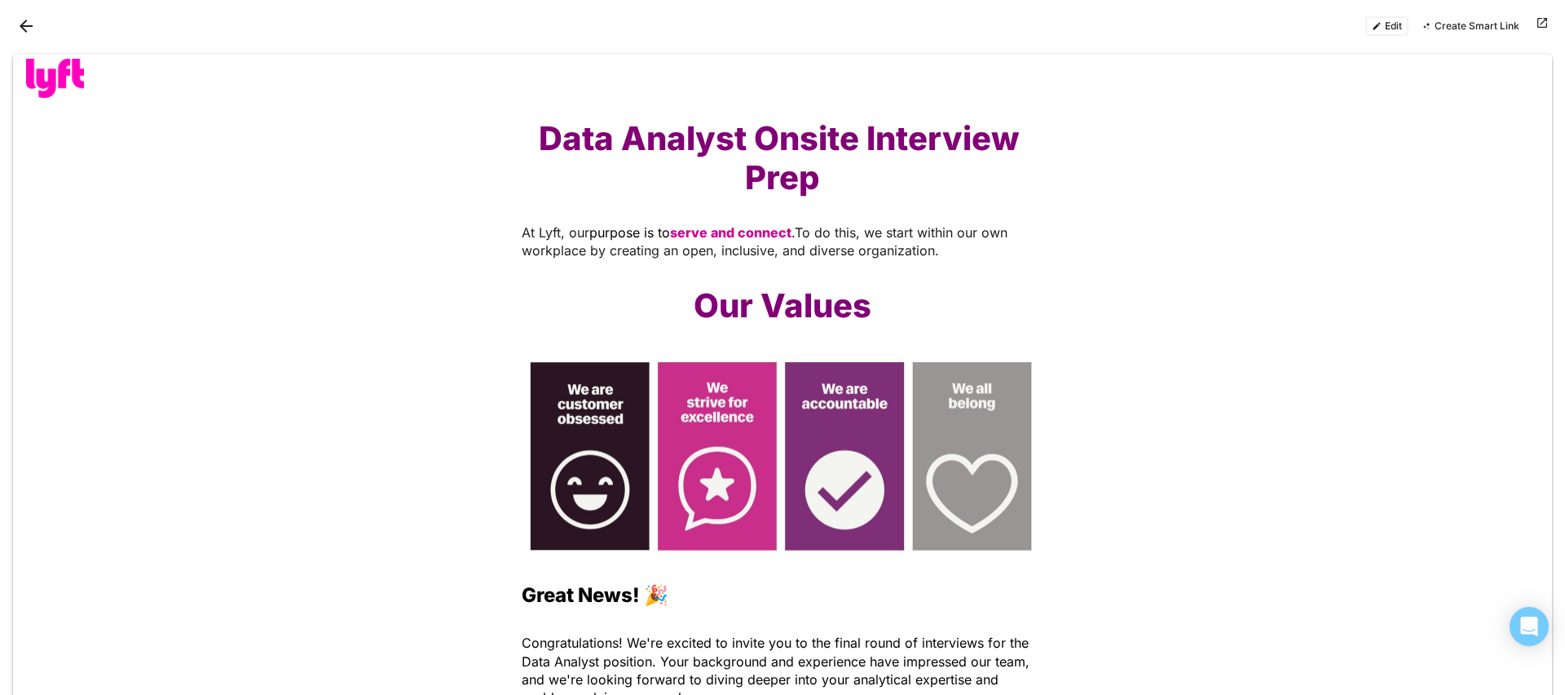
click at [1388, 29] on button "Edit" at bounding box center [1386, 26] width 43 height 20
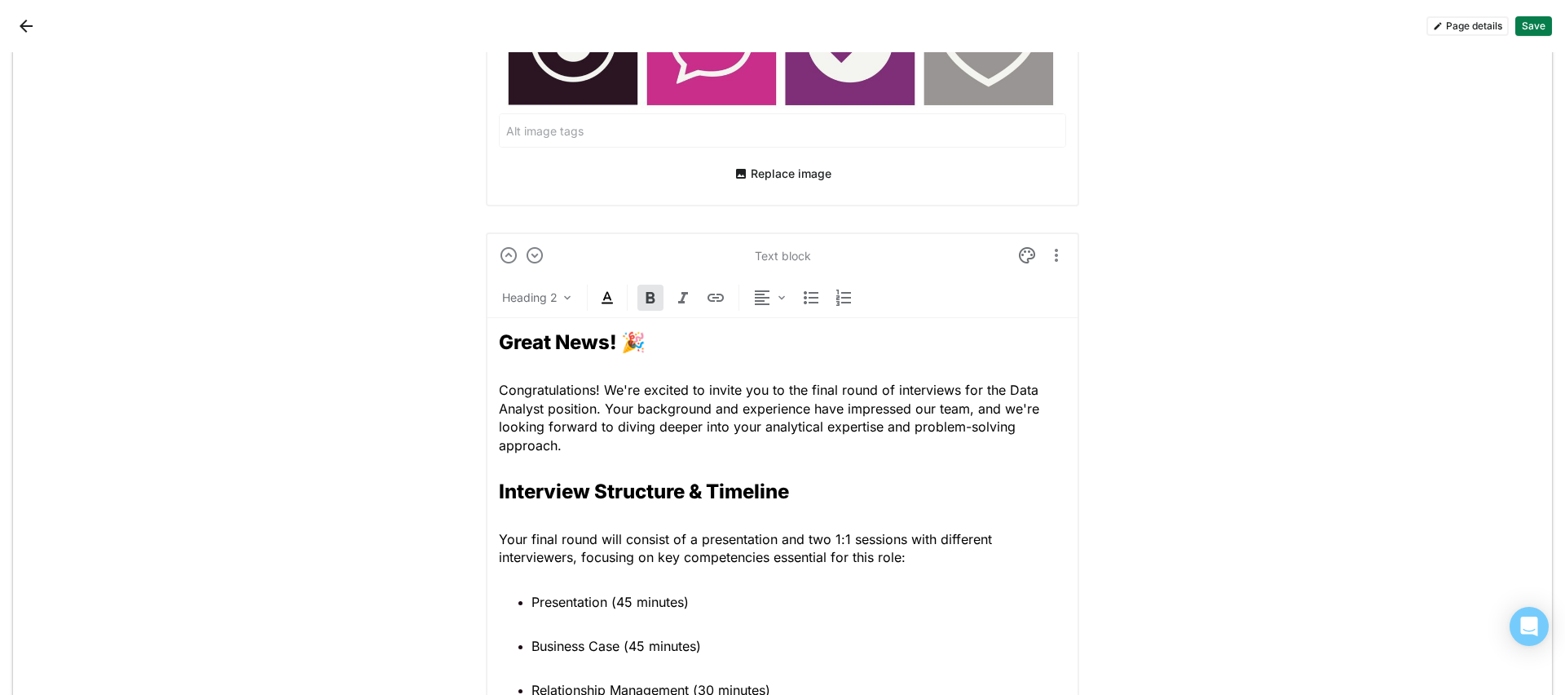
scroll to position [799, 0]
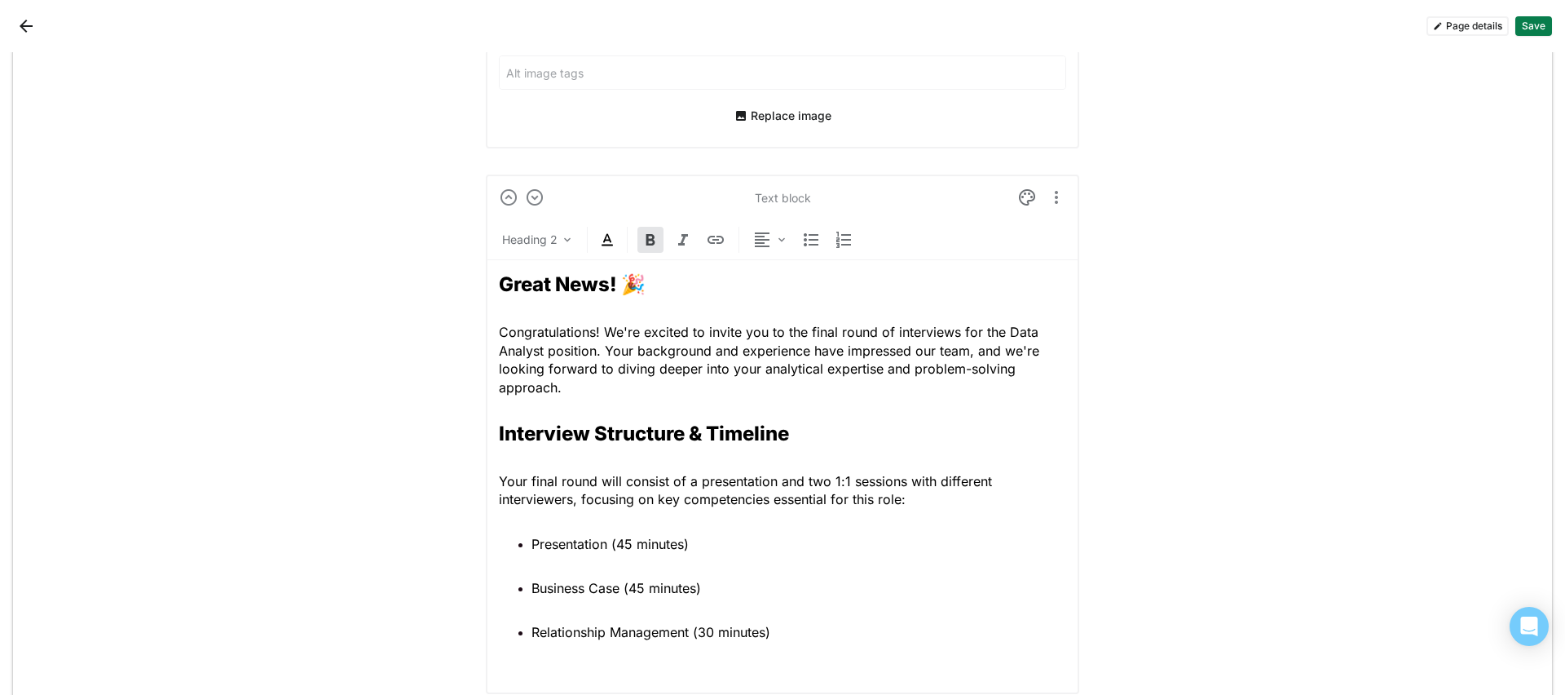
click at [615, 290] on strong "Great News! 🎉" at bounding box center [572, 284] width 147 height 24
click at [607, 243] on img at bounding box center [608, 240] width 20 height 20
click at [535, 213] on div at bounding box center [532, 208] width 11 height 11
click at [848, 436] on h2 "Interview Structure & Timeline" at bounding box center [782, 434] width 567 height 24
click at [598, 240] on img at bounding box center [608, 240] width 20 height 20
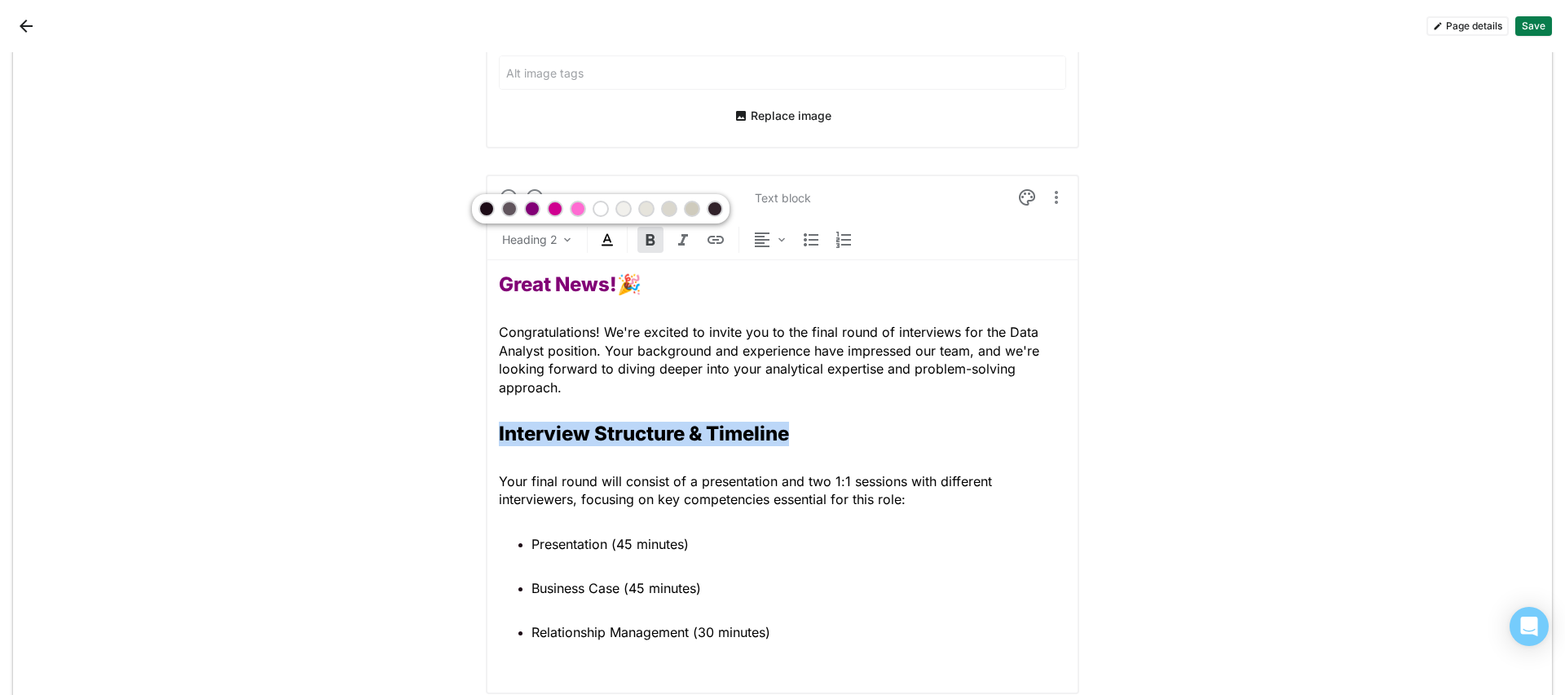
click at [533, 208] on div at bounding box center [532, 208] width 11 height 11
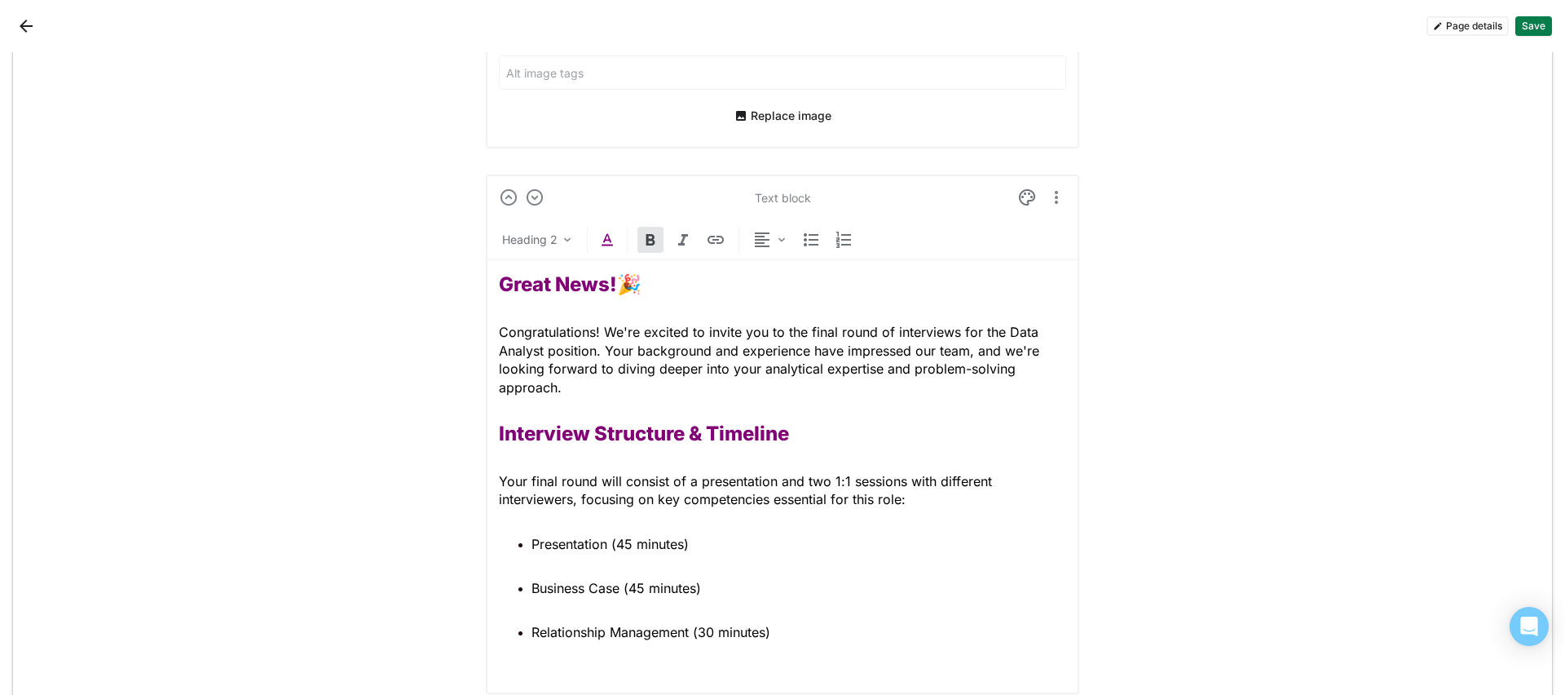
click at [537, 429] on strong "Interview Structure & Timeline" at bounding box center [644, 433] width 290 height 24
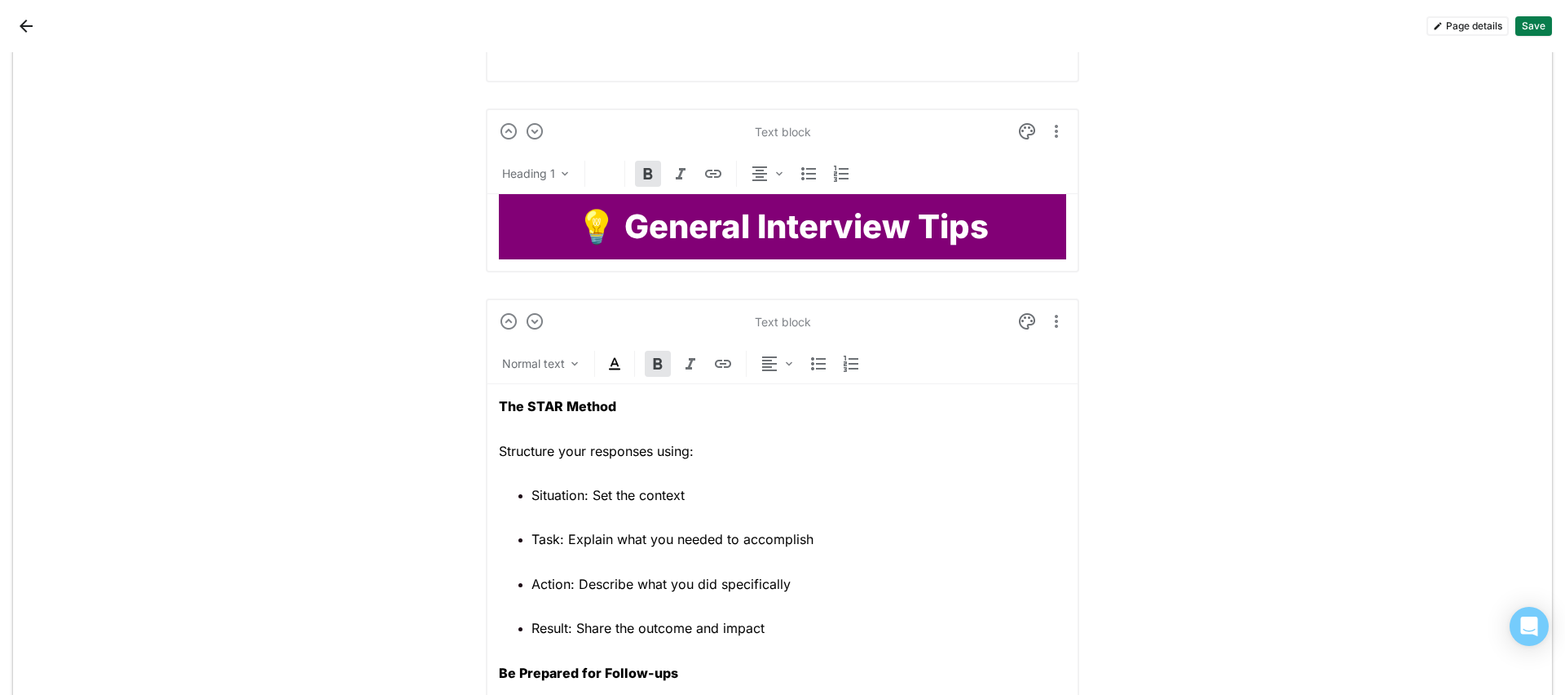
scroll to position [3704, 0]
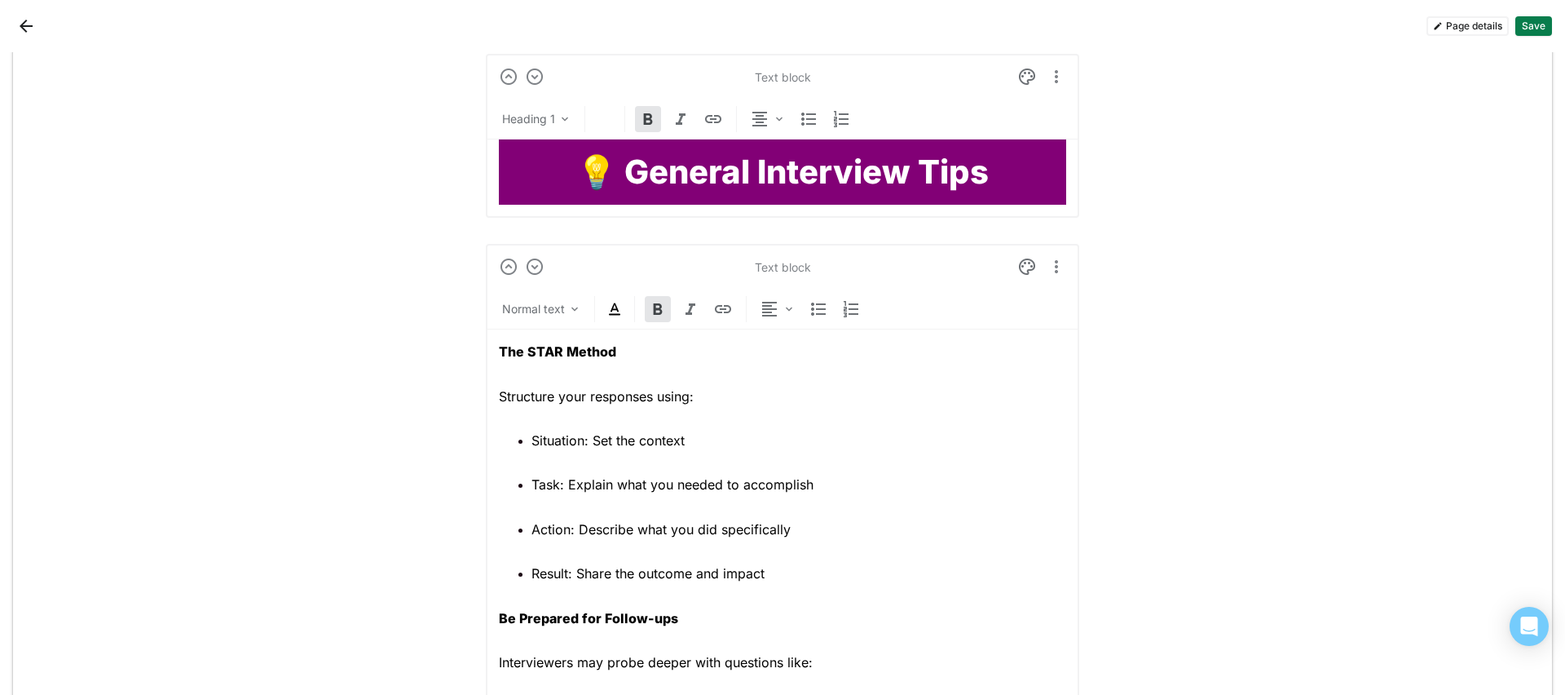
click at [620, 347] on p "The STAR Method" at bounding box center [782, 351] width 567 height 18
click at [609, 313] on img at bounding box center [615, 309] width 20 height 20
click at [535, 281] on div at bounding box center [539, 277] width 11 height 11
click at [690, 622] on p "Be Prepared for Follow-ups" at bounding box center [782, 618] width 567 height 18
click at [607, 319] on img at bounding box center [615, 309] width 20 height 20
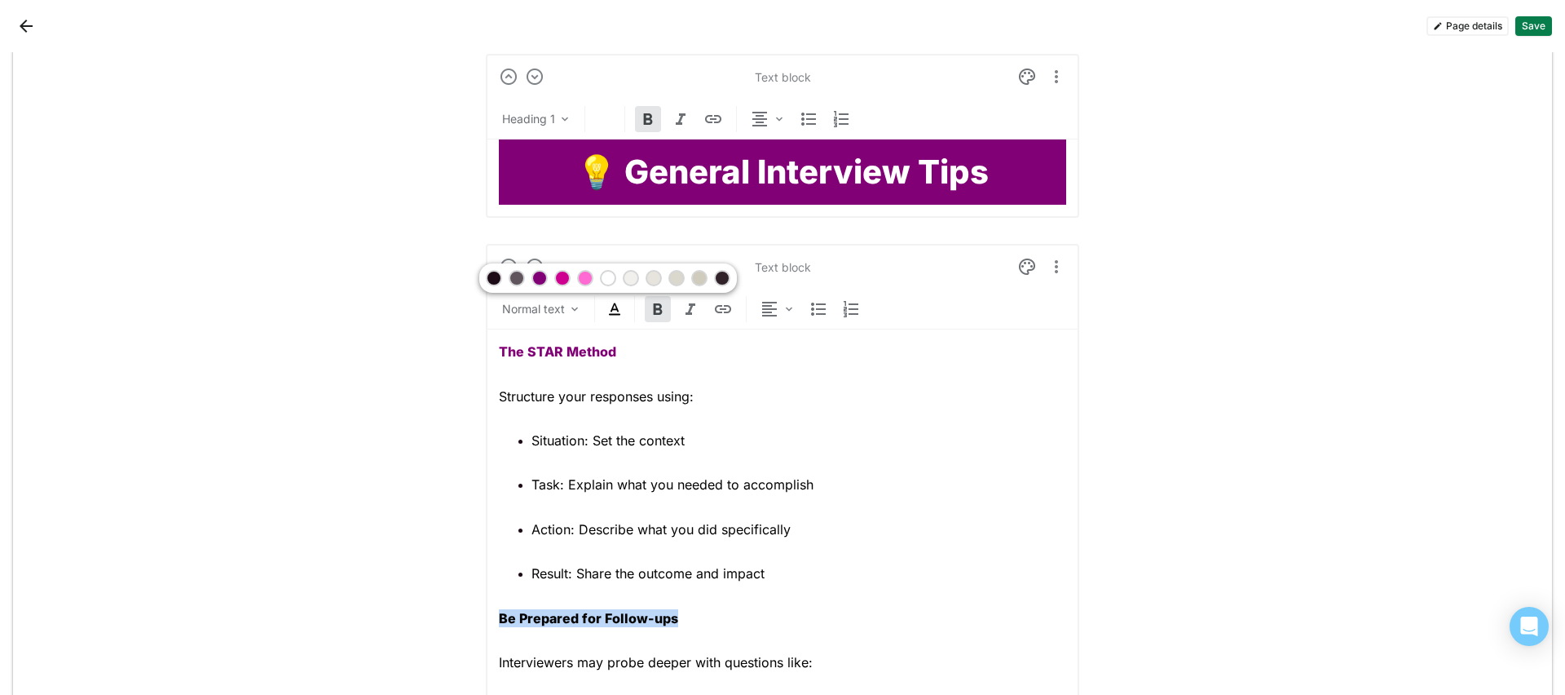
click at [542, 276] on div at bounding box center [539, 277] width 11 height 11
click at [630, 526] on span "Action: Describe what you did specifically" at bounding box center [661, 529] width 259 height 16
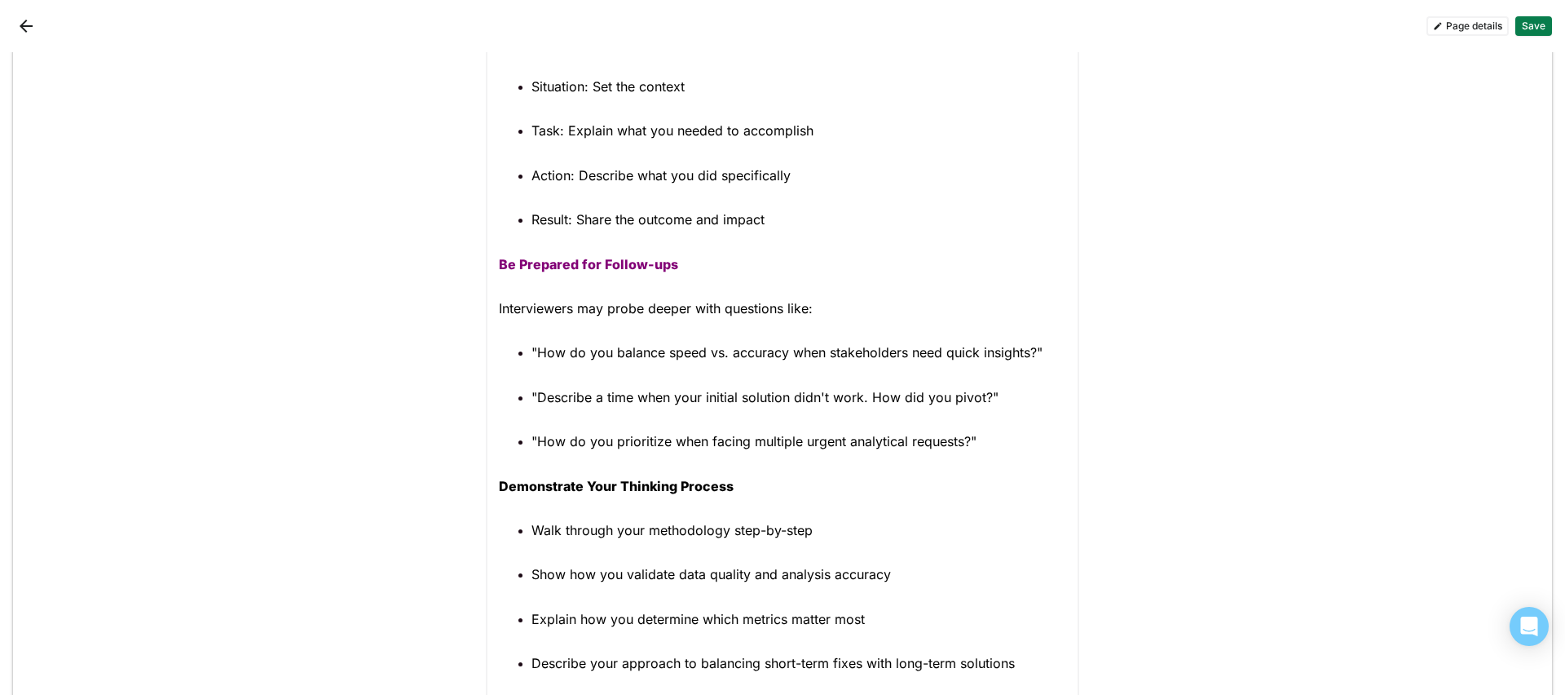
scroll to position [4063, 0]
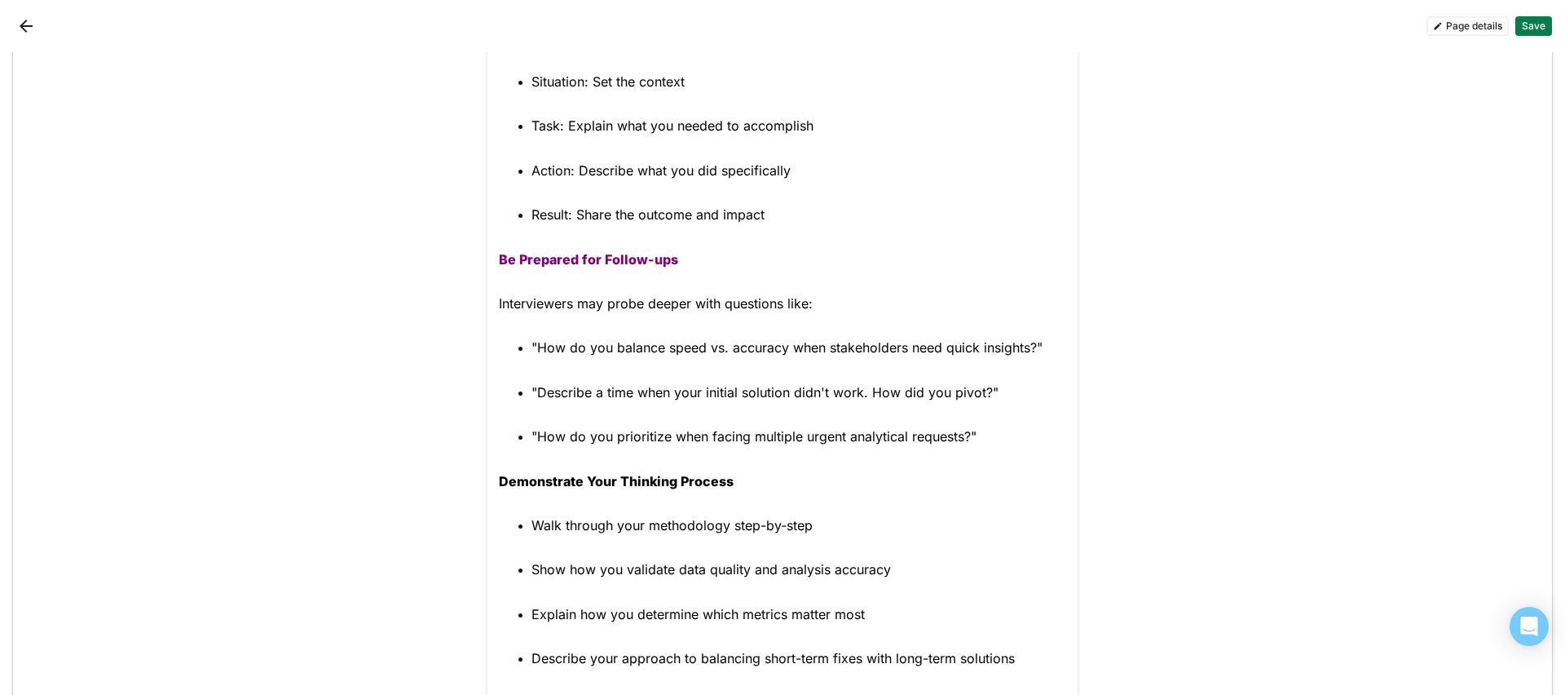
click at [761, 492] on div "The STAR Method Structure your responses using: Situation: Set the context Task…" at bounding box center [782, 339] width 567 height 736
click at [762, 479] on p "Demonstrate Your Thinking Process" at bounding box center [782, 481] width 567 height 18
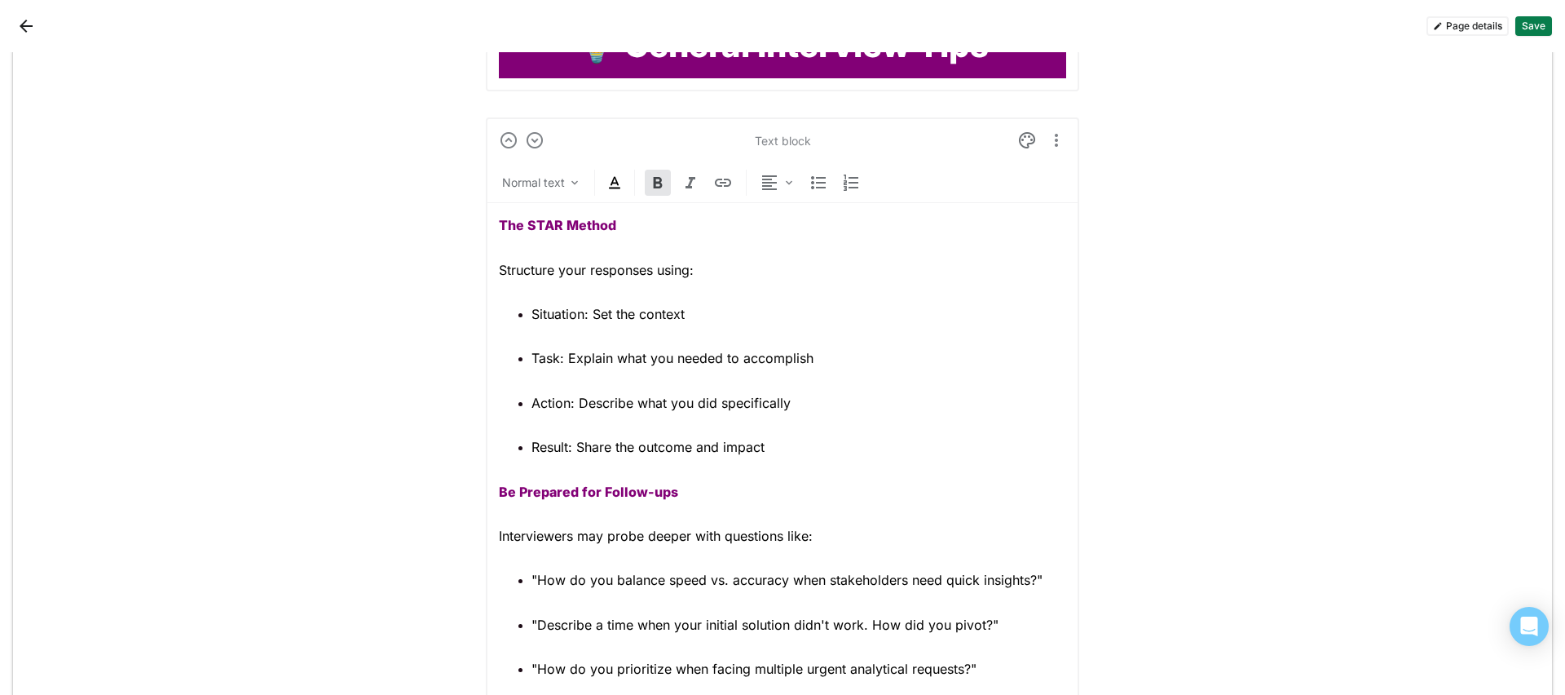
scroll to position [3806, 0]
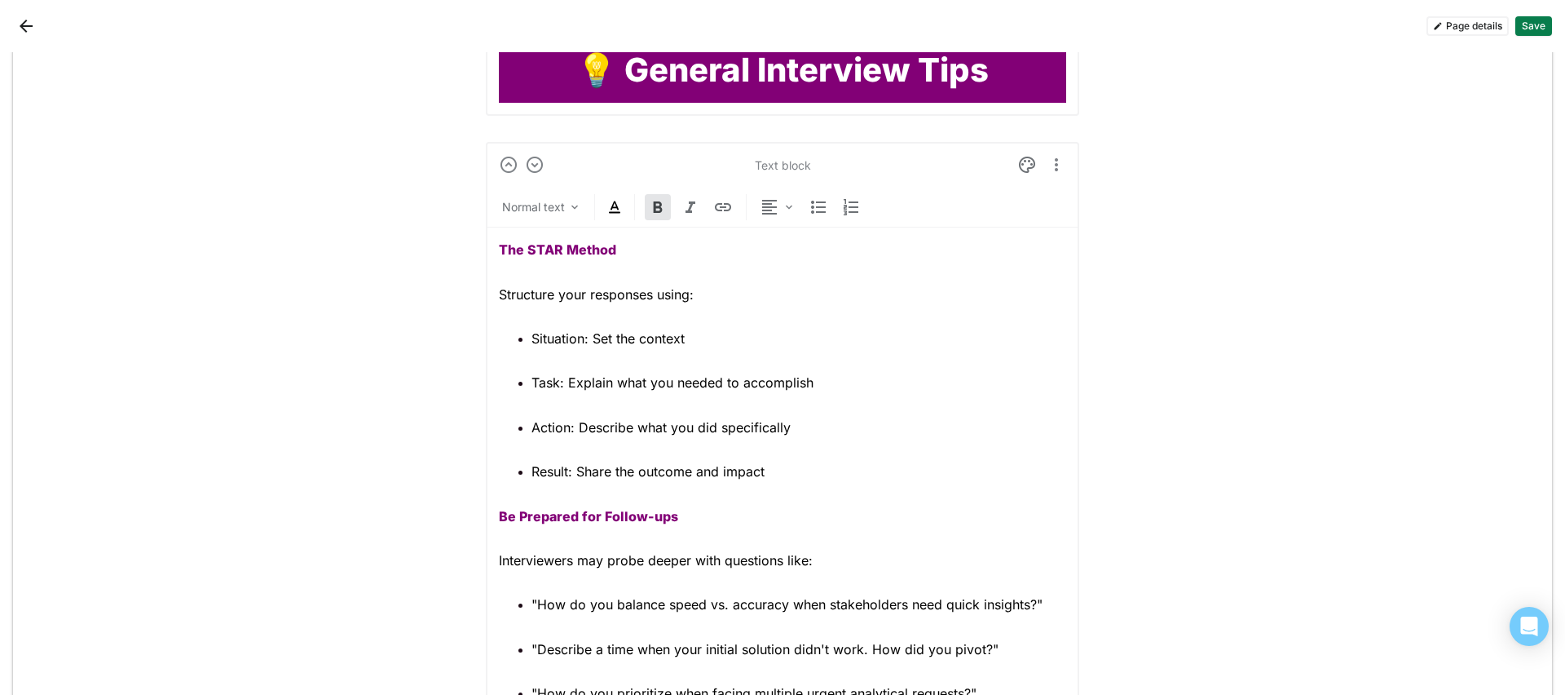
click at [611, 205] on img at bounding box center [615, 207] width 20 height 20
click at [540, 178] on div at bounding box center [539, 175] width 11 height 11
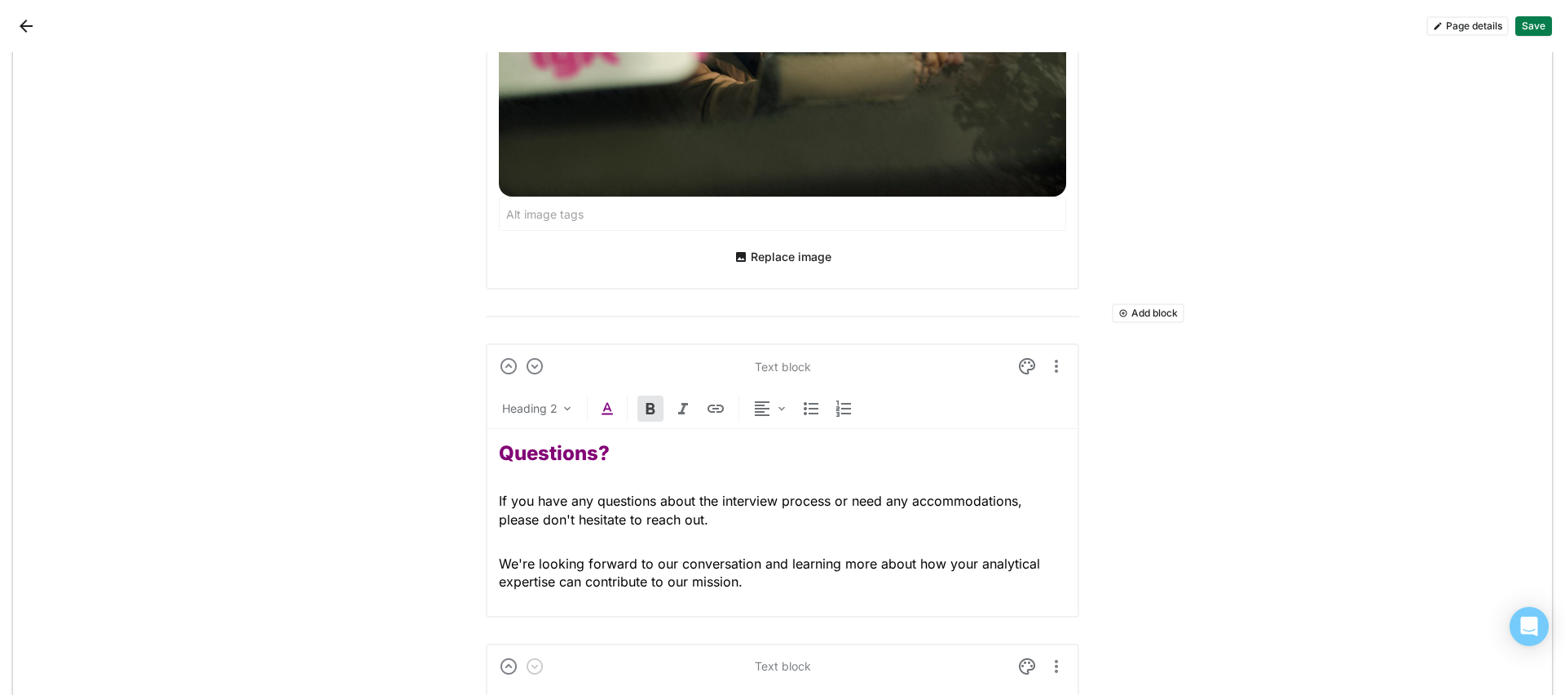
scroll to position [4997, 0]
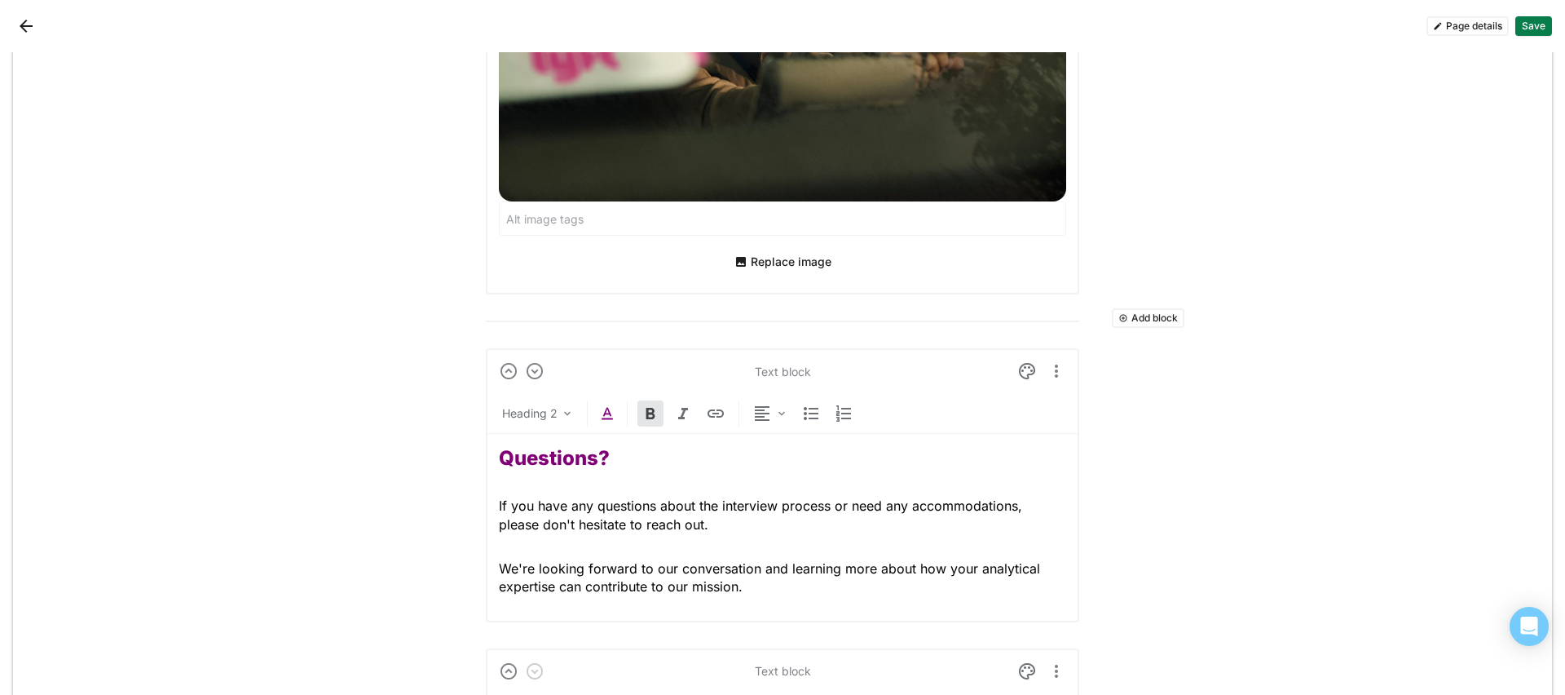
click at [1546, 31] on button "Save" at bounding box center [1534, 26] width 37 height 20
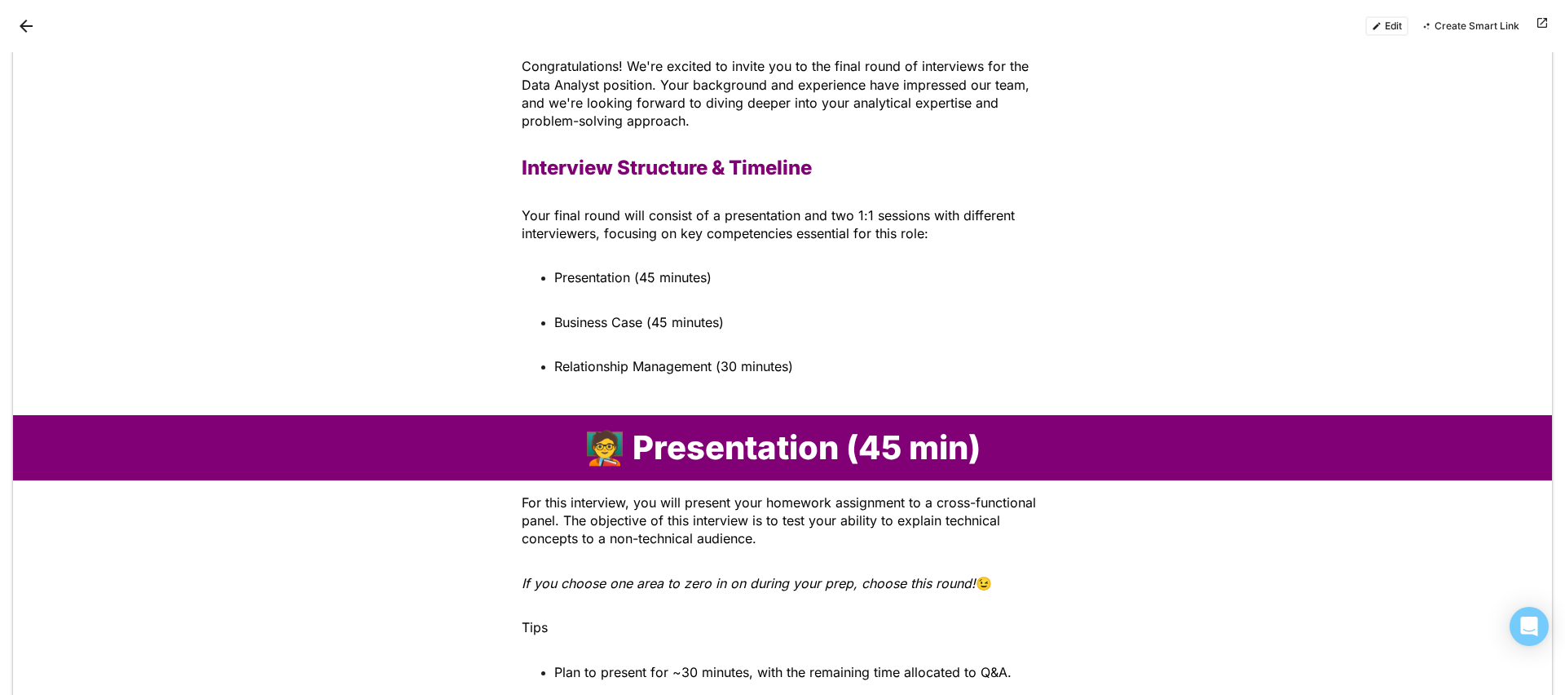
scroll to position [0, 0]
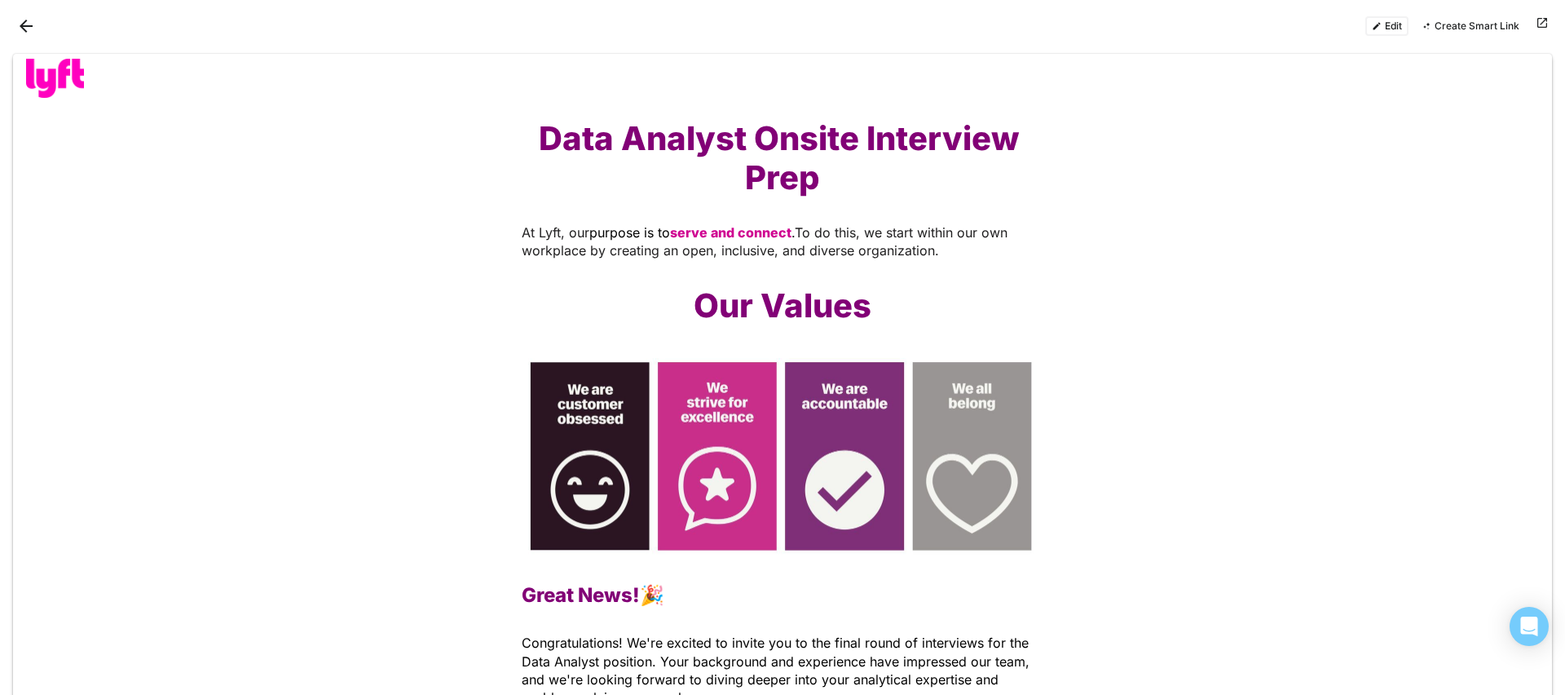
click at [21, 22] on button "Back" at bounding box center [26, 26] width 26 height 26
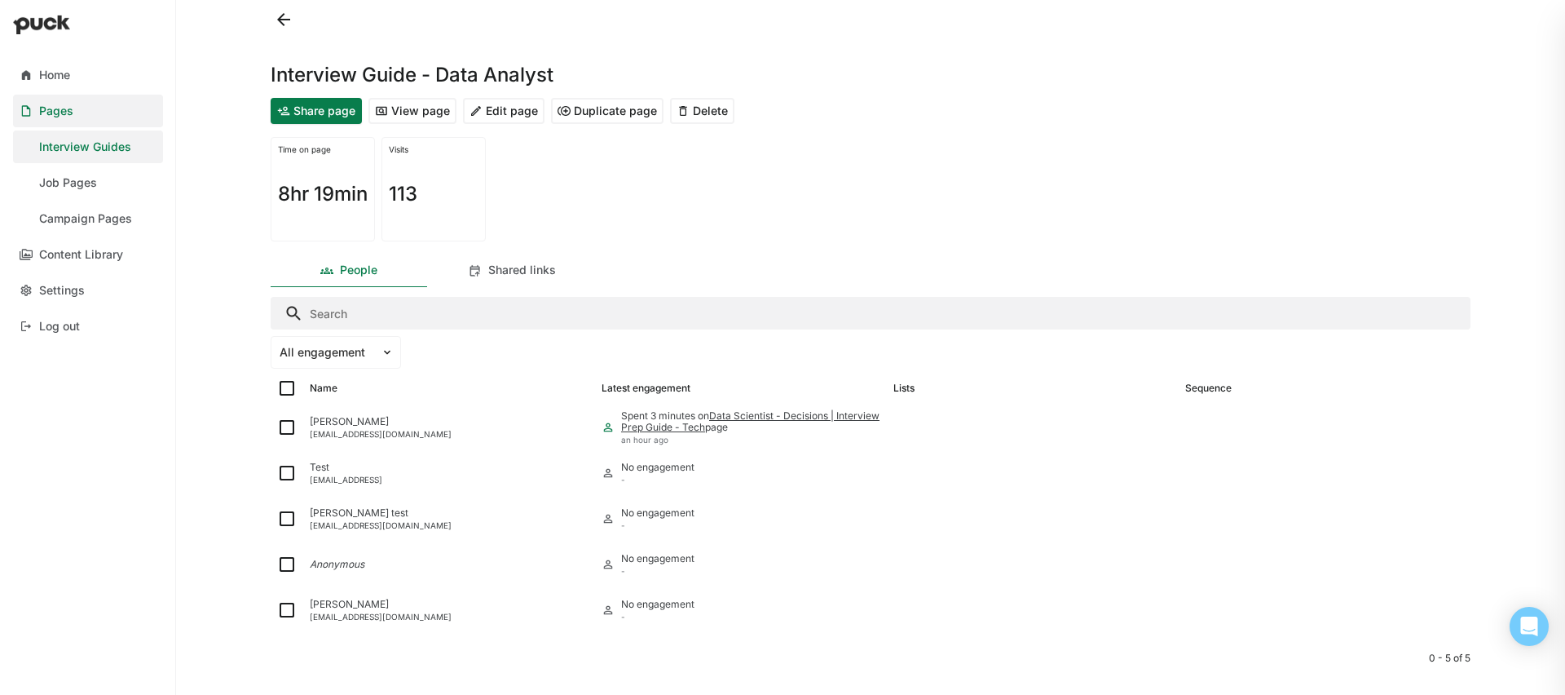
click at [284, 20] on button at bounding box center [284, 20] width 26 height 26
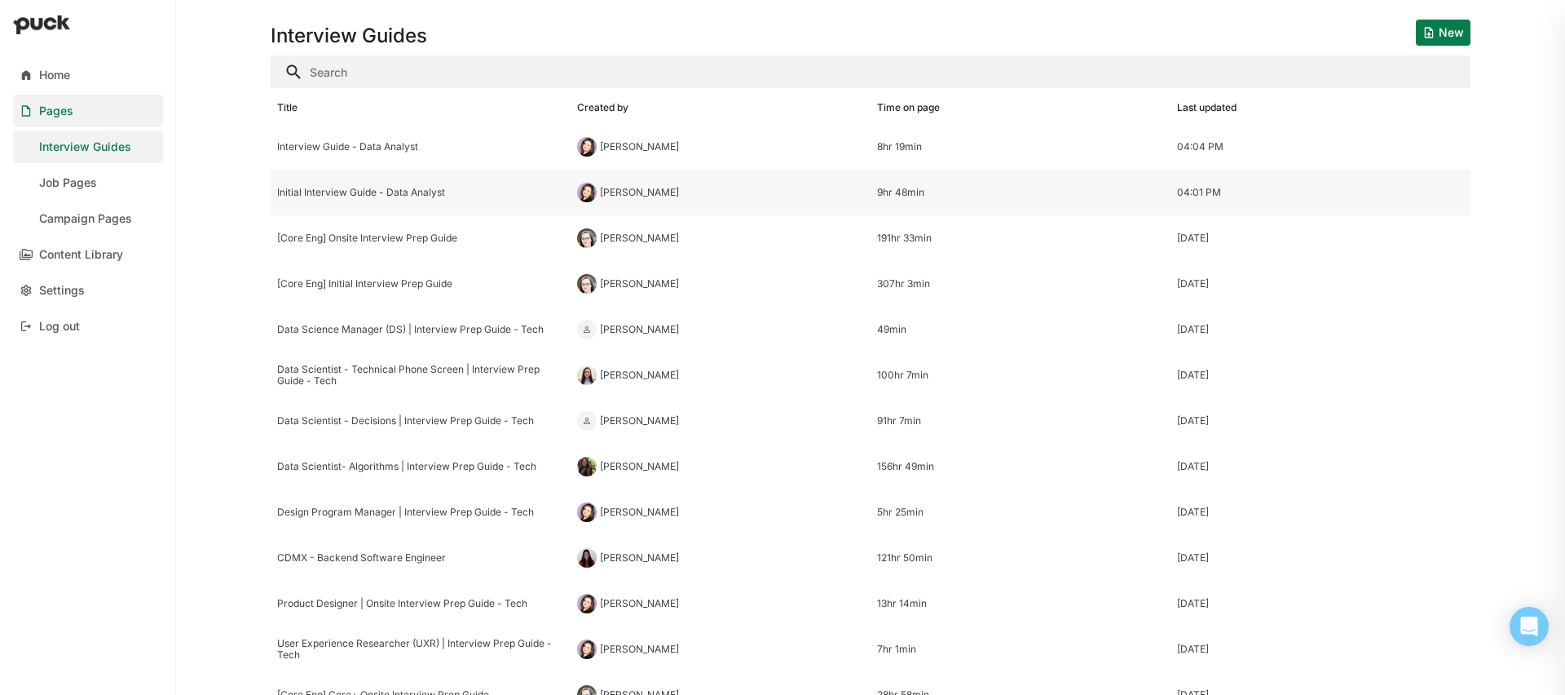
click at [434, 189] on div "Initial Interview Guide - Data Analyst" at bounding box center [420, 192] width 287 height 11
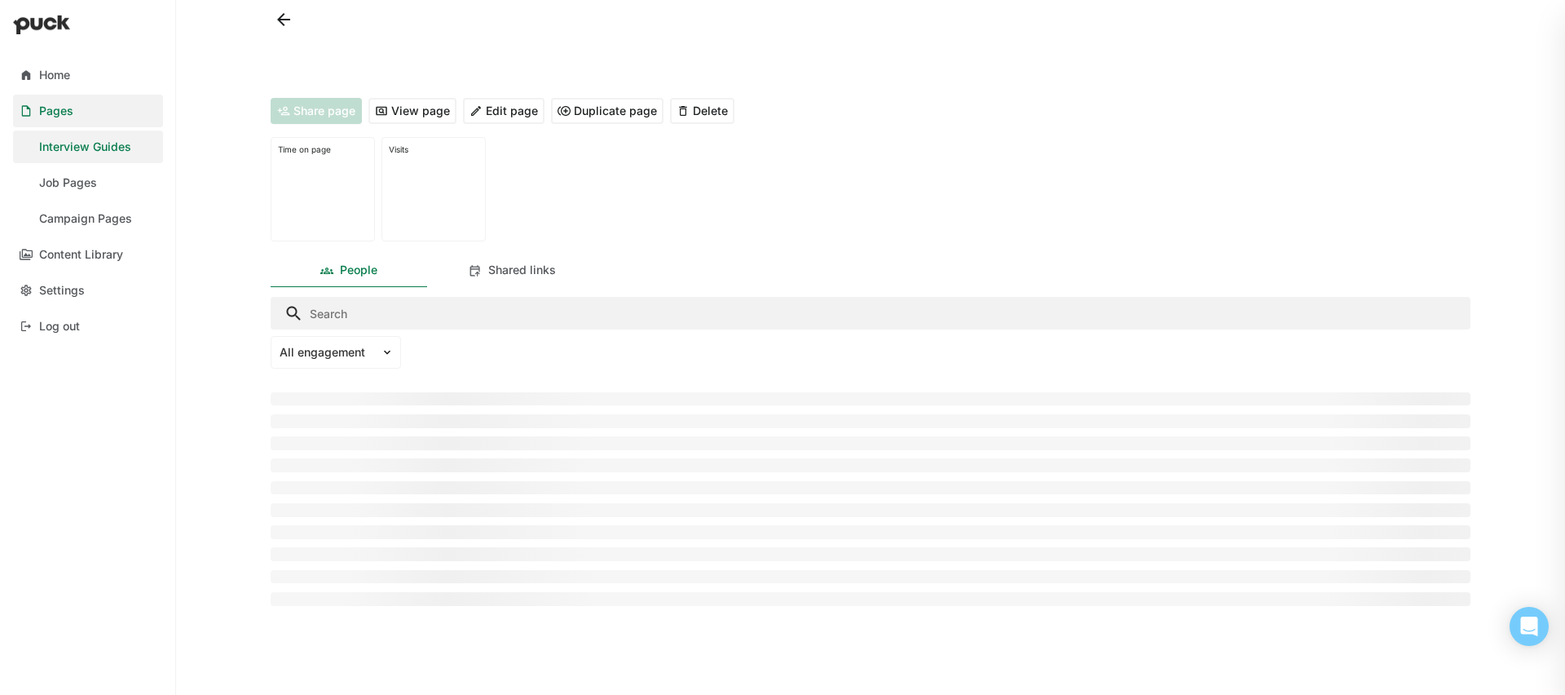
click at [434, 189] on div at bounding box center [434, 194] width 90 height 80
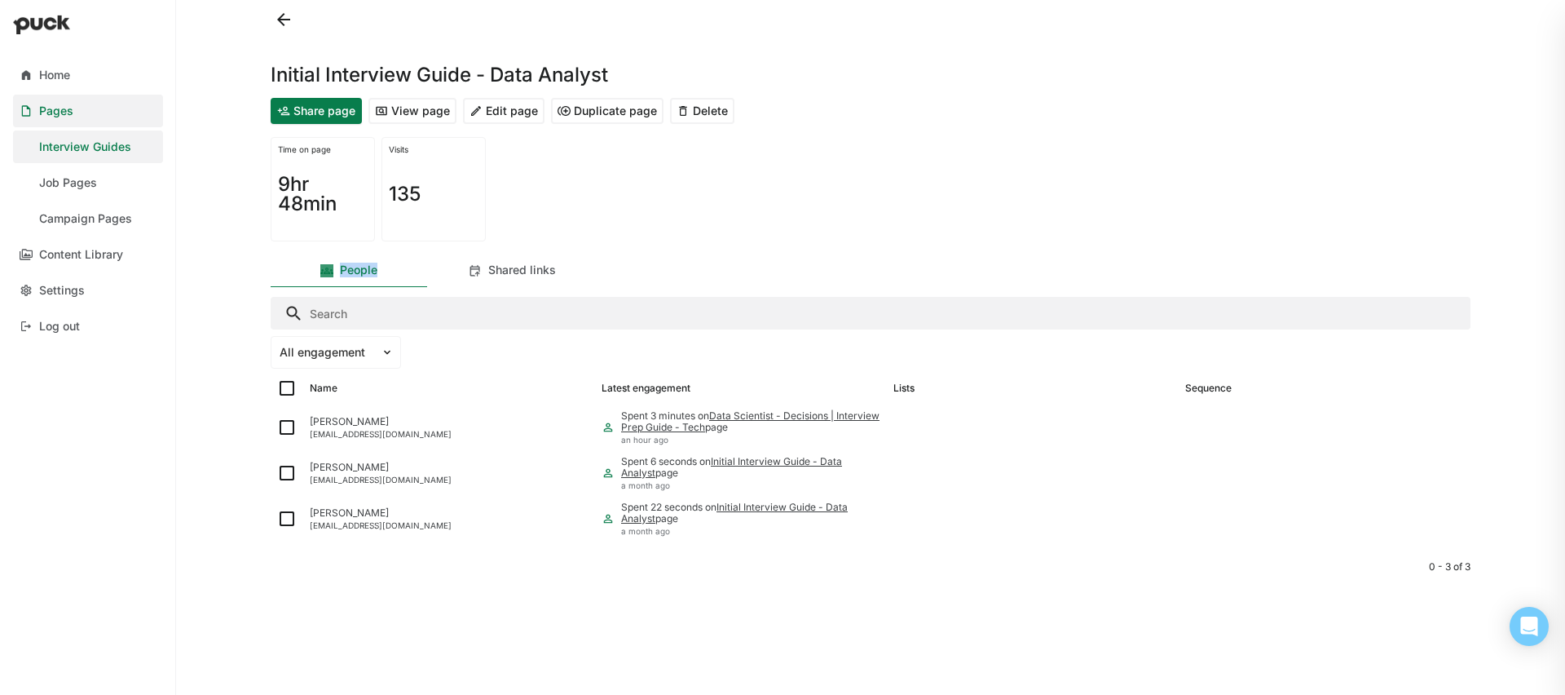
click at [509, 103] on button "Edit page" at bounding box center [504, 111] width 82 height 26
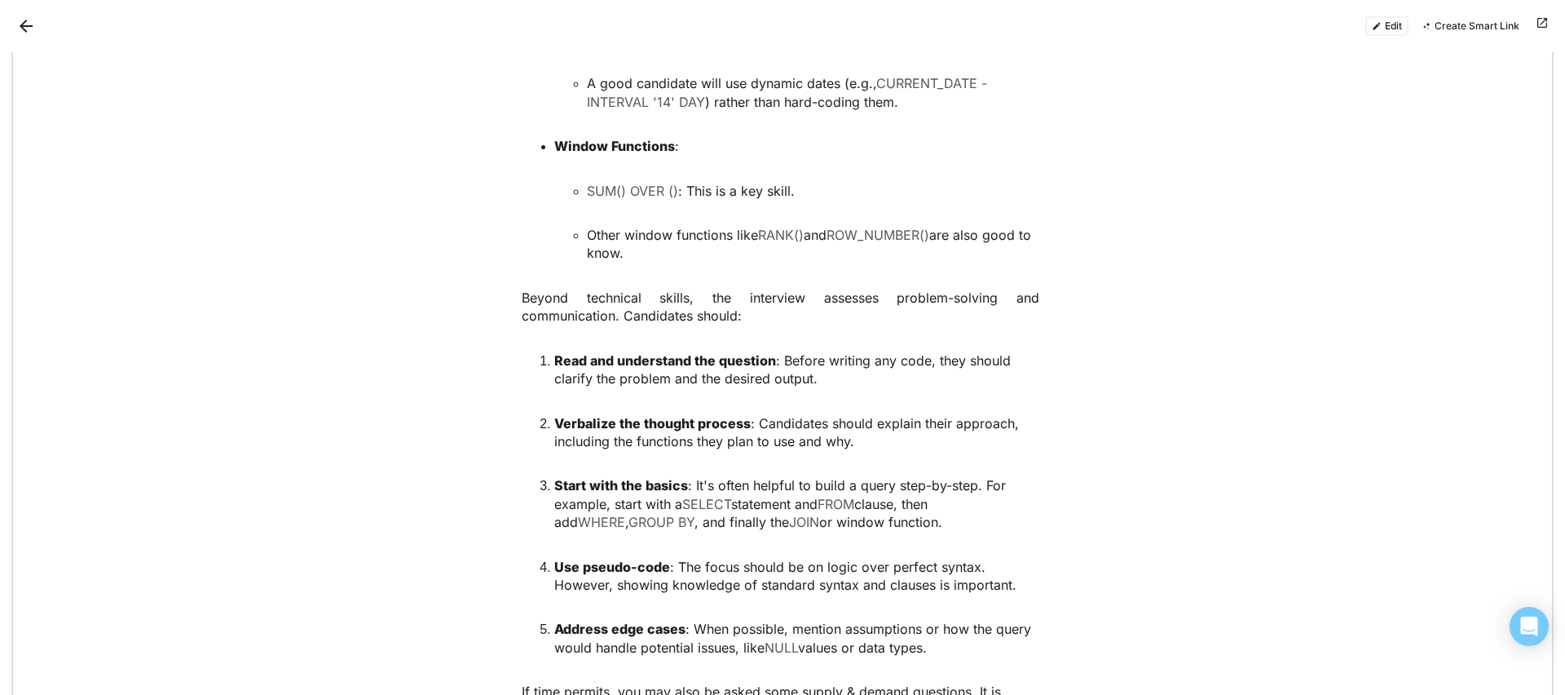
scroll to position [1357, 0]
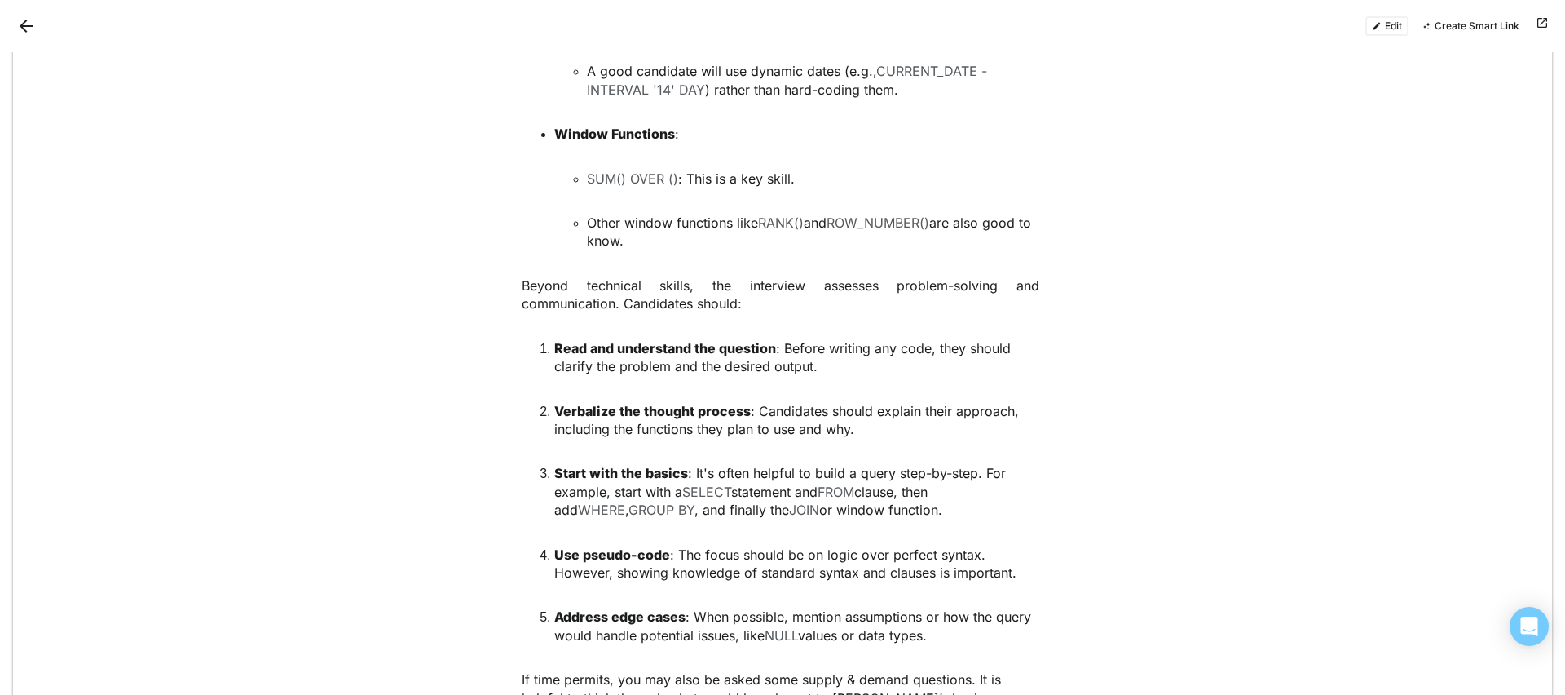
click at [1400, 16] on button "Edit" at bounding box center [1386, 26] width 43 height 20
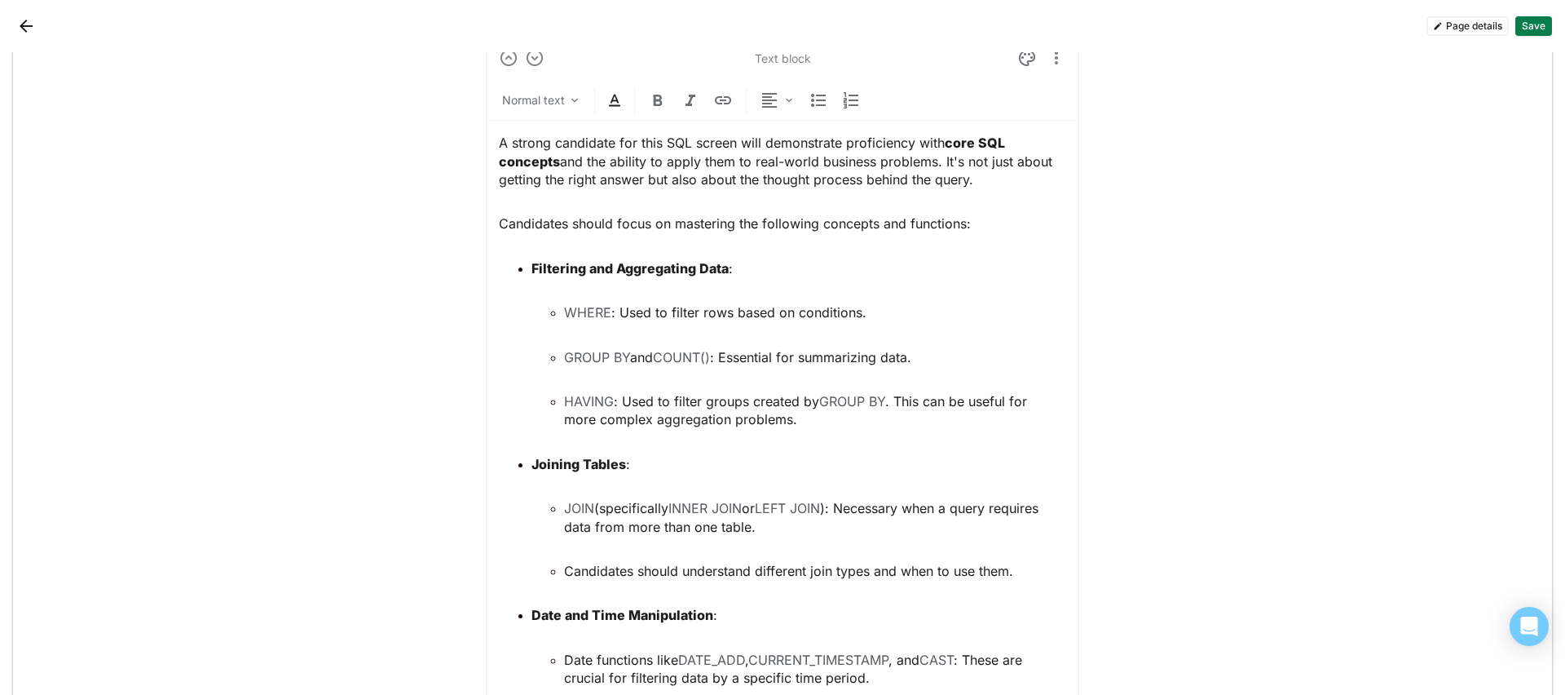
scroll to position [1491, 0]
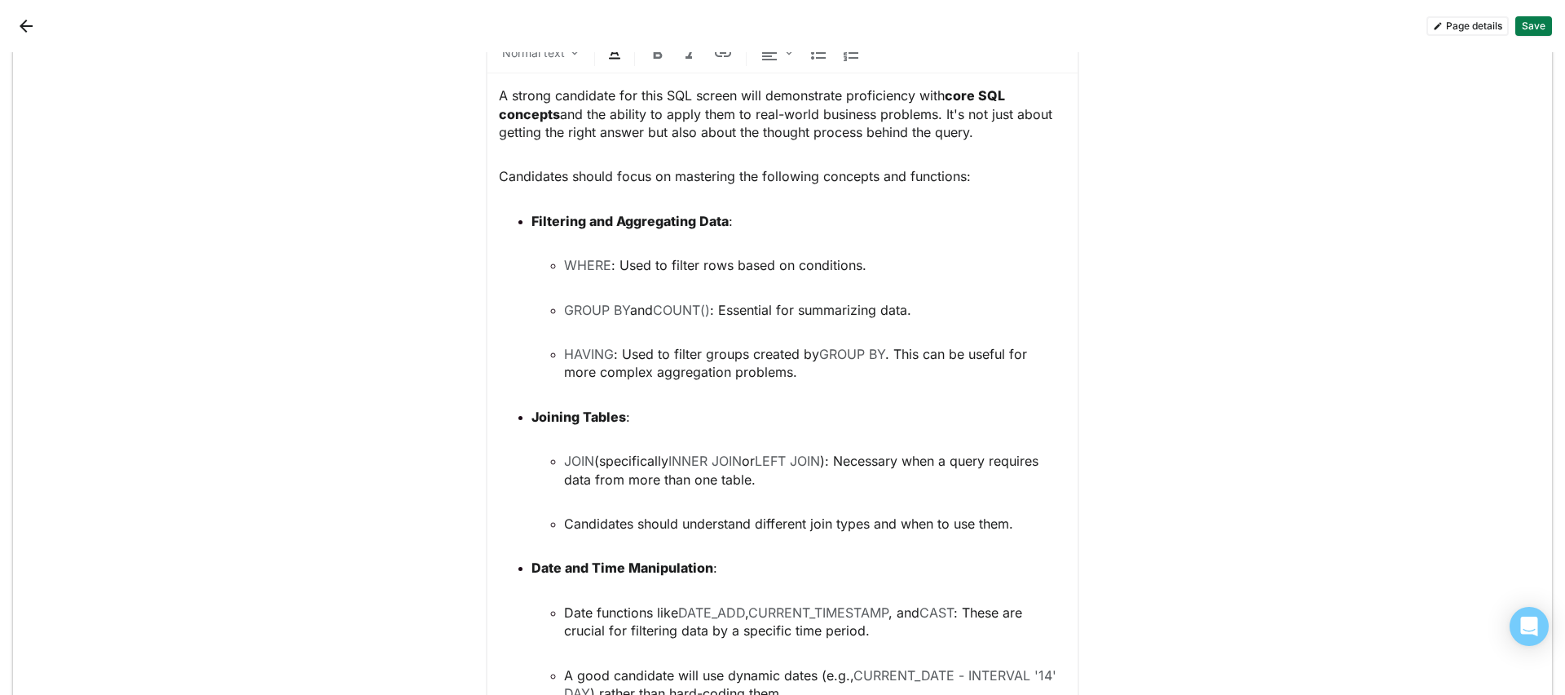
click at [750, 215] on p "Filtering and Aggregating Data :" at bounding box center [799, 221] width 535 height 18
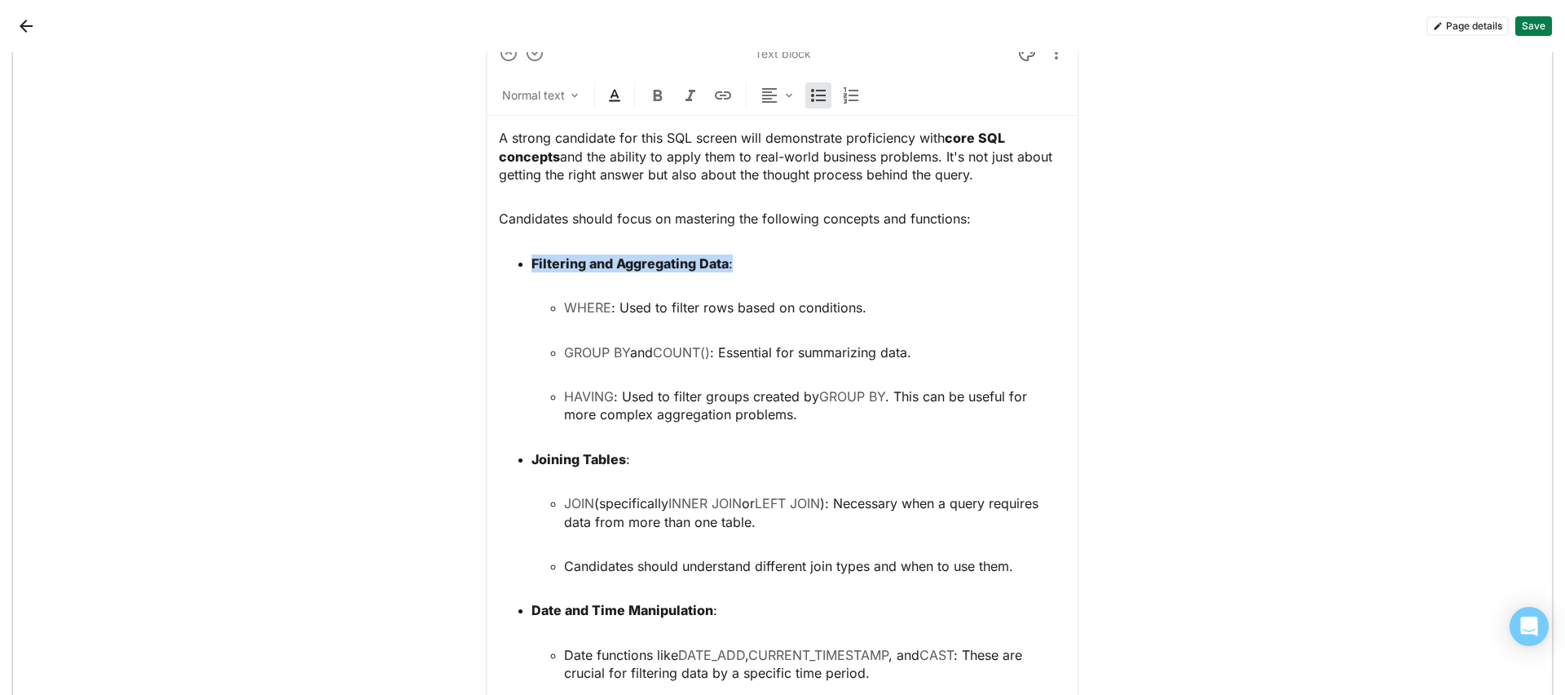
click at [615, 99] on img at bounding box center [615, 96] width 20 height 20
click at [537, 65] on div at bounding box center [539, 64] width 11 height 11
click at [638, 465] on p "Joining Tables :" at bounding box center [799, 459] width 535 height 18
click at [608, 100] on img at bounding box center [615, 96] width 20 height 20
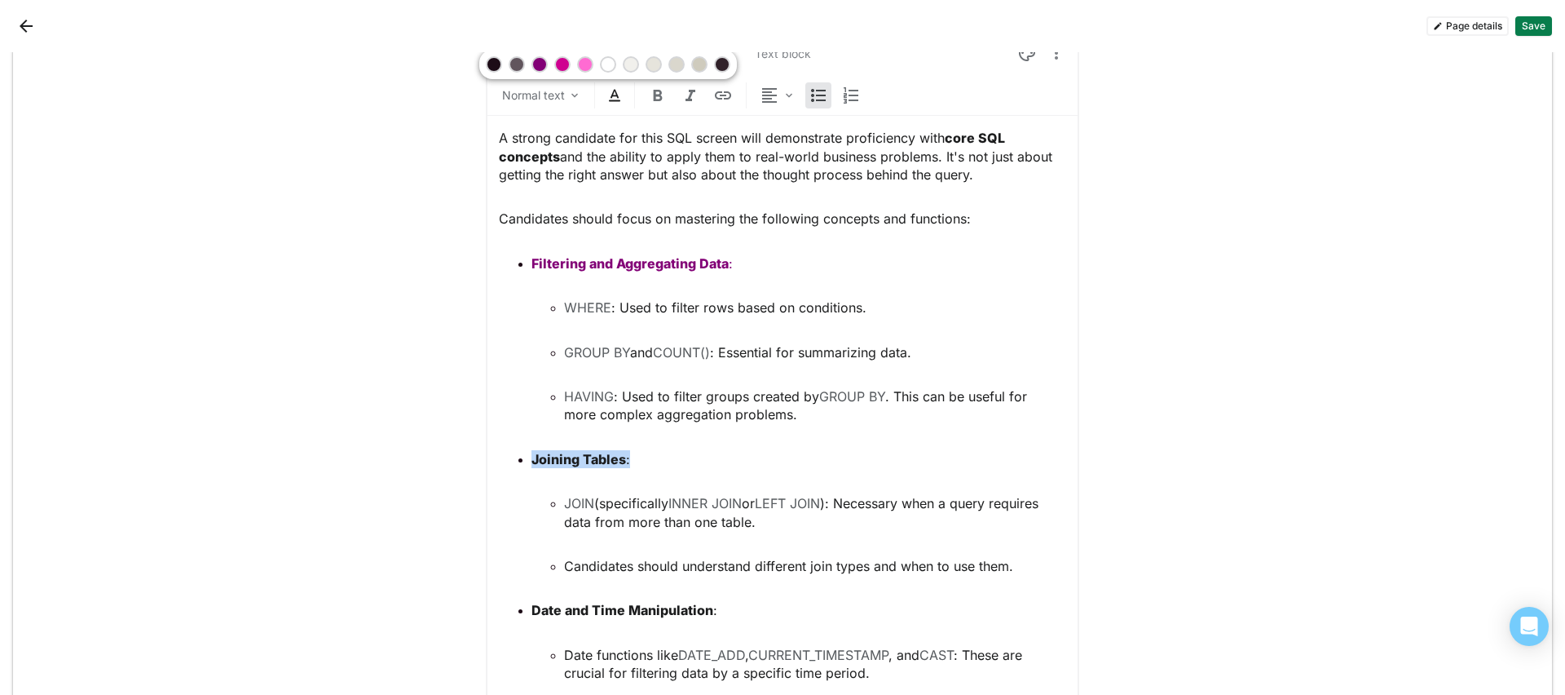
click at [537, 67] on div at bounding box center [539, 64] width 11 height 11
click at [727, 618] on p "Date and Time Manipulation :" at bounding box center [799, 610] width 535 height 18
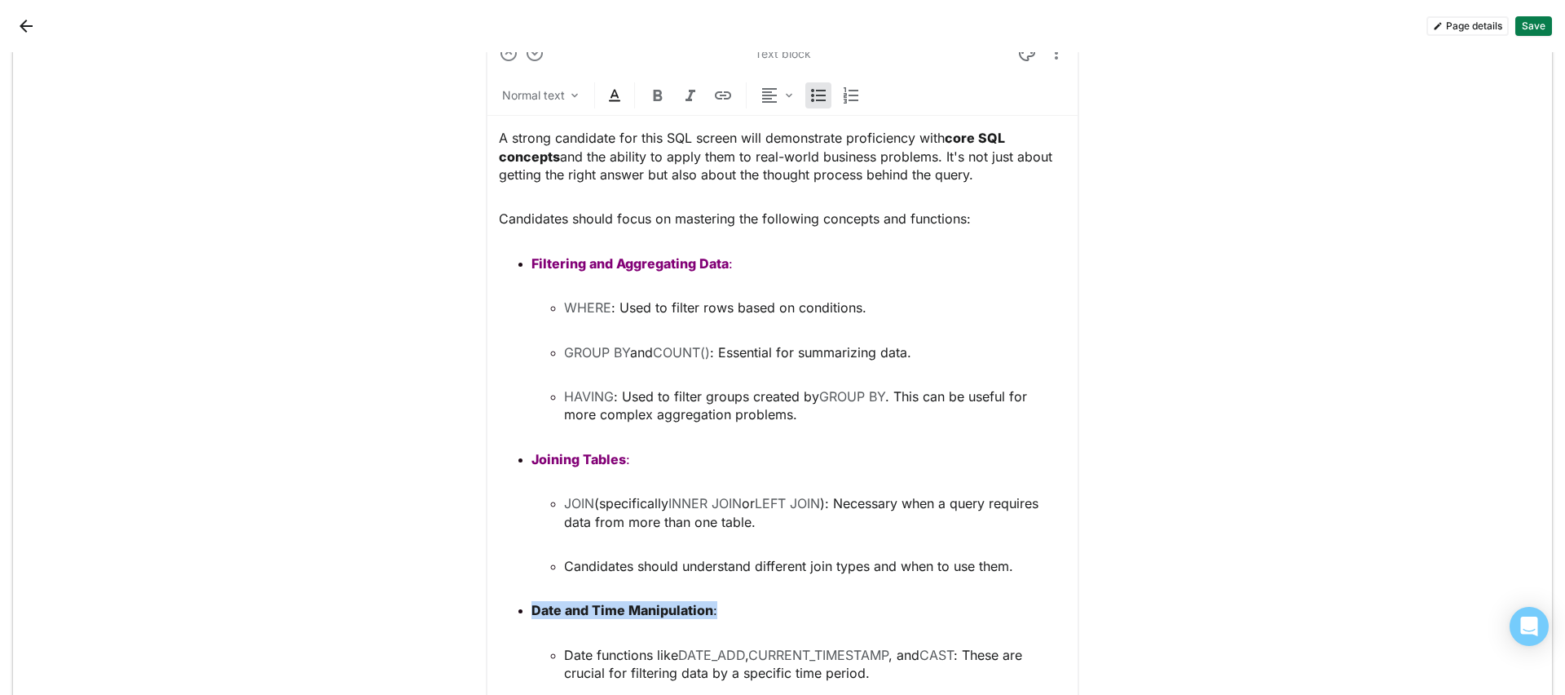
click at [610, 99] on img at bounding box center [615, 96] width 20 height 20
click at [537, 64] on div at bounding box center [539, 64] width 11 height 11
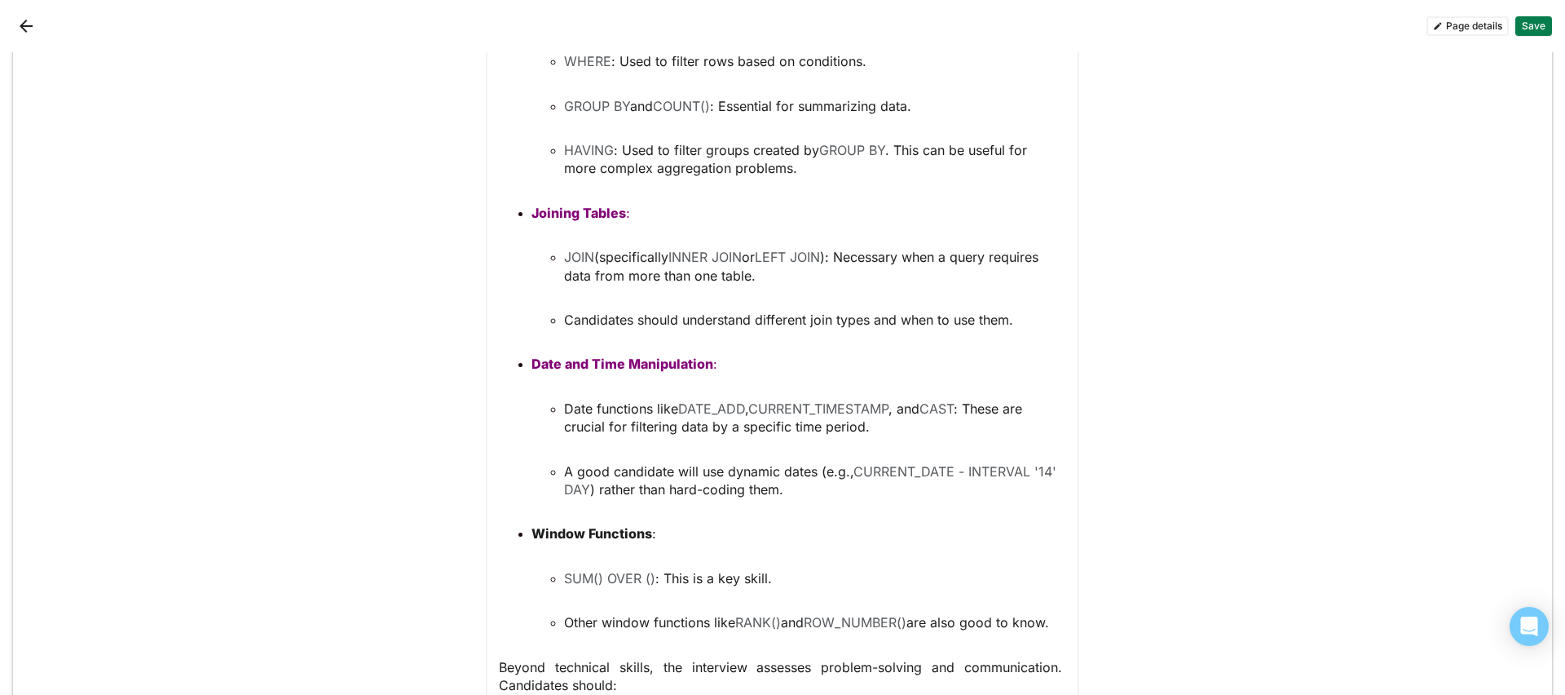
scroll to position [1714, 0]
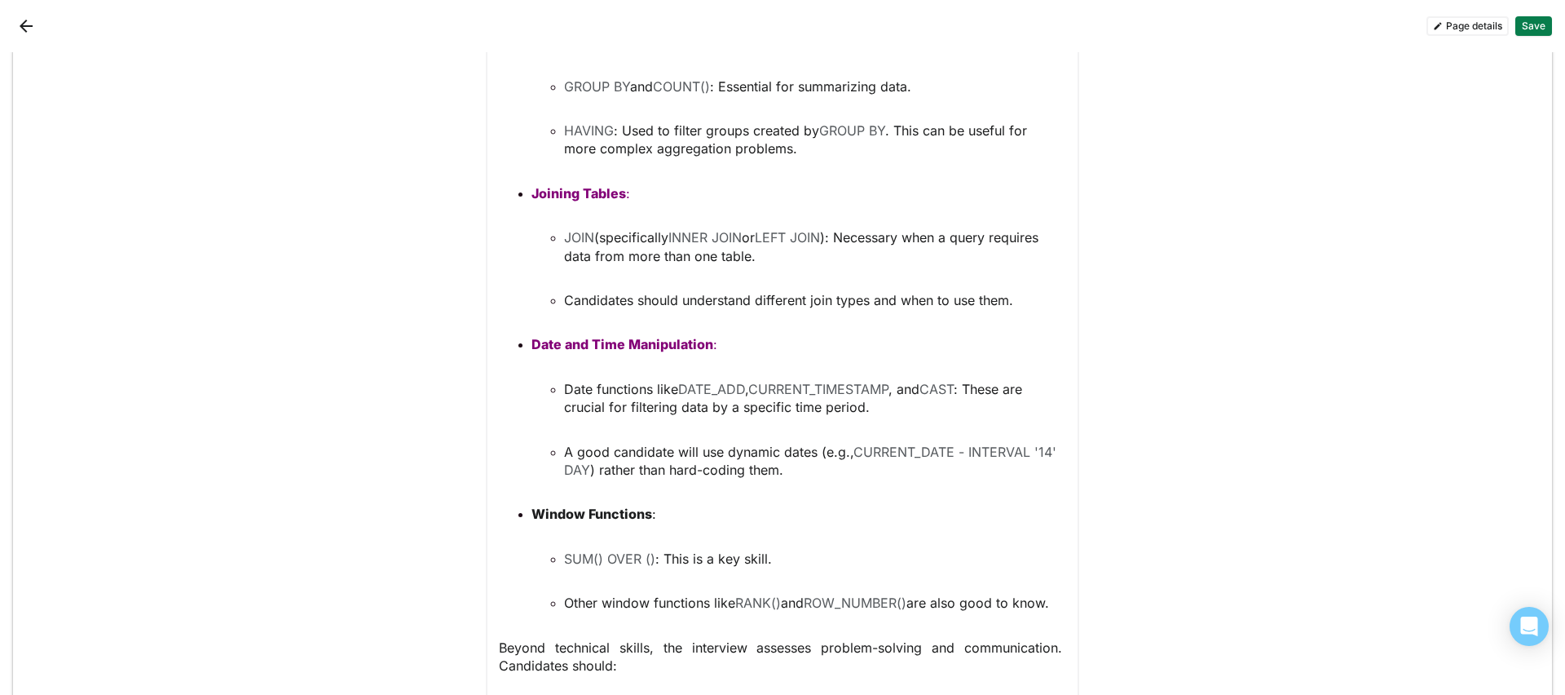
click at [666, 514] on p "Window Functions :" at bounding box center [799, 514] width 535 height 18
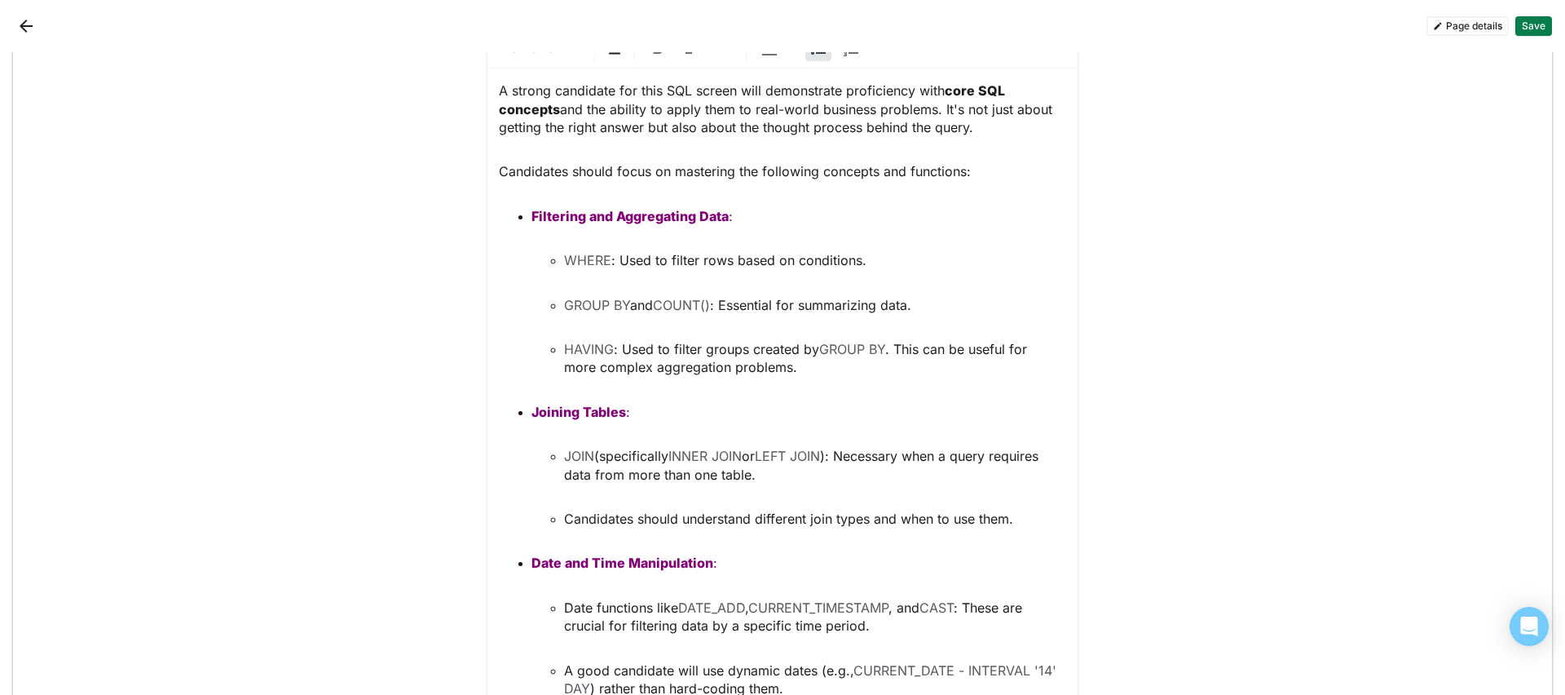
scroll to position [1489, 0]
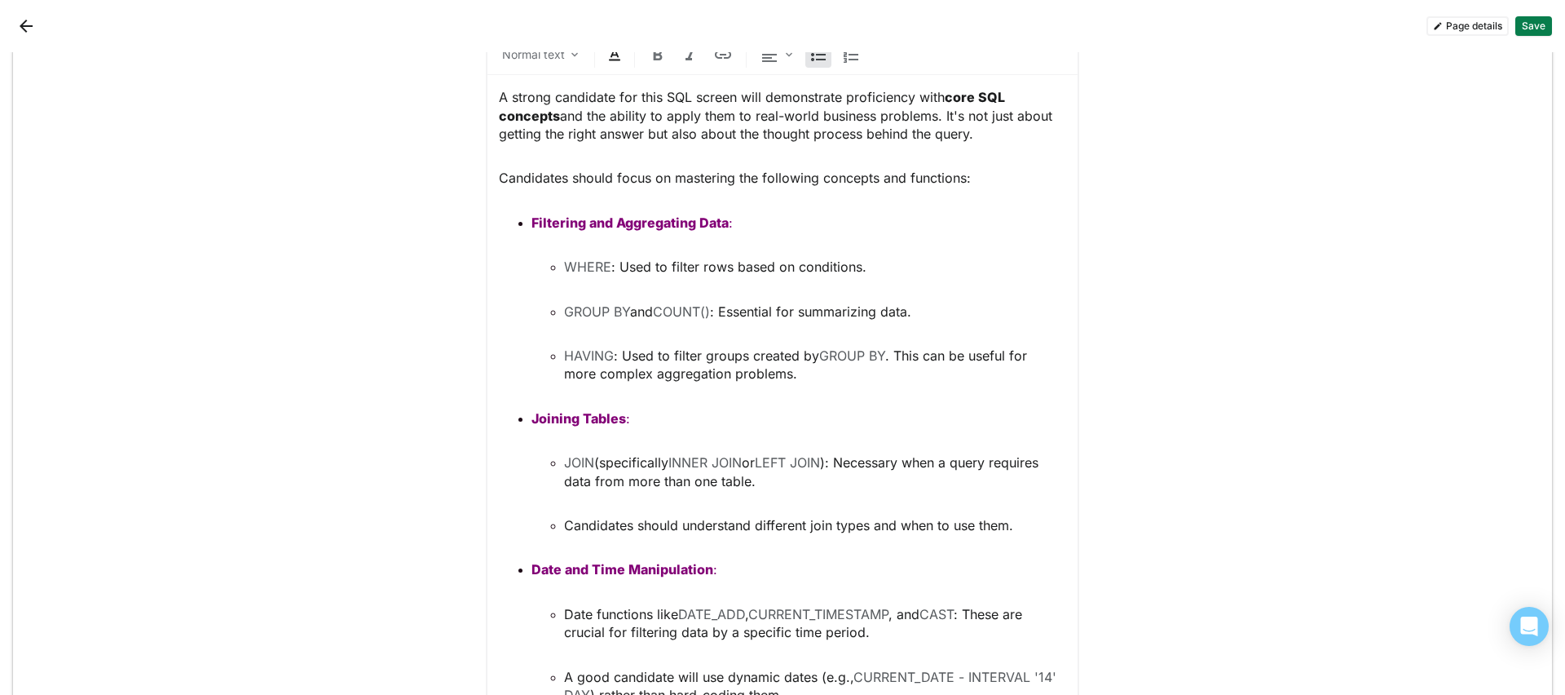
click at [612, 56] on img at bounding box center [615, 55] width 20 height 20
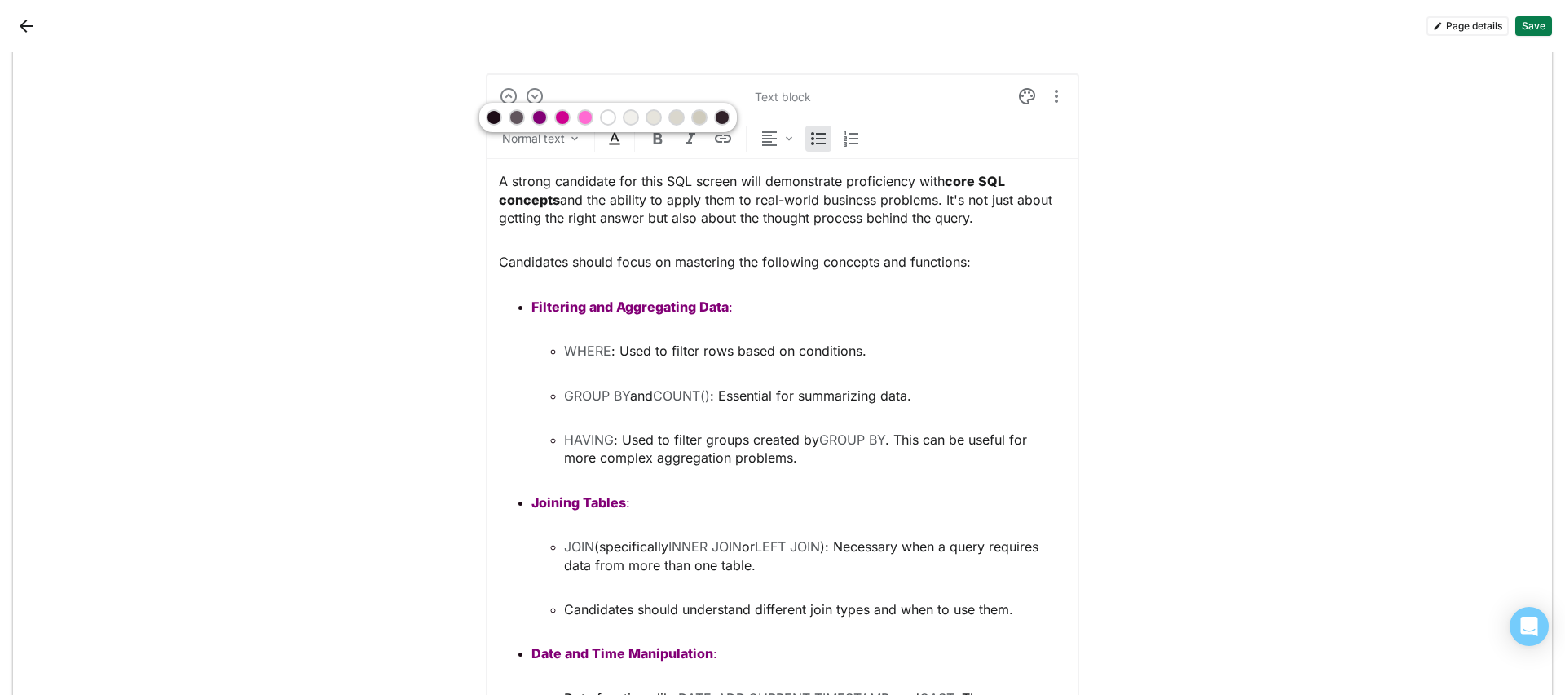
scroll to position [1383, 0]
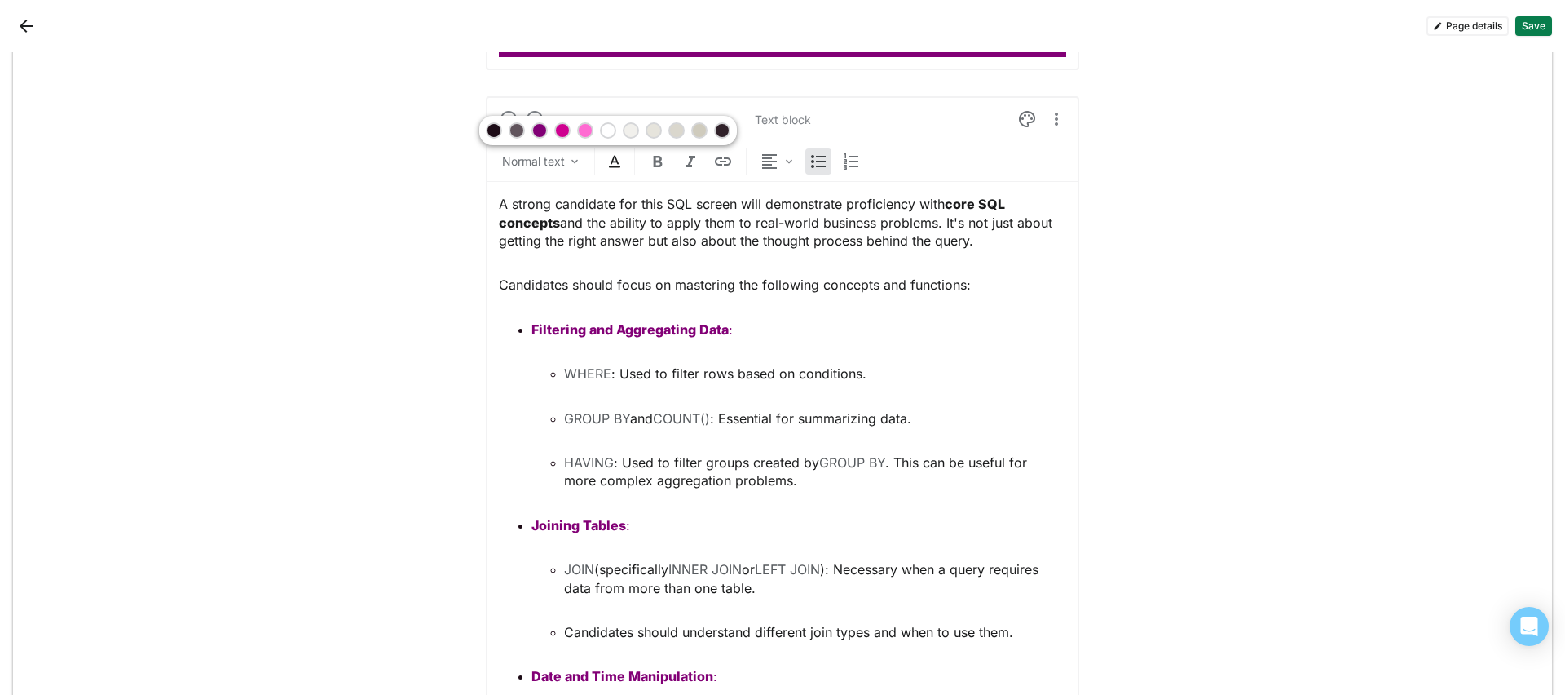
click at [540, 130] on div at bounding box center [539, 130] width 11 height 11
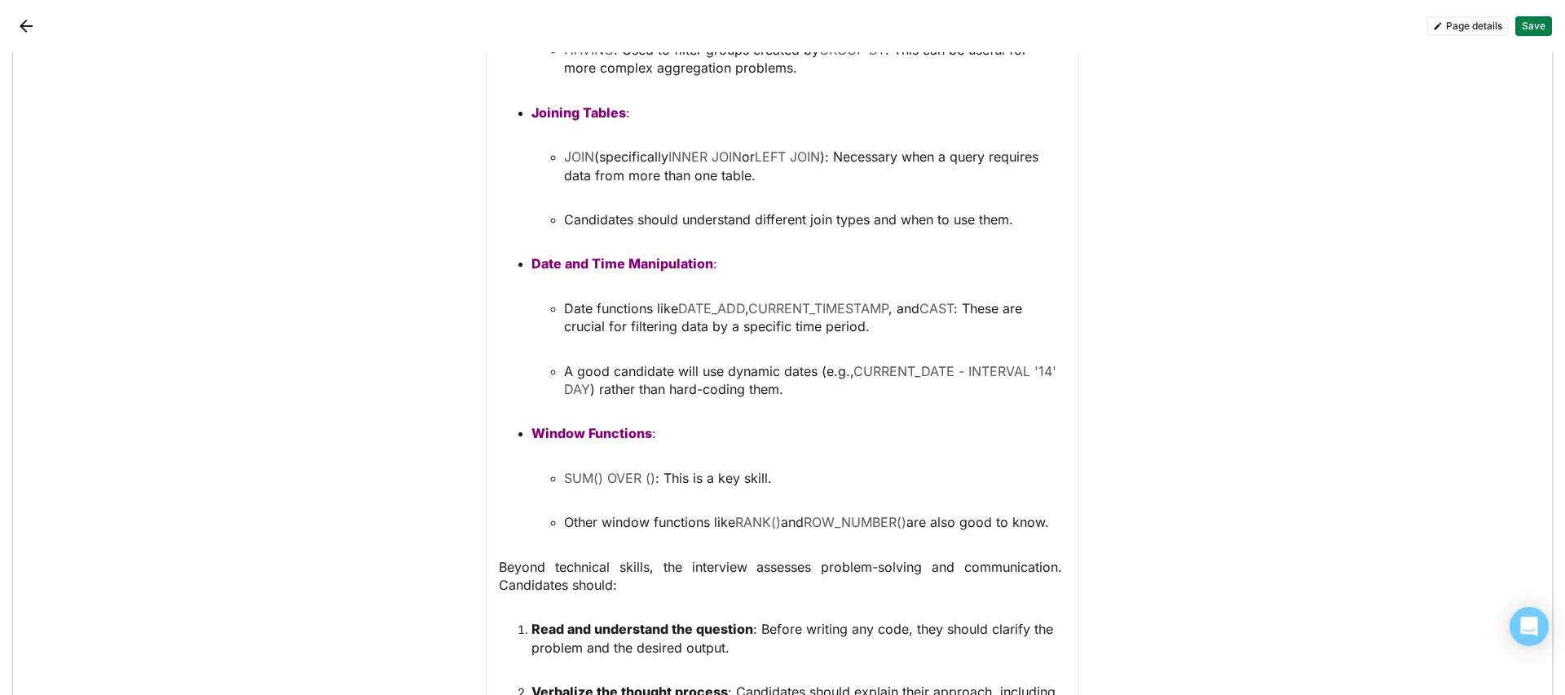
scroll to position [2042, 0]
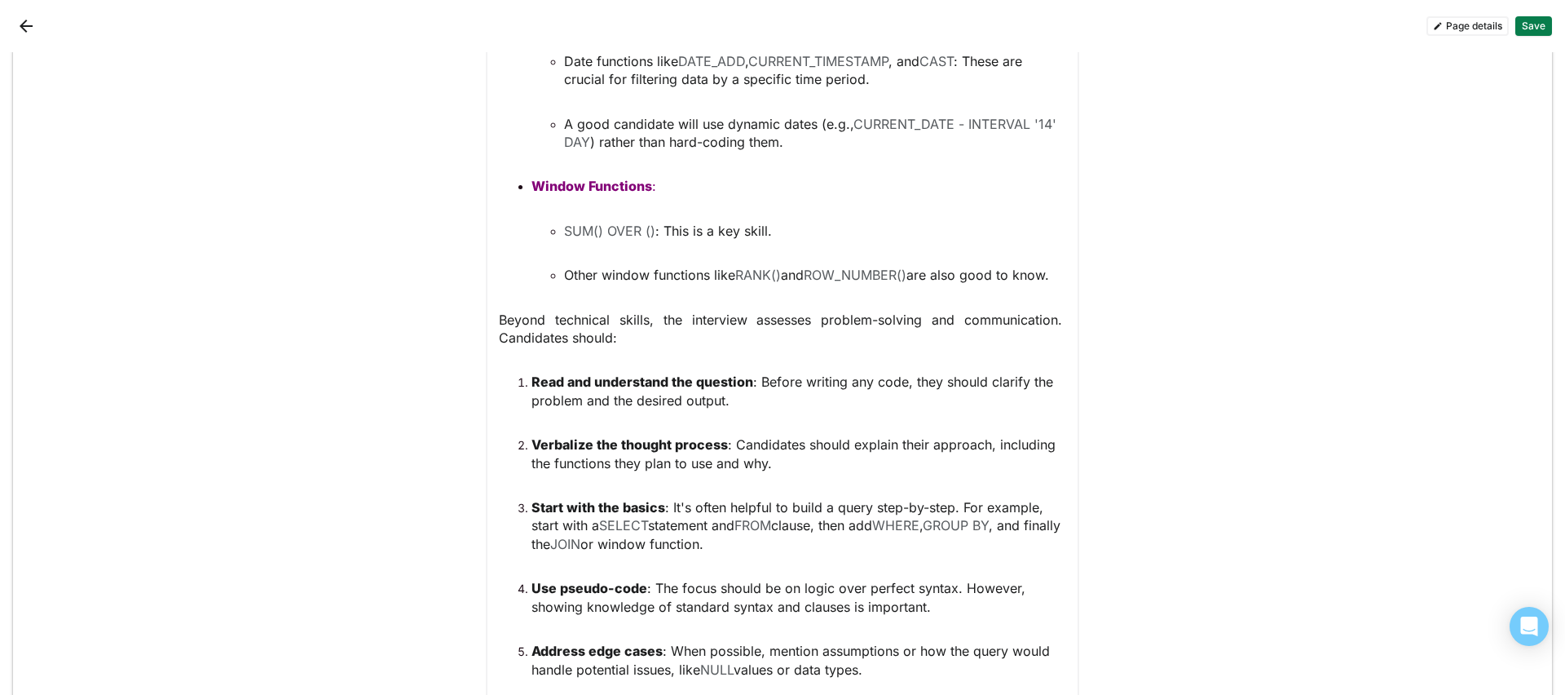
click at [747, 383] on span "Read and understand the question : Before writing any code, they should clarify…" at bounding box center [795, 390] width 526 height 34
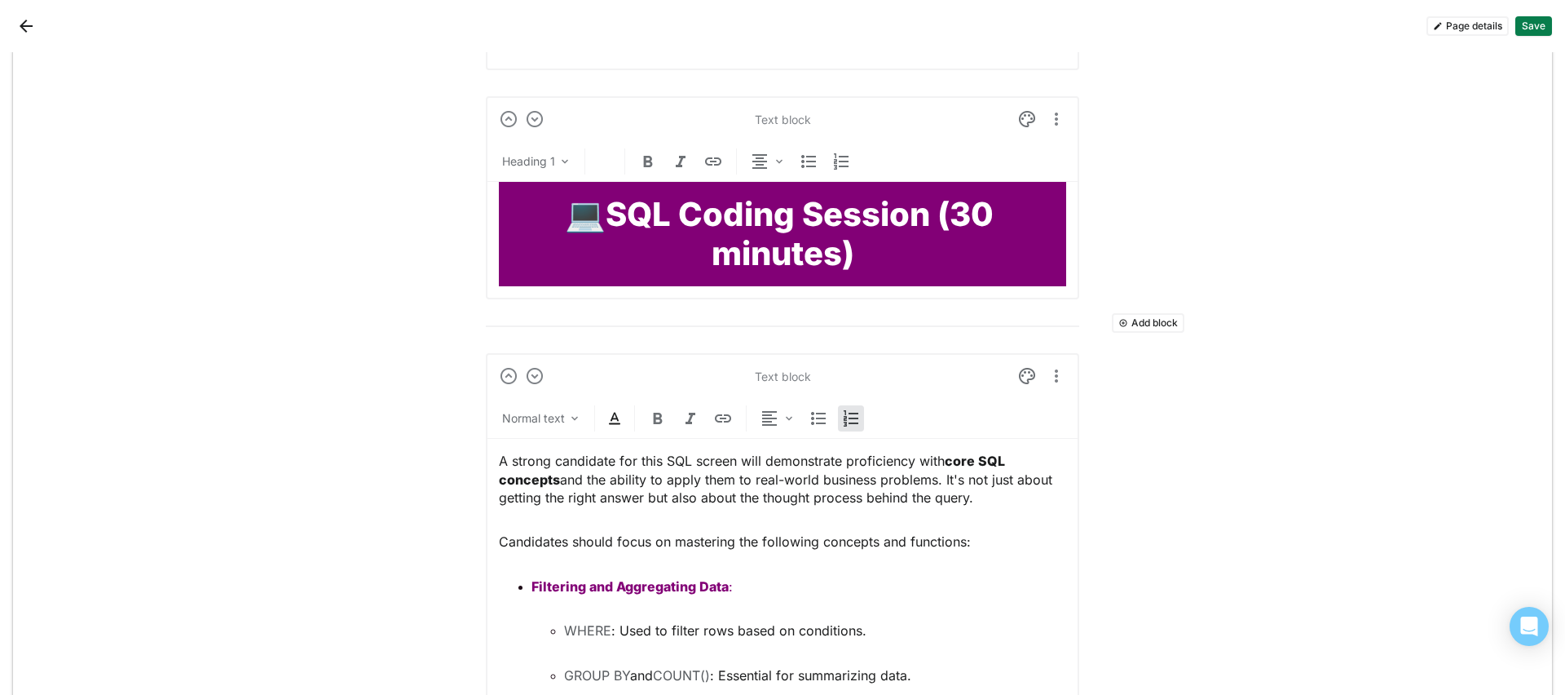
scroll to position [1158, 0]
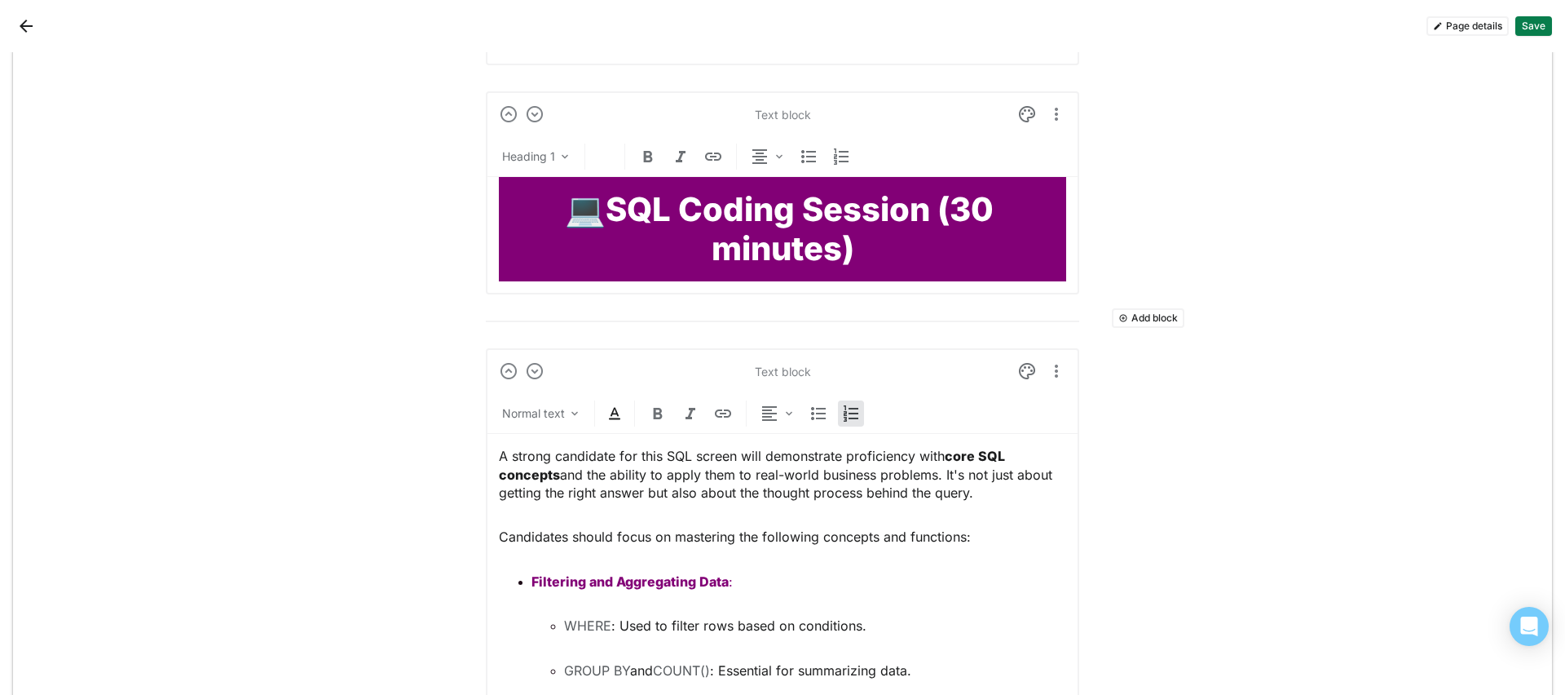
click at [609, 410] on img at bounding box center [615, 414] width 20 height 20
click at [541, 382] on div at bounding box center [539, 382] width 11 height 11
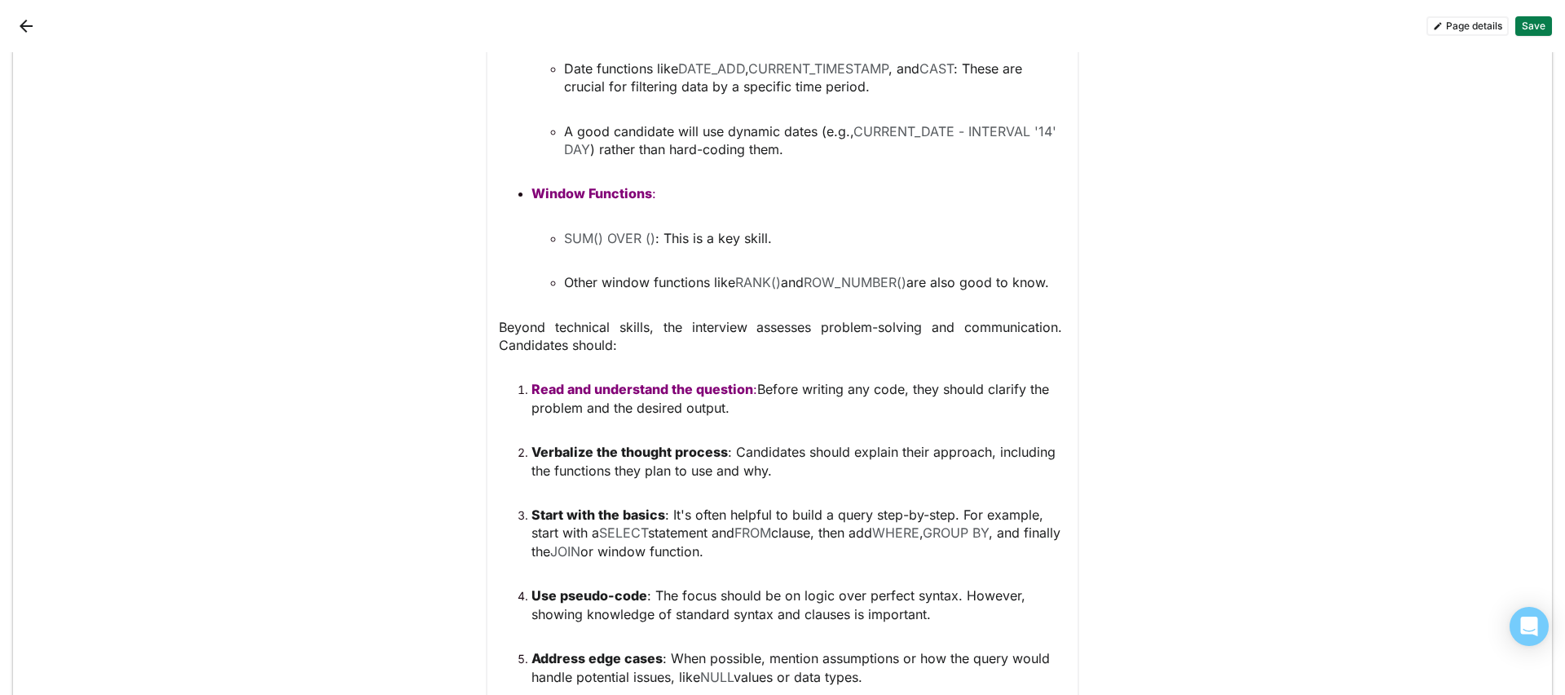
scroll to position [2111, 0]
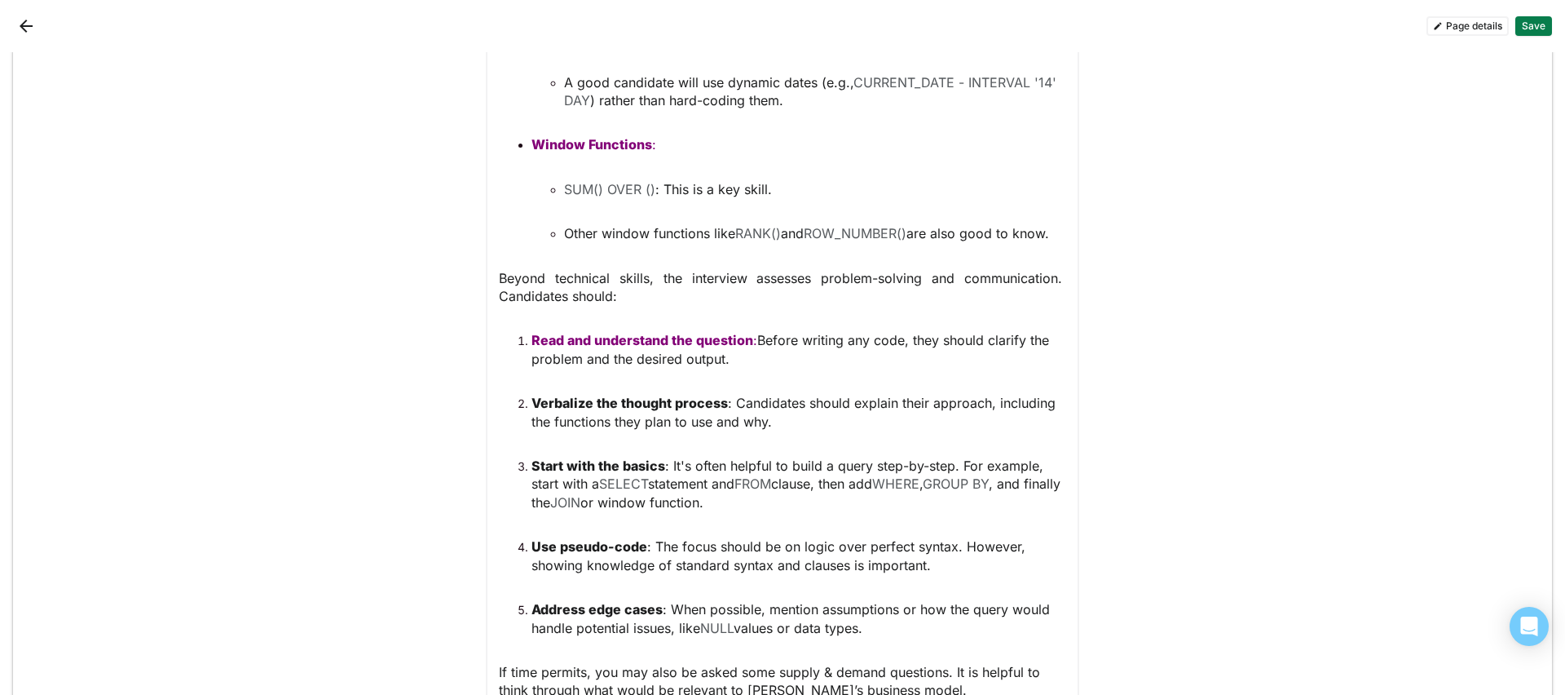
click at [725, 404] on span "Verbalize the thought process : Candidates should explain their approach, inclu…" at bounding box center [796, 412] width 528 height 34
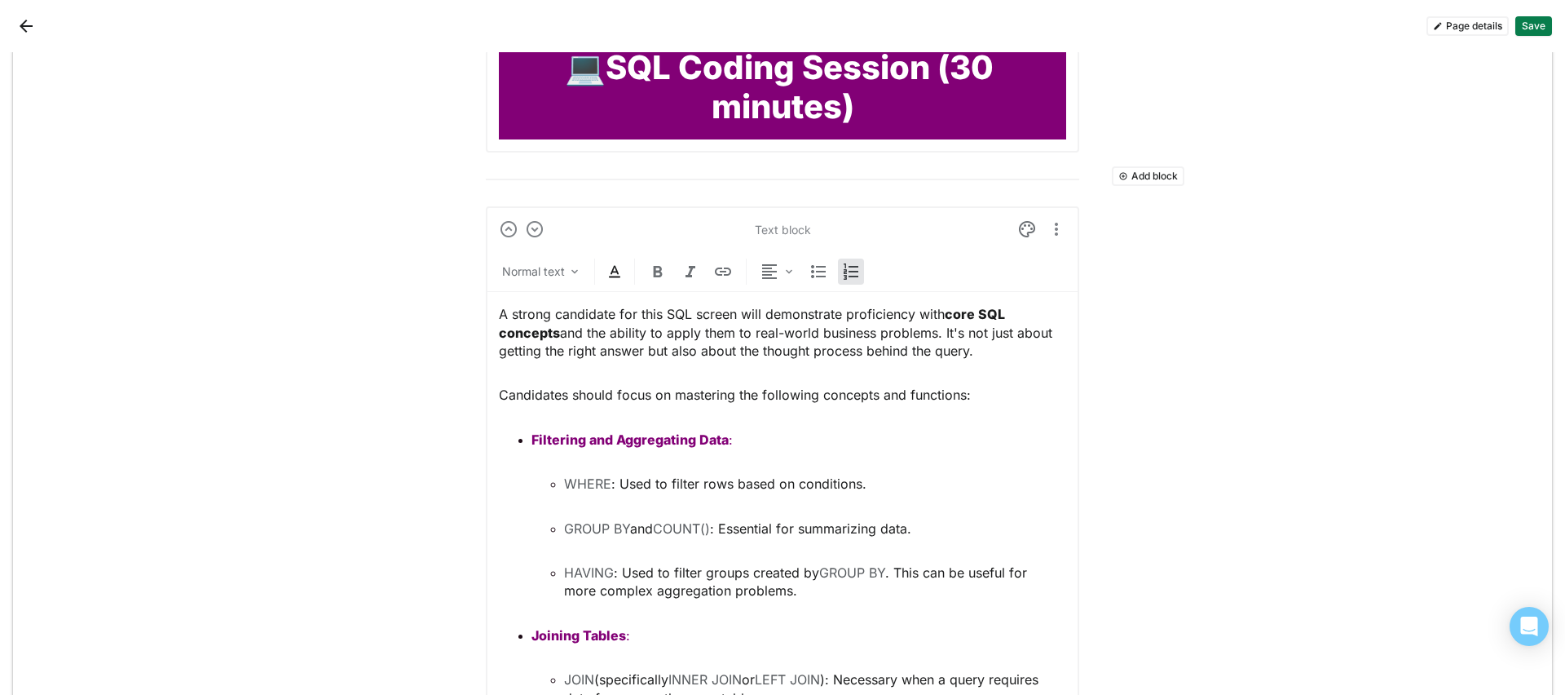
scroll to position [1299, 0]
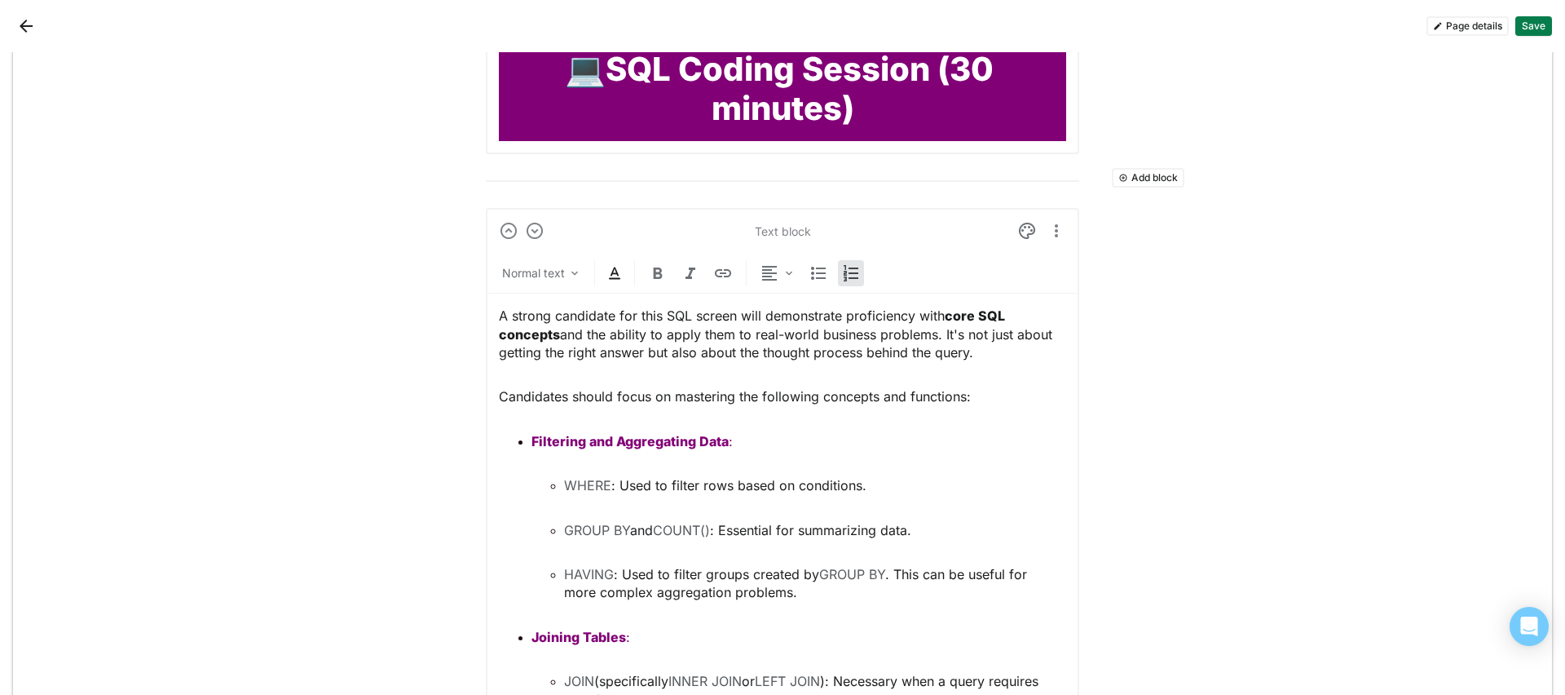
click at [606, 274] on img at bounding box center [615, 273] width 20 height 20
click at [538, 244] on div at bounding box center [539, 241] width 11 height 11
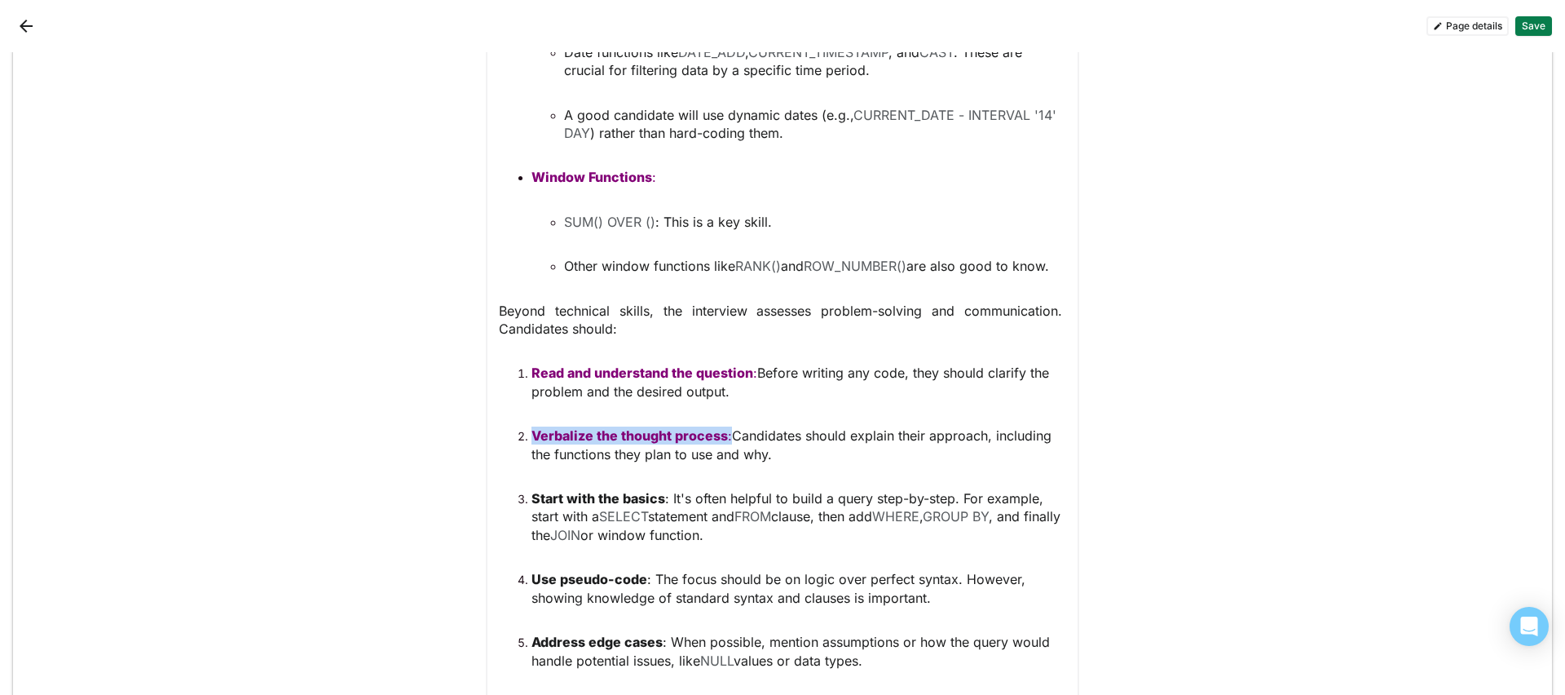
scroll to position [2129, 0]
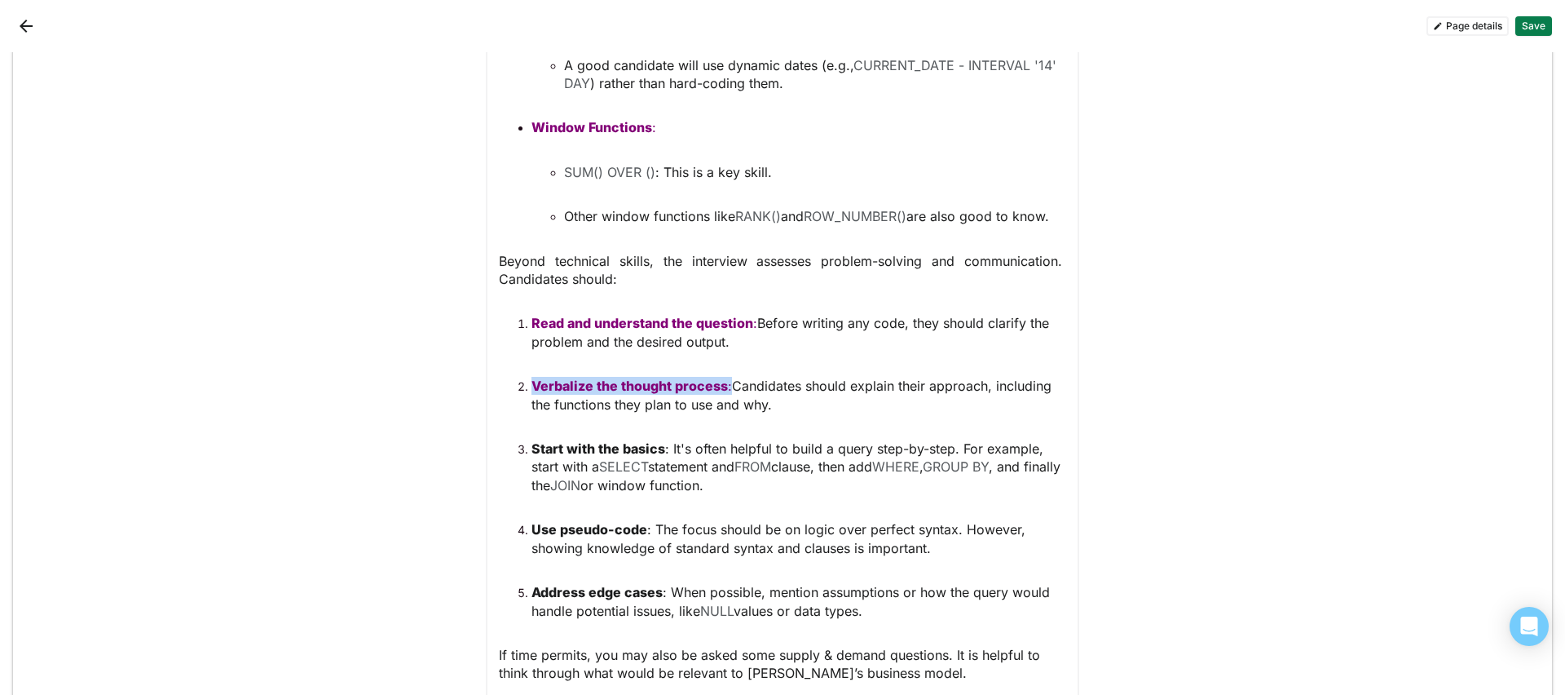
click at [658, 447] on span "Start with the basics : It's often helpful to build a query step-by-step. For e…" at bounding box center [790, 457] width 516 height 34
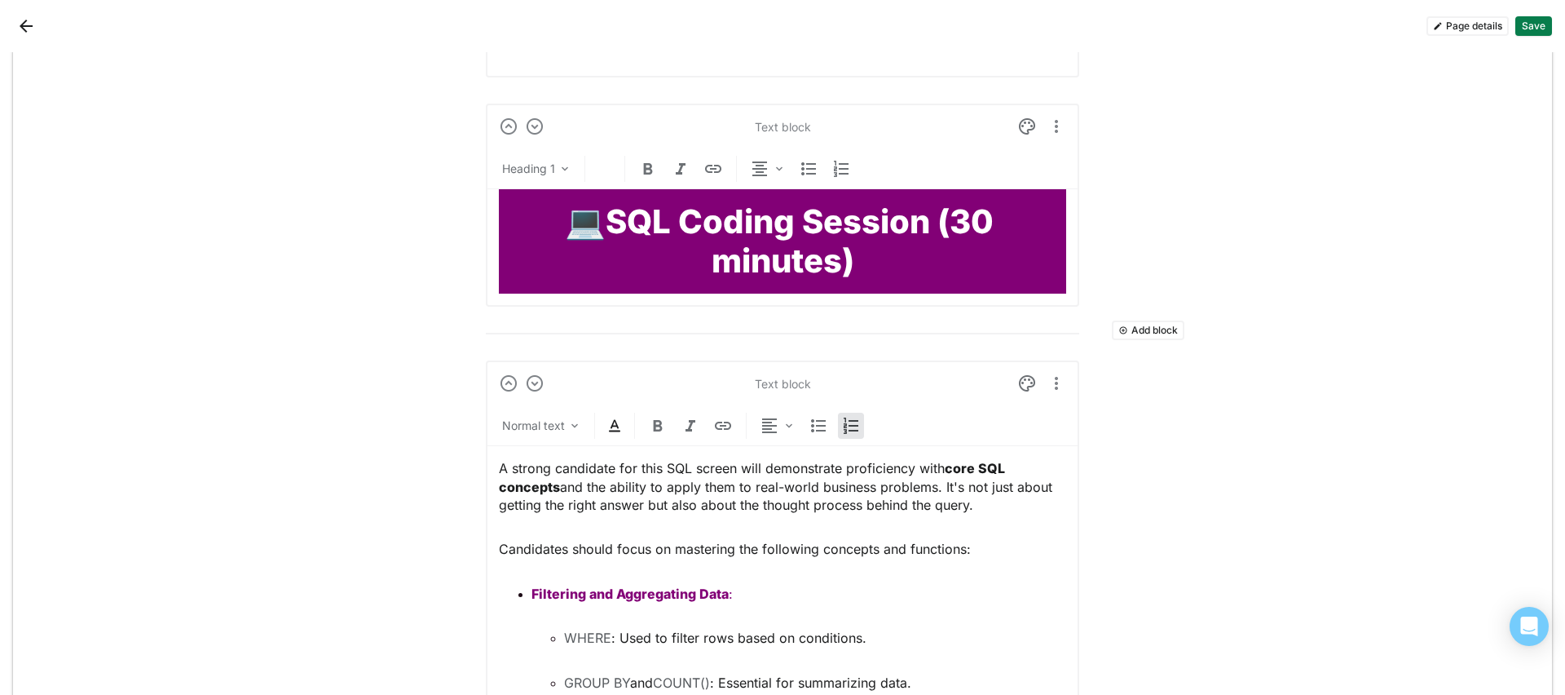
scroll to position [1162, 0]
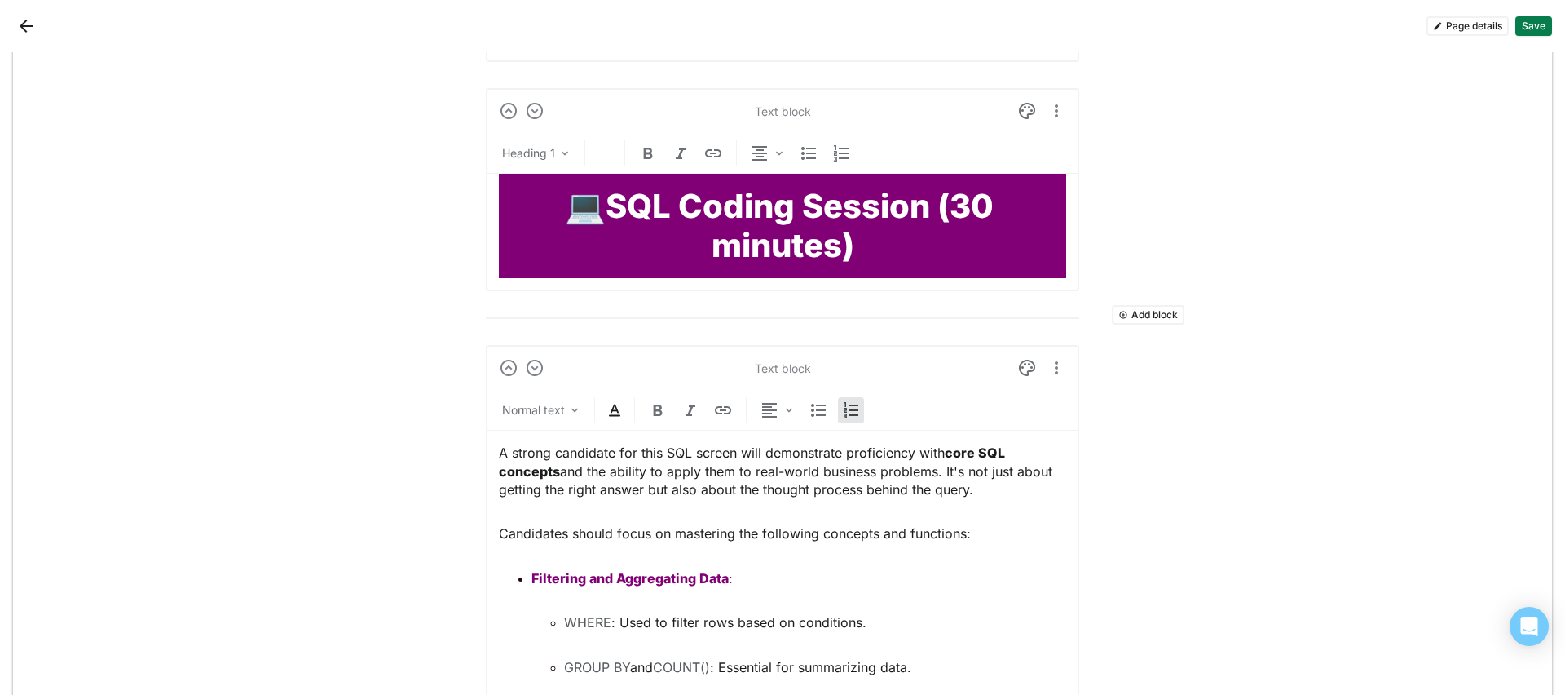
click at [607, 417] on img at bounding box center [615, 410] width 20 height 20
click at [536, 381] on div at bounding box center [539, 378] width 11 height 11
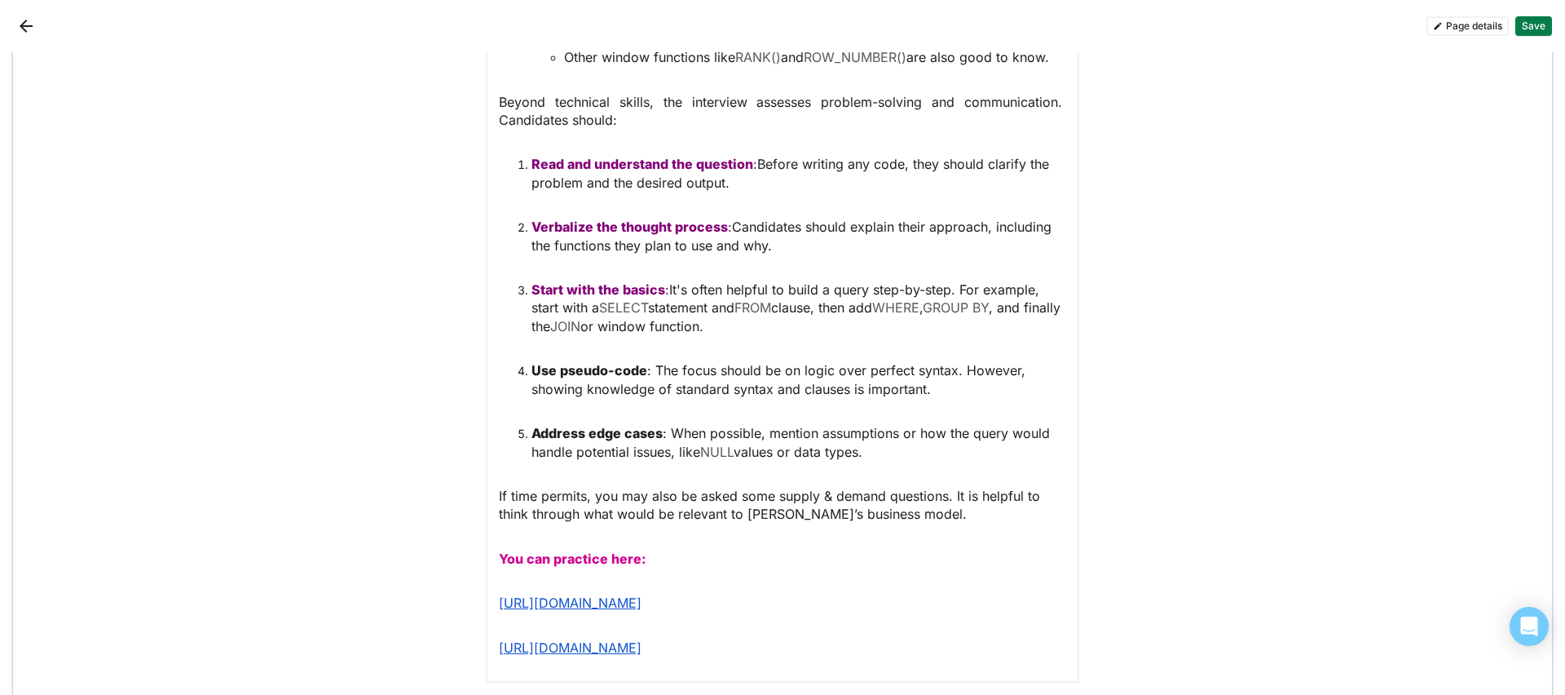
scroll to position [2304, 0]
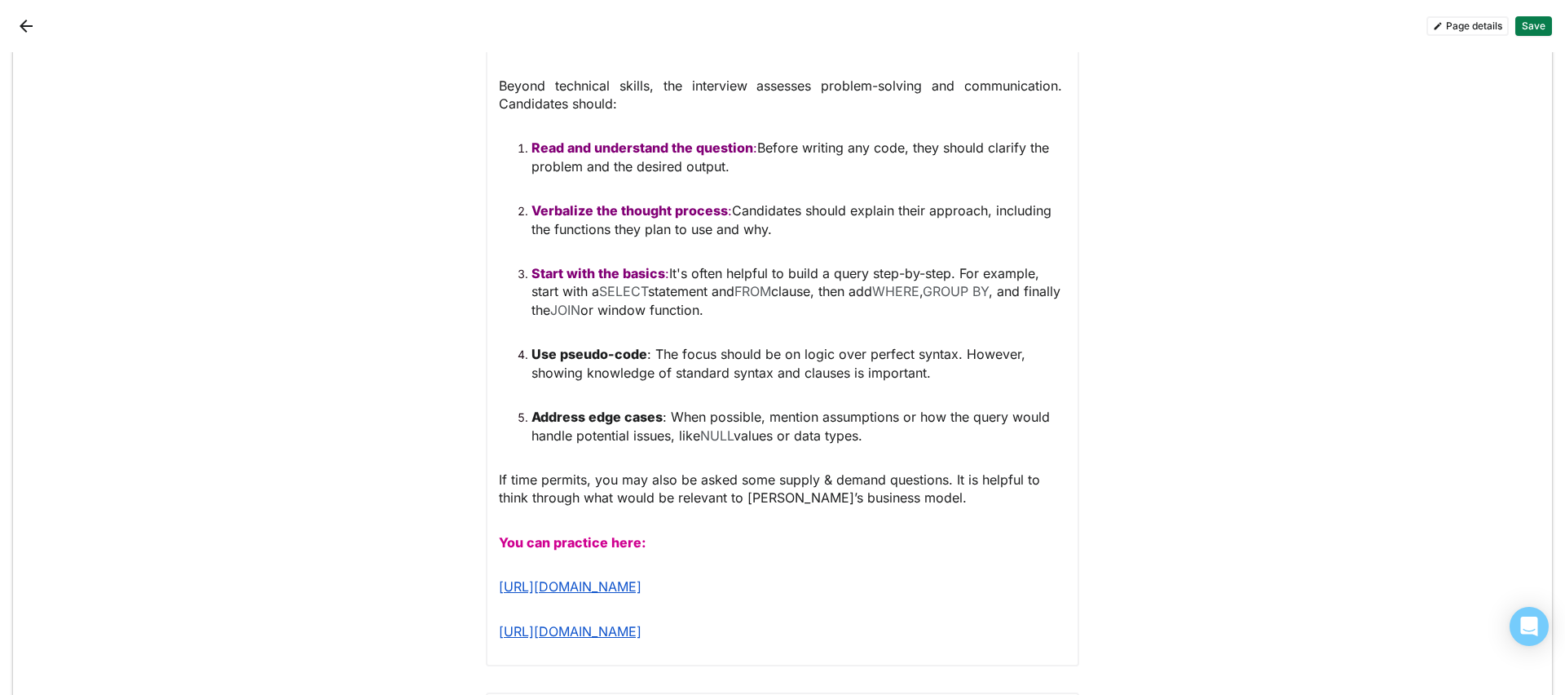
click at [640, 347] on span "Use pseudo-code : The focus should be on logic over perfect syntax. However, sh…" at bounding box center [781, 363] width 498 height 34
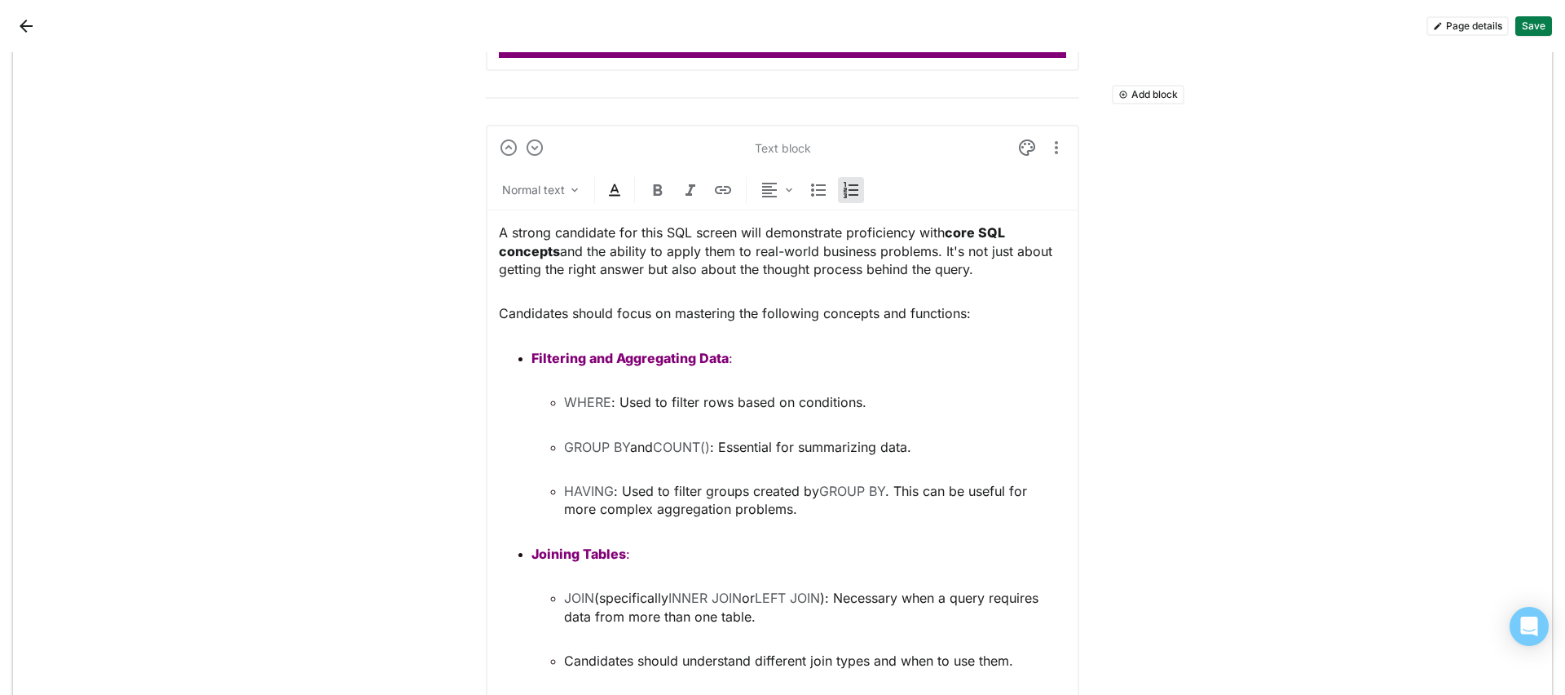
scroll to position [1373, 0]
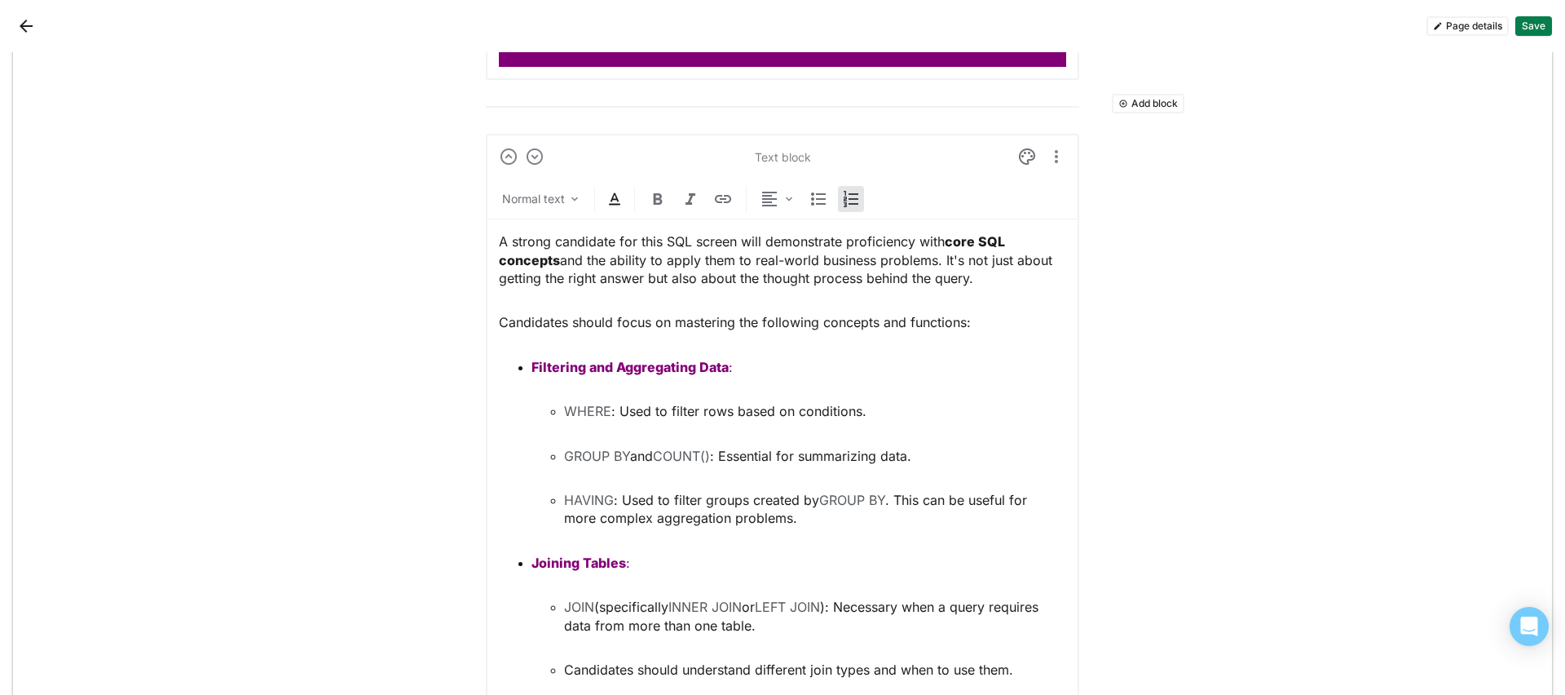
click at [614, 205] on img at bounding box center [615, 199] width 20 height 20
click at [538, 168] on div at bounding box center [539, 167] width 11 height 11
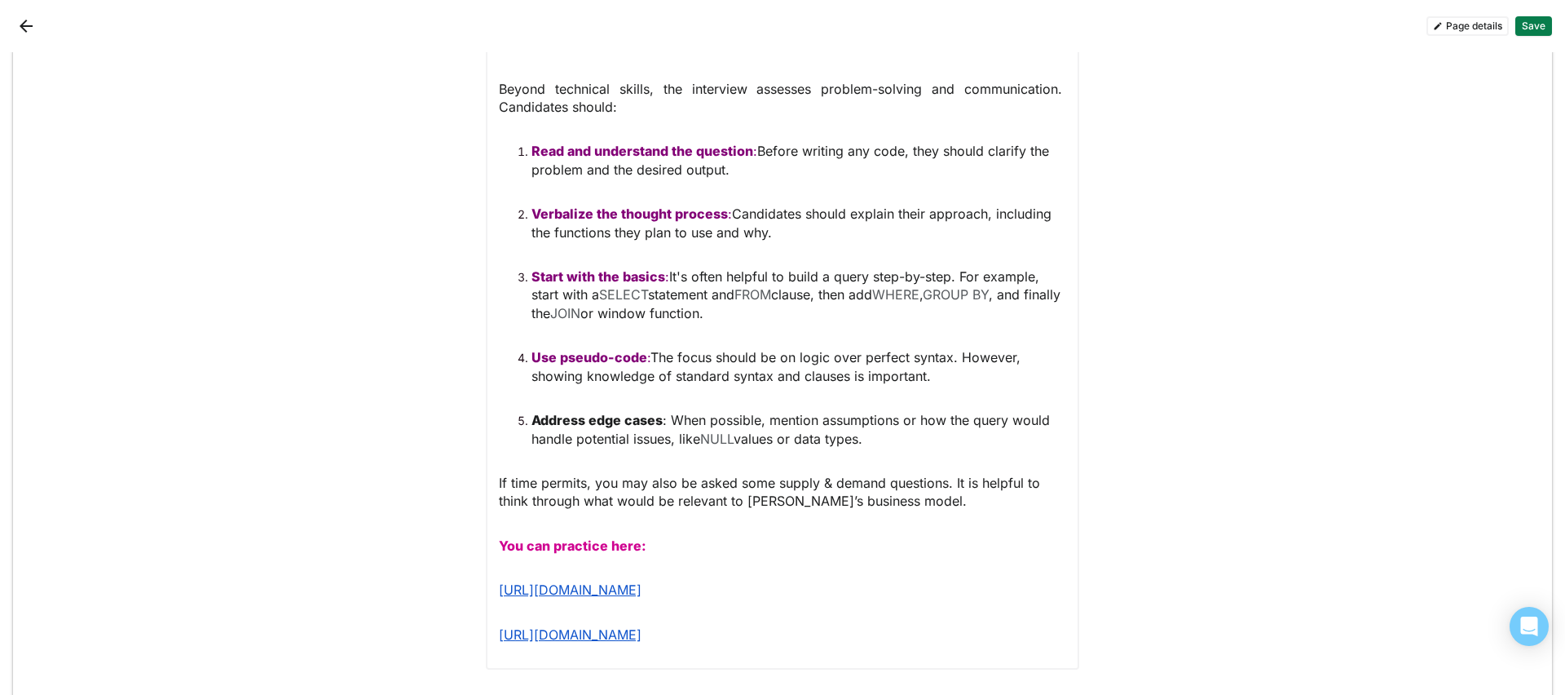
scroll to position [2305, 0]
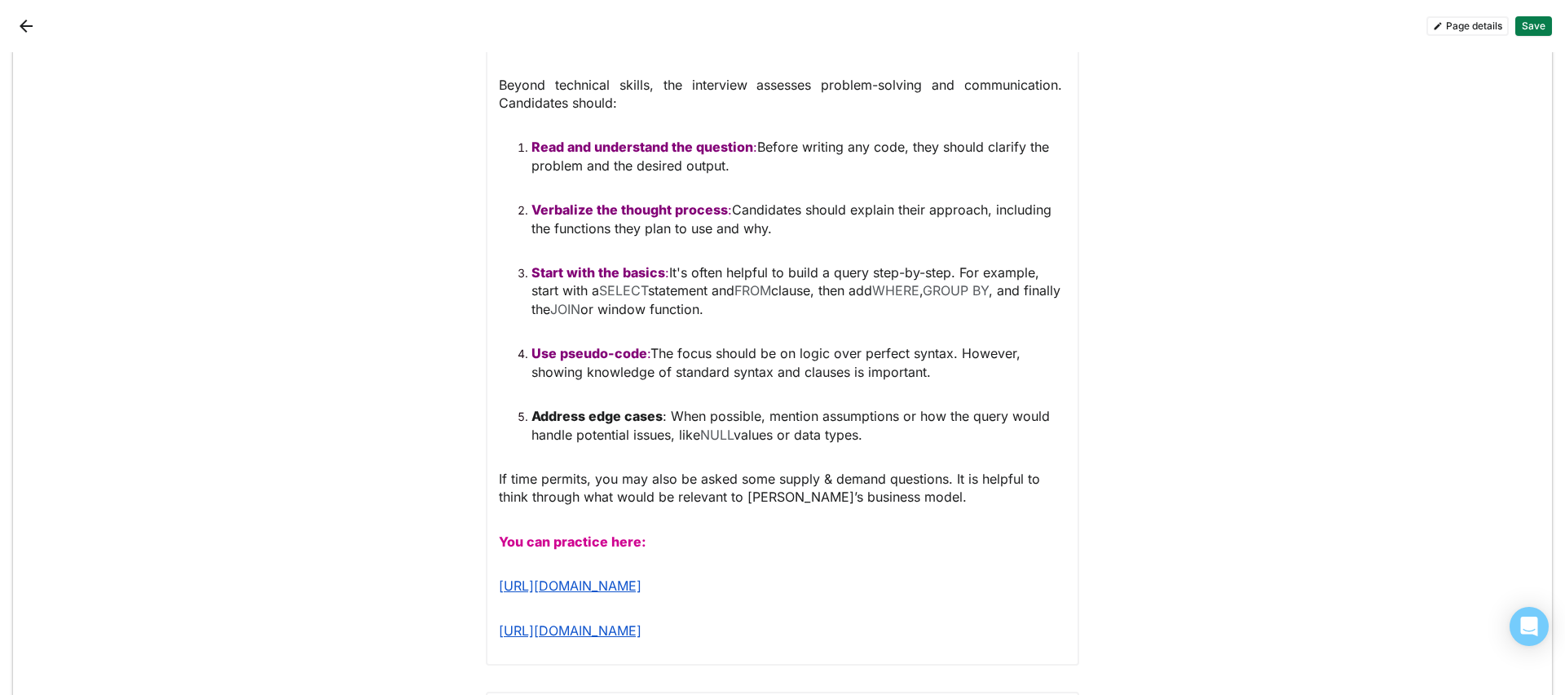
click at [657, 411] on span "Address edge cases : When possible, mention assumptions or how the query would …" at bounding box center [793, 425] width 523 height 34
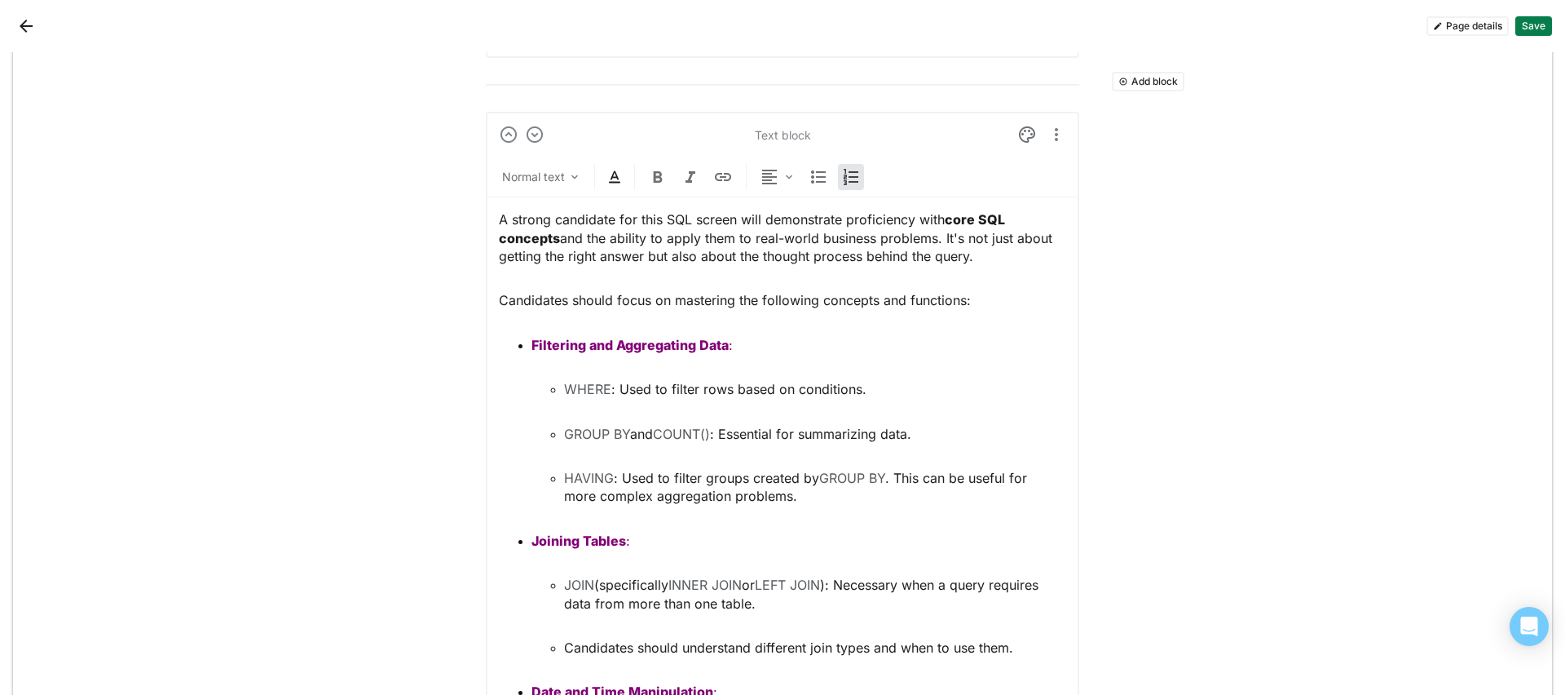
scroll to position [1381, 0]
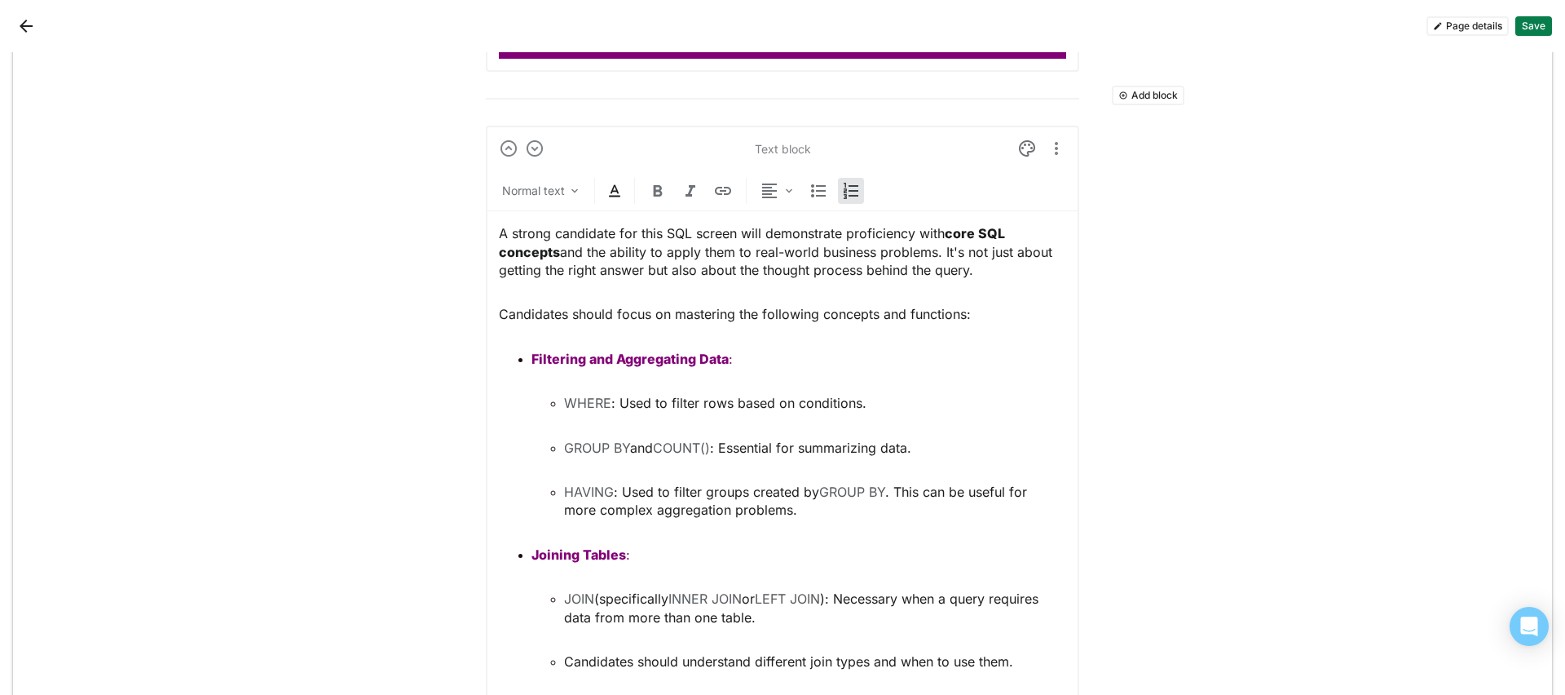
click at [607, 190] on img at bounding box center [615, 191] width 20 height 20
click at [541, 160] on div at bounding box center [539, 159] width 11 height 11
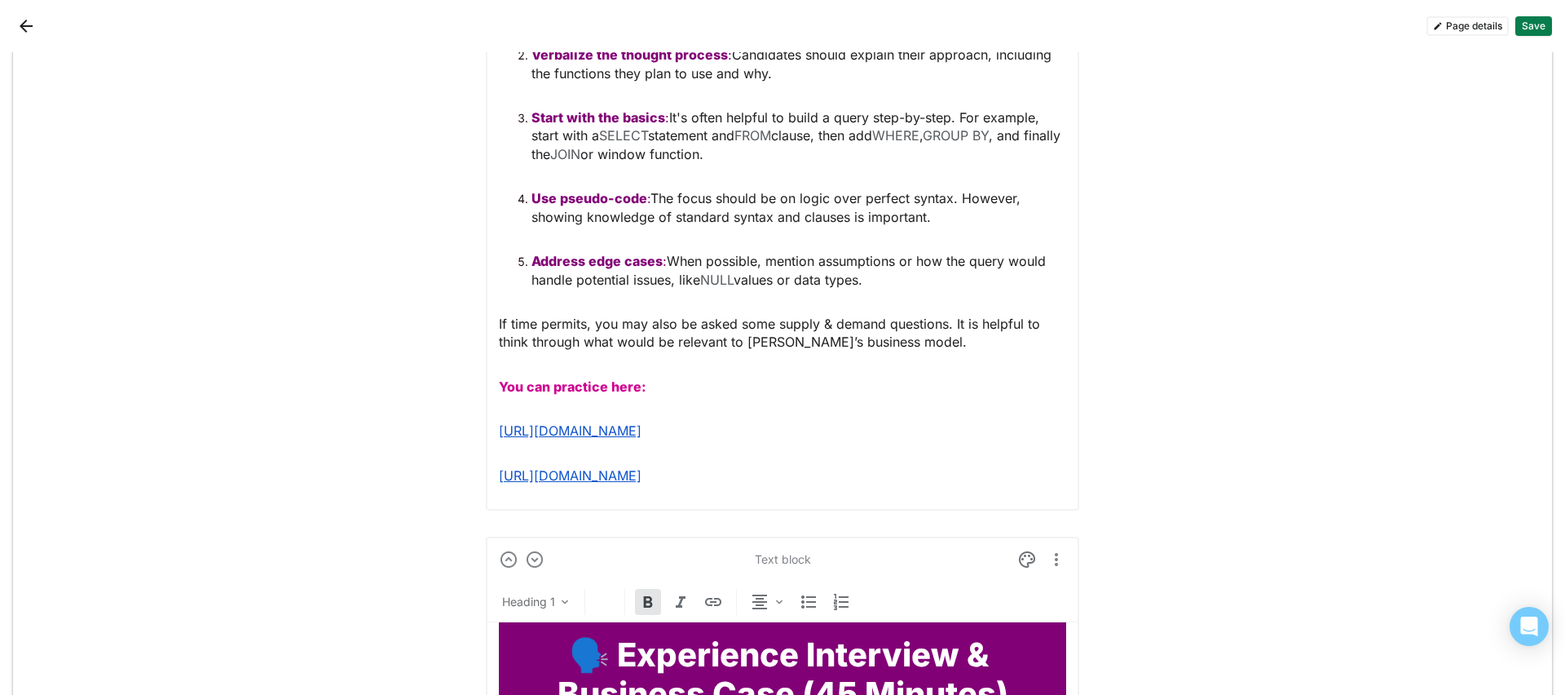
scroll to position [2507, 0]
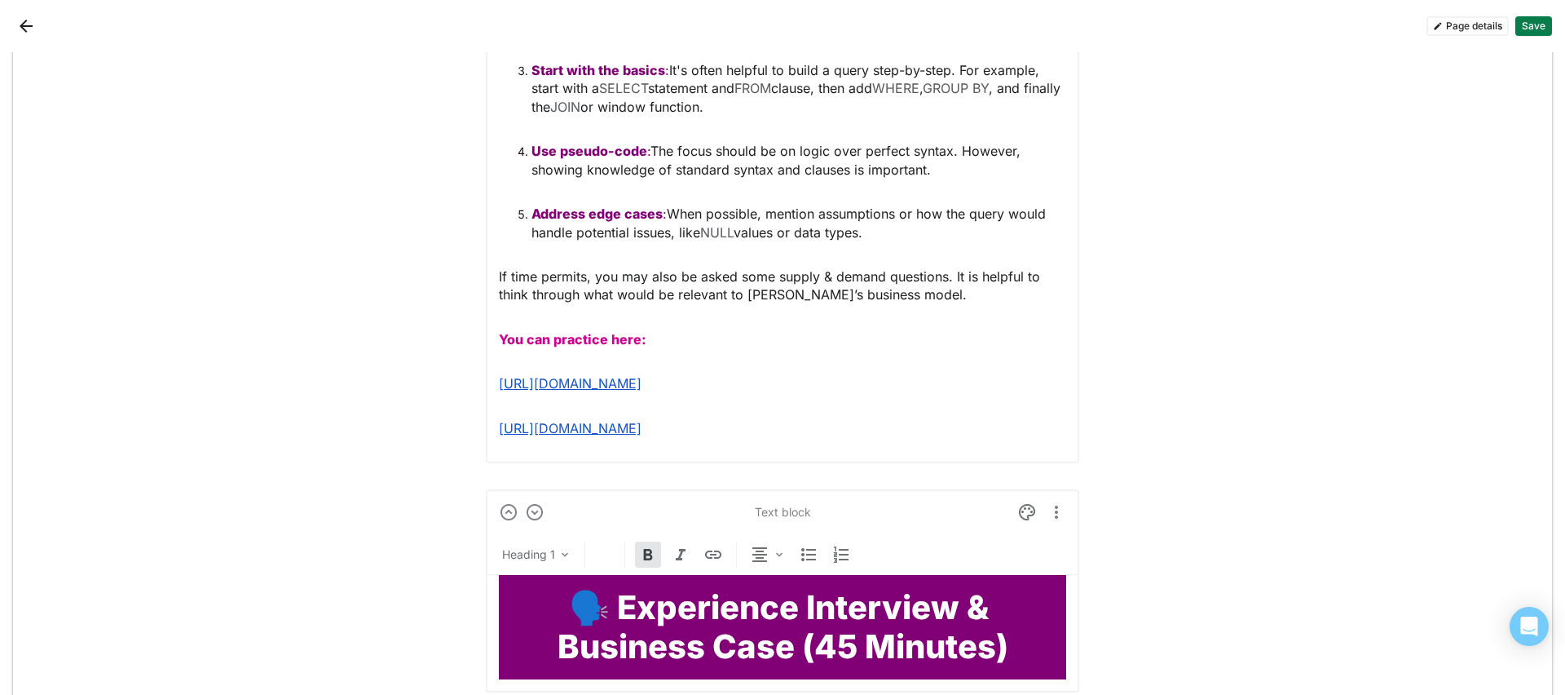
click at [673, 343] on p "You can practice here:" at bounding box center [782, 339] width 567 height 18
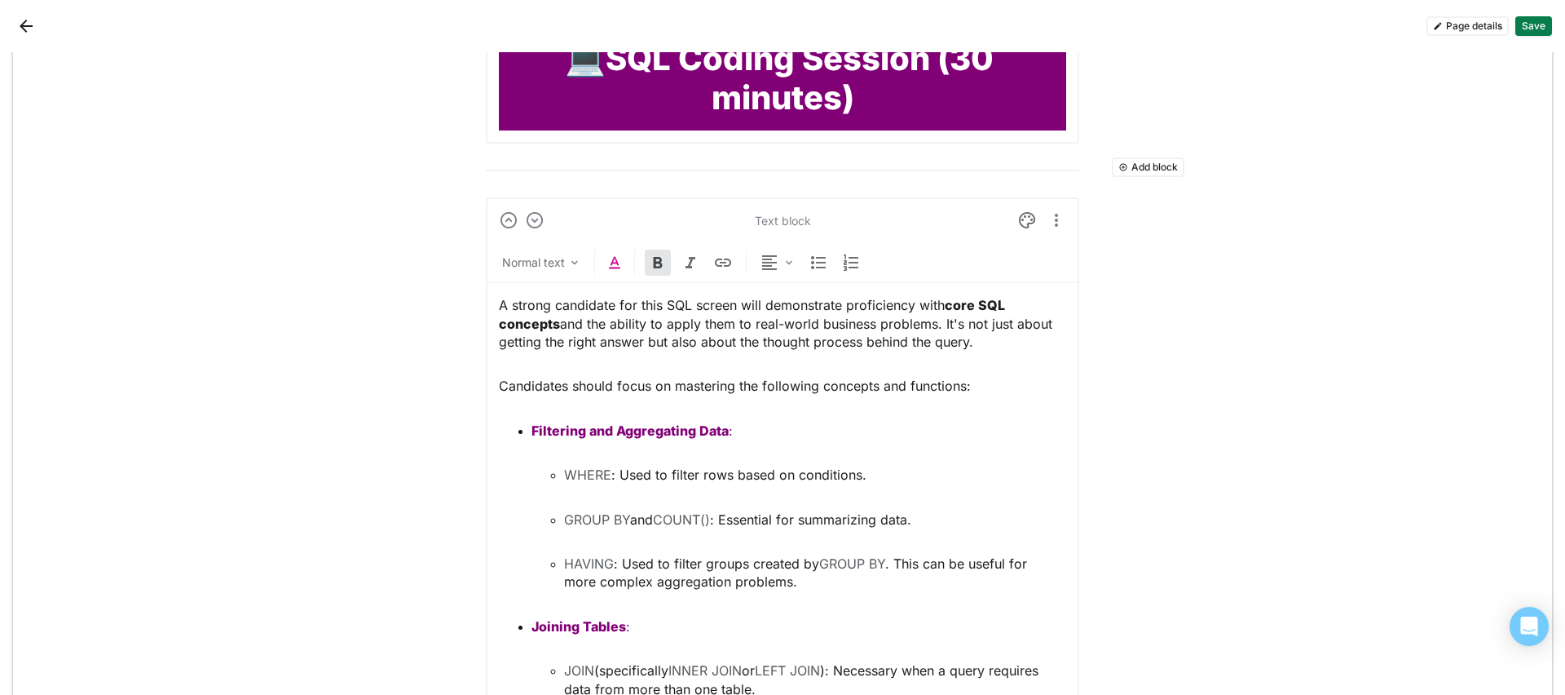
scroll to position [1300, 0]
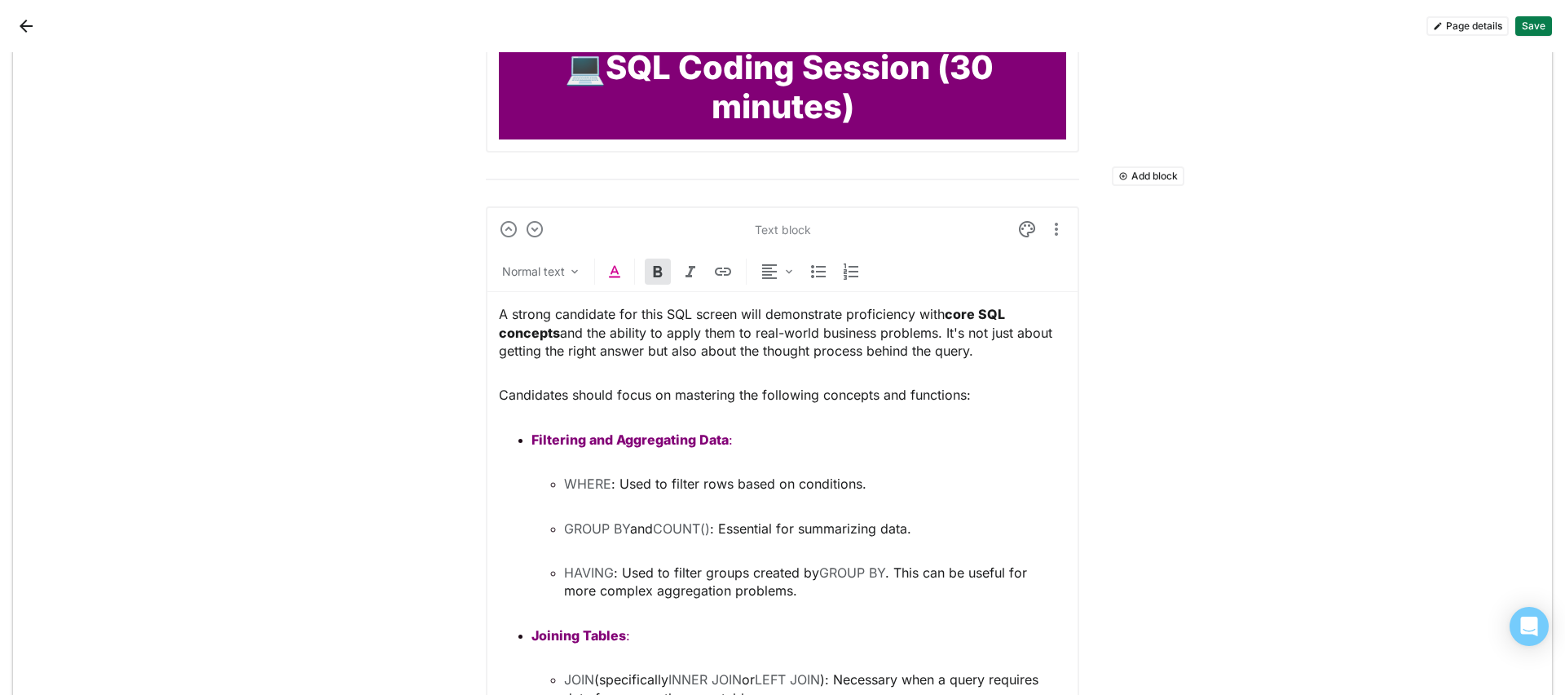
click at [620, 271] on div "Normal text" at bounding box center [782, 274] width 593 height 33
click at [605, 271] on img at bounding box center [615, 272] width 20 height 20
click at [536, 241] on div at bounding box center [539, 240] width 11 height 11
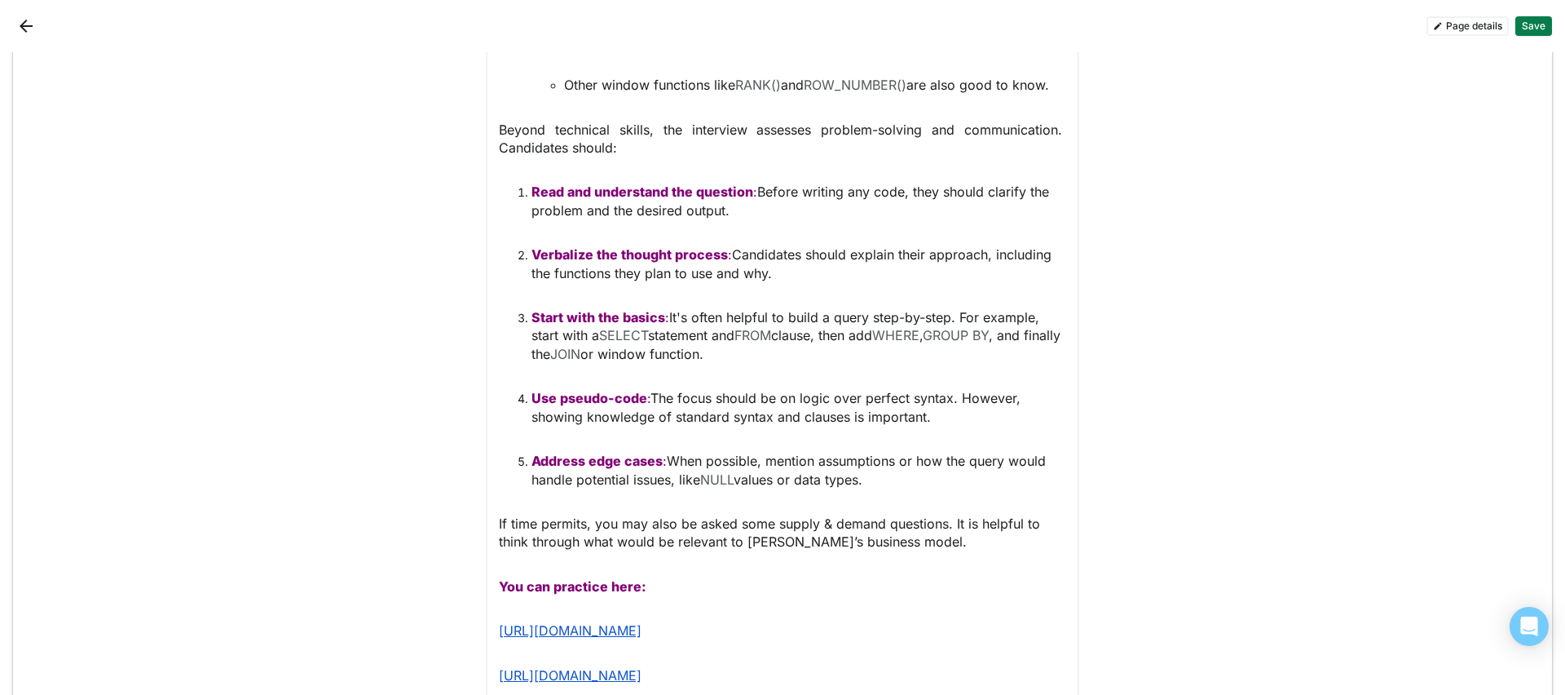
scroll to position [2279, 0]
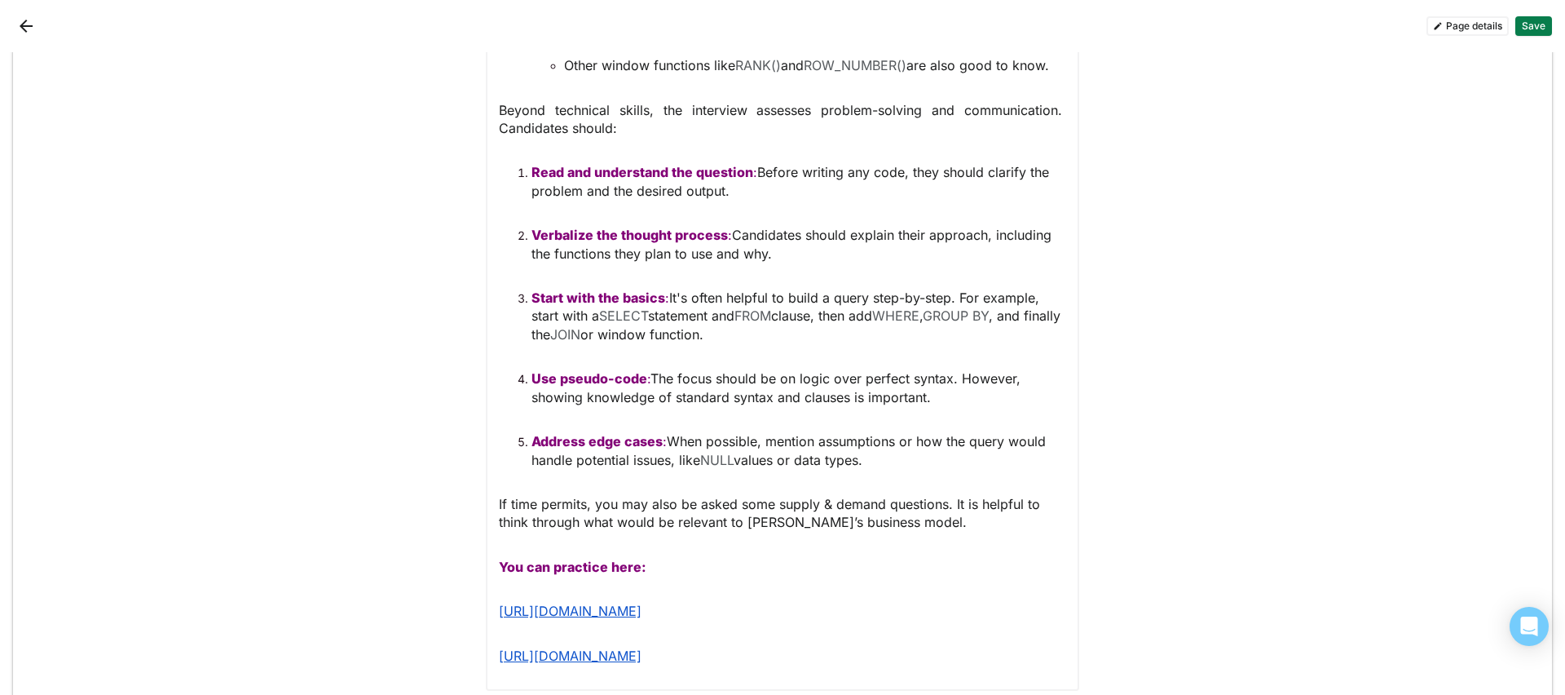
click at [653, 522] on span "If time permits, you may also be asked some supply & demand questions. It is he…" at bounding box center [771, 513] width 545 height 34
click at [651, 569] on p "You can practice here:" at bounding box center [782, 567] width 567 height 18
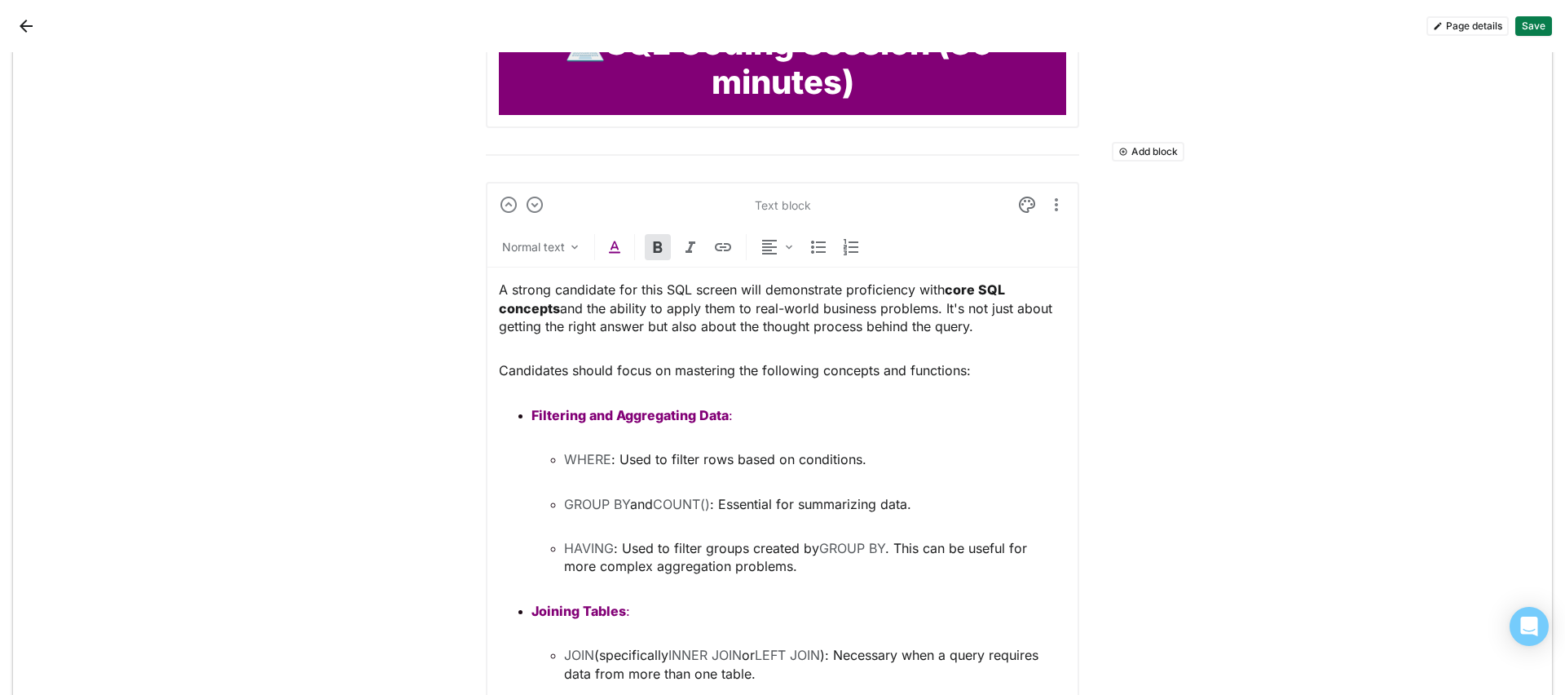
scroll to position [1218, 0]
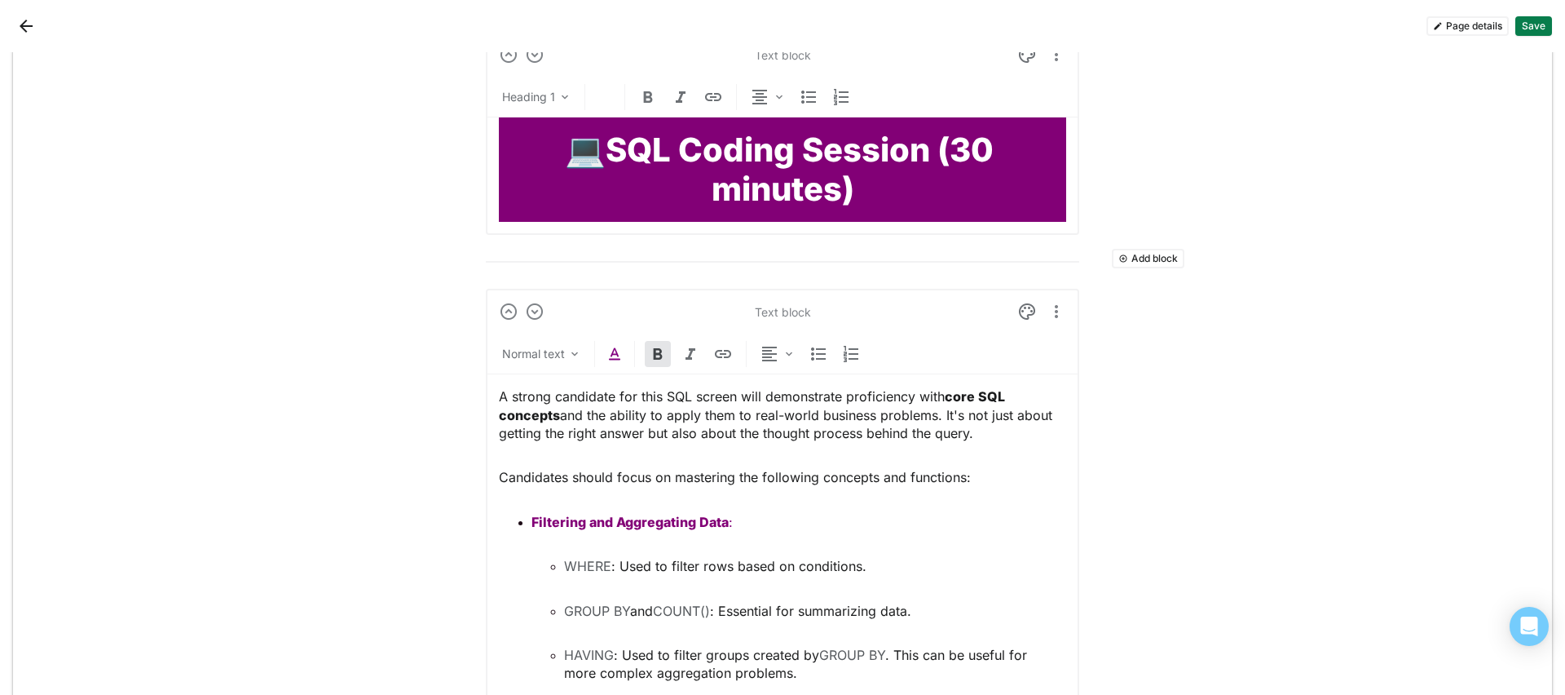
click at [946, 397] on strong "core SQL concepts" at bounding box center [754, 405] width 510 height 34
click at [942, 398] on strong "core SQL concepts" at bounding box center [754, 405] width 510 height 34
click at [554, 415] on span "A strong candidate for this SQL screen will demonstrate proficiency with core S…" at bounding box center [778, 414] width 558 height 53
click at [607, 345] on img at bounding box center [615, 354] width 20 height 20
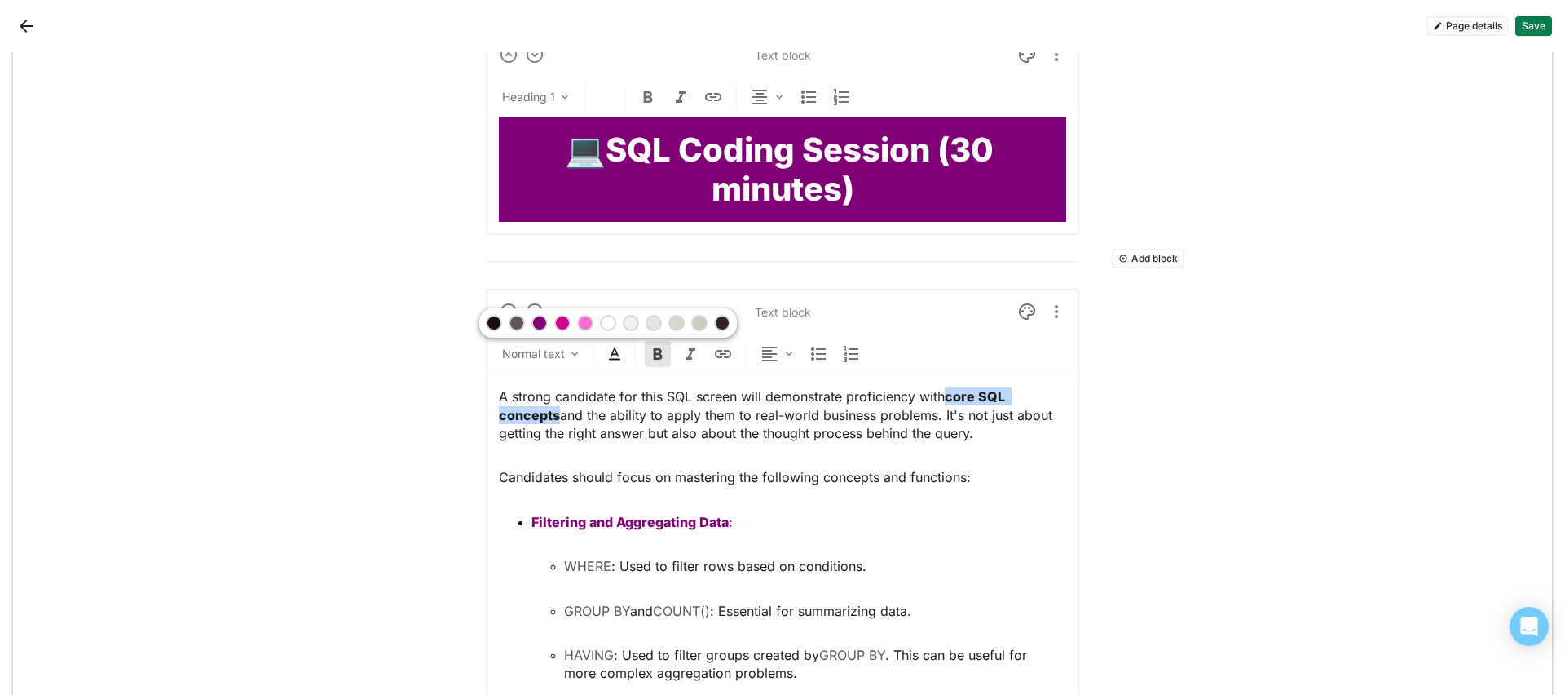
click at [561, 321] on div at bounding box center [562, 322] width 11 height 11
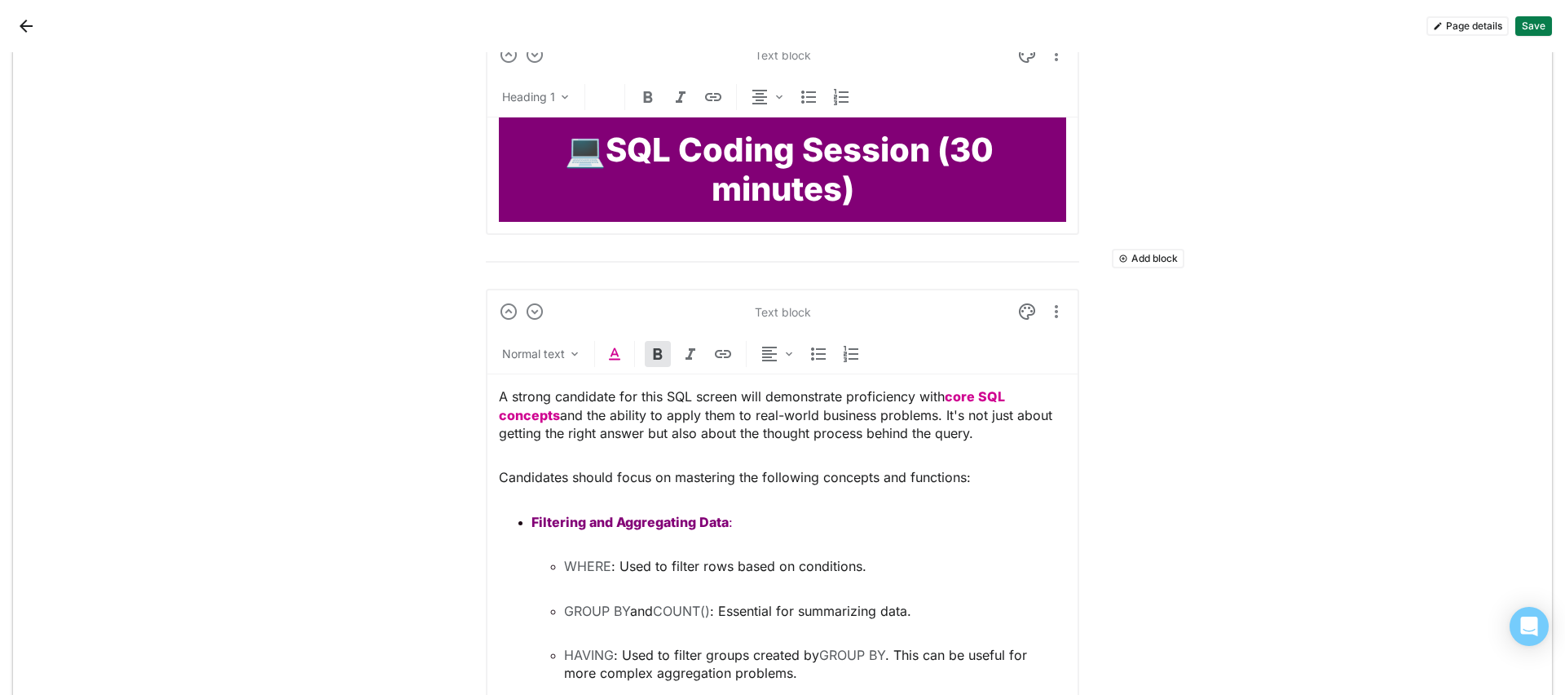
click at [647, 474] on span "Candidates should focus on mastering the following concepts and functions:" at bounding box center [735, 477] width 472 height 16
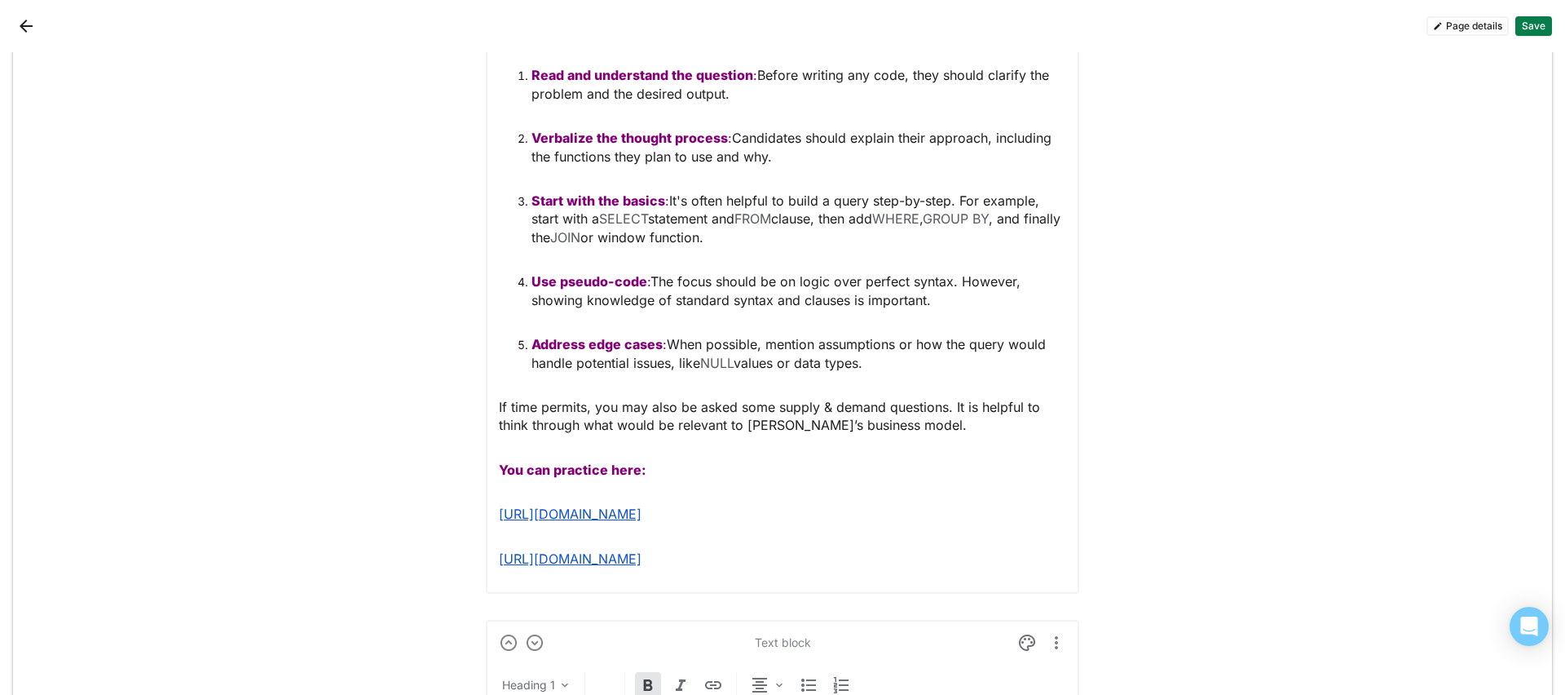
scroll to position [2440, 0]
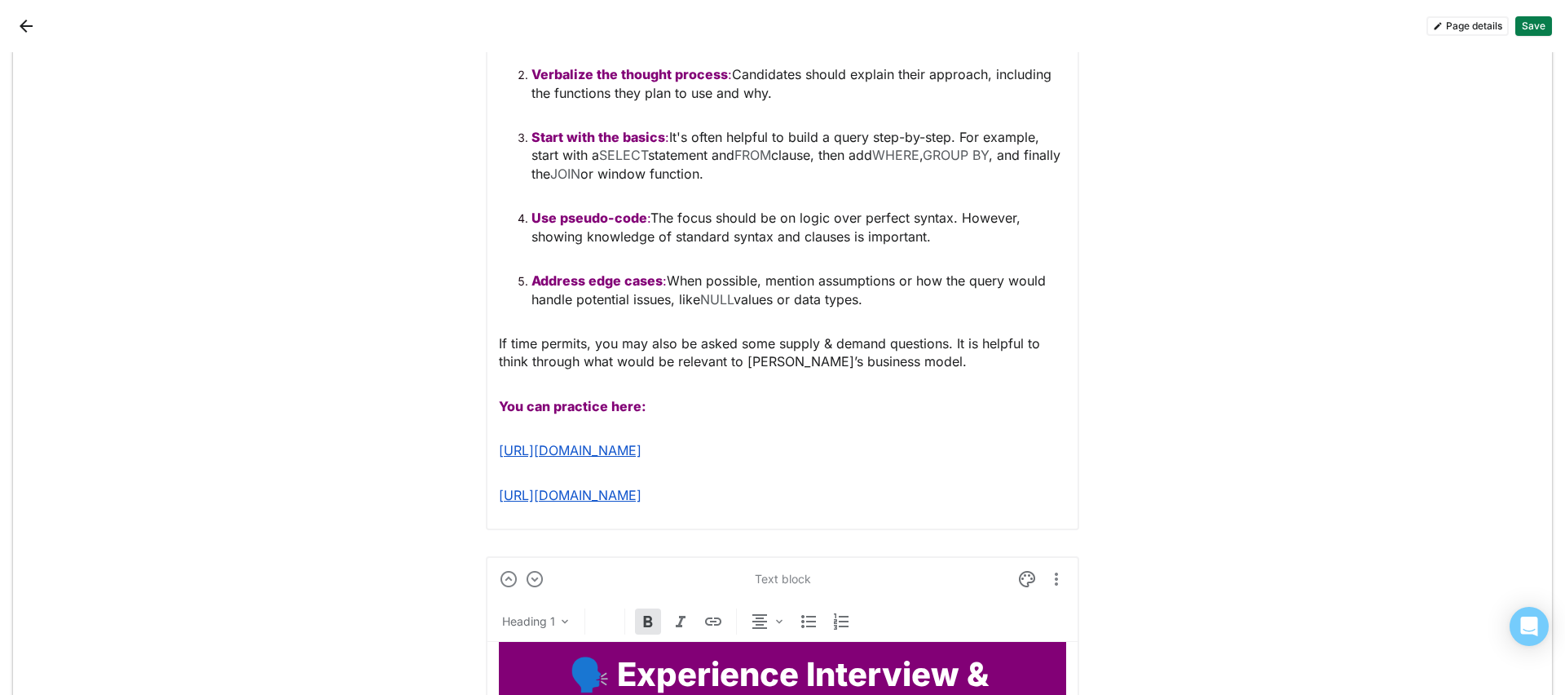
click at [665, 404] on p "You can practice here:" at bounding box center [782, 406] width 567 height 18
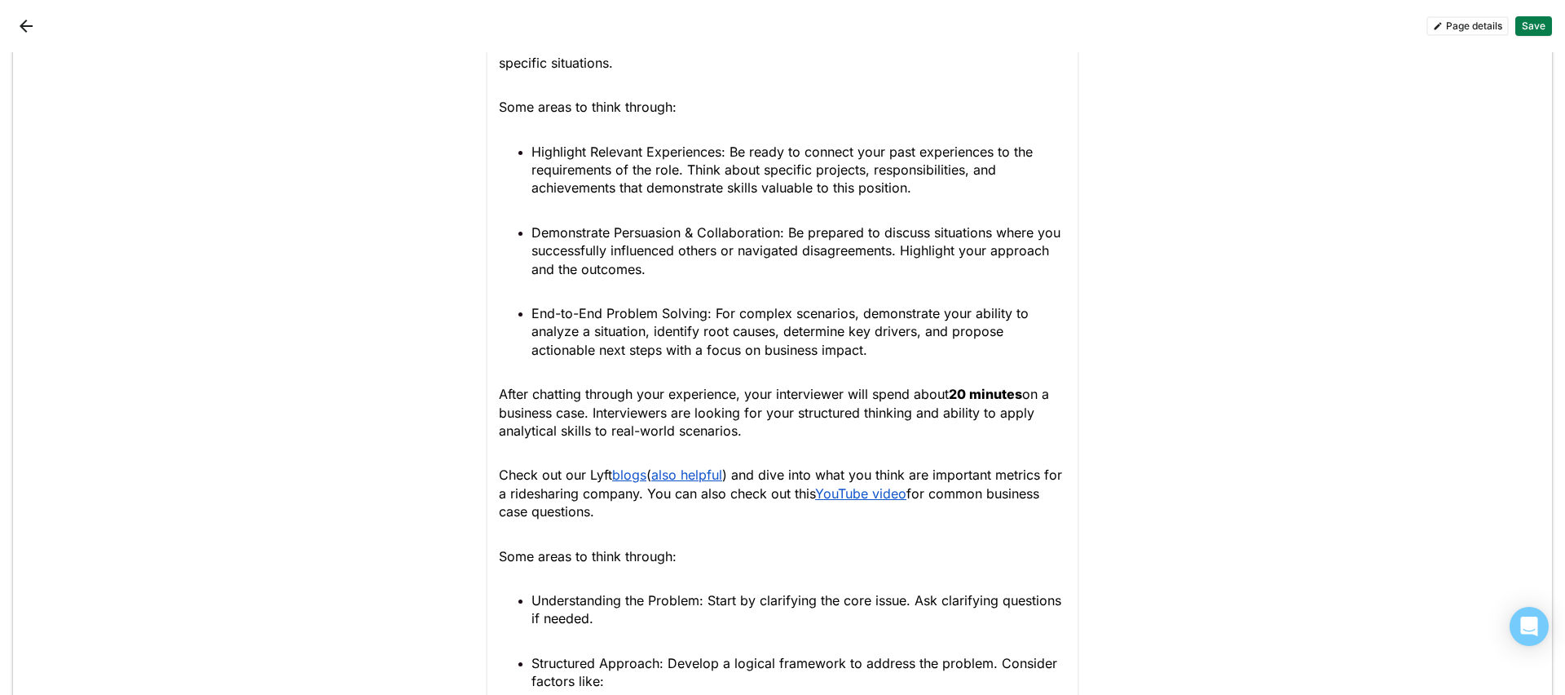
scroll to position [3315, 0]
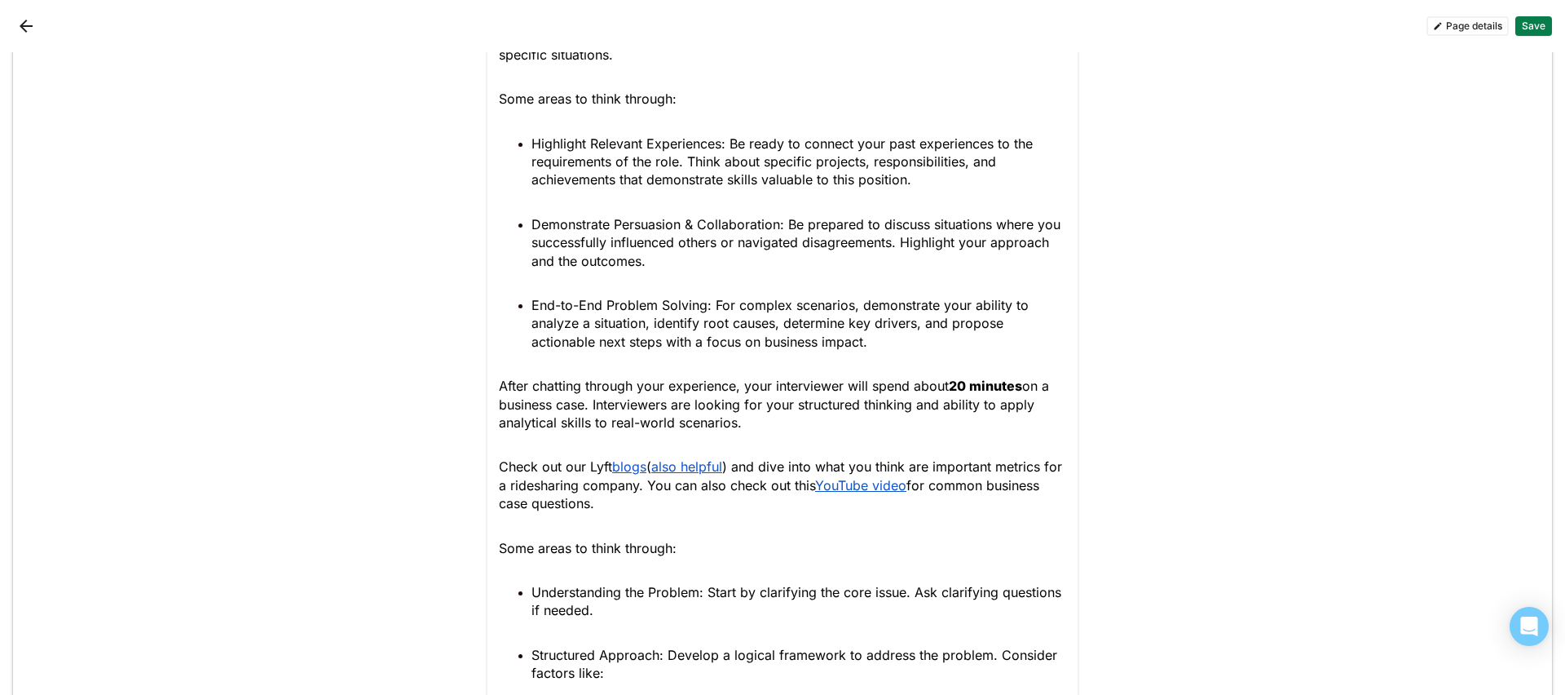
click at [949, 390] on strong "20 minutes" at bounding box center [985, 385] width 73 height 16
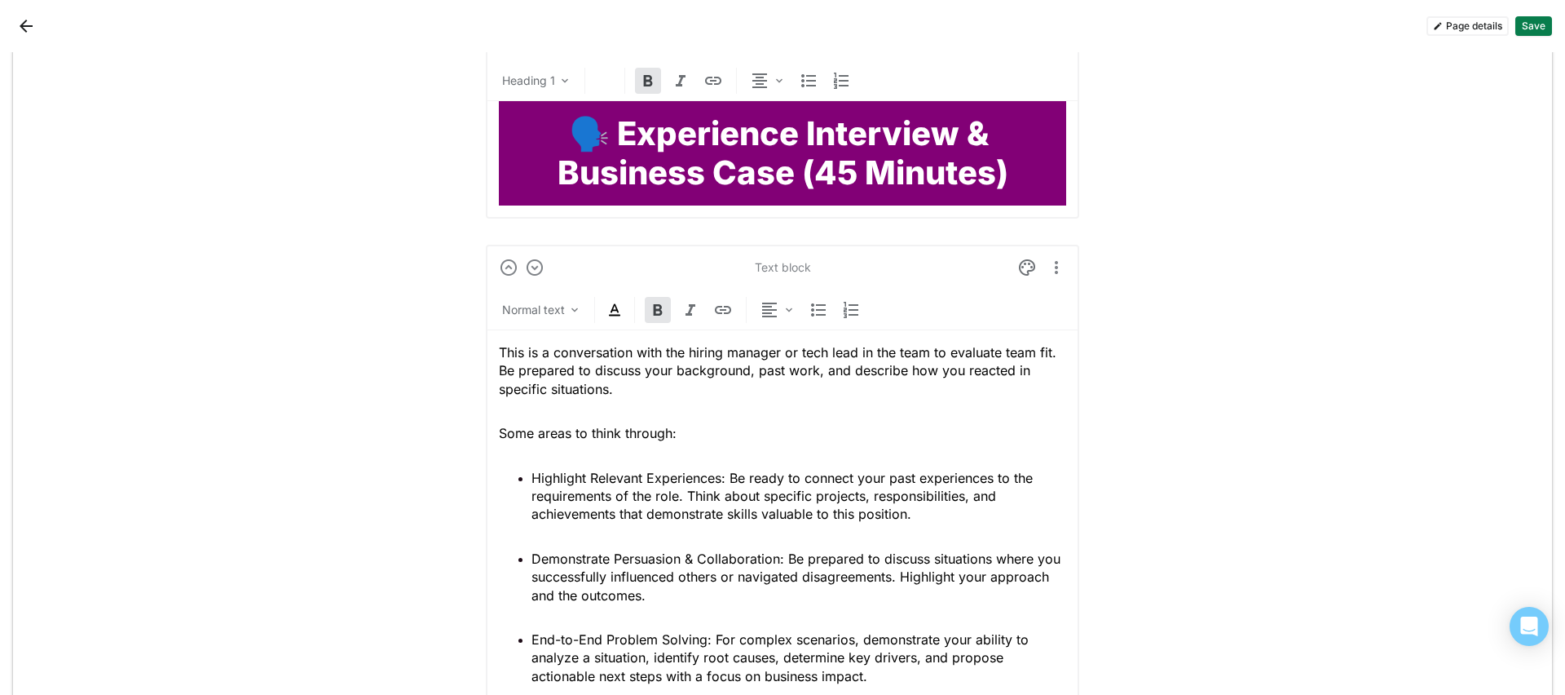
scroll to position [2972, 0]
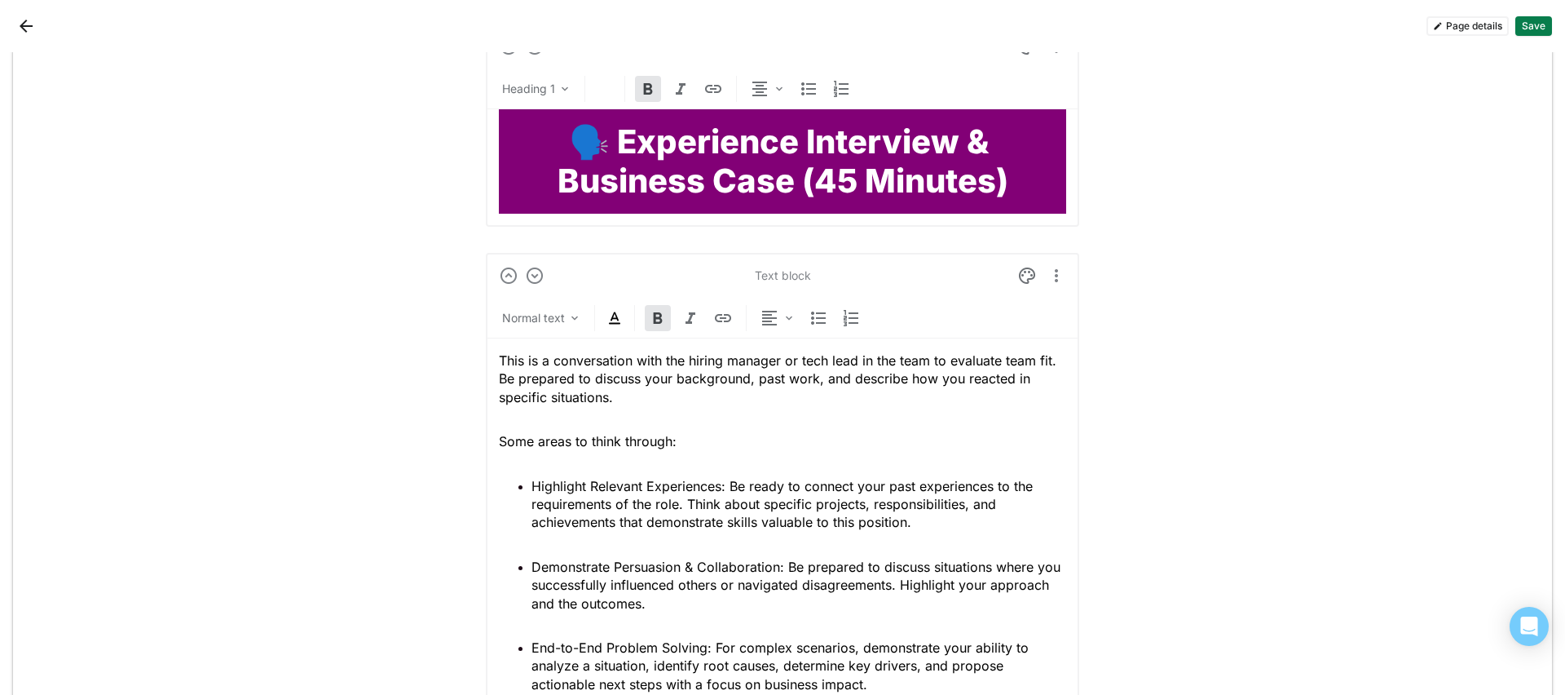
click at [611, 322] on img at bounding box center [615, 318] width 20 height 20
click at [563, 291] on div at bounding box center [562, 286] width 11 height 11
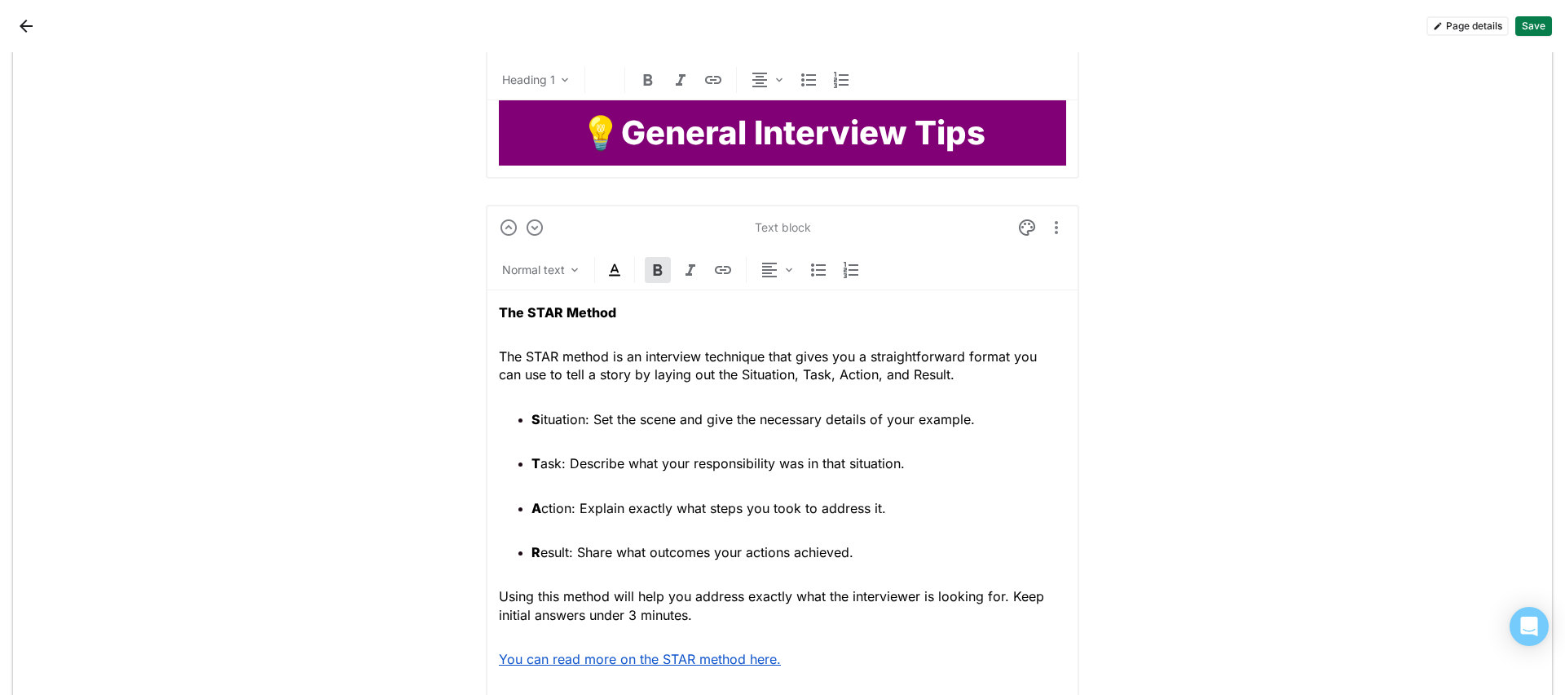
scroll to position [4623, 0]
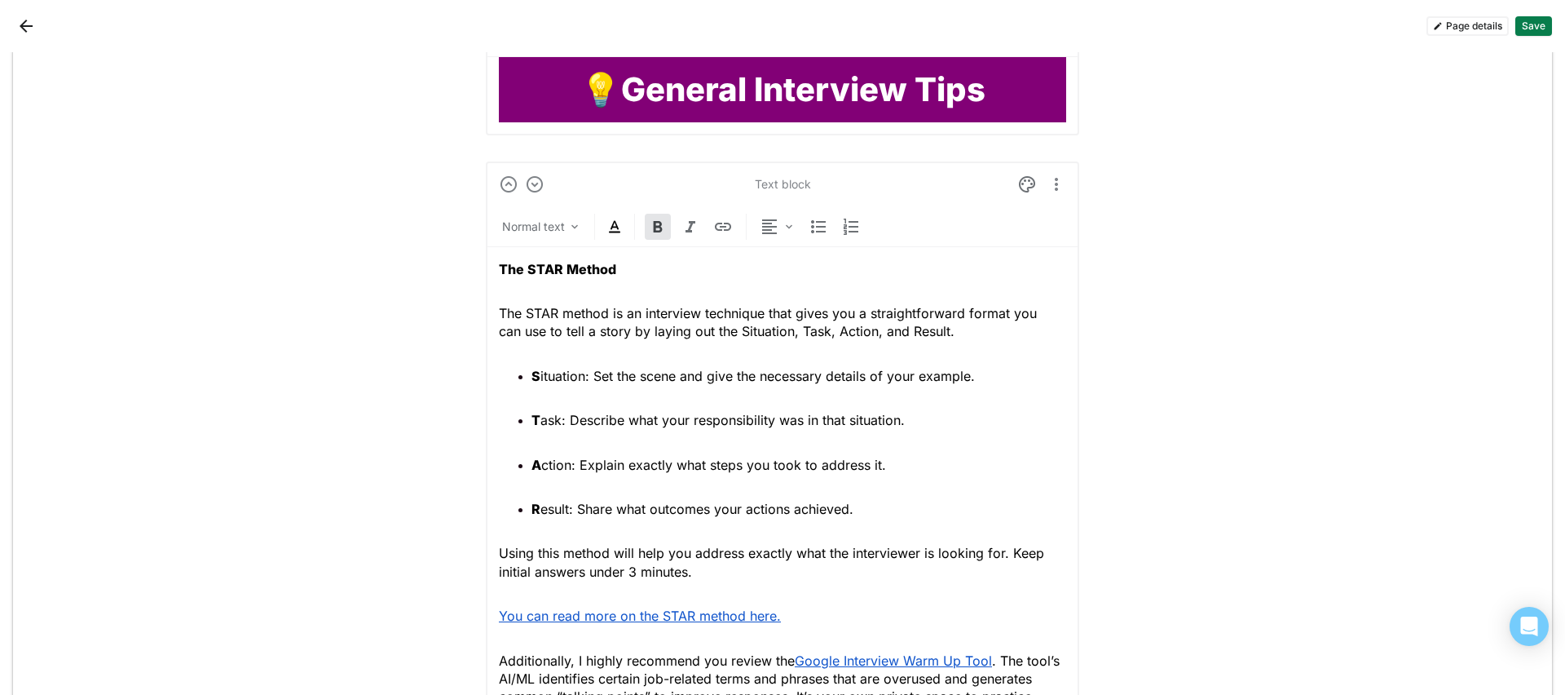
click at [631, 275] on p "The STAR Method" at bounding box center [782, 269] width 567 height 18
click at [607, 225] on img at bounding box center [615, 227] width 20 height 20
click at [541, 197] on div at bounding box center [539, 195] width 11 height 11
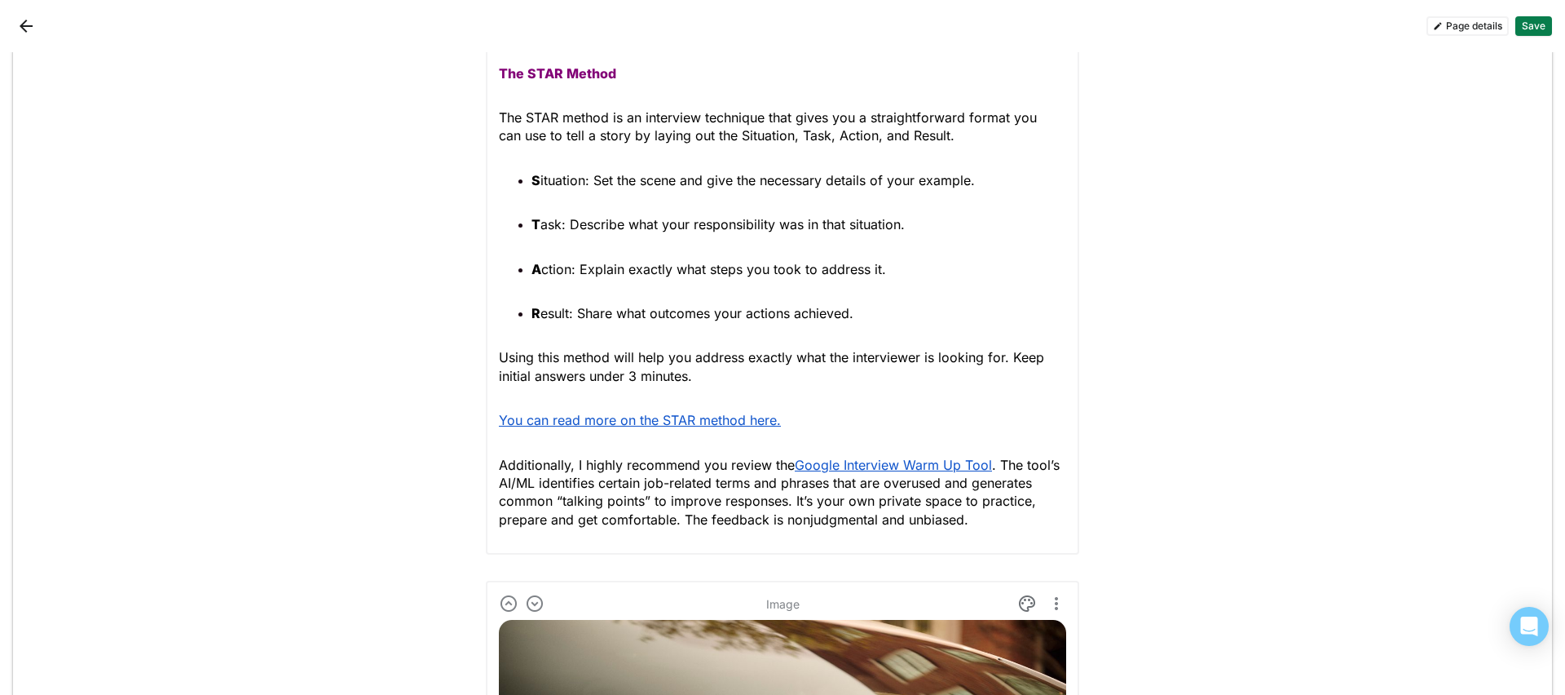
scroll to position [4822, 0]
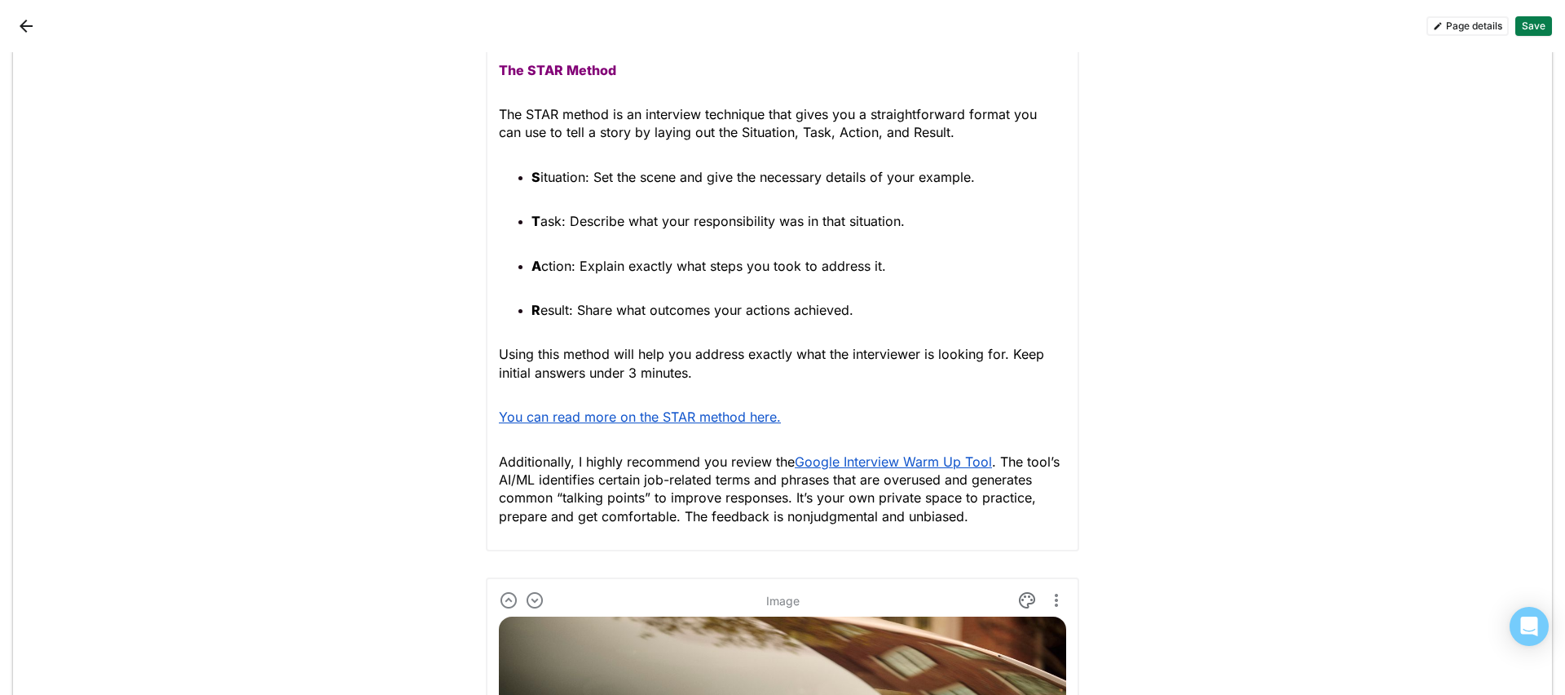
click at [532, 176] on strong "S" at bounding box center [536, 177] width 9 height 16
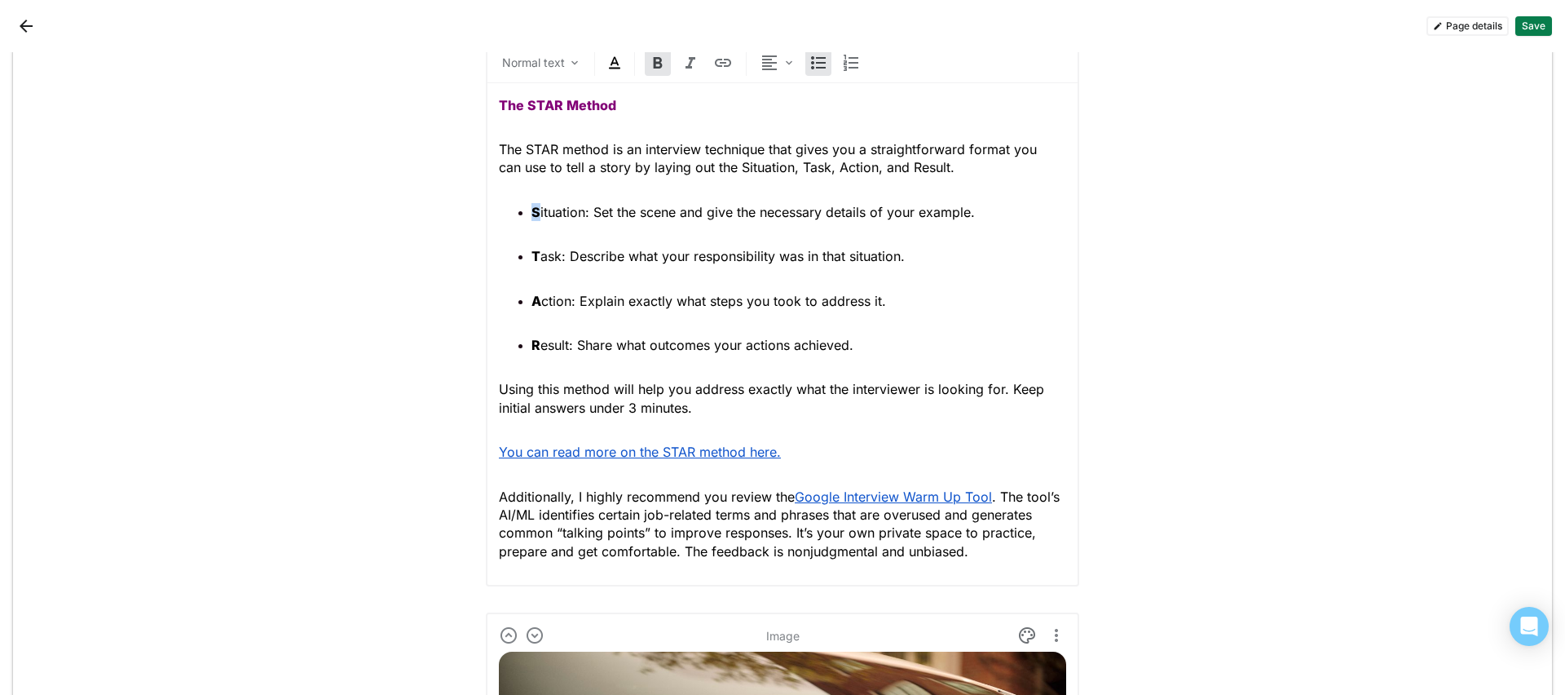
click at [605, 73] on div "Normal text" at bounding box center [782, 66] width 593 height 33
click at [609, 64] on img at bounding box center [615, 63] width 20 height 20
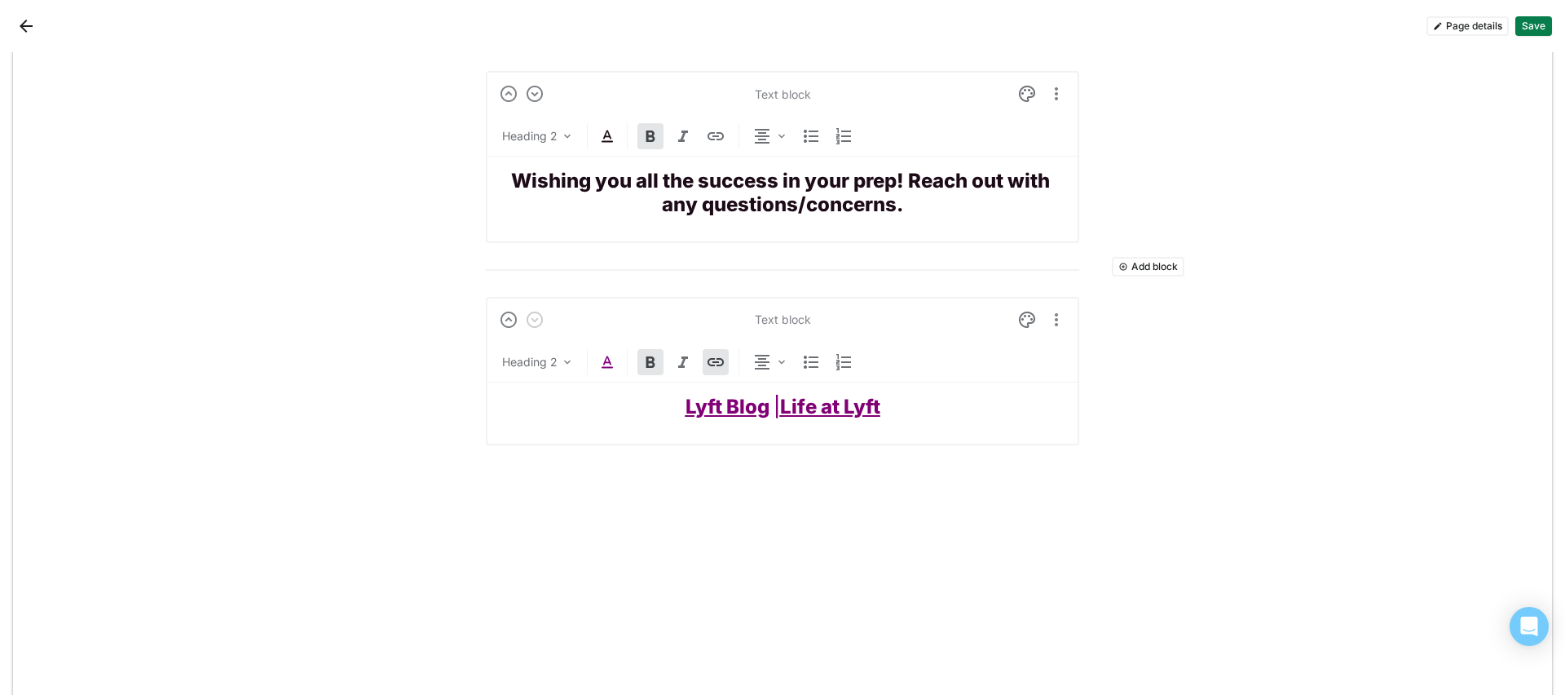
scroll to position [5830, 0]
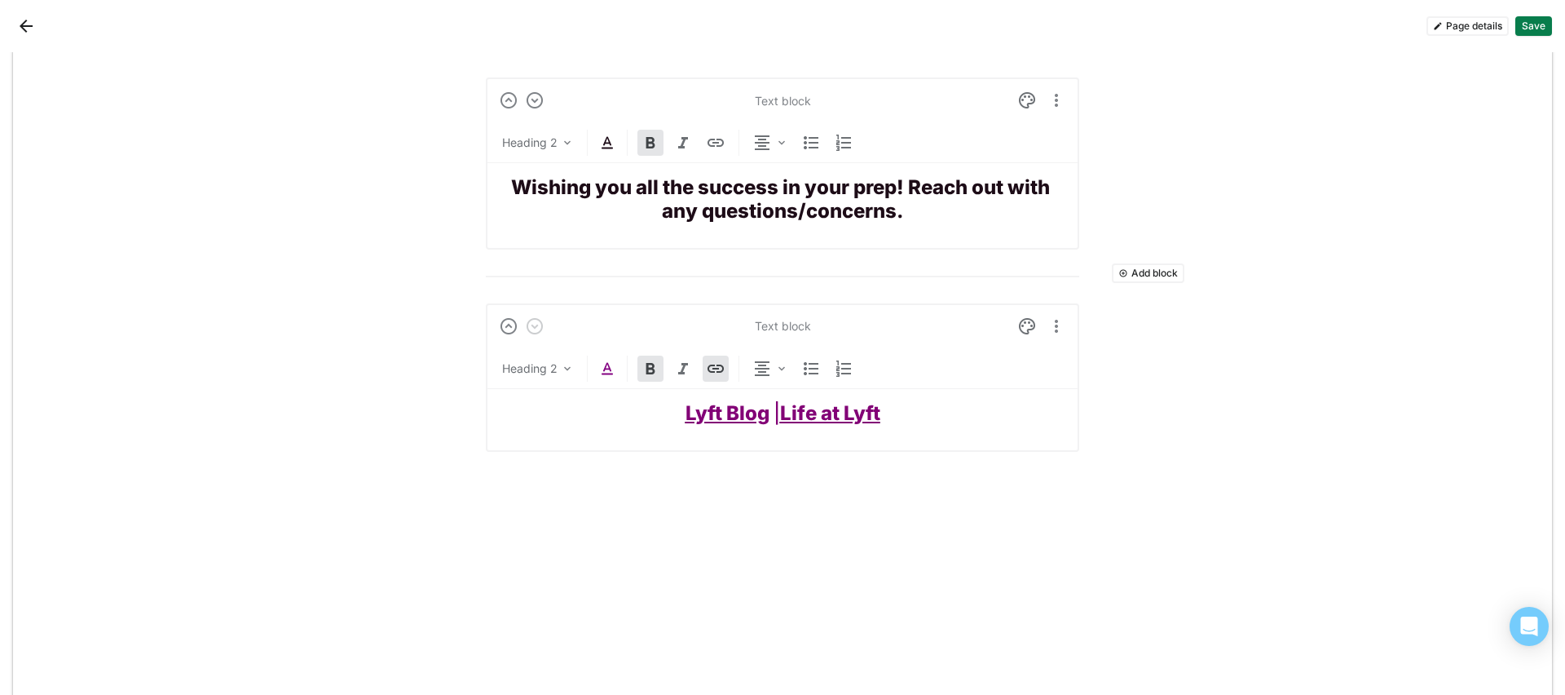
click at [1537, 26] on button "Save" at bounding box center [1534, 26] width 37 height 20
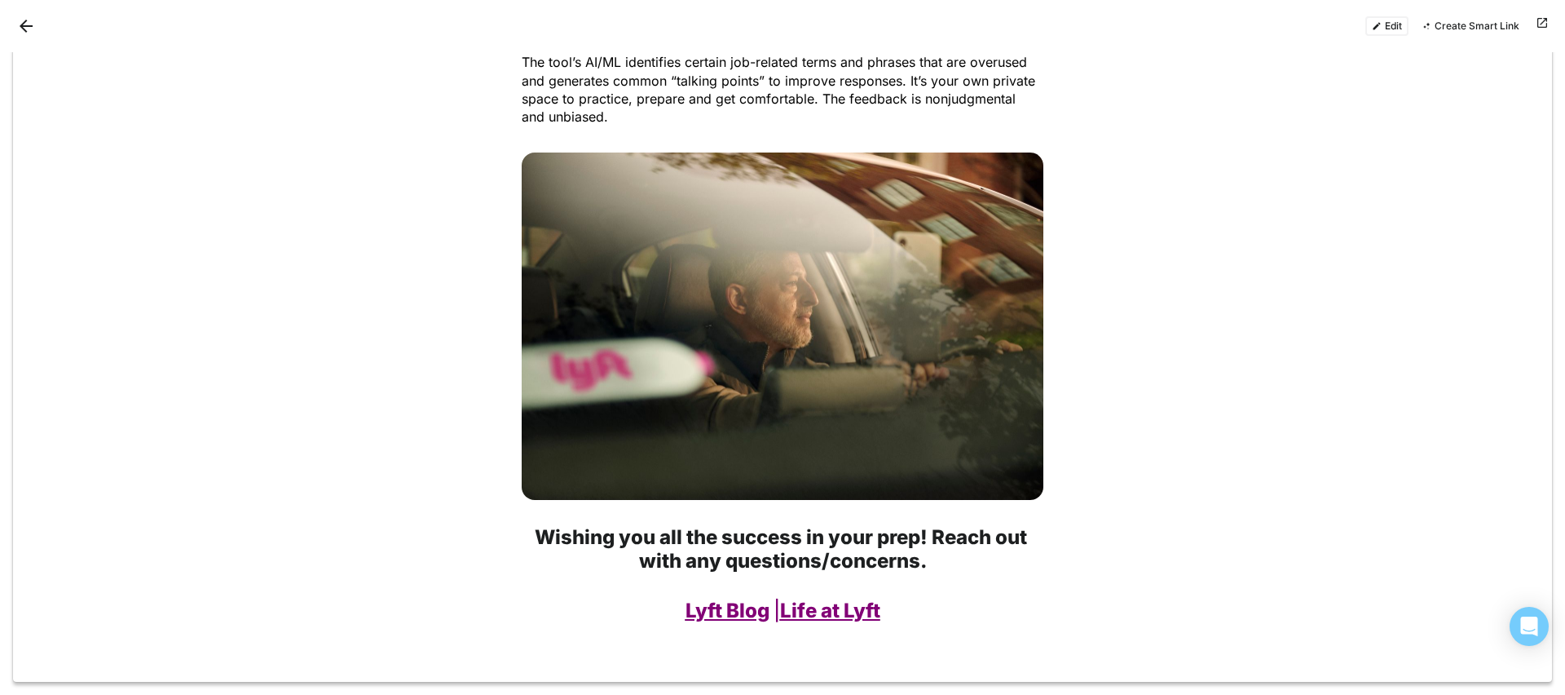
scroll to position [4011, 0]
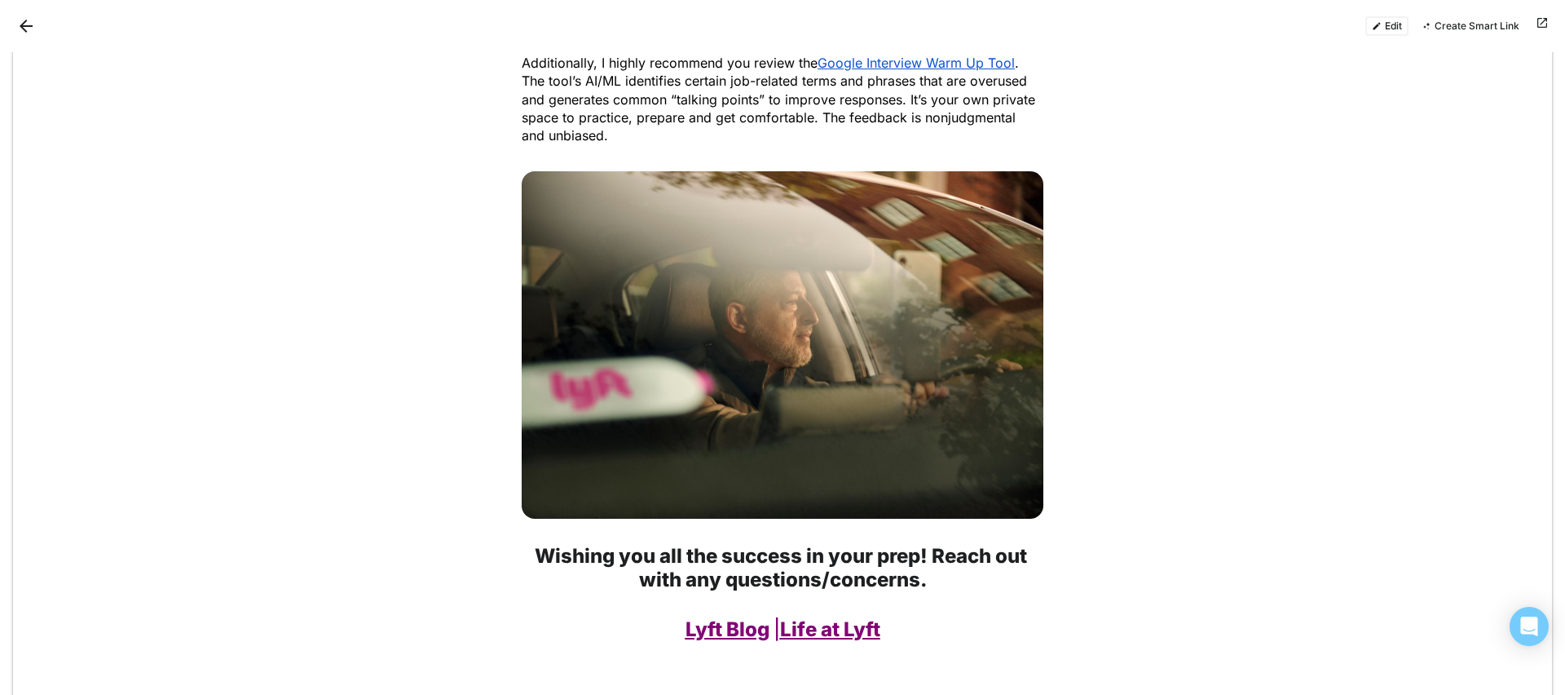
click at [1388, 168] on div at bounding box center [782, 345] width 1539 height 374
click at [1291, 373] on div at bounding box center [782, 345] width 1539 height 374
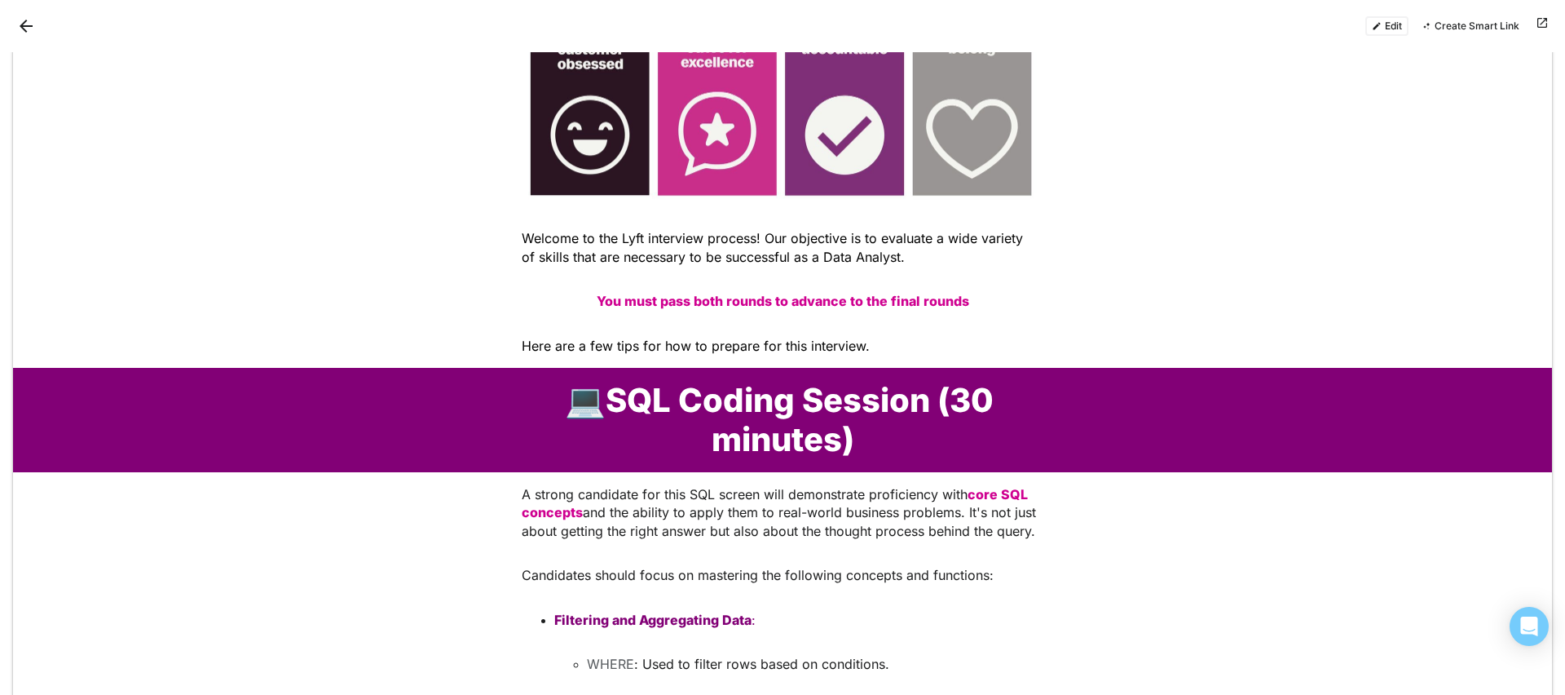
scroll to position [357, 0]
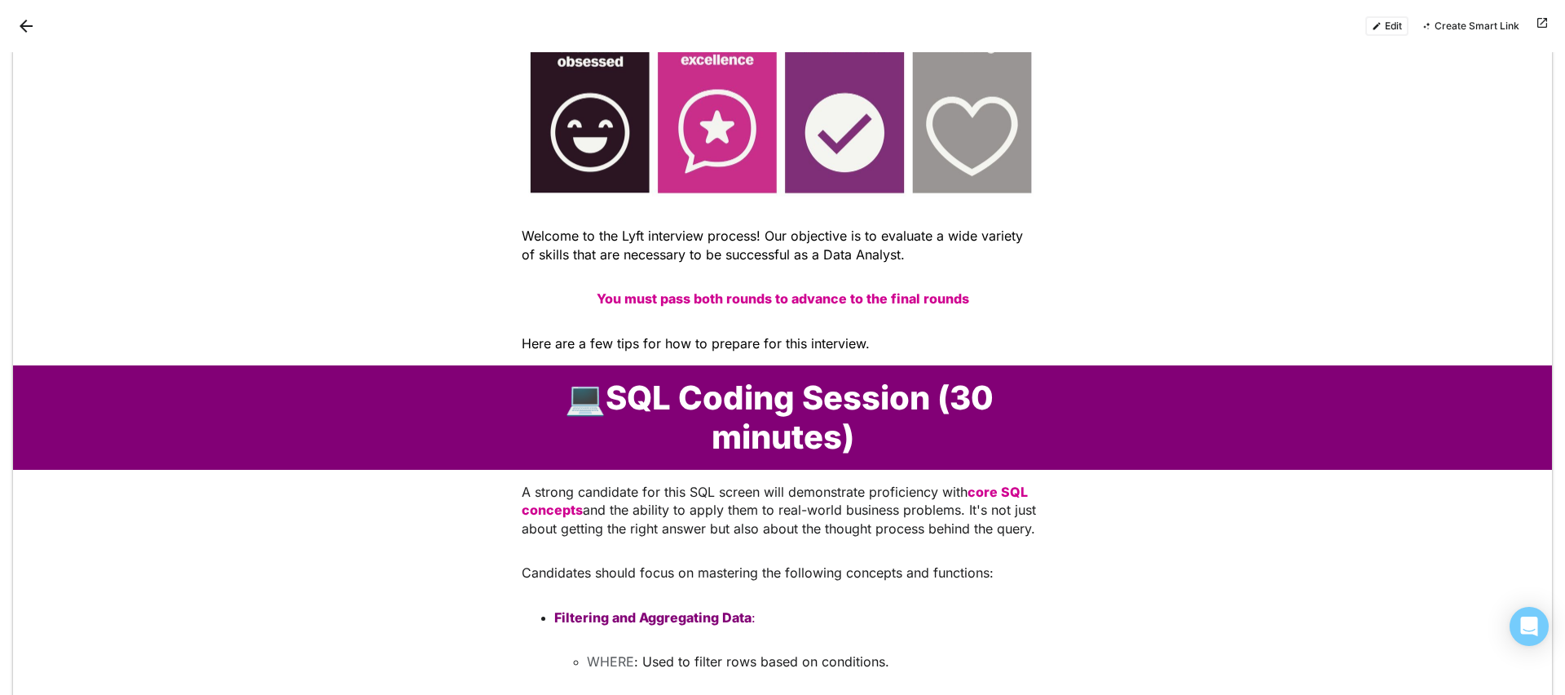
click at [1385, 26] on button "Edit" at bounding box center [1386, 26] width 43 height 20
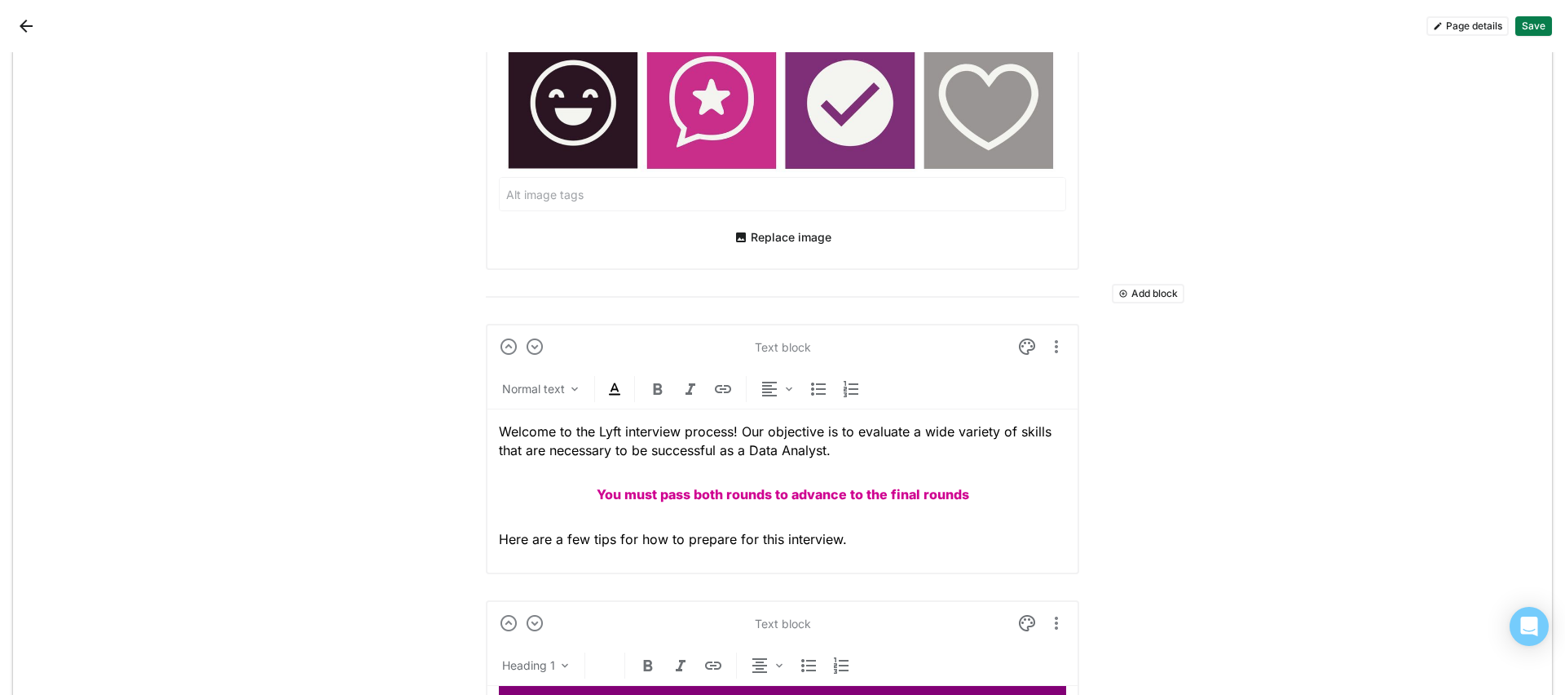
scroll to position [659, 0]
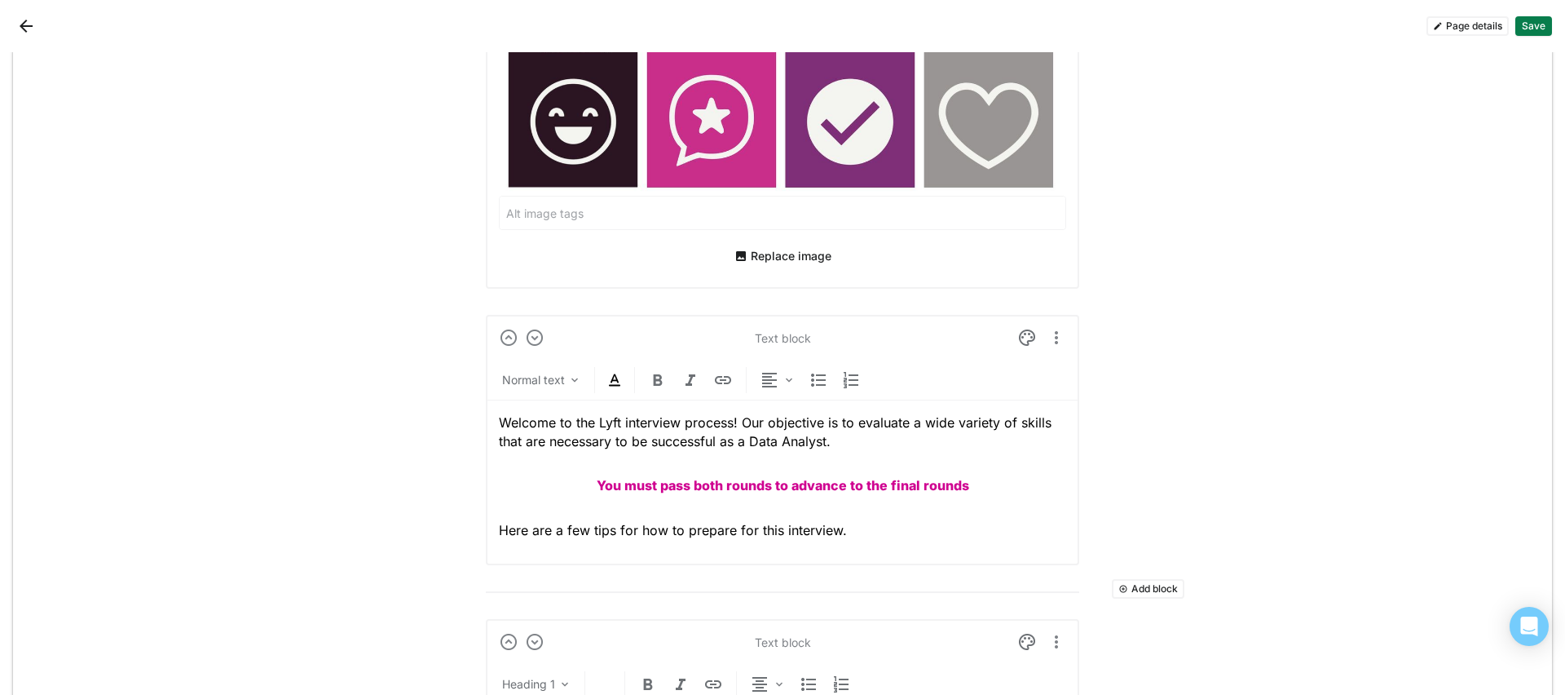
click at [499, 529] on span "Here are a few tips for how to prepare for this interview." at bounding box center [673, 530] width 348 height 16
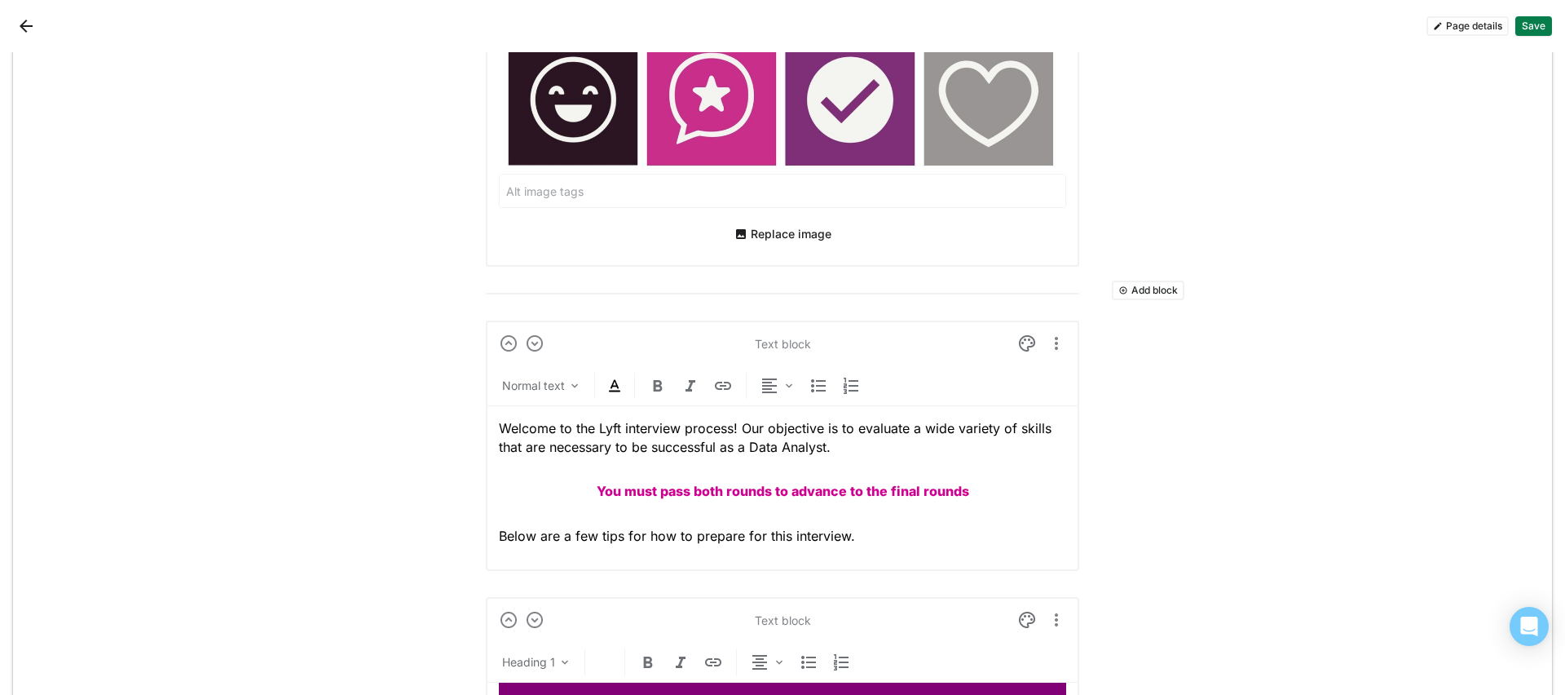
scroll to position [686, 0]
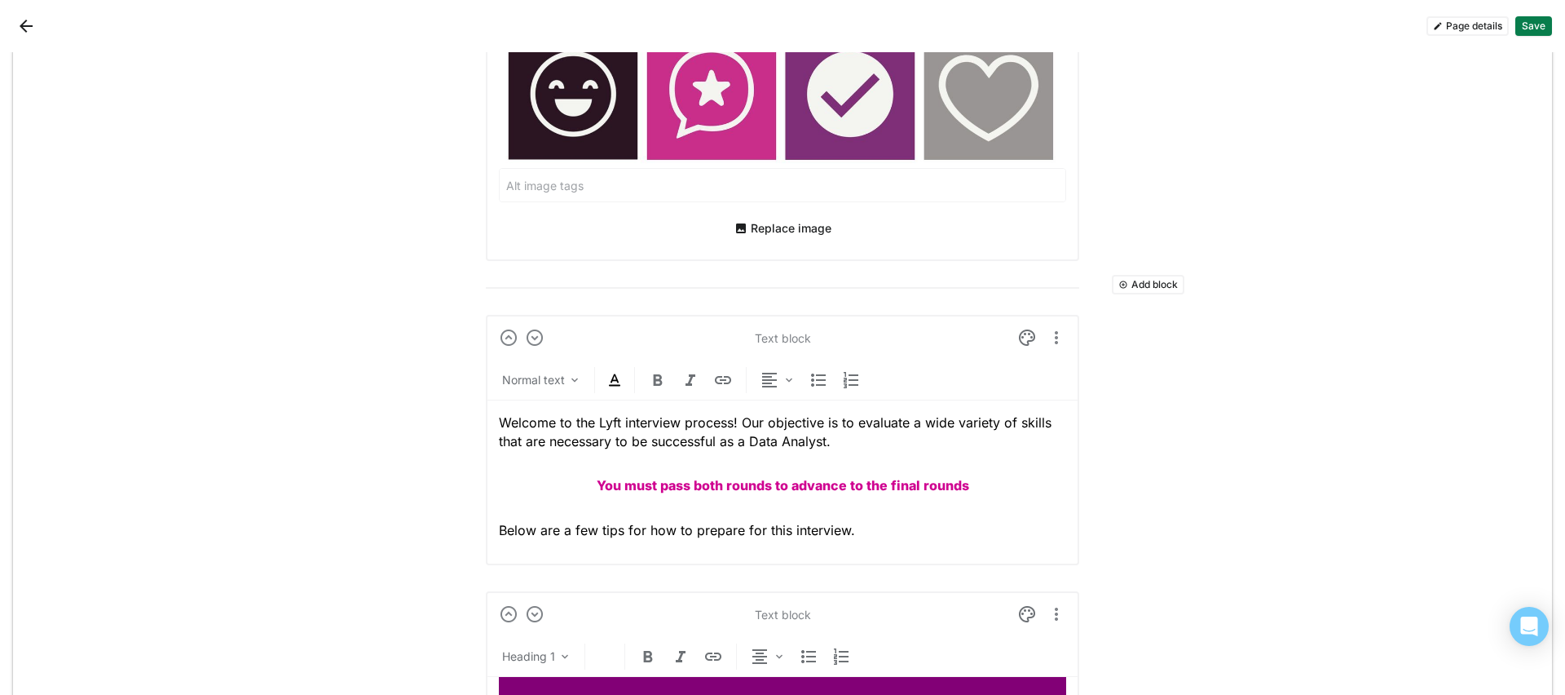
click at [857, 527] on p "Below are a few tips for how to prepare for this interview." at bounding box center [782, 530] width 567 height 18
click at [1538, 20] on button "Save" at bounding box center [1534, 26] width 37 height 20
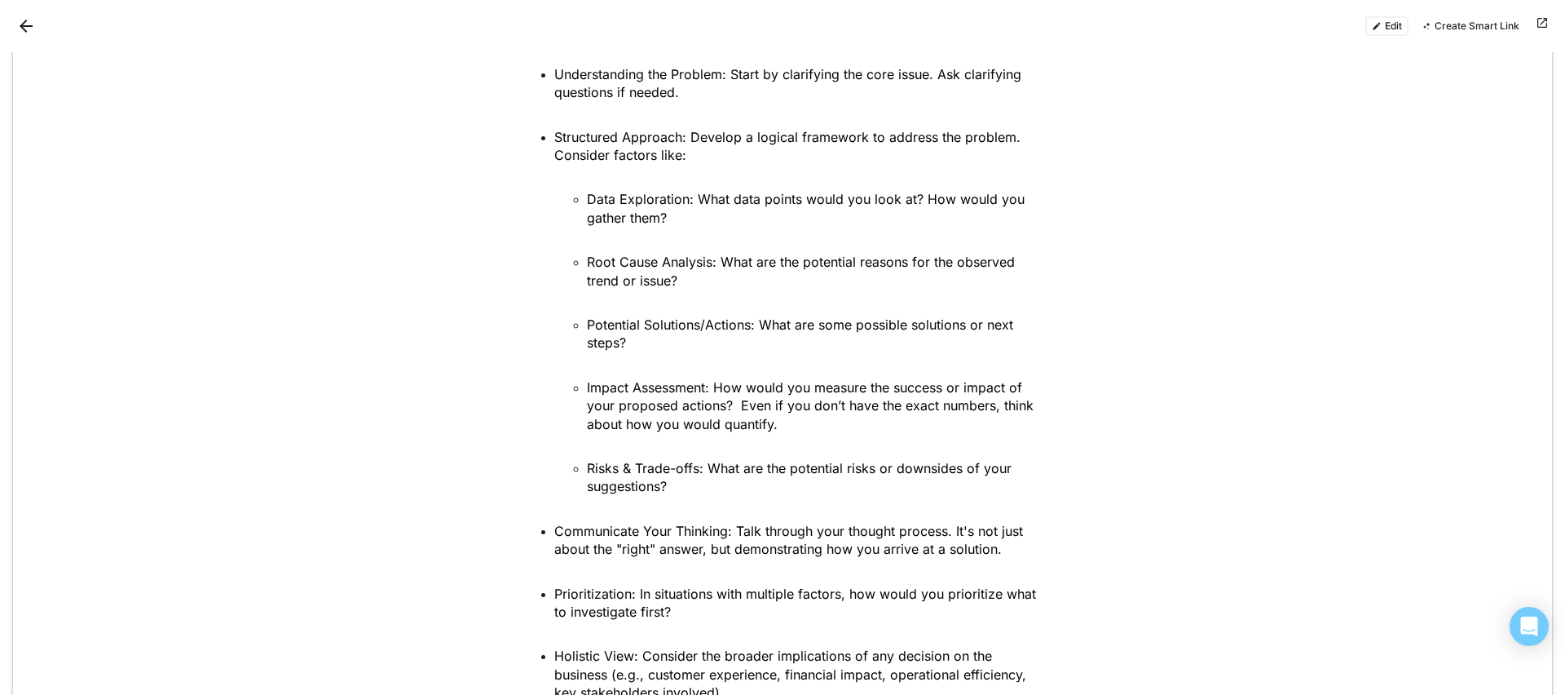
scroll to position [1987, 0]
